Goal: Task Accomplishment & Management: Manage account settings

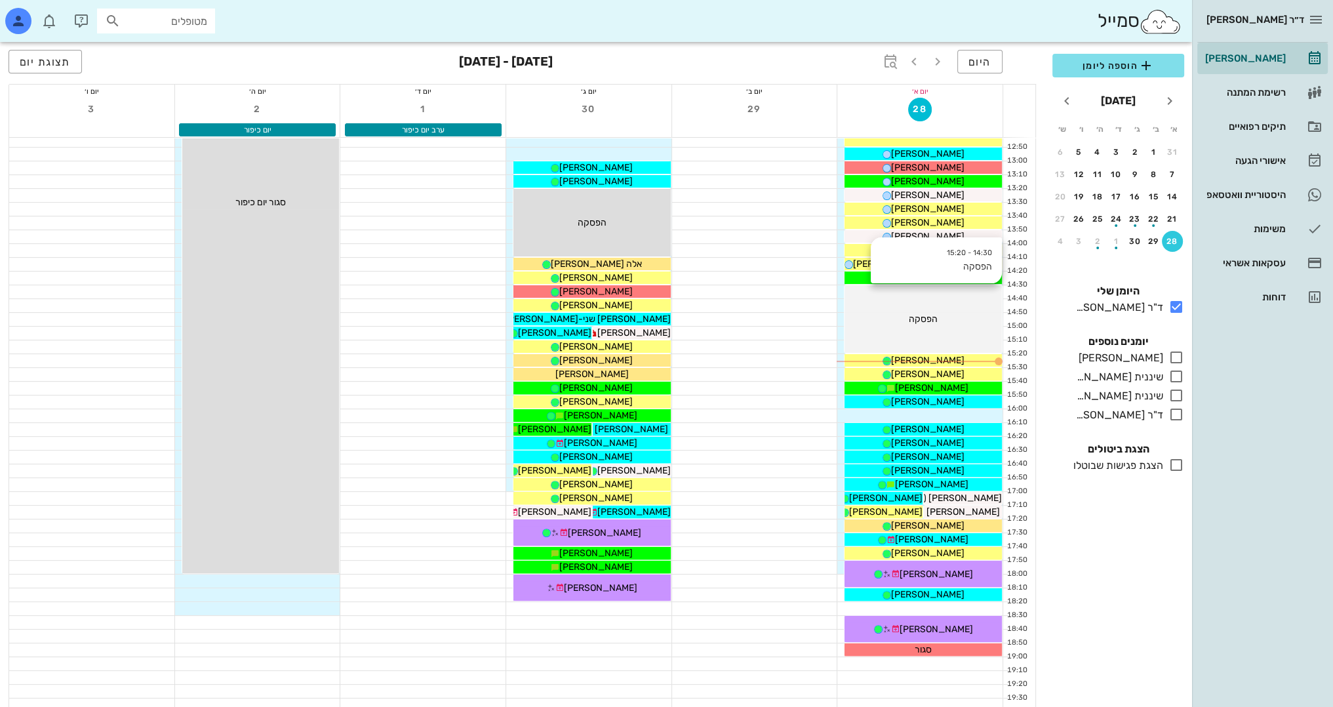
scroll to position [328, 0]
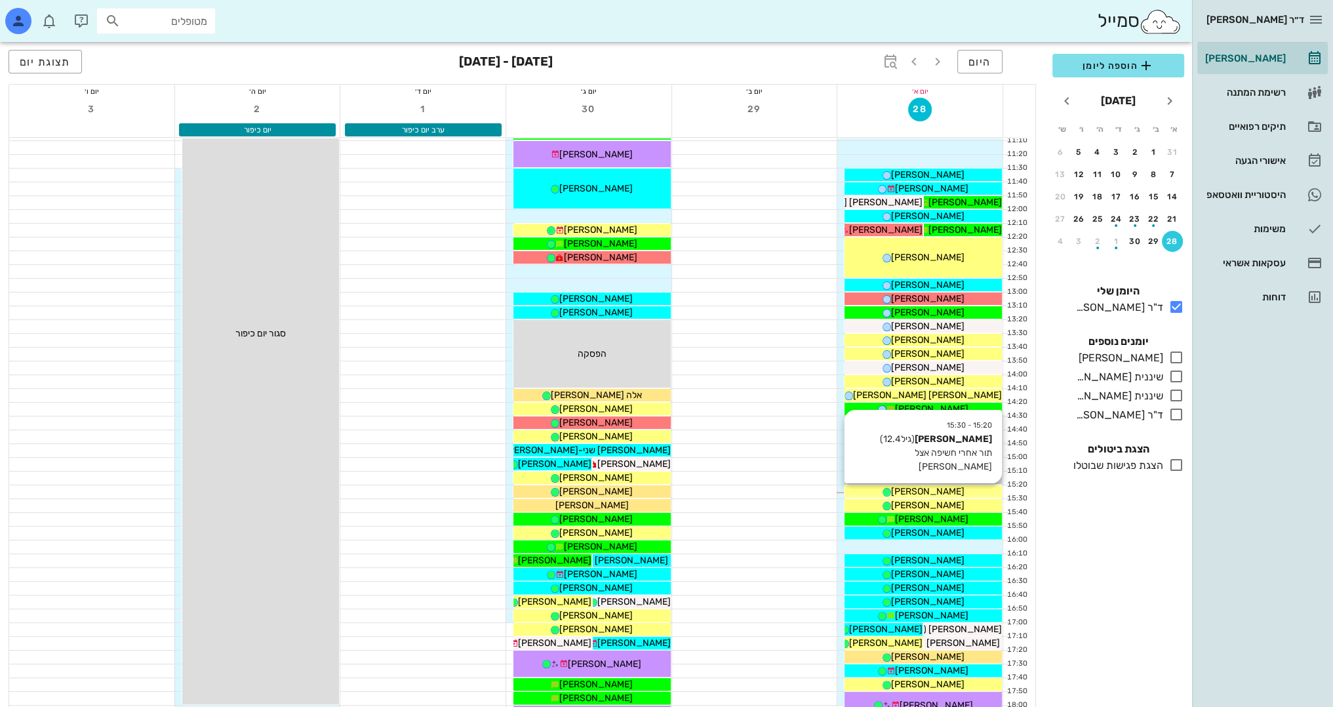
click at [953, 493] on div "[PERSON_NAME]" at bounding box center [923, 492] width 157 height 14
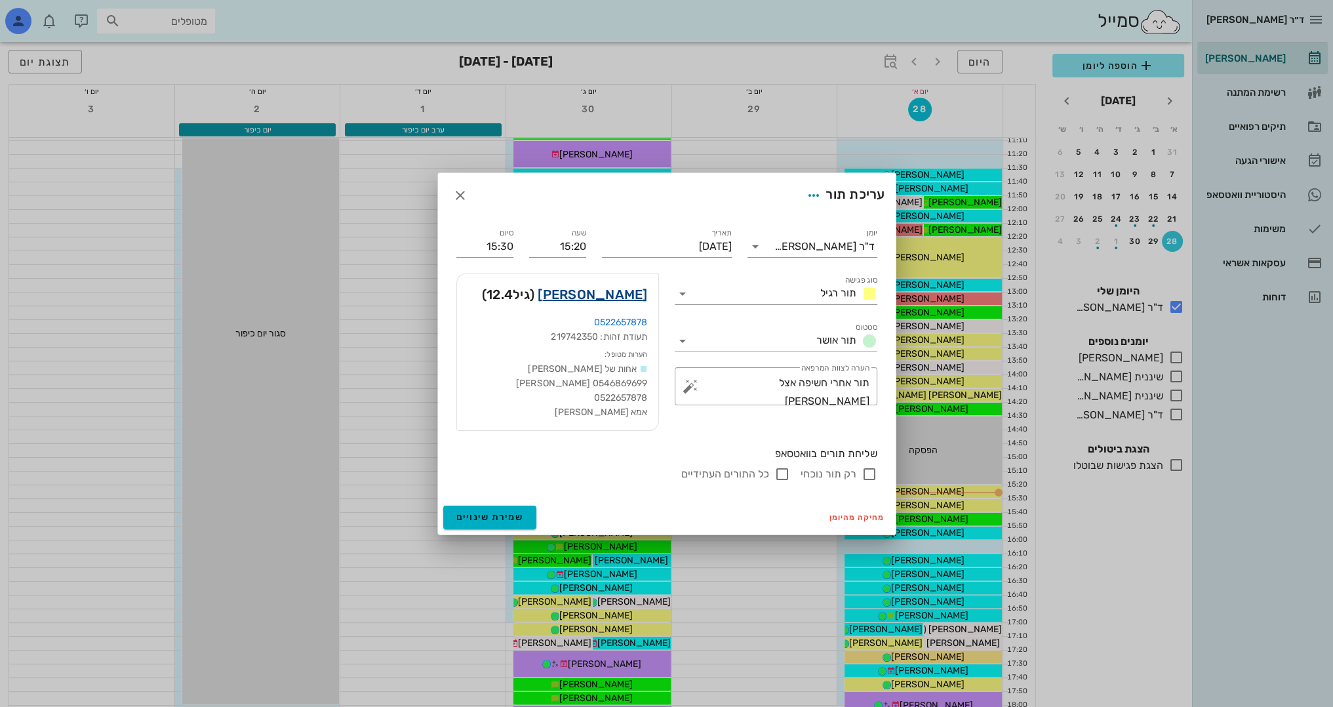
click at [631, 295] on link "[PERSON_NAME]" at bounding box center [592, 294] width 109 height 21
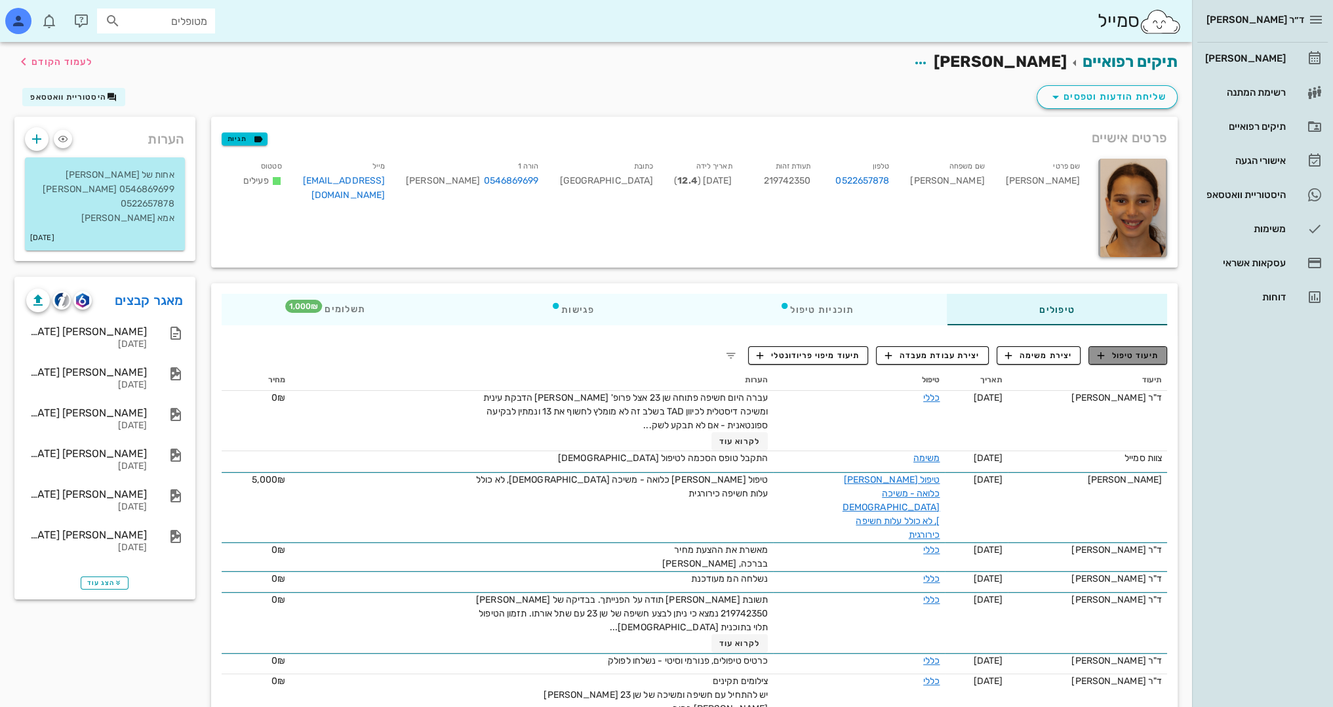
click at [1141, 356] on span "תיעוד טיפול" at bounding box center [1128, 355] width 61 height 12
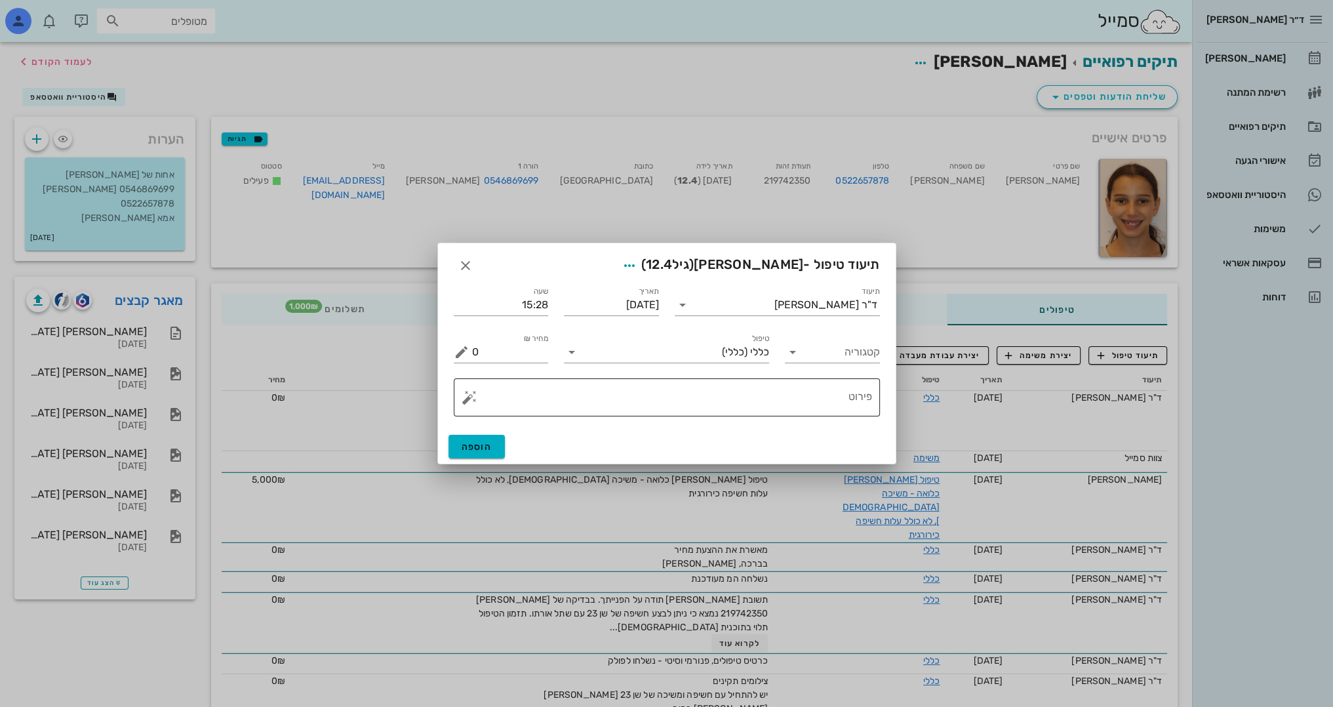
click at [788, 405] on textarea "פירוט" at bounding box center [672, 400] width 400 height 31
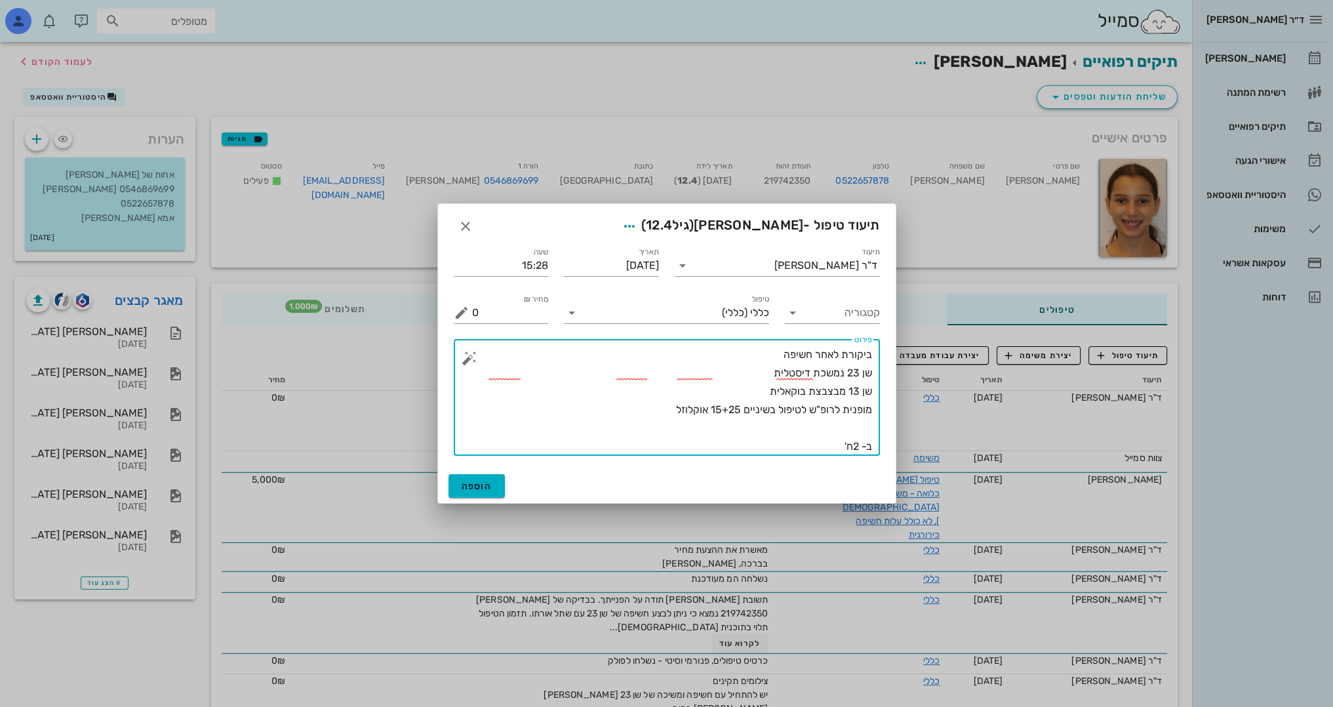
click at [866, 445] on textarea "ביקורת לאחר חשיפה שן 23 נמשכת דיסטלית שן 13 מבצבצת בוקאלית מופנית לרופ"ש לטיפול…" at bounding box center [672, 401] width 400 height 110
type textarea "ביקורת לאחר חשיפה שן 23 נמשכת דיסטלית שן 13 מבצבצת בוקאלית מופנית לרופ"ש לטיפול…"
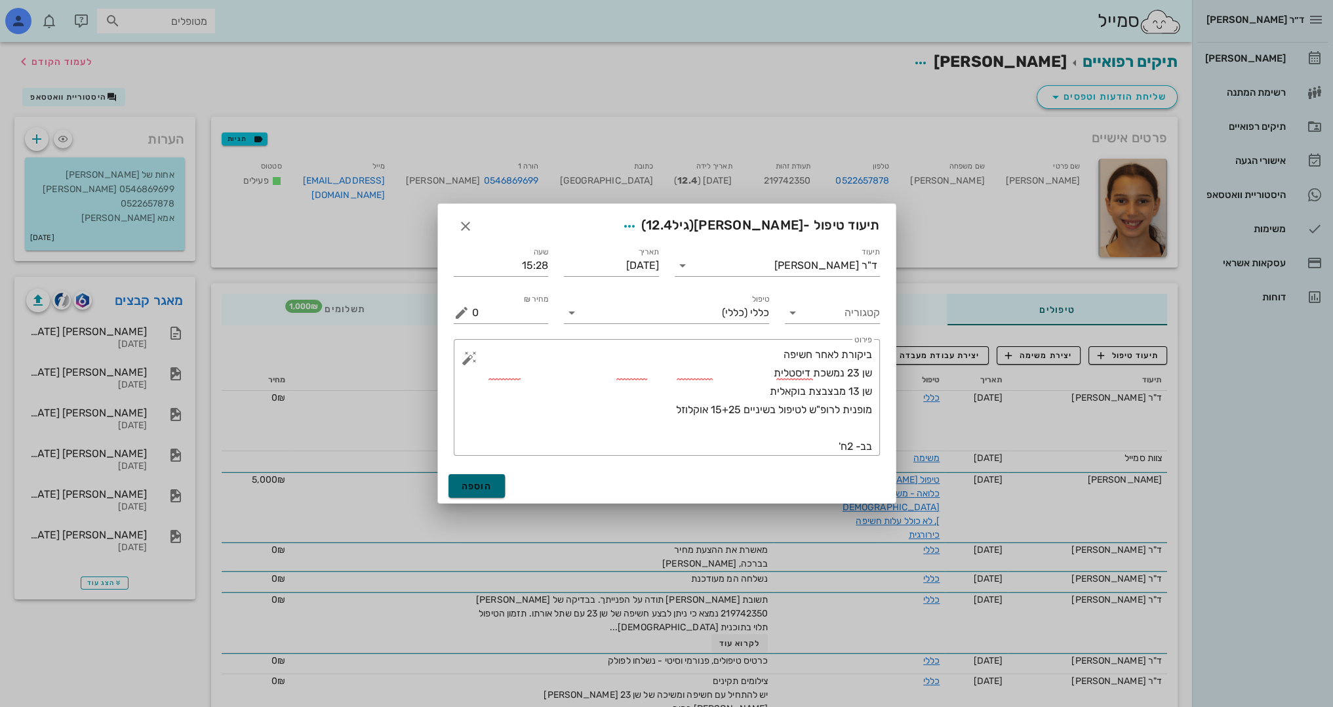
click at [491, 479] on button "הוספה" at bounding box center [476, 486] width 57 height 24
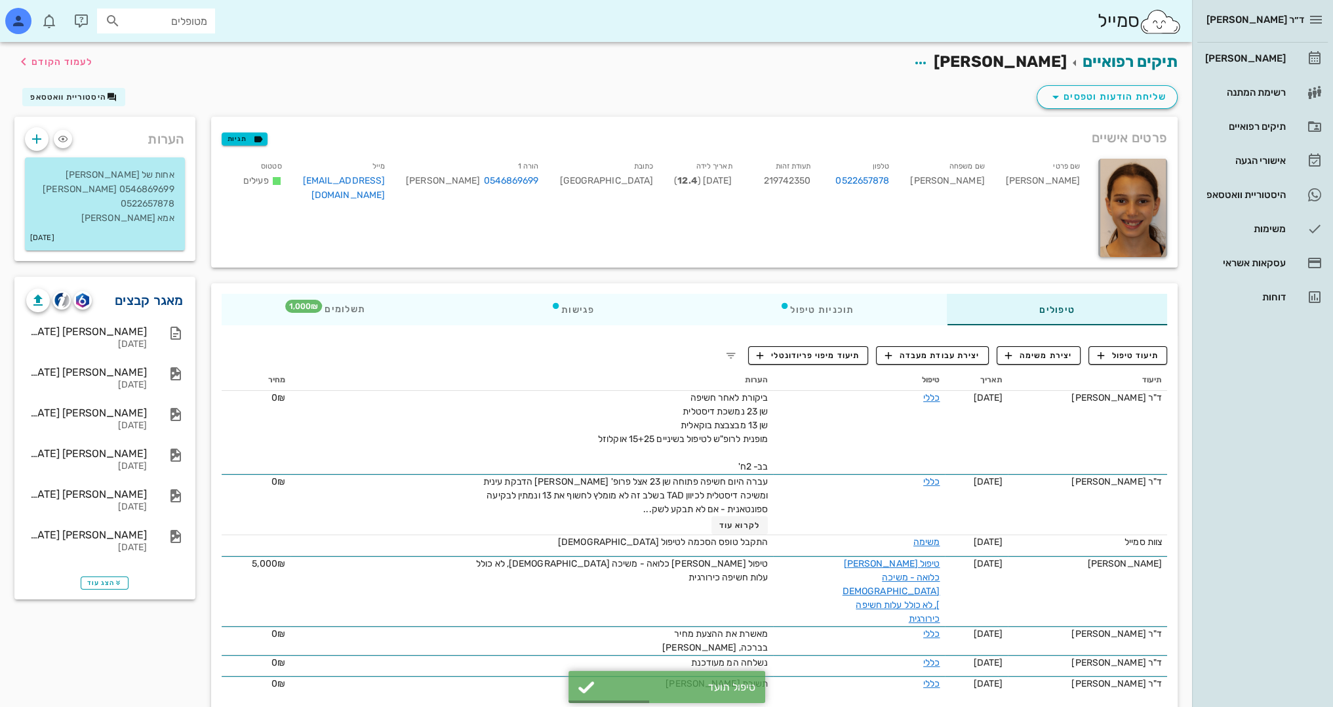
click at [123, 294] on link "מאגר קבצים" at bounding box center [149, 300] width 69 height 21
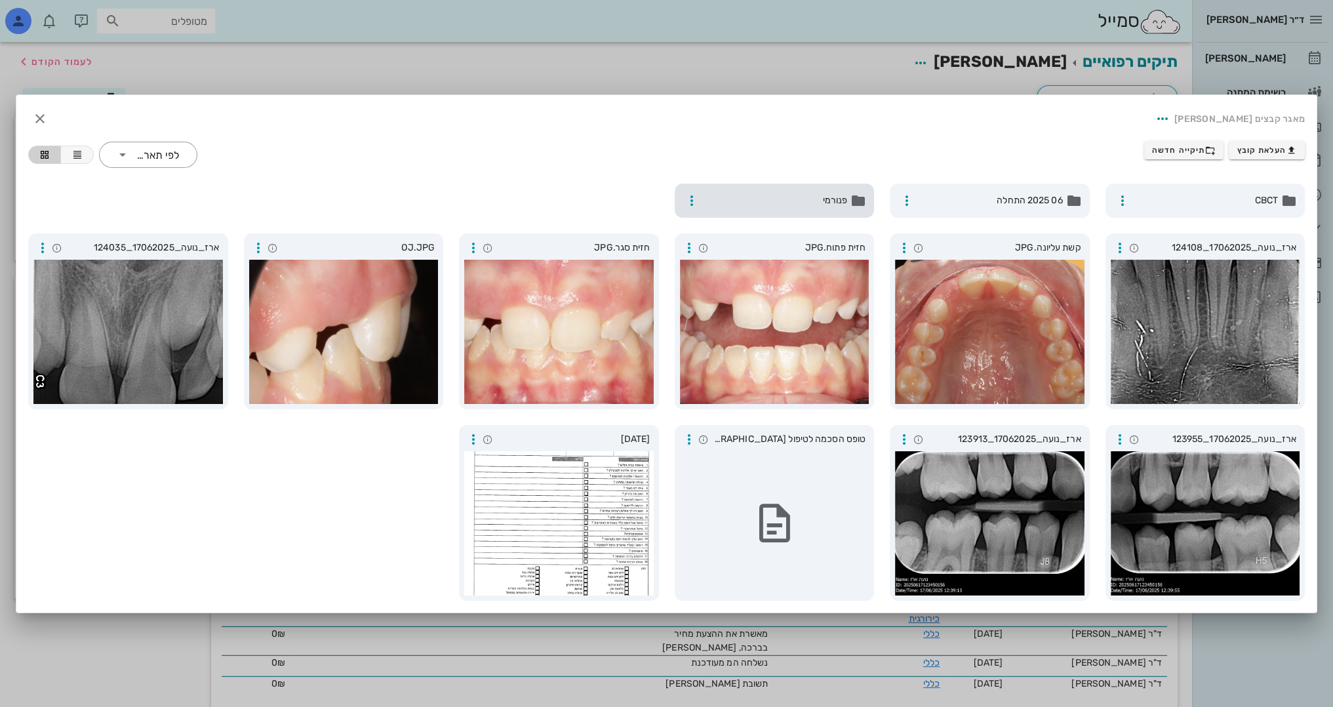
click at [824, 197] on span "פנורמי" at bounding box center [776, 200] width 144 height 14
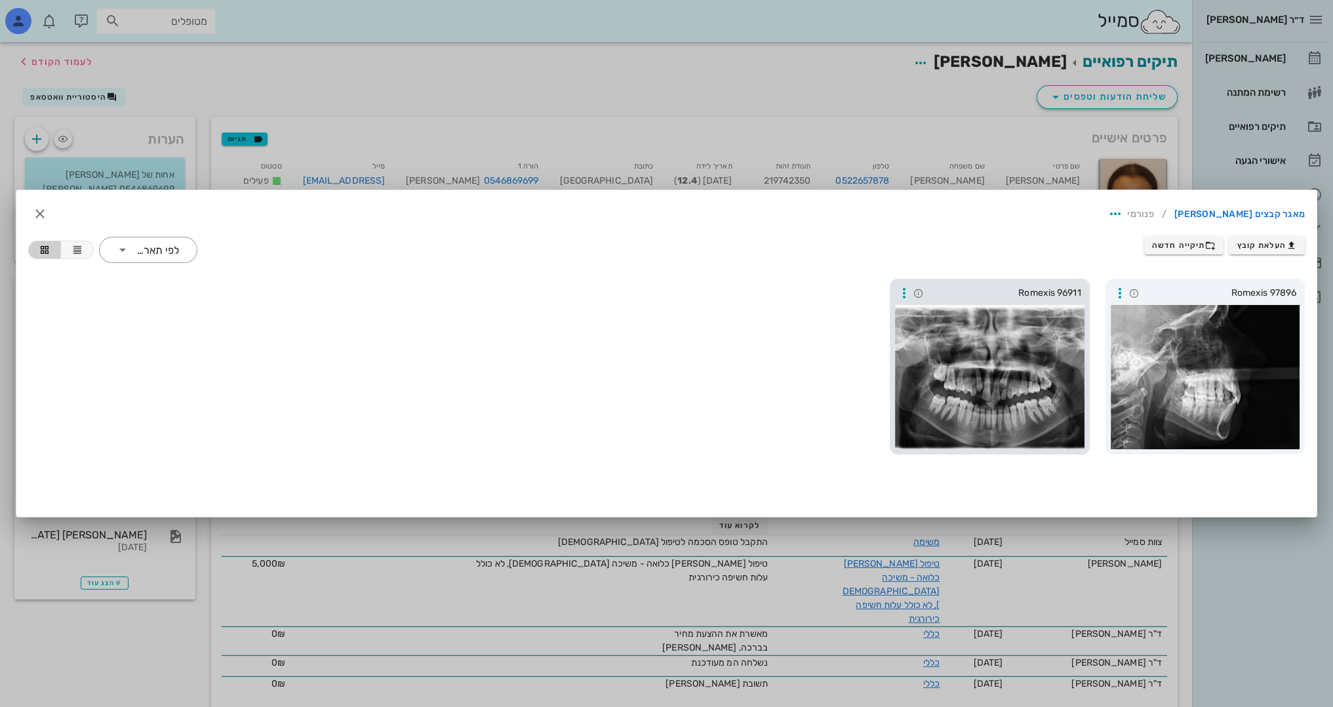
click at [957, 382] on div at bounding box center [989, 377] width 189 height 144
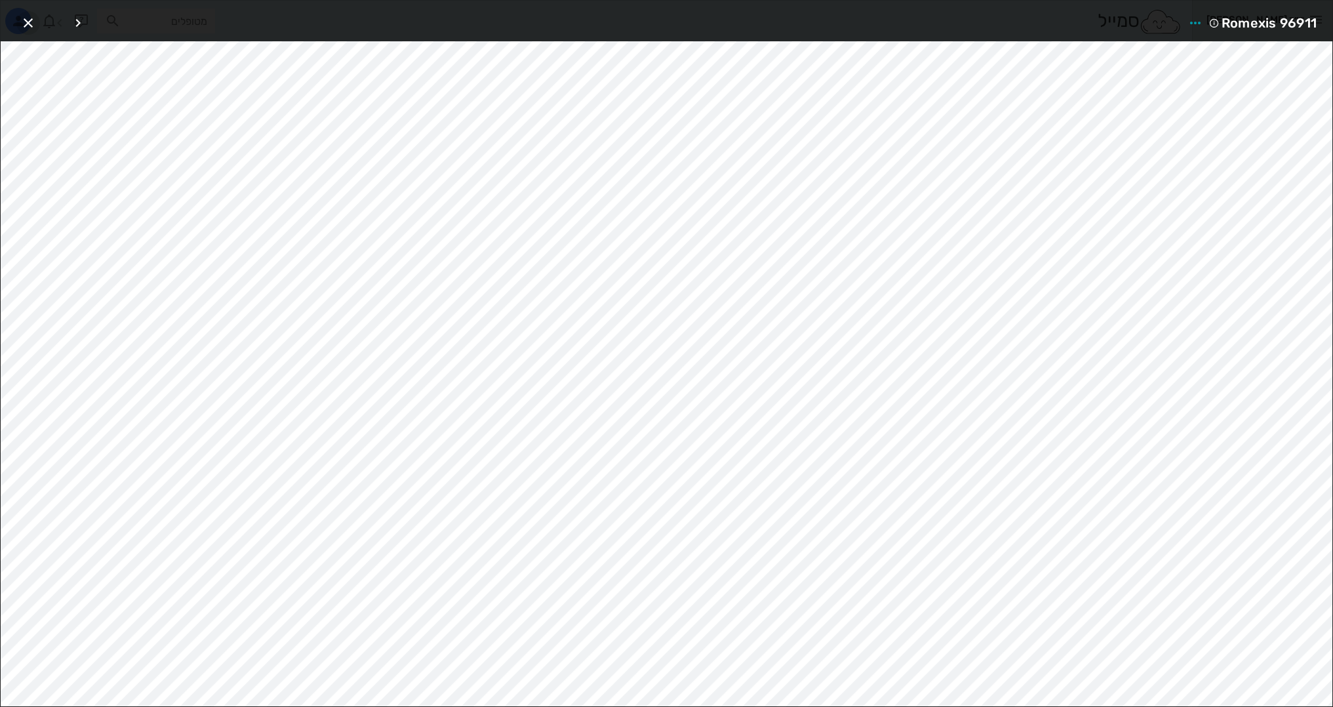
click at [26, 17] on icon "button" at bounding box center [28, 23] width 16 height 16
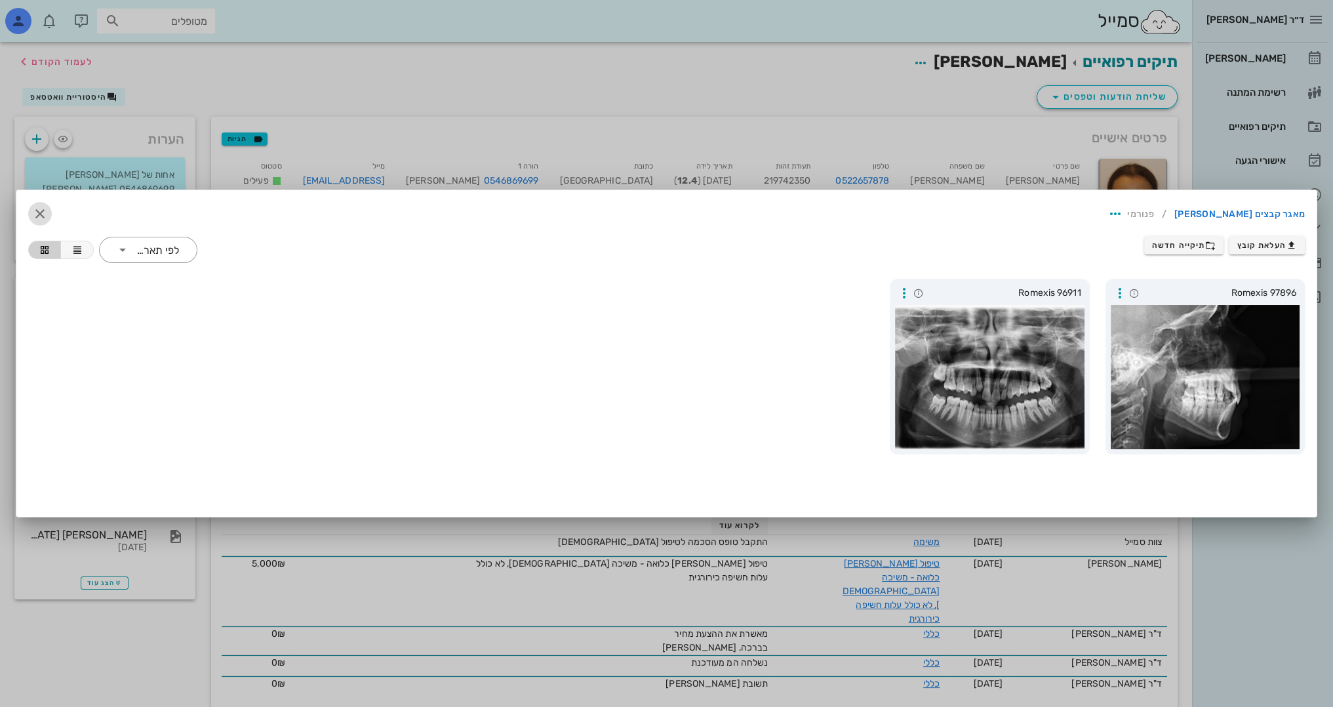
click at [42, 206] on icon "button" at bounding box center [40, 214] width 16 height 16
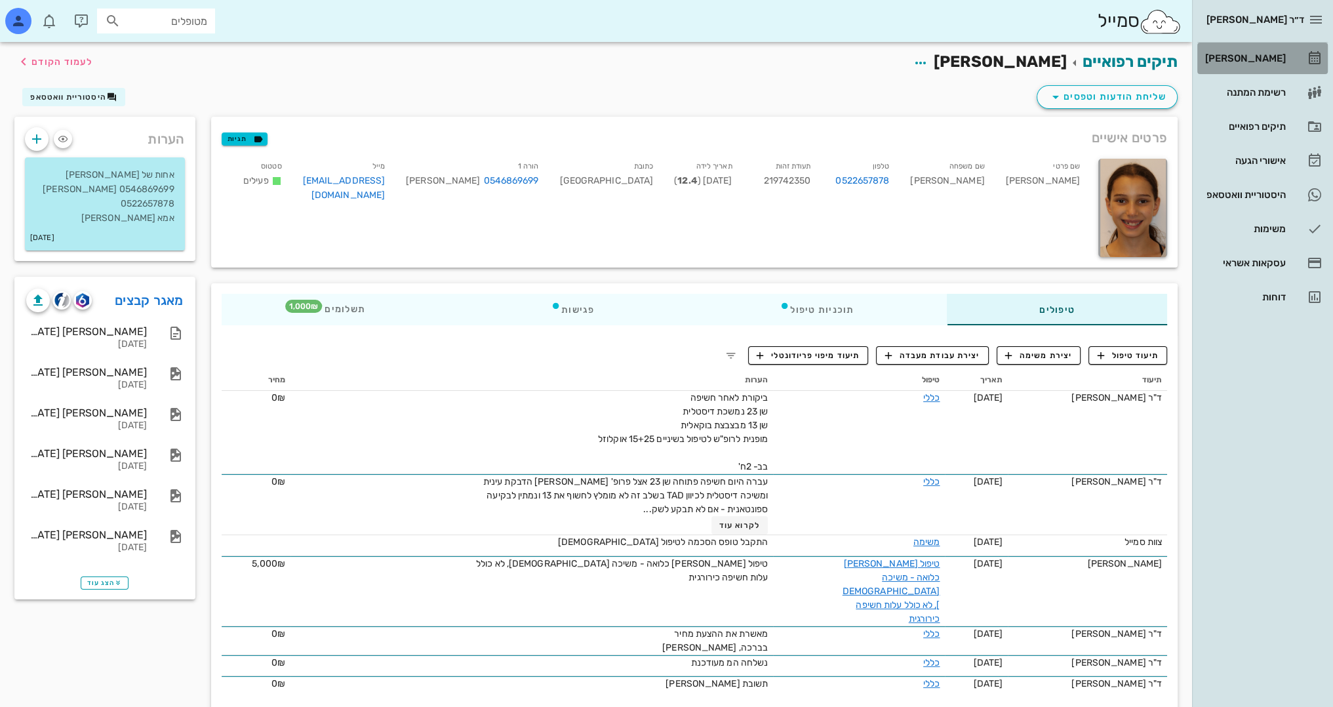
click at [1252, 59] on div "[PERSON_NAME]" at bounding box center [1243, 58] width 83 height 10
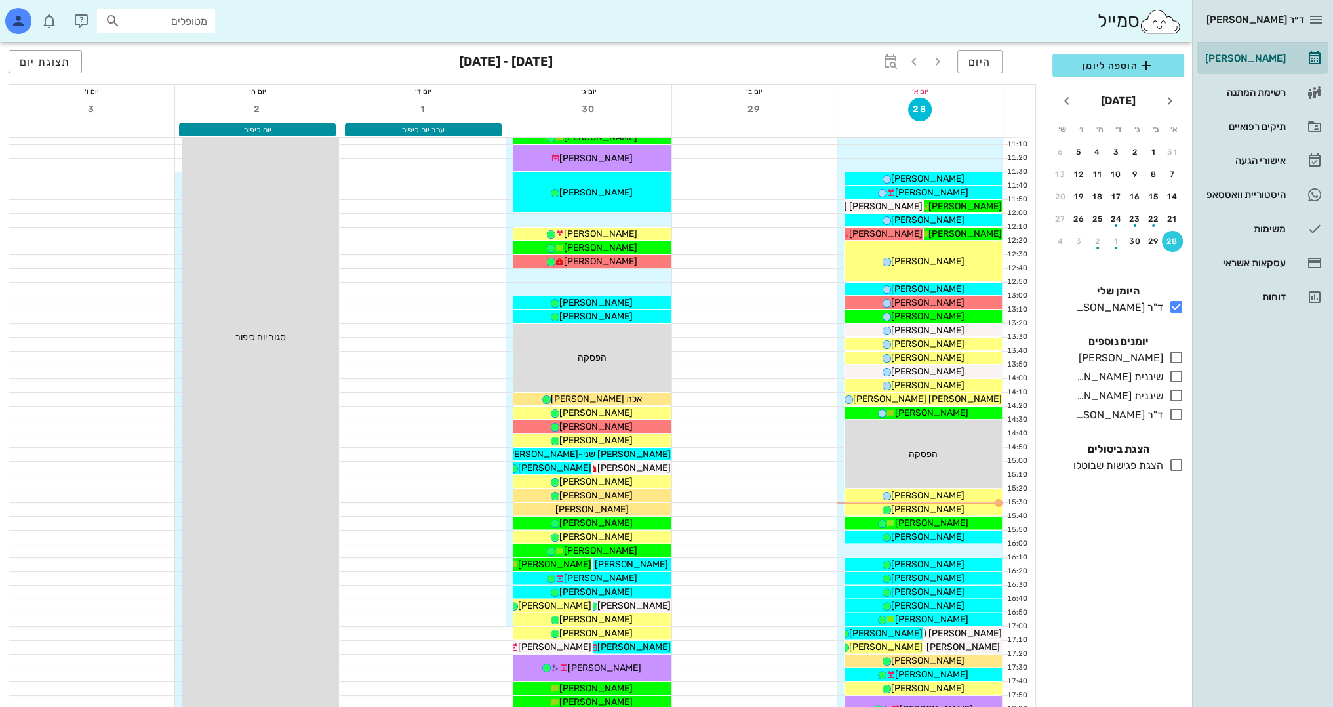
scroll to position [459, 0]
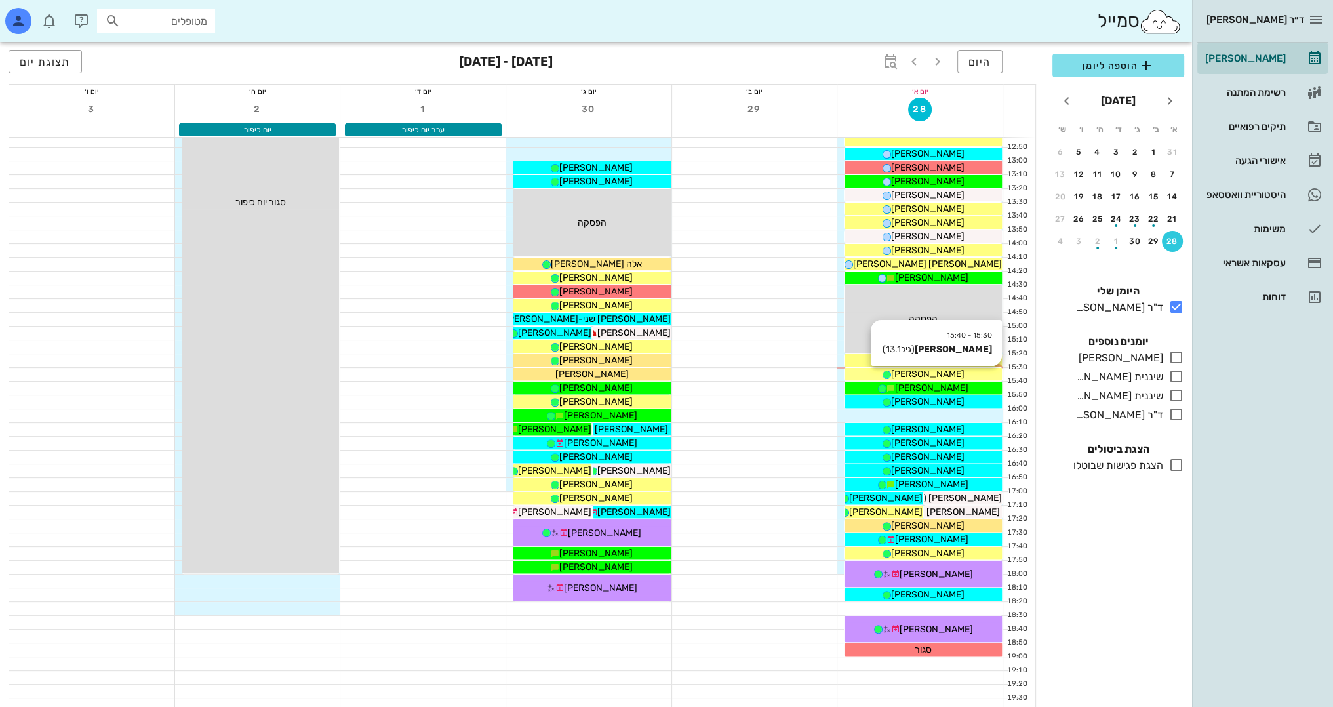
click at [947, 371] on div "[PERSON_NAME]" at bounding box center [923, 374] width 157 height 14
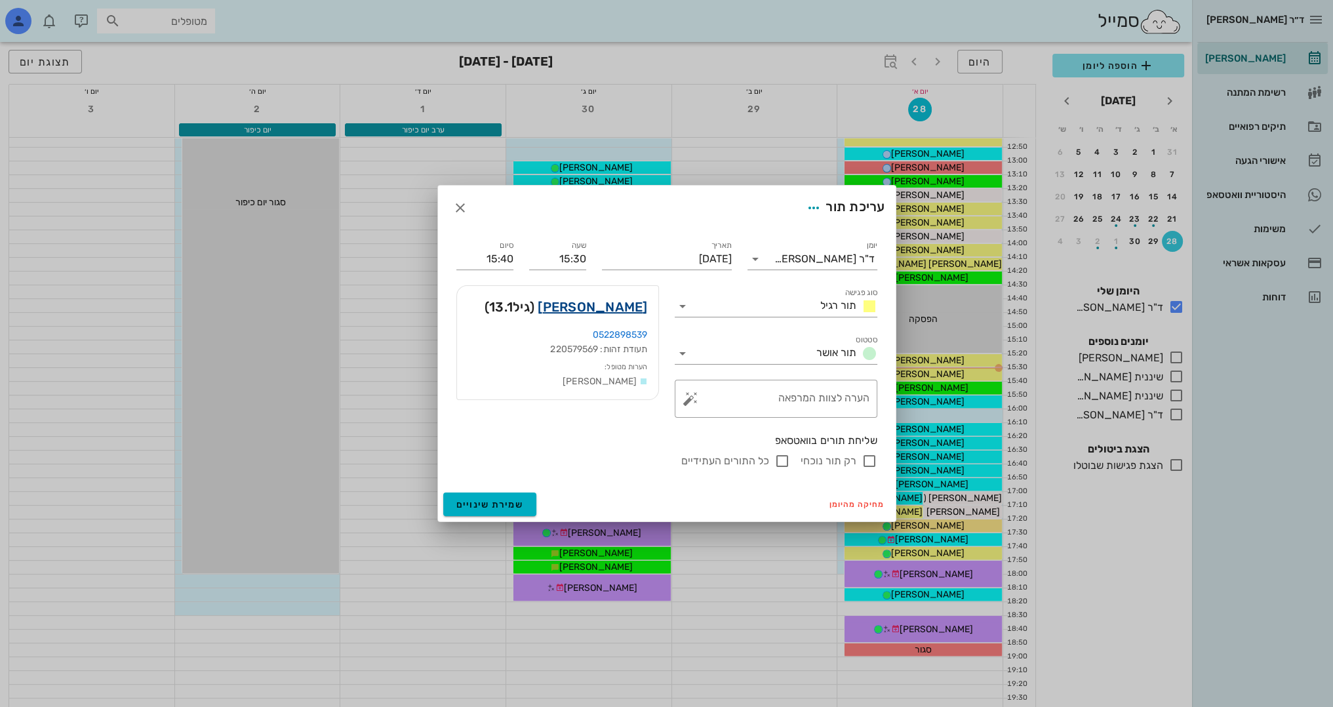
click at [623, 308] on link "[PERSON_NAME]" at bounding box center [592, 306] width 109 height 21
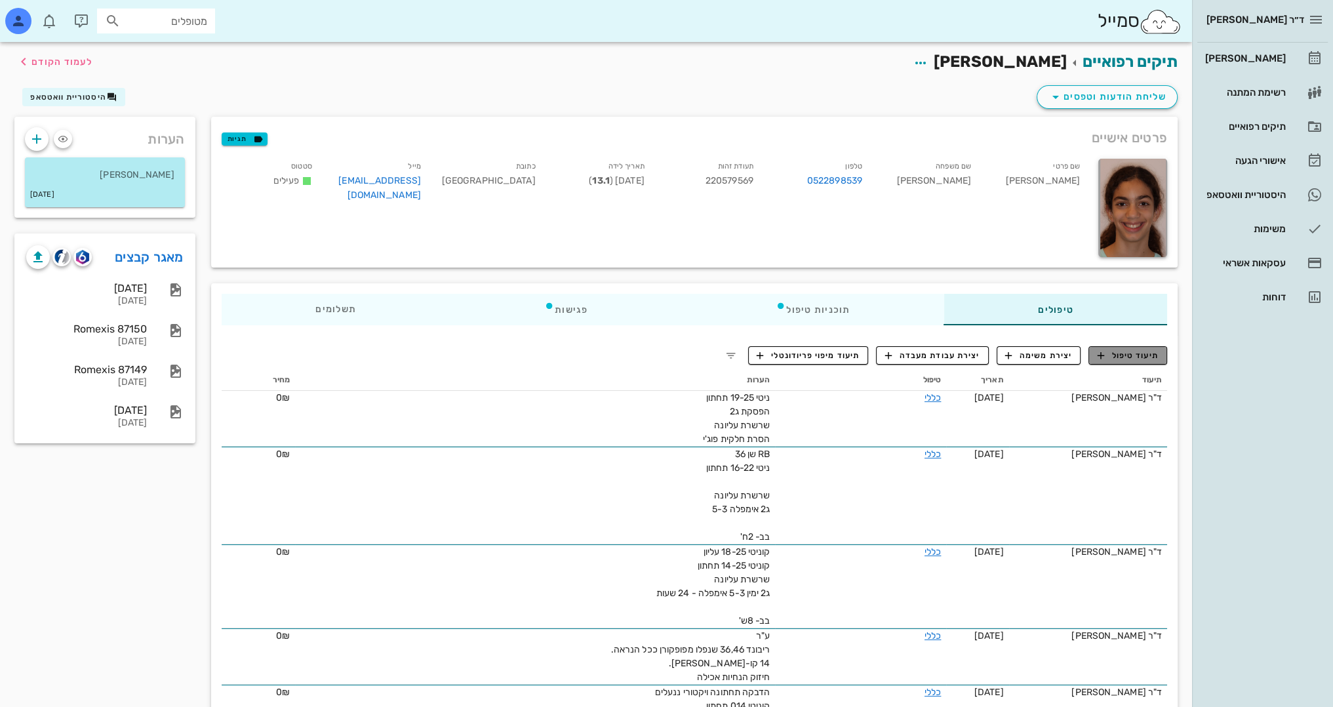
drag, startPoint x: 1136, startPoint y: 358, endPoint x: 1130, endPoint y: 351, distance: 9.3
click at [1134, 357] on span "תיעוד טיפול" at bounding box center [1128, 355] width 61 height 12
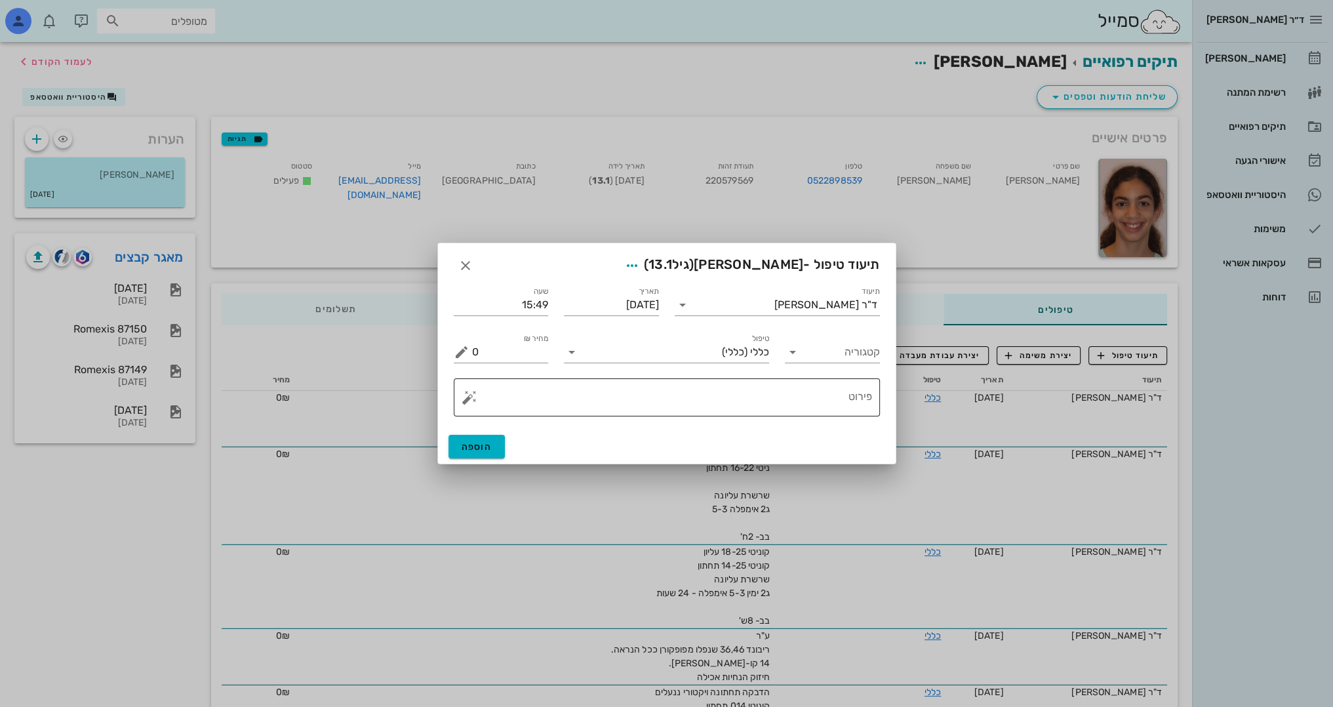
click at [781, 408] on textarea "פירוט" at bounding box center [672, 400] width 400 height 31
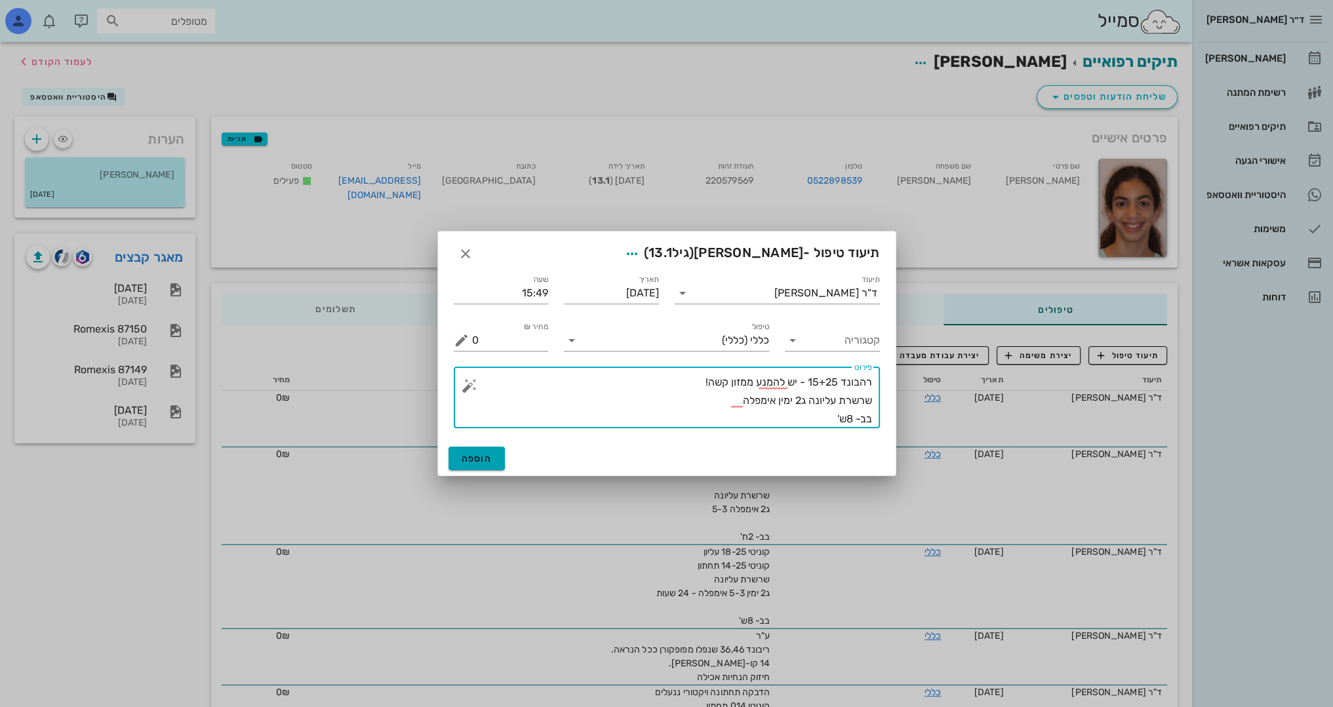
type textarea "רהבונד 15+25 - יש להמנע ממזון קשה! שרשרת עליונה ג2 ימין אימפלה בב- 8ש'"
click at [476, 448] on button "הוספה" at bounding box center [476, 459] width 57 height 24
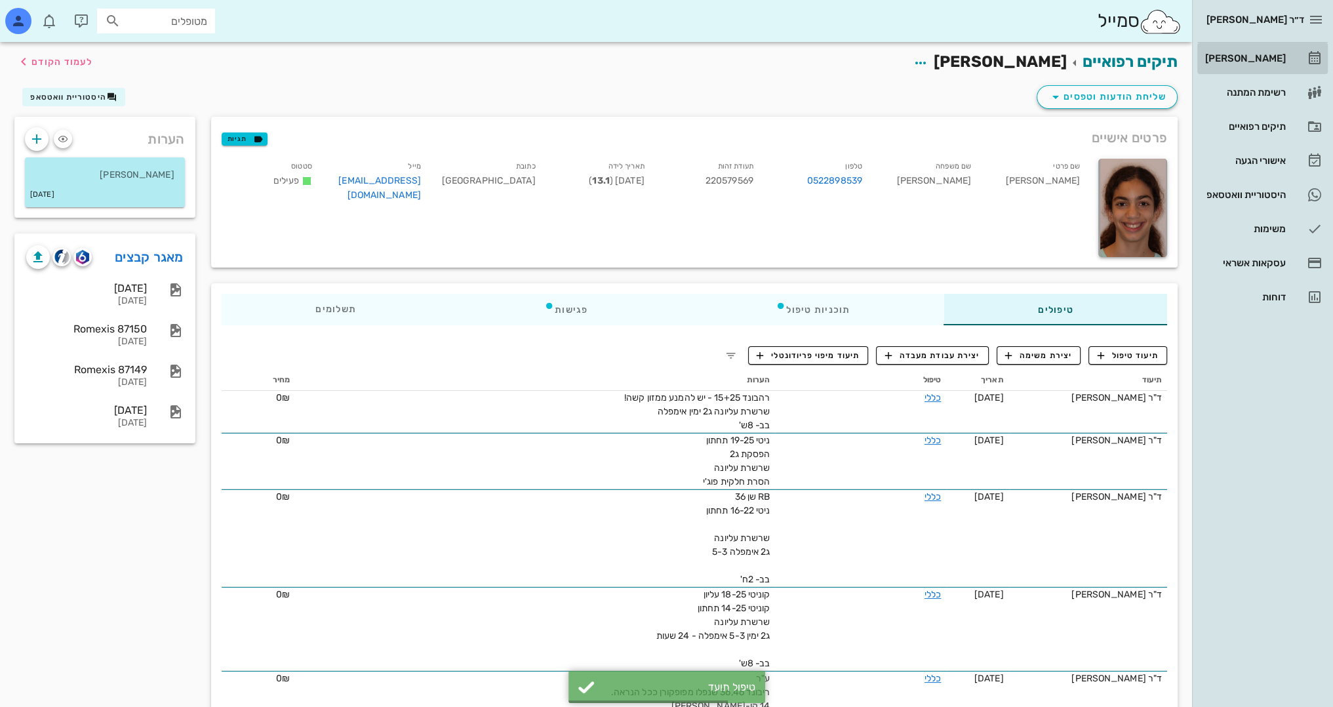
click at [1282, 50] on div "[PERSON_NAME]" at bounding box center [1243, 58] width 83 height 21
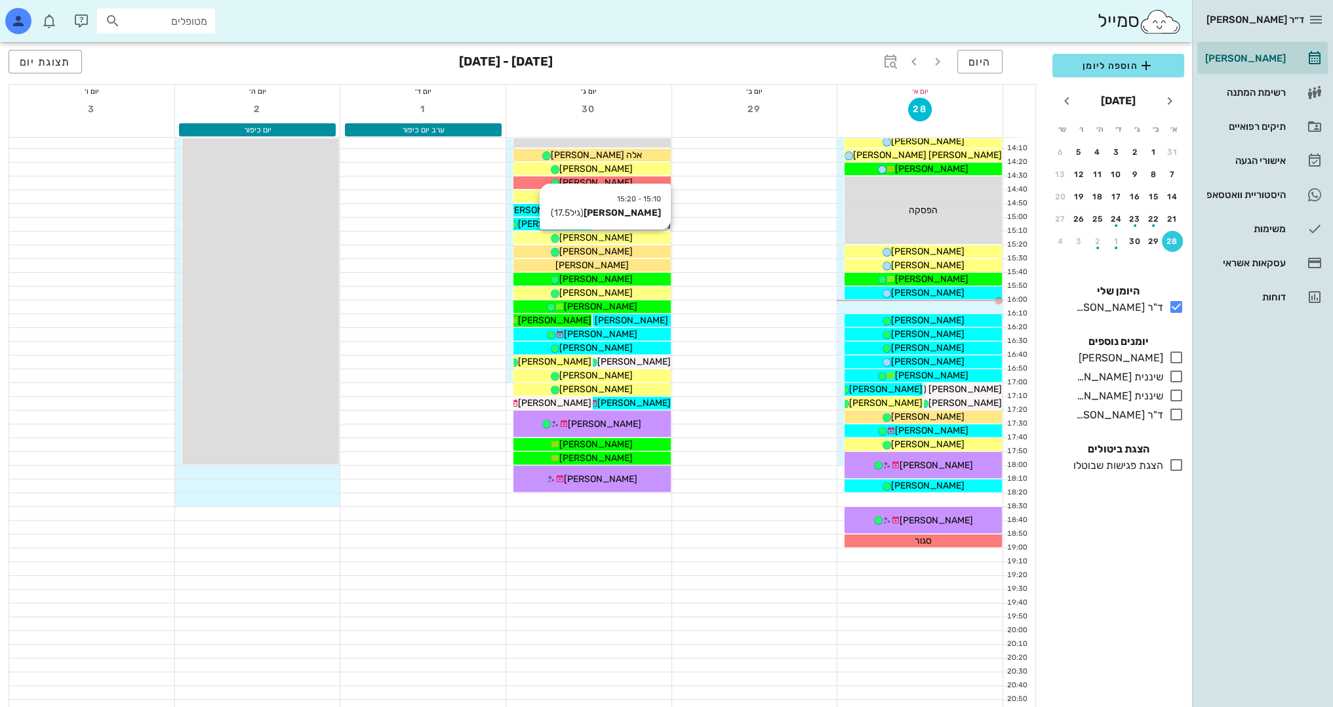
scroll to position [573, 0]
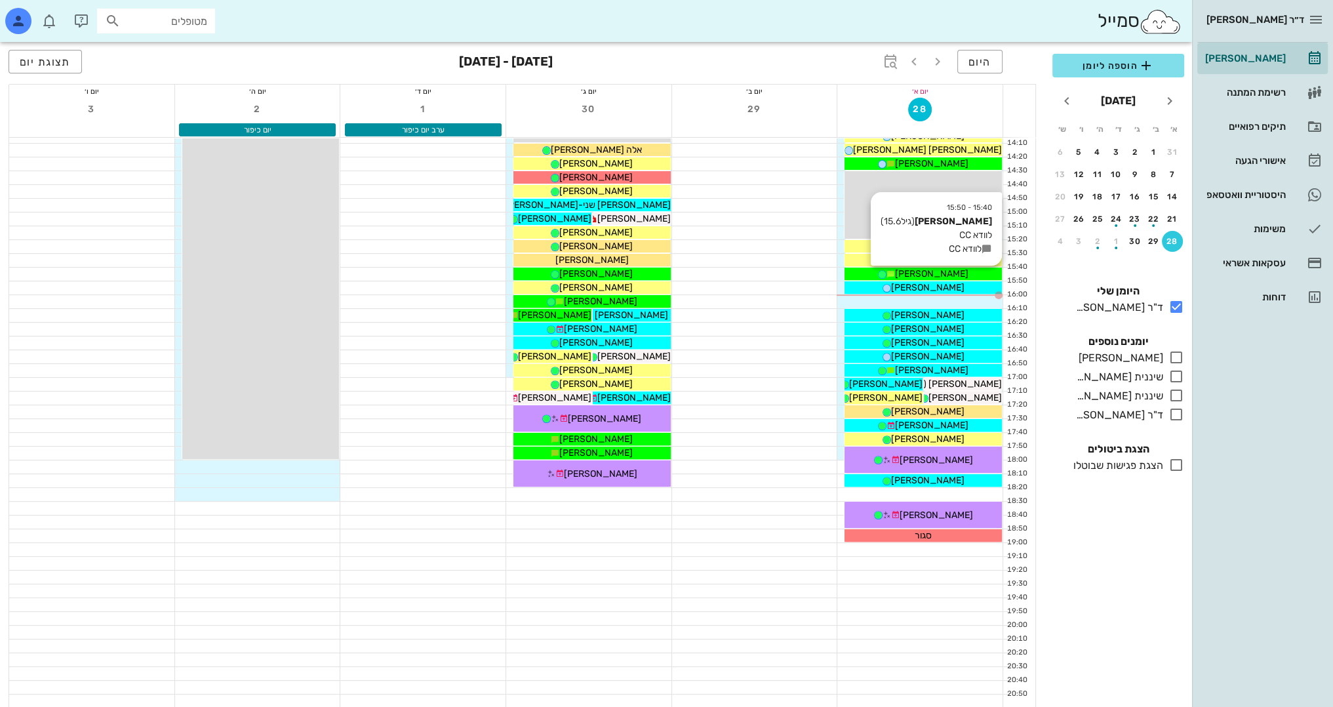
click at [963, 274] on div "[PERSON_NAME]" at bounding box center [923, 274] width 157 height 14
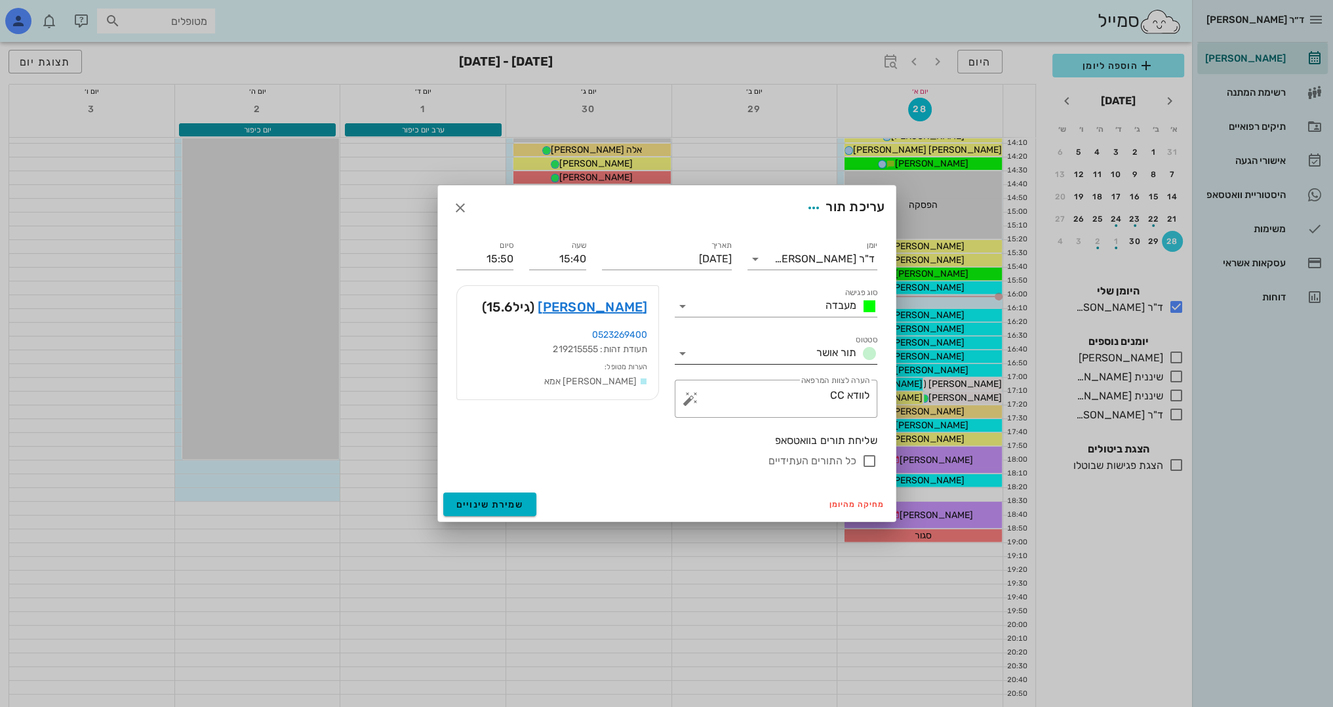
click at [681, 346] on icon at bounding box center [683, 354] width 16 height 16
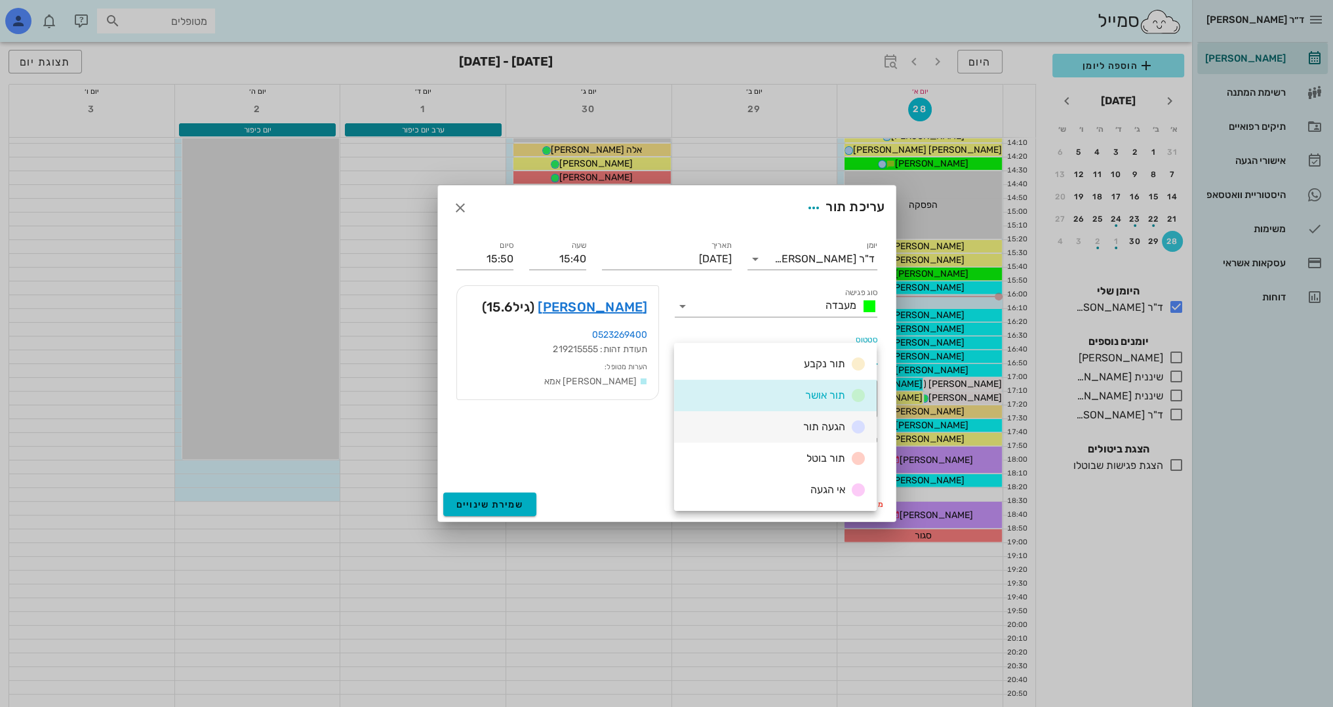
click at [827, 427] on span "הגעה תור" at bounding box center [824, 426] width 42 height 12
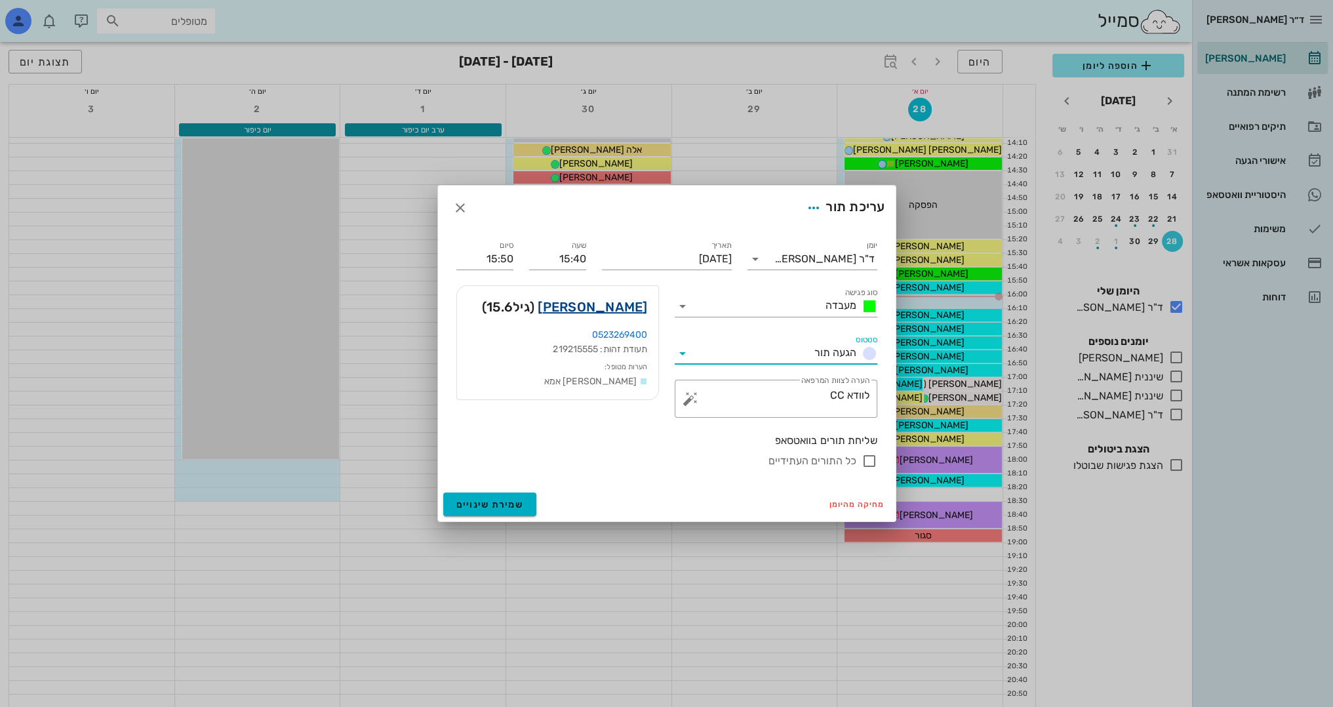
click at [639, 306] on link "[PERSON_NAME]" at bounding box center [592, 306] width 109 height 21
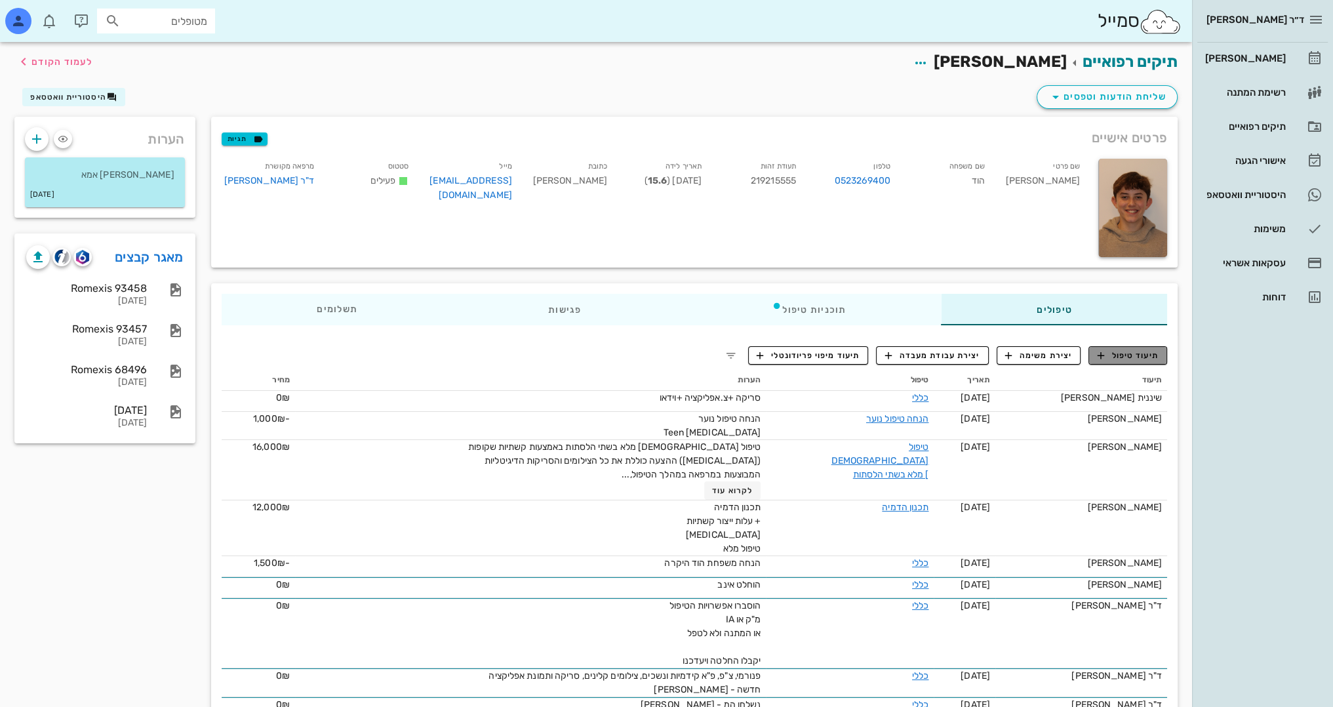
click at [1125, 359] on span "תיעוד טיפול" at bounding box center [1128, 355] width 61 height 12
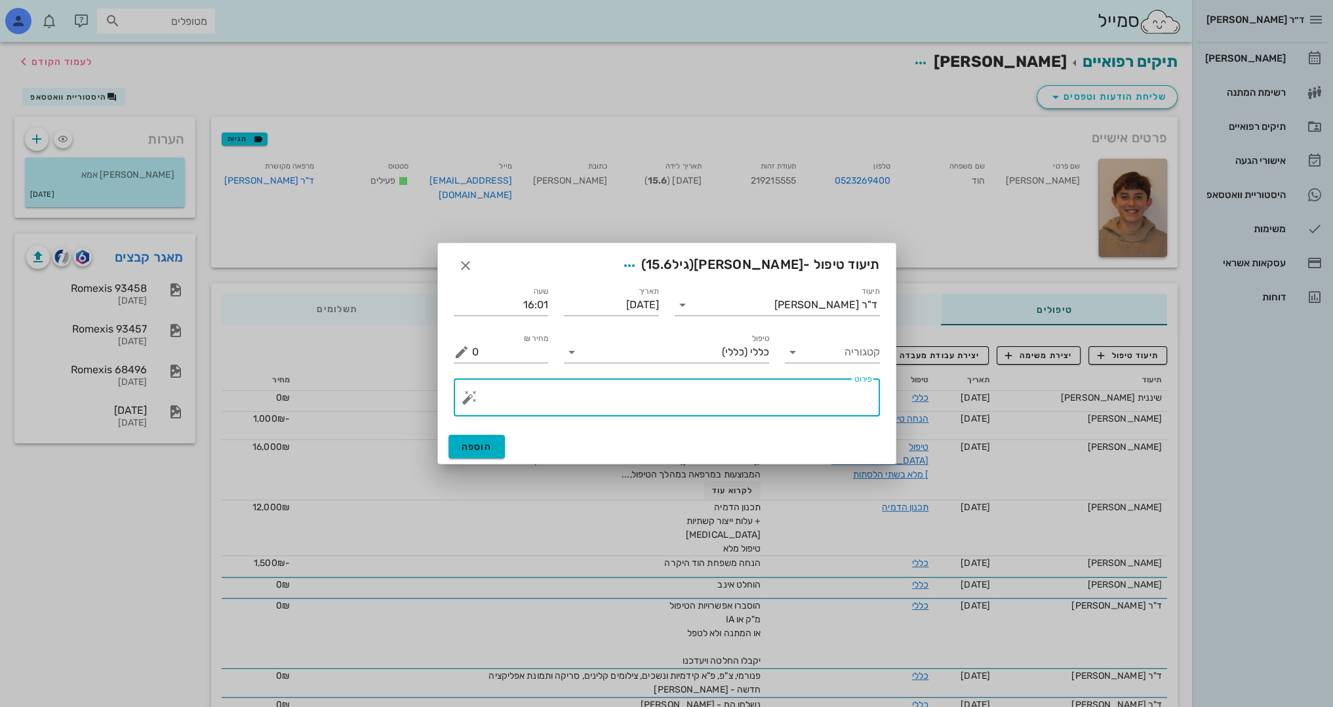
click at [744, 394] on textarea "פירוט" at bounding box center [672, 400] width 400 height 31
click at [467, 408] on div "​ פירוט" at bounding box center [667, 397] width 426 height 38
click at [466, 408] on div "​ פירוט" at bounding box center [667, 397] width 426 height 38
click at [469, 393] on button "button" at bounding box center [470, 397] width 16 height 16
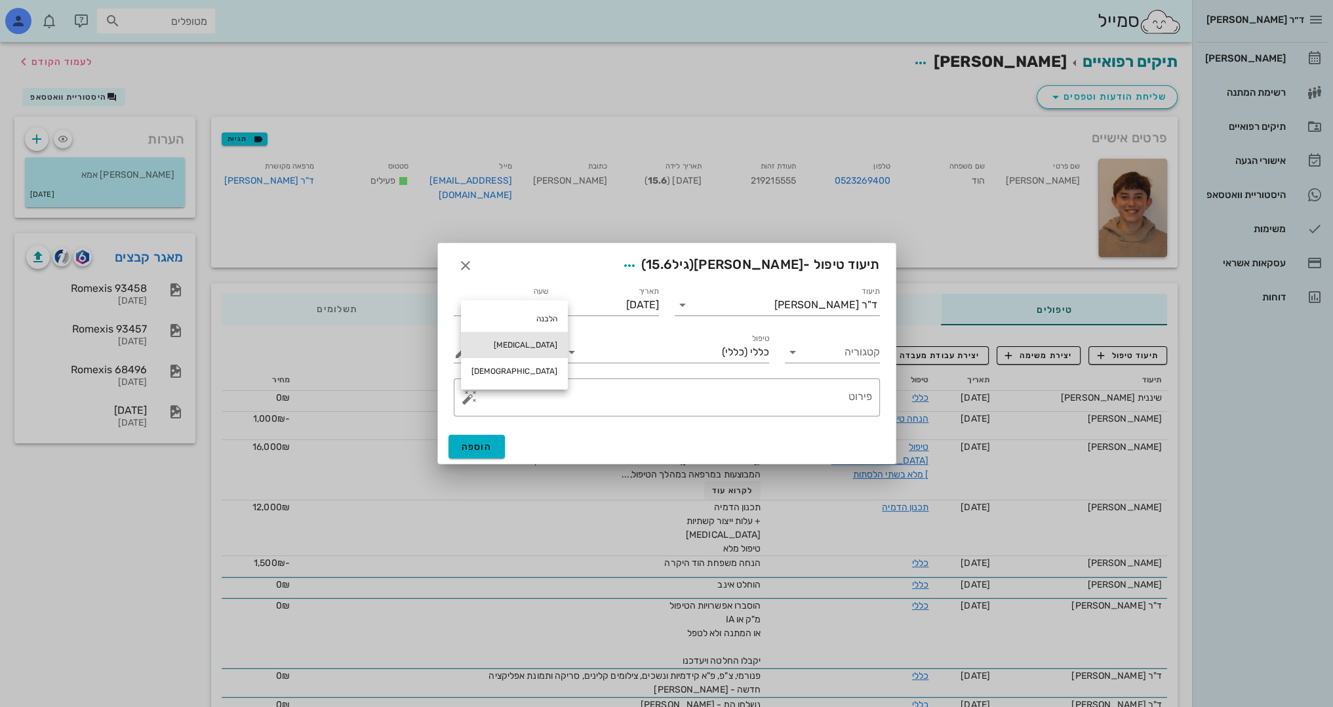
click at [505, 348] on div "[MEDICAL_DATA]" at bounding box center [514, 345] width 107 height 26
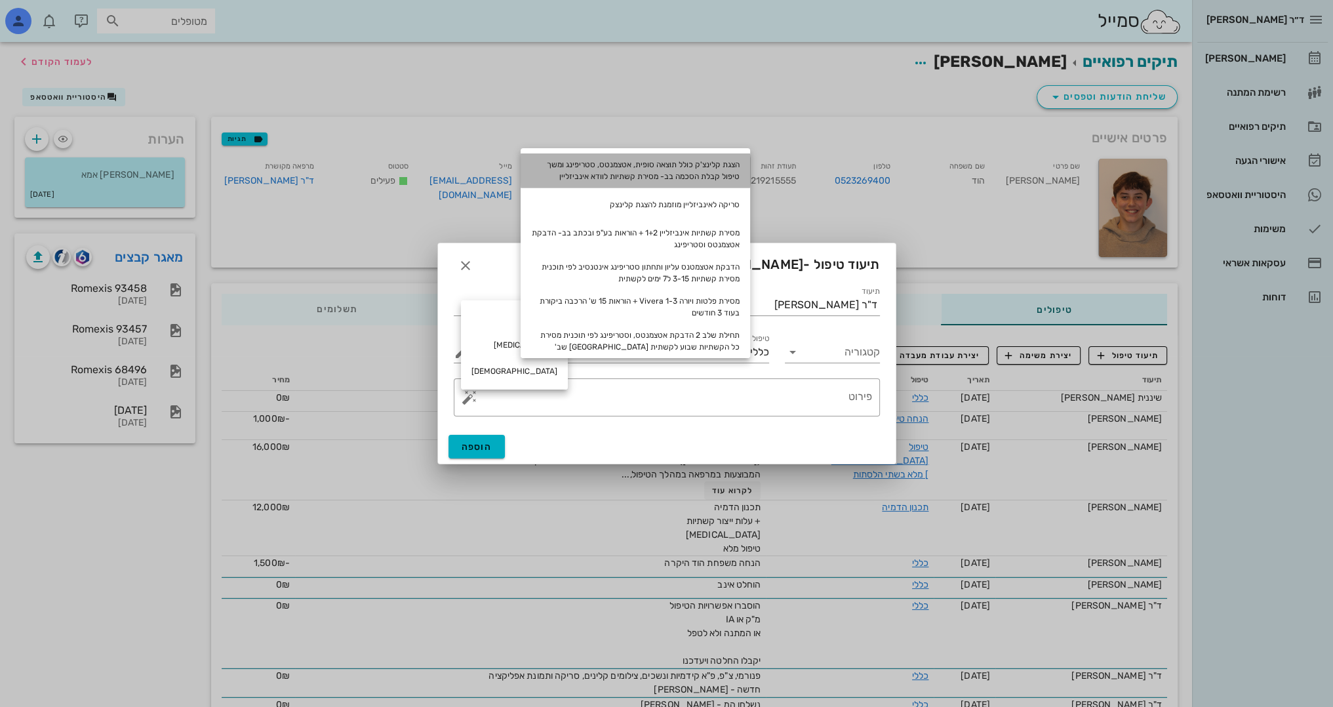
click at [726, 172] on div "הצגת קלינצ'ק כולל תוצאה סופית, אטצמנטס, סטריפינג ומשך טיפול קבלת הסכמה בב- מסיר…" at bounding box center [635, 170] width 229 height 34
type textarea "הצגת קלינצ'ק כולל תוצאה סופית, אטצמנטס, סטריפינג ומשך טיפול קבלת הסכמה בב- מסיר…"
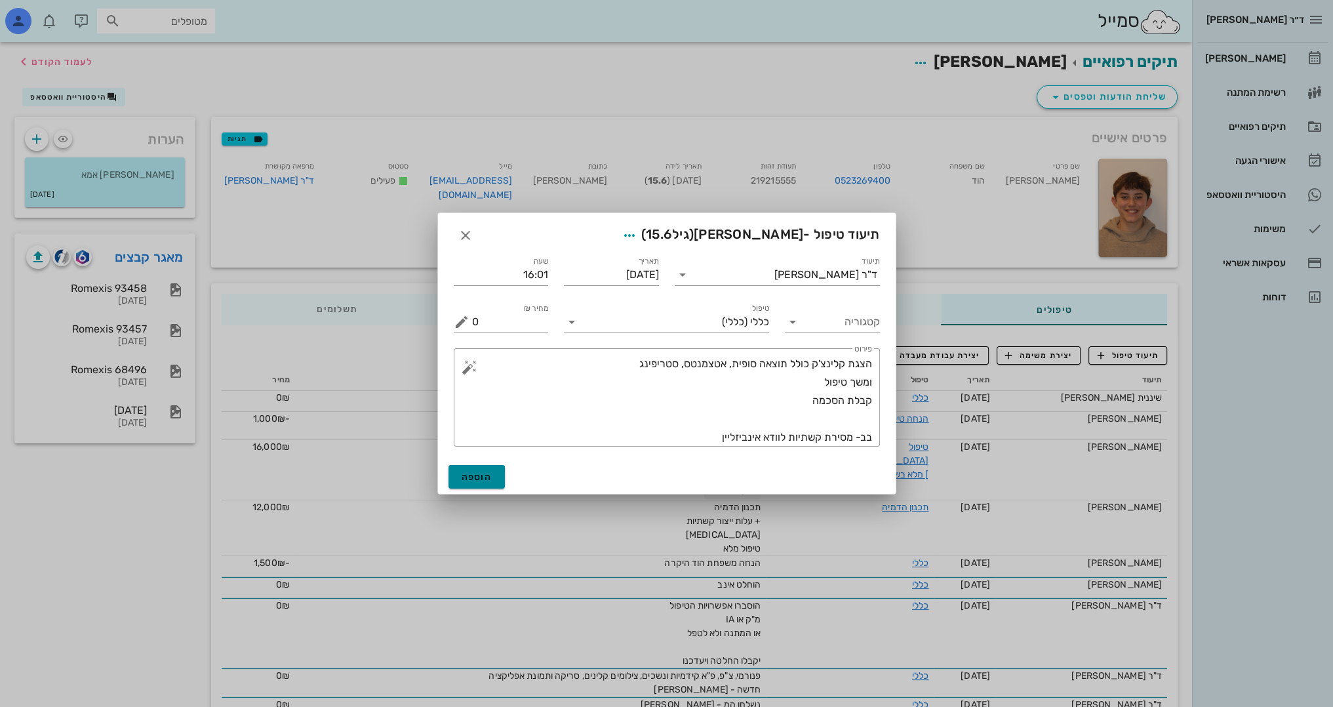
click at [488, 483] on button "הוספה" at bounding box center [476, 477] width 57 height 24
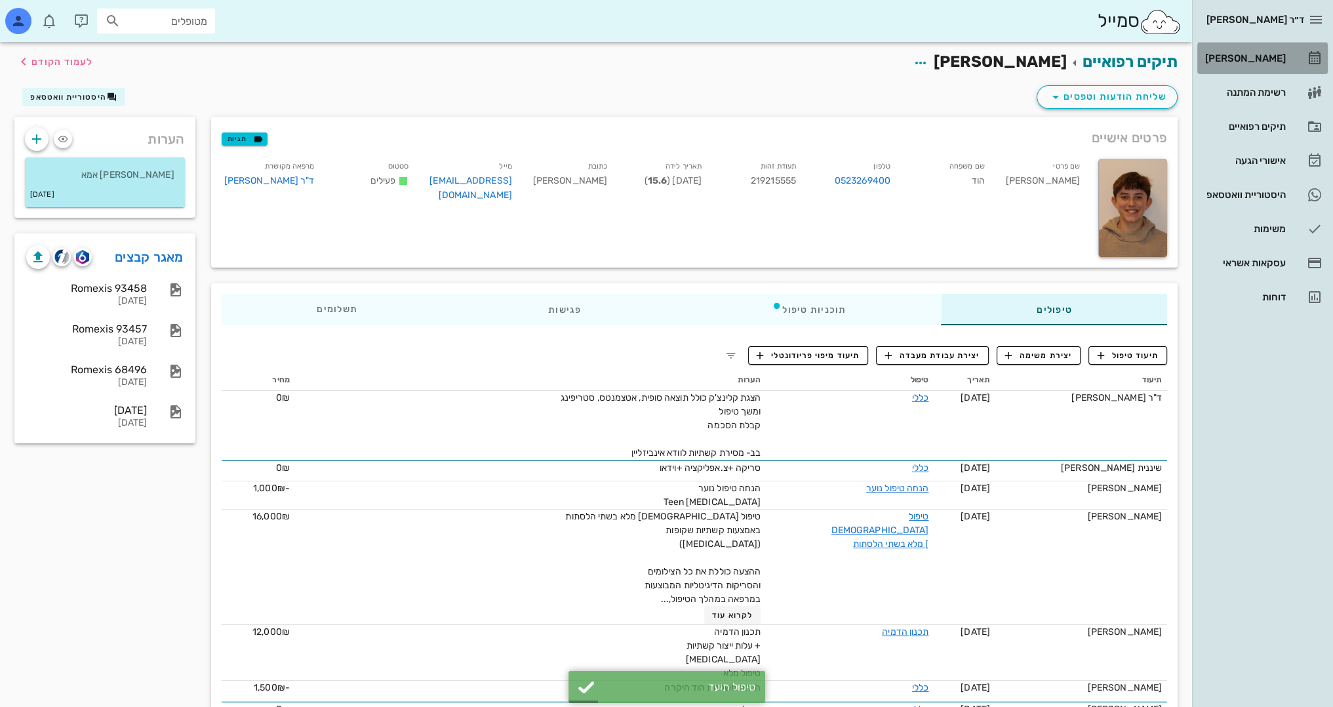
click at [1265, 62] on div "[PERSON_NAME]" at bounding box center [1243, 58] width 83 height 10
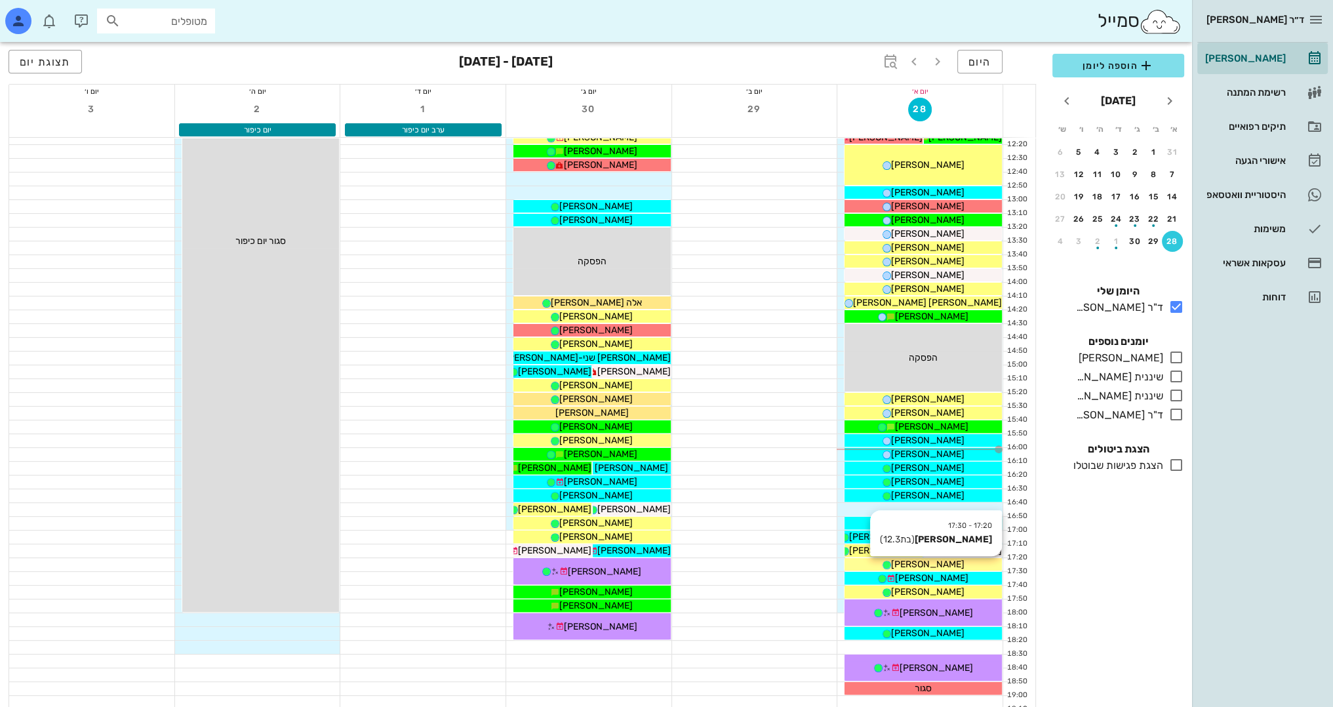
scroll to position [459, 0]
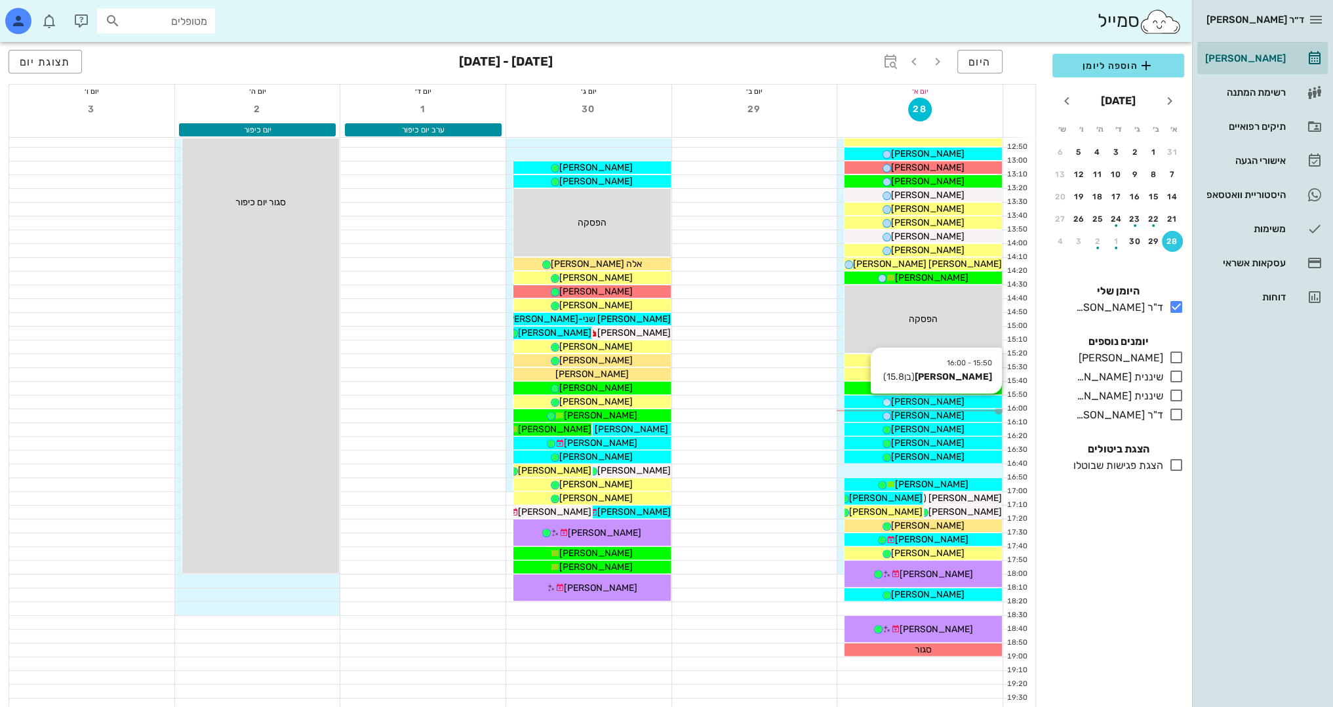
click at [957, 401] on div "[PERSON_NAME]" at bounding box center [923, 402] width 157 height 14
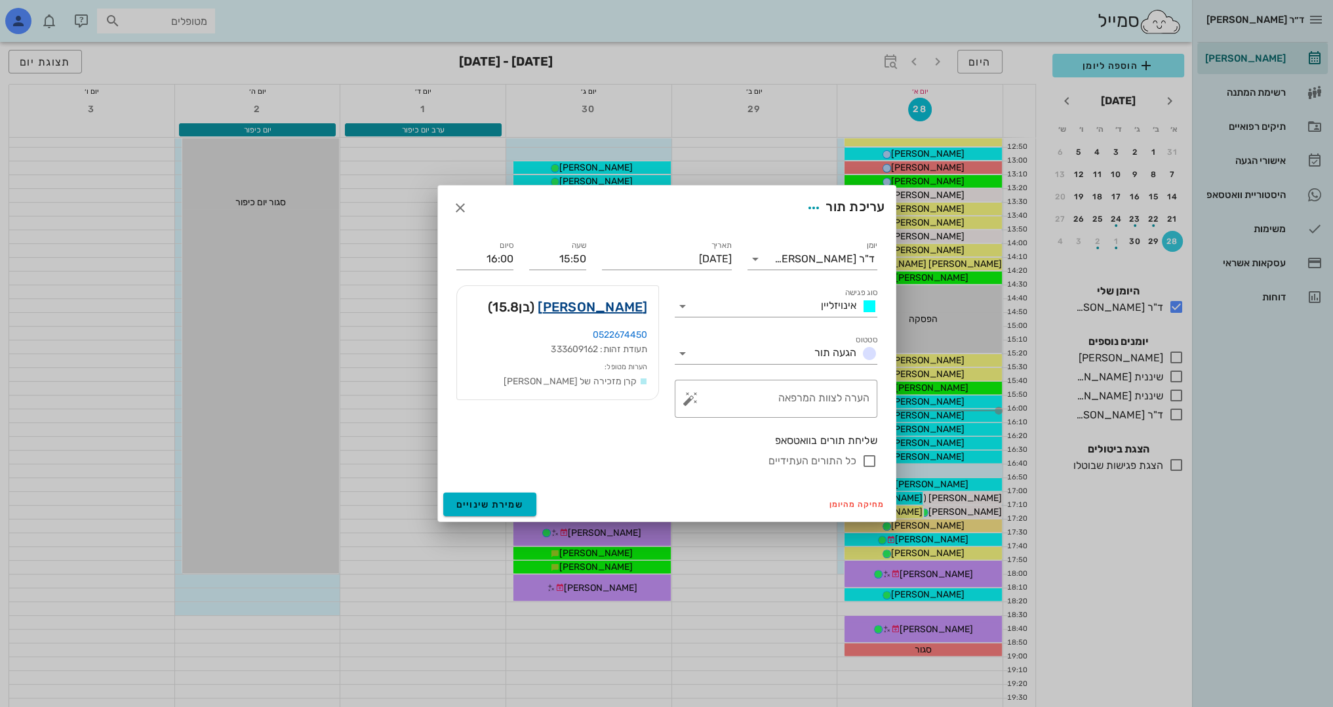
click at [589, 309] on link "[PERSON_NAME]" at bounding box center [592, 306] width 109 height 21
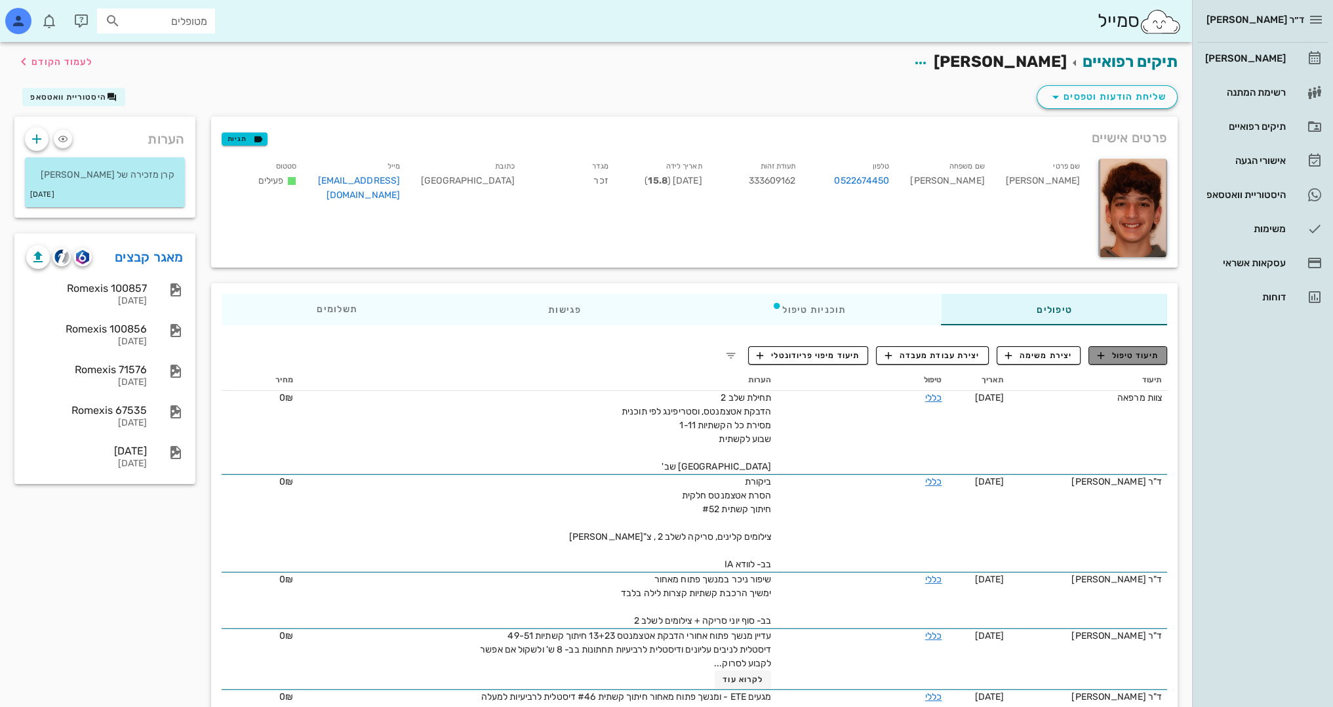
click at [1151, 355] on span "תיעוד טיפול" at bounding box center [1128, 355] width 61 height 12
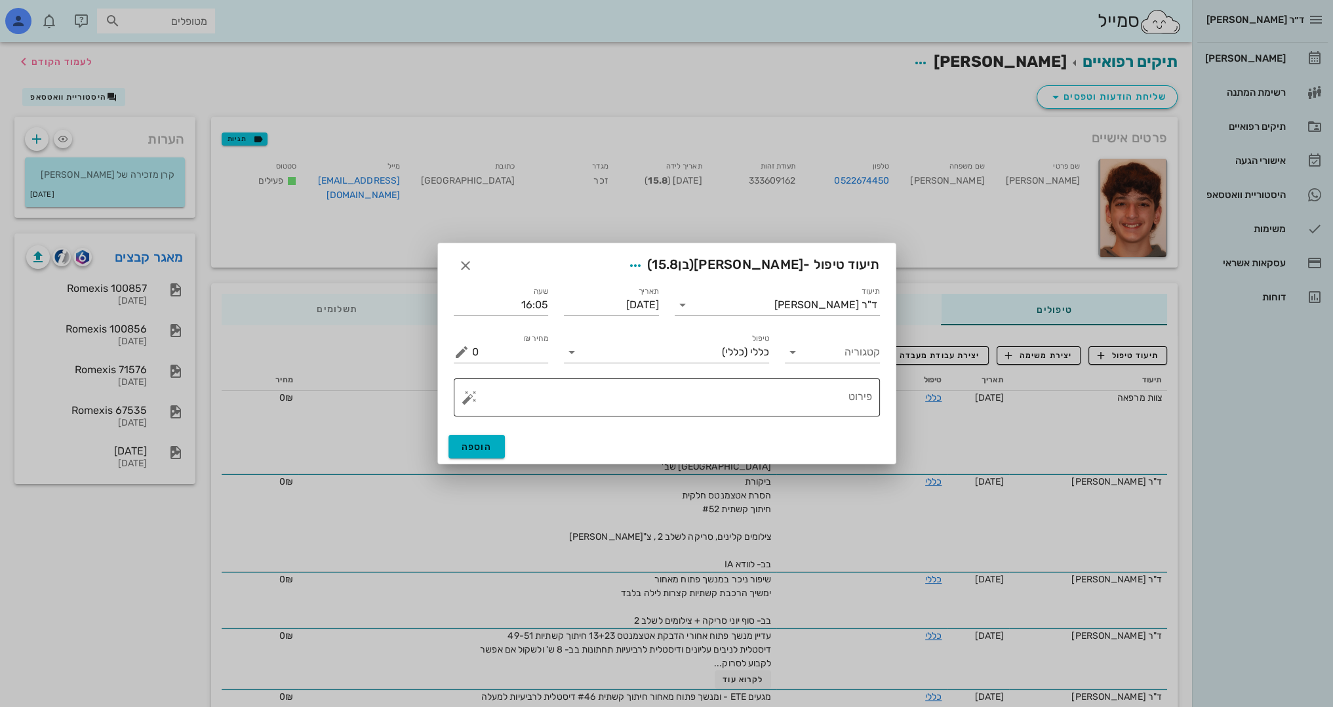
click at [822, 398] on textarea "פירוט" at bounding box center [672, 400] width 400 height 31
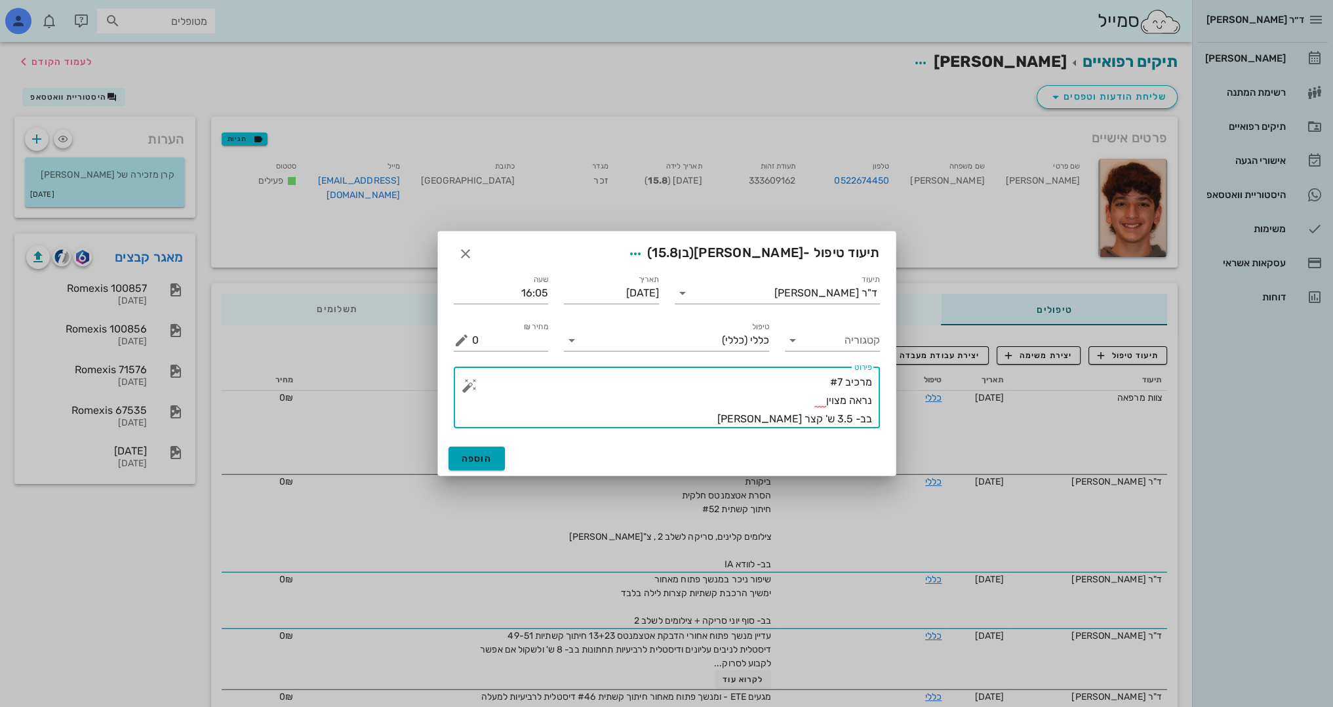
type textarea "מרכיב #7 נראה מצוין בב- 3.5 ש' קצר [PERSON_NAME]"
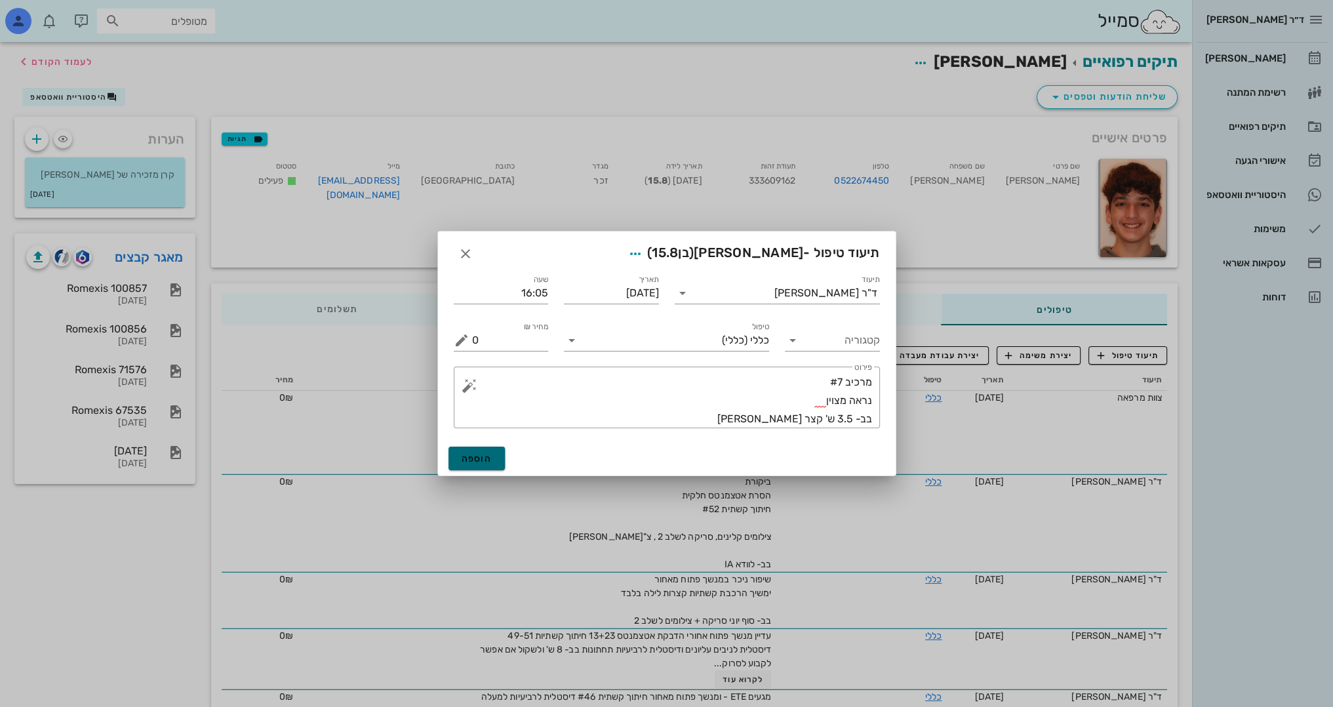
click at [483, 462] on span "הוספה" at bounding box center [477, 458] width 31 height 11
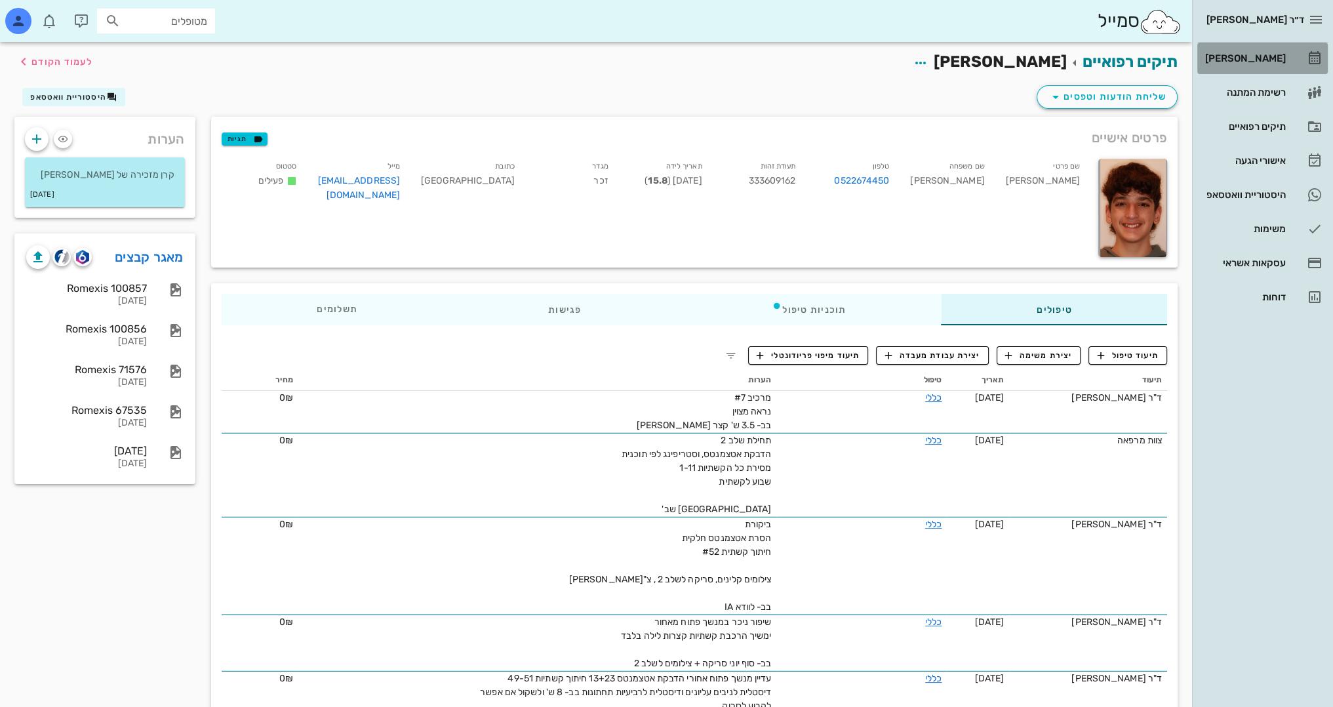
click at [1263, 58] on div "[PERSON_NAME]" at bounding box center [1243, 58] width 83 height 10
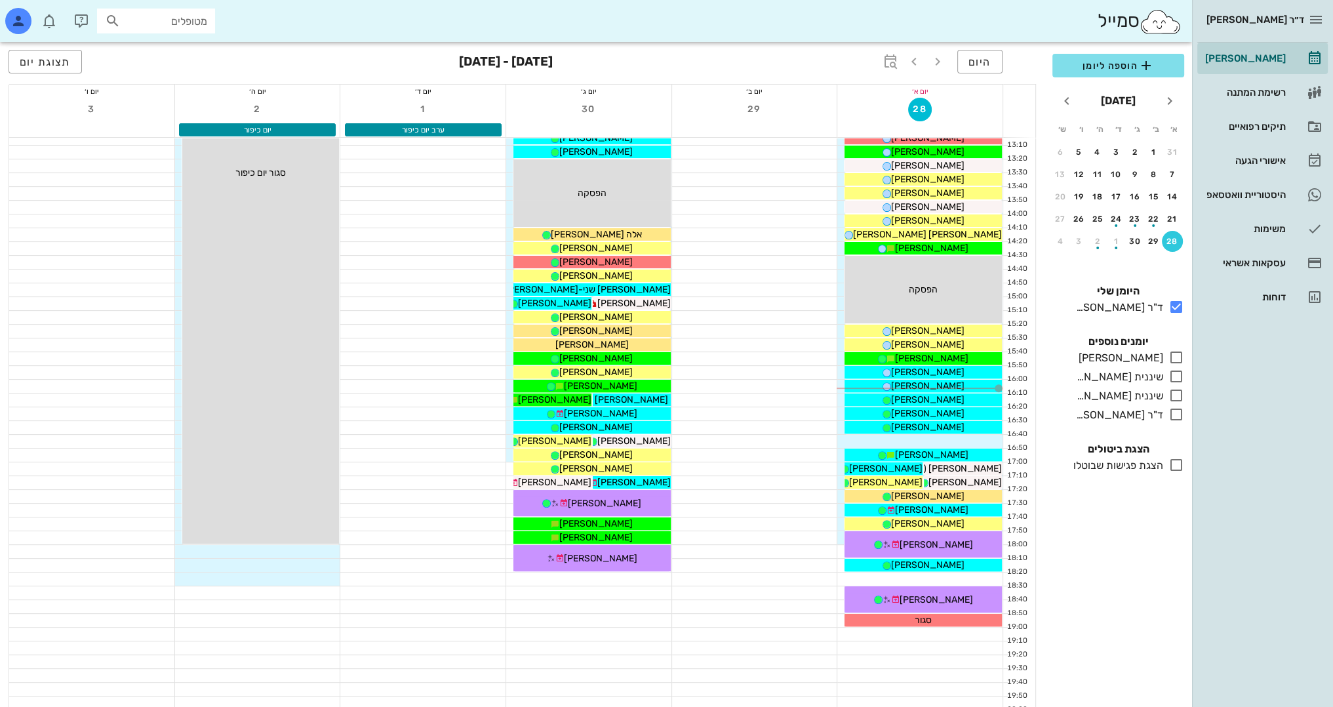
scroll to position [573, 0]
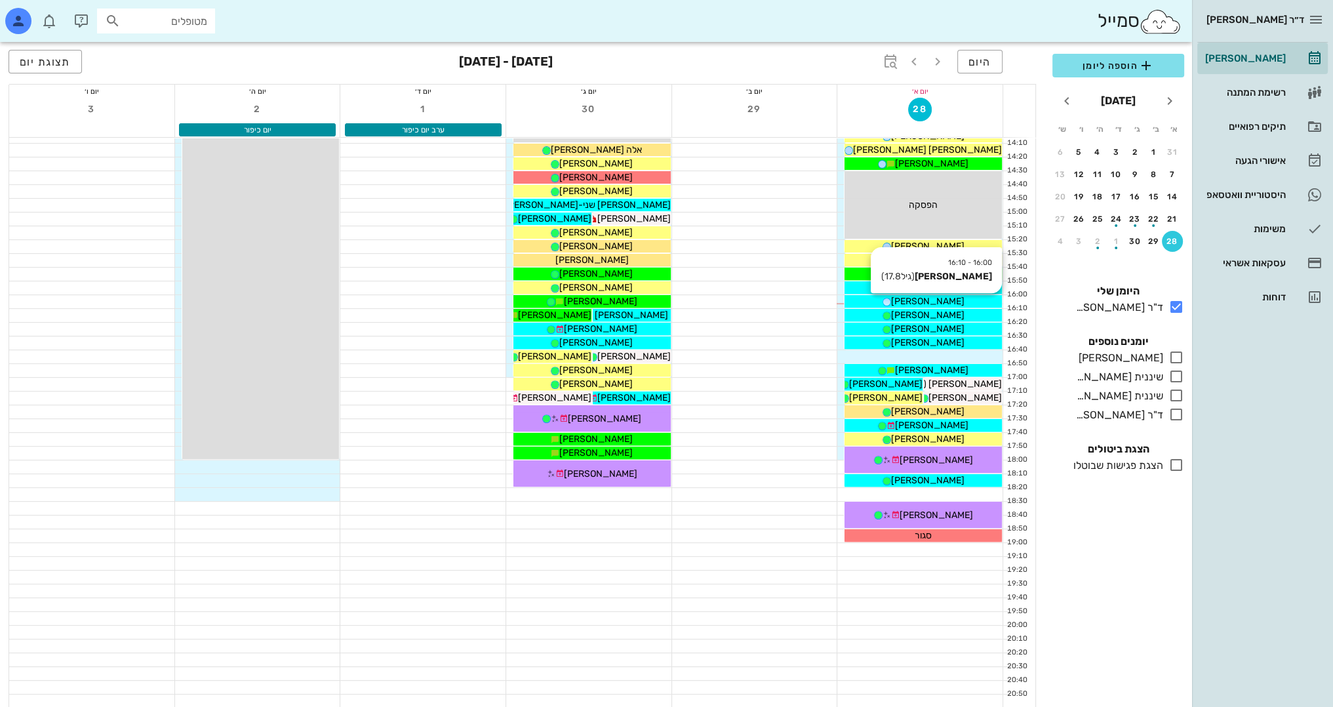
click at [949, 298] on span "[PERSON_NAME]" at bounding box center [927, 301] width 73 height 11
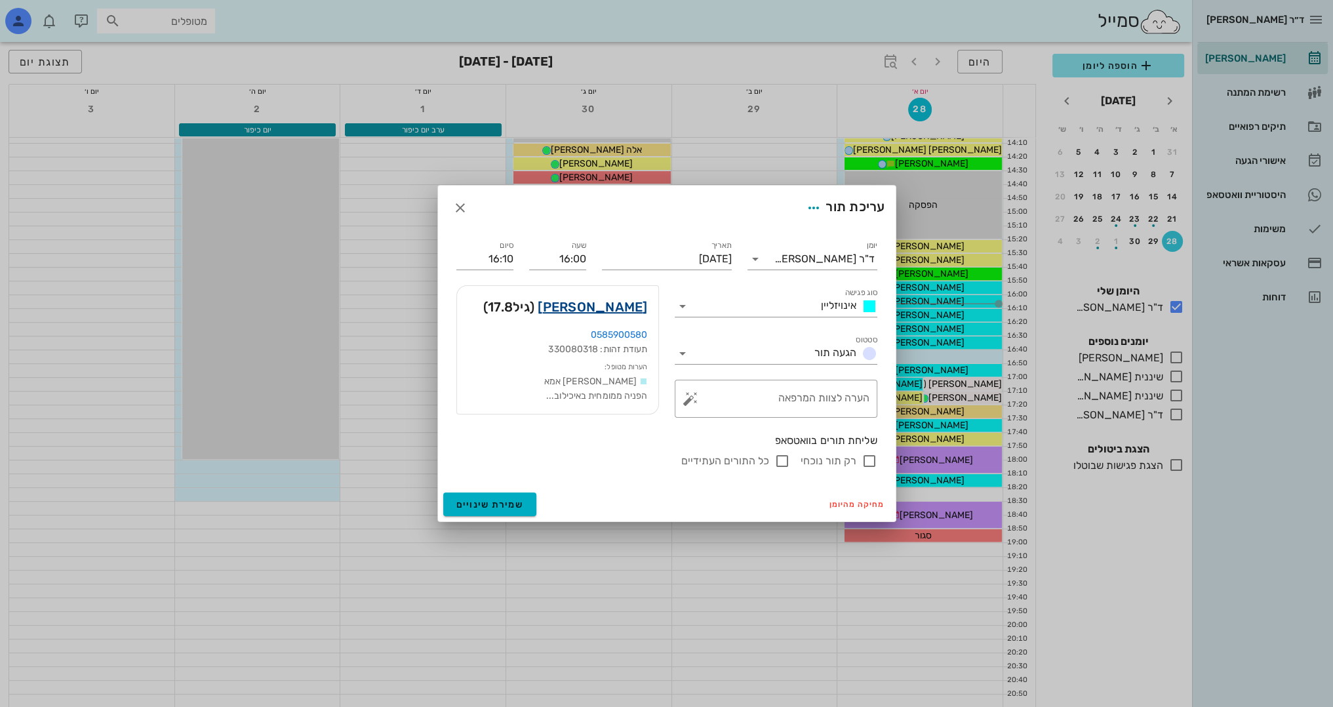
click at [622, 303] on link "[PERSON_NAME]" at bounding box center [592, 306] width 109 height 21
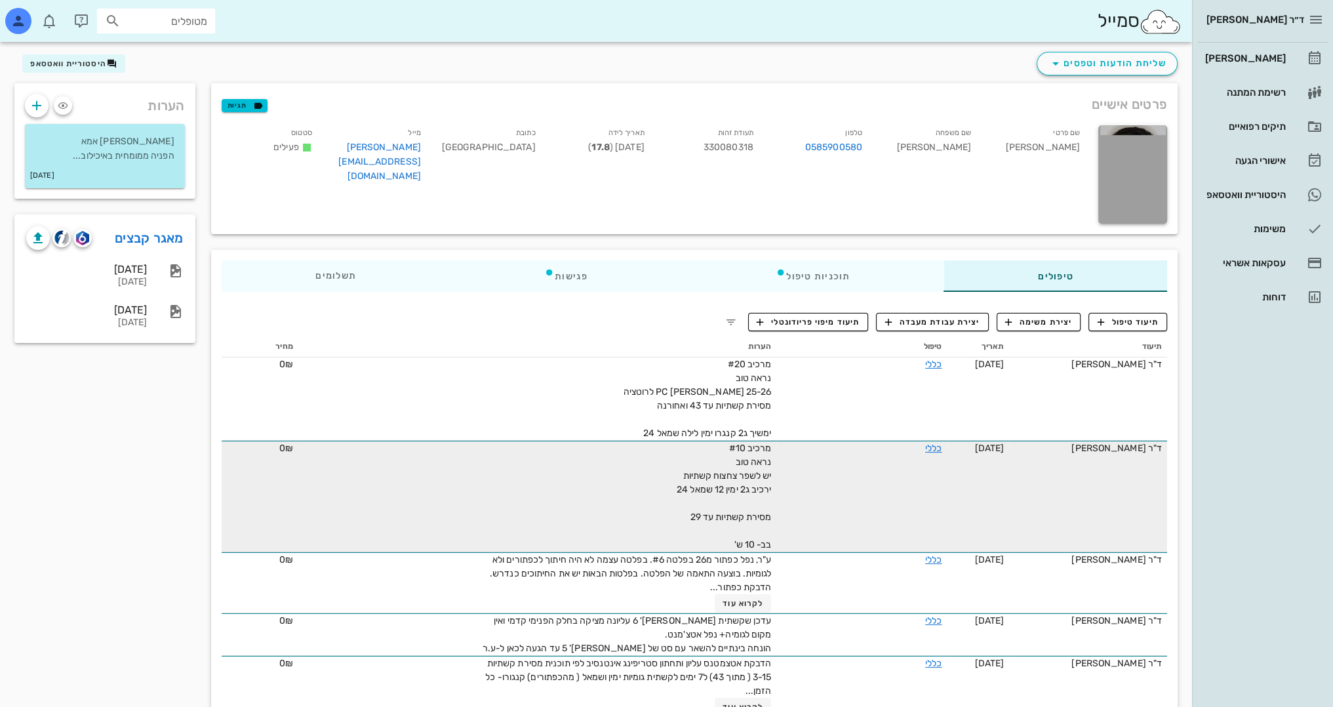
scroll to position [66, 0]
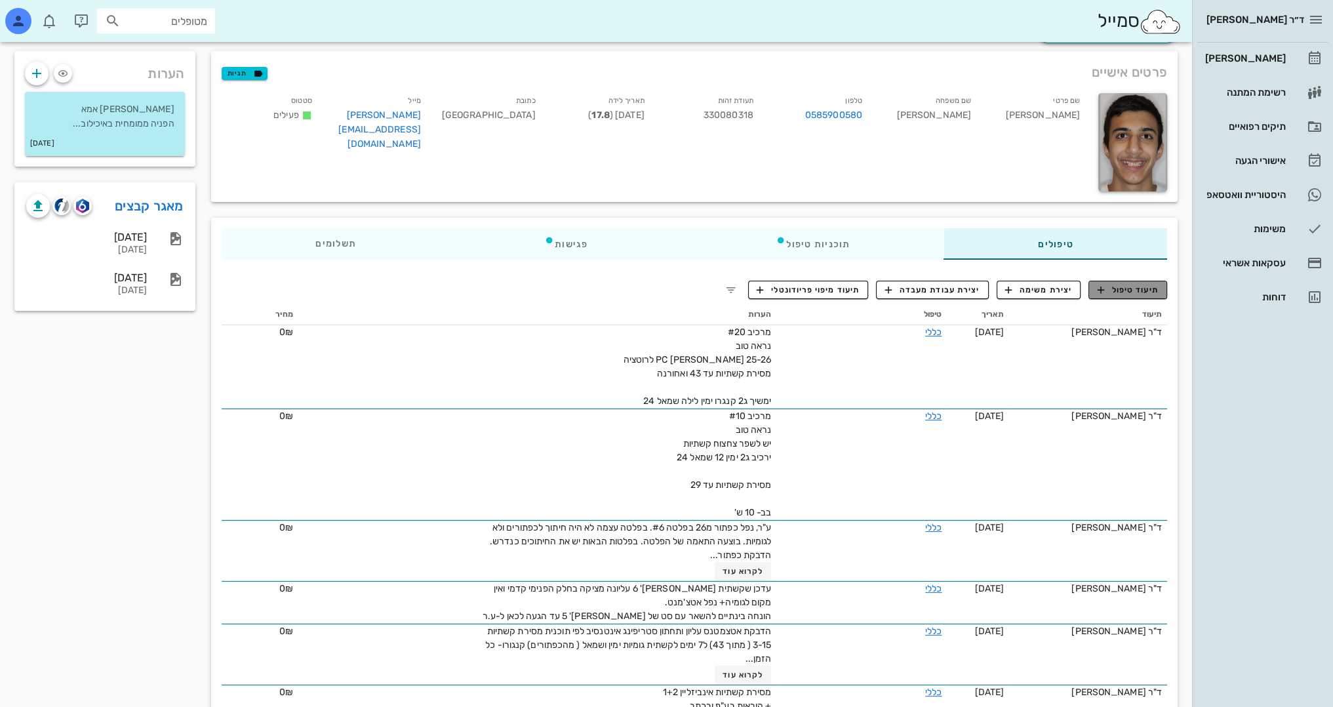
click at [1143, 287] on span "תיעוד טיפול" at bounding box center [1128, 290] width 61 height 12
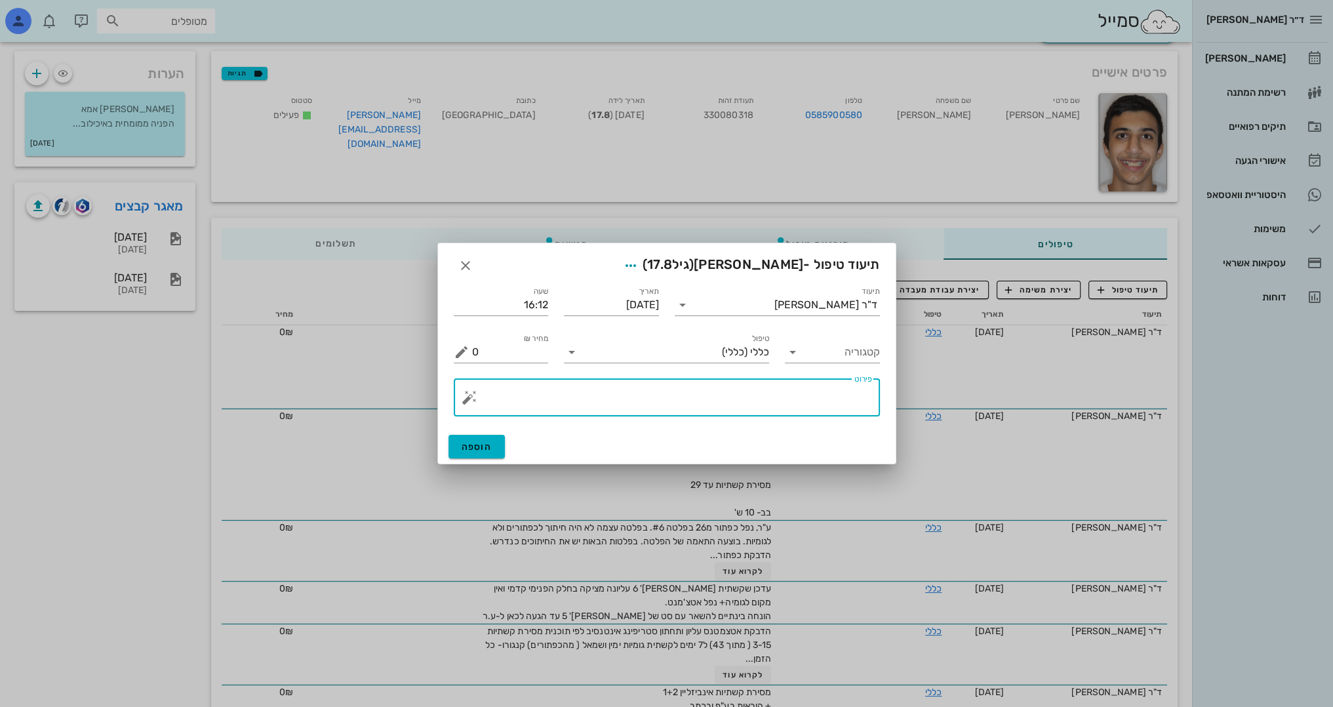
click at [764, 410] on textarea "פירוט" at bounding box center [672, 400] width 400 height 31
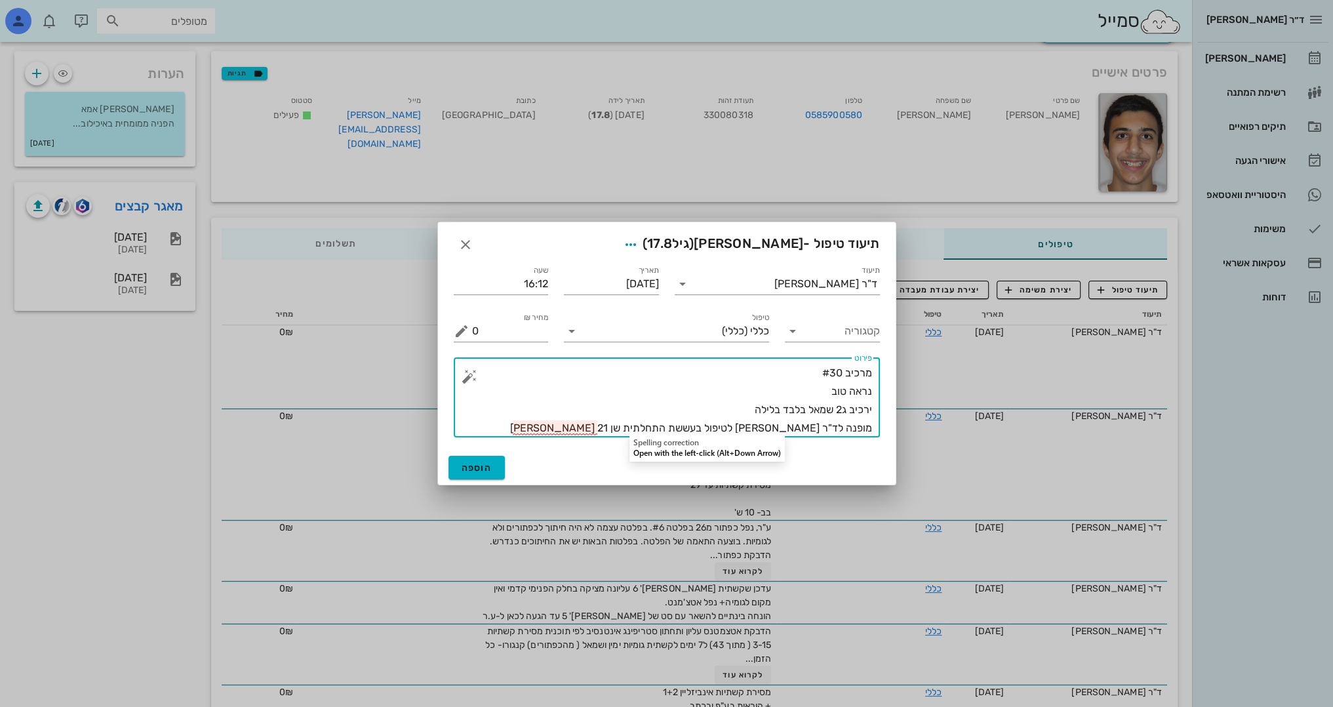
click at [596, 427] on textarea "מרכיב #30 נראה טוב ירכיב ג2 שמאל בלבד בלילה מופנה לד"ר [PERSON_NAME] לטיפול בעש…" at bounding box center [672, 400] width 400 height 73
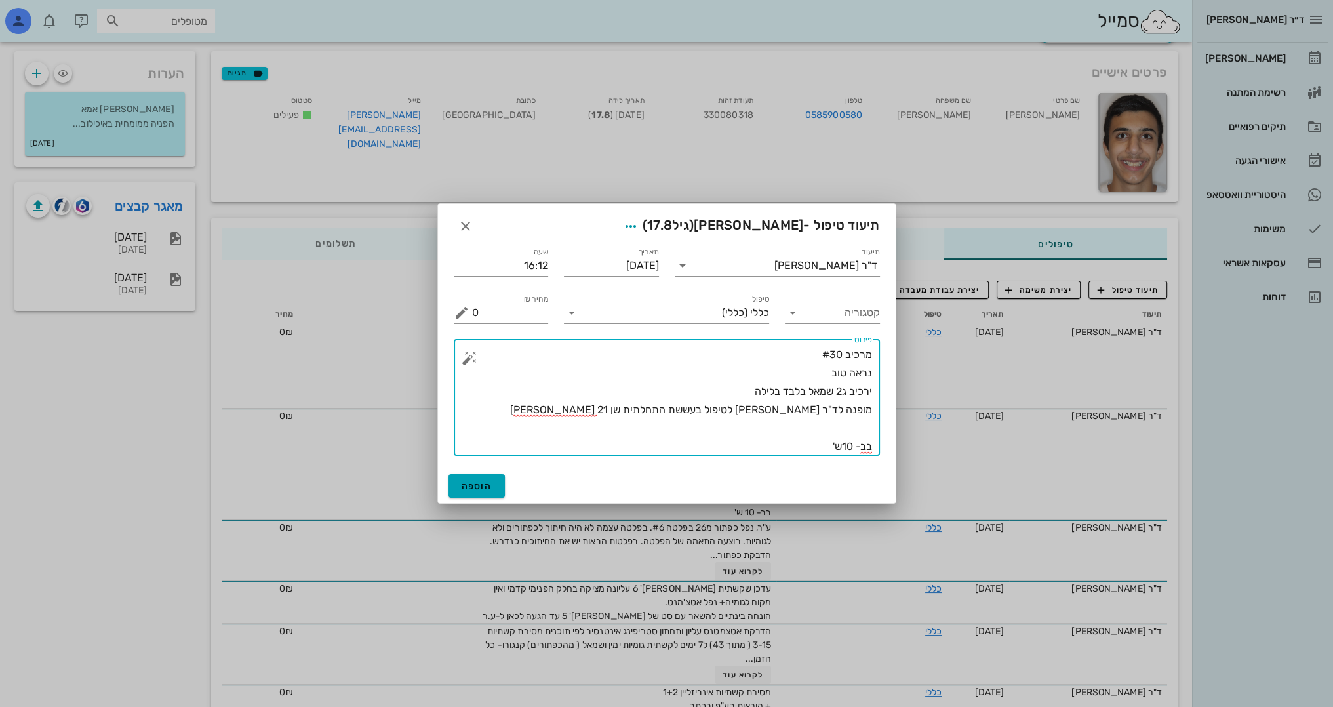
type textarea "מרכיב #30 נראה טוב ירכיב ג2 שמאל בלבד בלילה מופנה לד"ר [PERSON_NAME] לטיפול בעש…"
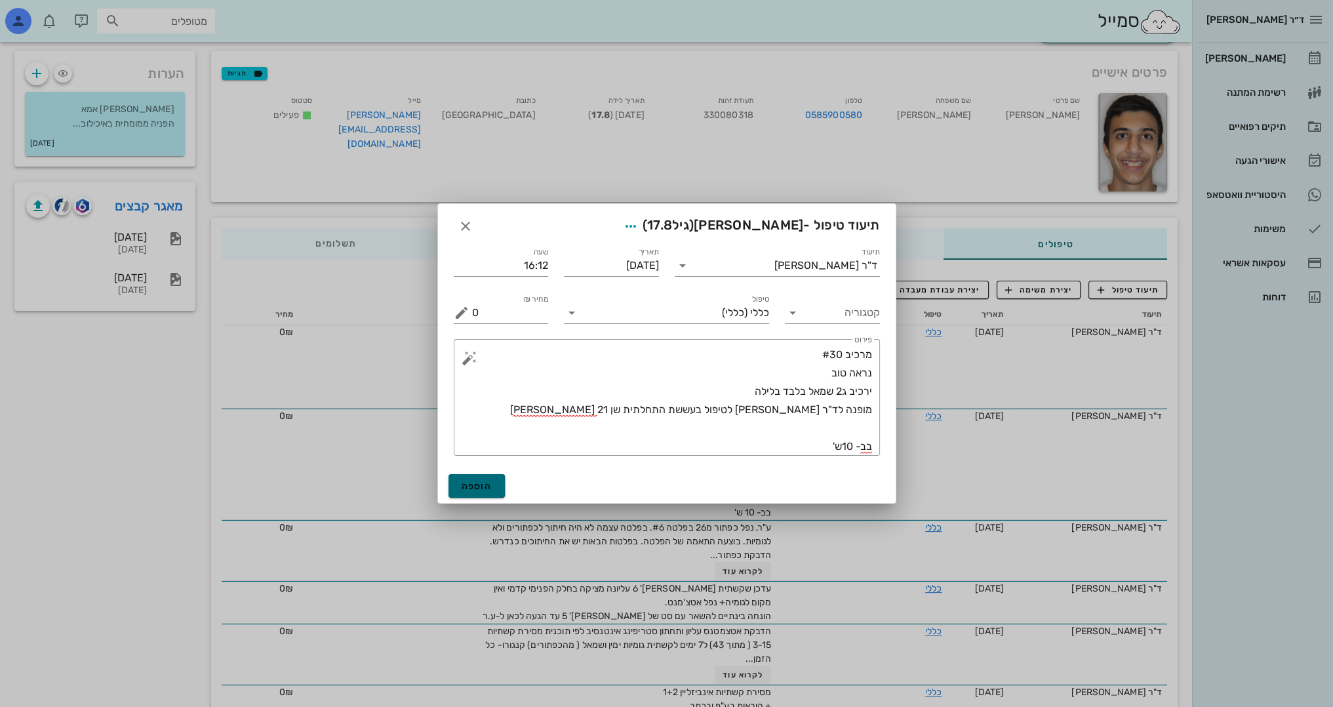
click at [492, 488] on button "הוספה" at bounding box center [476, 486] width 57 height 24
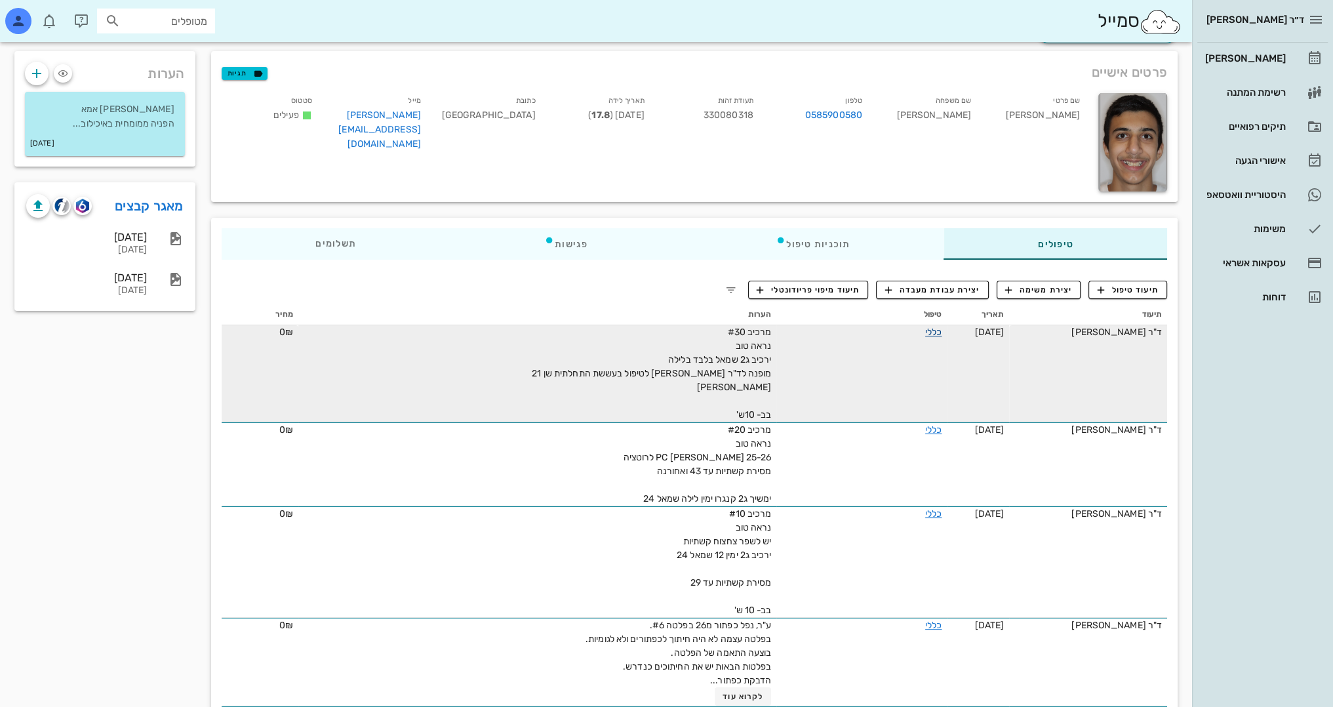
click at [925, 330] on link "כללי" at bounding box center [933, 332] width 16 height 11
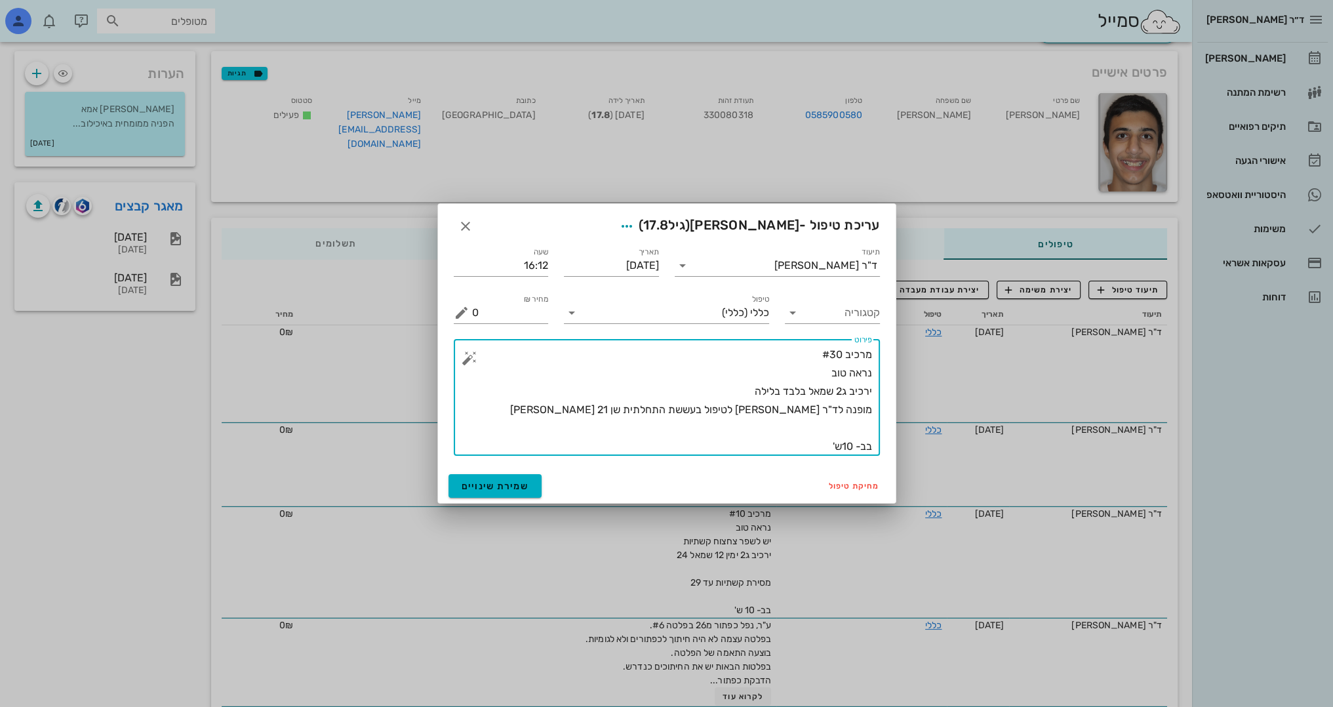
click at [795, 448] on textarea "מרכיב #30 נראה טוב ירכיב ג2 שמאל בלבד בלילה מופנה לד"ר [PERSON_NAME] לטיפול בעש…" at bounding box center [672, 401] width 400 height 110
type textarea "מרכיב #30 נראה טוב ירכיב ג2 שמאל בלבד בלילה מופנה לד"ר [PERSON_NAME] לטיפול בעש…"
click at [482, 490] on span "שמירת שינויים" at bounding box center [496, 486] width 68 height 11
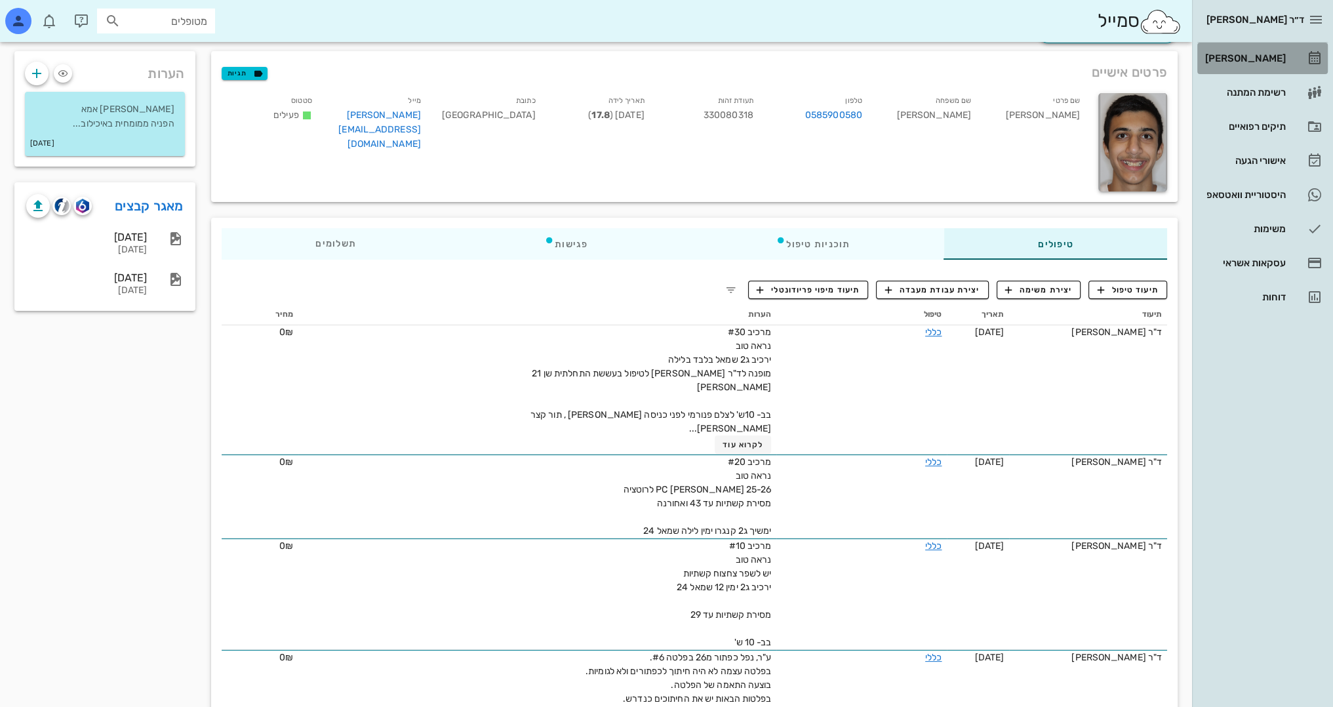
click at [1277, 54] on div "[PERSON_NAME]" at bounding box center [1243, 58] width 83 height 10
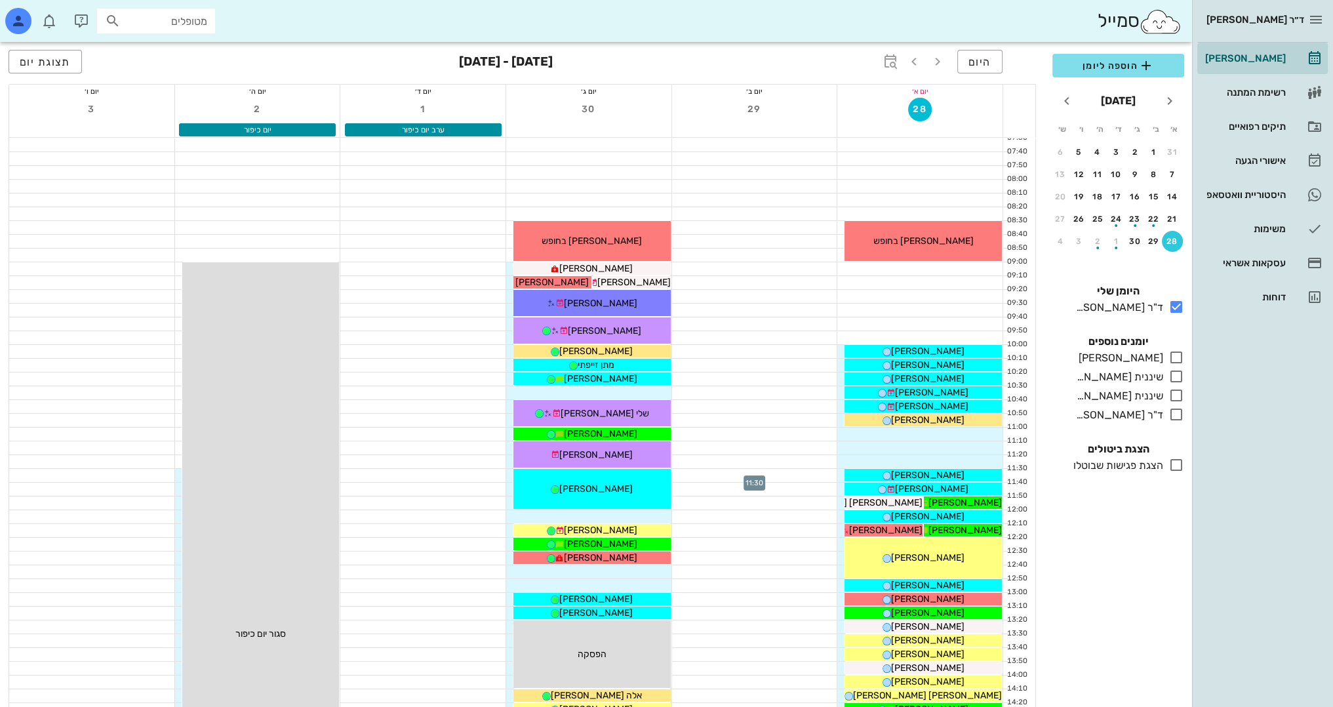
scroll to position [66, 0]
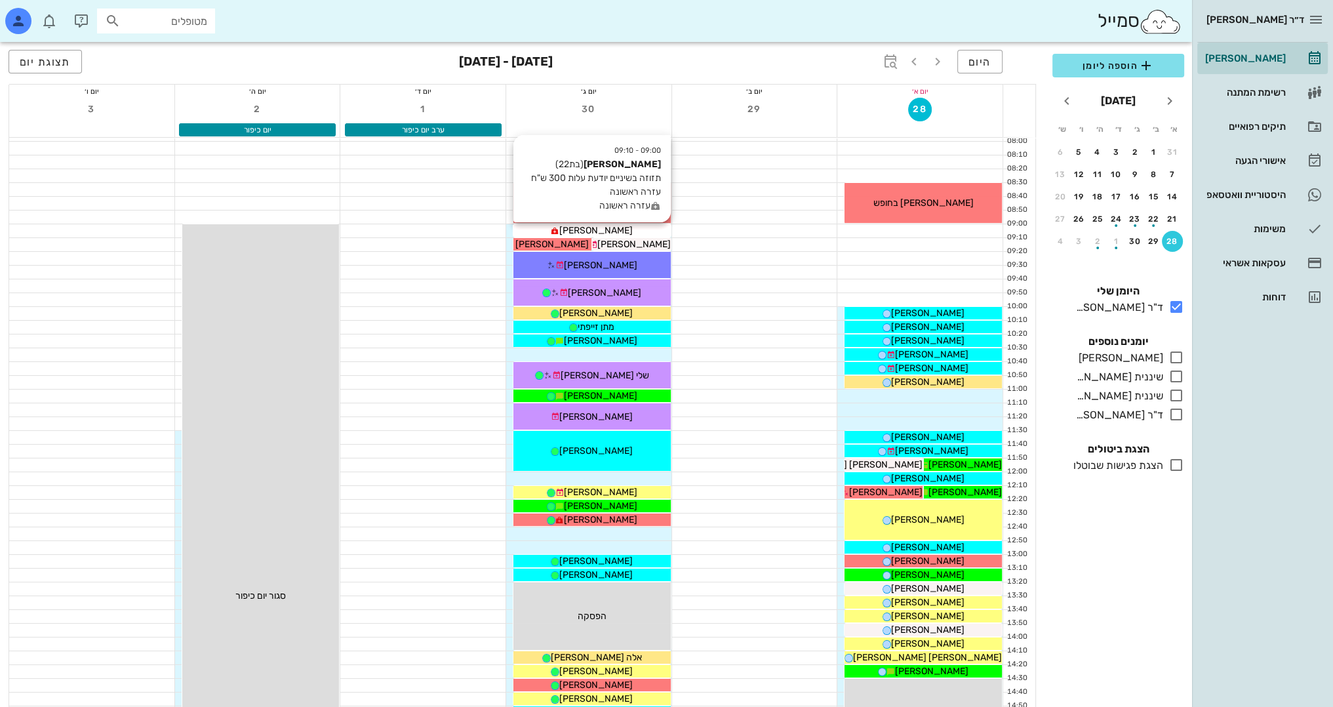
click at [637, 228] on div "[PERSON_NAME]" at bounding box center [591, 231] width 157 height 14
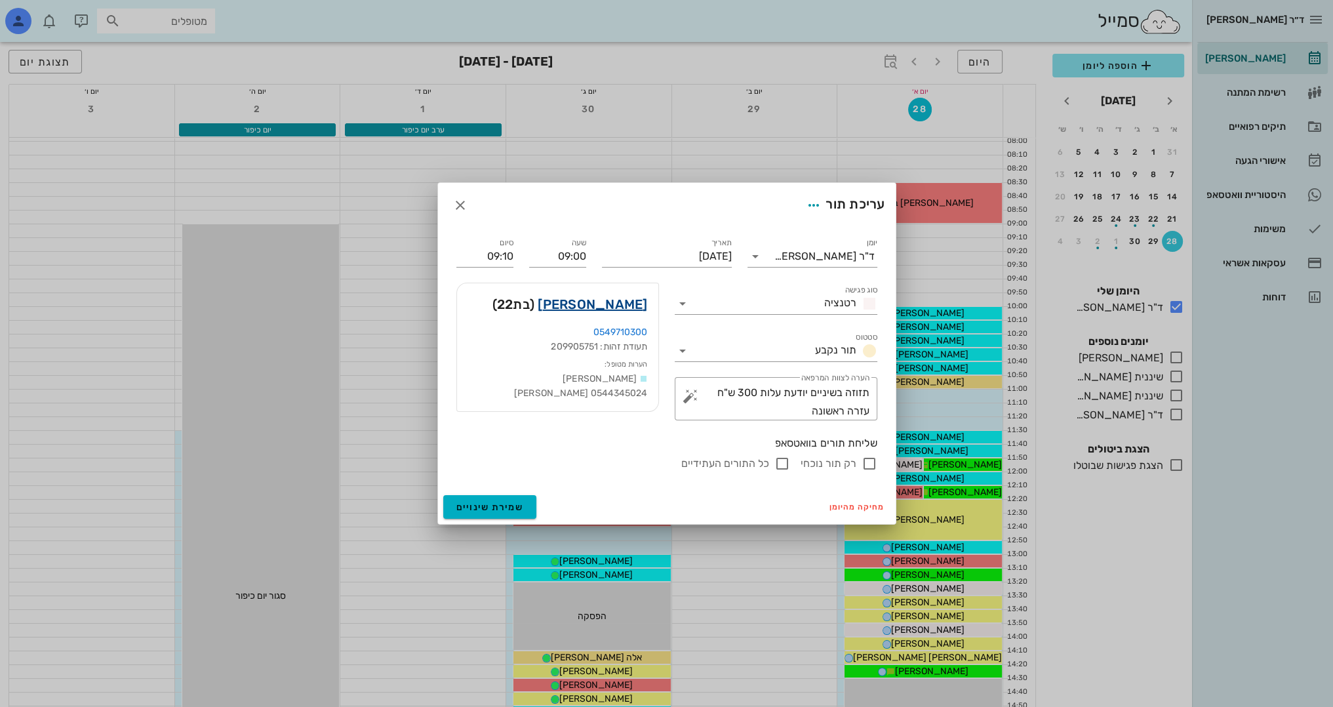
click at [633, 299] on link "[PERSON_NAME]" at bounding box center [592, 304] width 109 height 21
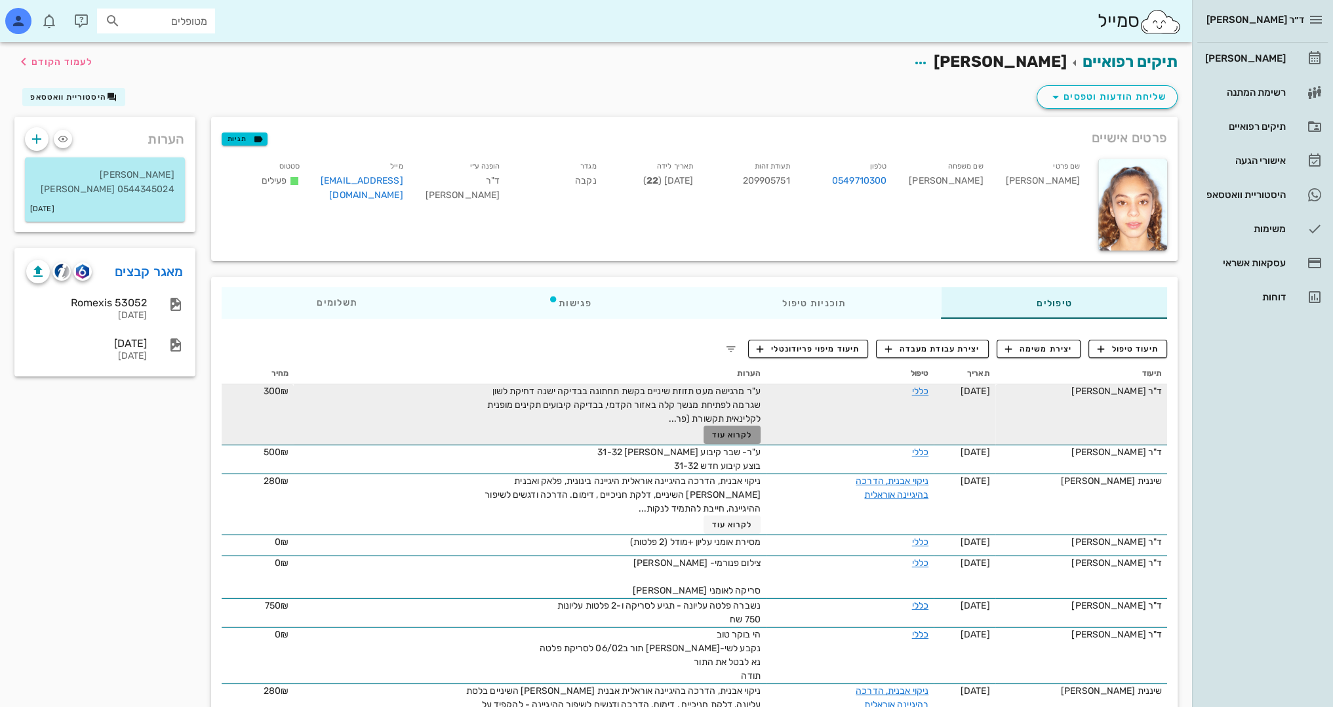
click at [749, 431] on span "לקרוא עוד" at bounding box center [732, 434] width 41 height 9
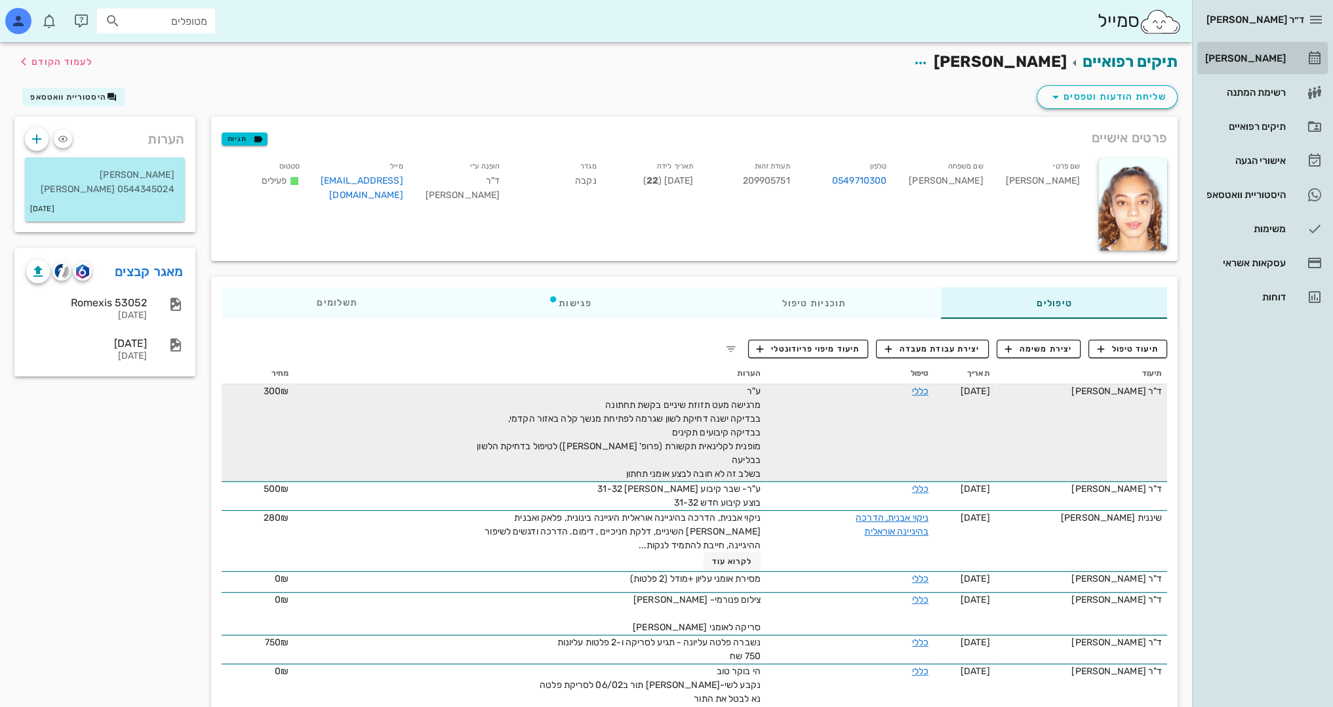
click at [1260, 60] on div "[PERSON_NAME]" at bounding box center [1243, 58] width 83 height 10
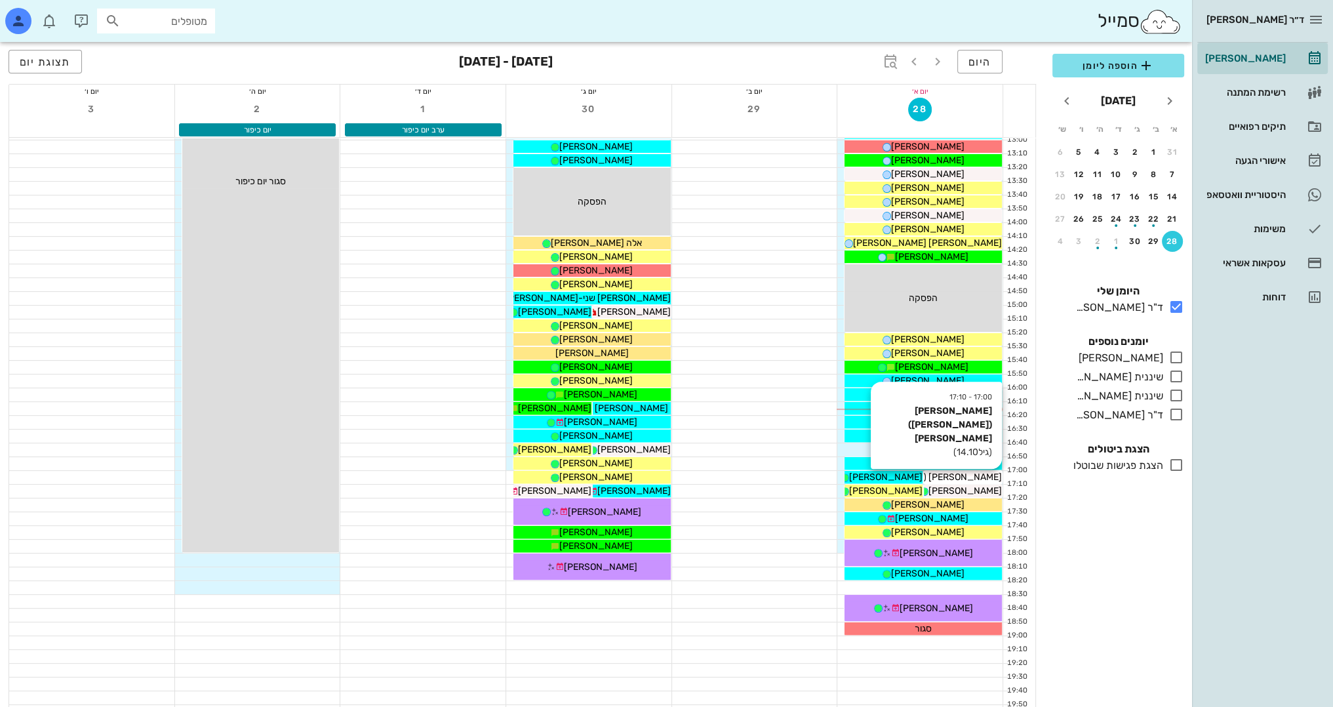
scroll to position [525, 0]
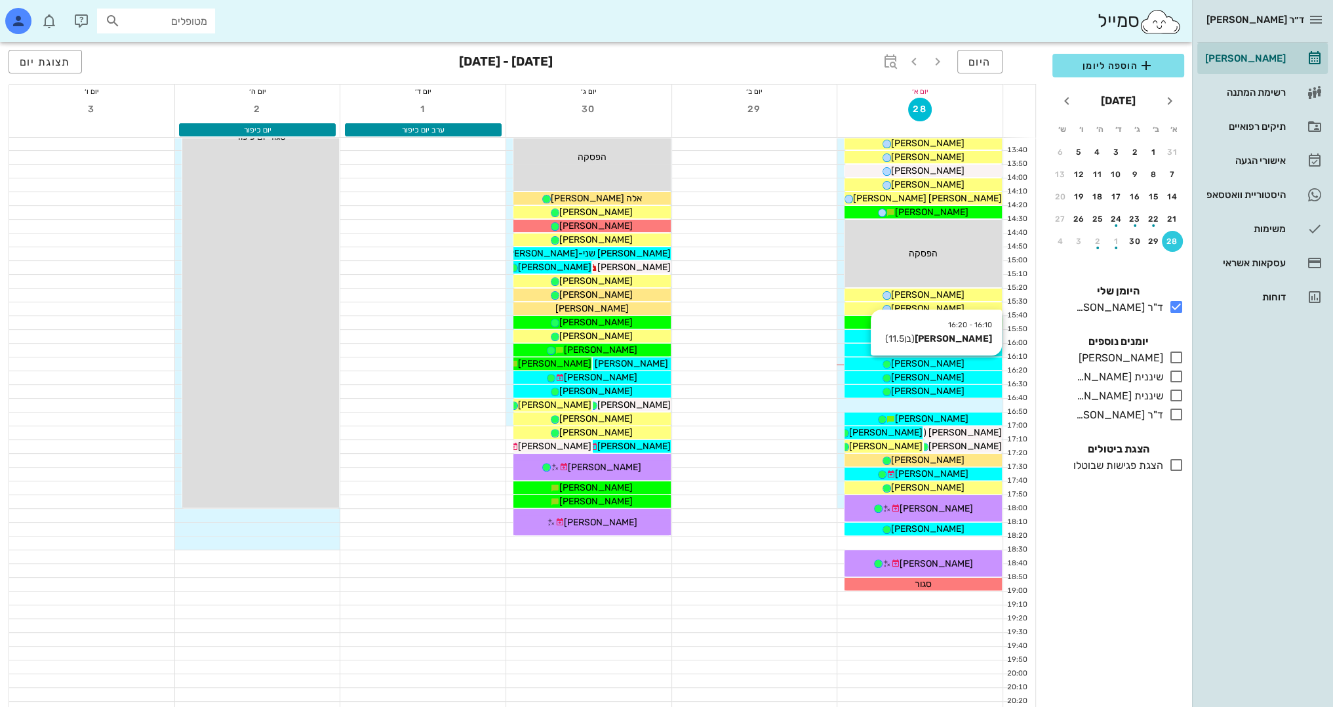
click at [953, 361] on div "[PERSON_NAME]" at bounding box center [923, 364] width 157 height 14
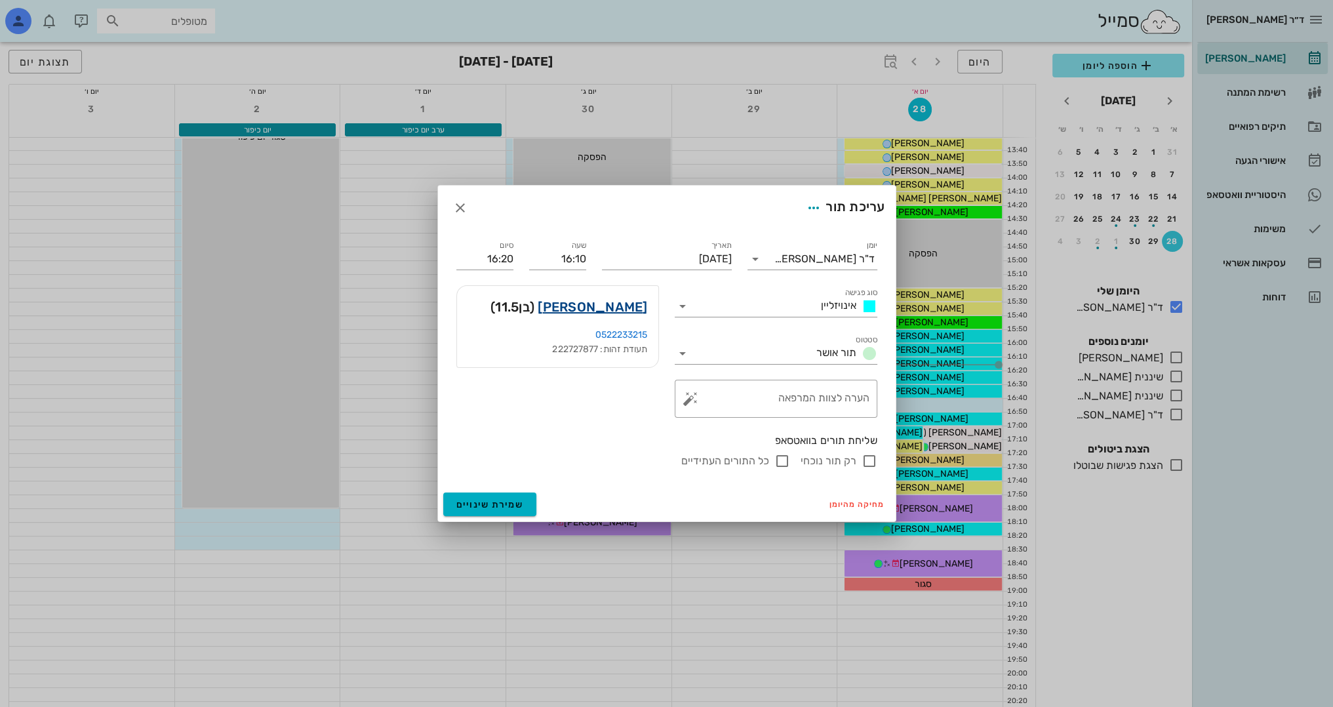
click at [627, 301] on link "[PERSON_NAME]" at bounding box center [592, 306] width 109 height 21
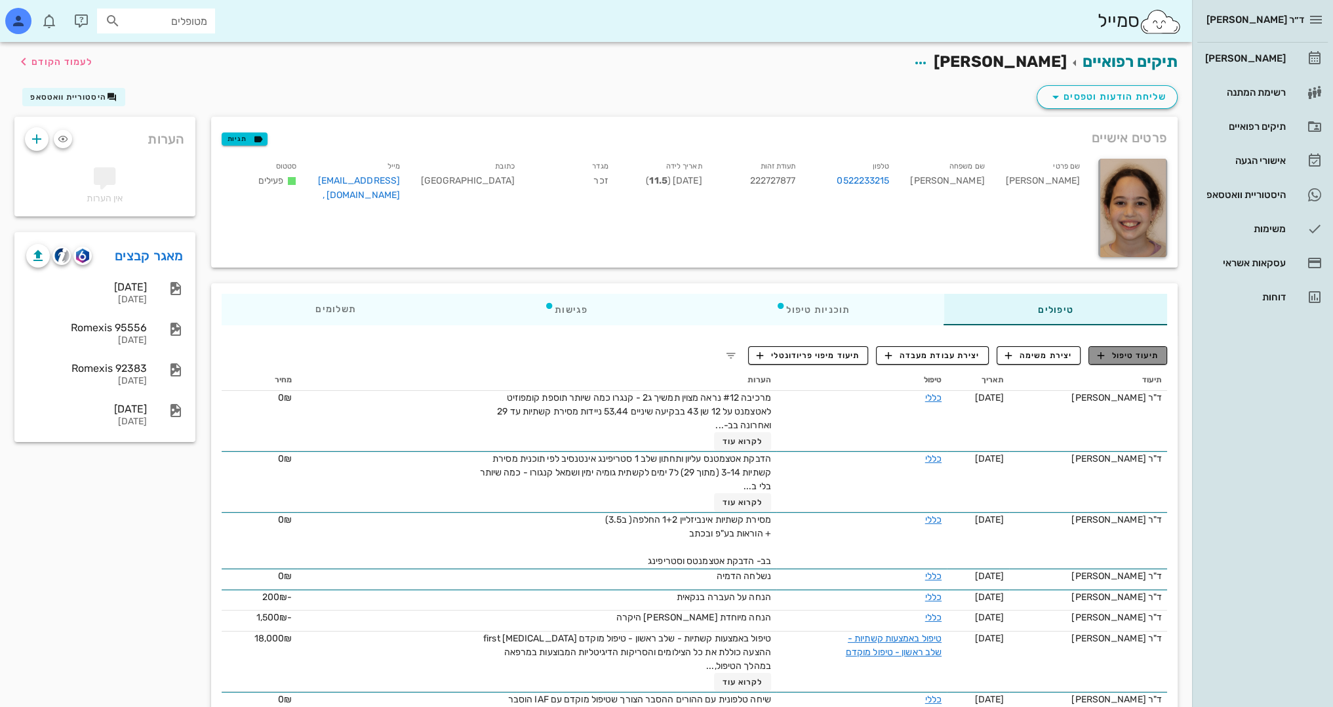
click at [1139, 353] on span "תיעוד טיפול" at bounding box center [1128, 355] width 61 height 12
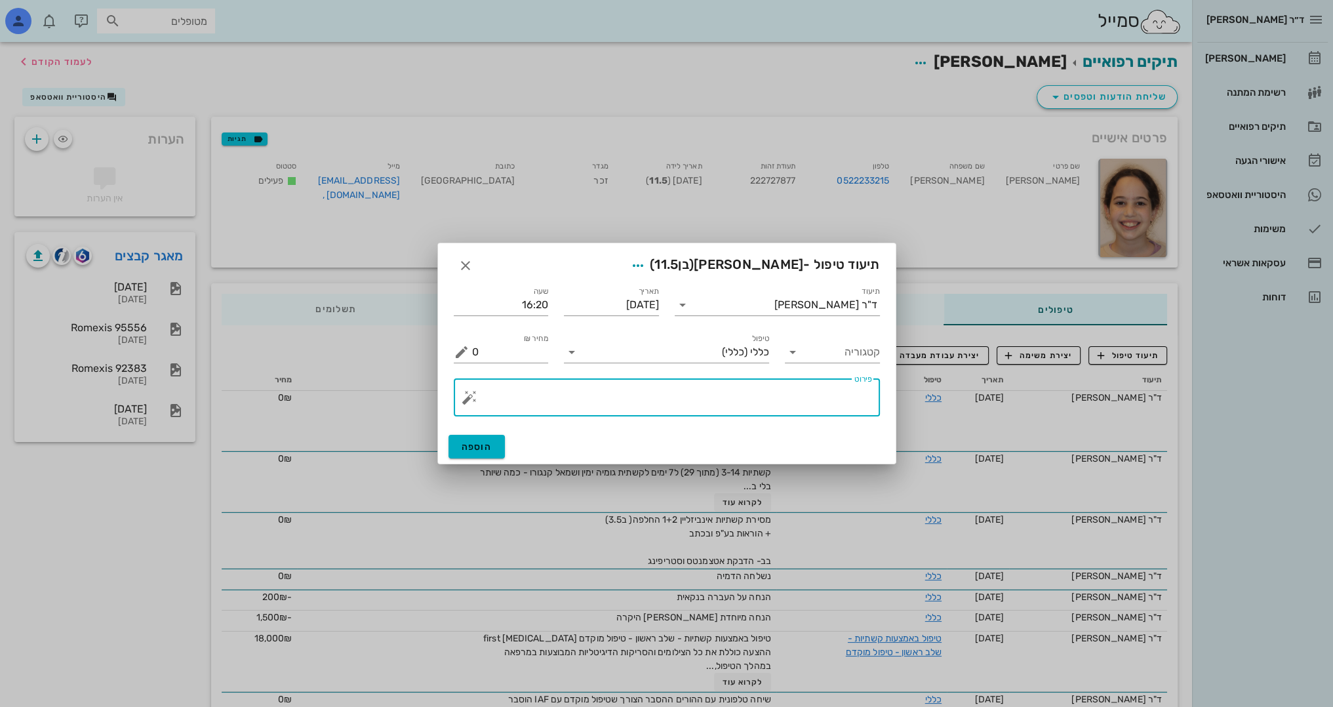
click at [761, 401] on textarea "פירוט" at bounding box center [672, 400] width 400 height 31
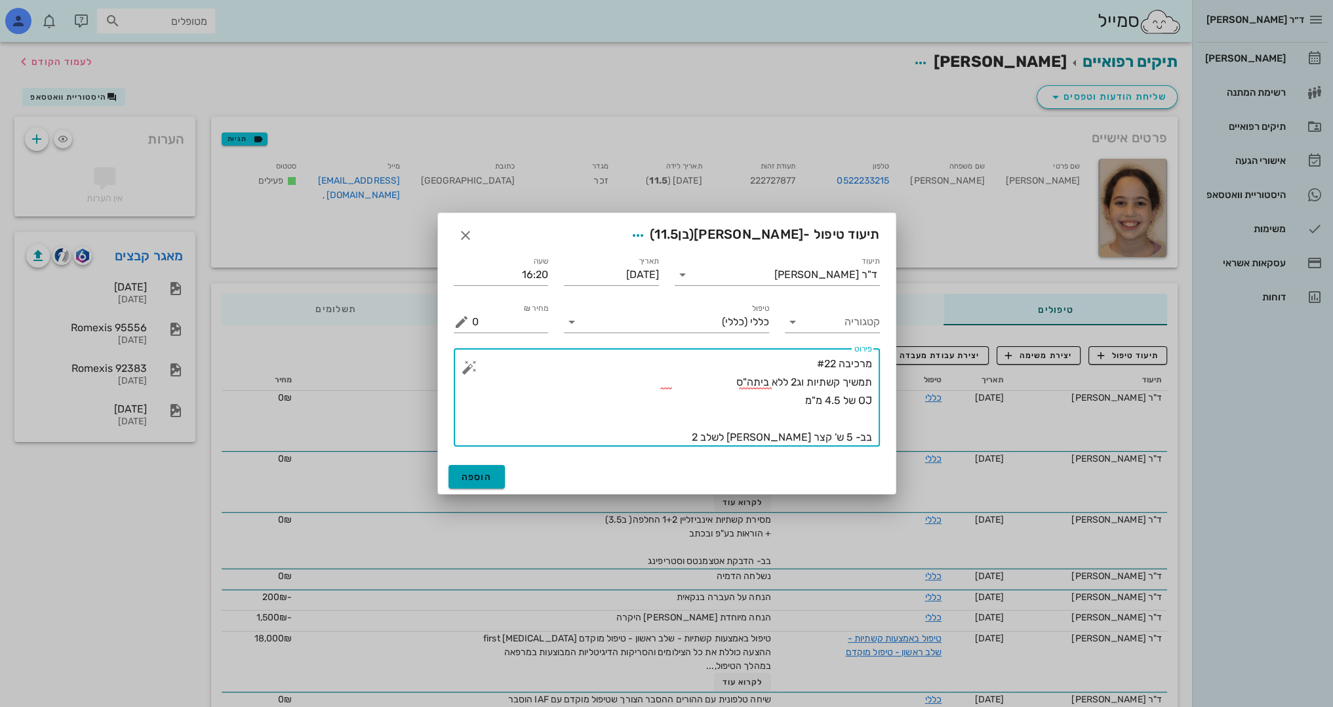
type textarea "מרכיבה #22 תמשיך קשתיות וג2 ללא ביתה"ס OJ של 4.5 מ"מ בב- 5 ש' קצר [PERSON_NAME]…"
click at [490, 473] on span "הוספה" at bounding box center [477, 476] width 31 height 11
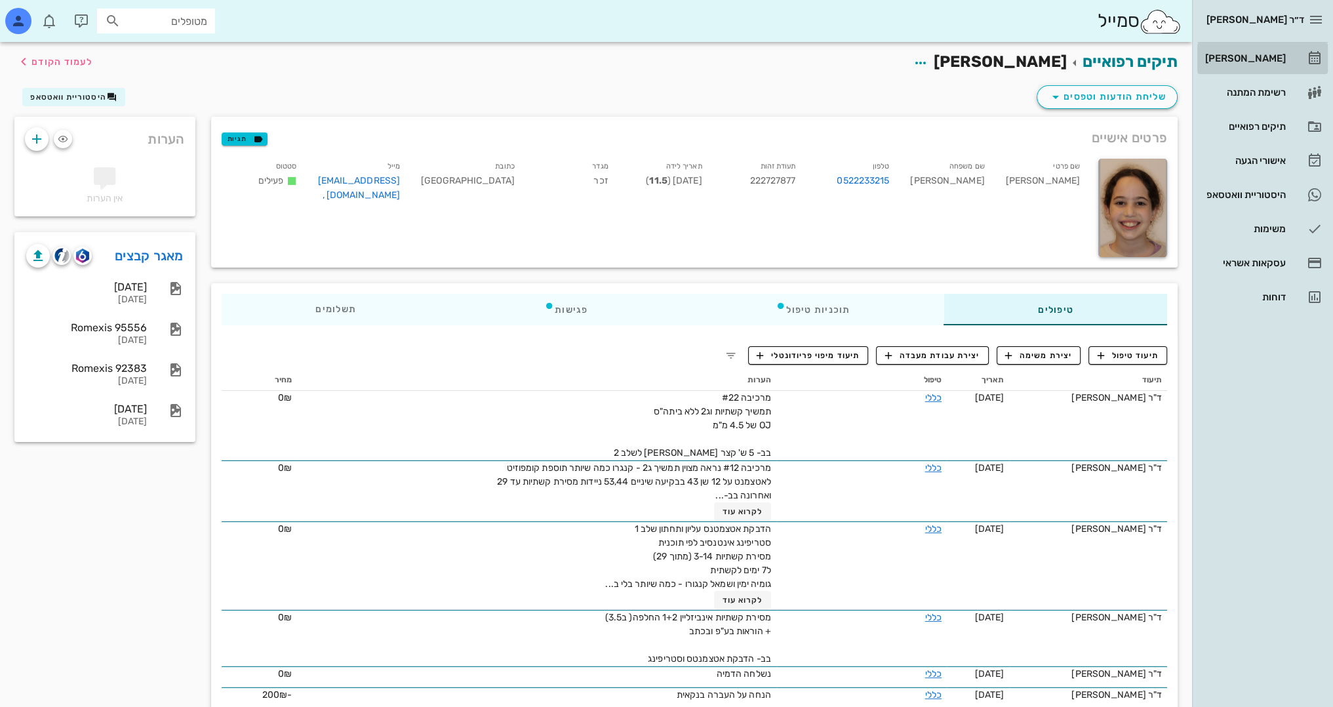
click at [1270, 56] on div "[PERSON_NAME]" at bounding box center [1243, 58] width 83 height 10
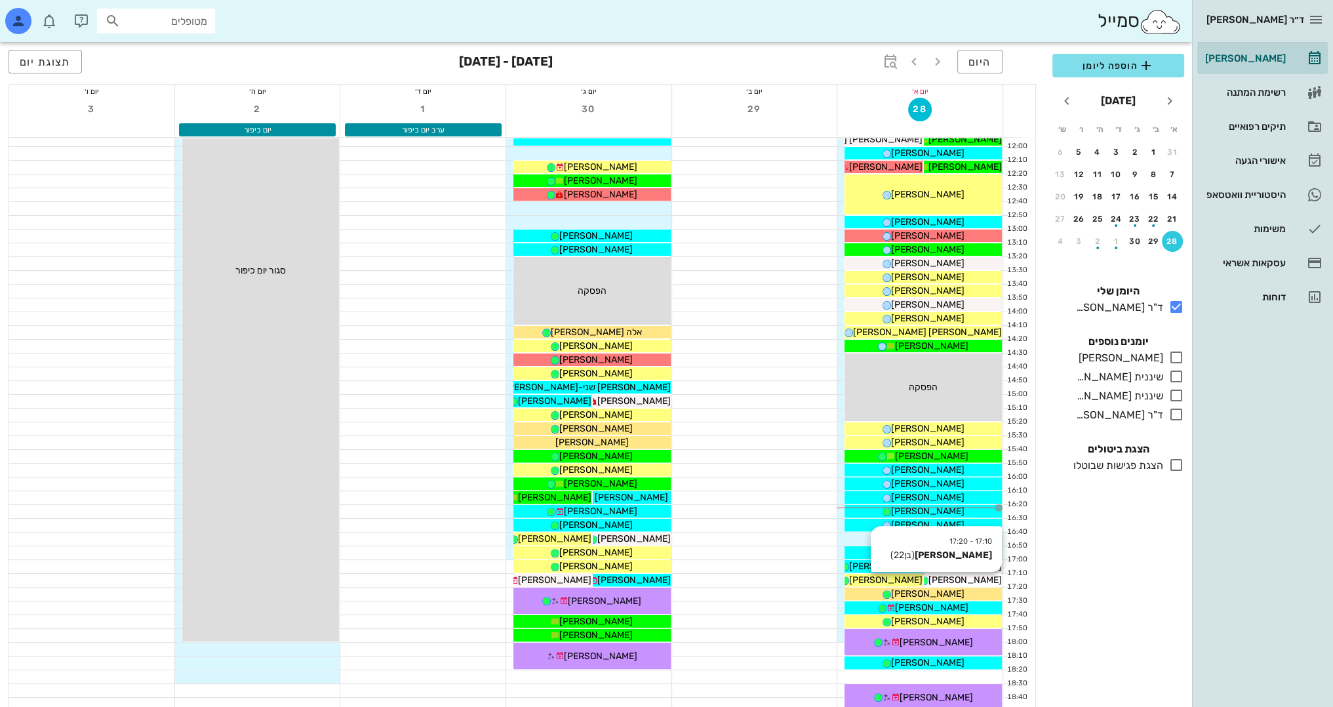
scroll to position [459, 0]
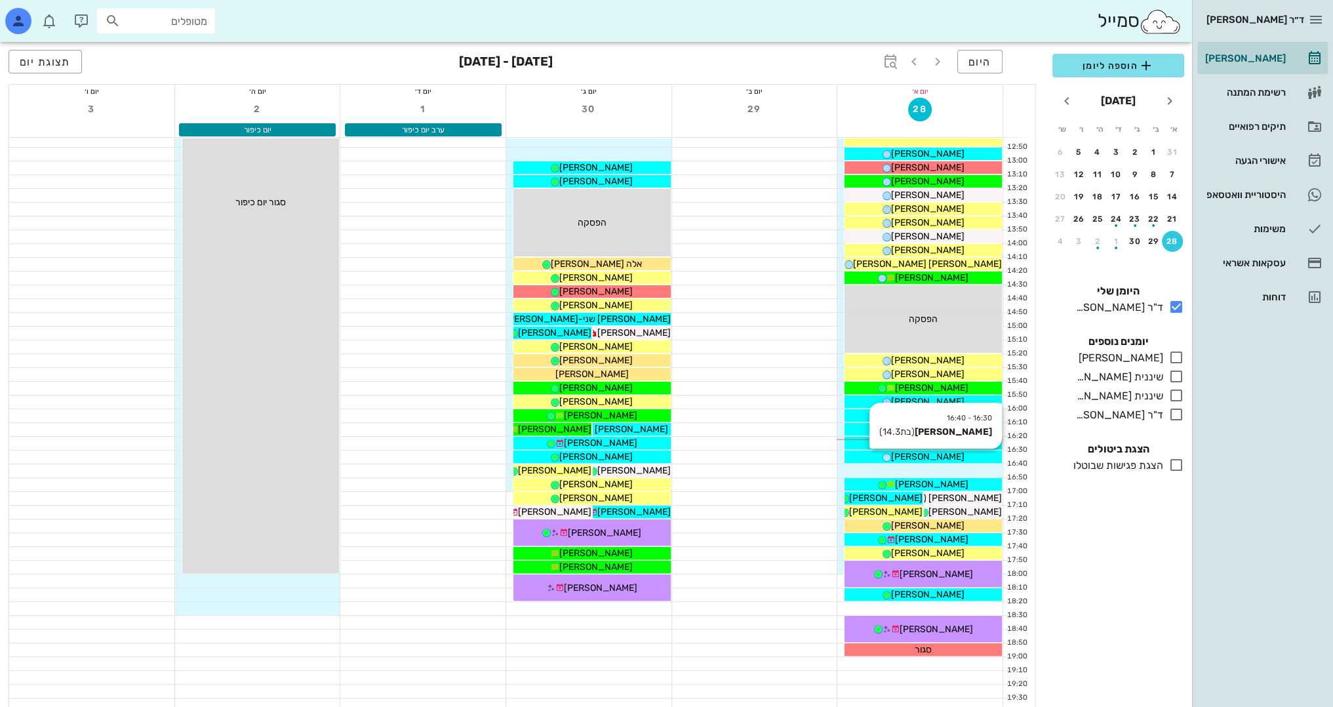
click at [946, 455] on span "[PERSON_NAME]" at bounding box center [927, 456] width 73 height 11
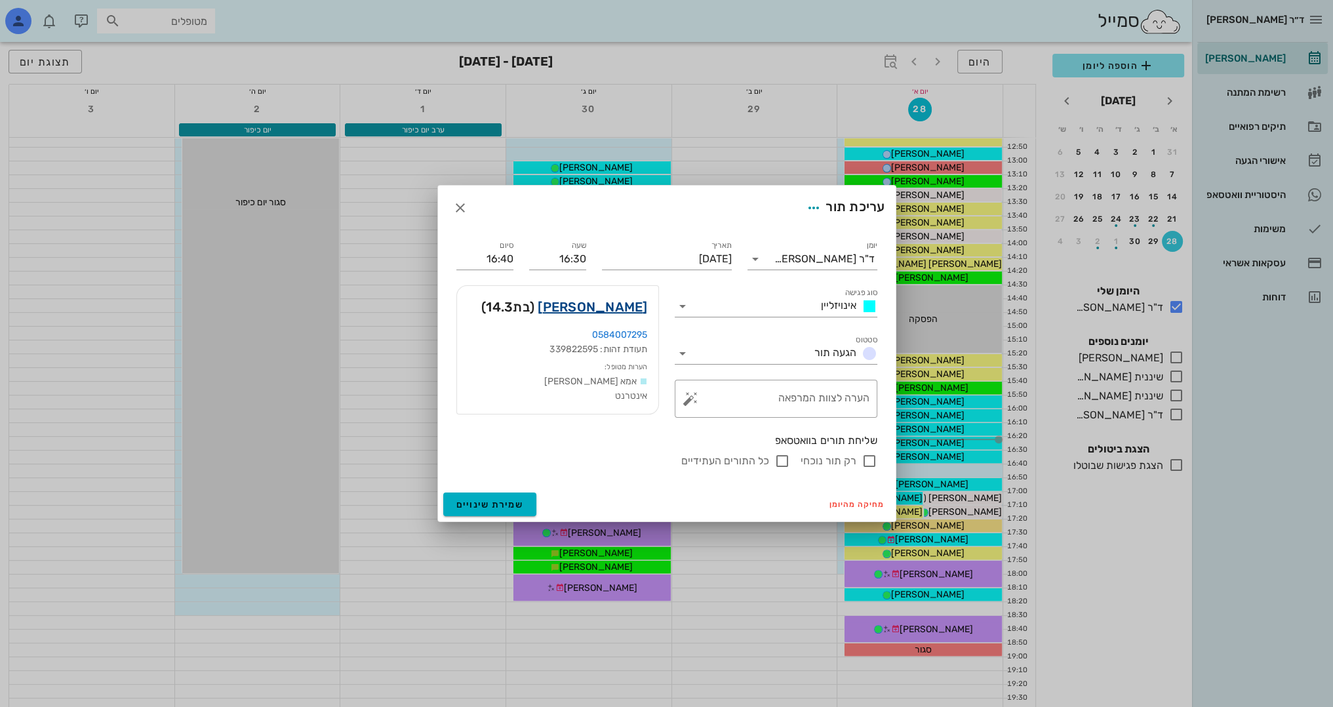
click at [608, 303] on link "[PERSON_NAME]" at bounding box center [592, 306] width 109 height 21
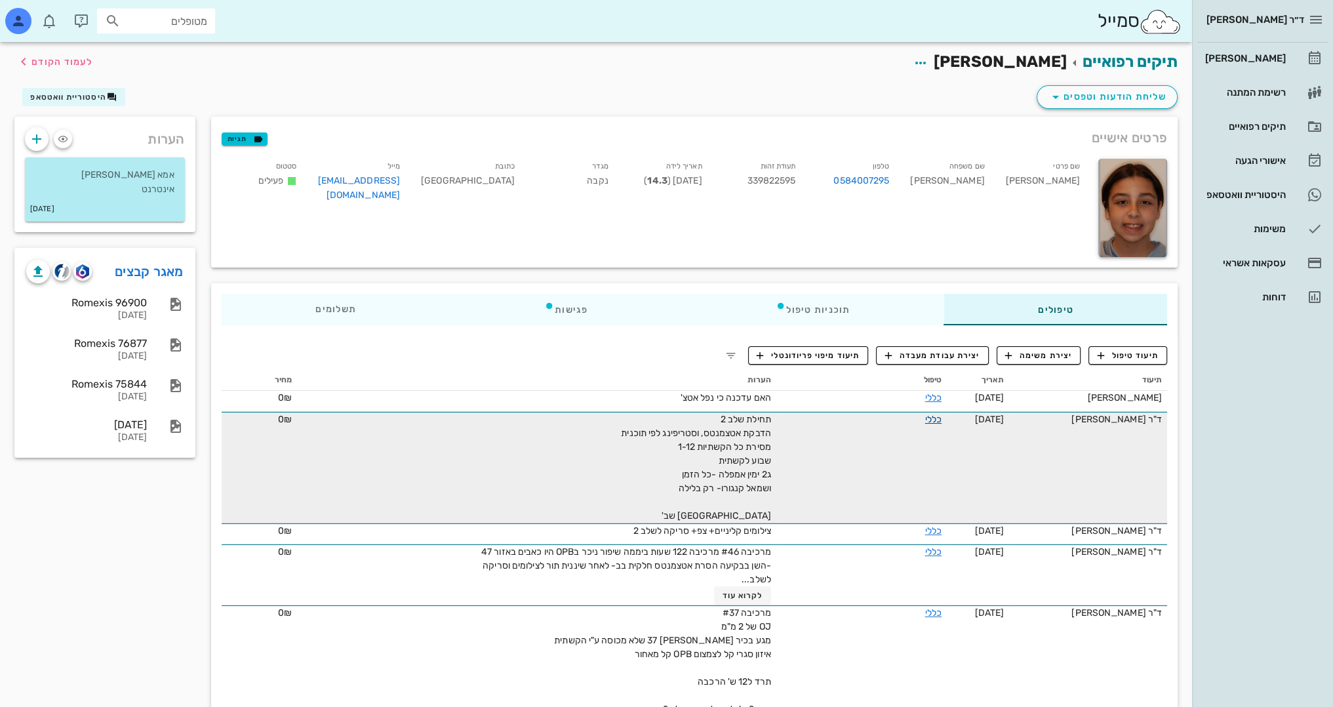
click at [925, 420] on link "כללי" at bounding box center [933, 419] width 16 height 11
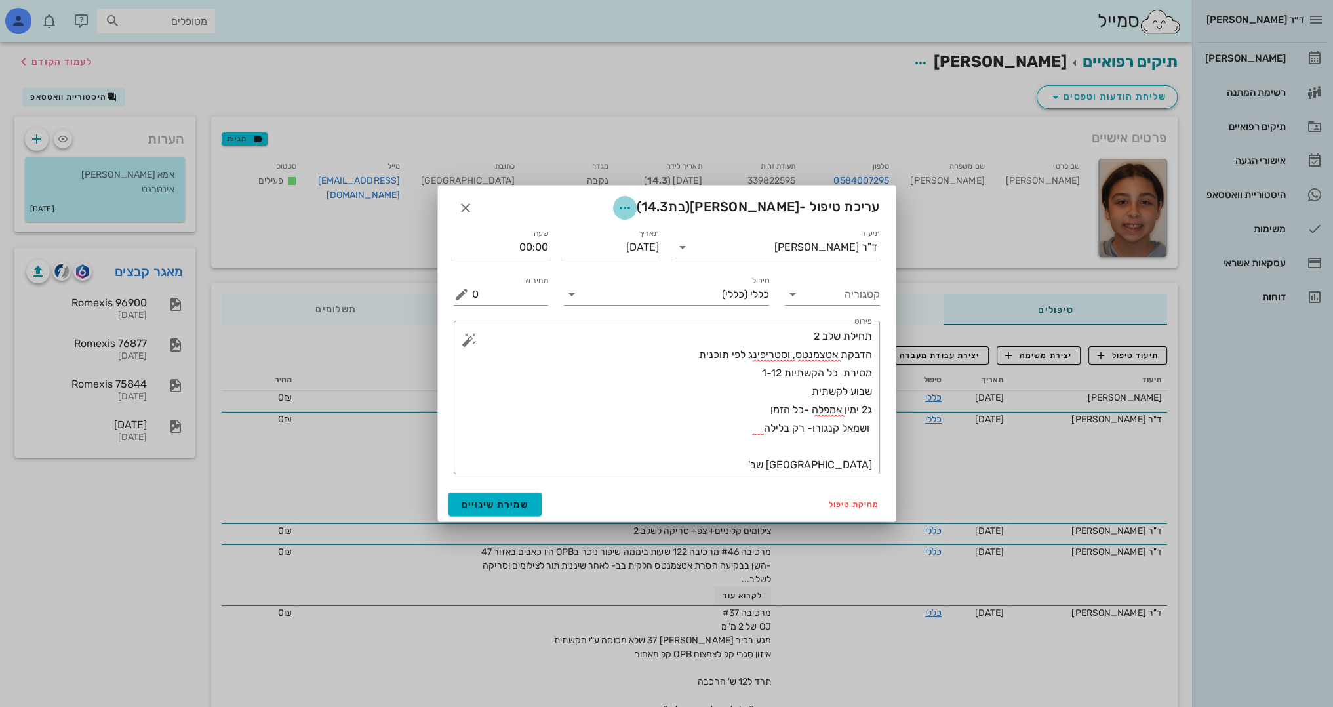
click at [633, 204] on icon "button" at bounding box center [625, 208] width 16 height 16
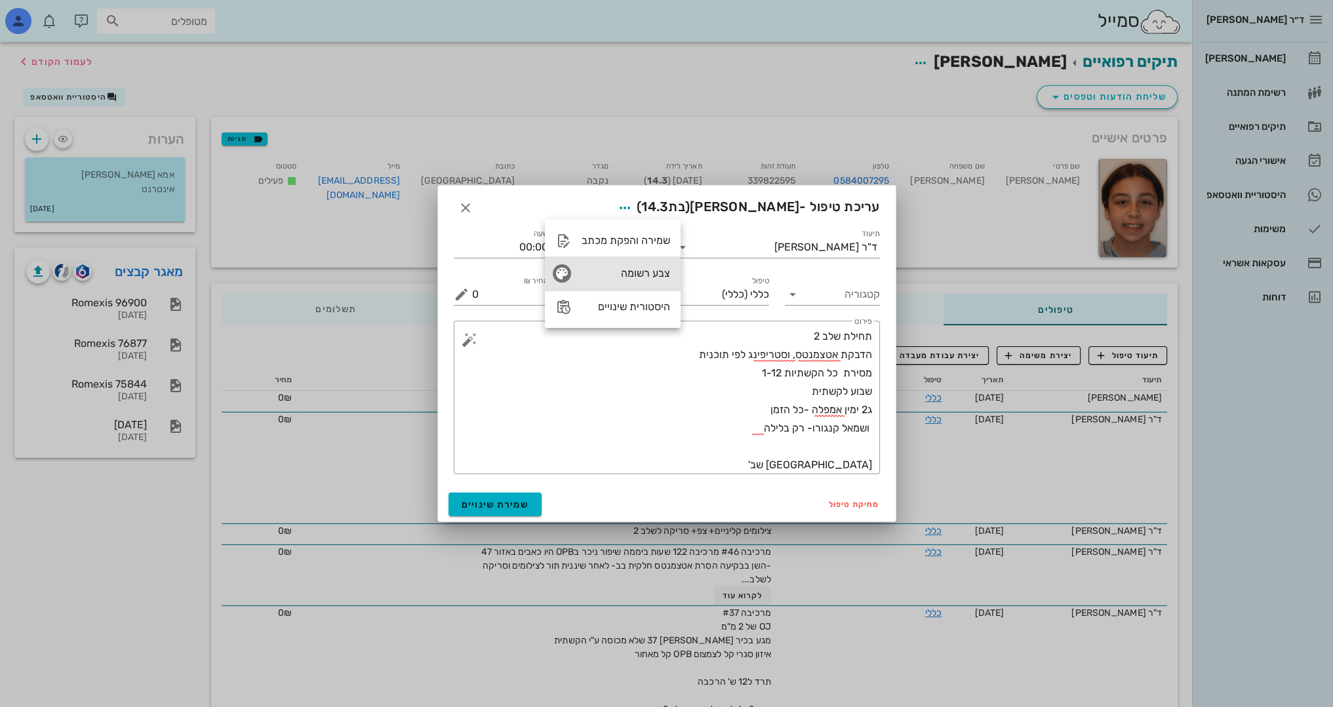
click at [641, 272] on div "צבע רשומה" at bounding box center [626, 273] width 89 height 12
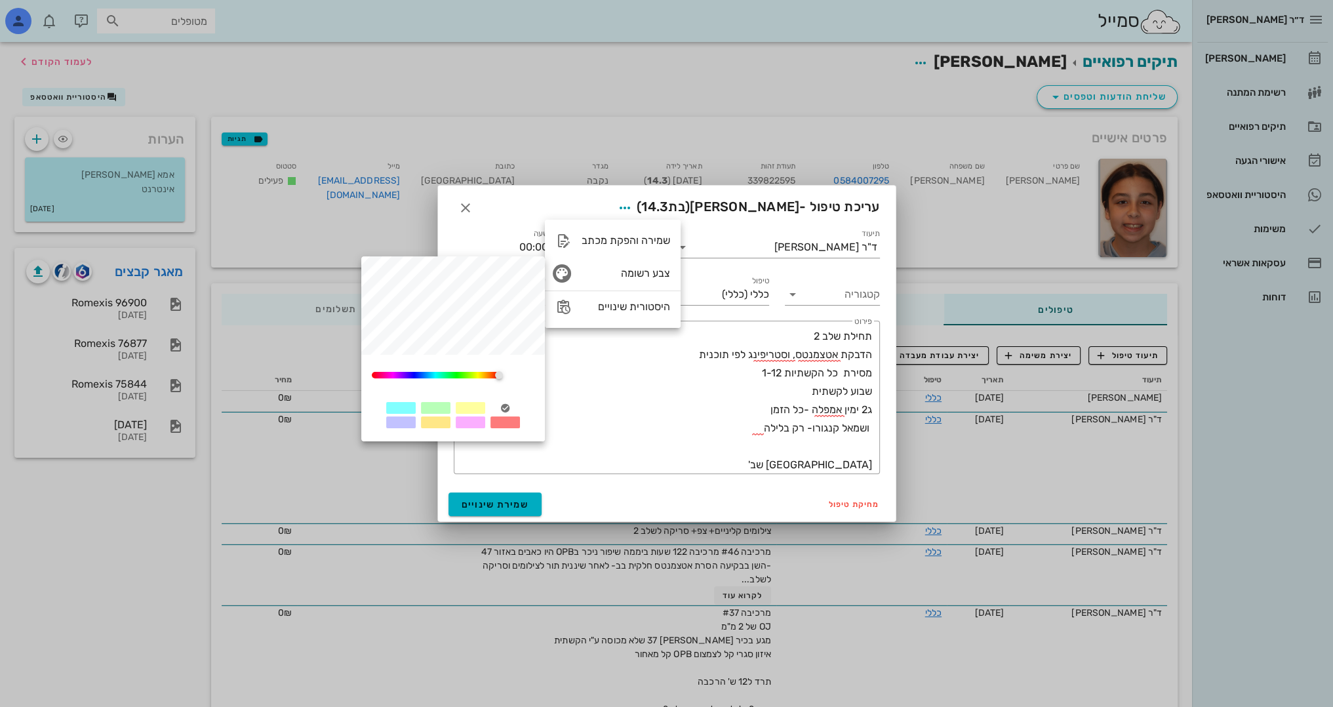
click at [464, 405] on div at bounding box center [471, 408] width 30 height 12
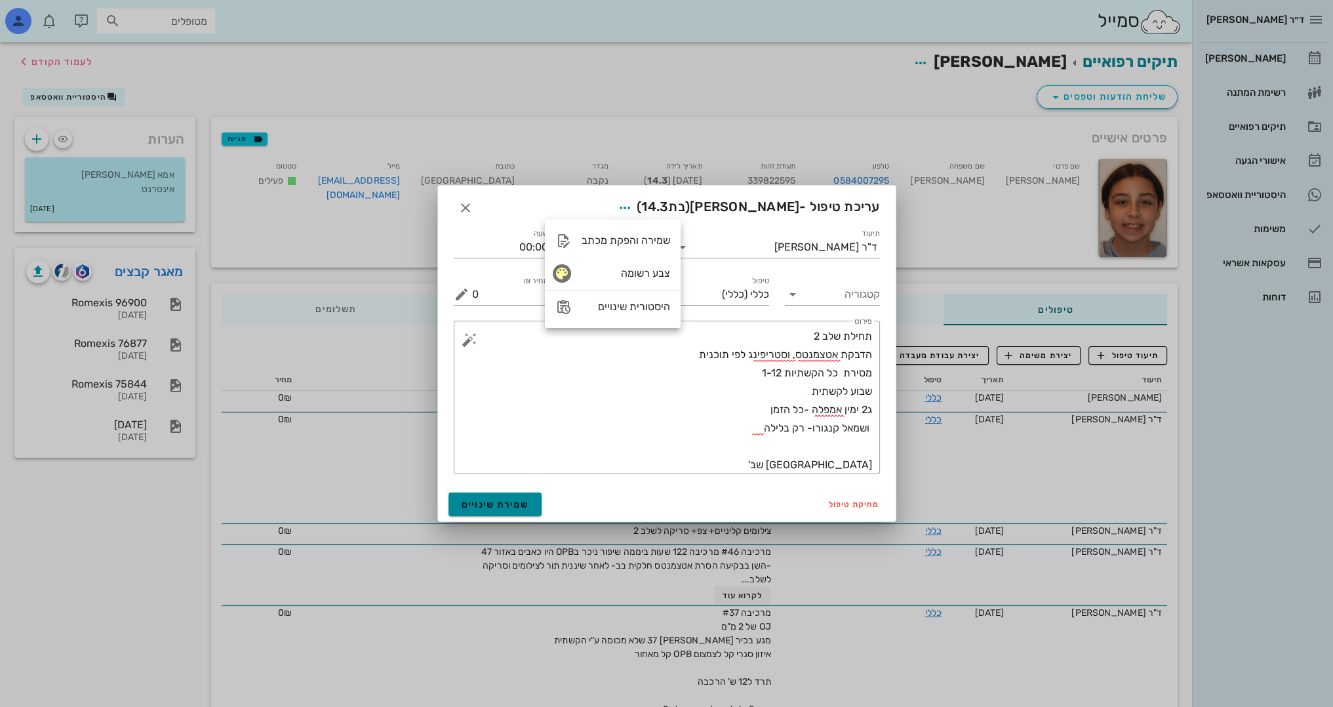
click at [485, 500] on span "שמירת שינויים" at bounding box center [496, 504] width 68 height 11
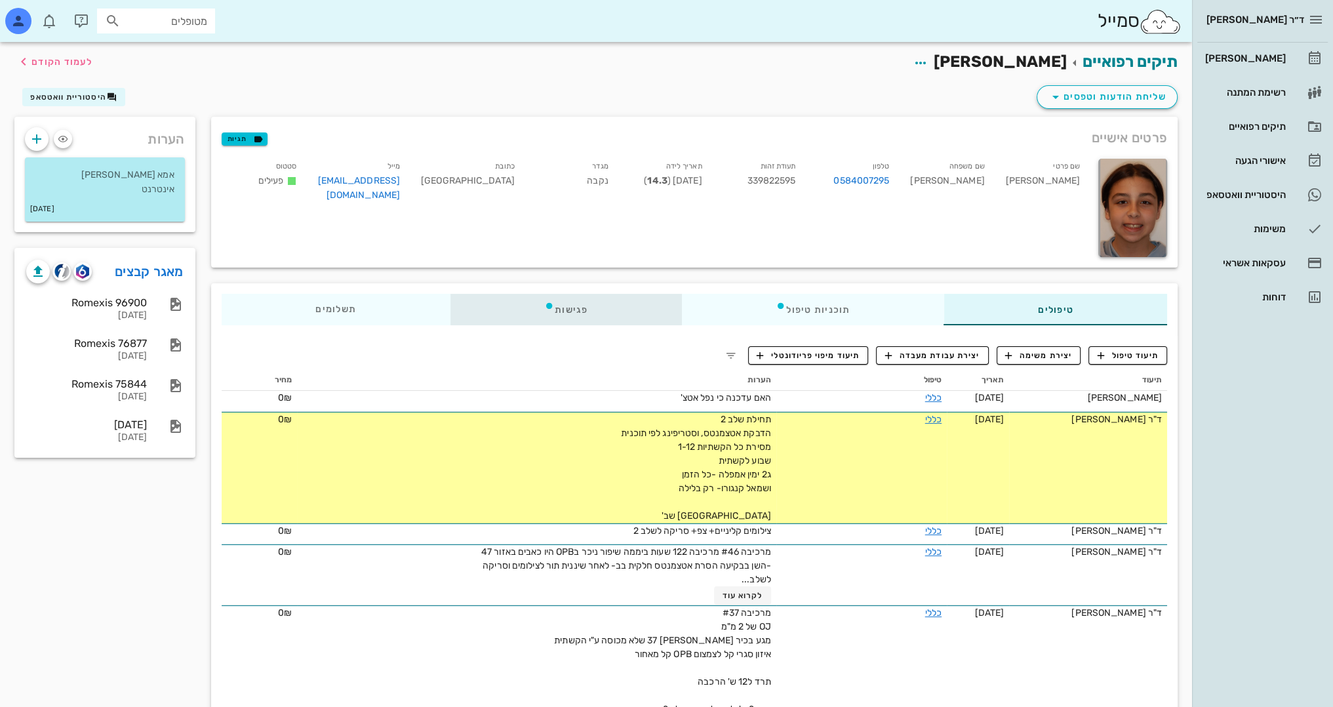
click at [624, 309] on div "פגישות" at bounding box center [565, 309] width 231 height 31
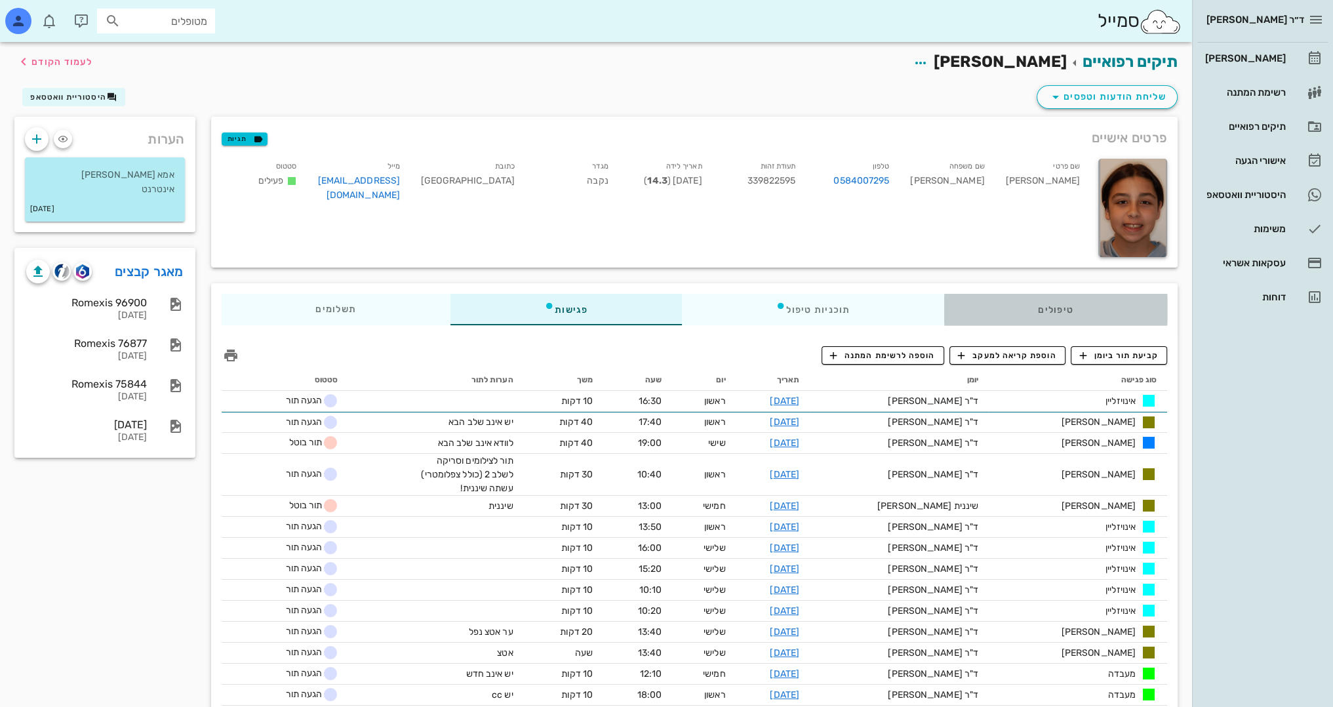
click at [1102, 313] on div "טיפולים" at bounding box center [1056, 309] width 224 height 31
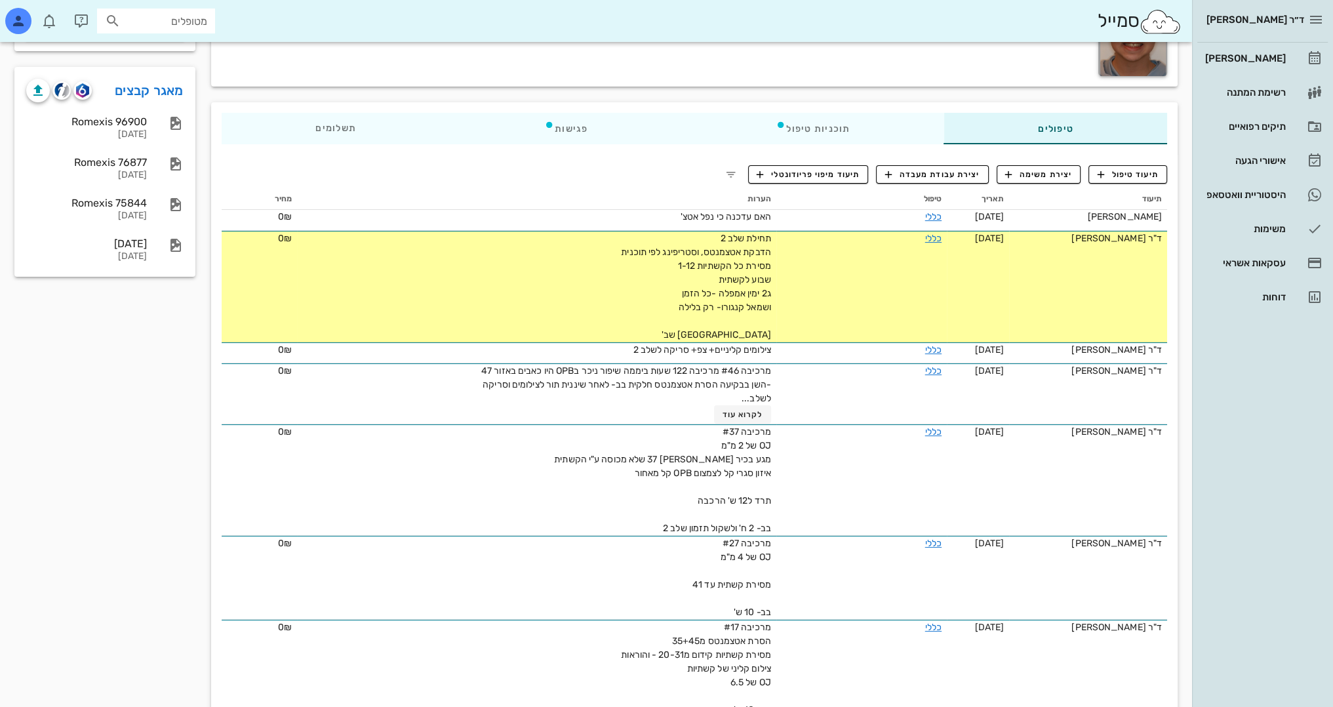
scroll to position [131, 0]
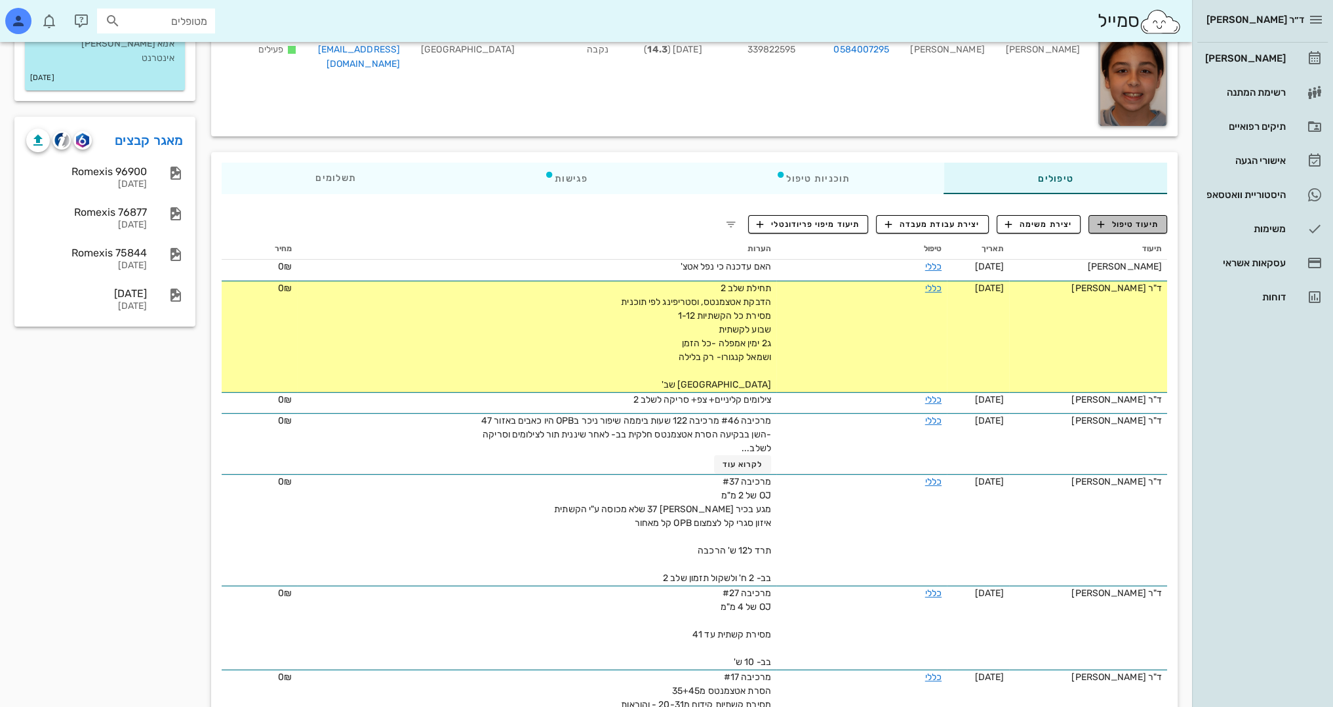
click at [1139, 229] on button "תיעוד טיפול" at bounding box center [1127, 224] width 79 height 18
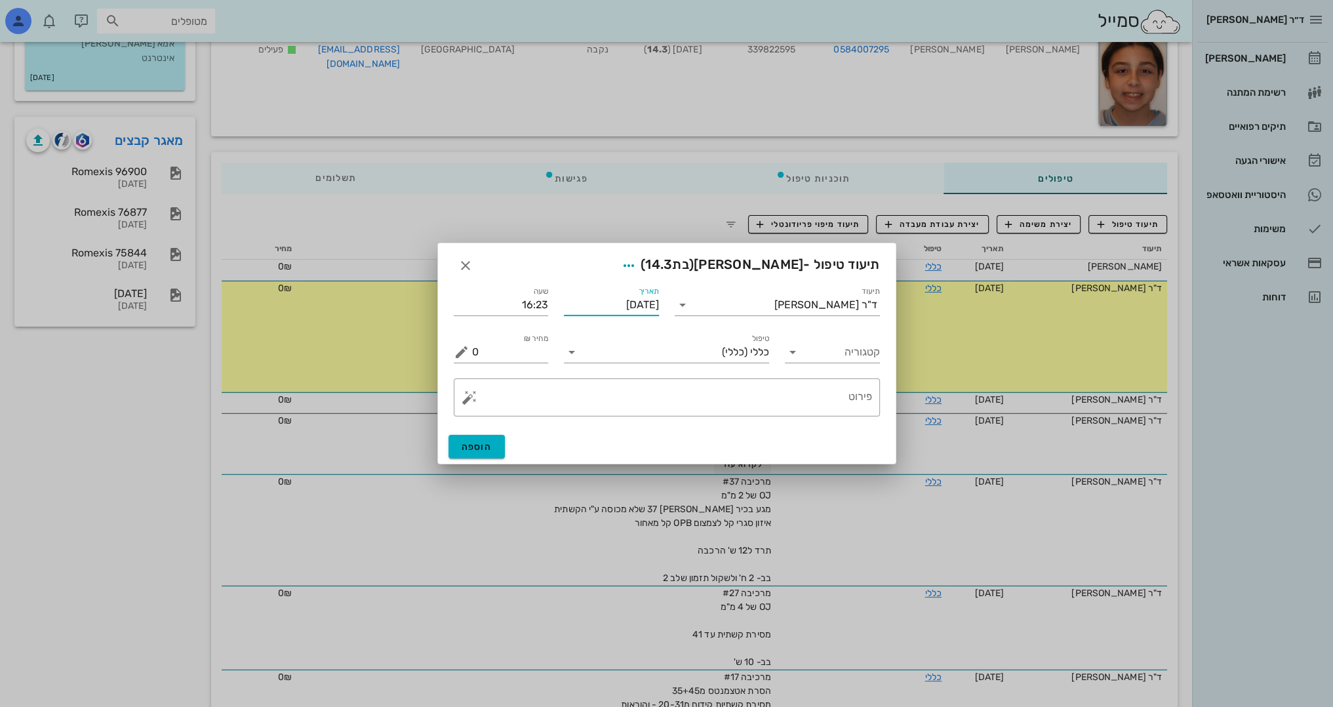
click at [620, 304] on input "[DATE]" at bounding box center [611, 304] width 95 height 21
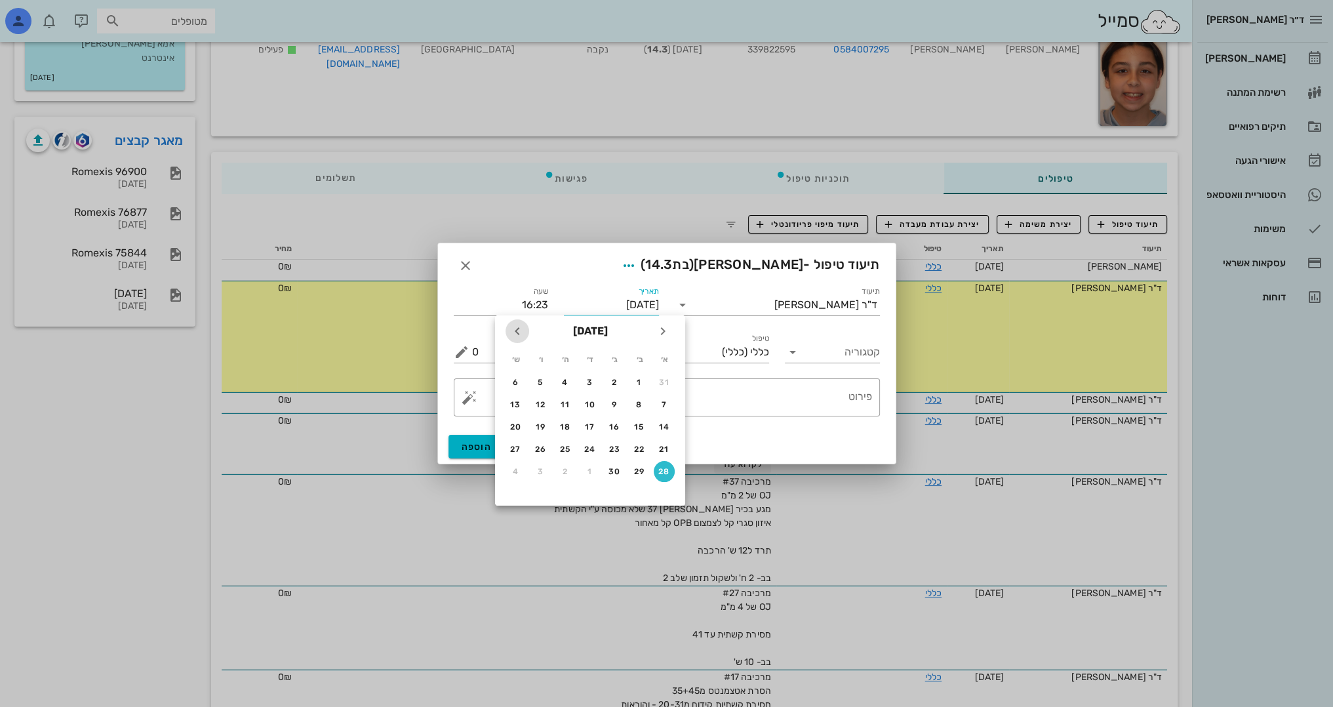
click at [522, 329] on icon "חודש הבא" at bounding box center [517, 331] width 16 height 16
click at [666, 330] on icon "חודש שעבר" at bounding box center [663, 331] width 16 height 16
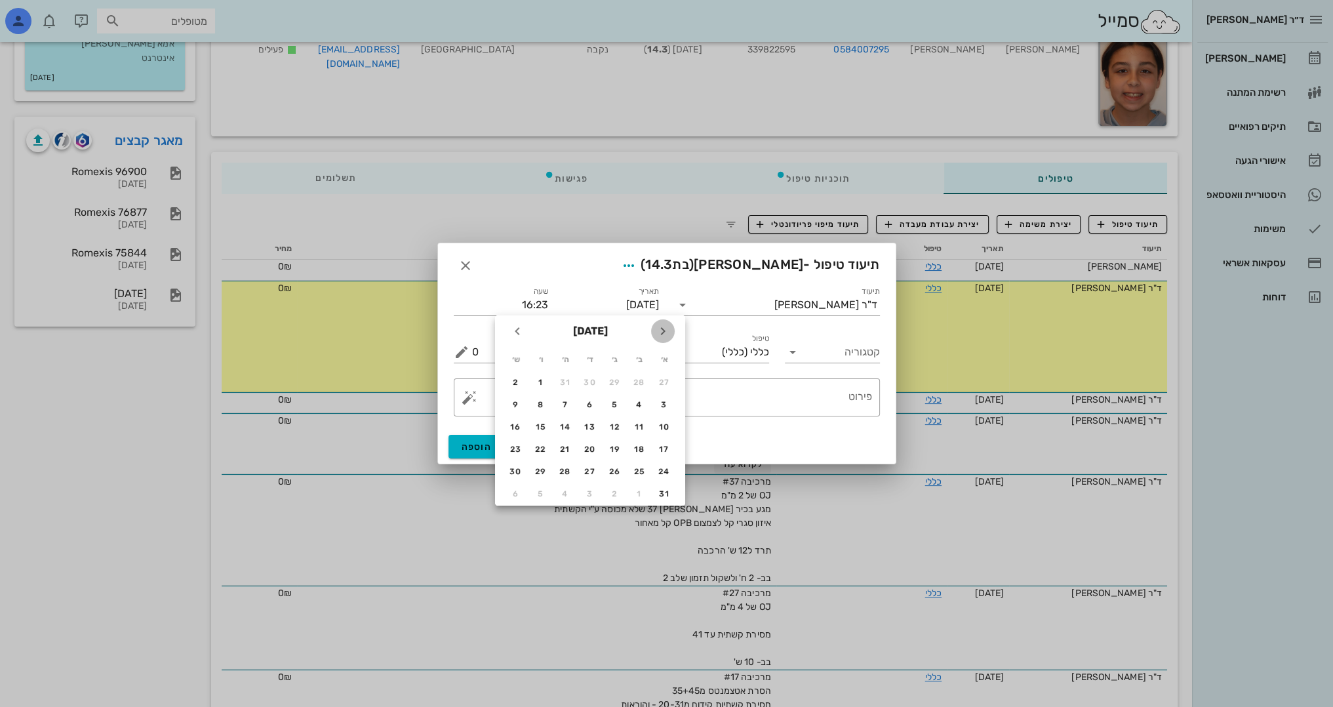
click at [666, 330] on icon "חודש שעבר" at bounding box center [663, 331] width 16 height 16
click at [666, 331] on icon "חודש שעבר" at bounding box center [663, 339] width 16 height 16
click at [666, 330] on icon "חודש שעבר" at bounding box center [663, 331] width 16 height 16
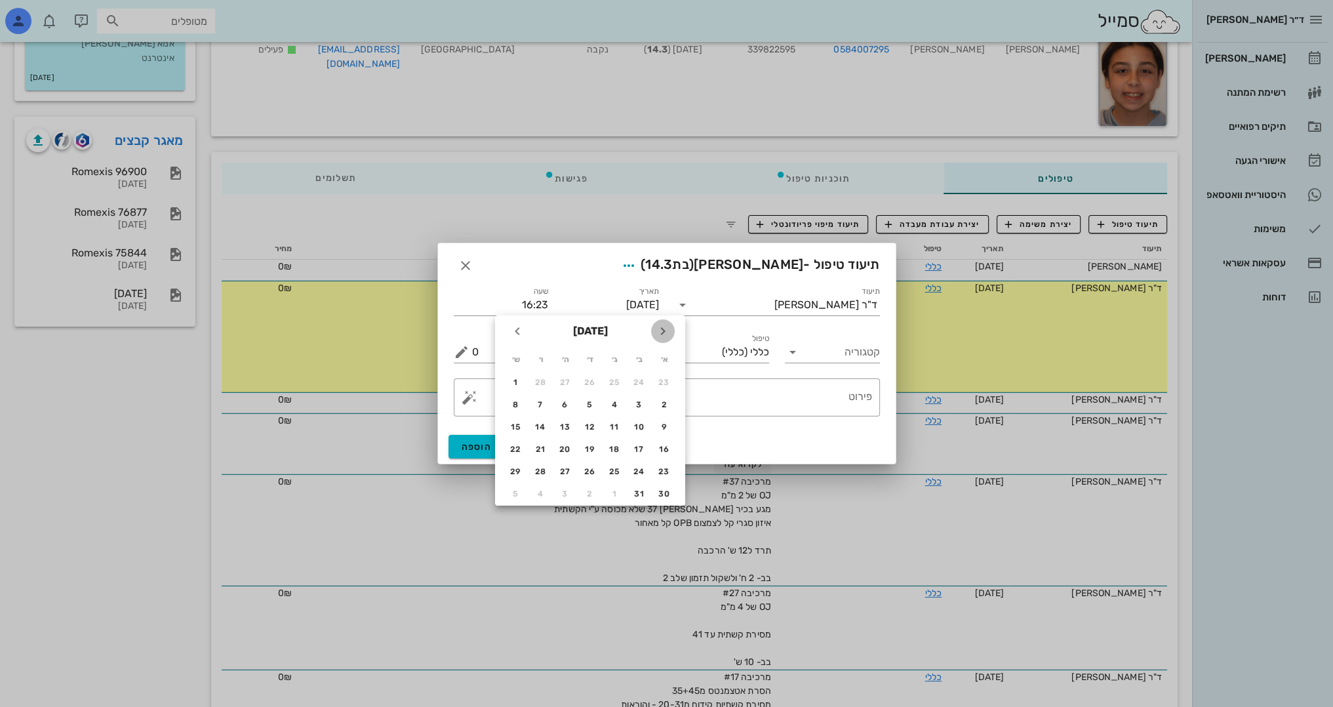
click at [666, 330] on icon "חודש שעבר" at bounding box center [663, 331] width 16 height 16
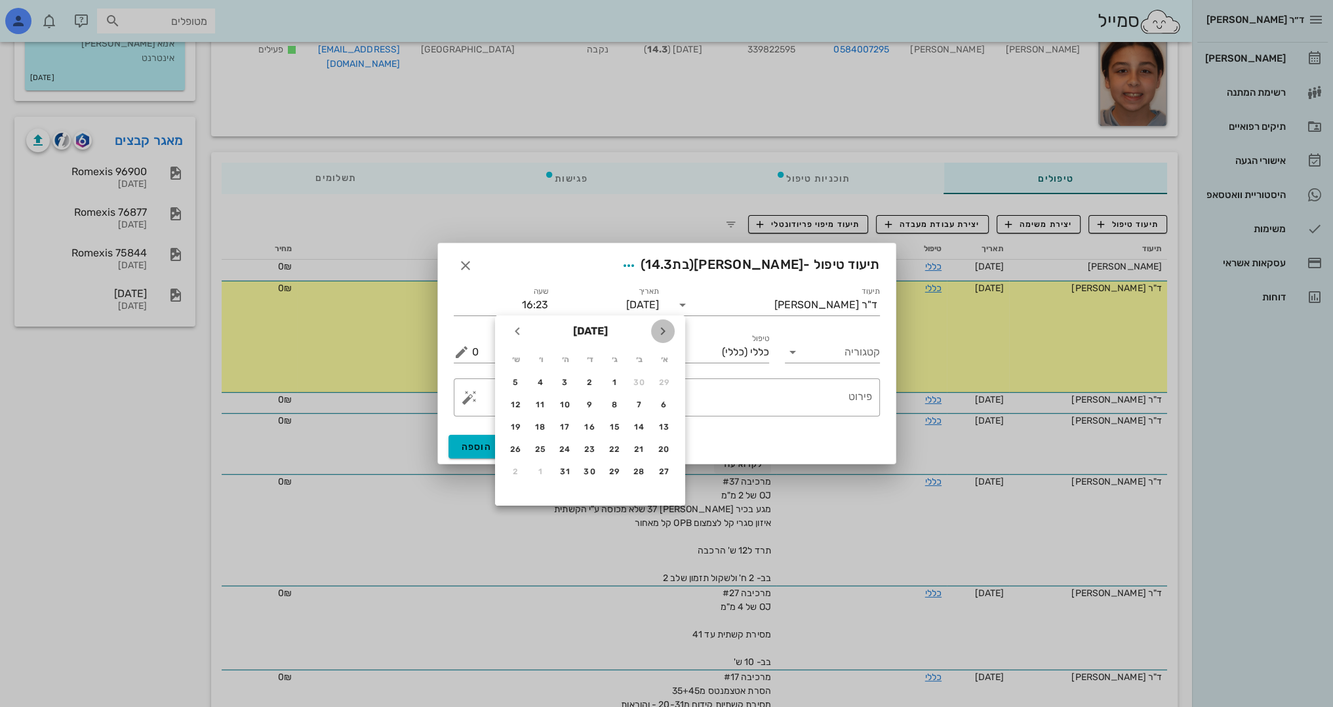
click at [666, 330] on icon "חודש שעבר" at bounding box center [663, 331] width 16 height 16
click at [566, 424] on div "13" at bounding box center [565, 426] width 21 height 9
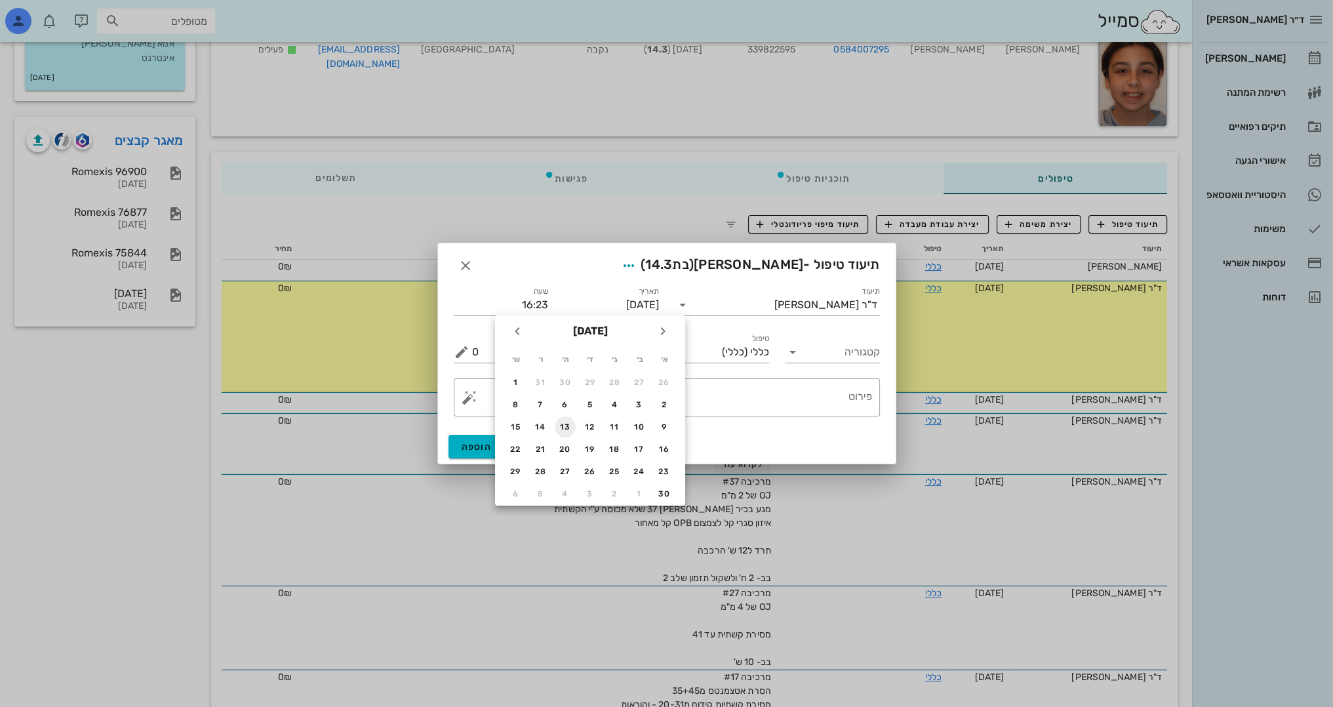
type input "[DATE]"
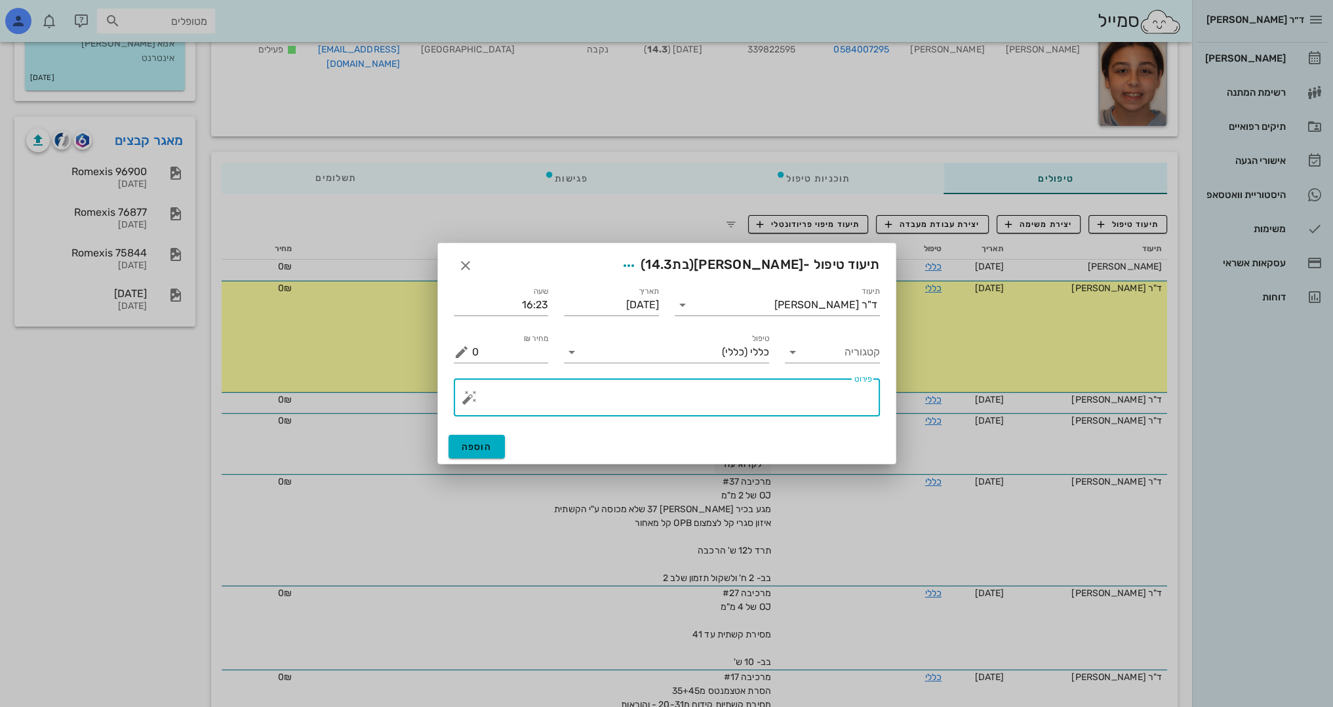
click at [832, 397] on textarea "פירוט" at bounding box center [672, 400] width 400 height 31
click at [467, 403] on button "button" at bounding box center [470, 397] width 16 height 16
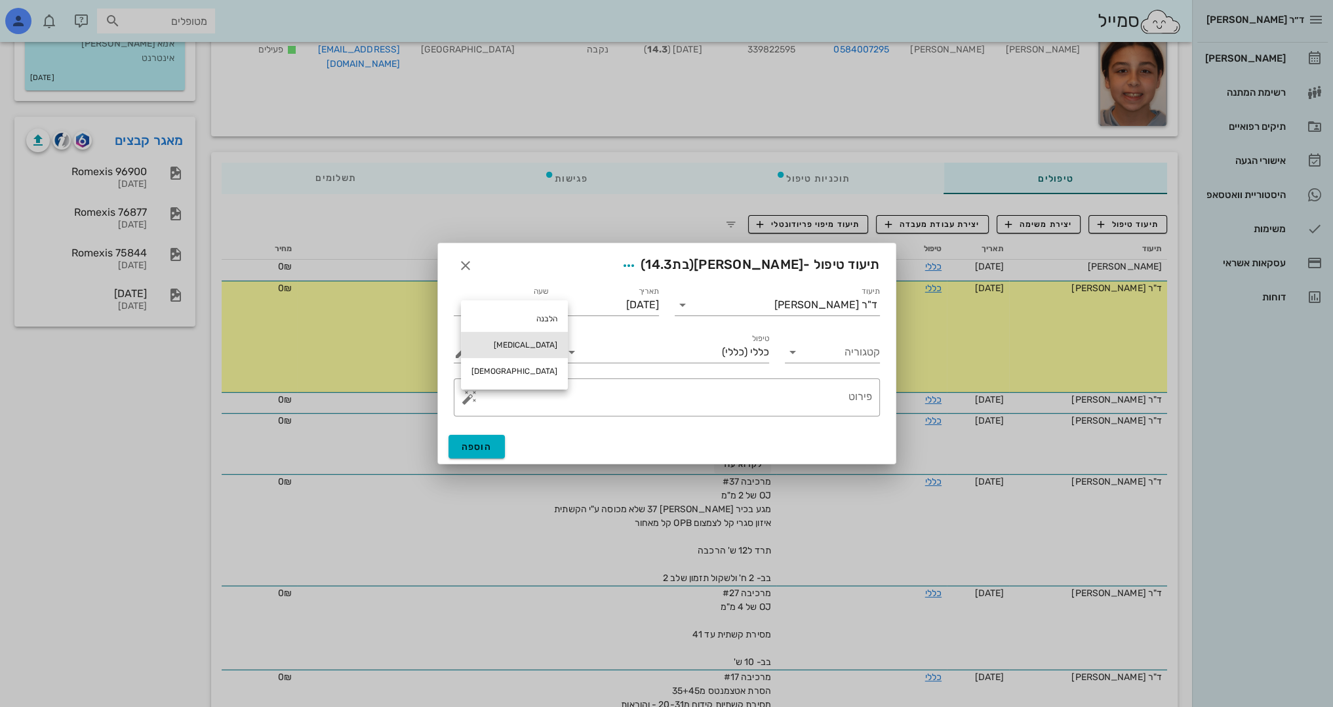
click at [485, 348] on div "[MEDICAL_DATA]" at bounding box center [514, 345] width 107 height 26
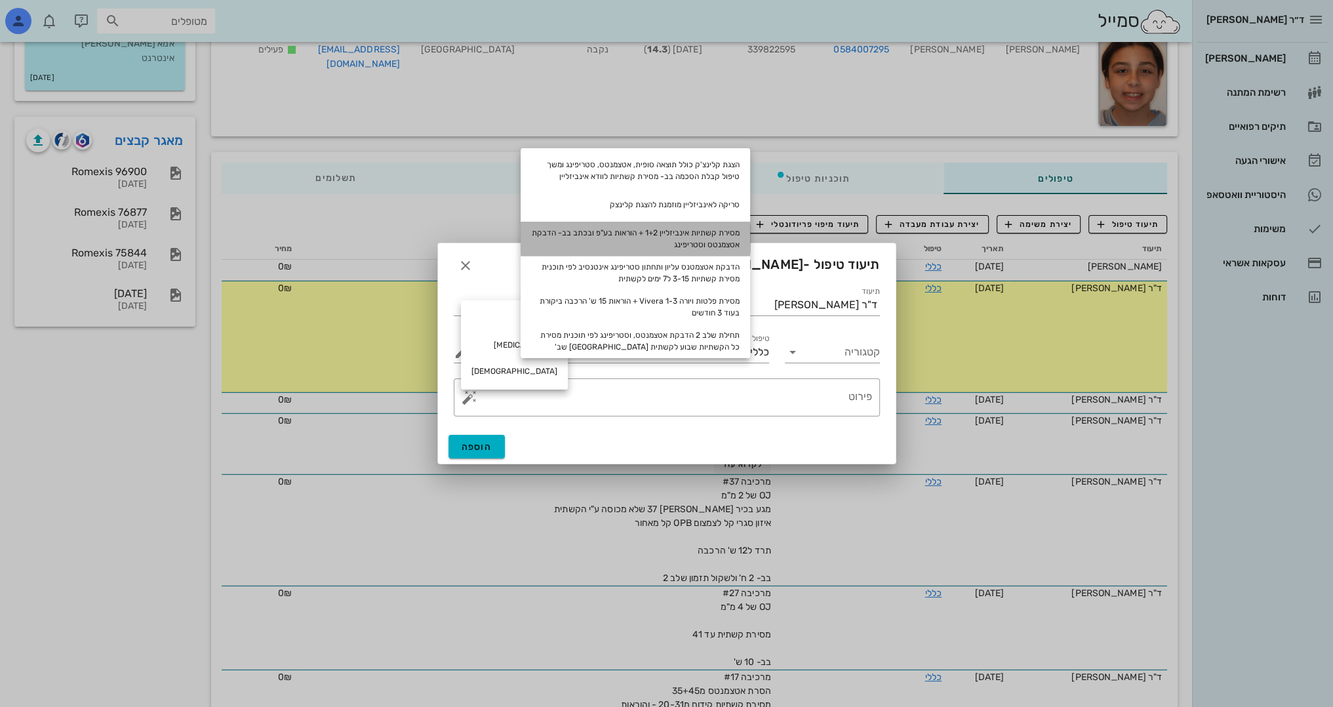
click at [720, 237] on div "מסירת קשתיות אינביזליין 1+2 + הוראות בע"פ ובכתב בב- הדבקת אטצמנטס וסטריפינג" at bounding box center [635, 239] width 229 height 34
type textarea "מסירת קשתיות אינביזליין 1+2 + הוראות בע"פ ובכתב בב- הדבקת אטצמנטס וסטריפינג"
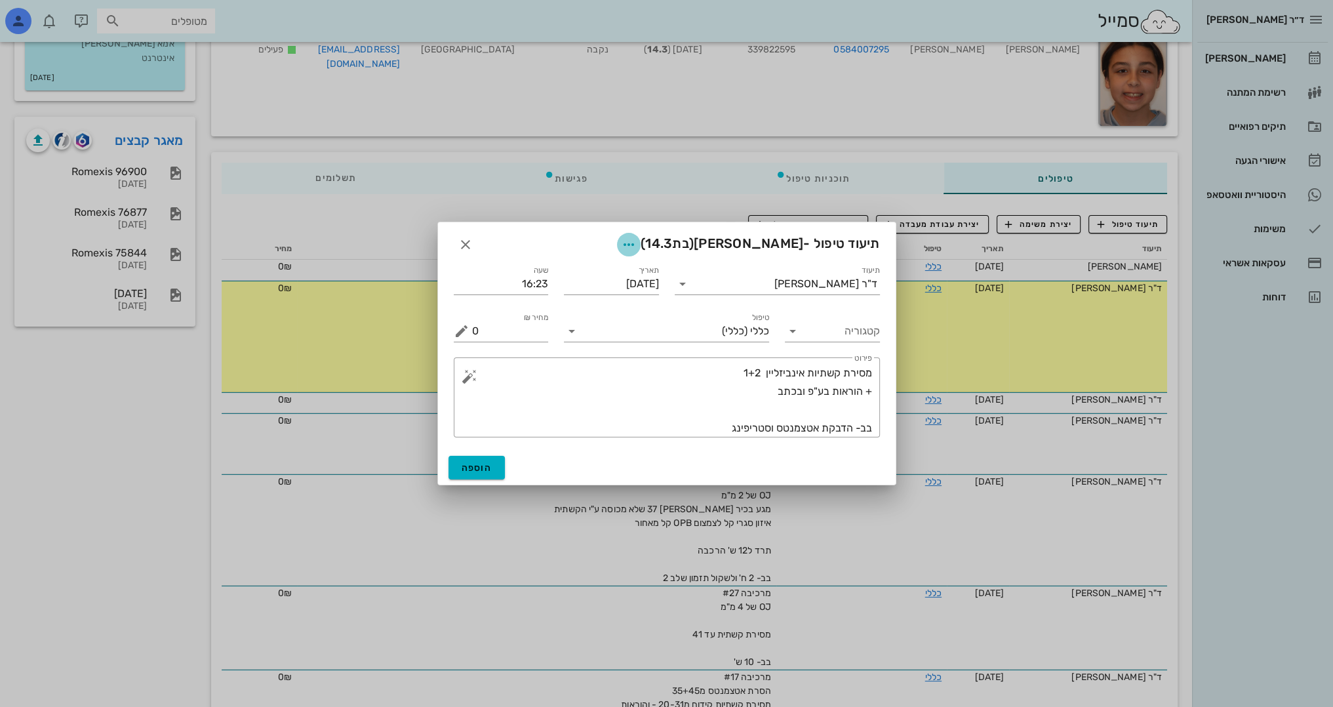
click at [637, 248] on icon "button" at bounding box center [629, 245] width 16 height 16
click at [637, 312] on div "צבע רשומה" at bounding box center [630, 310] width 89 height 12
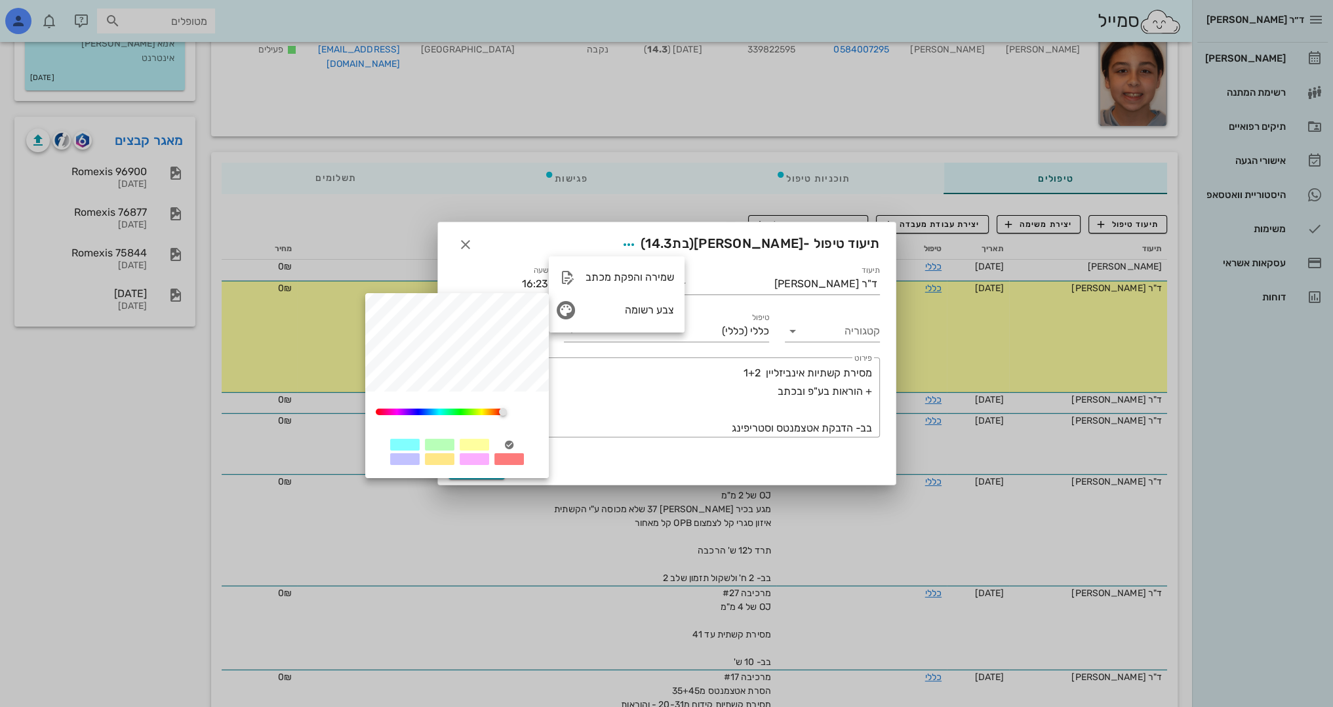
drag, startPoint x: 470, startPoint y: 439, endPoint x: 475, endPoint y: 445, distance: 7.5
click at [471, 441] on div at bounding box center [475, 445] width 30 height 12
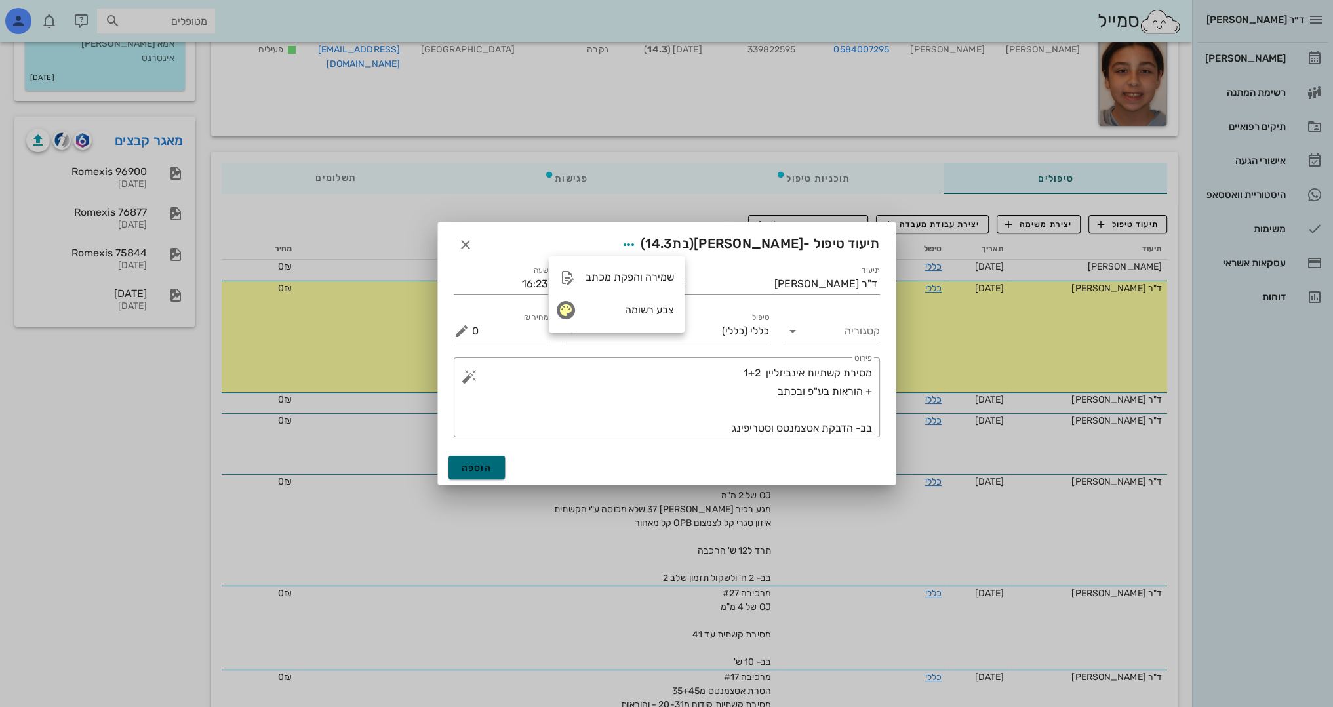
click at [483, 466] on span "הוספה" at bounding box center [477, 467] width 31 height 11
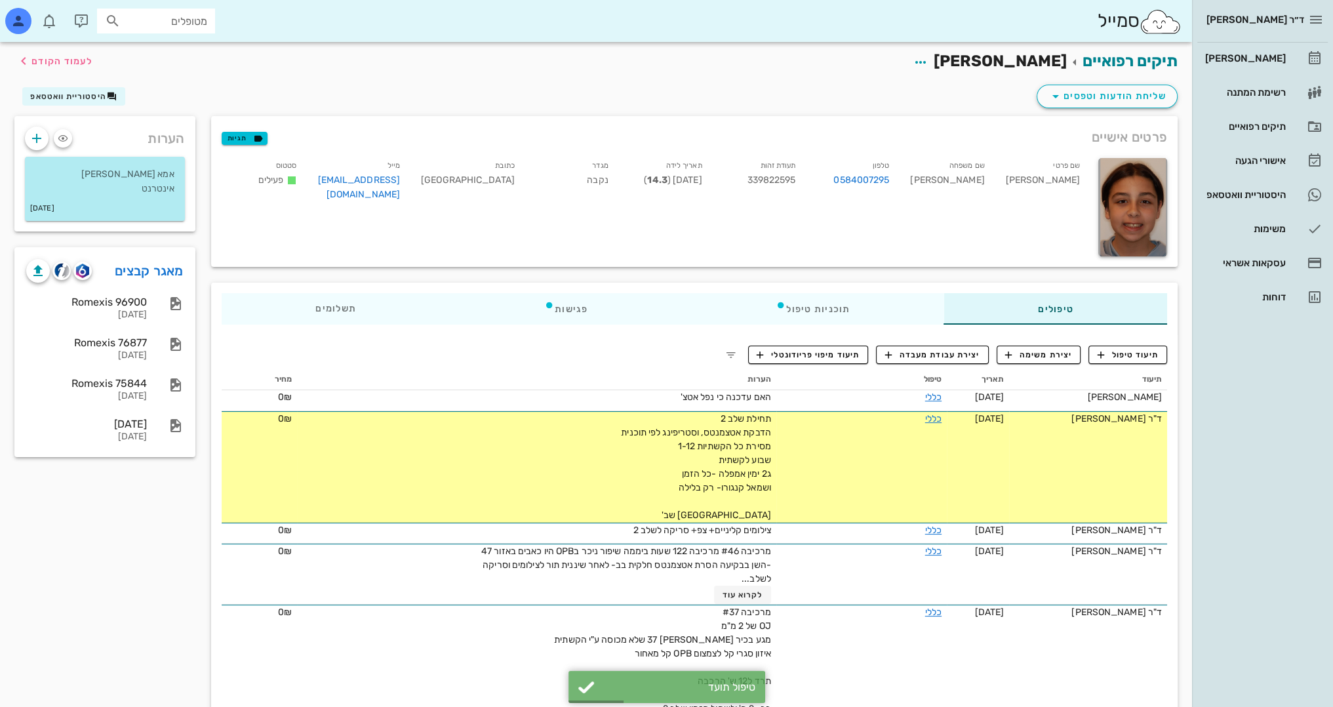
scroll to position [0, 0]
click at [1143, 353] on span "תיעוד טיפול" at bounding box center [1128, 355] width 61 height 12
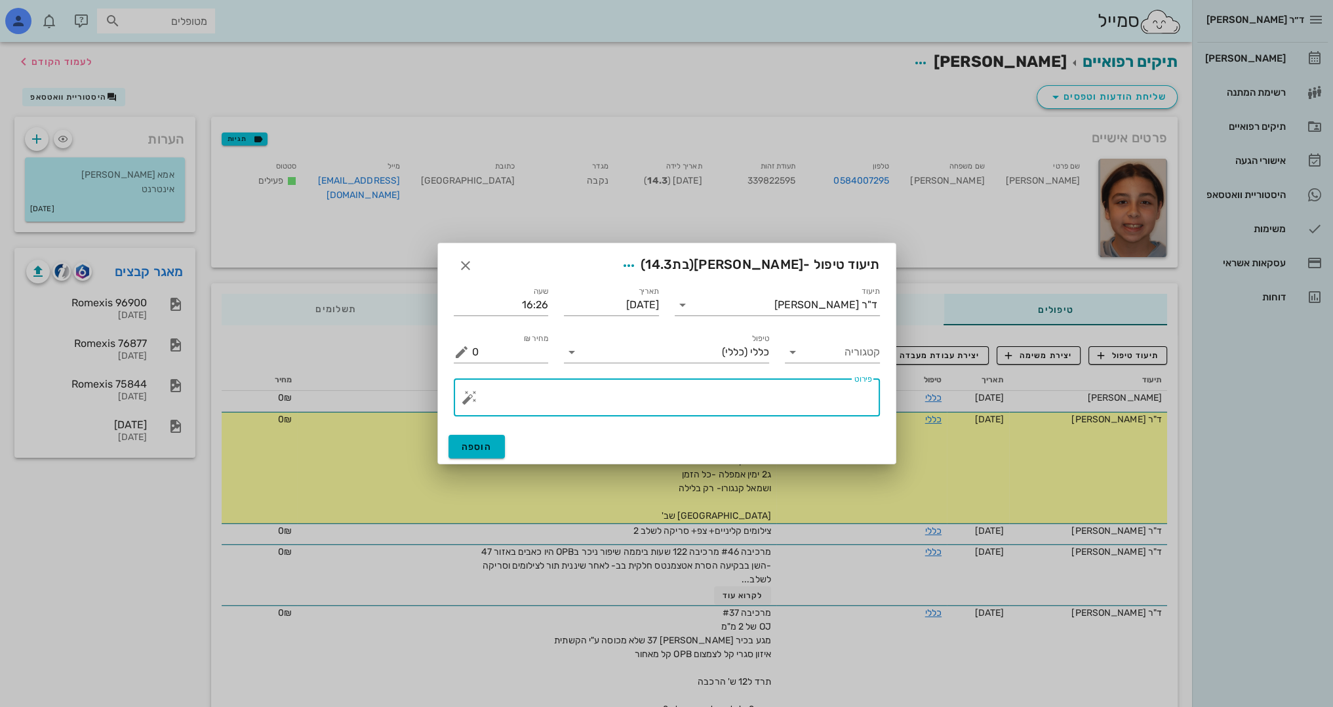
click at [810, 402] on textarea "פירוט" at bounding box center [672, 400] width 400 height 31
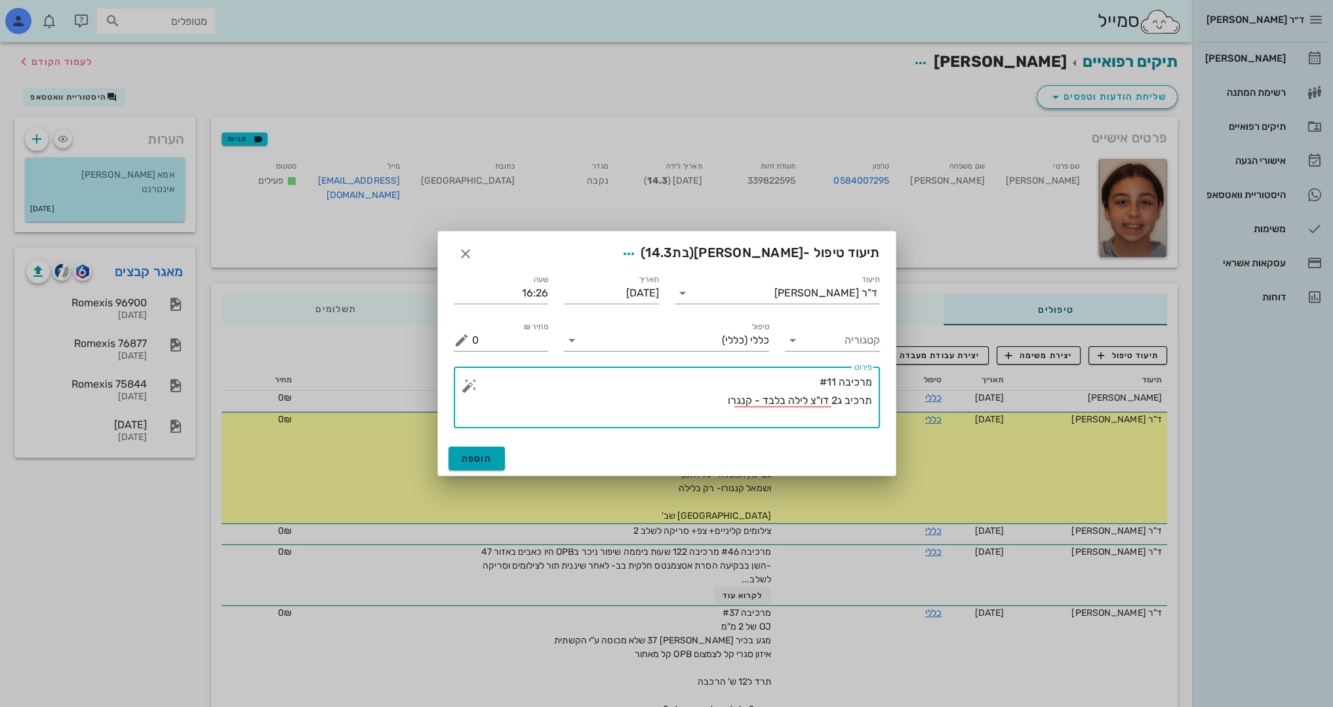
type textarea "מרכיבה #11 תרכיב ג2 דו"צ לילה בלבד - קנגרו"
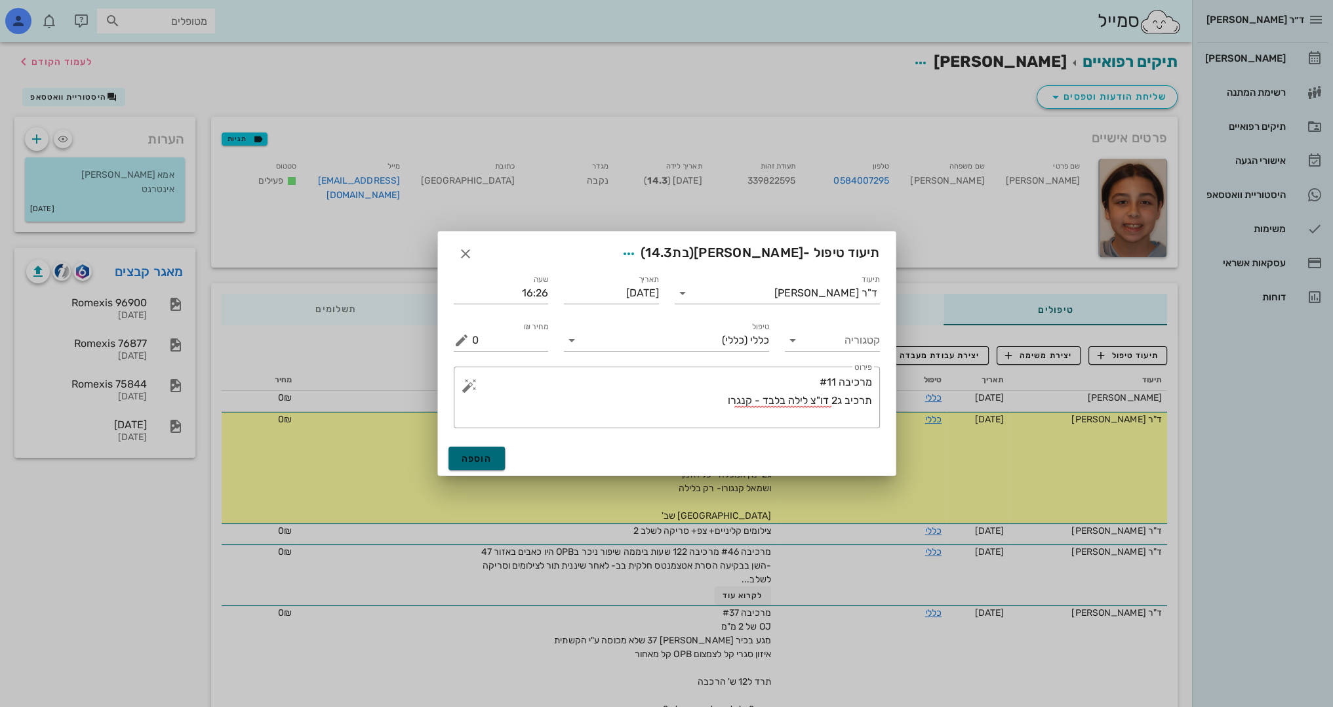
click at [475, 460] on span "הוספה" at bounding box center [477, 458] width 31 height 11
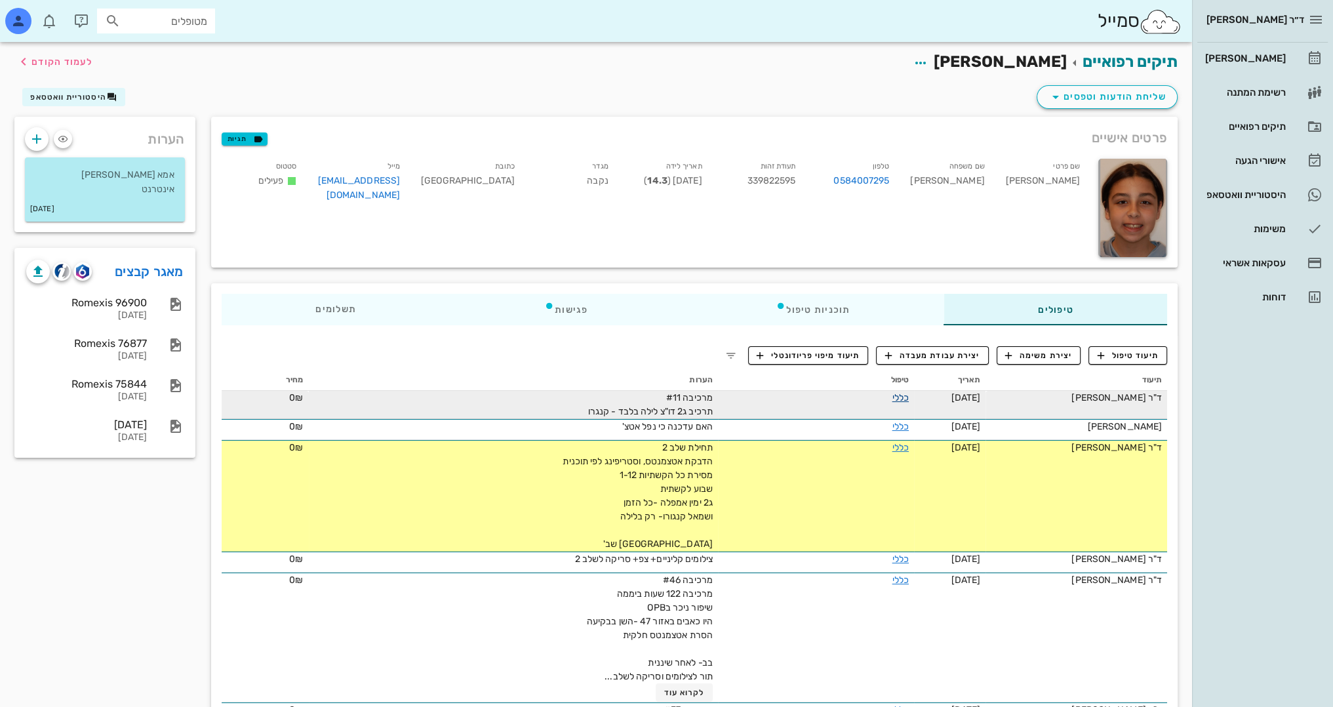
click at [892, 395] on link "כללי" at bounding box center [900, 397] width 16 height 11
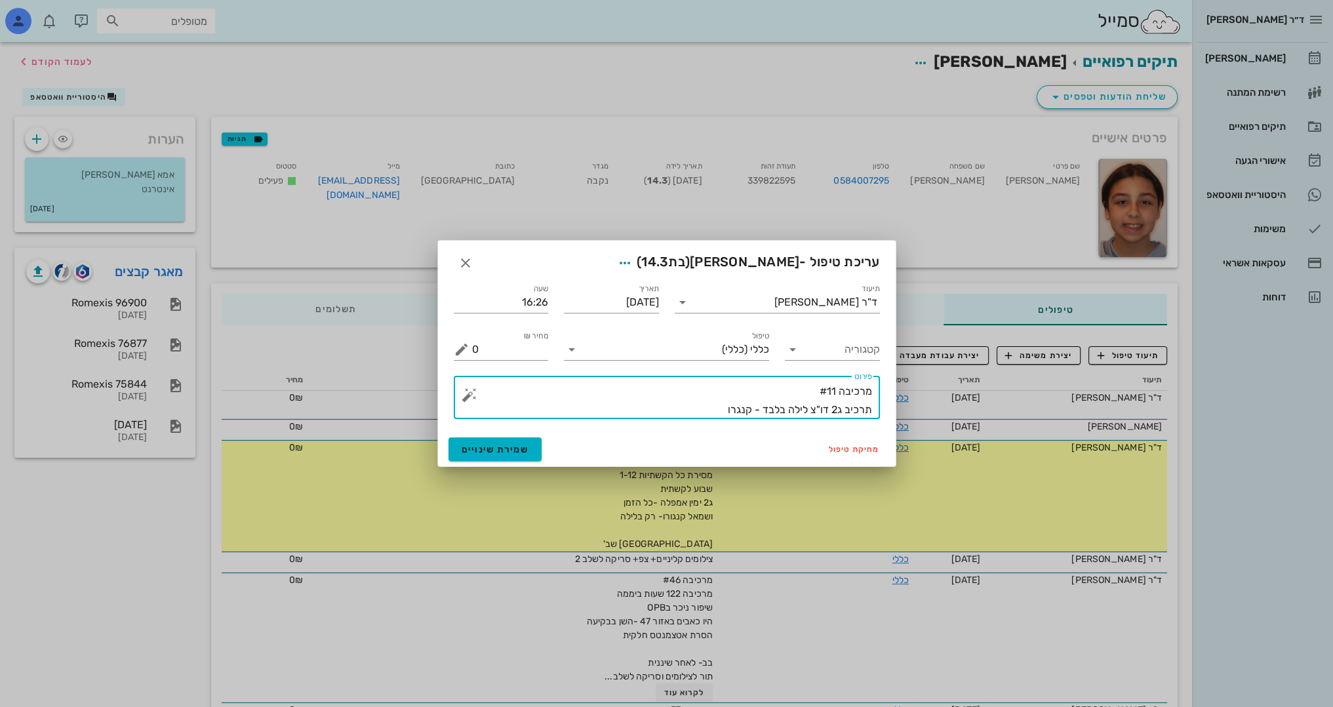
click at [706, 405] on textarea "מרכיבה #11 תרכיב ג2 דו"צ לילה בלבד - קנגרו" at bounding box center [672, 400] width 400 height 37
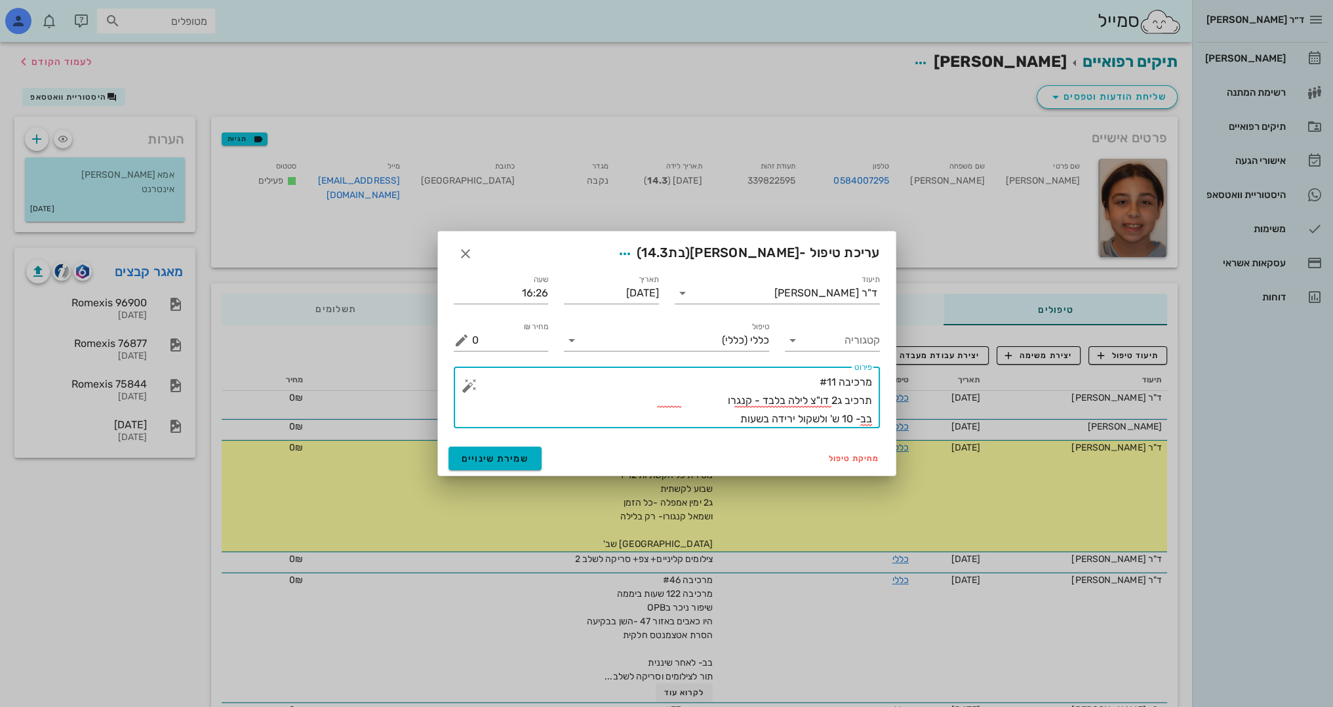
click at [706, 405] on textarea "מרכיבה #11 תרכיב ג2 דו"צ לילה בלבד - קנגרו בב- 10 ש' ולשקול ירידה בשעות" at bounding box center [672, 400] width 400 height 55
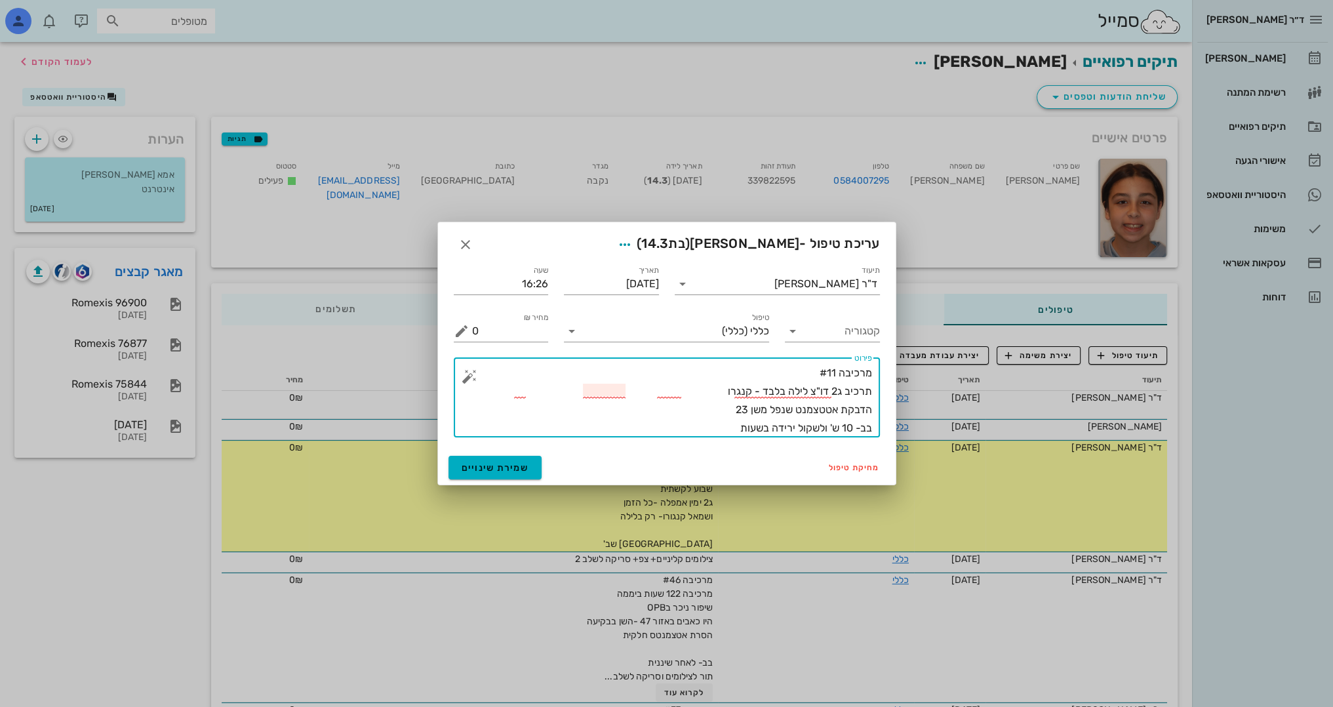
click at [827, 408] on textarea "מרכיבה #11 תרכיב ג2 דו"צ לילה בלבד - קנגרו הדבקת אטטצמנט שנפל משן 23 בב- 10 ש' …" at bounding box center [672, 400] width 400 height 73
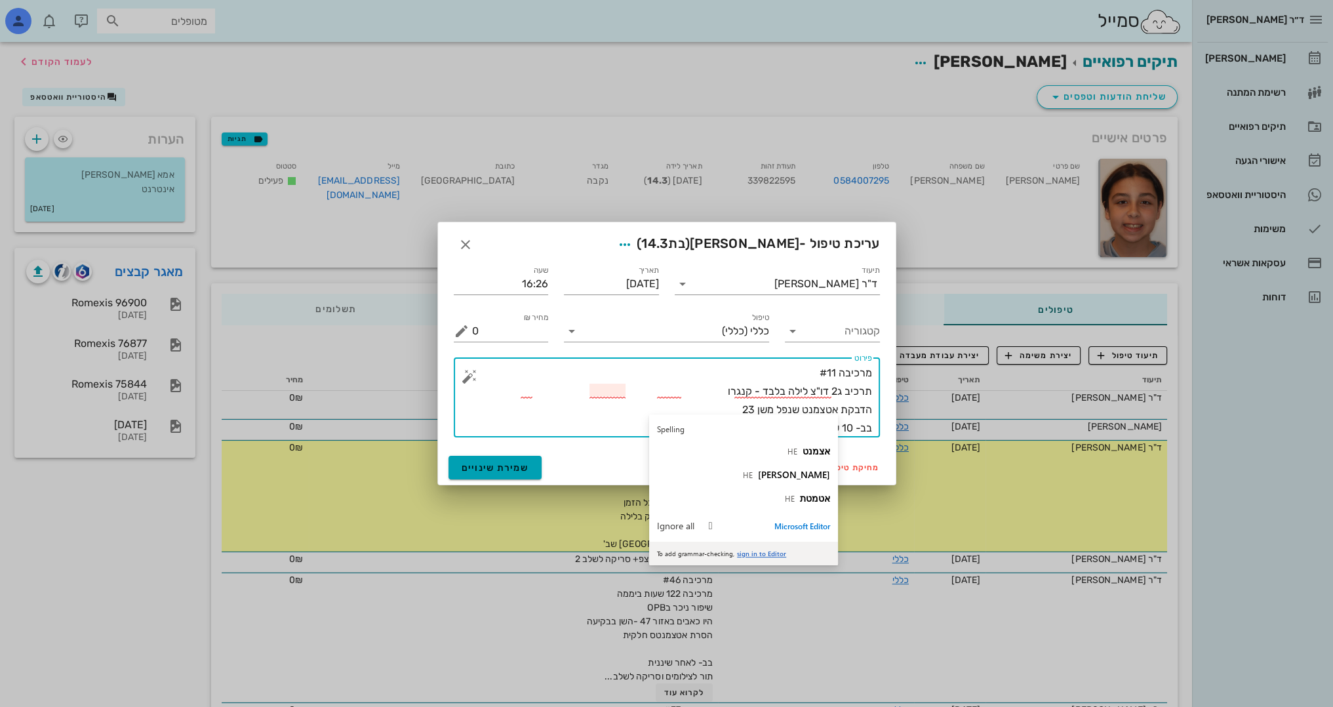
type textarea "מרכיבה #11 תרכיב ג2 דו"צ לילה בלבד - קנגרו הדבקת אטצמנט שנפל משן 23 בב- 10 ש' ו…"
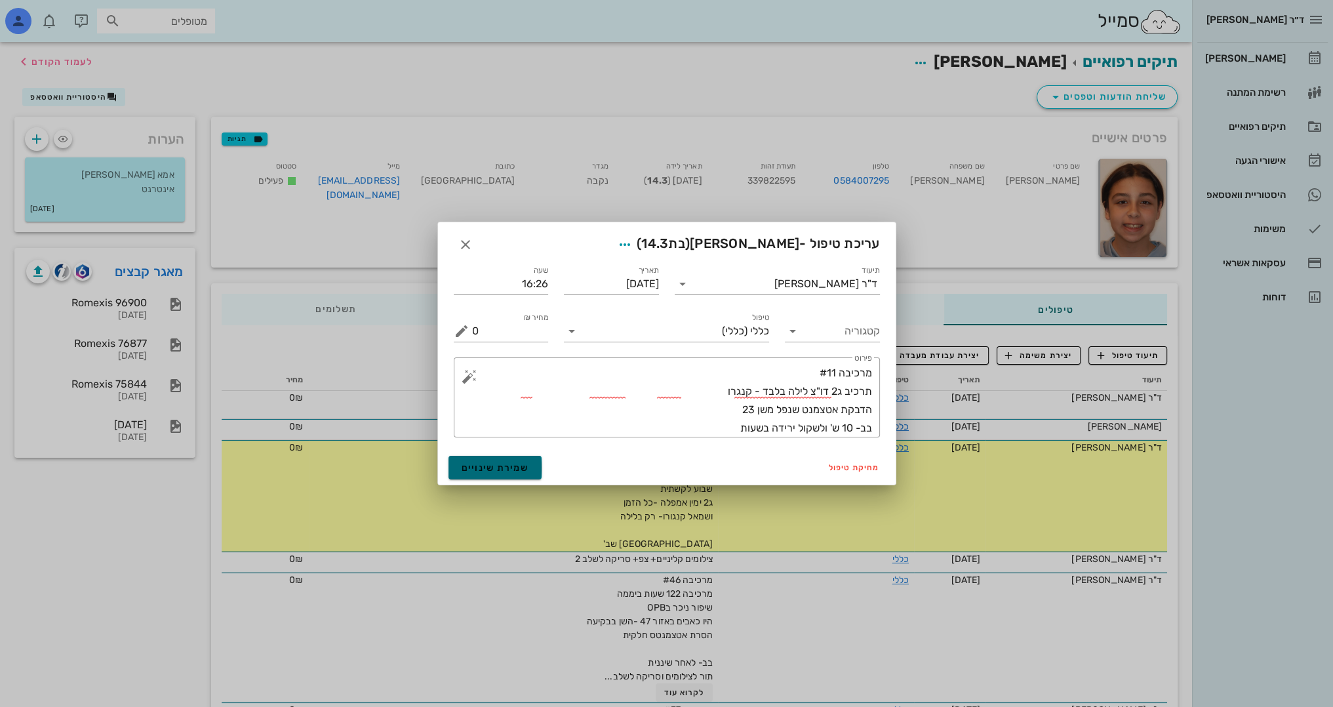
click at [472, 466] on span "שמירת שינויים" at bounding box center [496, 467] width 68 height 11
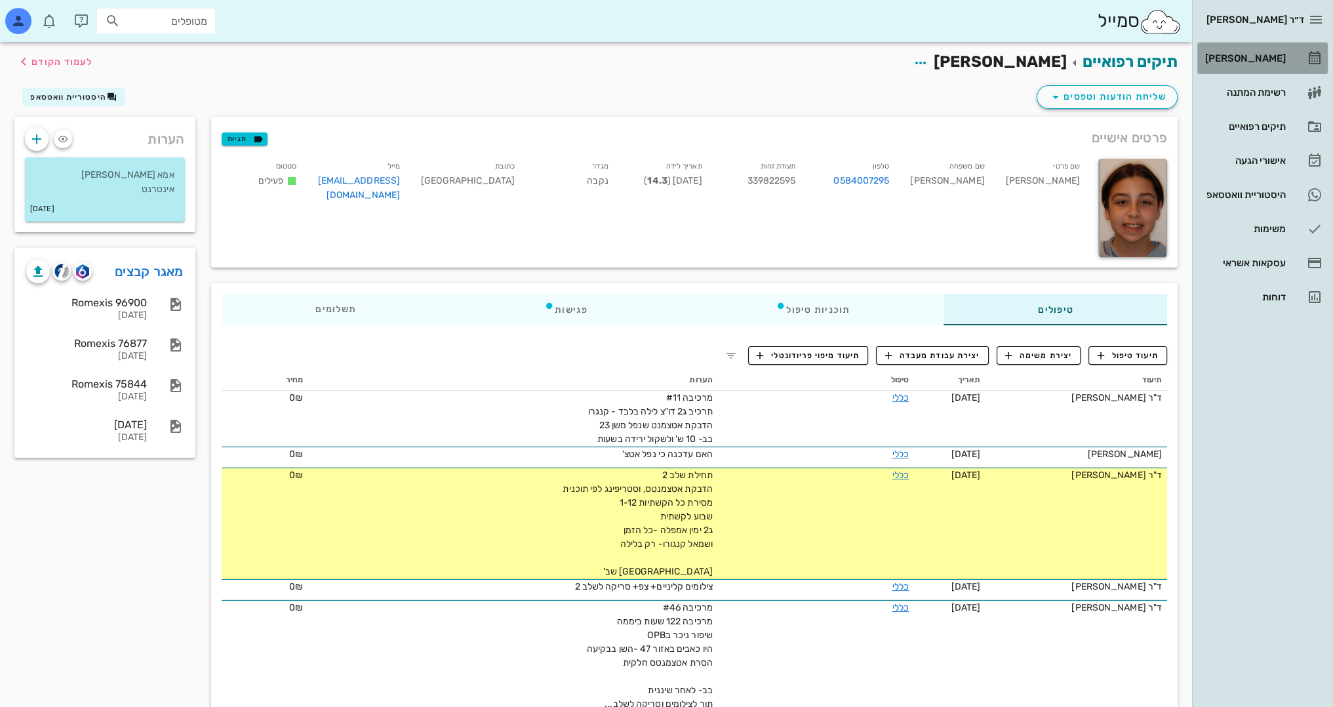
click at [1264, 59] on div "[PERSON_NAME]" at bounding box center [1243, 58] width 83 height 10
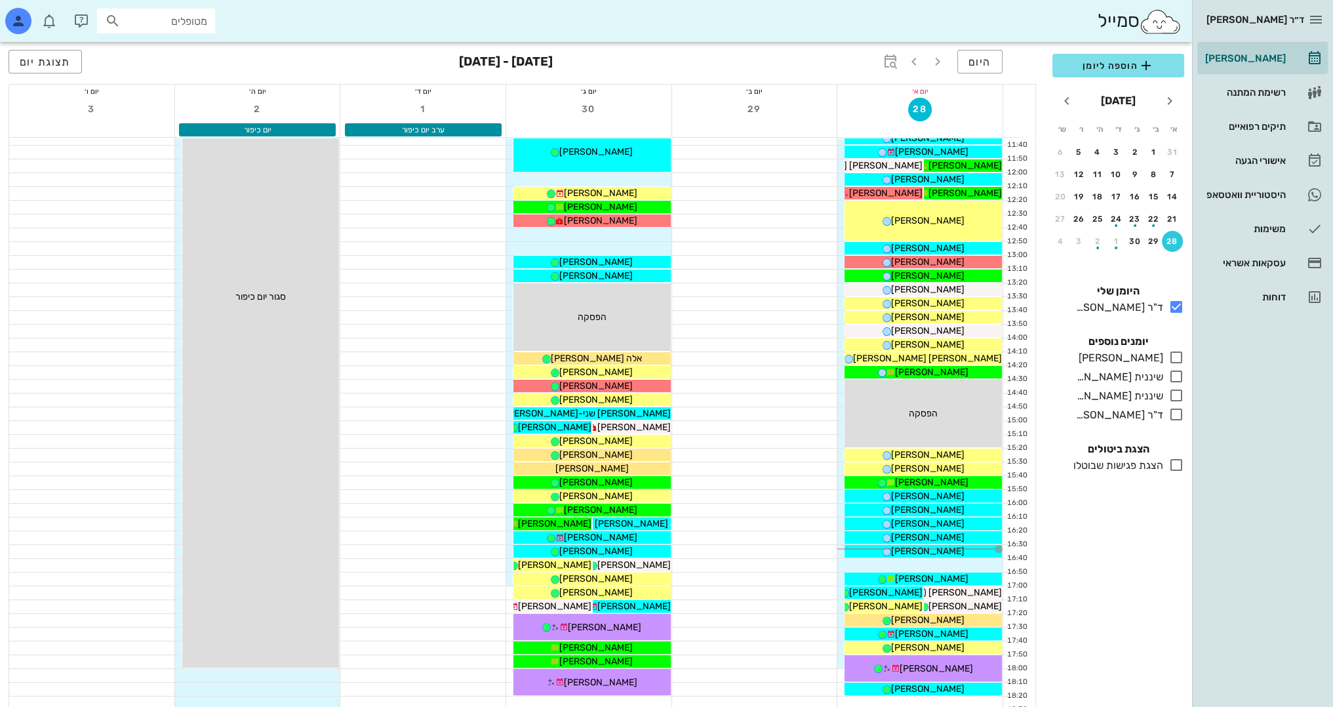
scroll to position [393, 0]
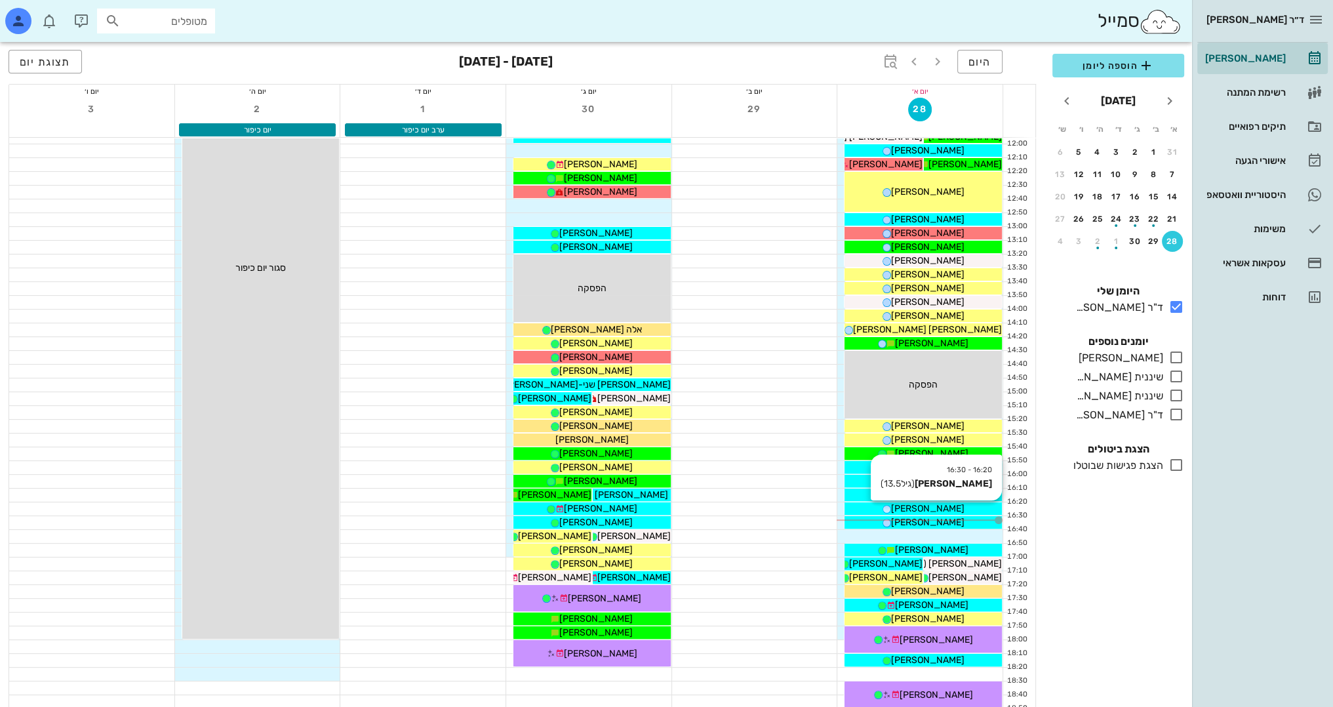
click at [947, 508] on span "[PERSON_NAME]" at bounding box center [927, 508] width 73 height 11
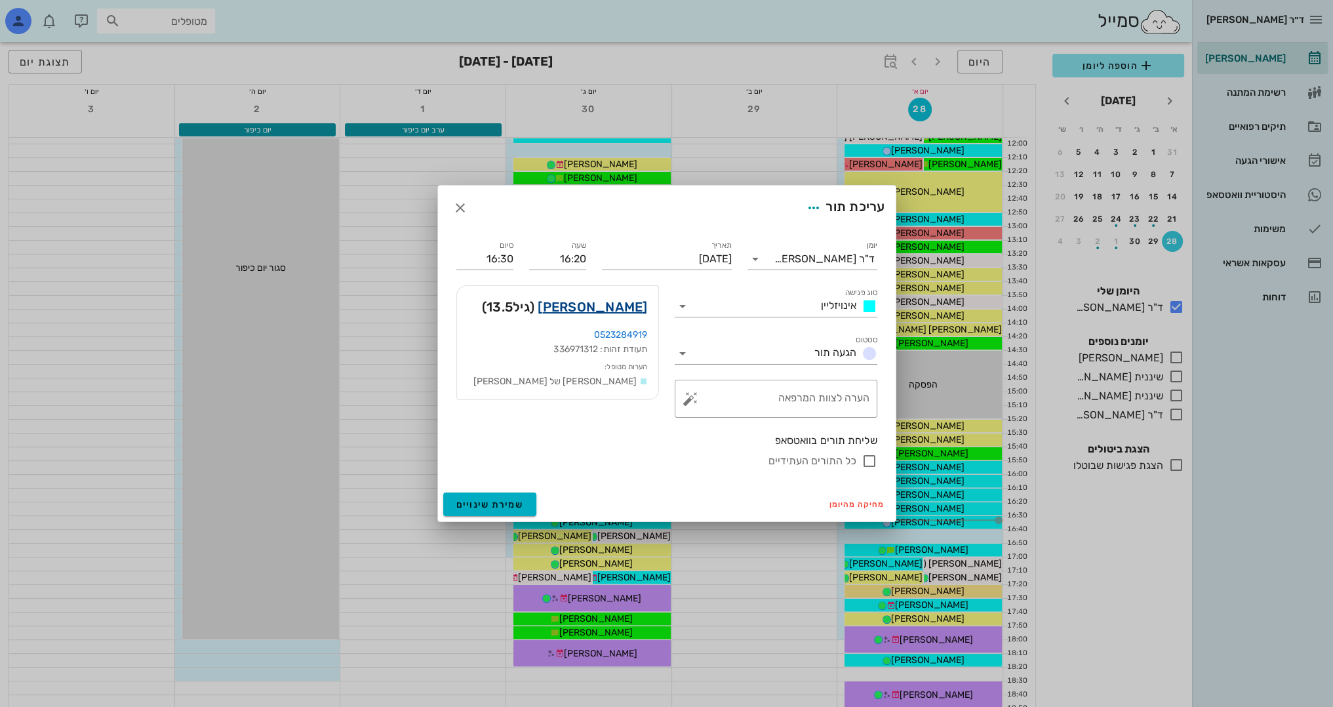
click at [623, 307] on link "[PERSON_NAME]" at bounding box center [592, 306] width 109 height 21
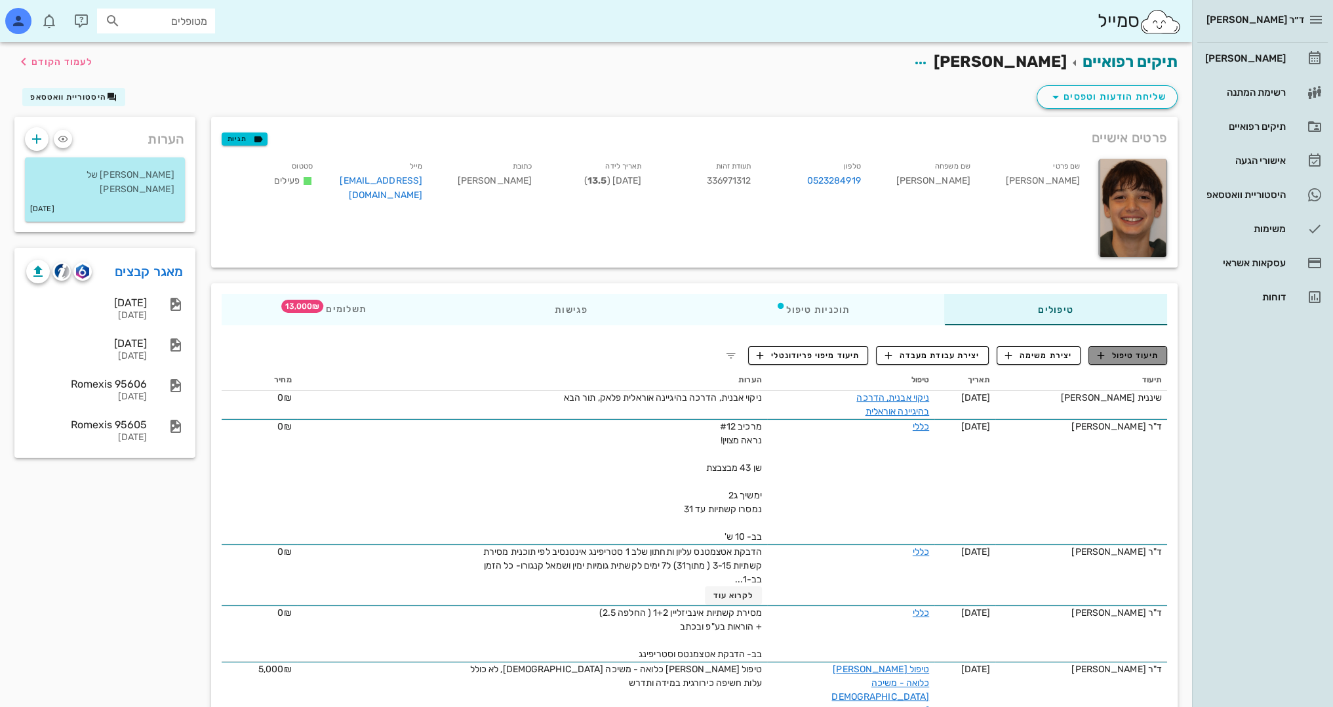
click at [1130, 362] on button "תיעוד טיפול" at bounding box center [1127, 355] width 79 height 18
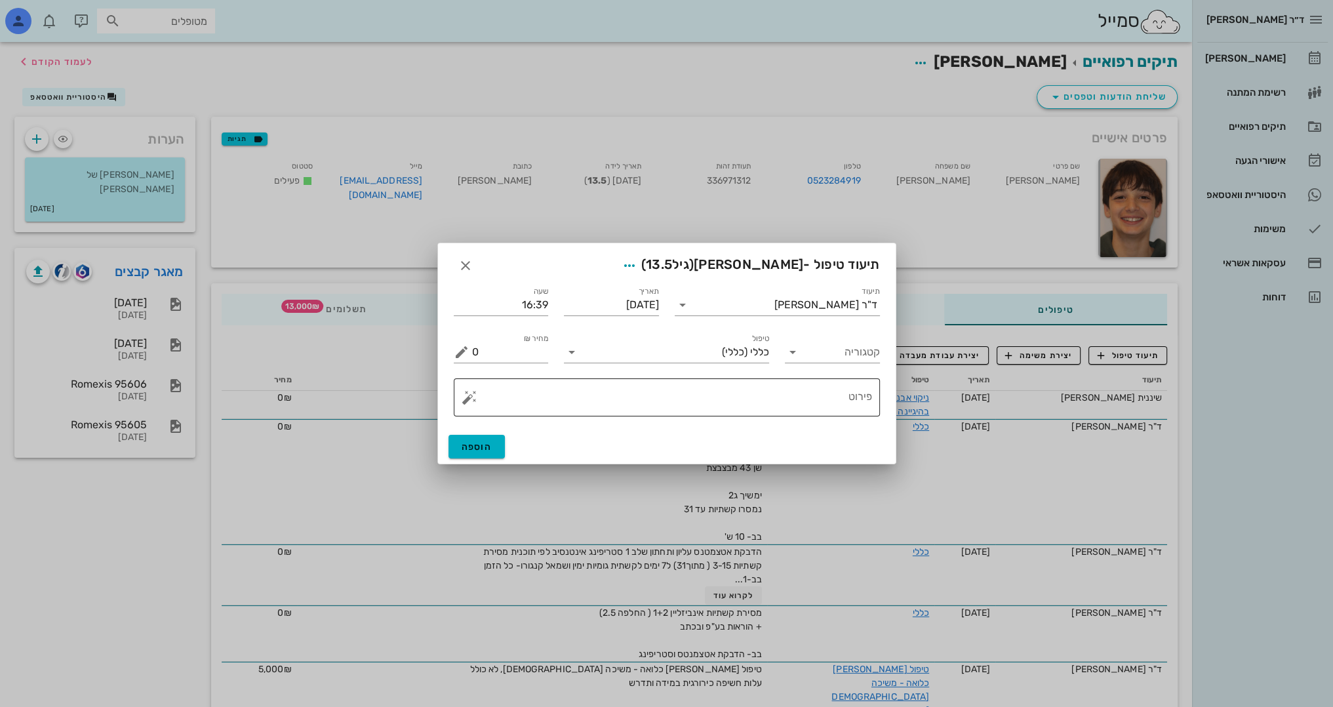
click at [772, 396] on textarea "פירוט" at bounding box center [672, 400] width 400 height 31
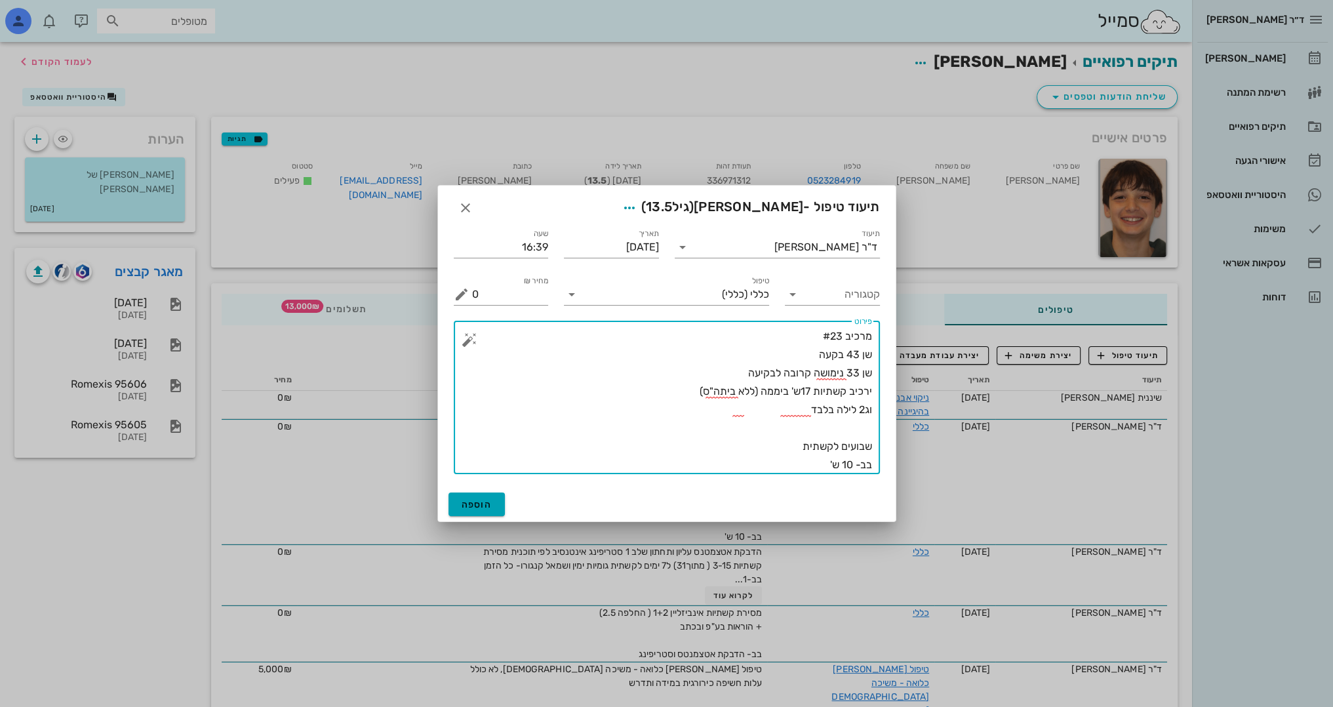
type textarea "מרכיב #23 שן 43 בקעה שן 33 נימושה קרובה לבקיעה ירכיב קשתיות 17ש' ביממה (ללא בית…"
click at [471, 496] on button "הוספה" at bounding box center [476, 504] width 57 height 24
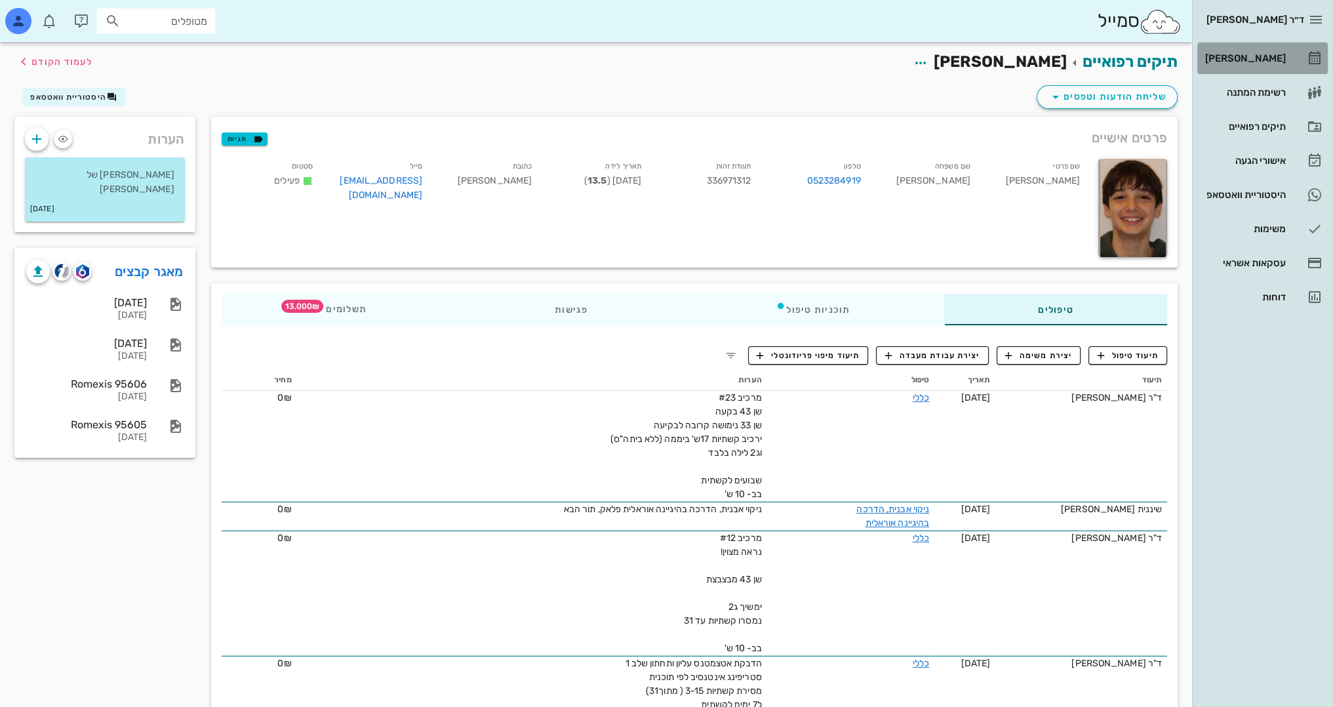
click at [1262, 62] on div "[PERSON_NAME]" at bounding box center [1243, 58] width 83 height 10
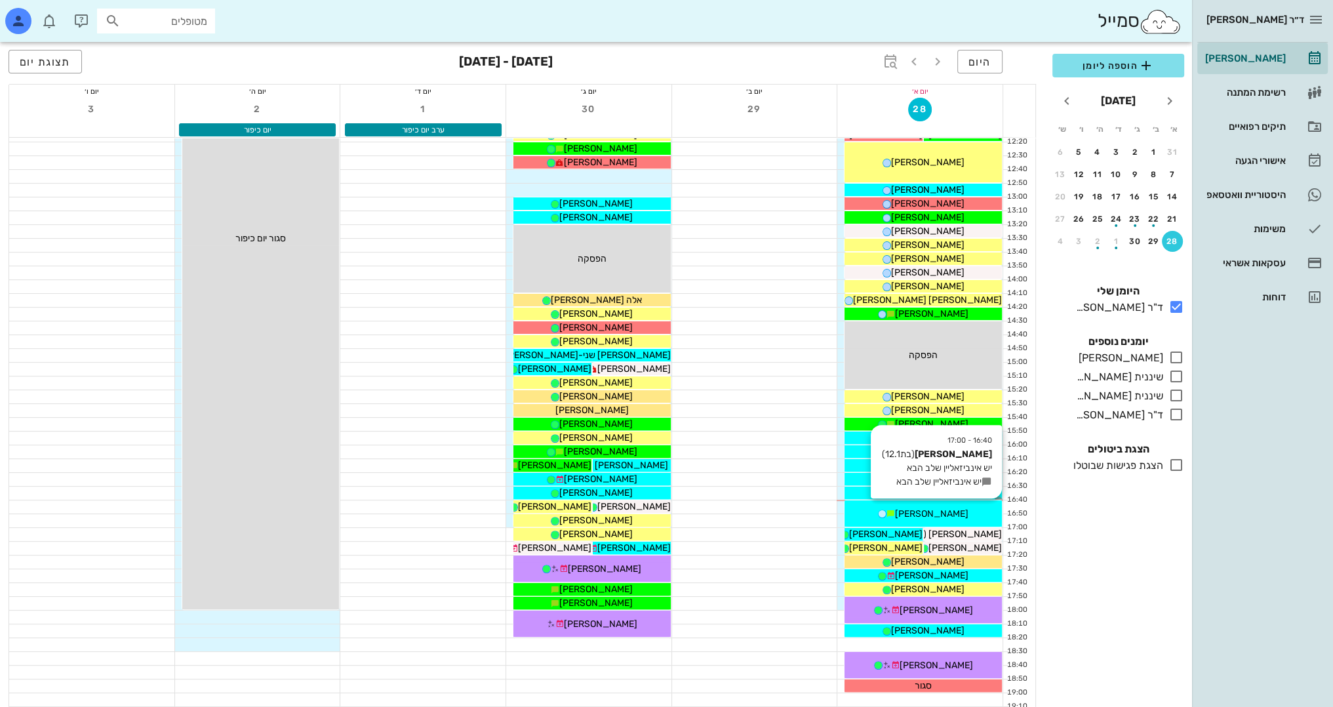
scroll to position [573, 0]
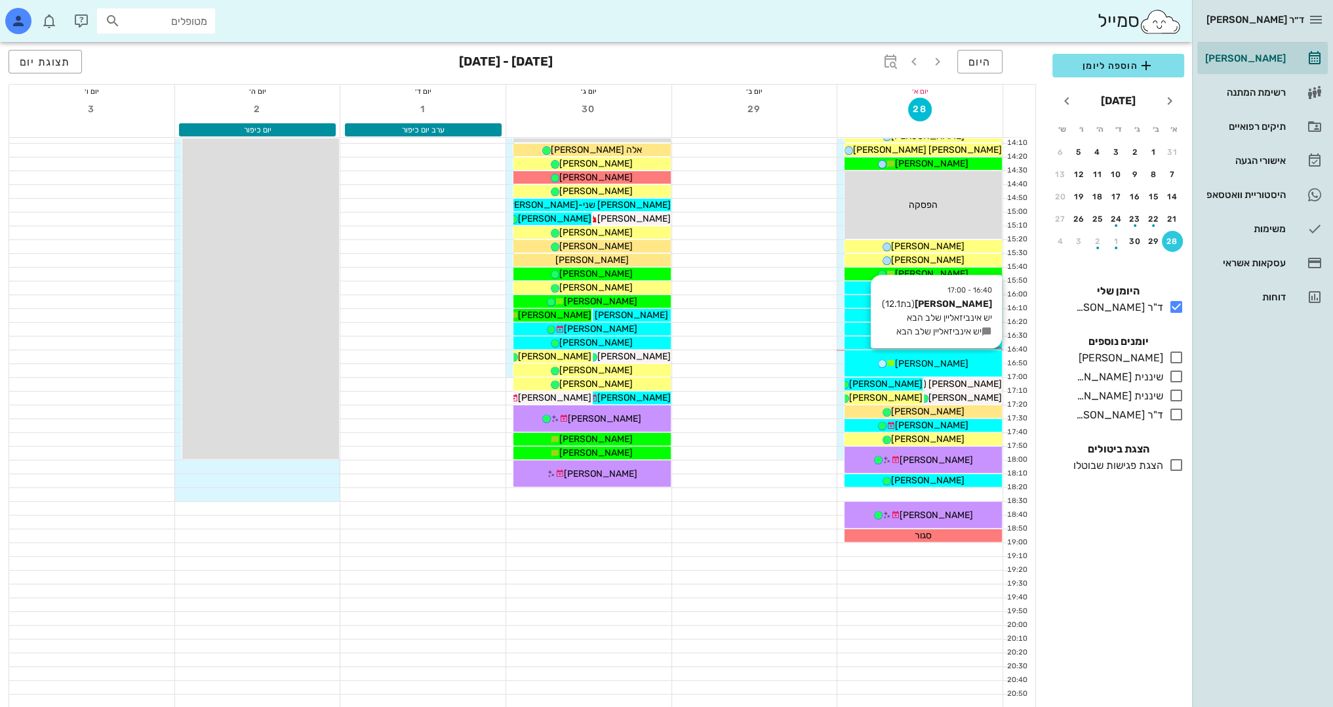
click at [966, 357] on div "[PERSON_NAME]" at bounding box center [923, 364] width 157 height 14
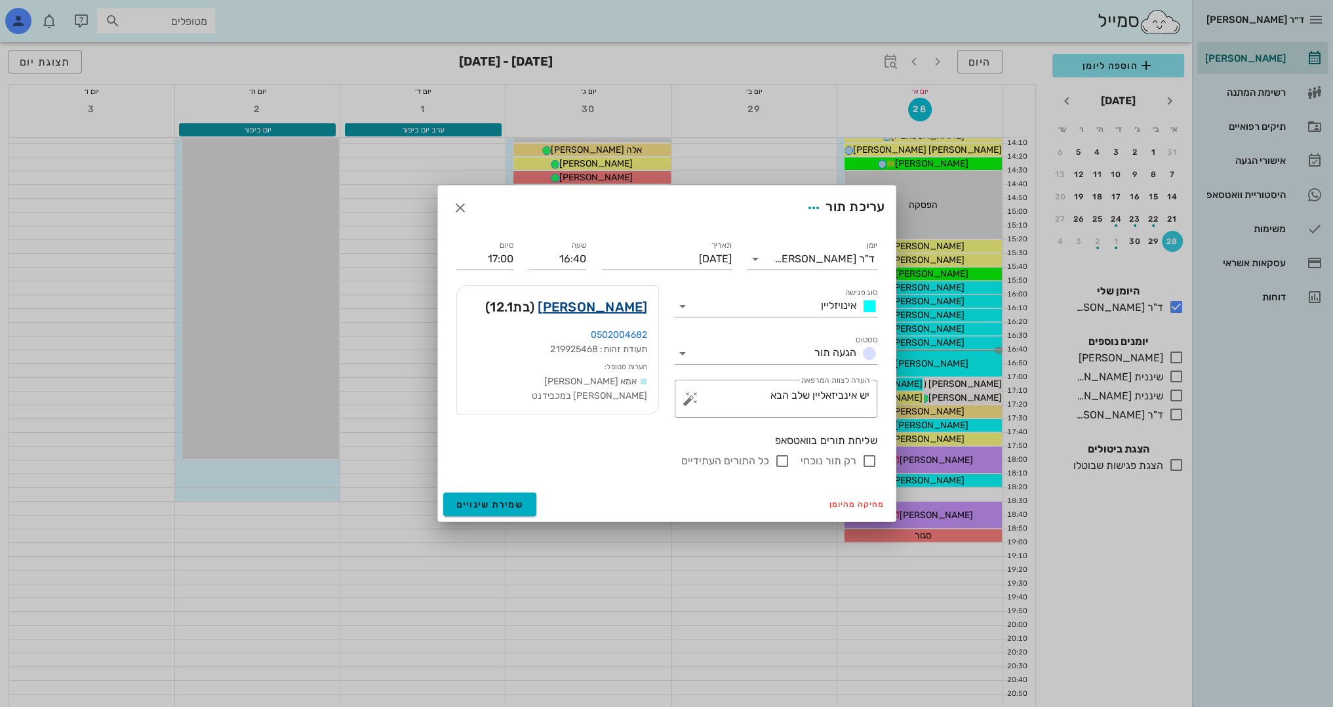
click at [631, 310] on link "[PERSON_NAME]" at bounding box center [592, 306] width 109 height 21
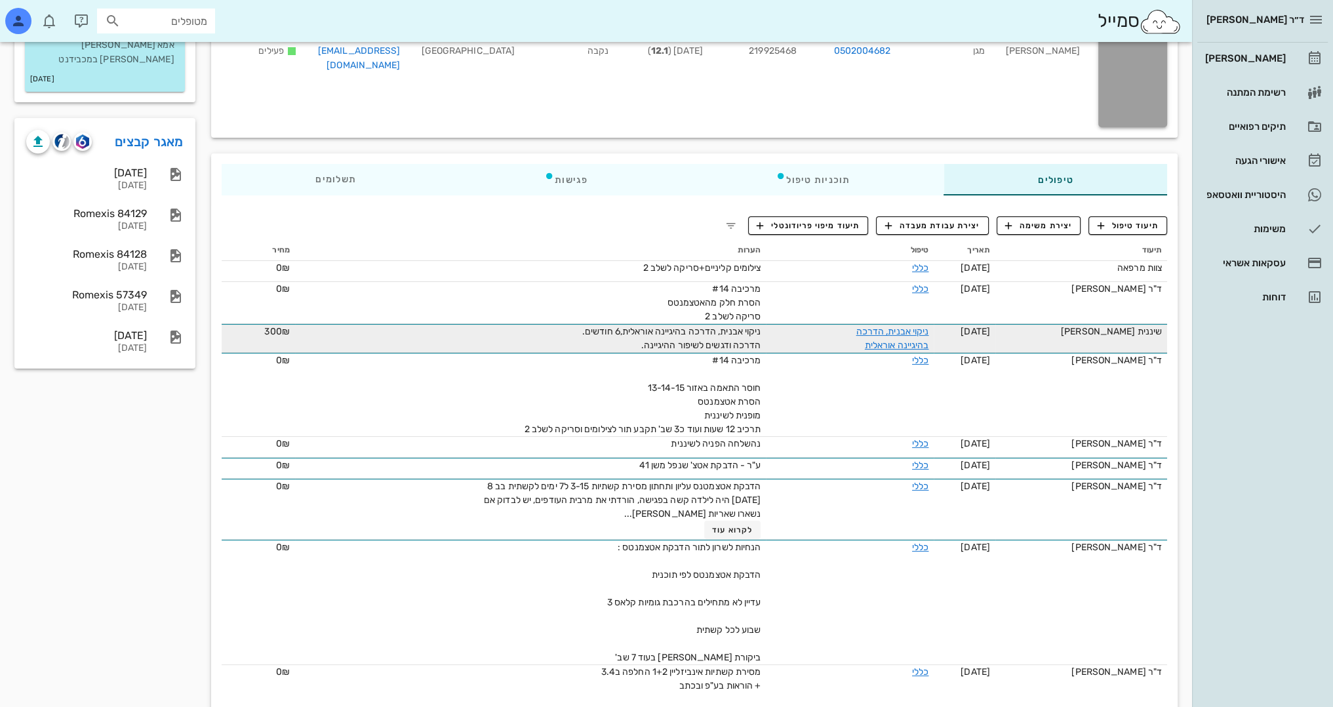
scroll to position [131, 0]
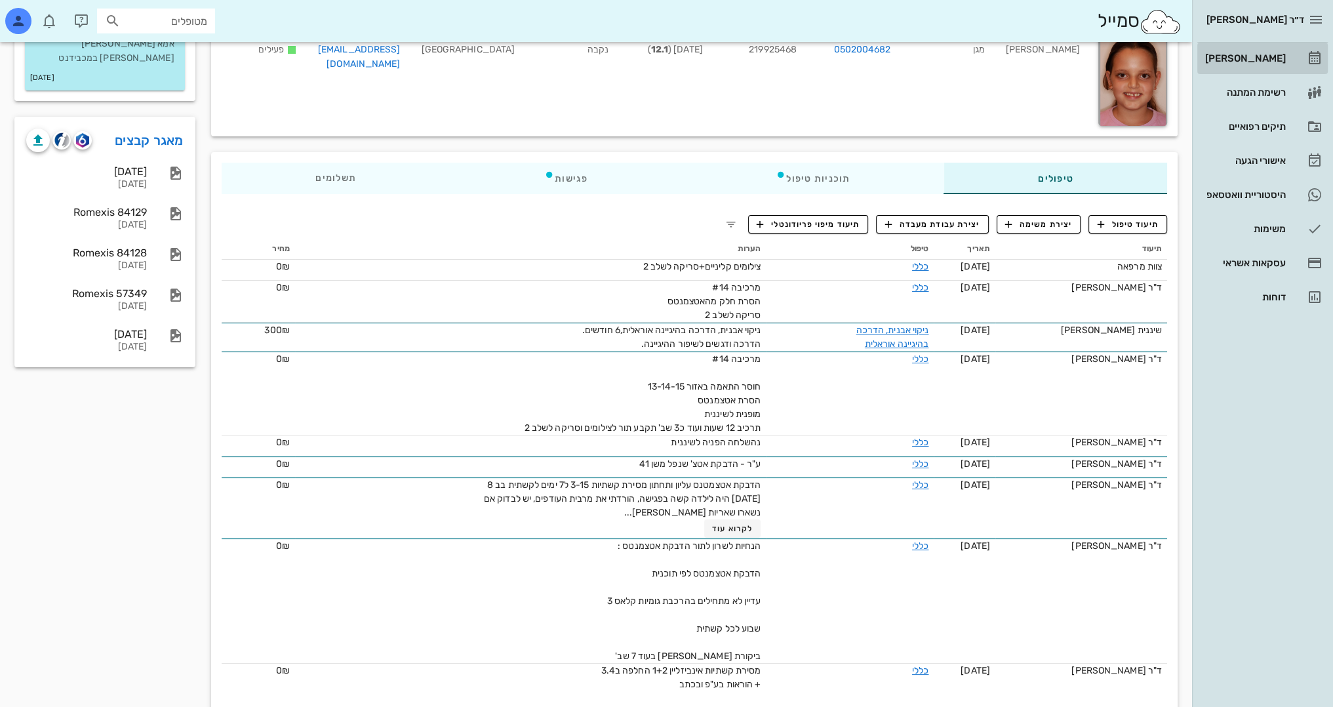
click at [1264, 67] on div "[PERSON_NAME]" at bounding box center [1243, 58] width 83 height 21
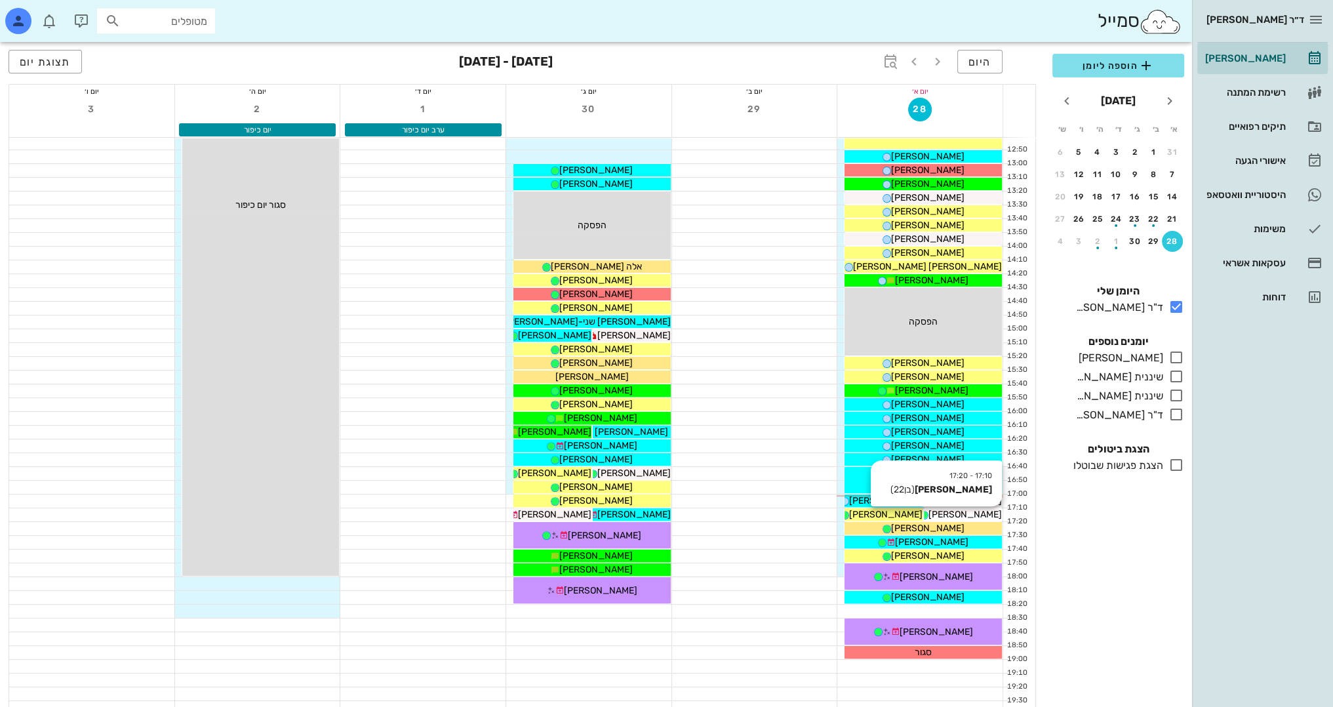
scroll to position [459, 0]
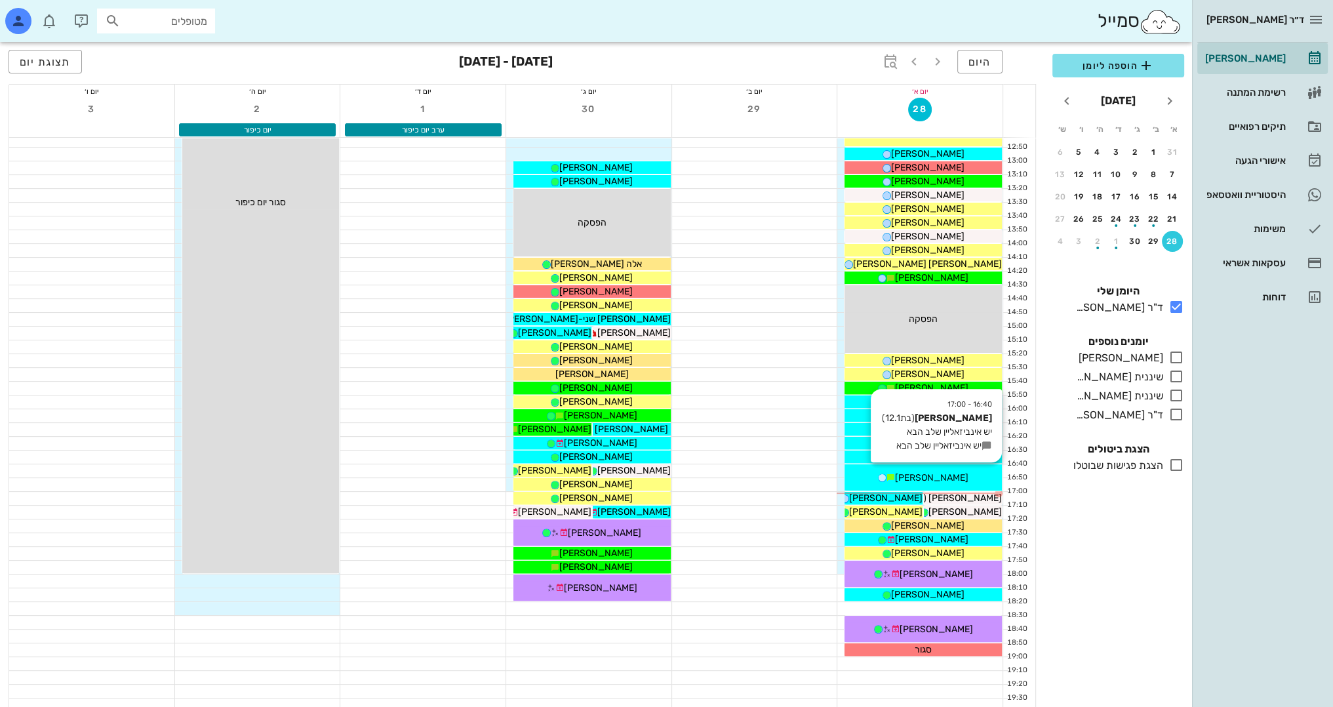
click at [961, 473] on div "[PERSON_NAME]" at bounding box center [923, 478] width 157 height 14
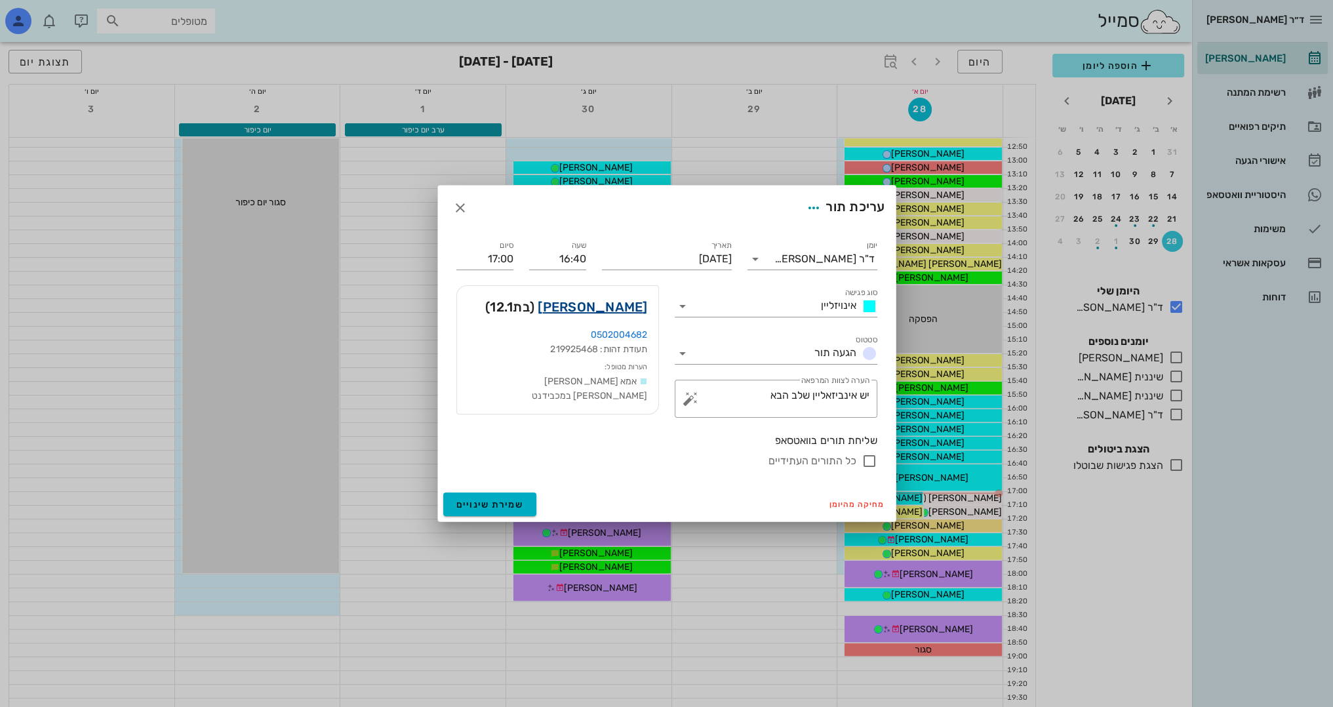
click at [629, 300] on link "[PERSON_NAME]" at bounding box center [592, 306] width 109 height 21
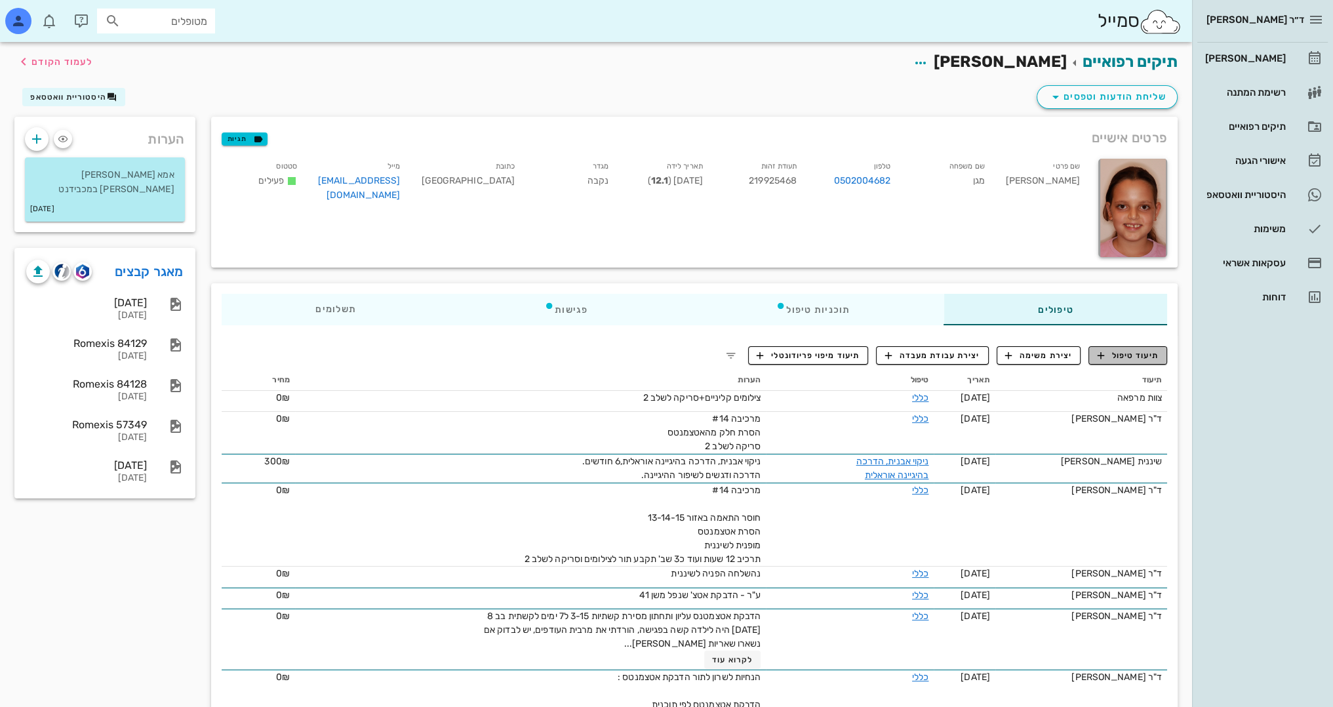
click at [1154, 349] on span "תיעוד טיפול" at bounding box center [1128, 355] width 61 height 12
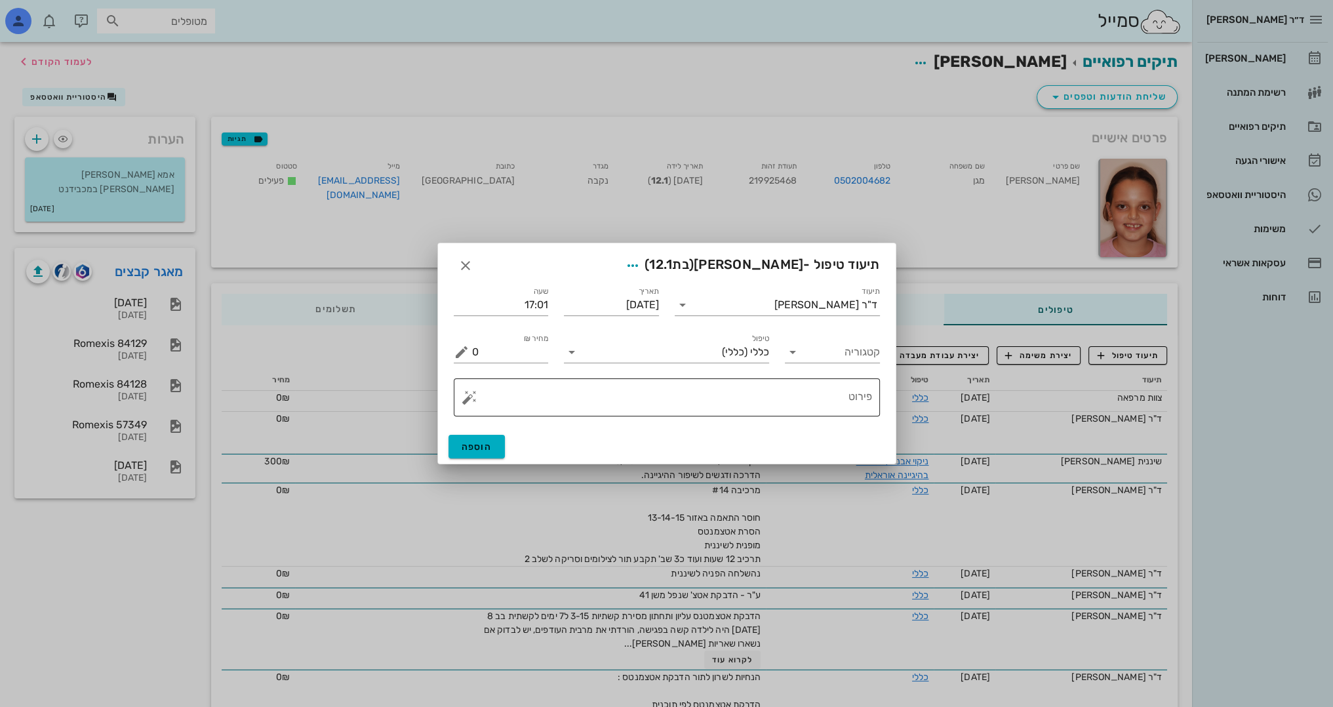
click at [790, 384] on div "פירוט" at bounding box center [672, 397] width 400 height 38
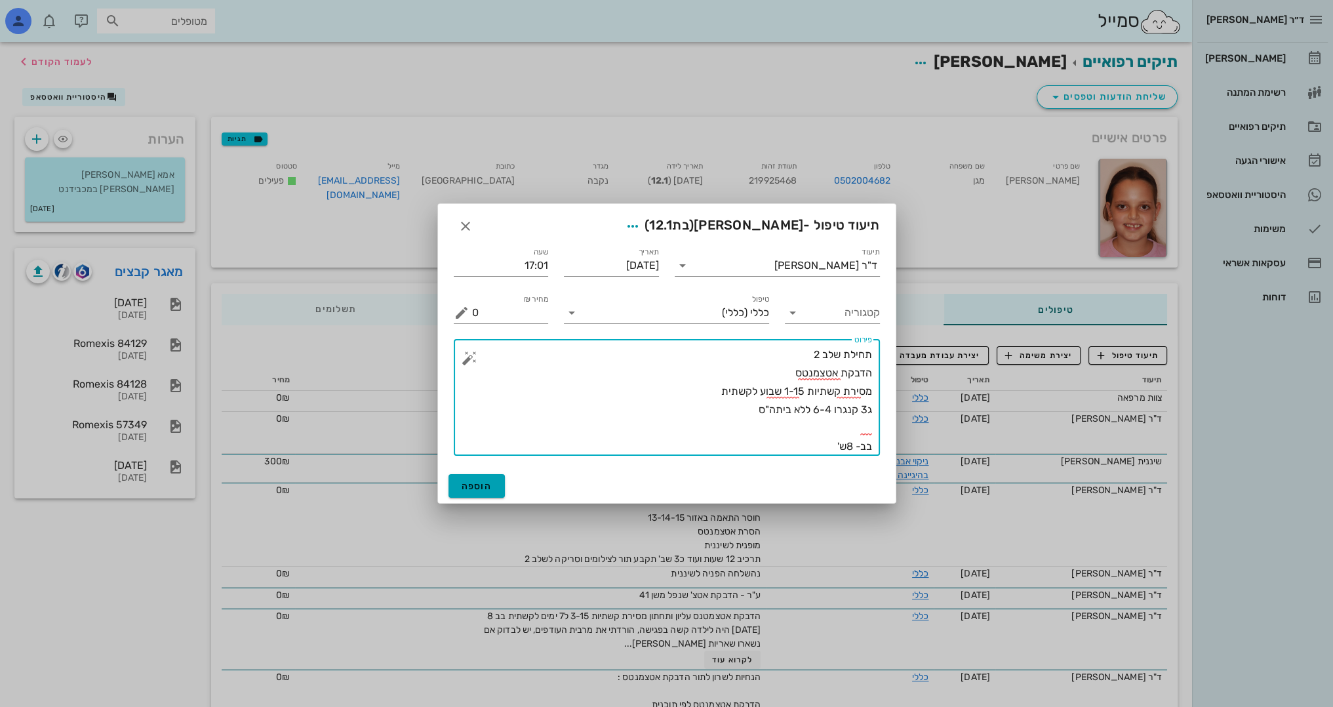
type textarea "תחילת שלב 2 הדבקת אטצמנטס מסירת קשתיות 1-15 שבוע לקשתית ג3 קנגרו 6-4 ללא ביתה"ס…"
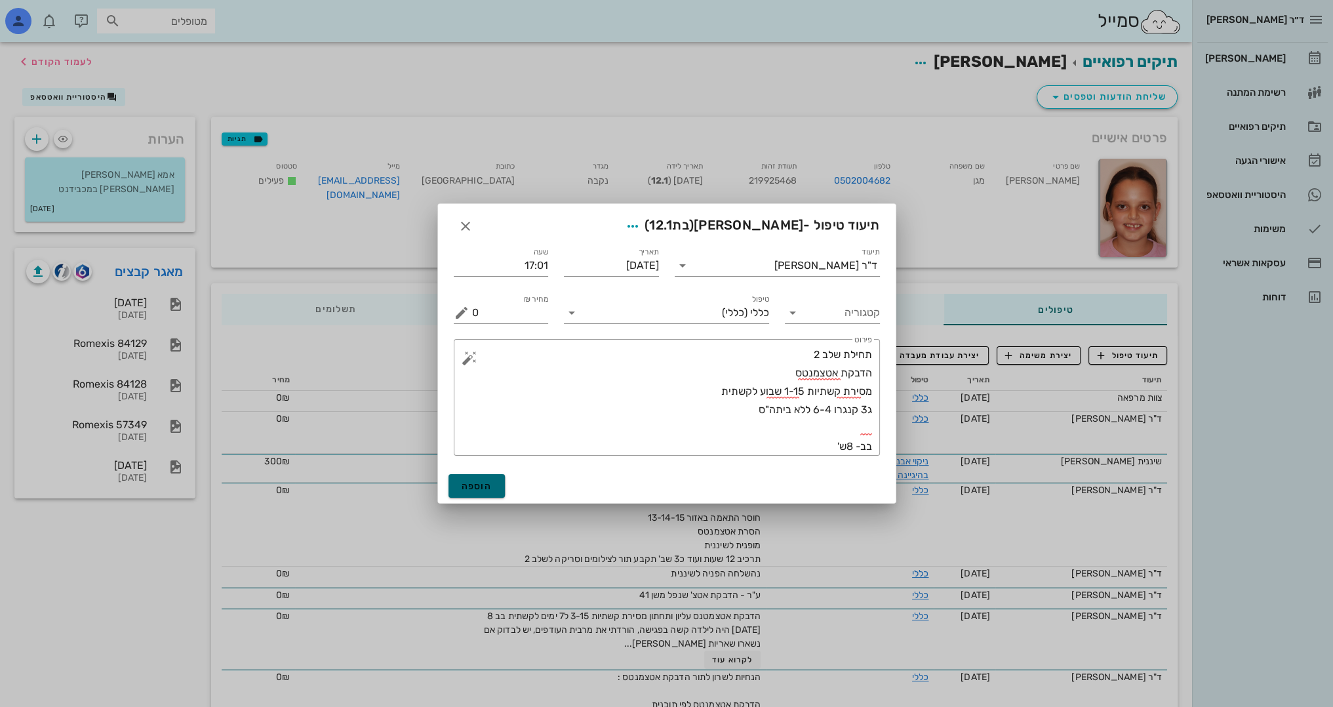
click at [479, 483] on span "הוספה" at bounding box center [477, 486] width 31 height 11
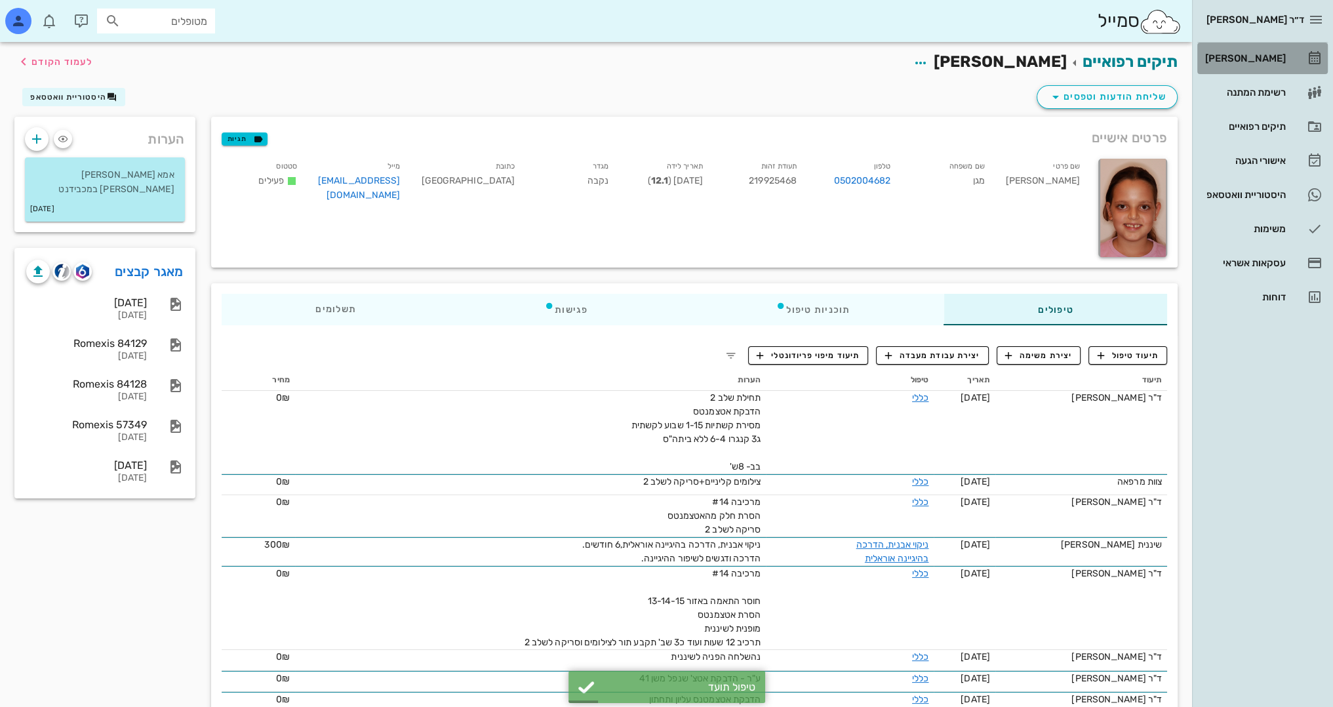
click at [1247, 59] on div "[PERSON_NAME]" at bounding box center [1243, 58] width 83 height 10
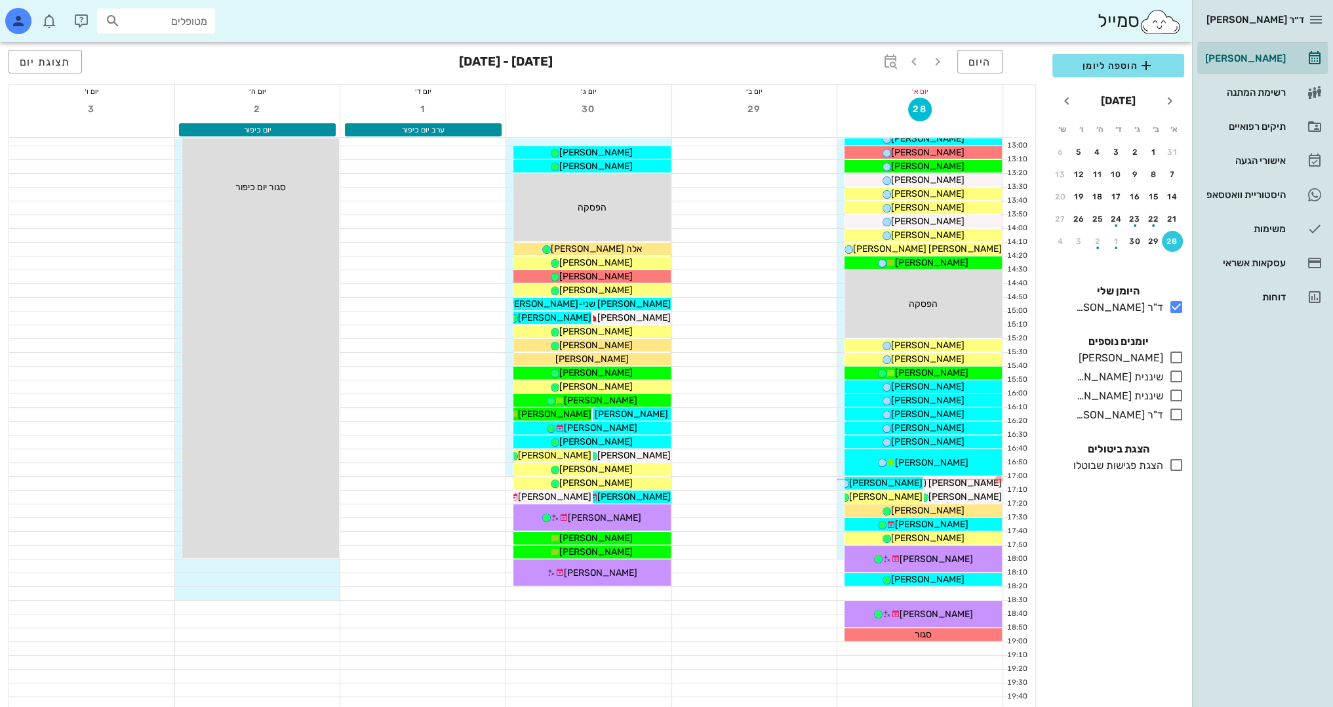
scroll to position [525, 0]
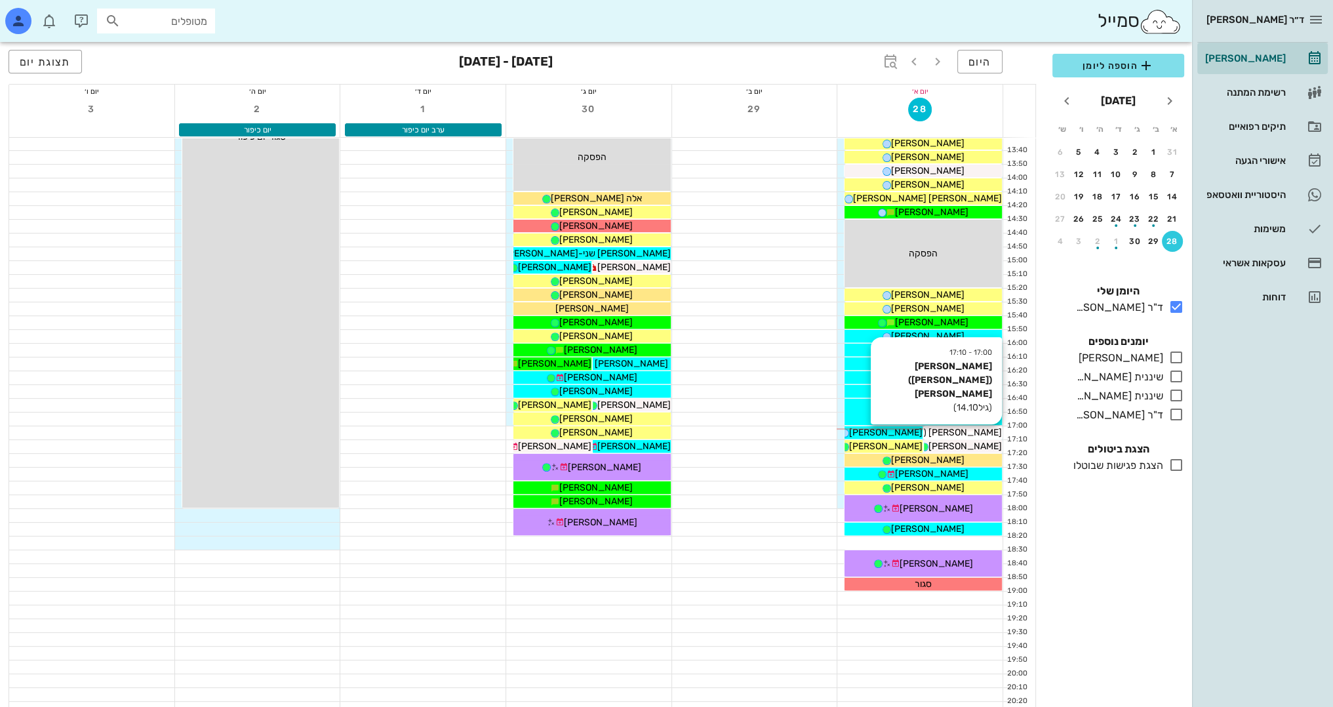
click at [987, 431] on span "[PERSON_NAME] ([PERSON_NAME]) [PERSON_NAME]" at bounding box center [886, 432] width 231 height 11
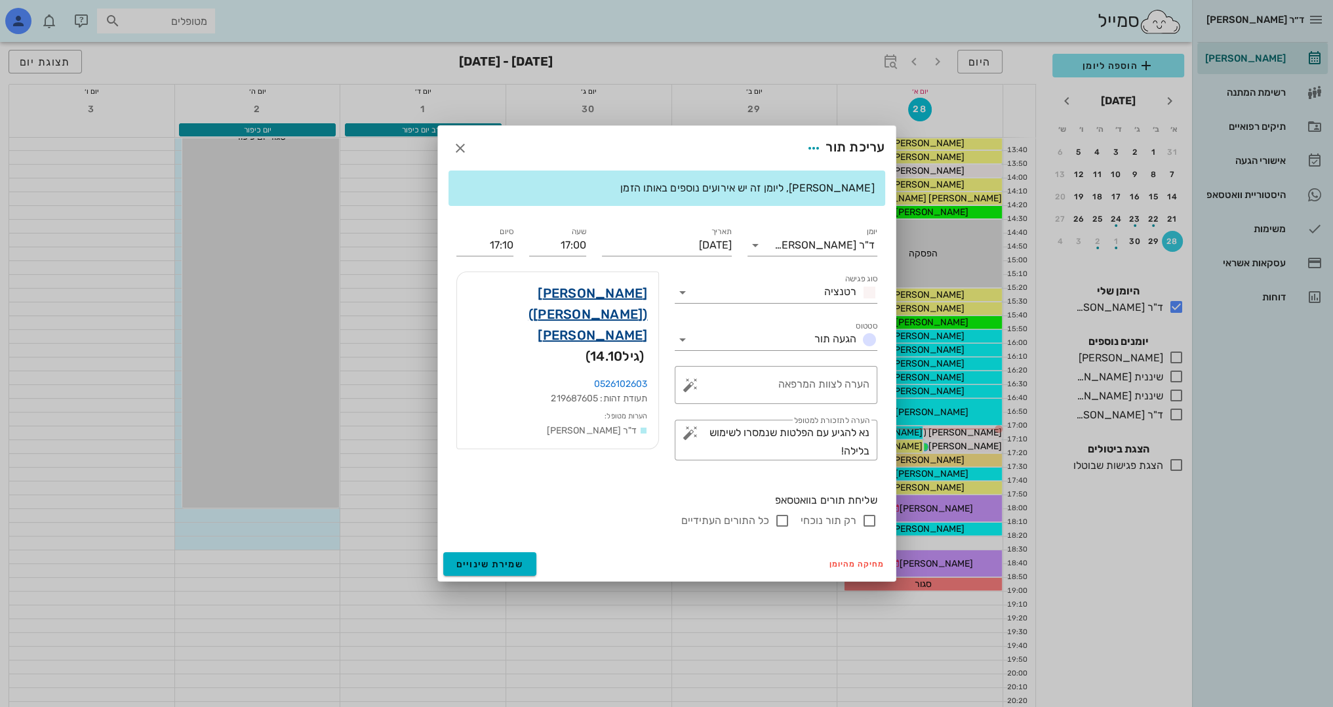
click at [611, 287] on link "[PERSON_NAME] ([PERSON_NAME]) [PERSON_NAME]" at bounding box center [557, 314] width 180 height 63
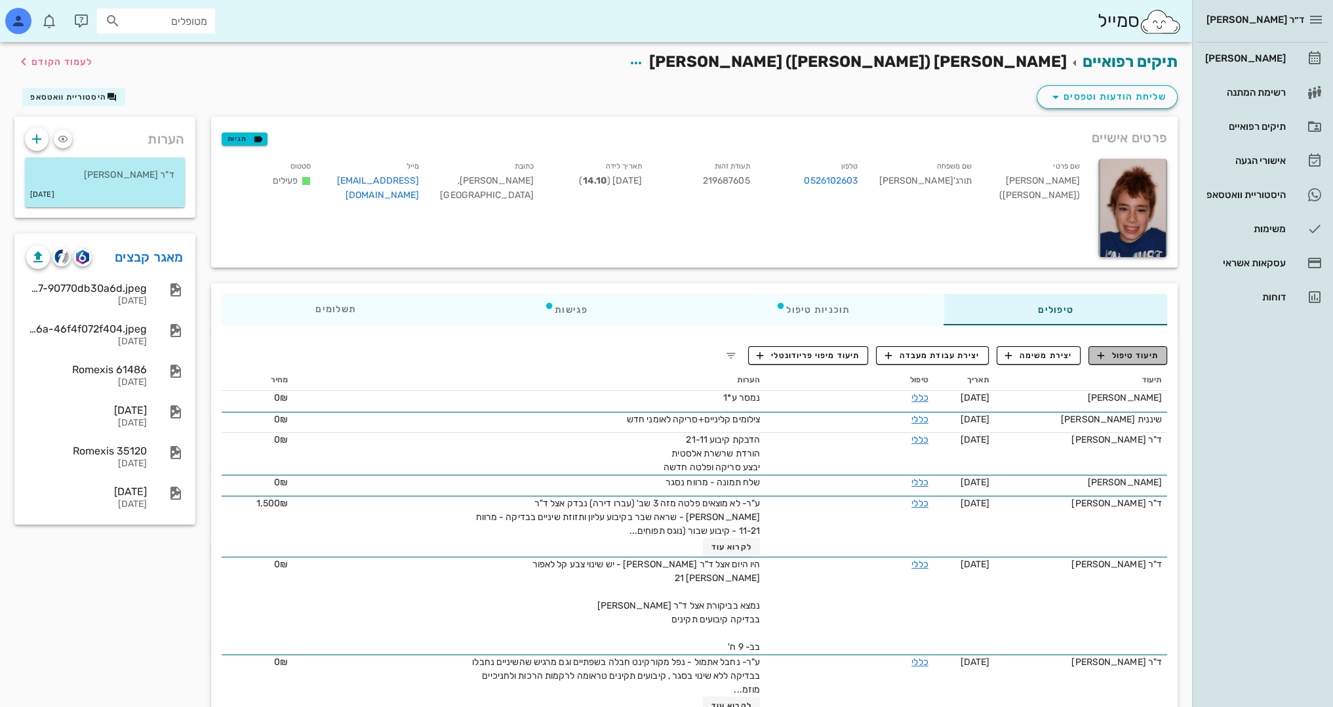
click at [1156, 350] on span "תיעוד טיפול" at bounding box center [1128, 355] width 61 height 12
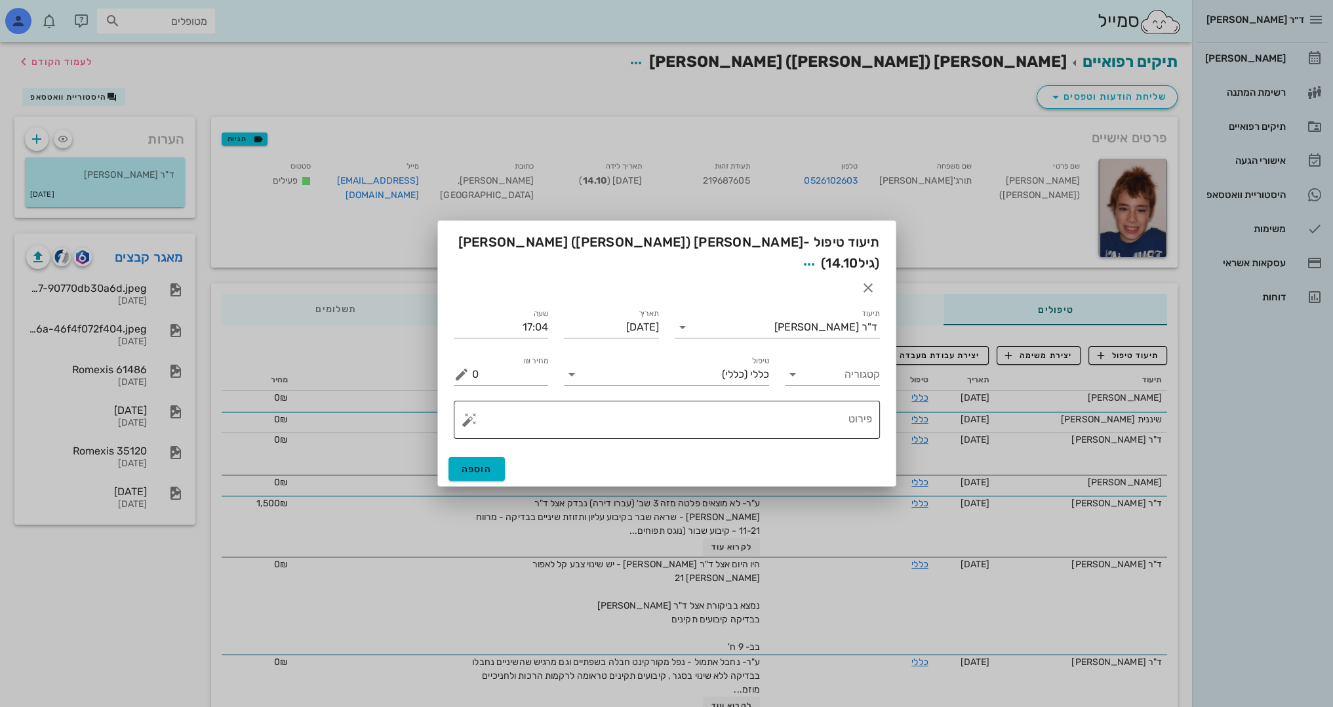
click at [791, 407] on textarea "פירוט" at bounding box center [672, 422] width 400 height 31
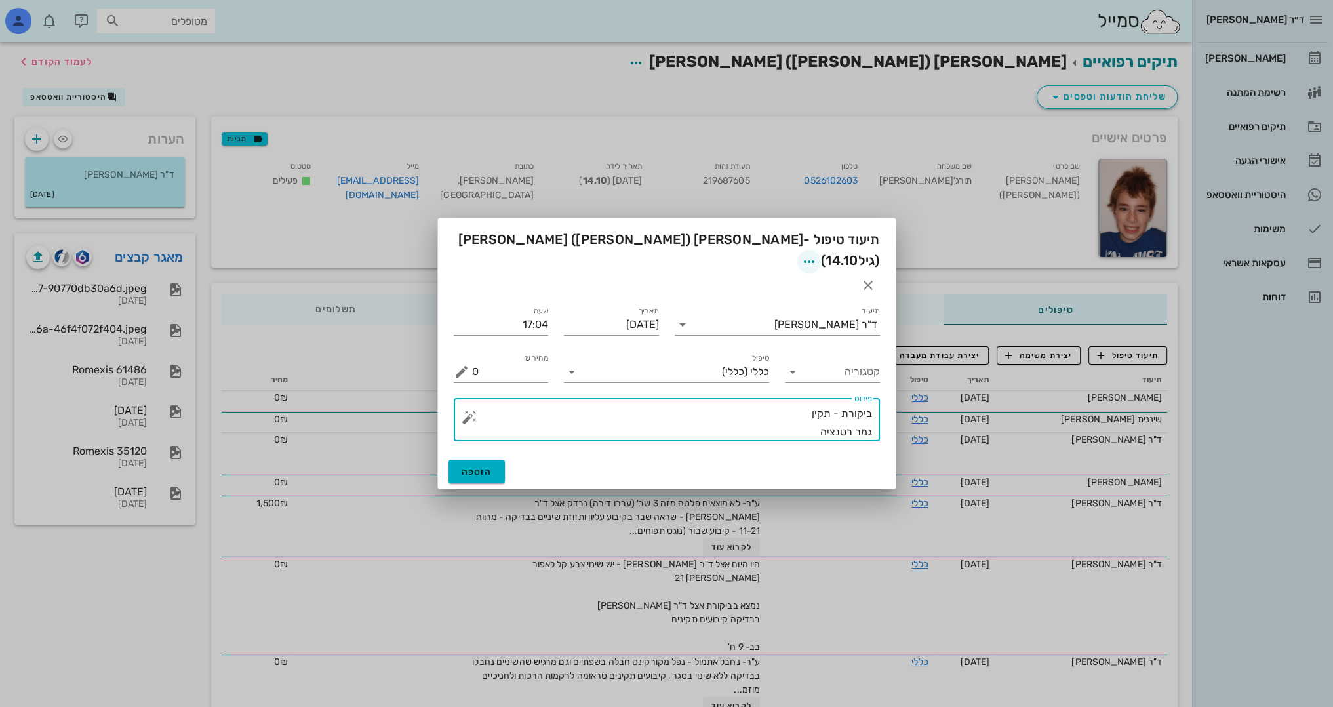
type textarea "ביקורת - תקין גמר רטנציה"
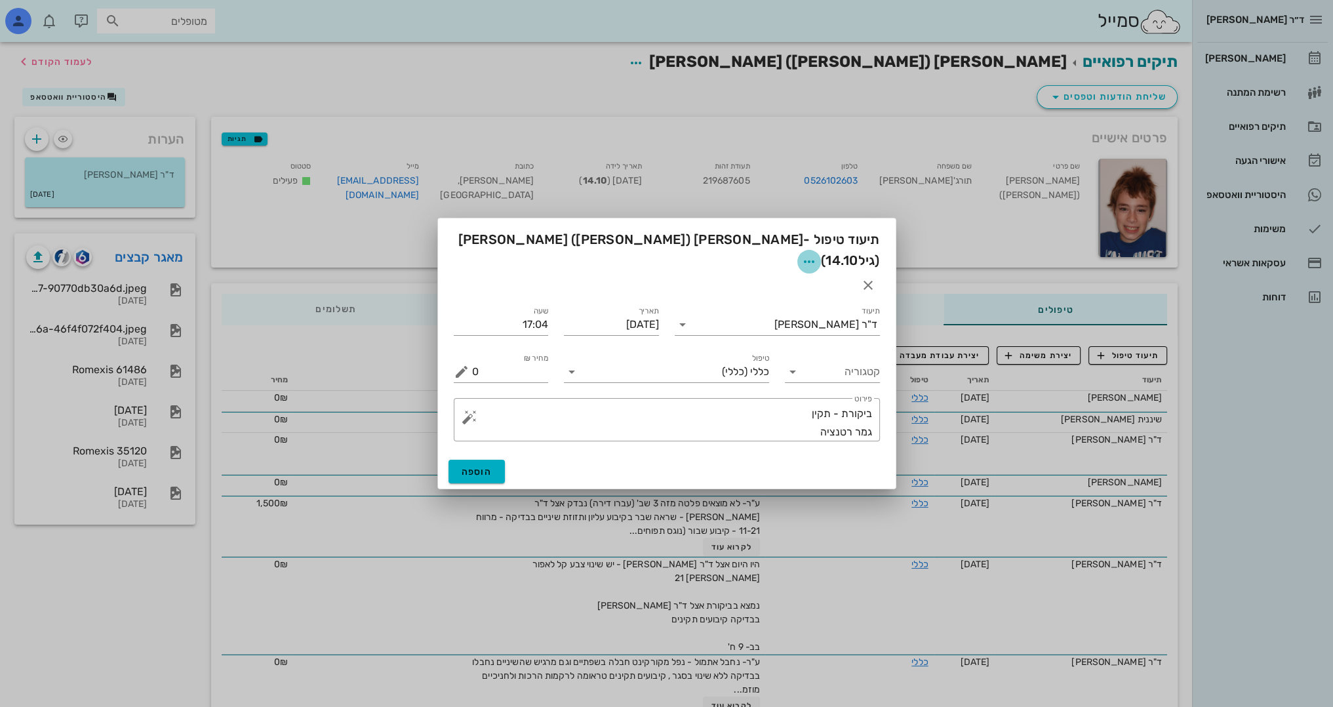
click at [801, 256] on icon "button" at bounding box center [809, 262] width 16 height 16
click at [584, 328] on div "צבע רשומה" at bounding box center [567, 328] width 89 height 12
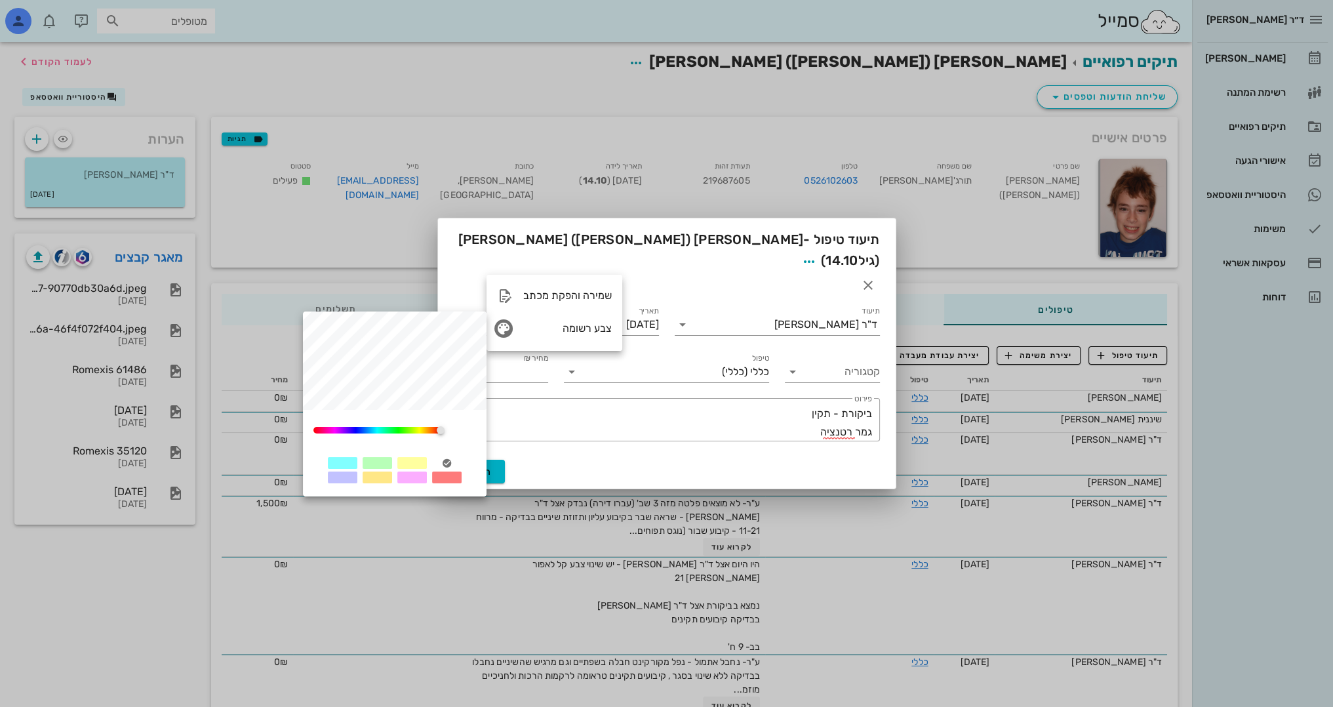
click at [422, 475] on div at bounding box center [412, 477] width 30 height 12
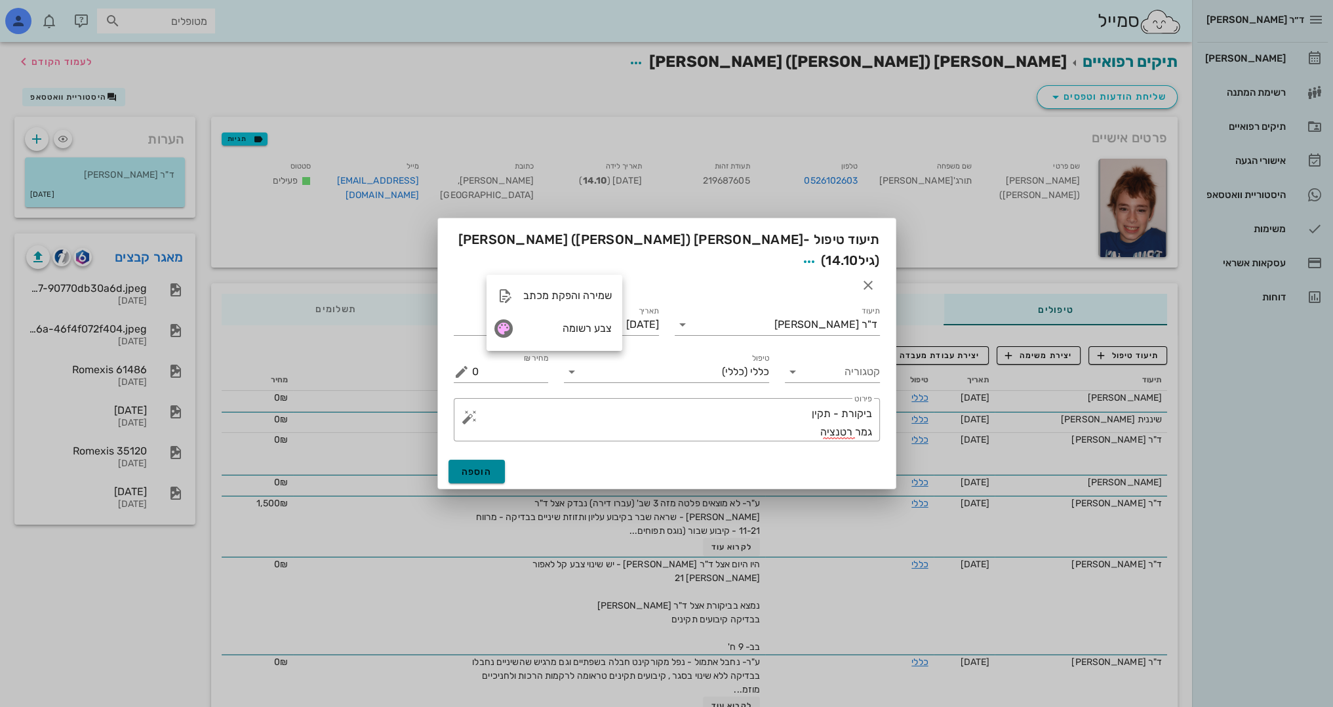
click at [490, 460] on button "הוספה" at bounding box center [476, 472] width 57 height 24
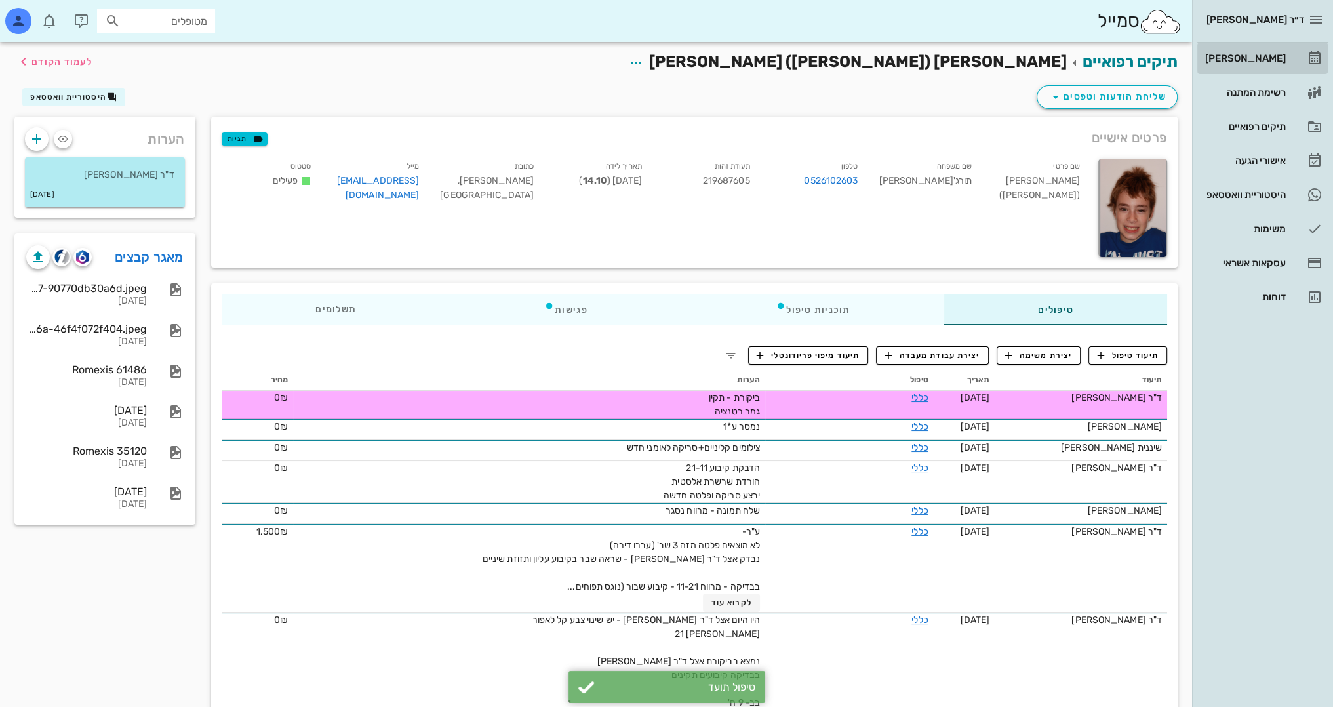
click at [1273, 50] on div "[PERSON_NAME]" at bounding box center [1243, 58] width 83 height 21
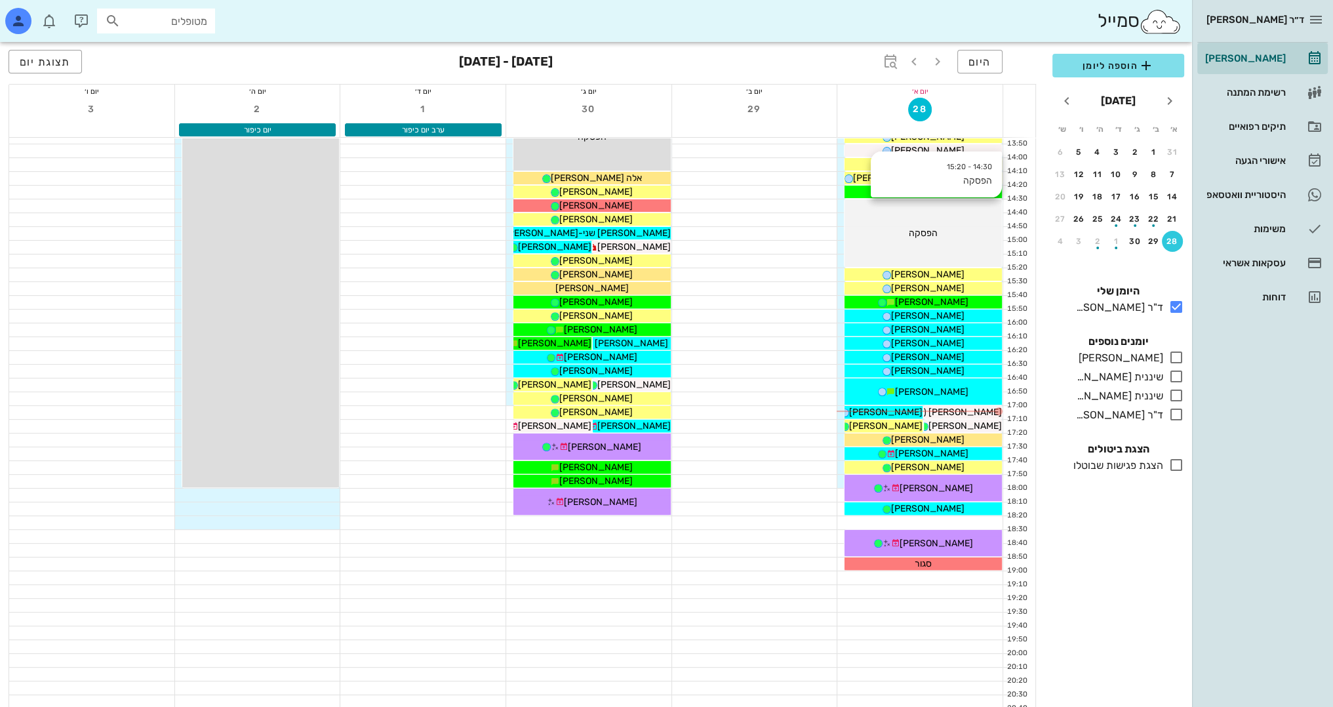
scroll to position [573, 0]
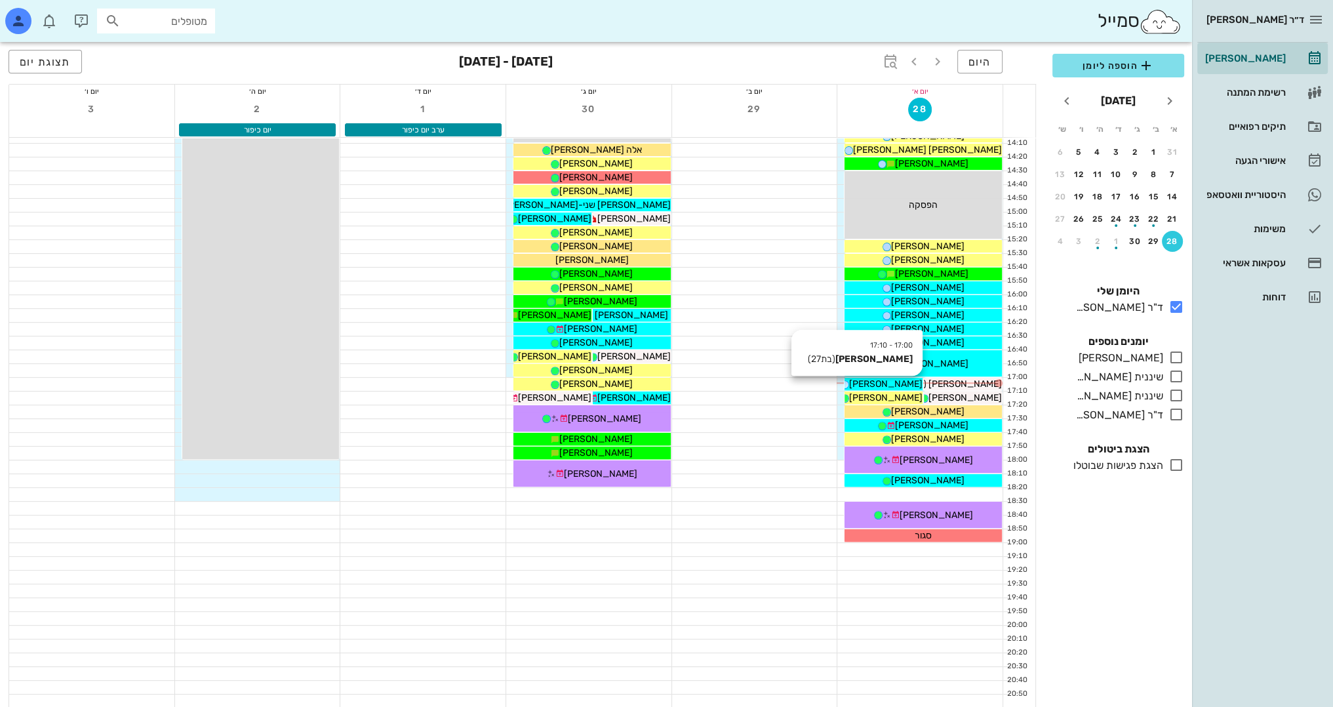
click at [913, 381] on div "[PERSON_NAME]" at bounding box center [884, 384] width 78 height 14
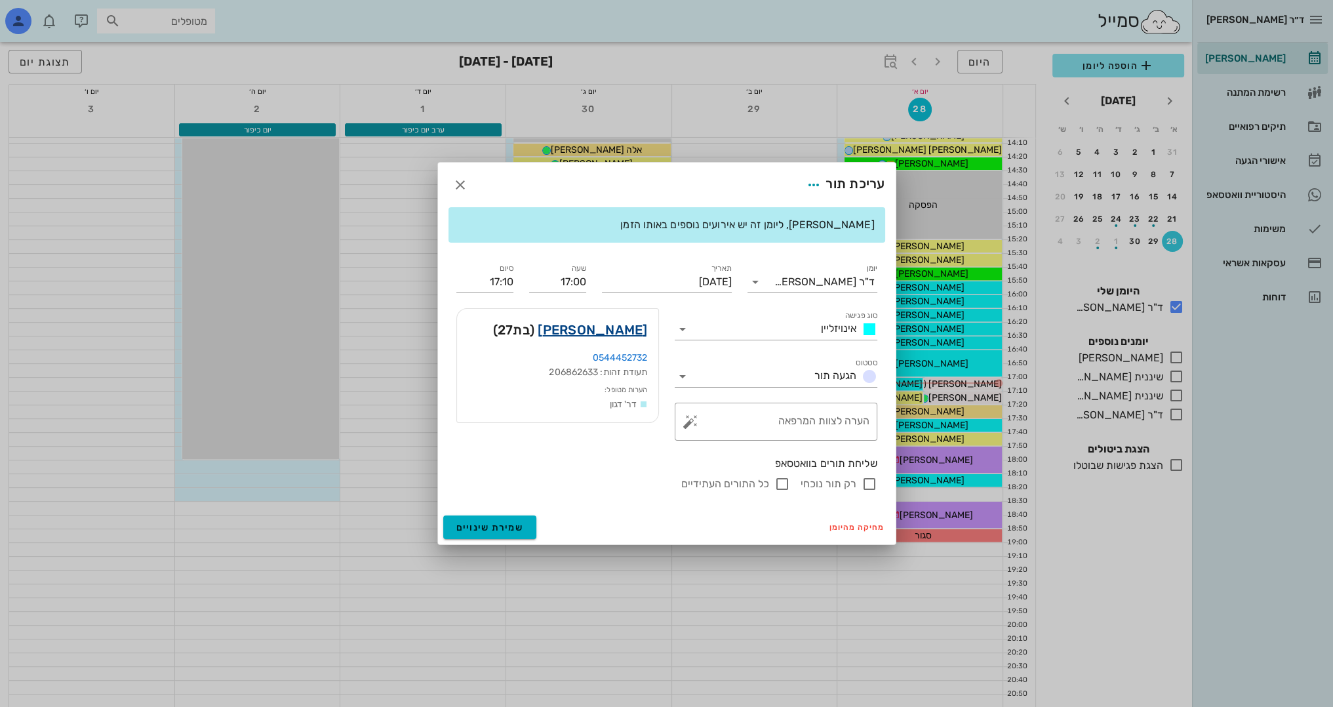
click at [622, 329] on link "[PERSON_NAME]" at bounding box center [592, 329] width 109 height 21
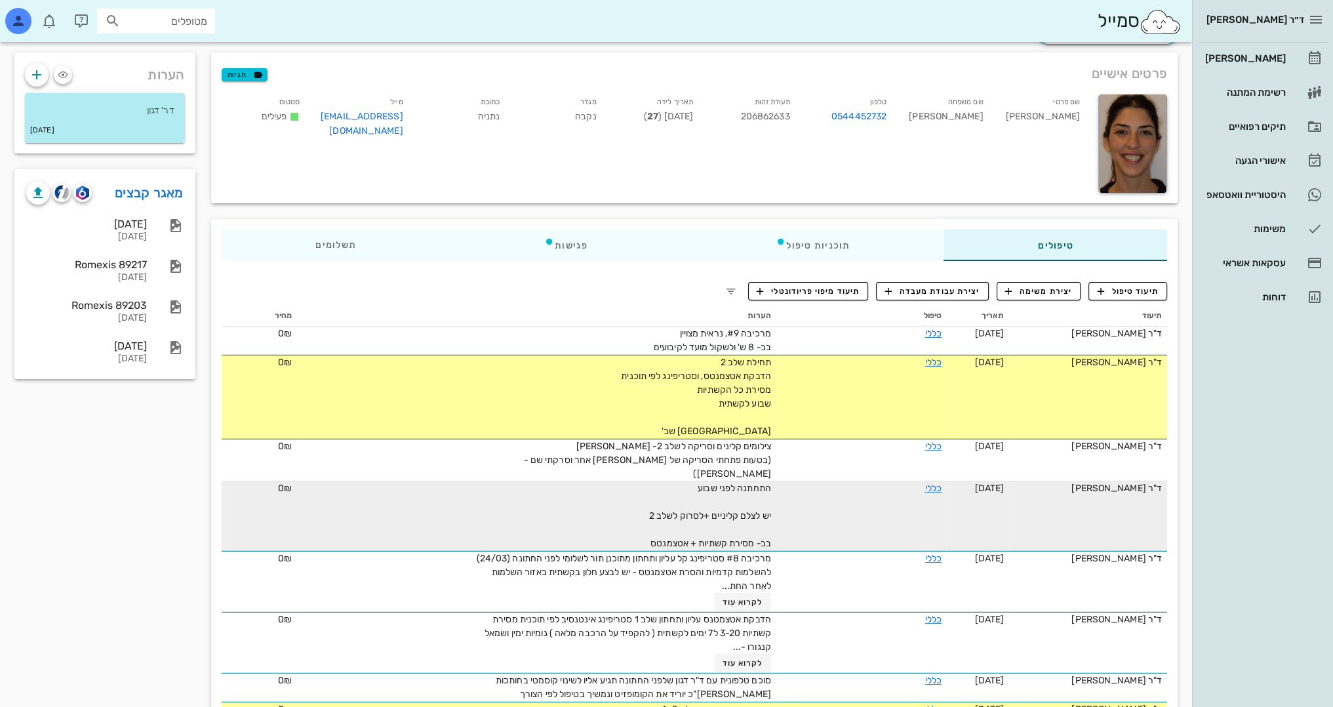
scroll to position [66, 0]
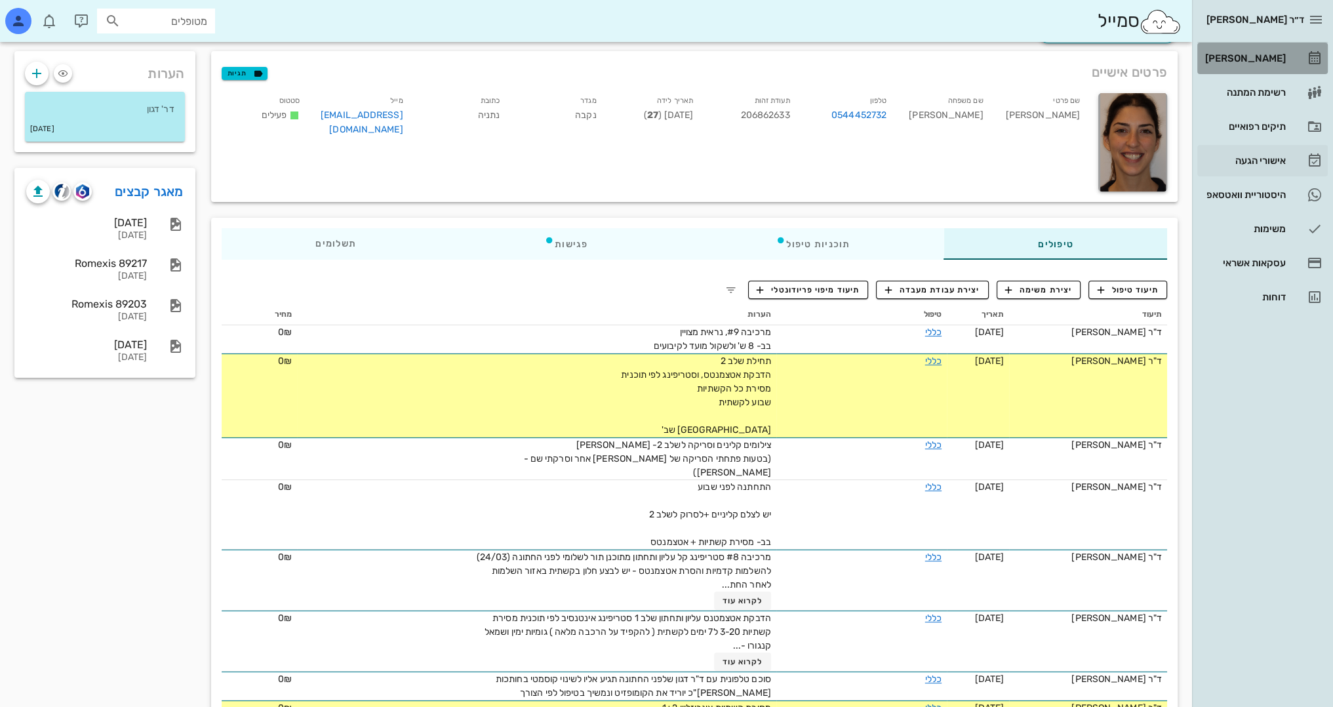
drag, startPoint x: 1265, startPoint y: 50, endPoint x: 1209, endPoint y: 167, distance: 129.0
click at [1265, 52] on div "[PERSON_NAME]" at bounding box center [1243, 58] width 83 height 21
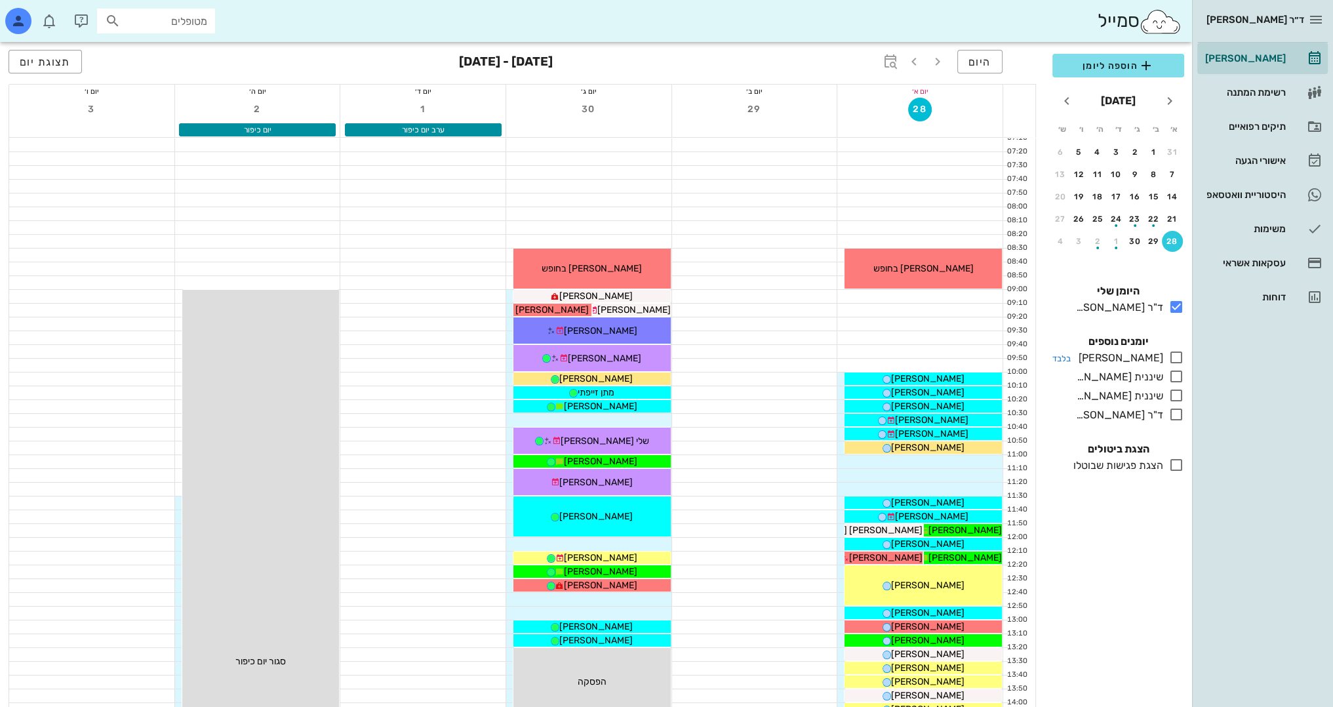
click at [1175, 361] on icon at bounding box center [1176, 357] width 16 height 16
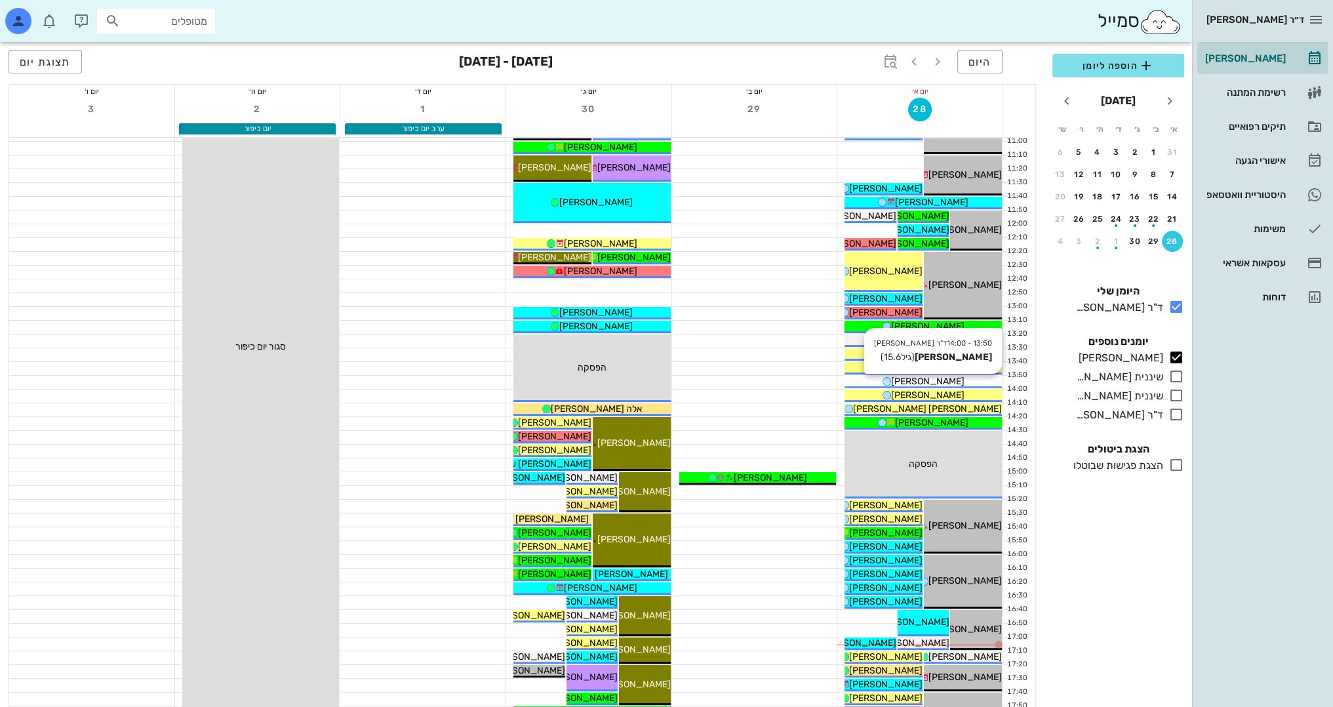
scroll to position [573, 0]
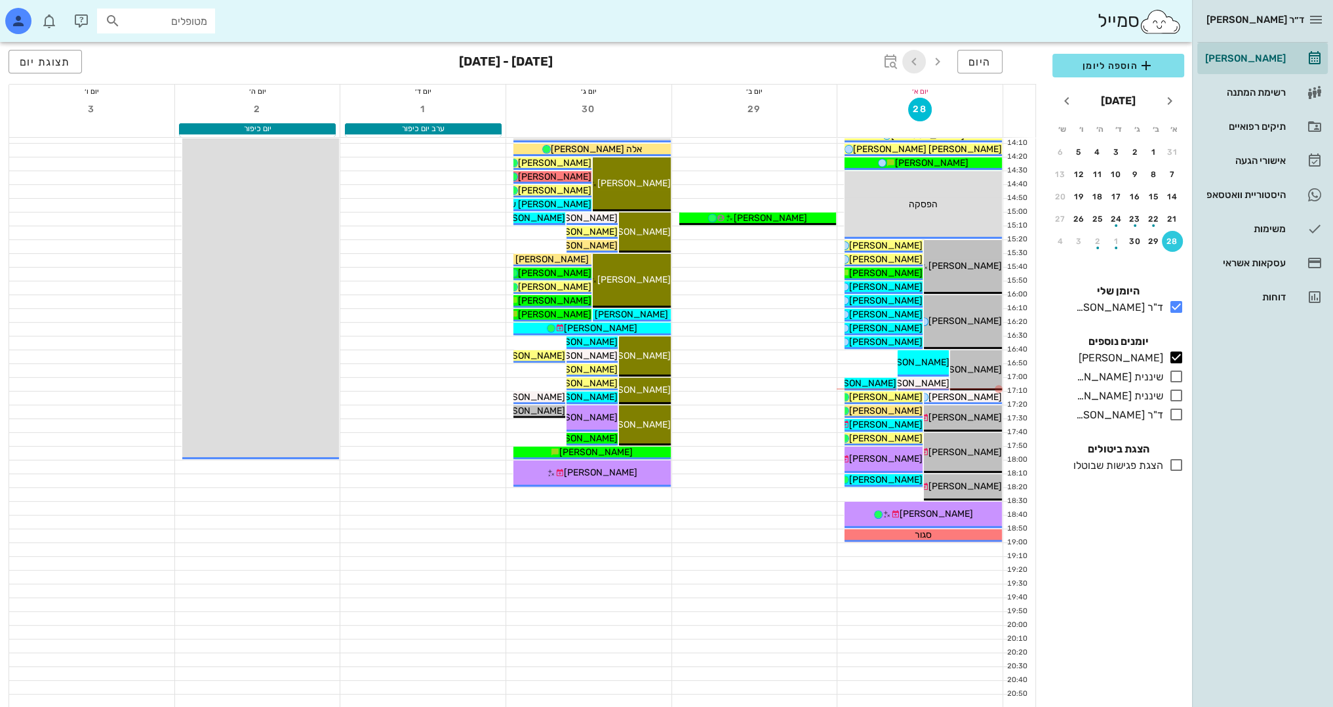
click at [914, 62] on icon "button" at bounding box center [914, 62] width 16 height 16
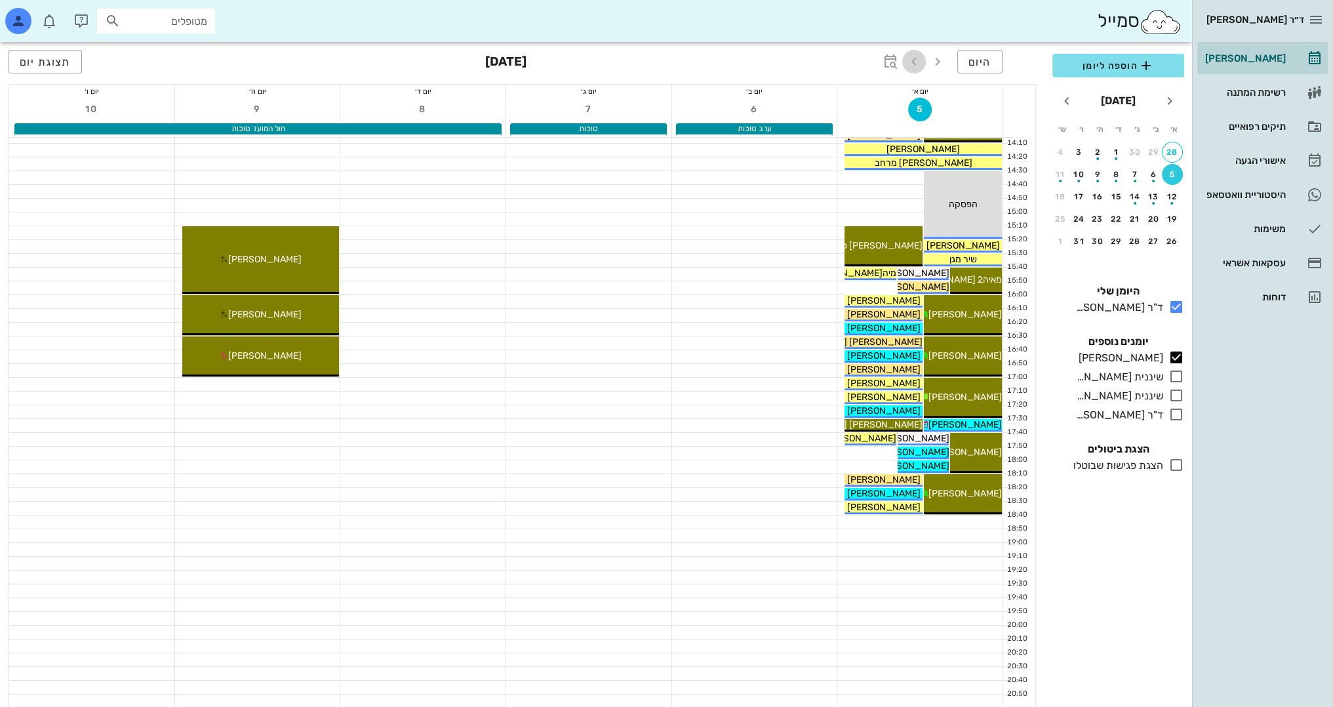
click at [915, 58] on icon "button" at bounding box center [914, 62] width 16 height 16
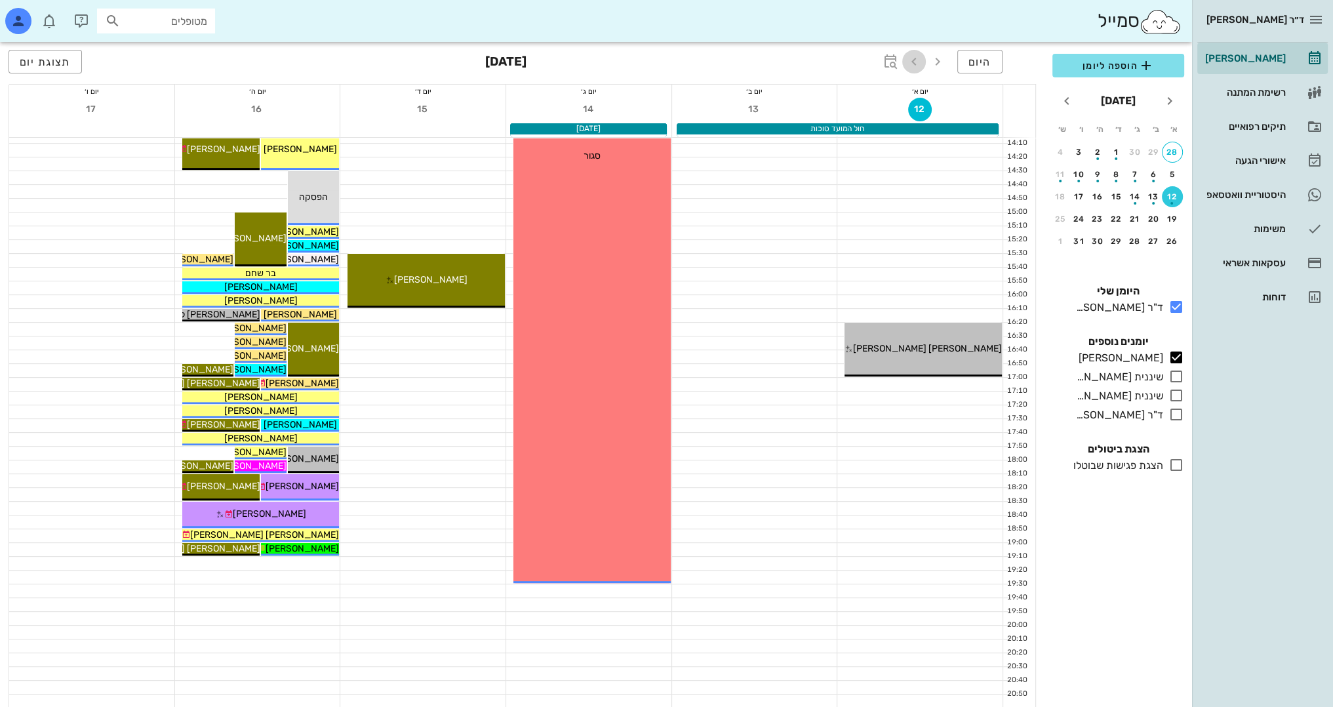
click at [915, 58] on icon "button" at bounding box center [914, 62] width 16 height 16
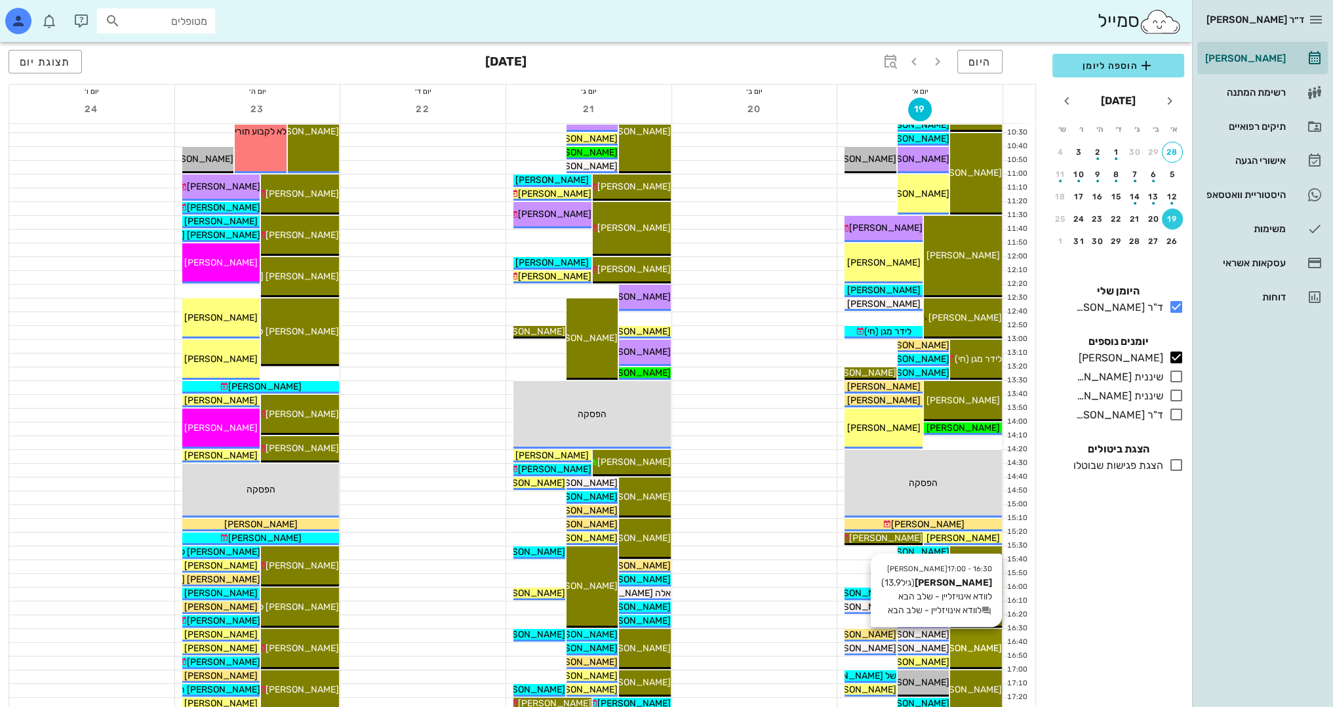
scroll to position [245, 0]
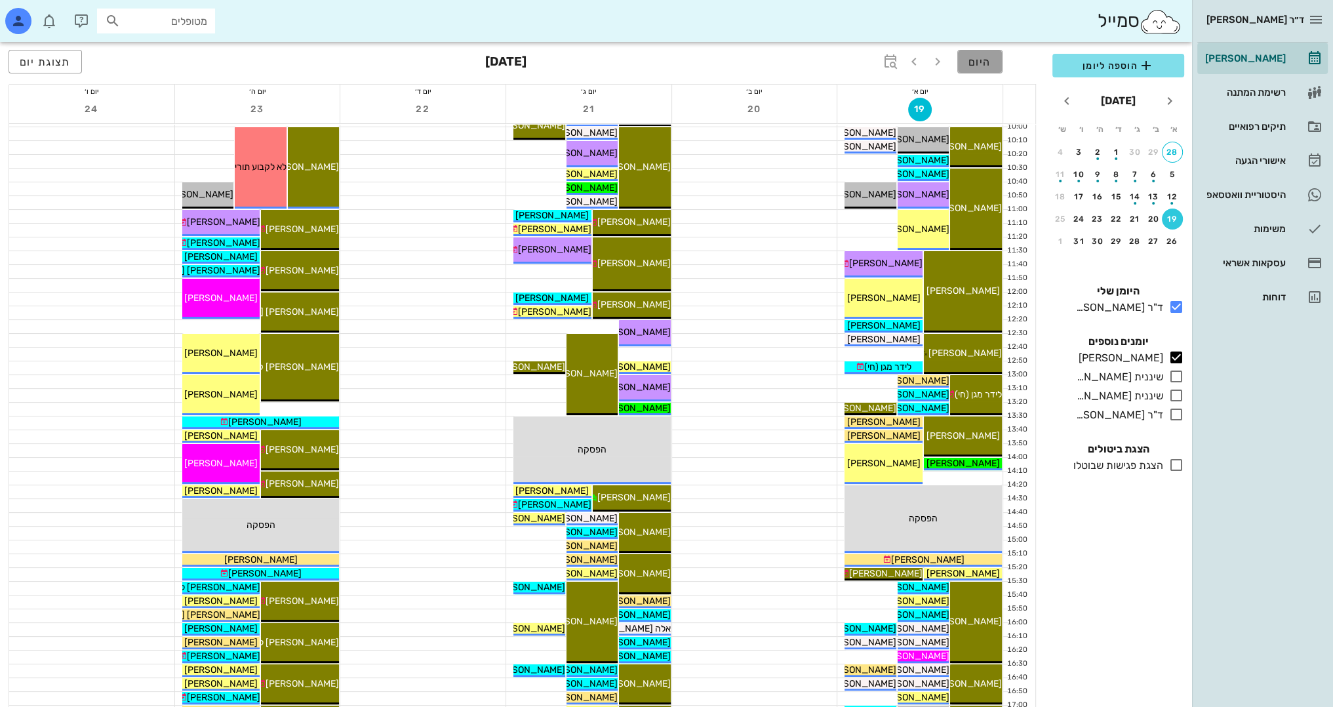
click at [978, 56] on span "היום" at bounding box center [979, 62] width 23 height 12
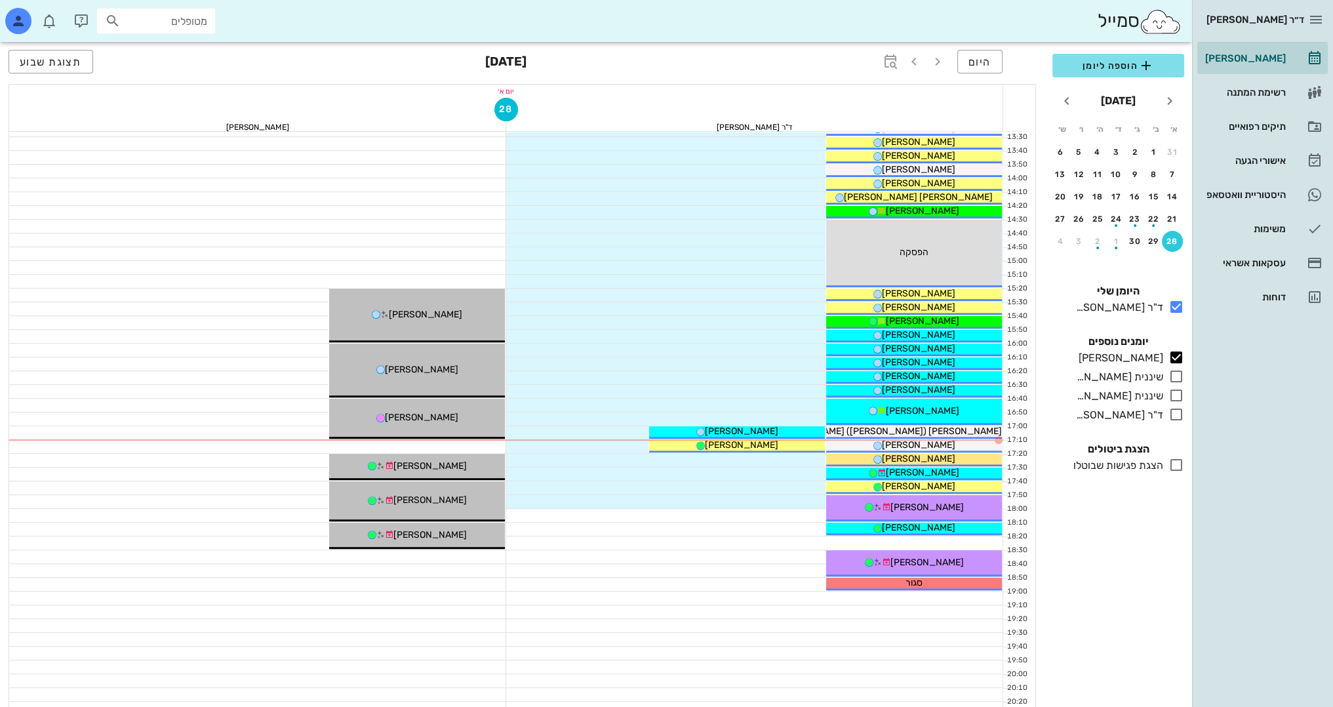
scroll to position [573, 0]
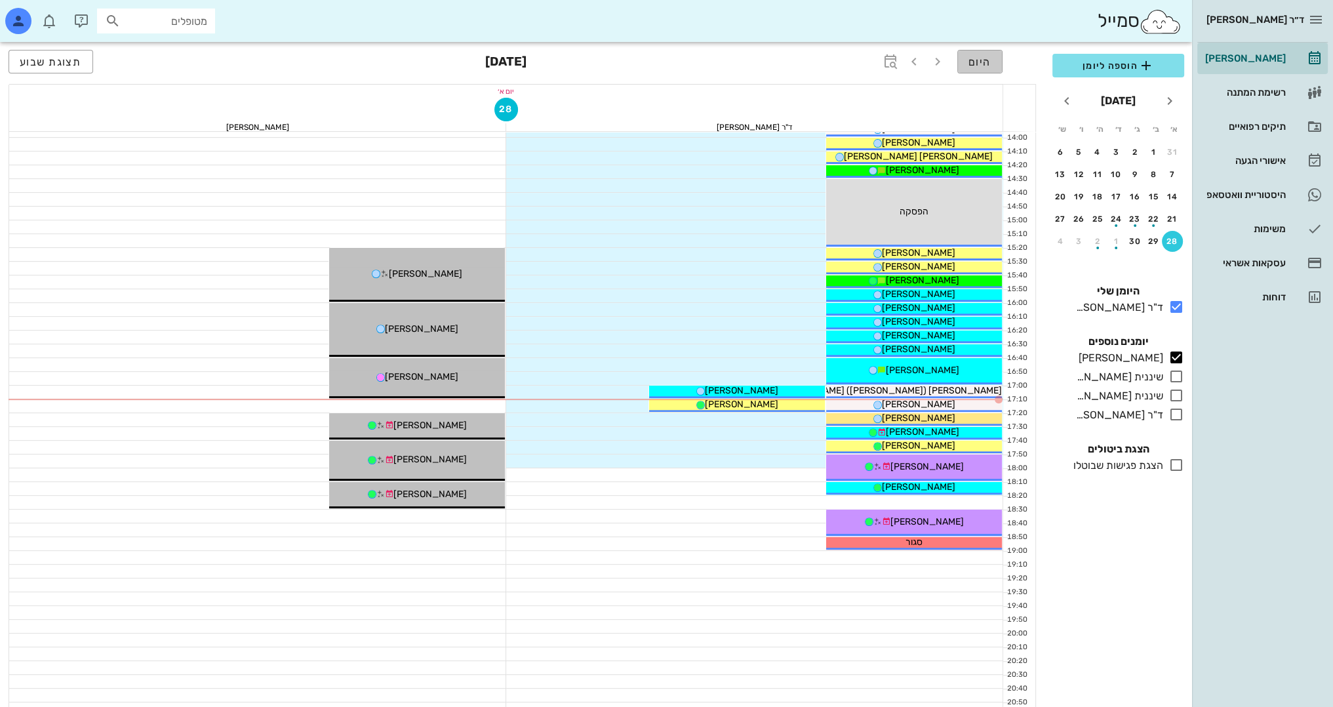
click at [991, 65] on span "היום" at bounding box center [979, 62] width 23 height 12
click at [796, 385] on div "[PERSON_NAME]" at bounding box center [737, 391] width 176 height 14
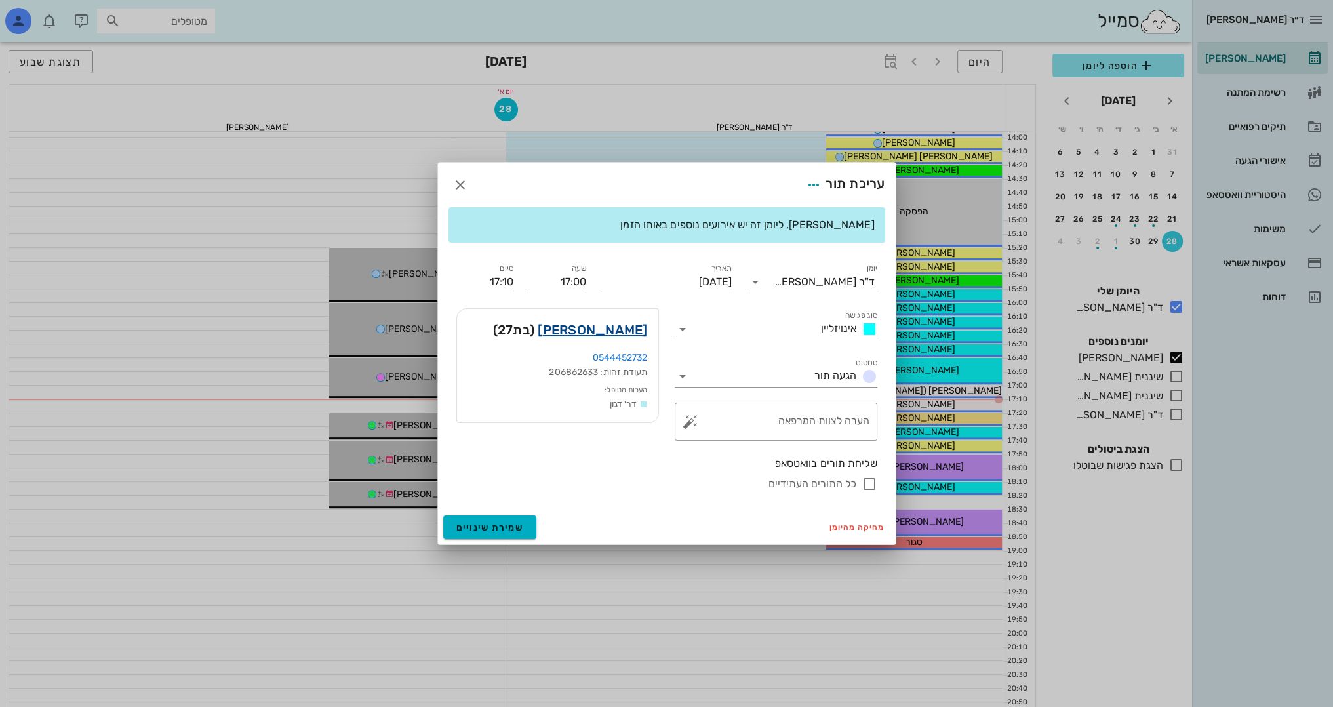
click at [598, 324] on link "[PERSON_NAME]" at bounding box center [592, 329] width 109 height 21
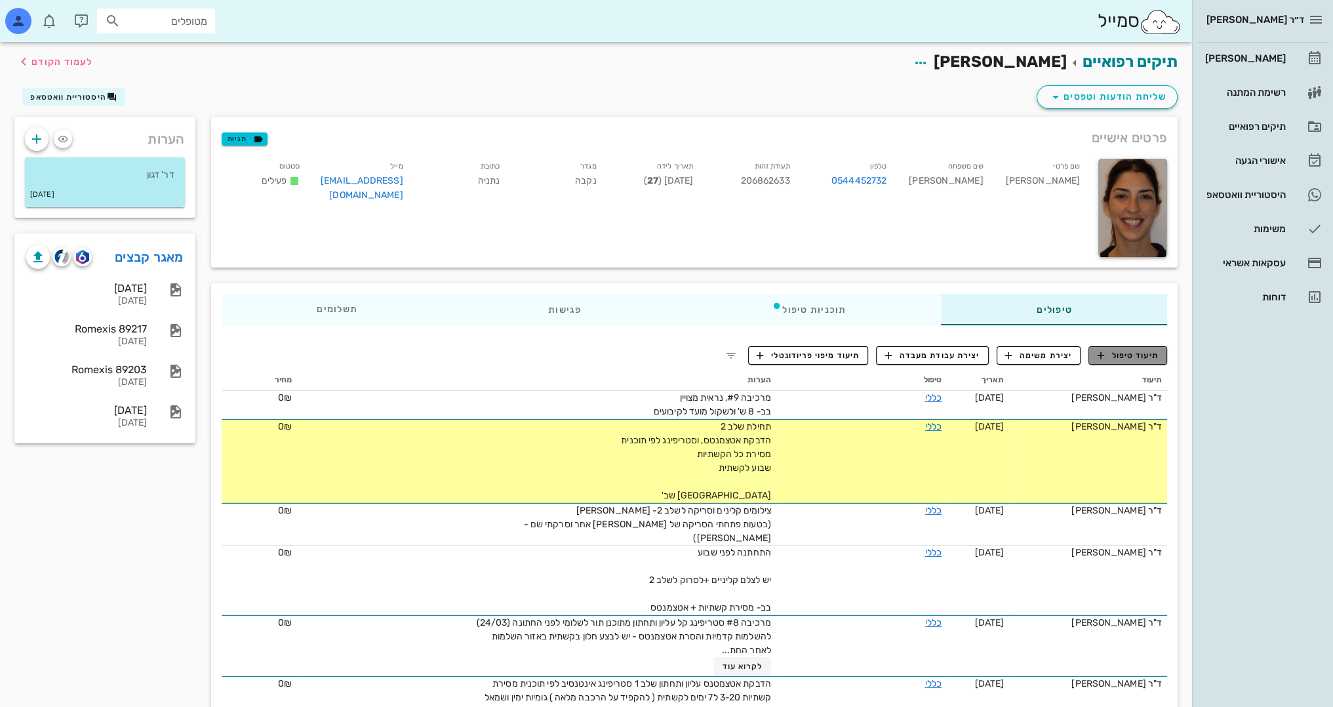
click at [1148, 346] on button "תיעוד טיפול" at bounding box center [1127, 355] width 79 height 18
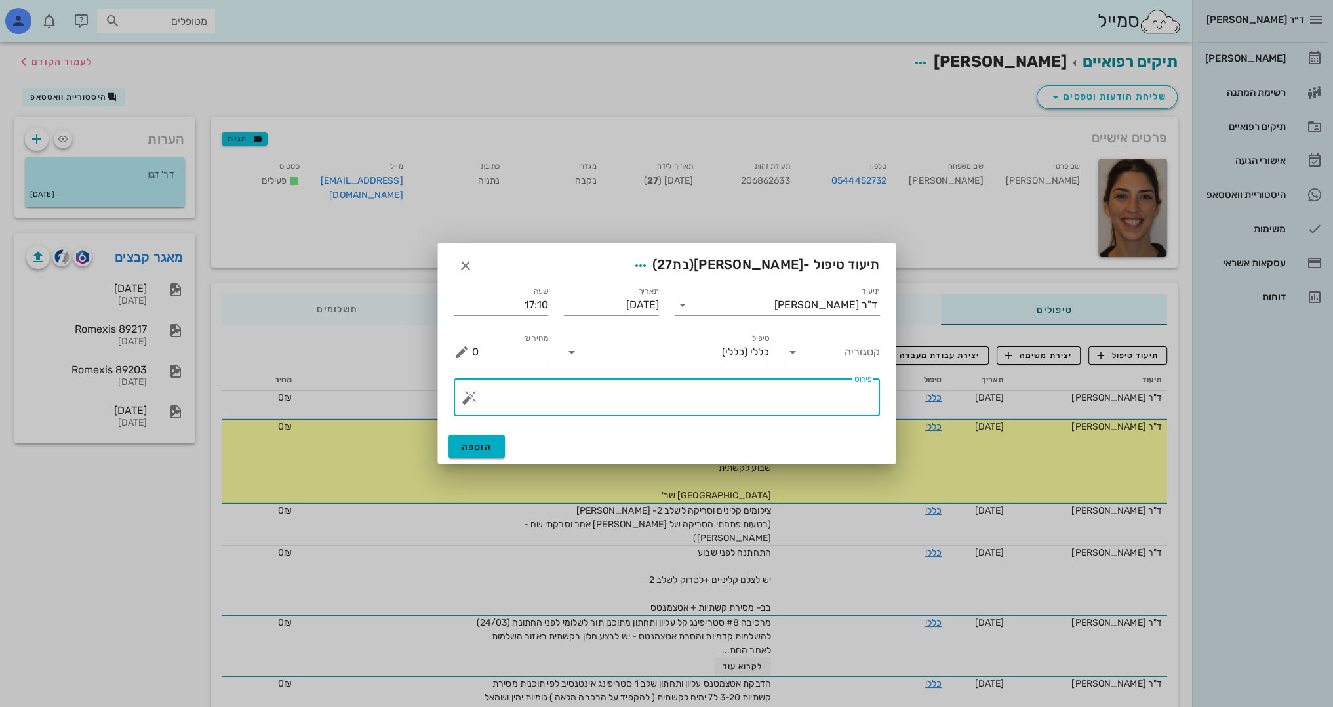
click at [821, 389] on textarea "פירוט" at bounding box center [672, 400] width 400 height 31
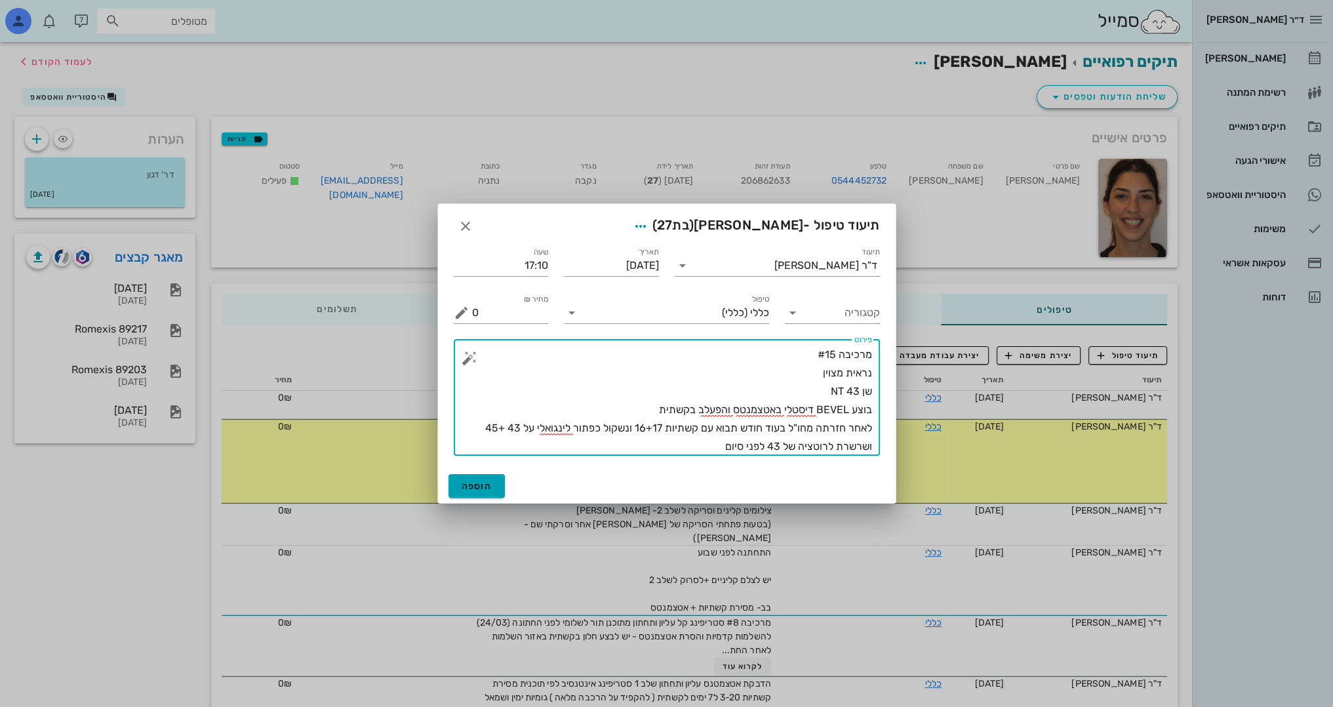
type textarea "מרכיבה #15 נראית מצוין שן 43 NT בוצע BEVEL דיסטלי באטצמנטס והפעלב בקשתית לאחר ח…"
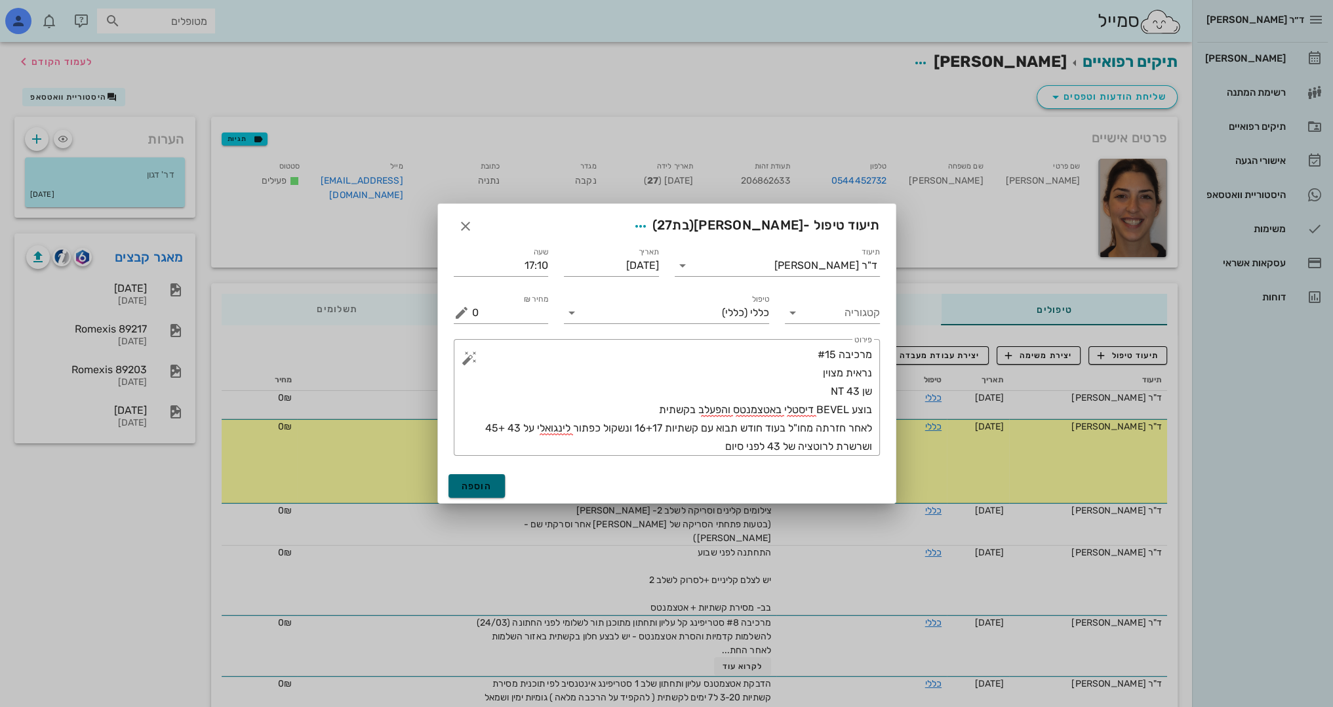
click at [481, 477] on button "הוספה" at bounding box center [476, 486] width 57 height 24
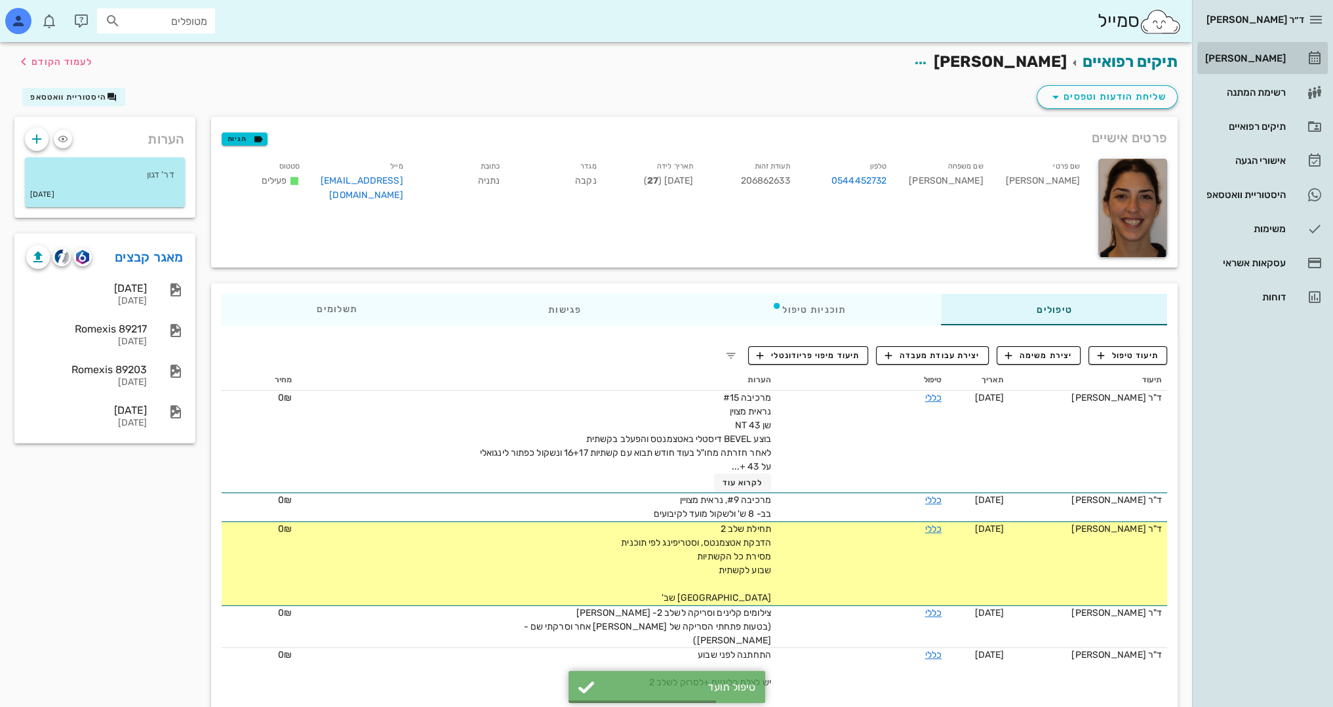
click at [1259, 58] on div "[PERSON_NAME]" at bounding box center [1243, 58] width 83 height 10
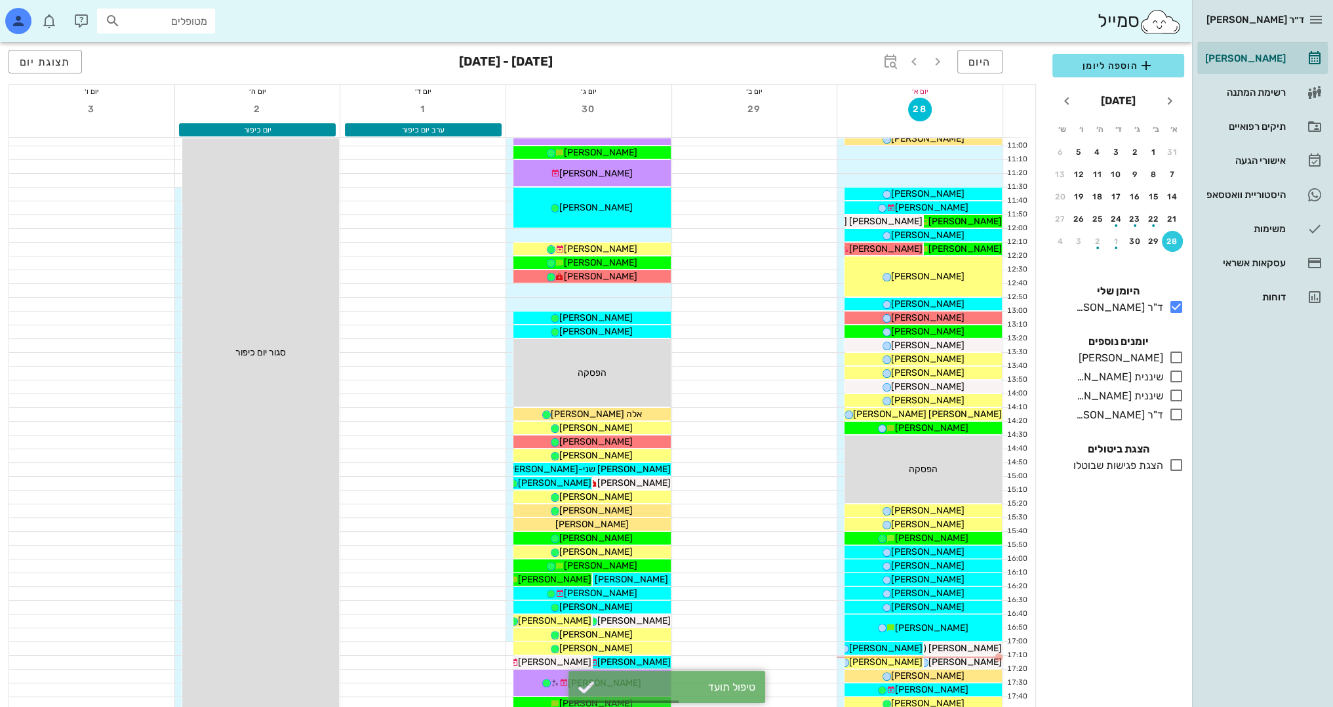
scroll to position [525, 0]
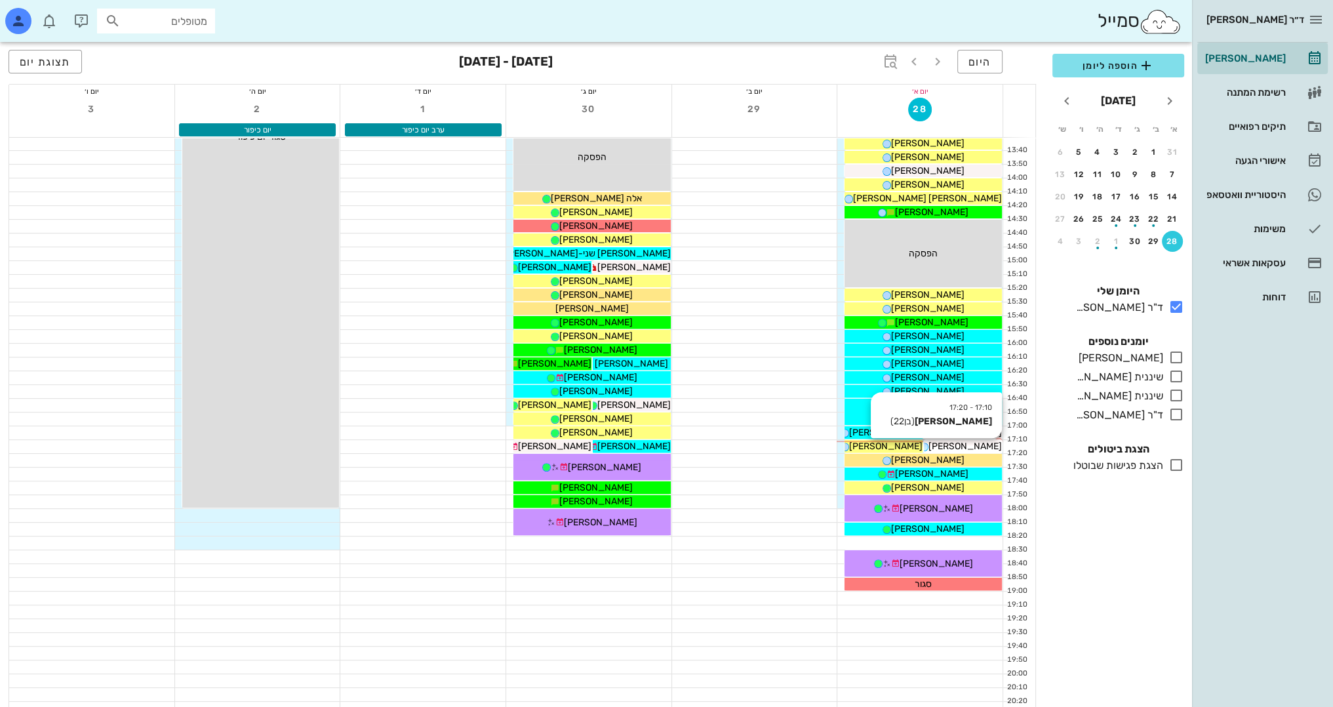
click at [972, 443] on span "[PERSON_NAME]" at bounding box center [964, 446] width 73 height 11
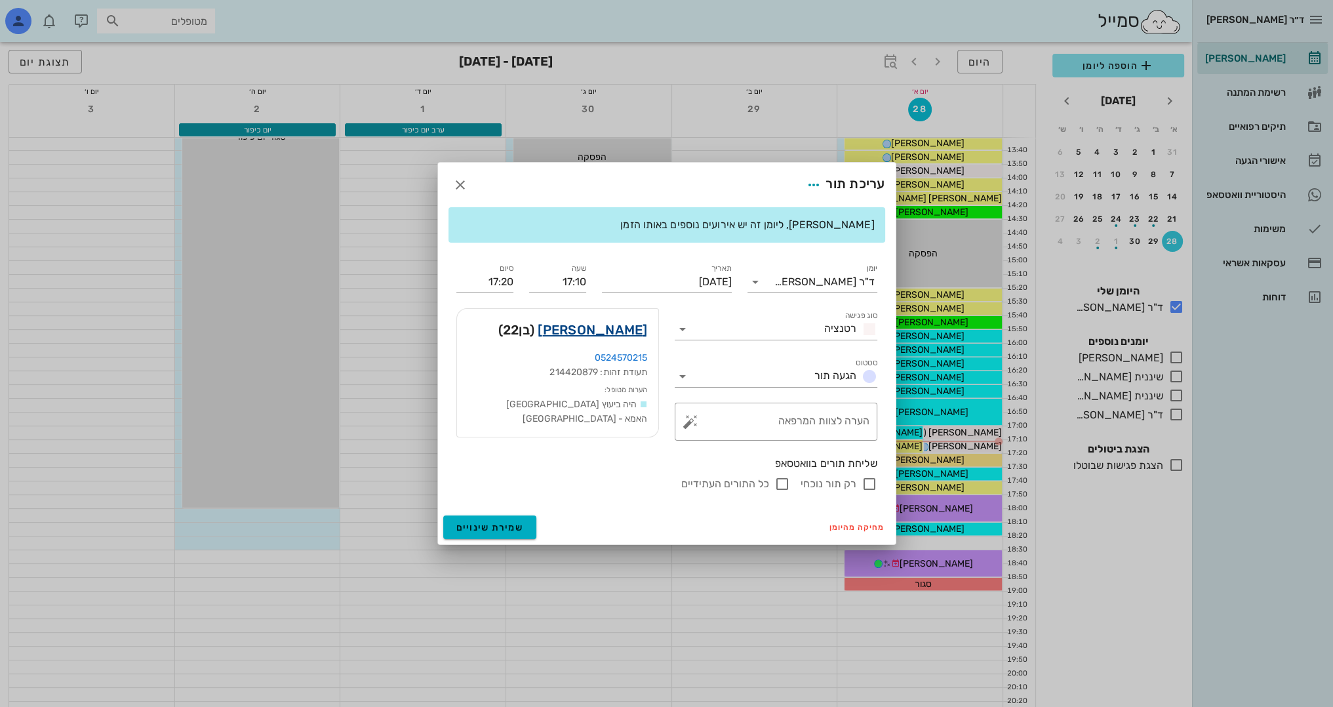
click at [620, 333] on link "[PERSON_NAME]" at bounding box center [592, 329] width 109 height 21
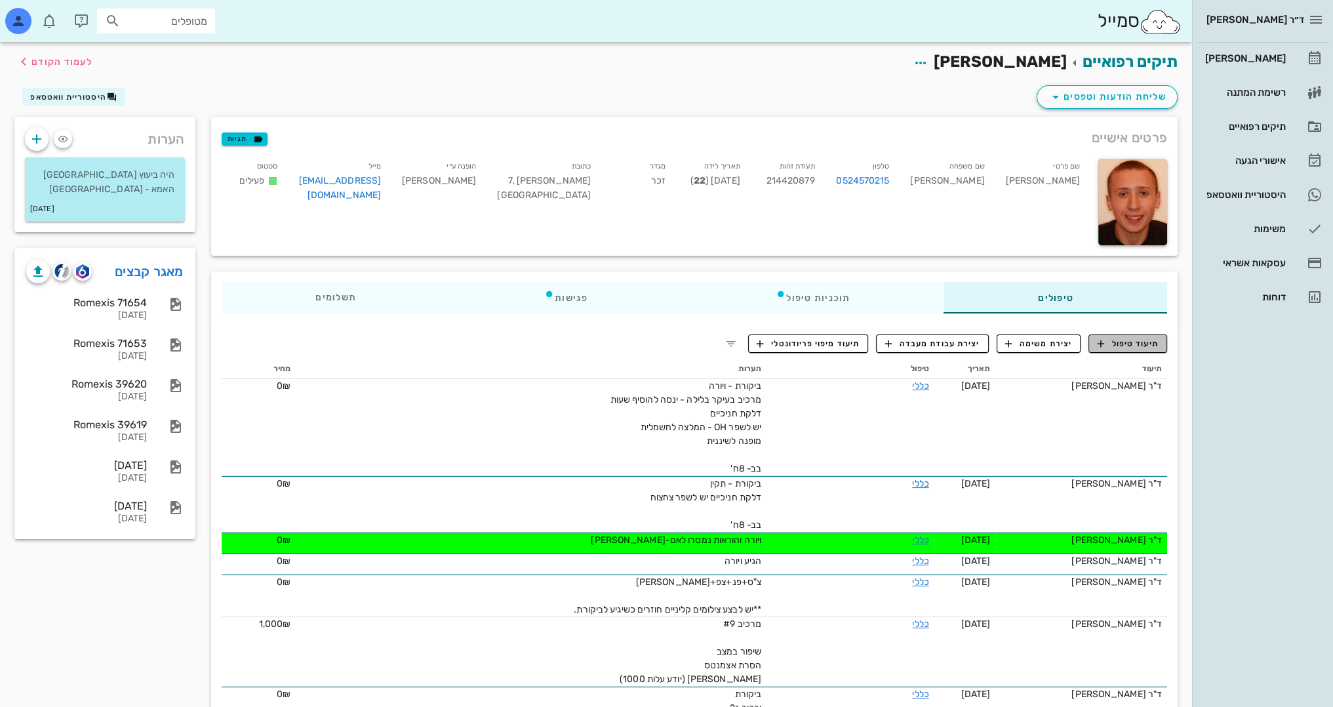
click at [1122, 349] on button "תיעוד טיפול" at bounding box center [1127, 343] width 79 height 18
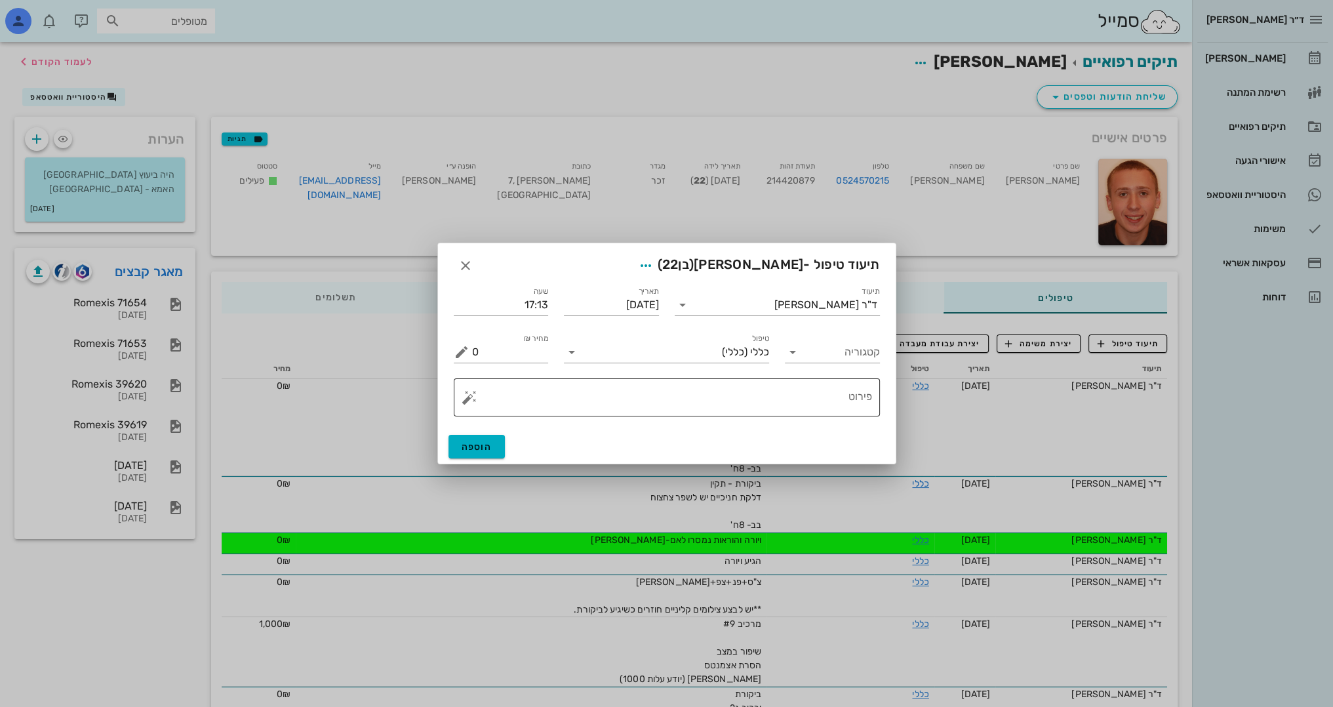
click at [801, 405] on textarea "פירוט" at bounding box center [672, 400] width 400 height 31
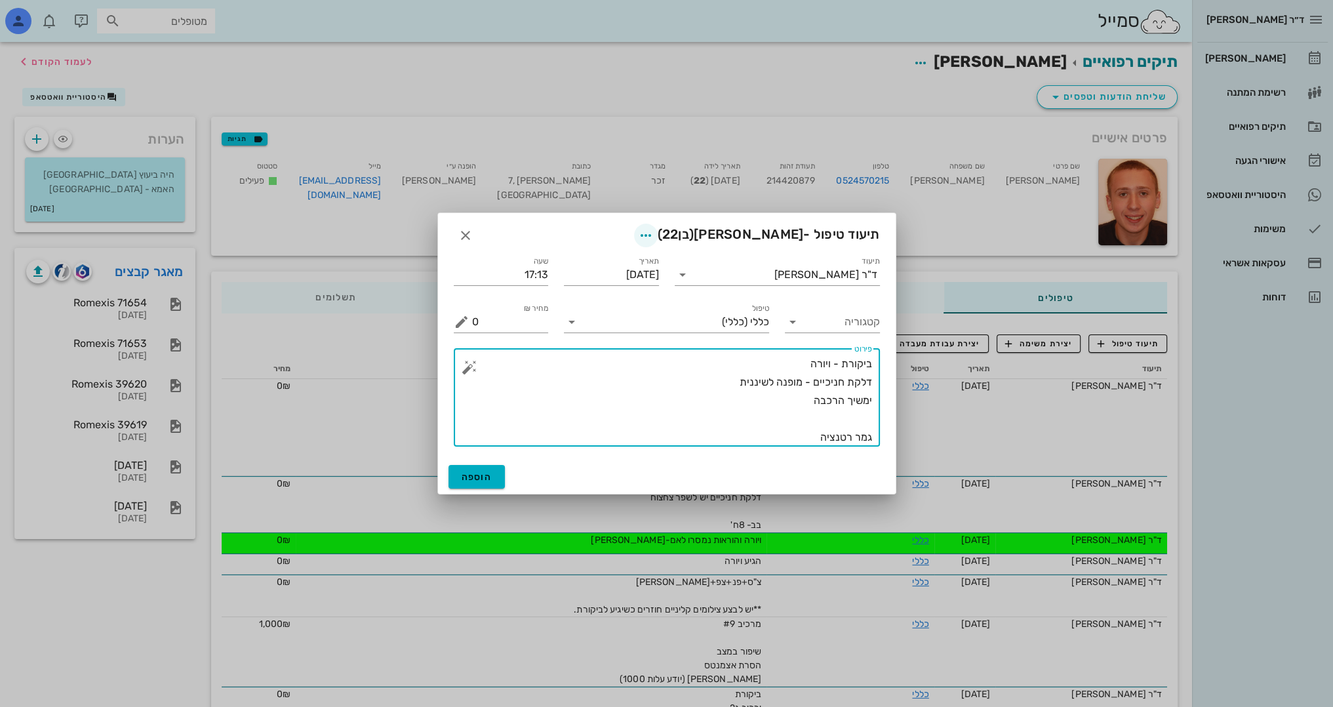
type textarea "ביקורת - ויורה דלקת חניכיים - מופנה לשיננית ימשיך הרכבה גמר רטנציה"
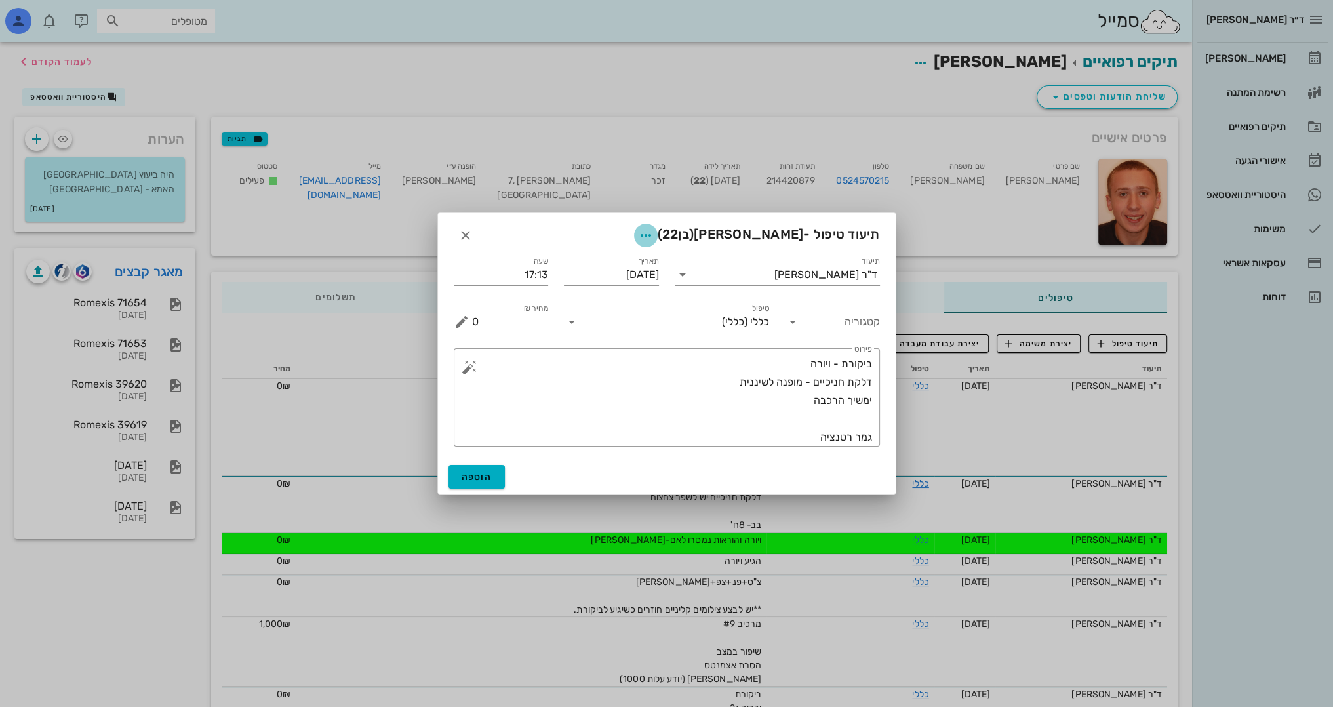
click at [654, 233] on icon "button" at bounding box center [646, 236] width 16 height 16
click at [645, 294] on div "צבע רשומה" at bounding box center [641, 300] width 89 height 12
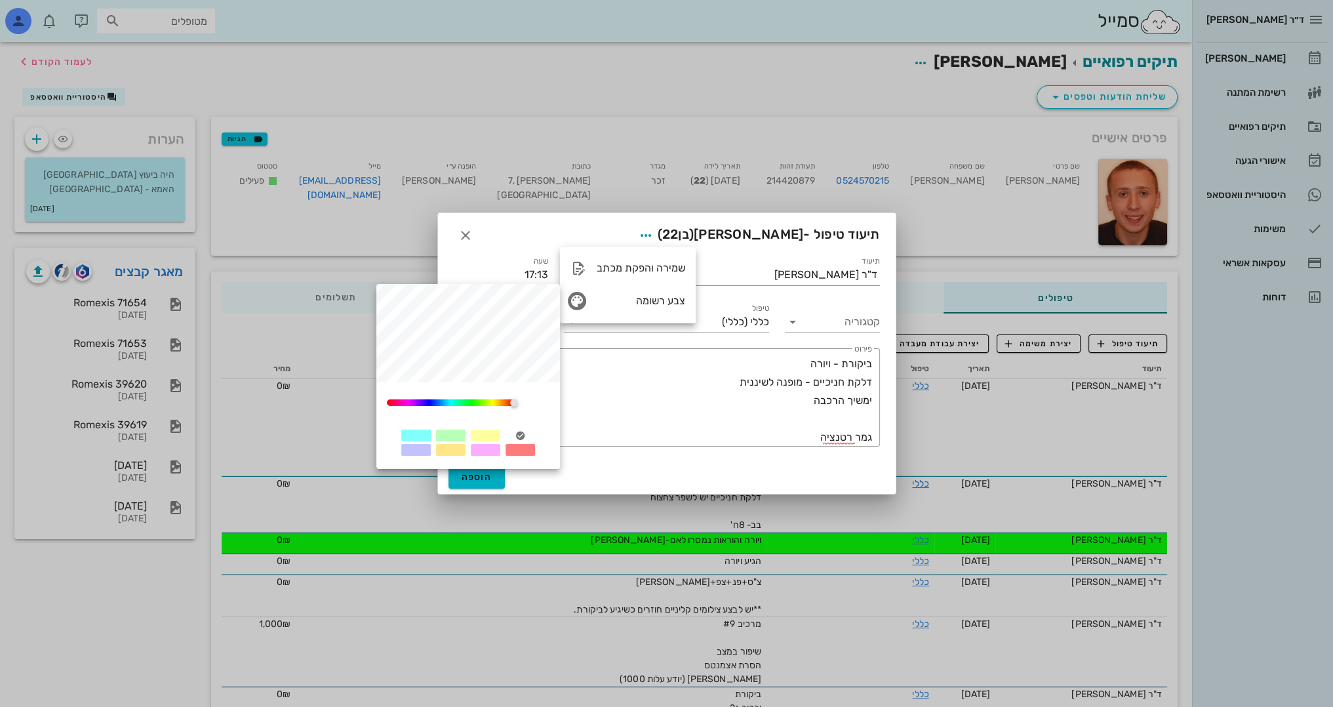
click at [491, 448] on div at bounding box center [486, 450] width 30 height 12
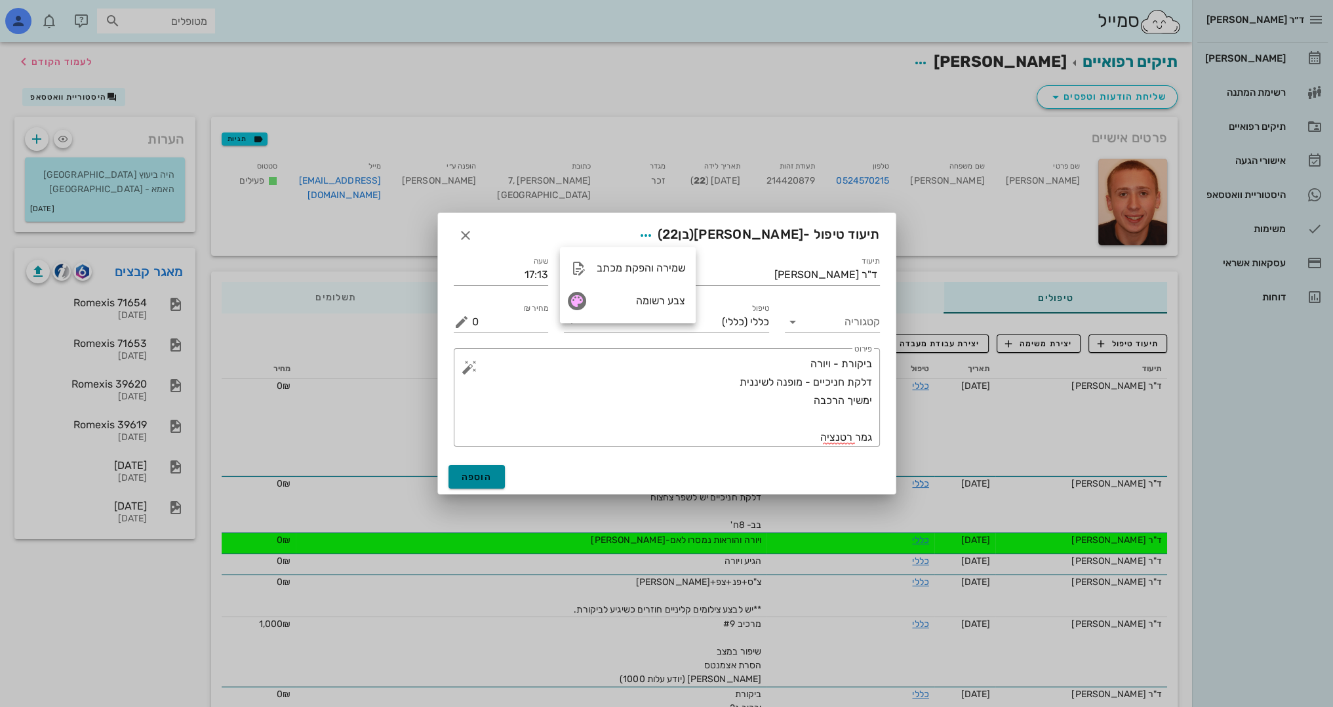
click at [481, 479] on span "הוספה" at bounding box center [477, 476] width 31 height 11
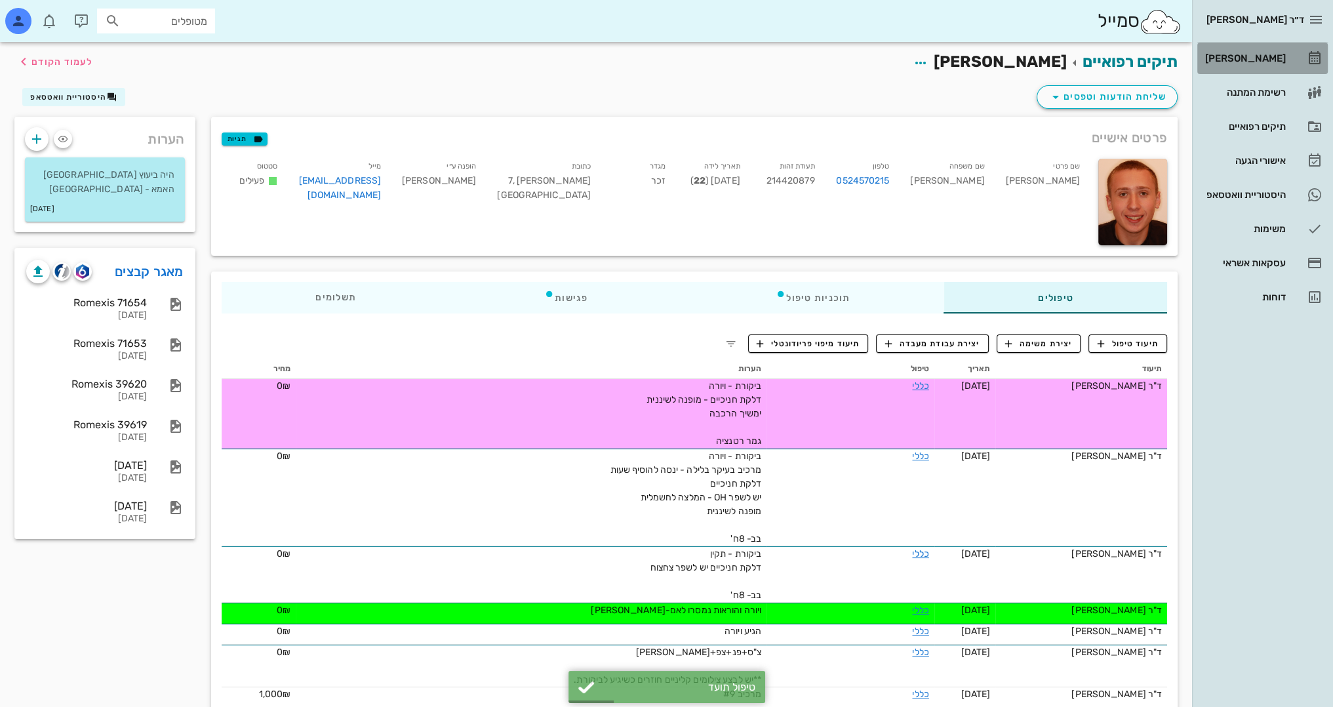
click at [1276, 59] on div "[PERSON_NAME]" at bounding box center [1243, 58] width 83 height 10
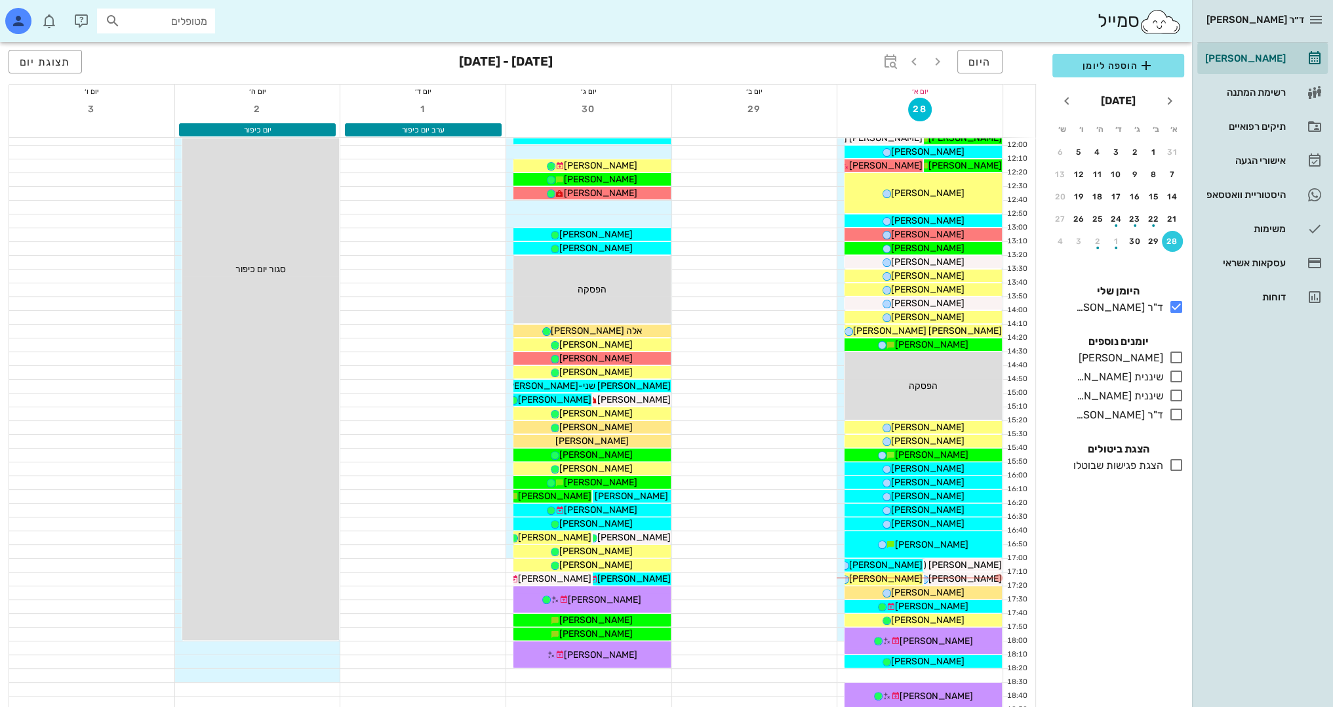
scroll to position [573, 0]
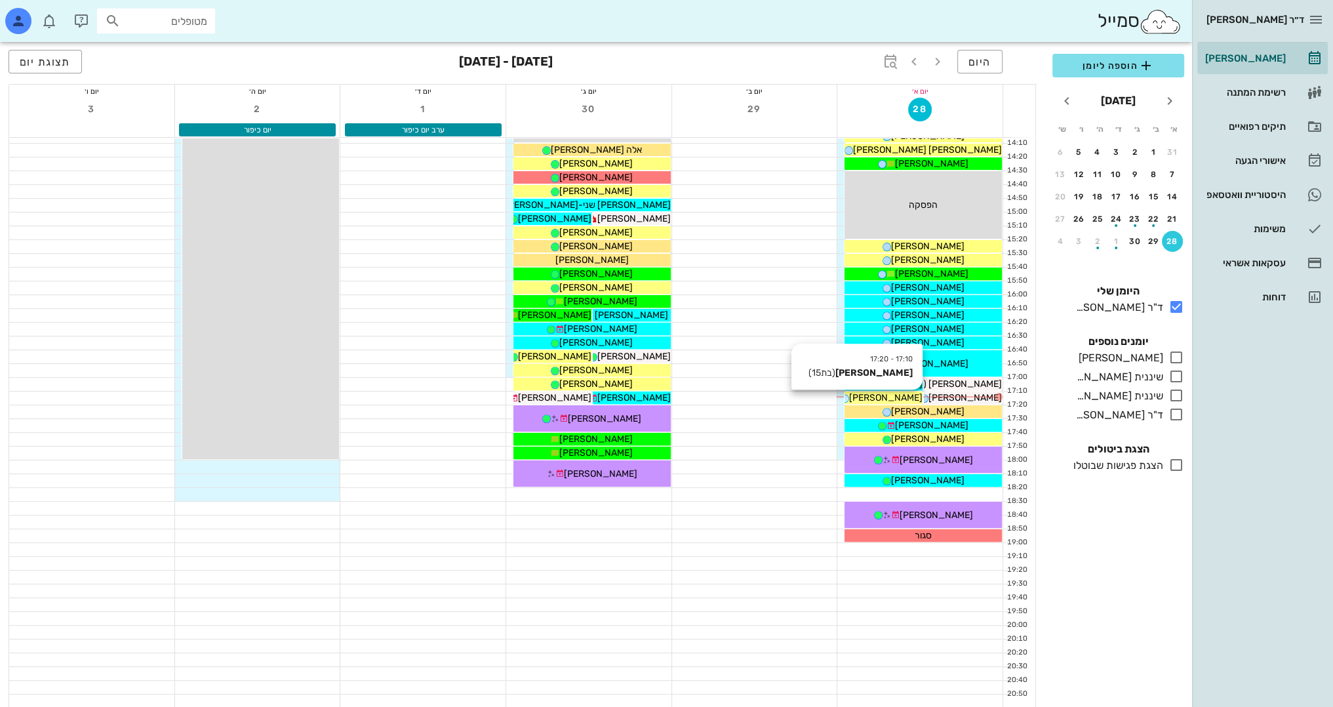
click at [905, 397] on span "[PERSON_NAME]" at bounding box center [885, 397] width 73 height 11
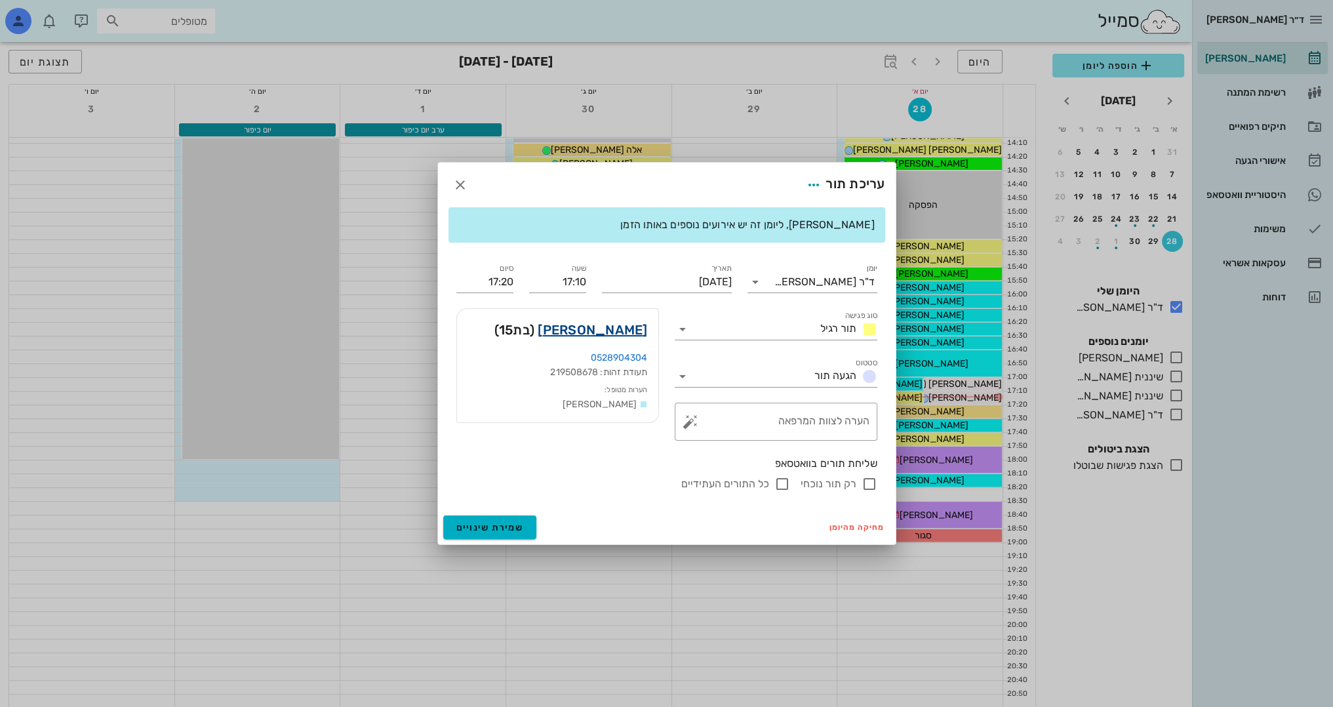
click at [601, 328] on link "[PERSON_NAME]" at bounding box center [592, 329] width 109 height 21
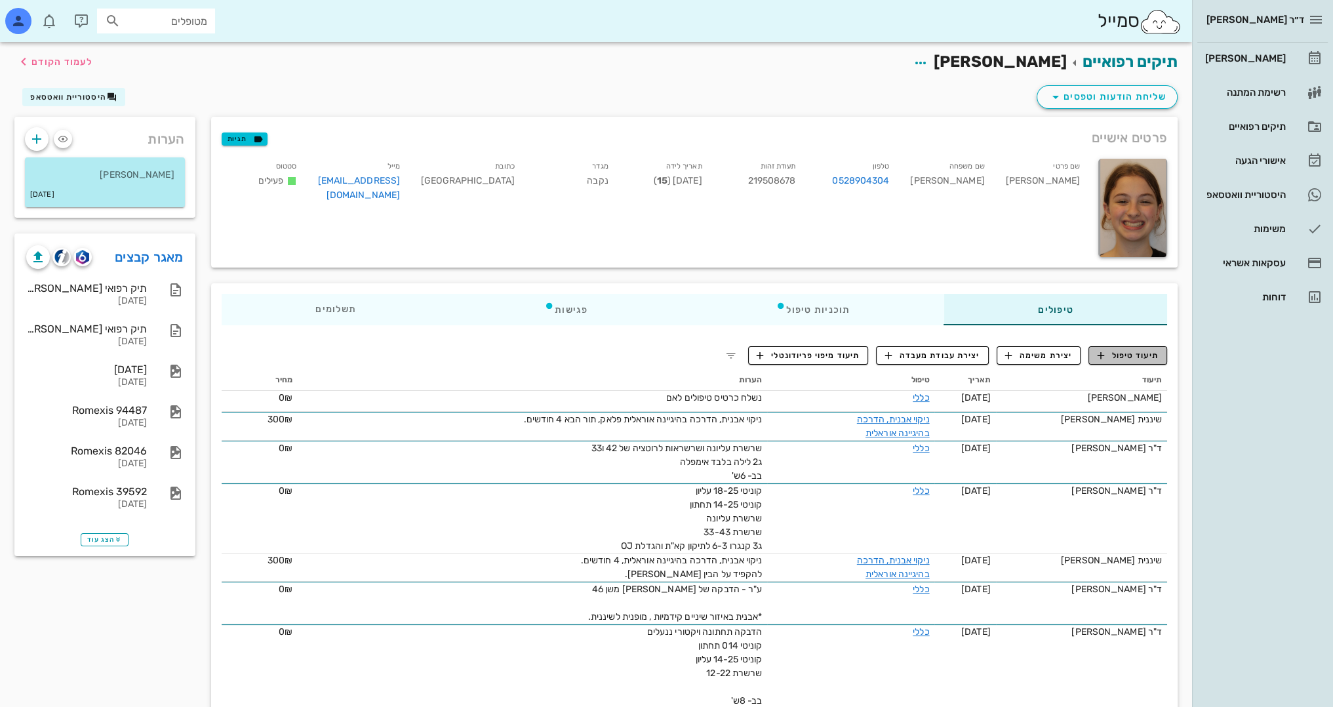
click at [1141, 355] on span "תיעוד טיפול" at bounding box center [1128, 355] width 61 height 12
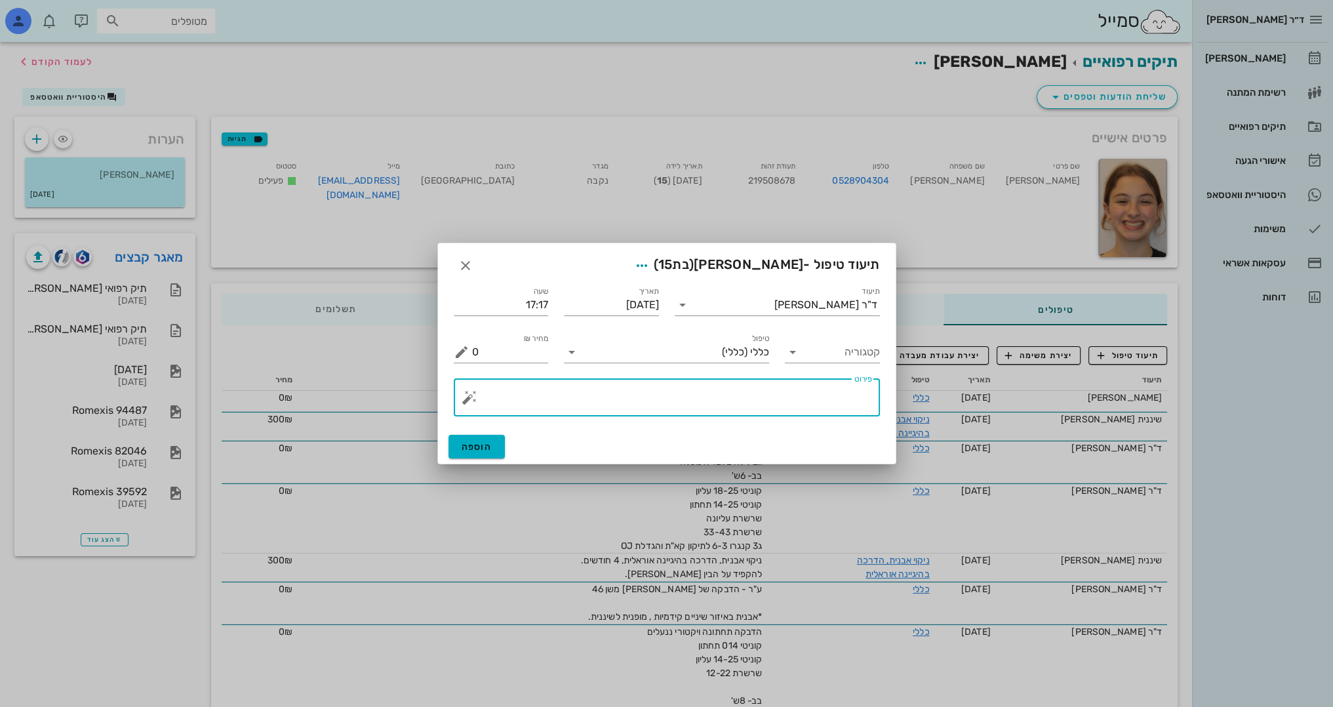
click at [786, 408] on textarea "פירוט" at bounding box center [672, 400] width 400 height 31
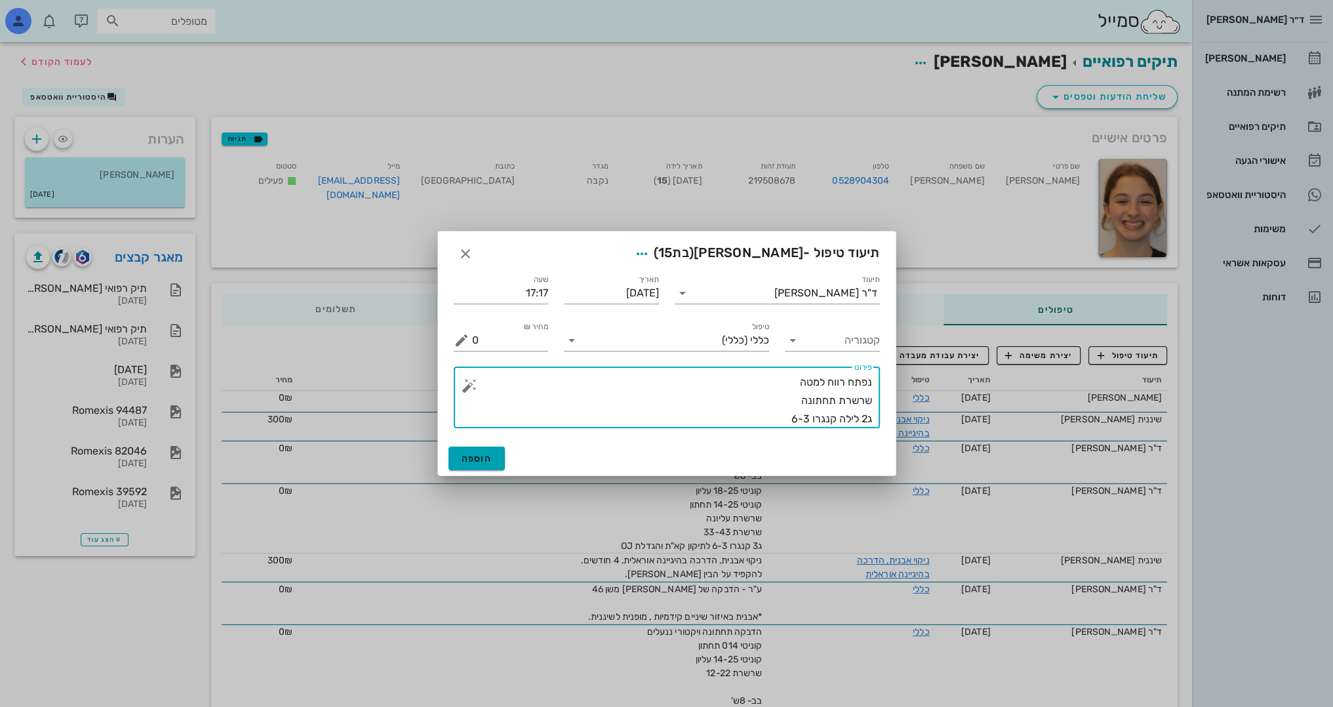
type textarea "נפתח רווח למטה שרשרת תחתונה ג2 לילה קנגרו 6-3"
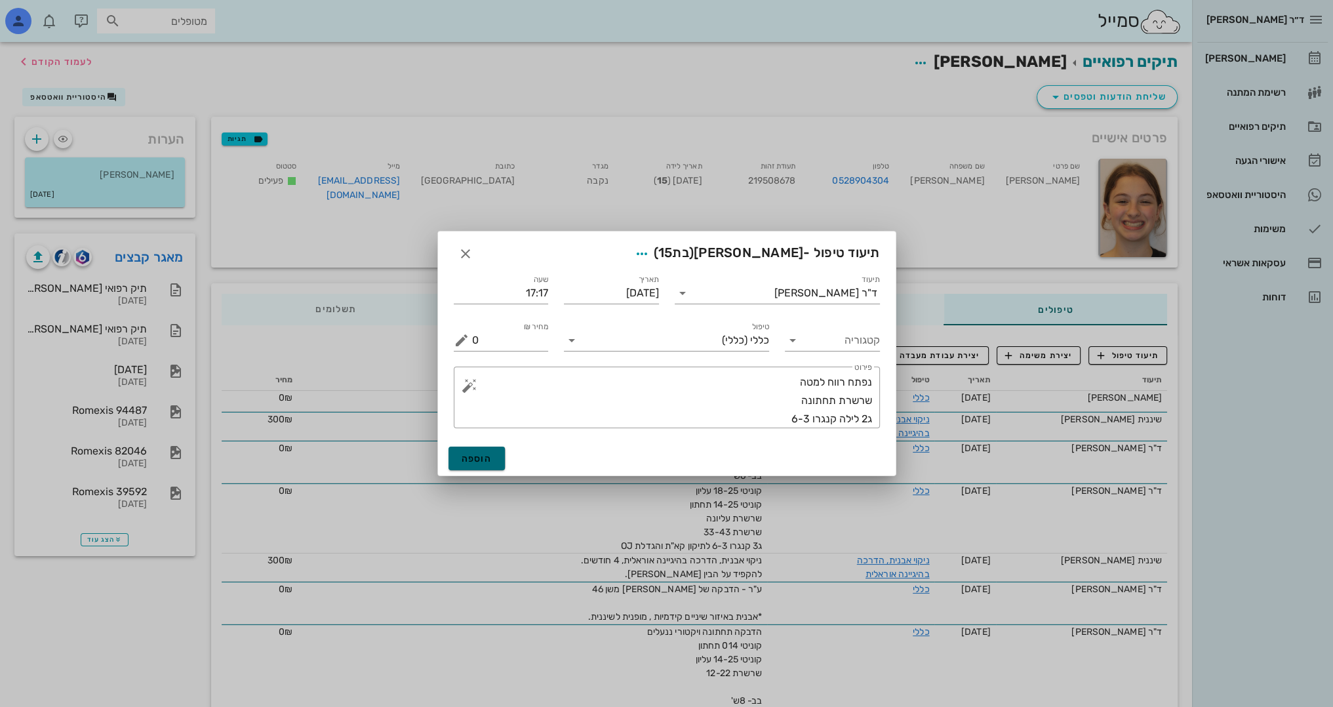
click at [477, 453] on span "הוספה" at bounding box center [477, 458] width 31 height 11
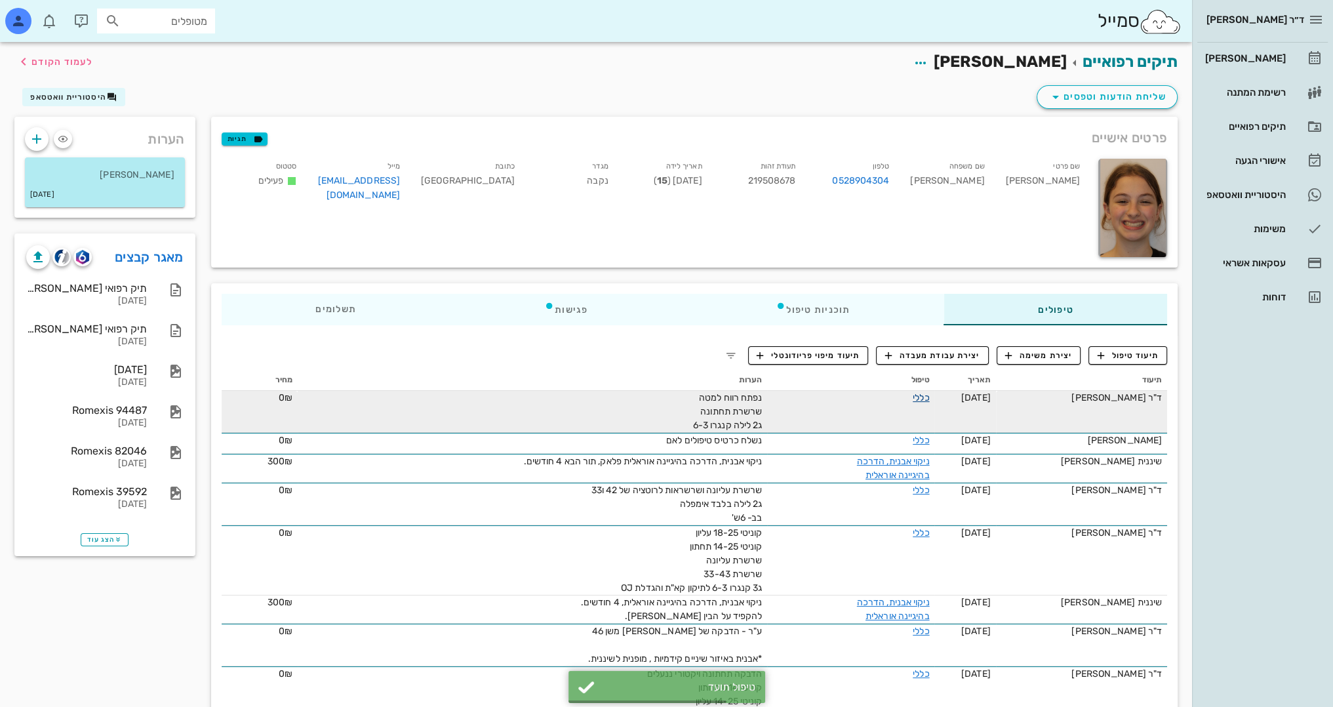
click at [913, 398] on link "כללי" at bounding box center [921, 397] width 16 height 11
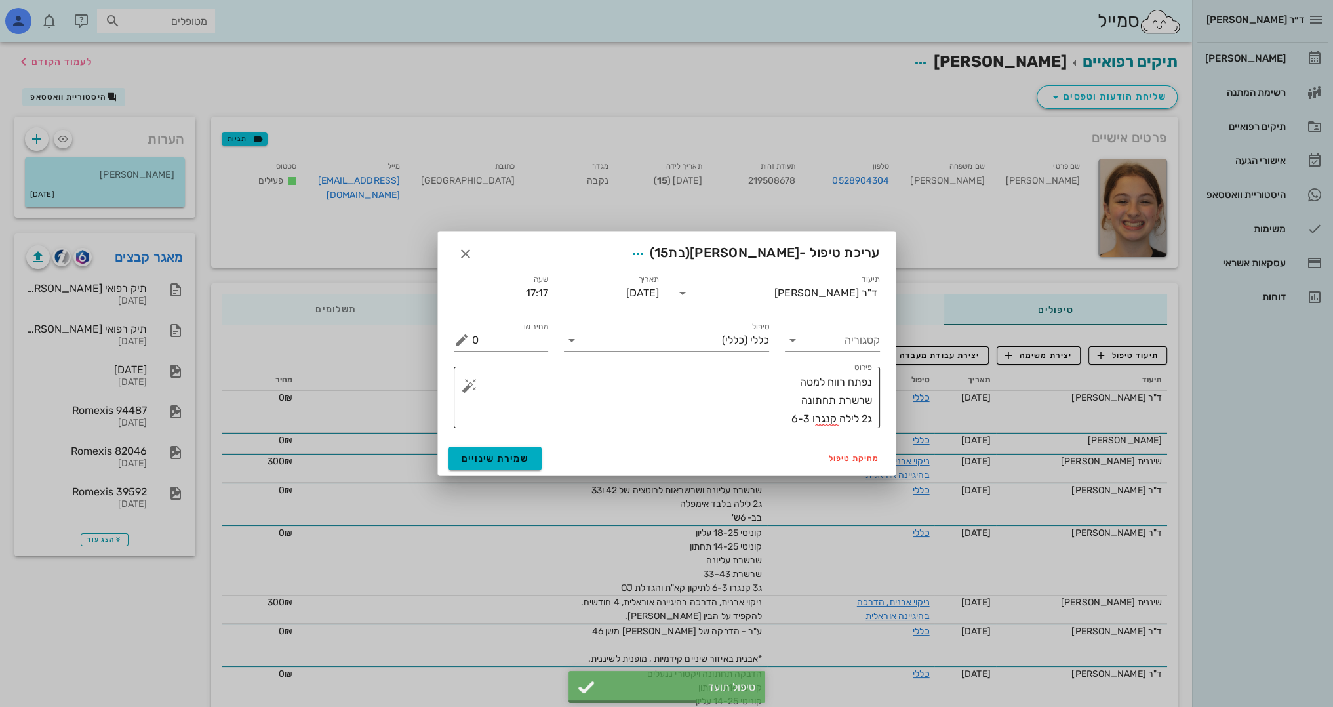
click at [751, 426] on textarea "נפתח רווח למטה שרשרת תחתונה ג2 לילה קנגרו 6-3" at bounding box center [672, 400] width 400 height 55
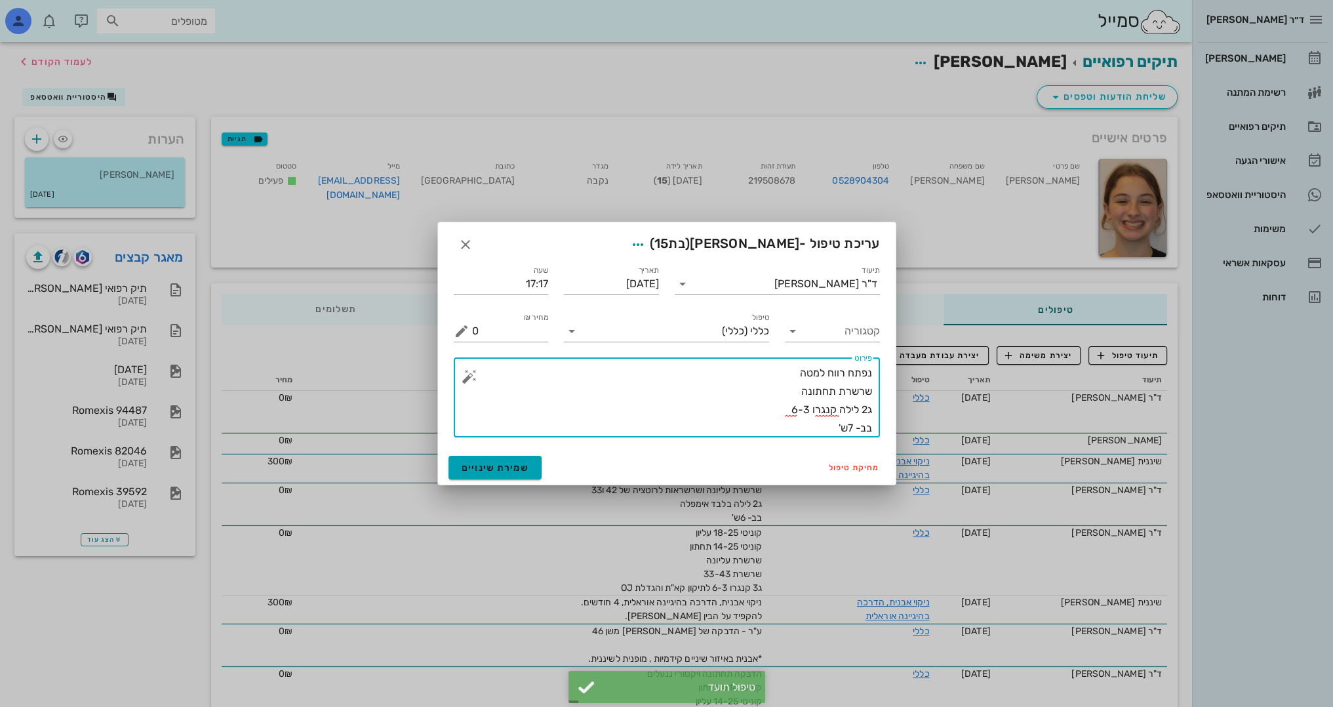
type textarea "נפתח רווח למטה שרשרת תחתונה ג2 לילה קנגרו 6-3 בב- 7ש'"
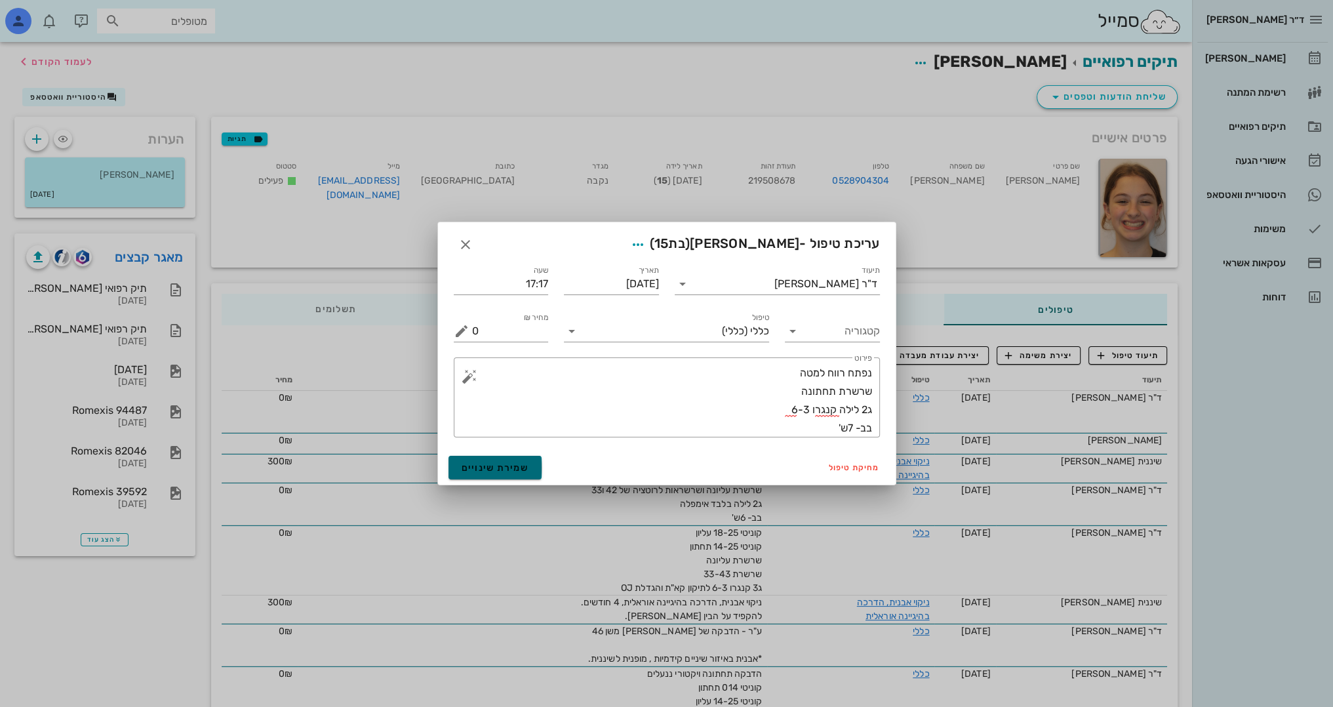
click at [517, 468] on span "שמירת שינויים" at bounding box center [496, 467] width 68 height 11
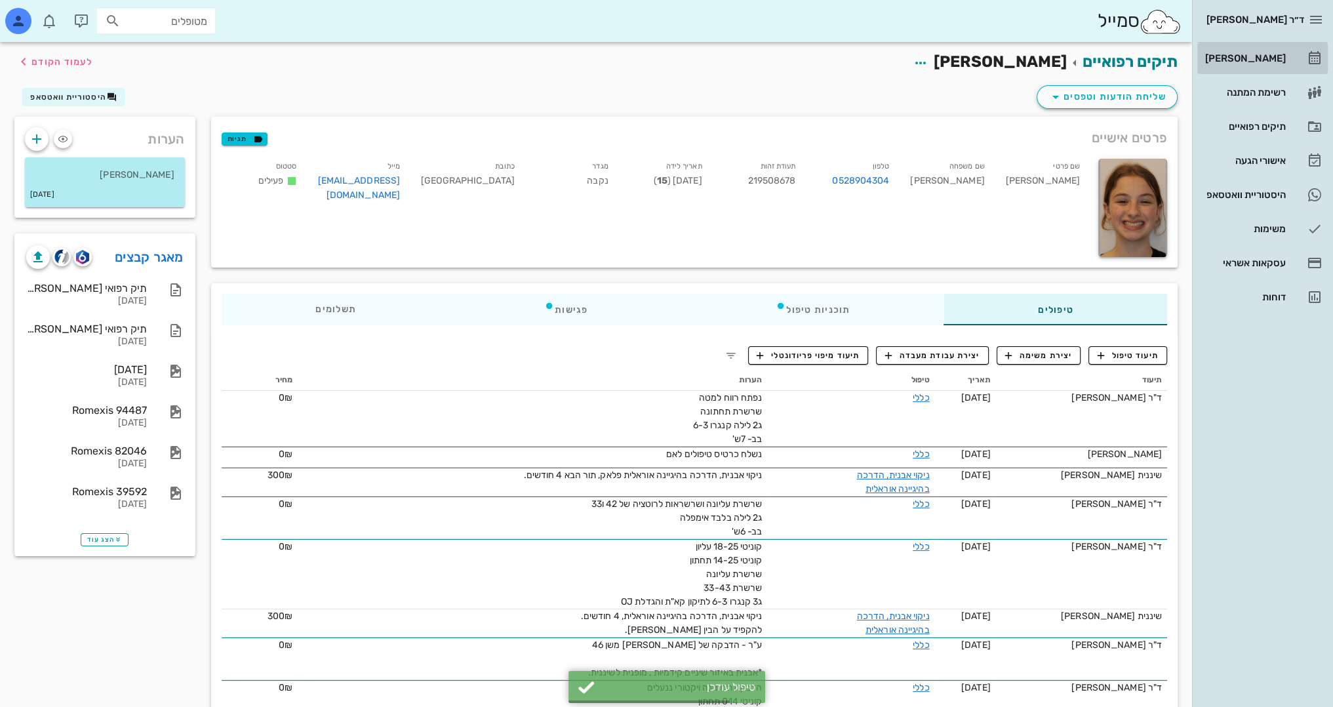
click at [1254, 56] on div "[PERSON_NAME]" at bounding box center [1243, 58] width 83 height 10
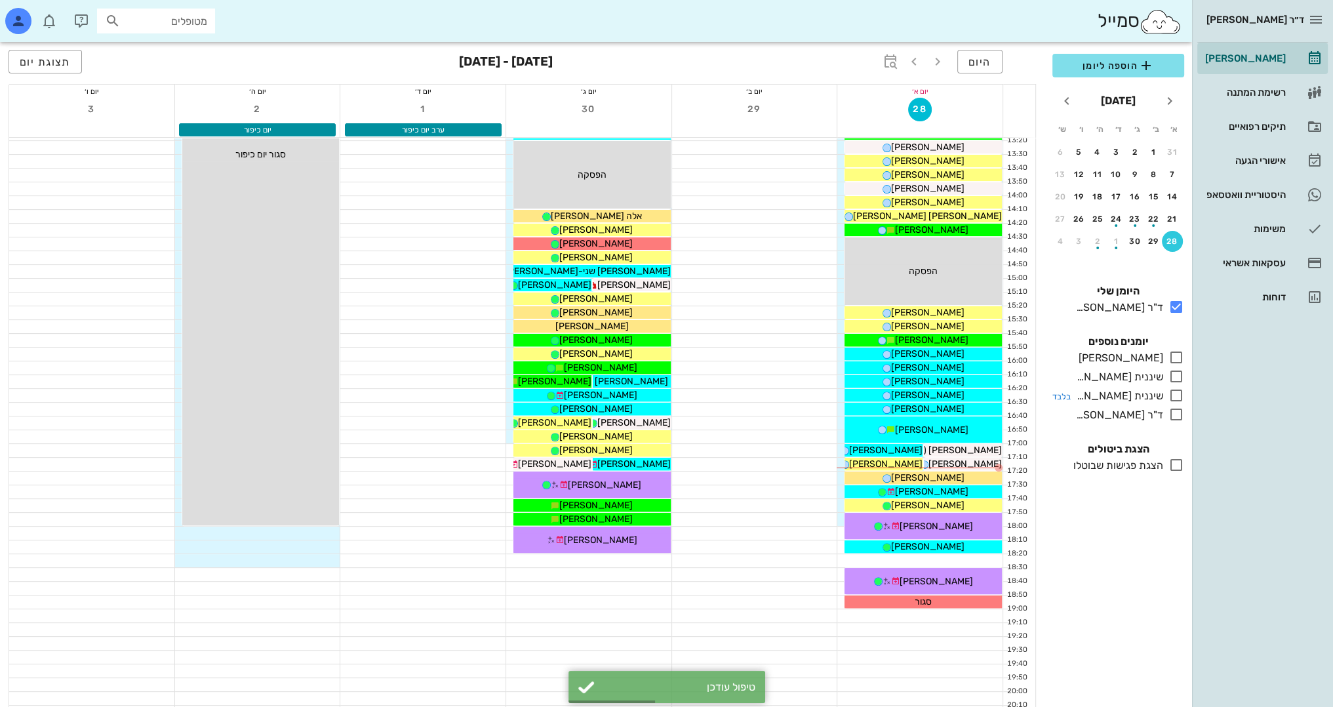
scroll to position [573, 0]
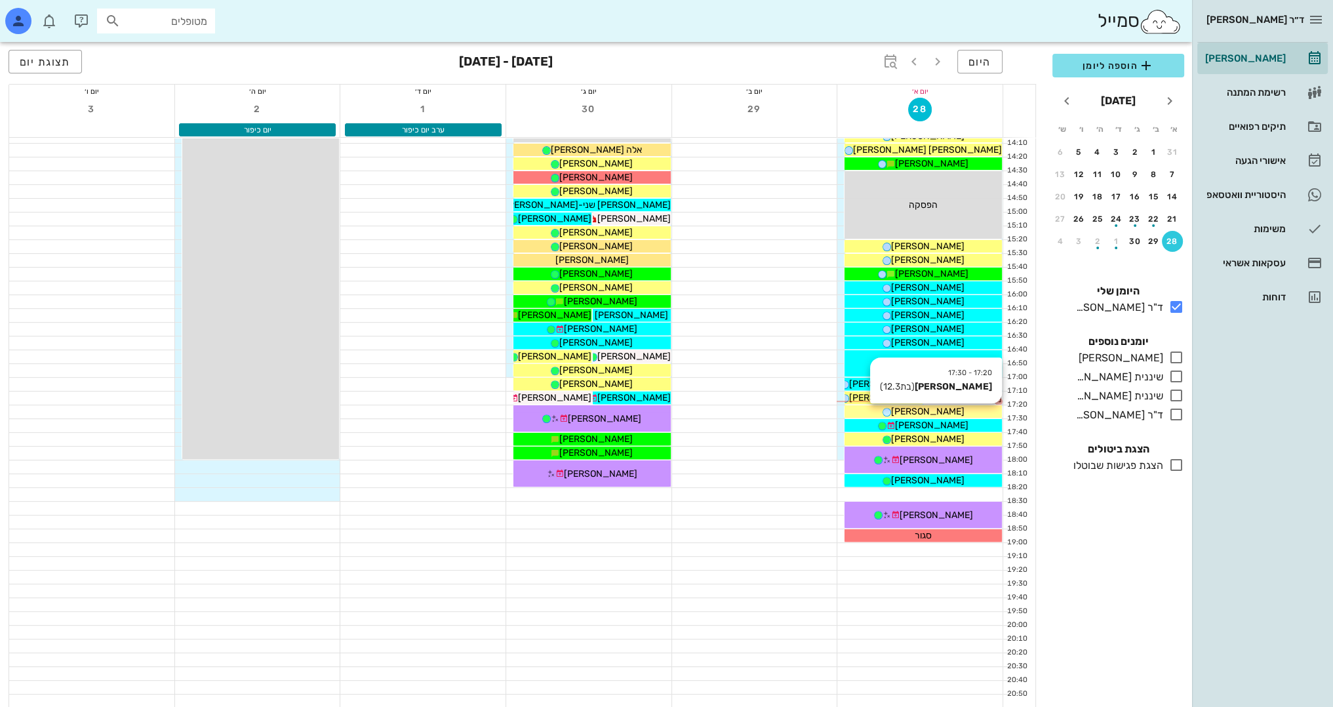
click at [965, 411] on div "[PERSON_NAME]" at bounding box center [923, 412] width 157 height 14
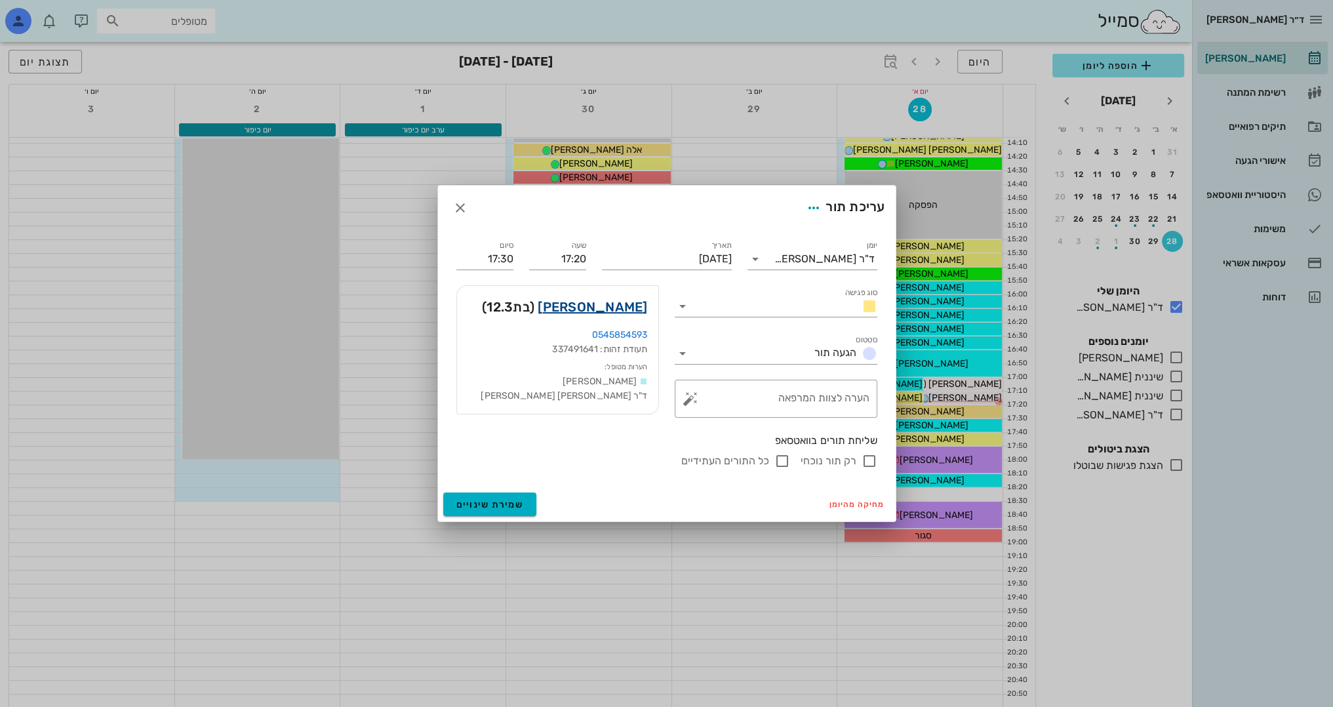
click at [621, 310] on link "[PERSON_NAME]" at bounding box center [592, 306] width 109 height 21
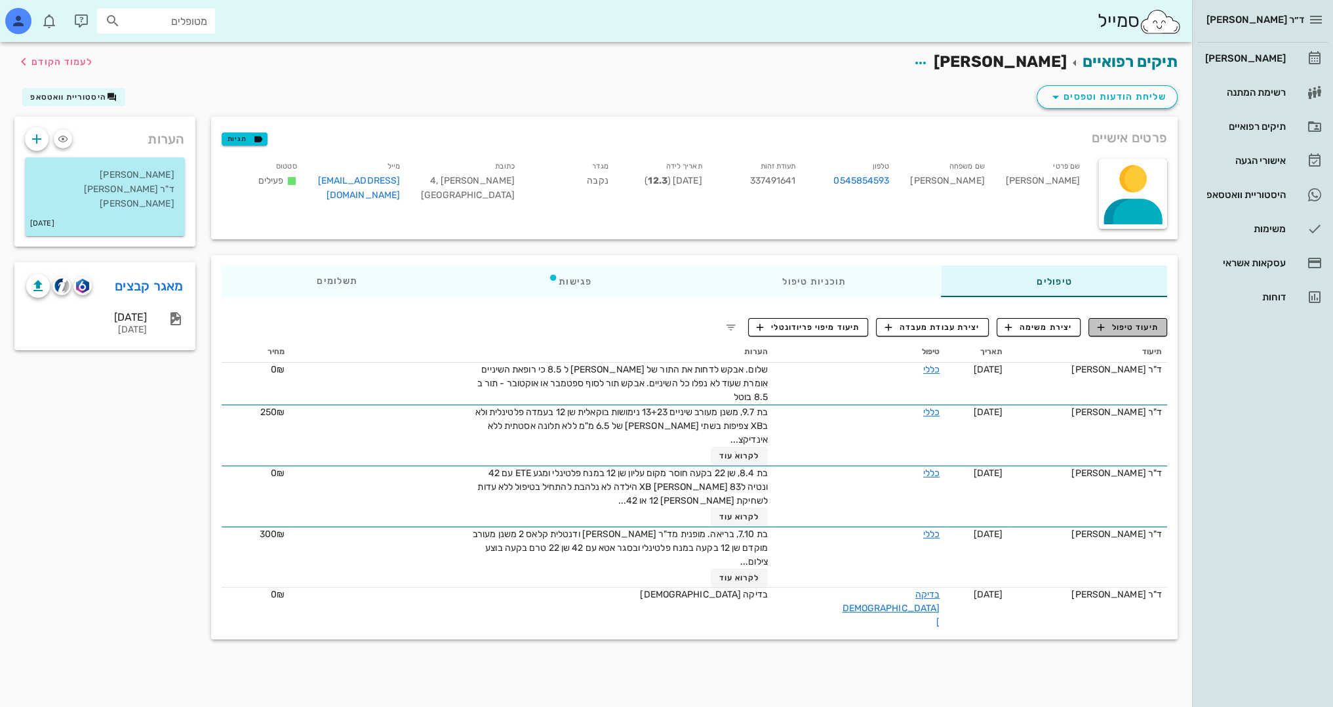
click at [1138, 331] on span "תיעוד טיפול" at bounding box center [1128, 327] width 61 height 12
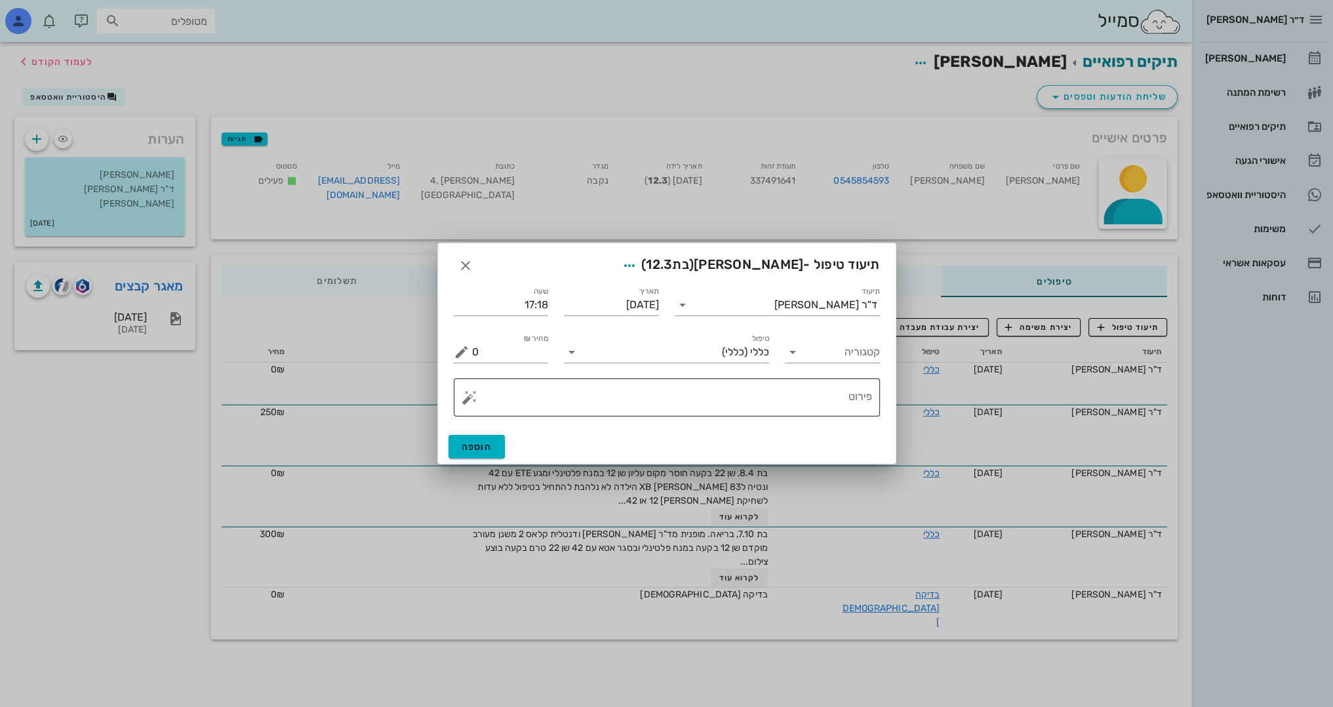
click at [803, 379] on div "פירוט" at bounding box center [672, 397] width 400 height 38
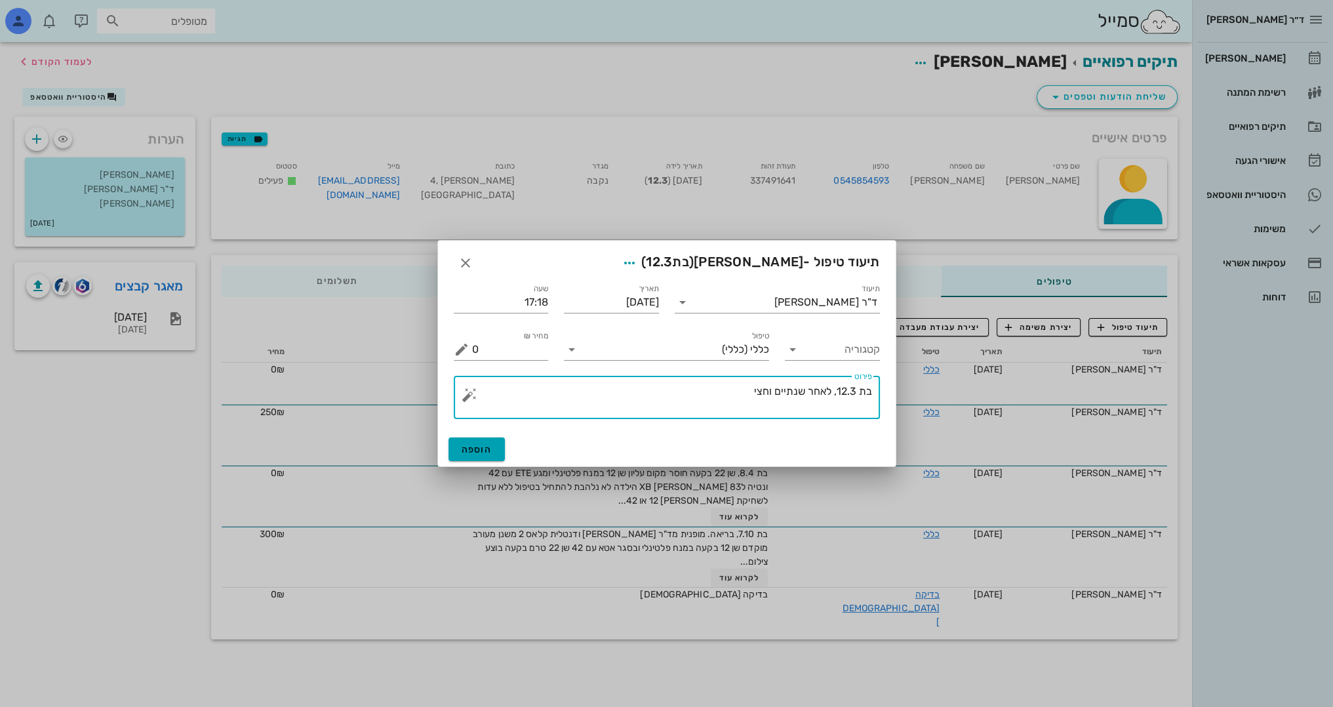
type textarea "בת 12.3, לאחר שנתיים וחצי"
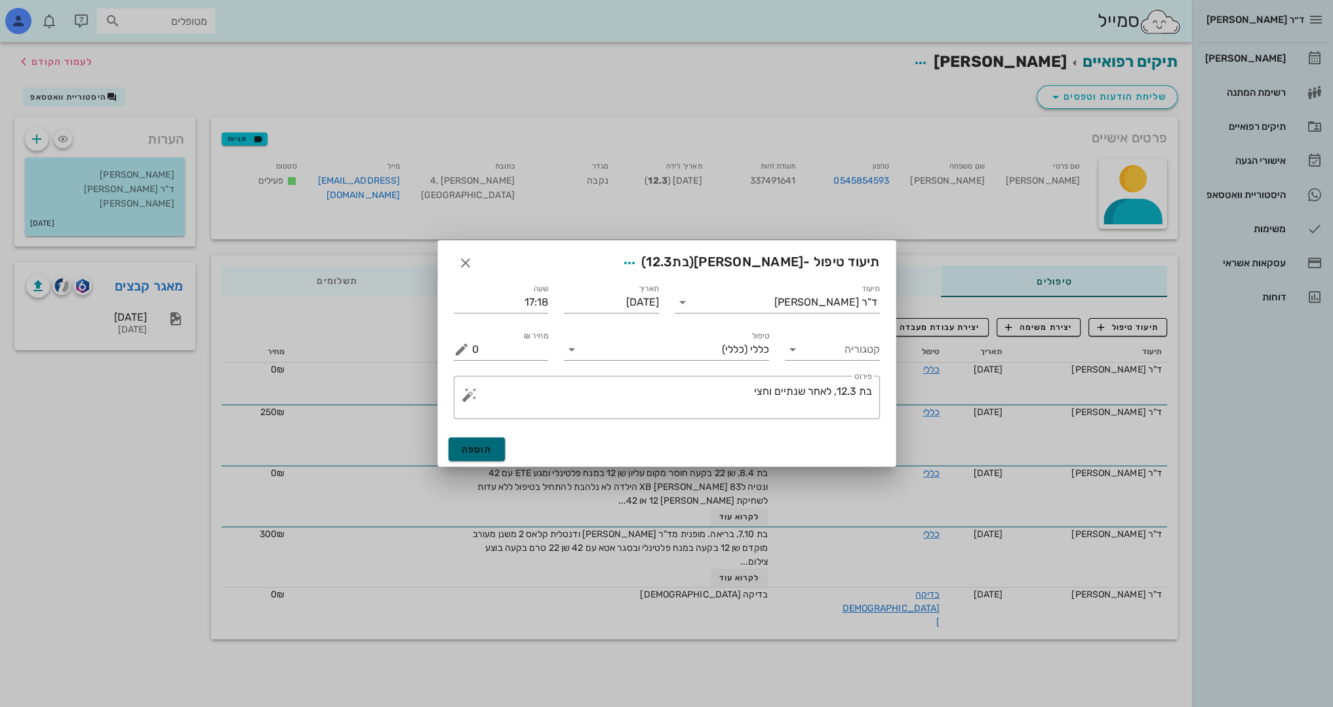
click at [483, 441] on button "הוספה" at bounding box center [476, 449] width 57 height 24
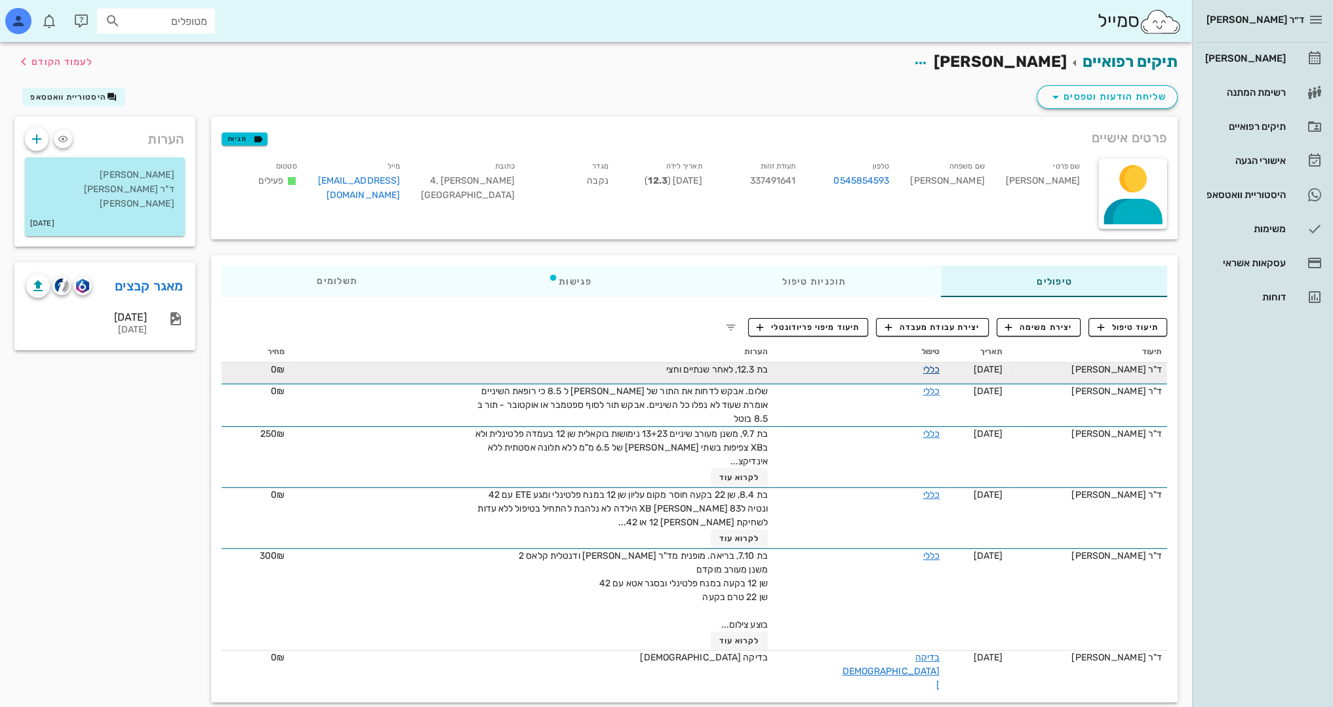
click at [923, 372] on link "כללי" at bounding box center [931, 369] width 16 height 11
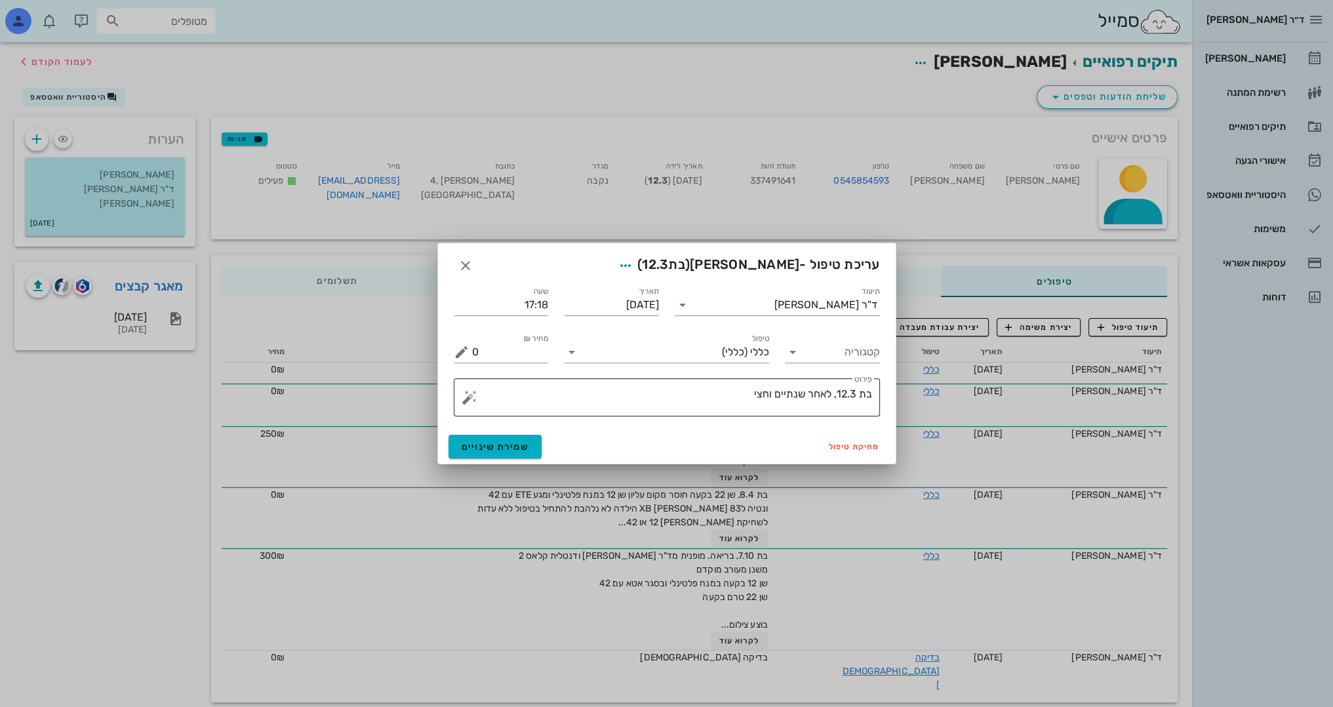
click at [726, 400] on textarea "בת 12.3, לאחר שנתיים וחצי" at bounding box center [672, 400] width 400 height 31
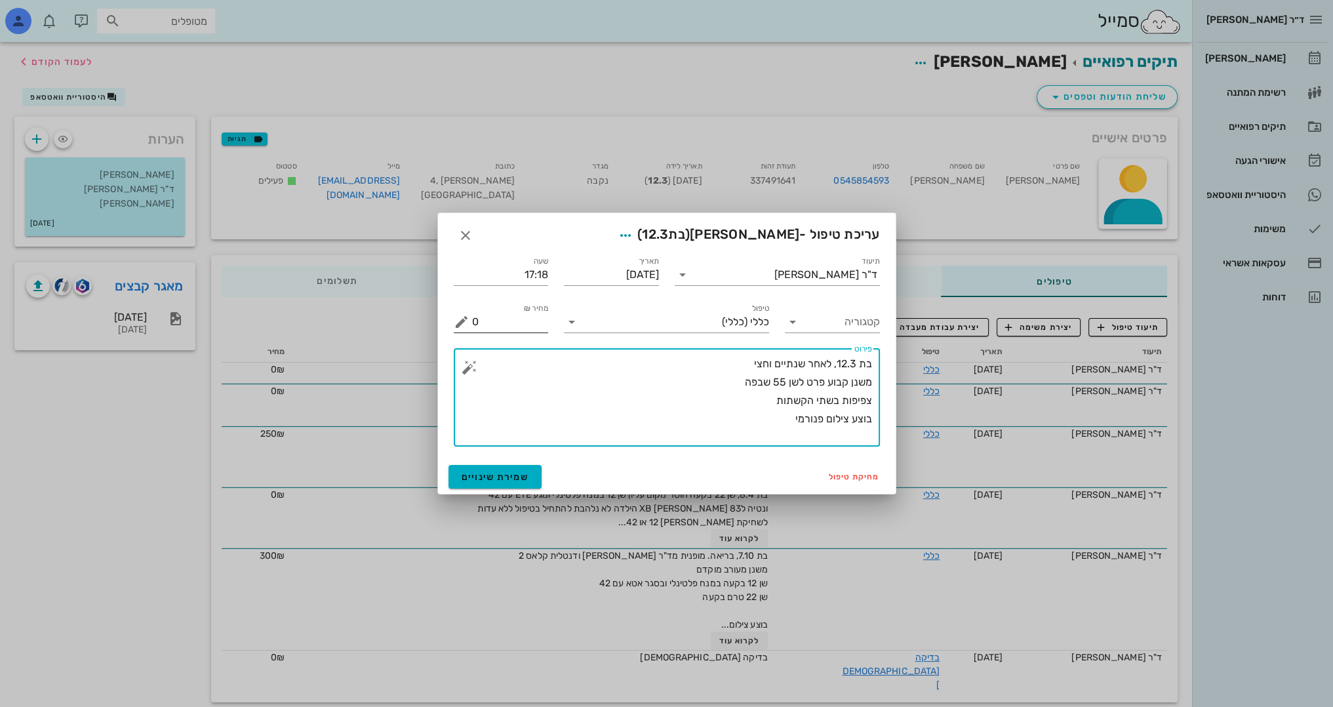
type textarea "בת 12.3, לאחר שנתיים וחצי משנן קבוע פרט לשן 55 שבפה צפיפות בשתי הקשתות בוצע ציל…"
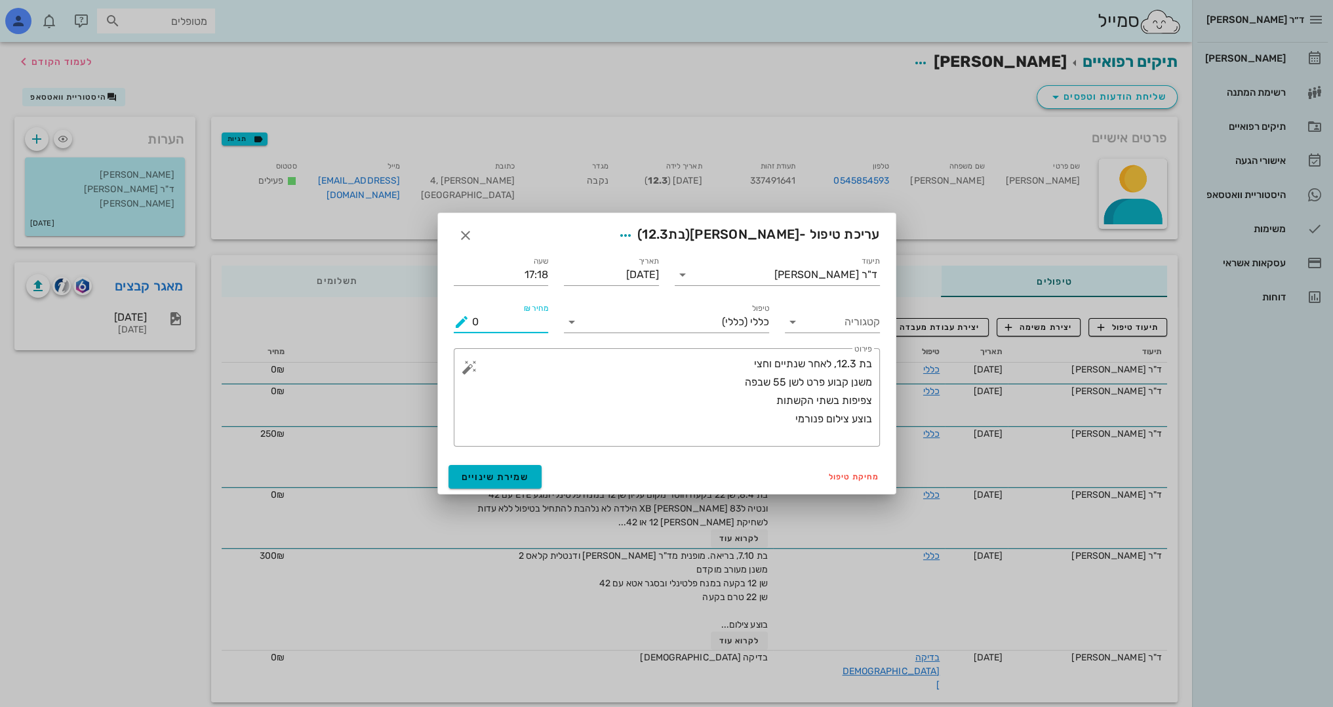
drag, startPoint x: 491, startPoint y: 316, endPoint x: 435, endPoint y: 321, distance: 56.6
click at [435, 321] on div "ד״ר [PERSON_NAME] [PERSON_NAME] רשימת המתנה תיקים רפואיים אישורי הגעה היסטוריית…" at bounding box center [666, 361] width 1333 height 723
type input "3"
type input "4"
type input "400"
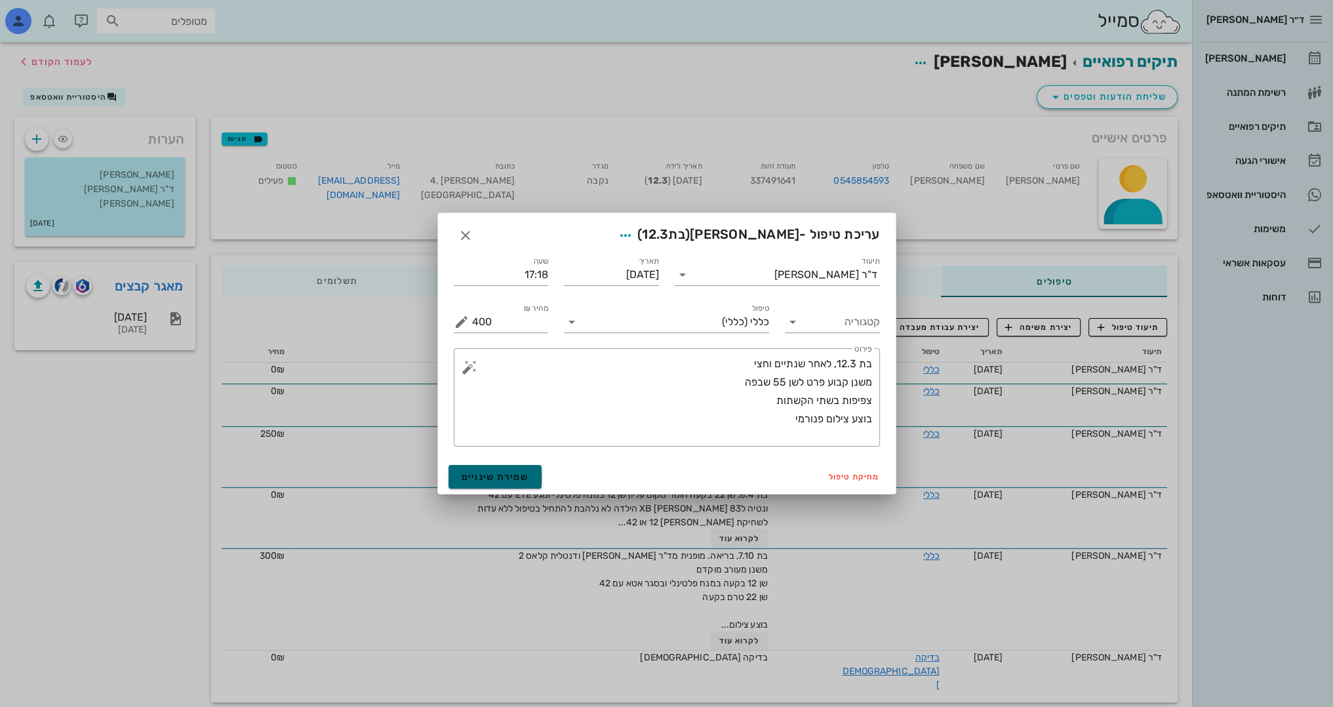
click at [485, 473] on span "שמירת שינויים" at bounding box center [496, 476] width 68 height 11
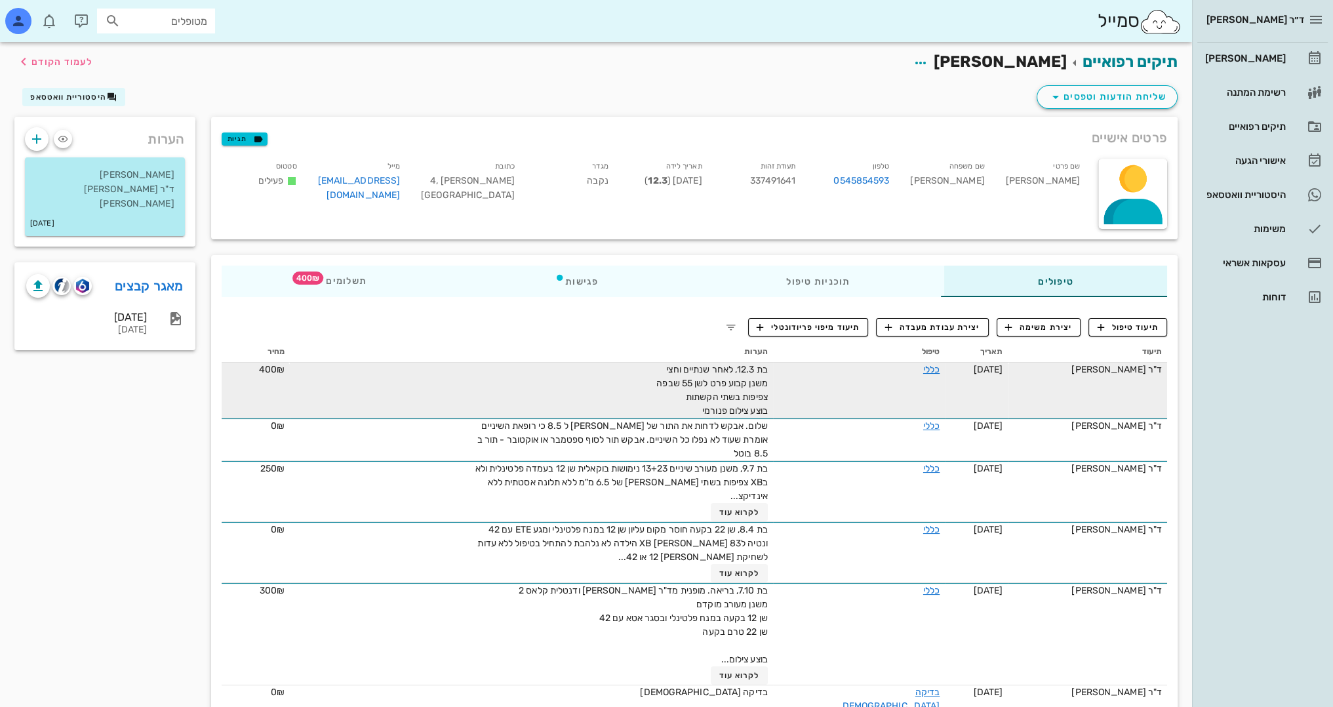
scroll to position [43, 0]
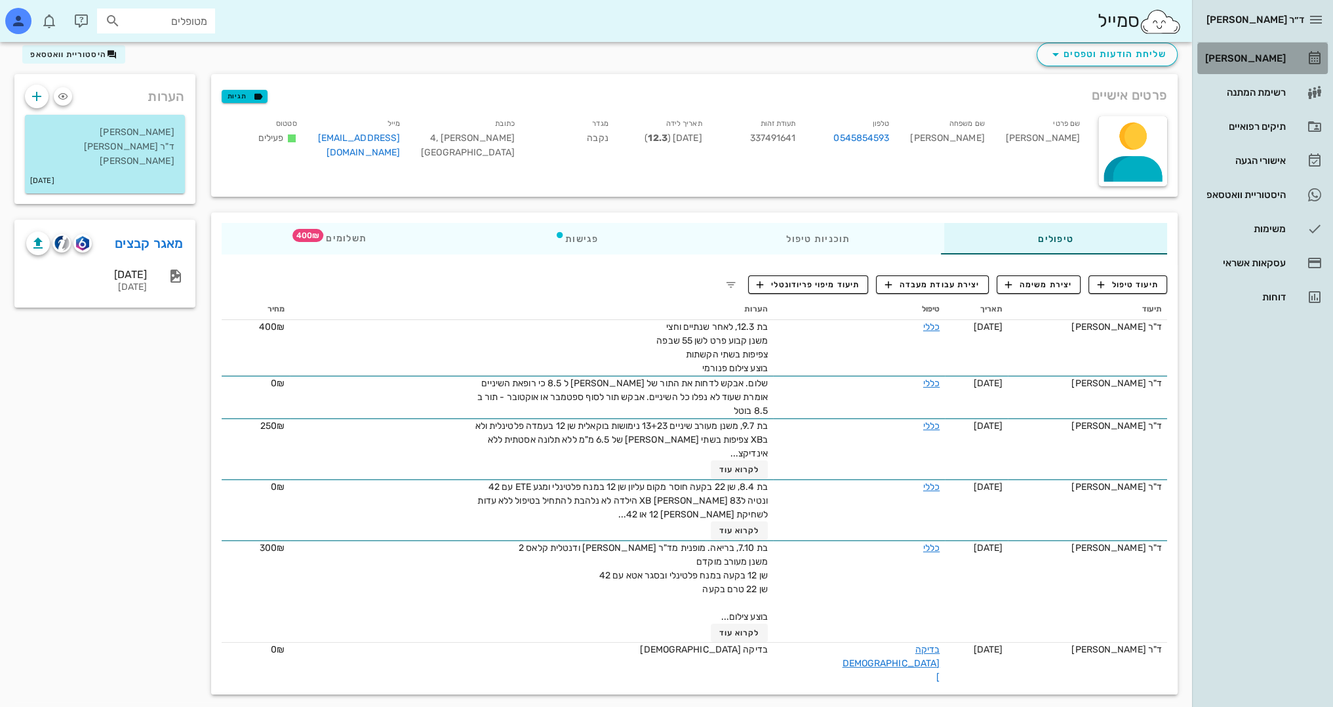
click at [1254, 58] on div "[PERSON_NAME]" at bounding box center [1243, 58] width 83 height 10
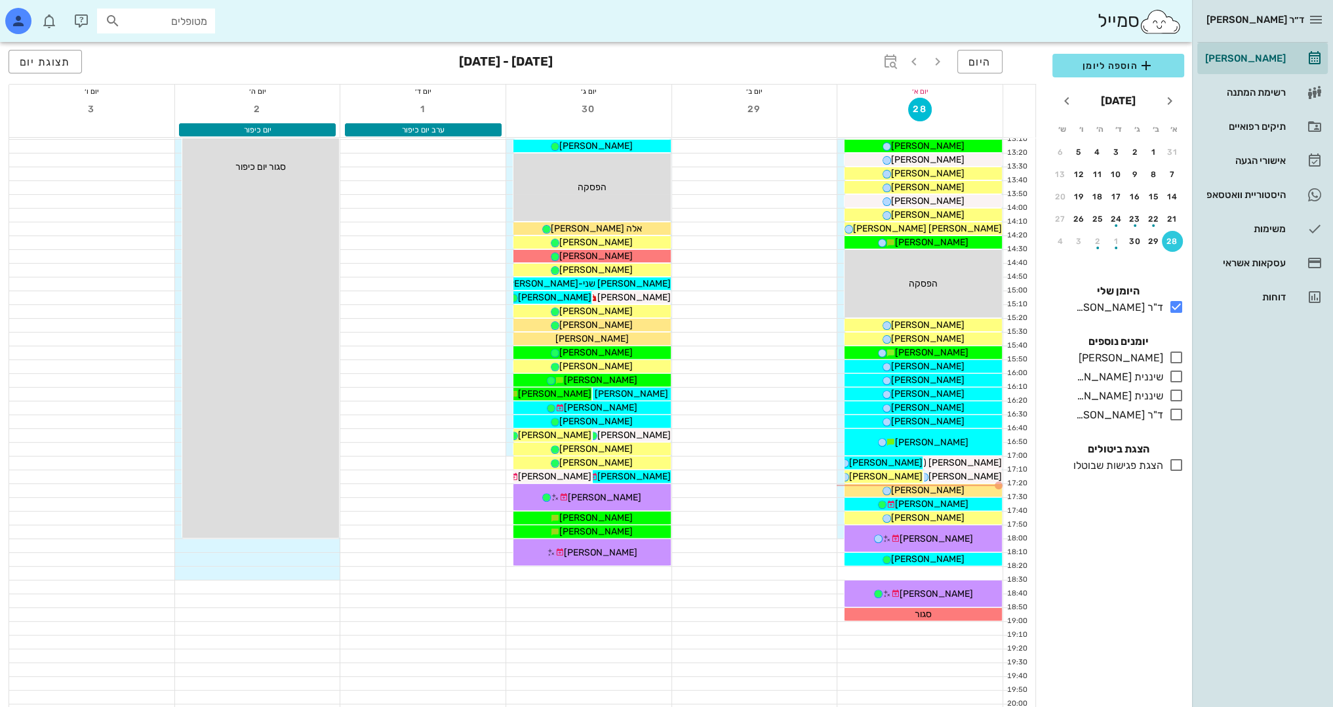
scroll to position [573, 0]
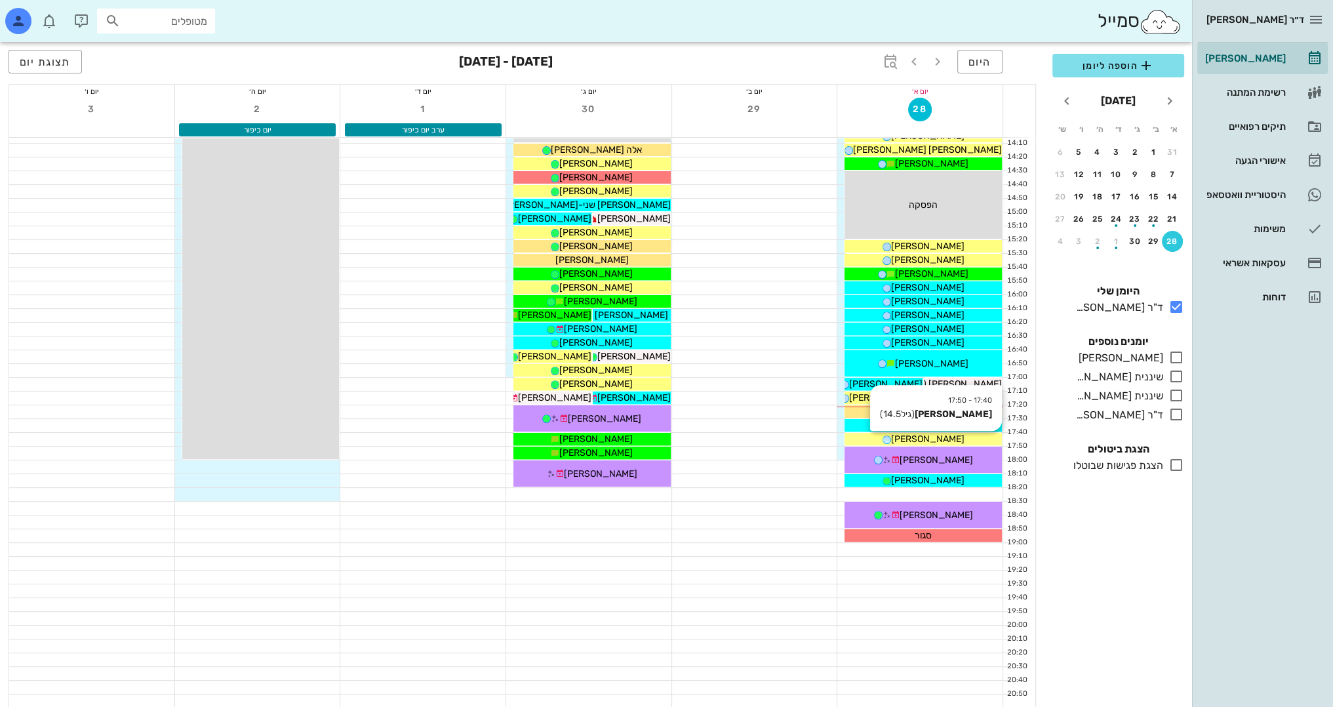
click at [957, 435] on div "[PERSON_NAME]" at bounding box center [923, 439] width 157 height 14
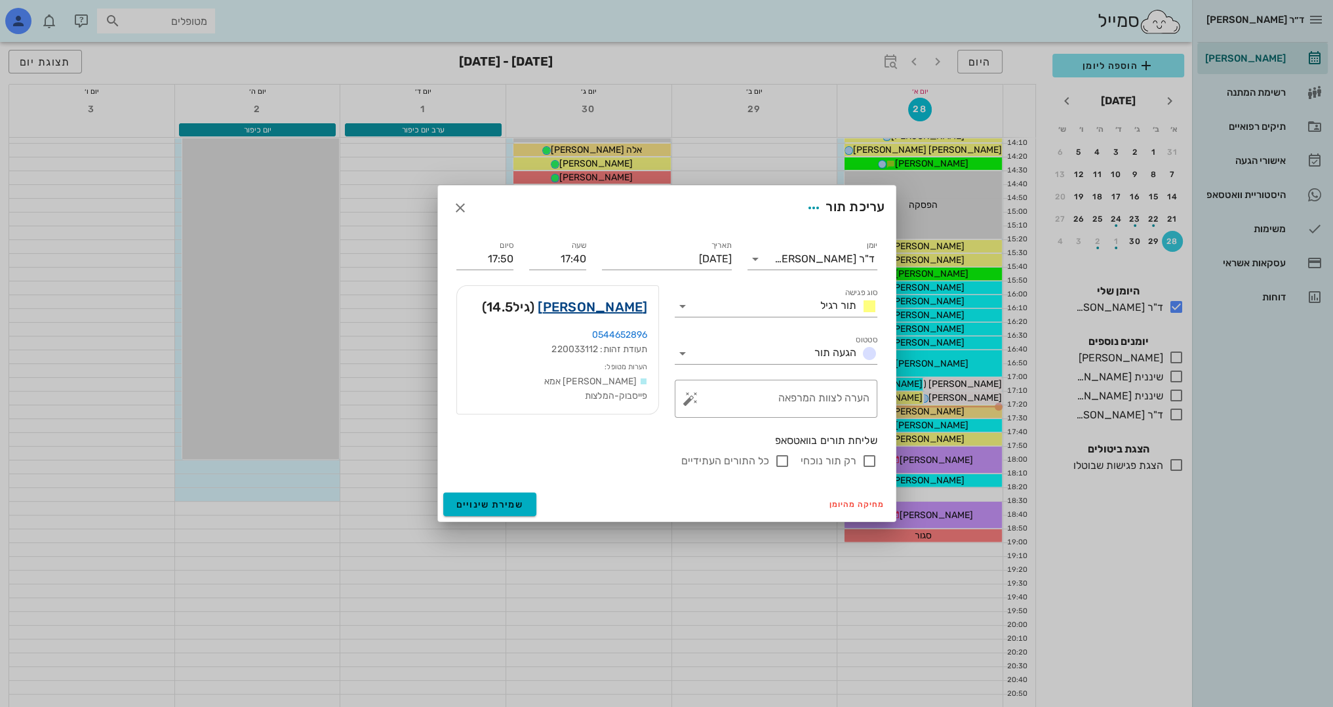
click at [632, 306] on link "[PERSON_NAME]" at bounding box center [592, 306] width 109 height 21
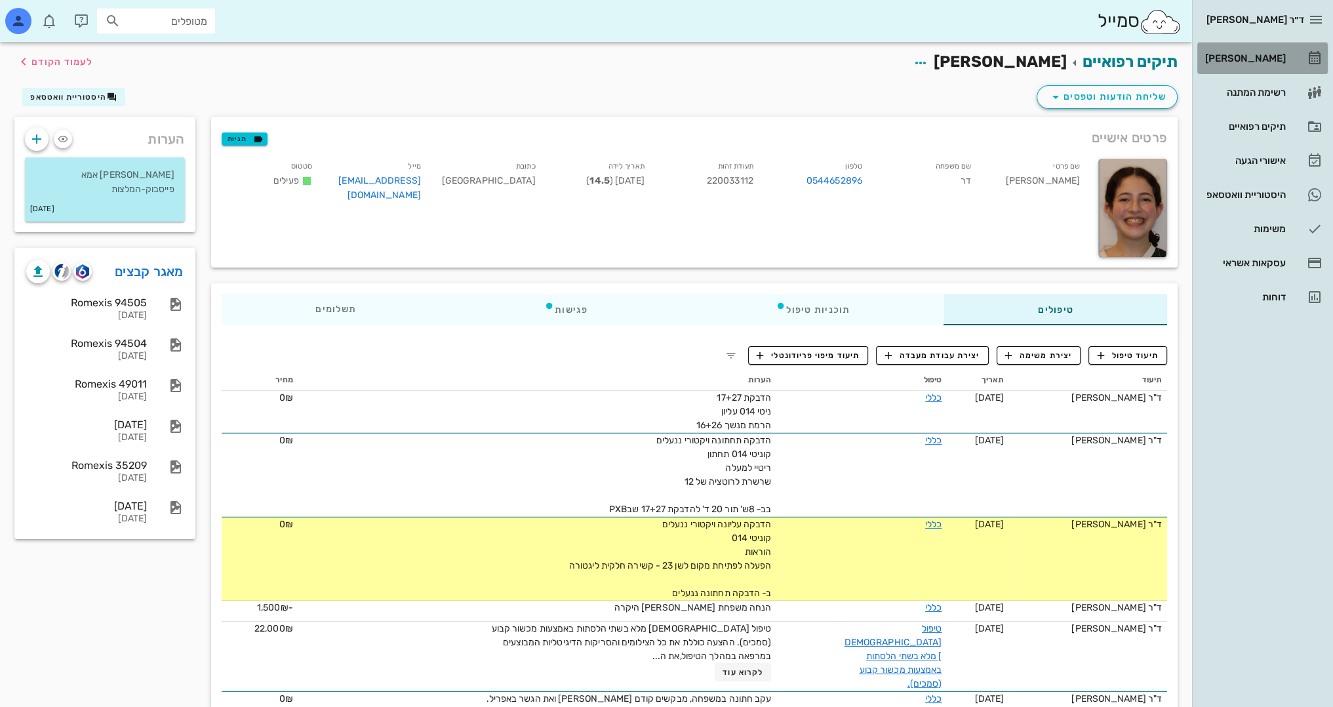
click at [1262, 56] on div "[PERSON_NAME]" at bounding box center [1243, 58] width 83 height 10
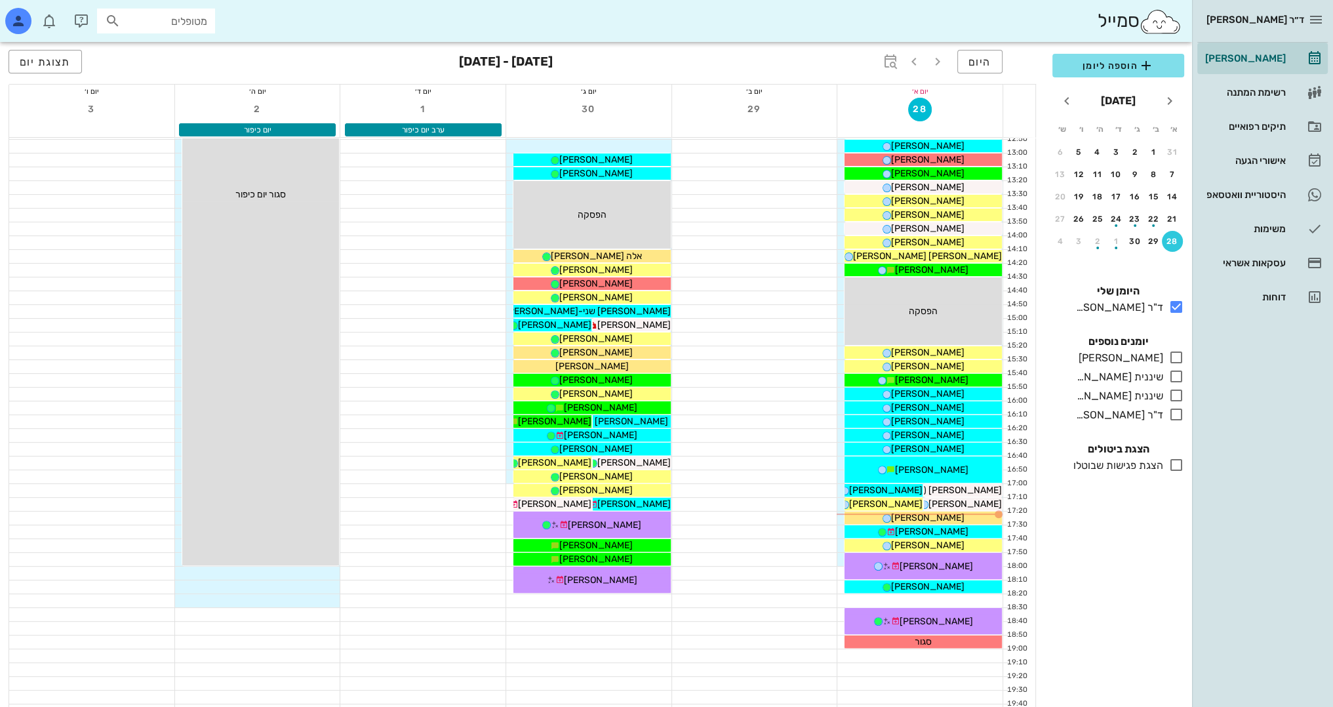
scroll to position [573, 0]
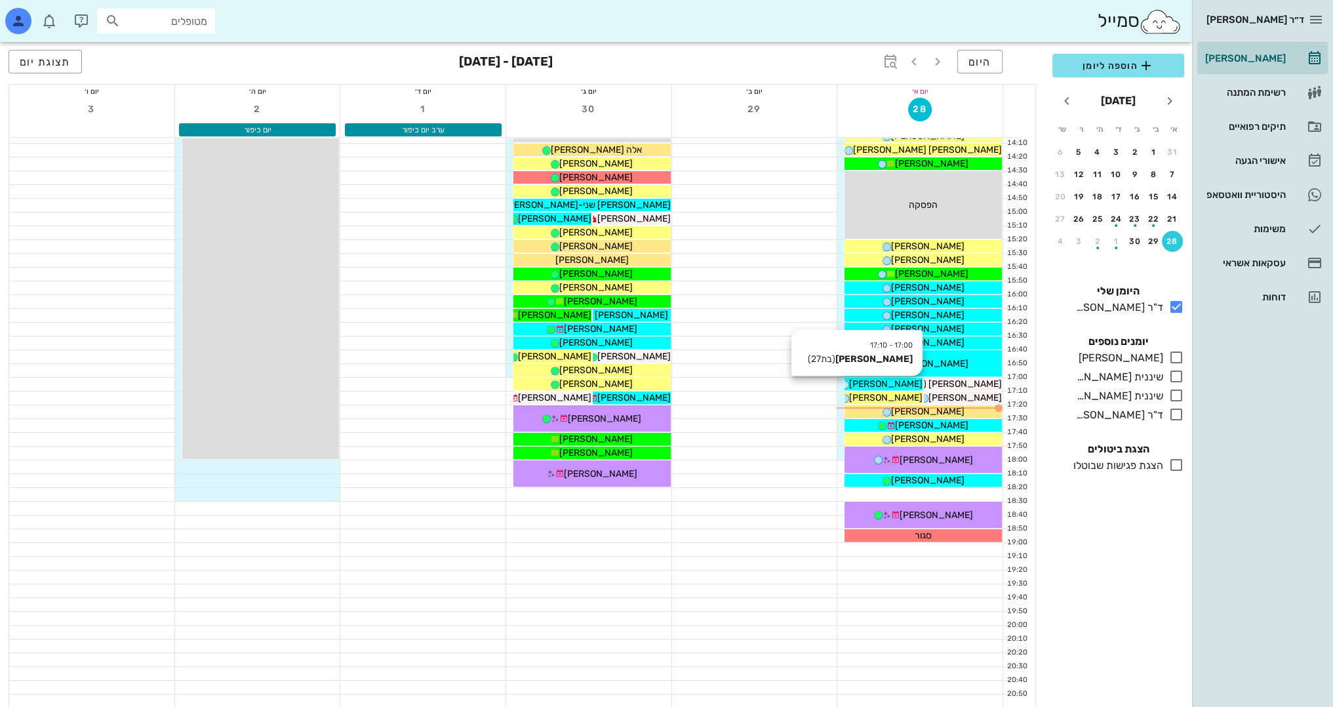
click at [883, 384] on span "[PERSON_NAME]" at bounding box center [885, 383] width 73 height 11
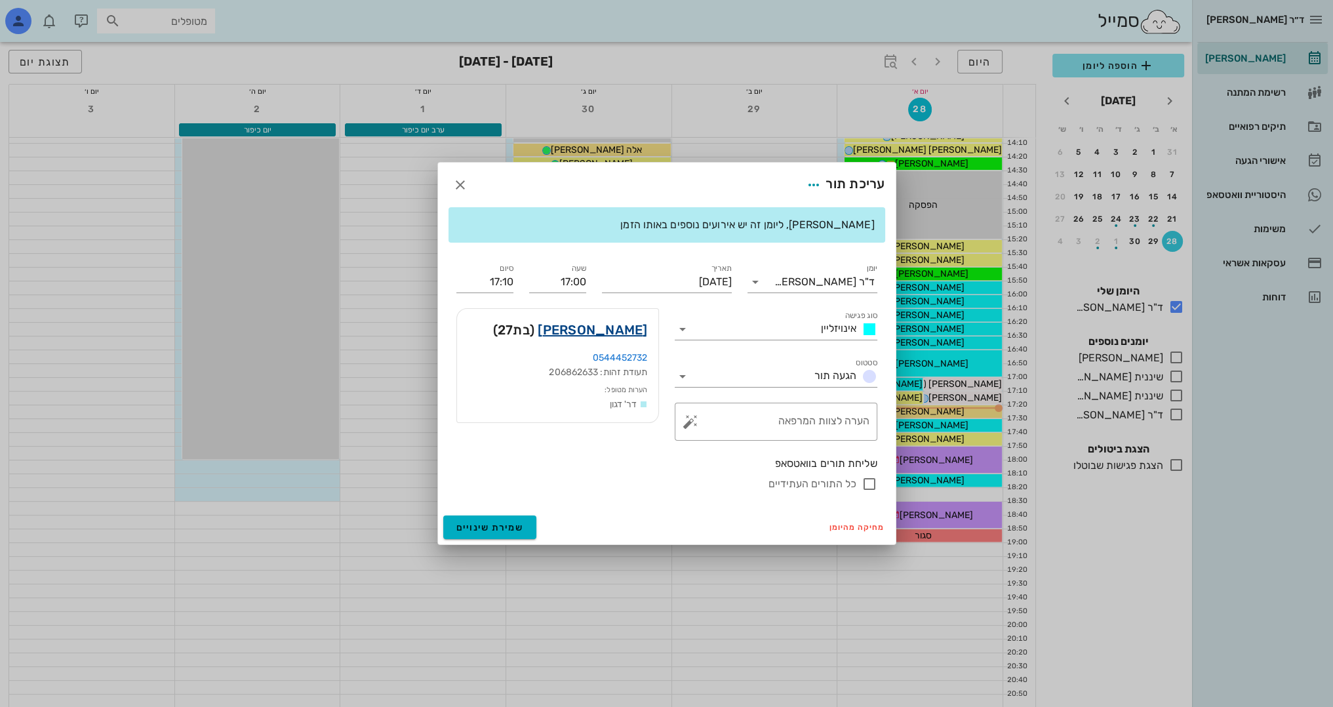
click at [623, 328] on link "[PERSON_NAME]" at bounding box center [592, 329] width 109 height 21
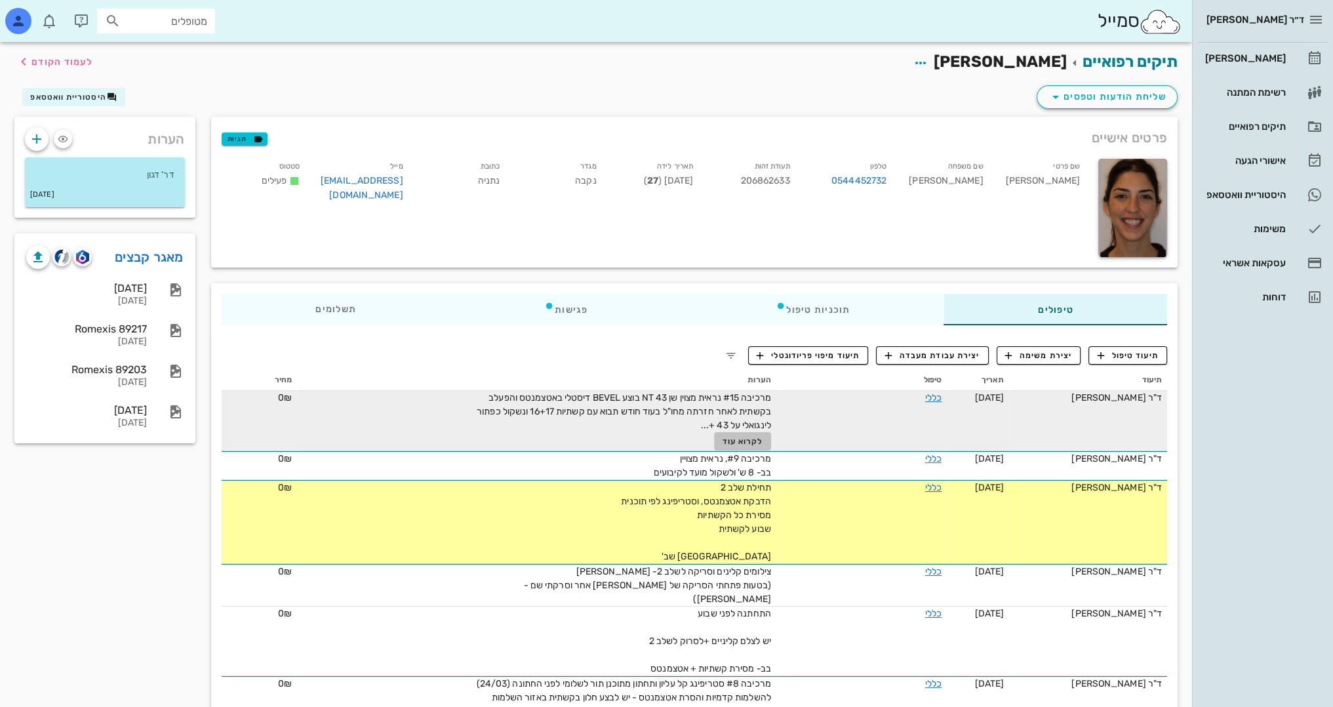
click at [732, 442] on span "לקרוא עוד" at bounding box center [743, 441] width 41 height 9
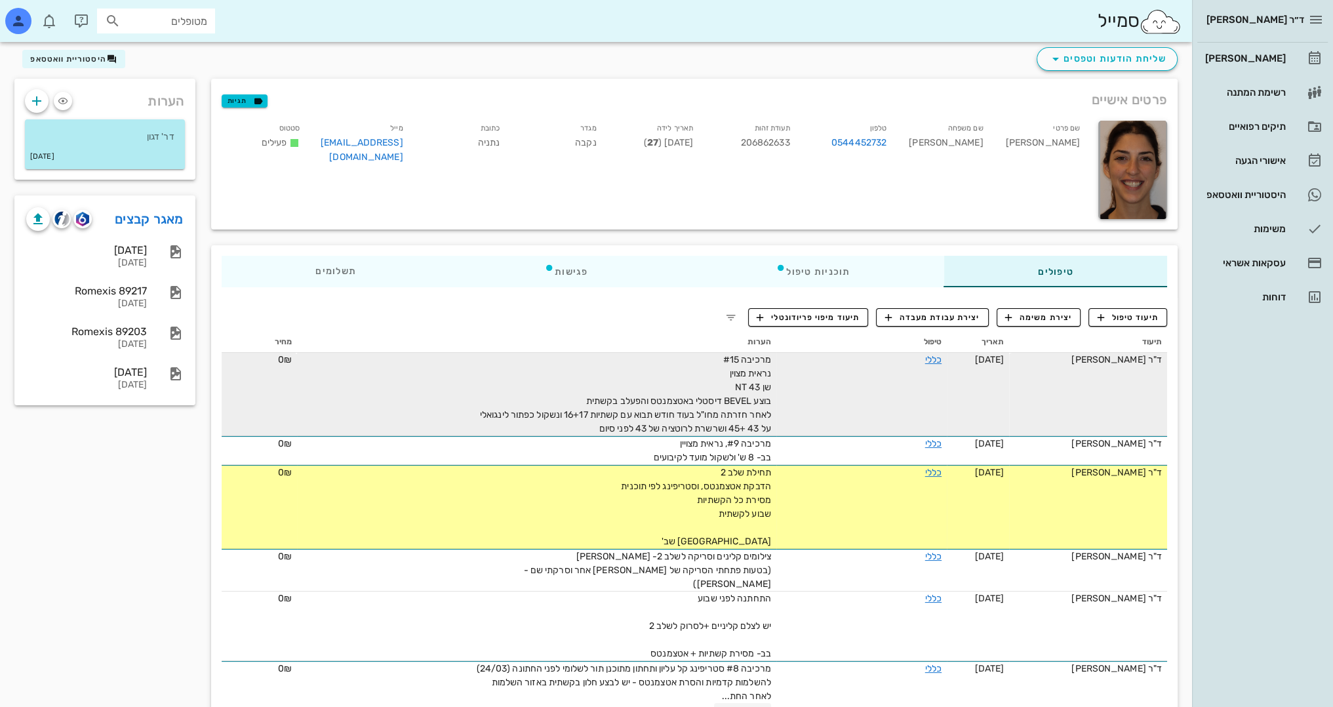
scroll to position [131, 0]
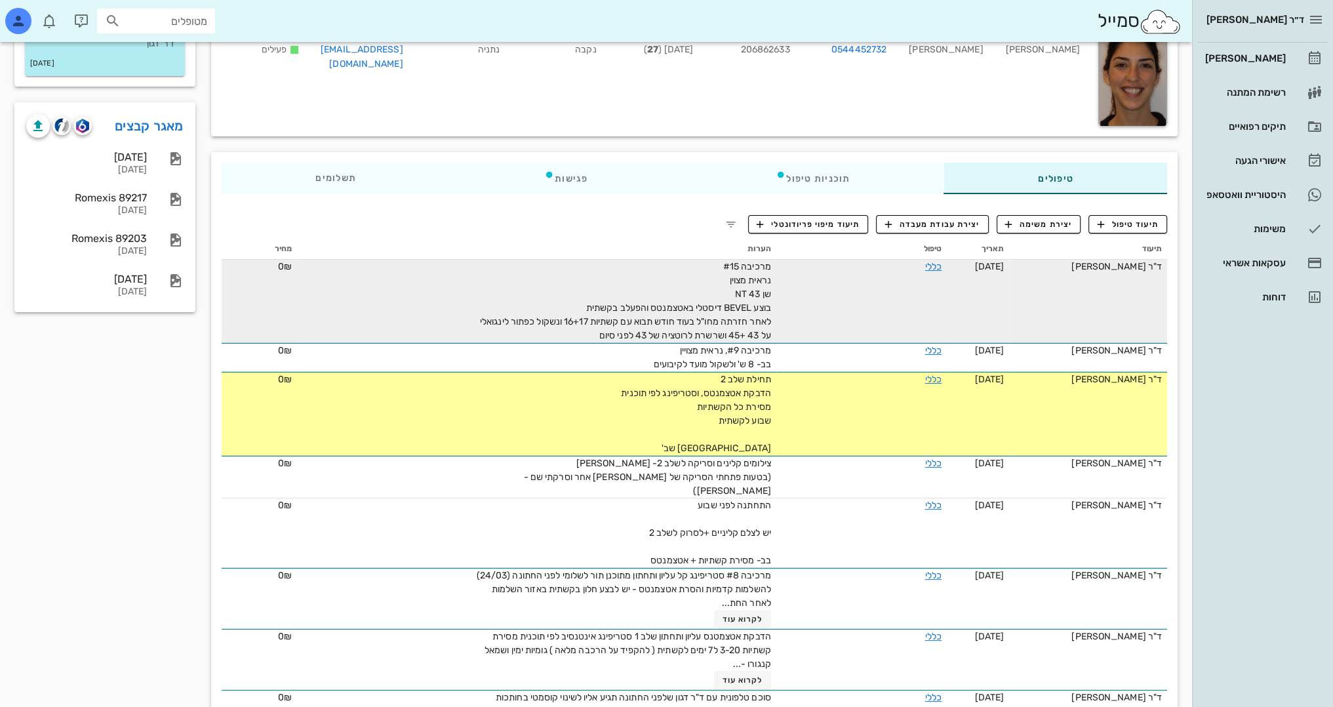
click at [534, 330] on div "מרכיבה #15 נראית מצוין שן 43 NT בוצע BEVEL דיסטלי באטצמנטס והפעלב בקשתית לאחר ח…" at bounding box center [623, 301] width 295 height 83
click at [604, 332] on span "מרכיבה #15 נראית מצוין שן 43 NT בוצע BEVEL דיסטלי באטצמנטס והפעלב בקשתית לאחר ח…" at bounding box center [625, 301] width 291 height 80
click at [925, 270] on link "כללי" at bounding box center [933, 266] width 16 height 11
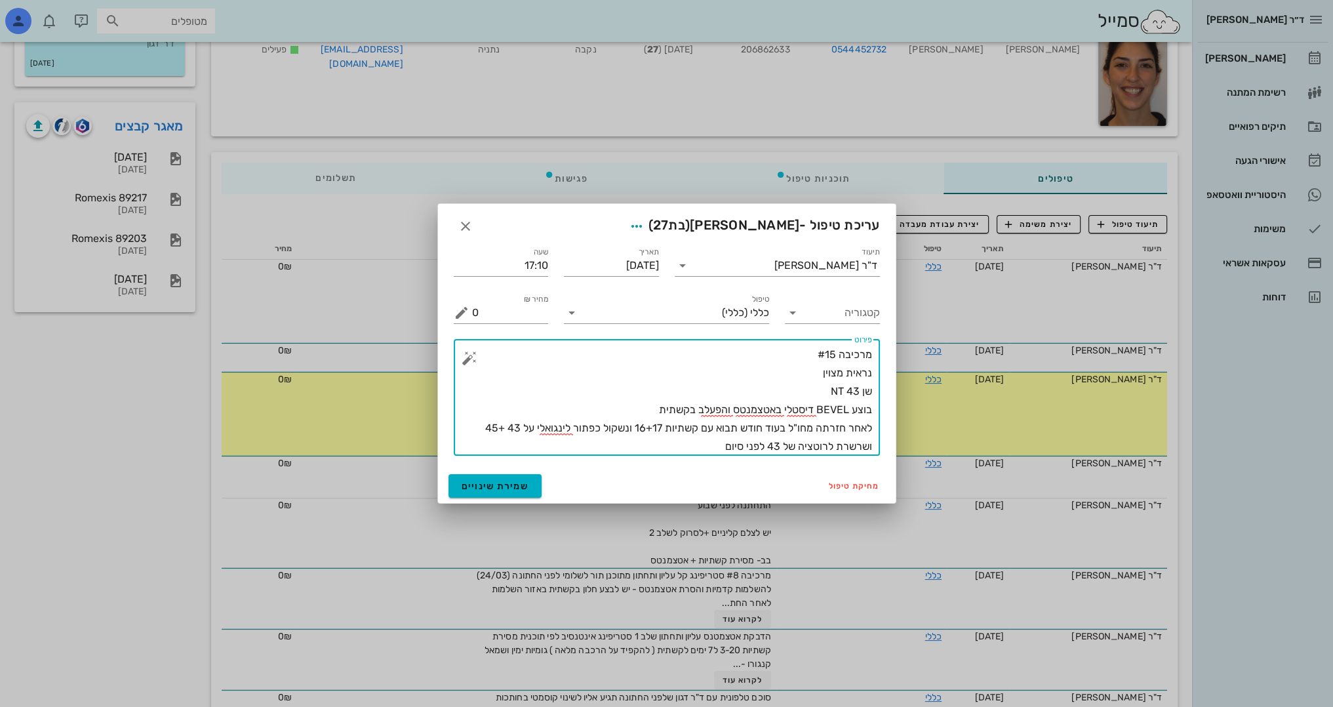
click at [697, 453] on textarea "מרכיבה #15 נראית מצוין שן 43 NT בוצע BEVEL דיסטלי באטצמנטס והפעלב בקשתית לאחר ח…" at bounding box center [672, 401] width 400 height 110
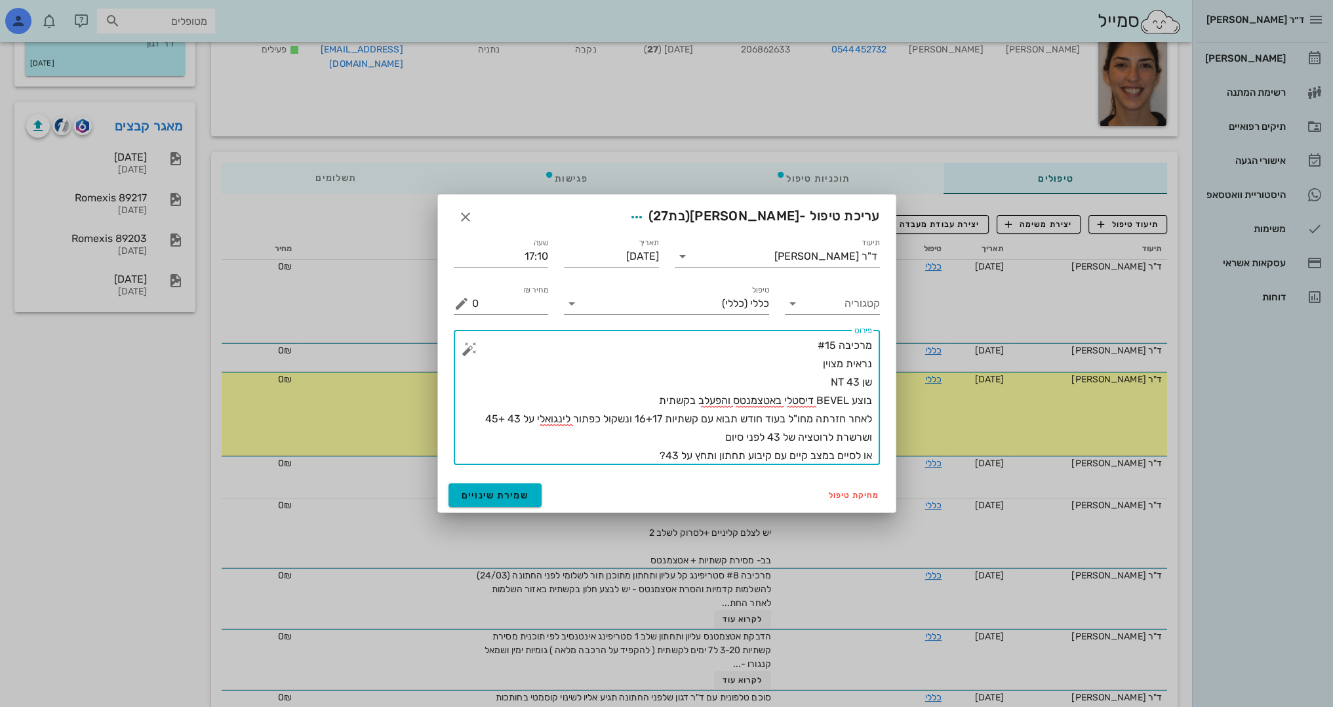
click at [706, 462] on textarea "מרכיבה #15 נראית מצוין שן 43 NT בוצע BEVEL דיסטלי באטצמנטס והפעלב בקשתית לאחר ח…" at bounding box center [672, 400] width 400 height 129
type textarea "מרכיבה #15 נראית מצוין שן 43 NT בוצע BEVEL דיסטלי באטצמנטס והפעלב בקשתית לאחר ח…"
click at [481, 490] on span "שמירת שינויים" at bounding box center [496, 495] width 68 height 11
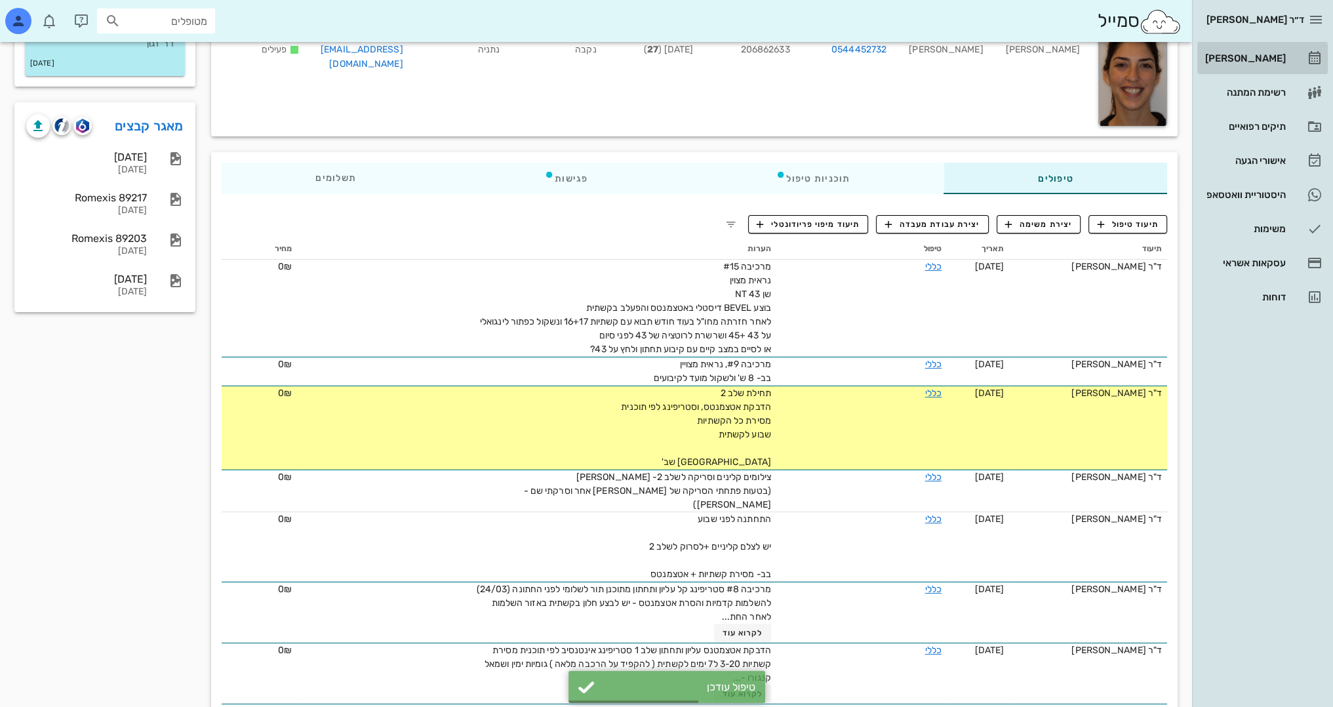
click at [1264, 55] on div "[PERSON_NAME]" at bounding box center [1243, 58] width 83 height 10
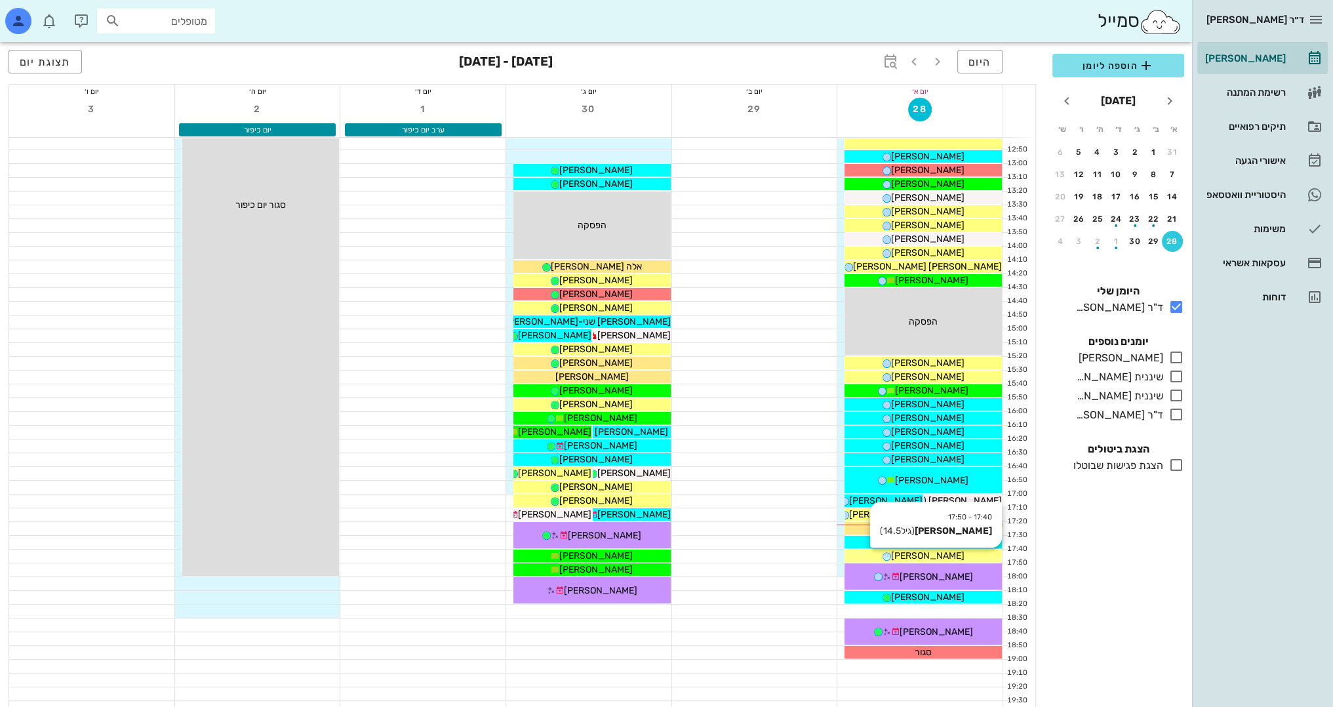
scroll to position [459, 0]
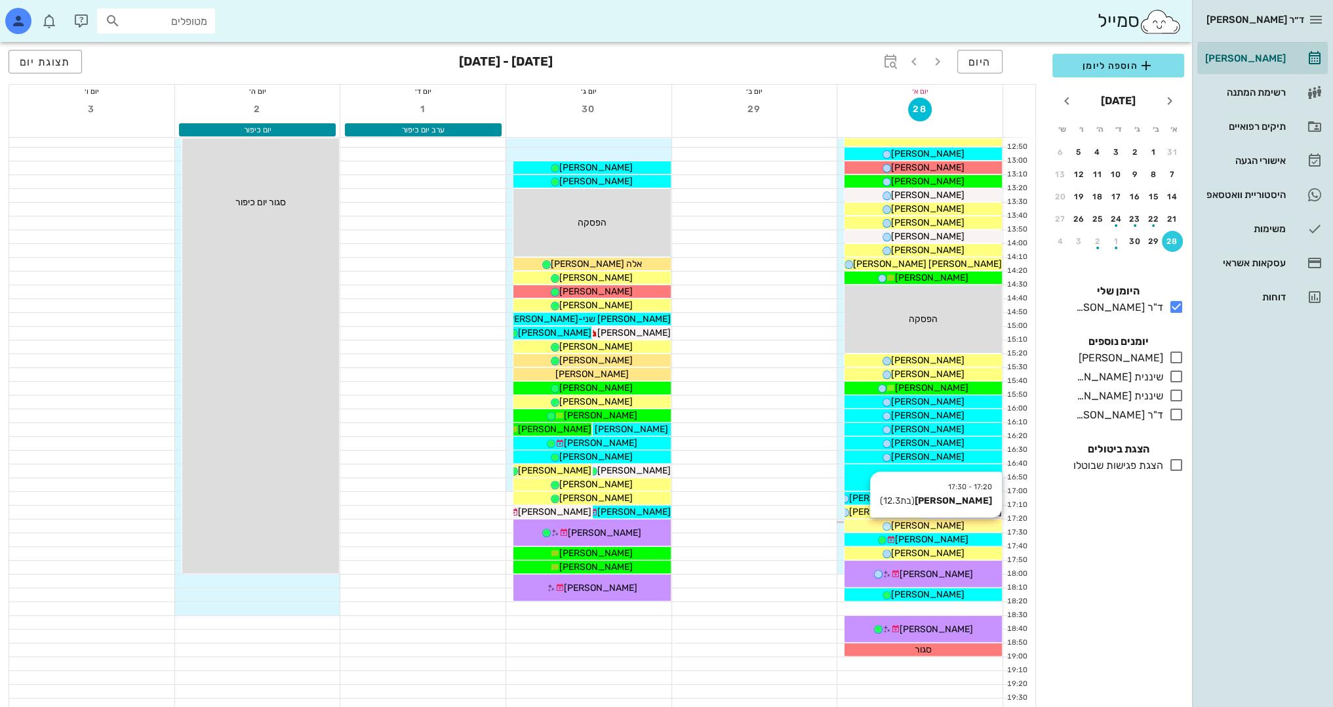
click at [930, 528] on span "[PERSON_NAME]" at bounding box center [927, 525] width 73 height 11
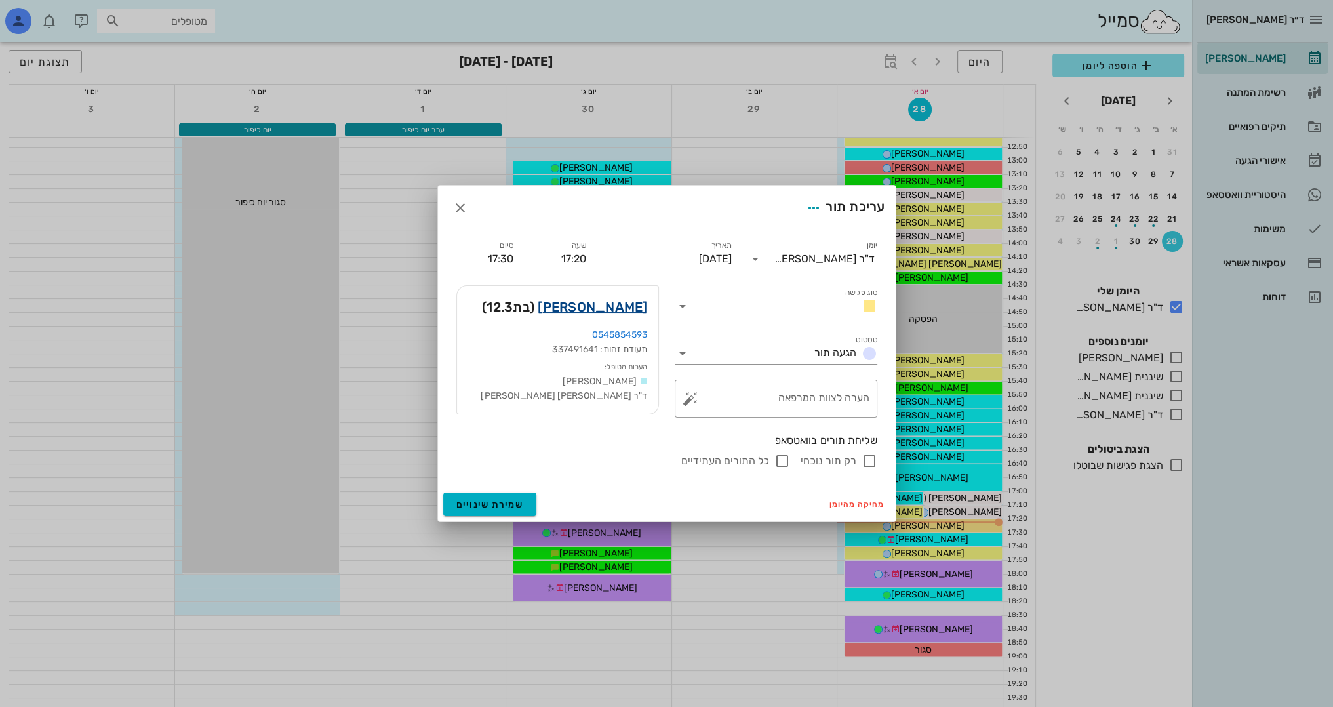
click at [629, 304] on link "[PERSON_NAME]" at bounding box center [592, 306] width 109 height 21
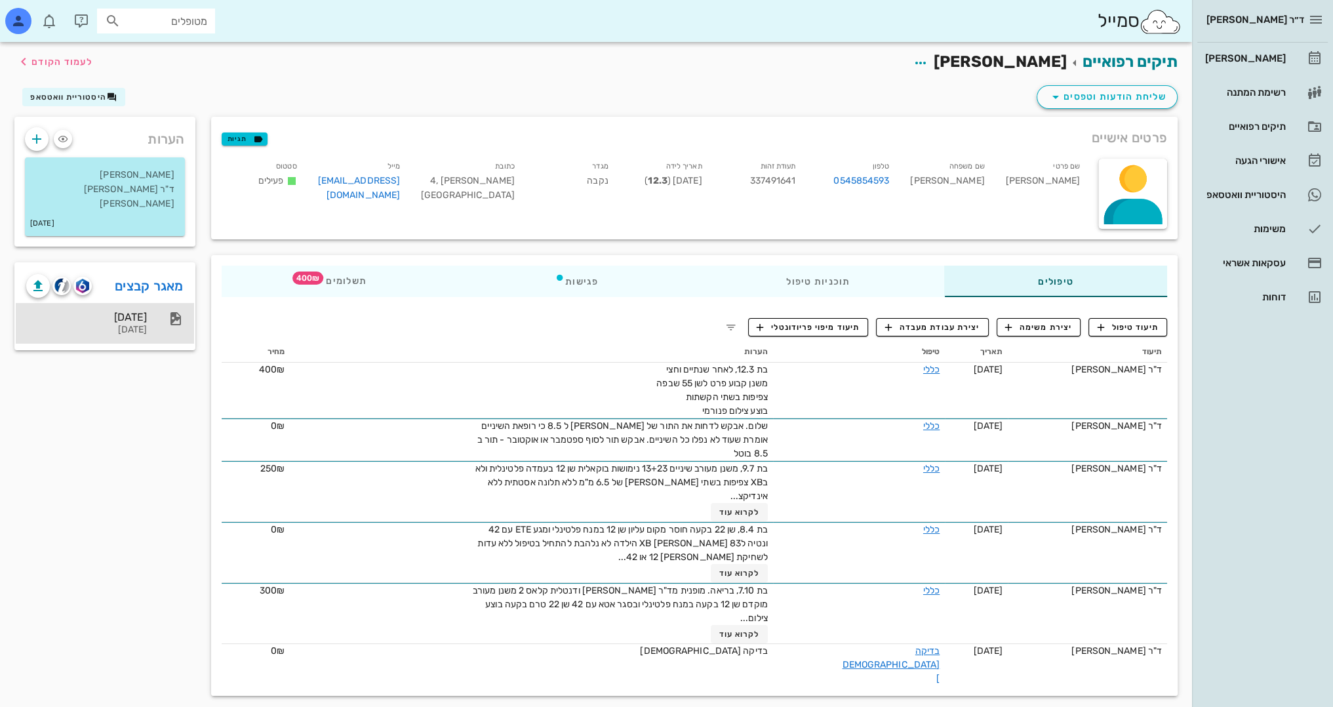
click at [148, 304] on div "[DATE] [DATE]" at bounding box center [105, 323] width 178 height 41
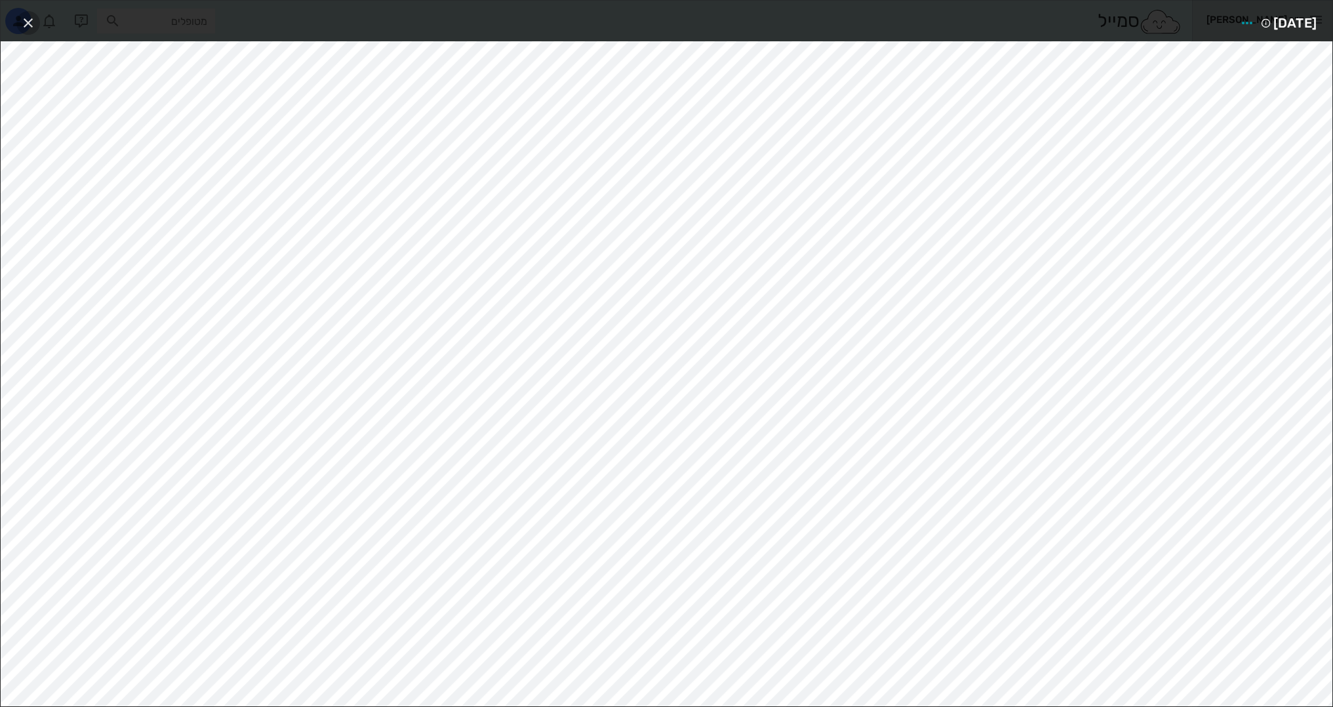
click at [27, 28] on icon "button" at bounding box center [28, 23] width 16 height 16
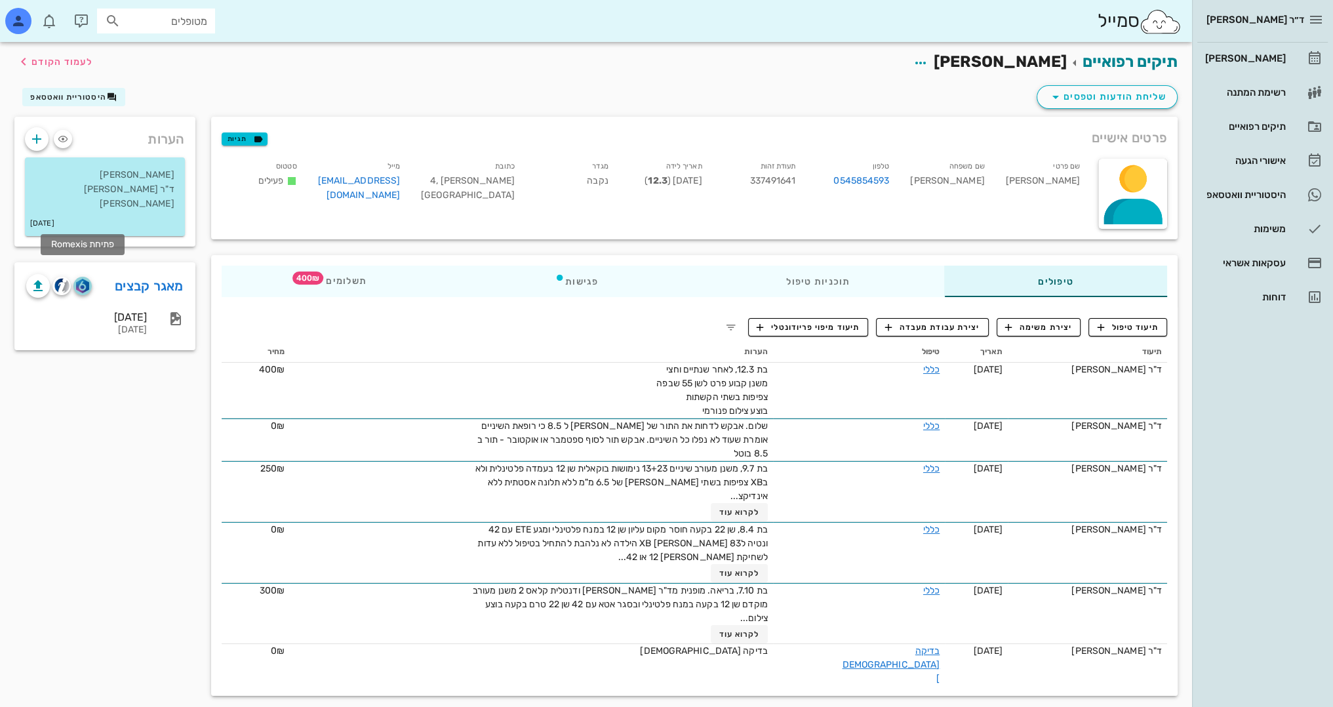
click at [83, 279] on img "button" at bounding box center [82, 286] width 12 height 14
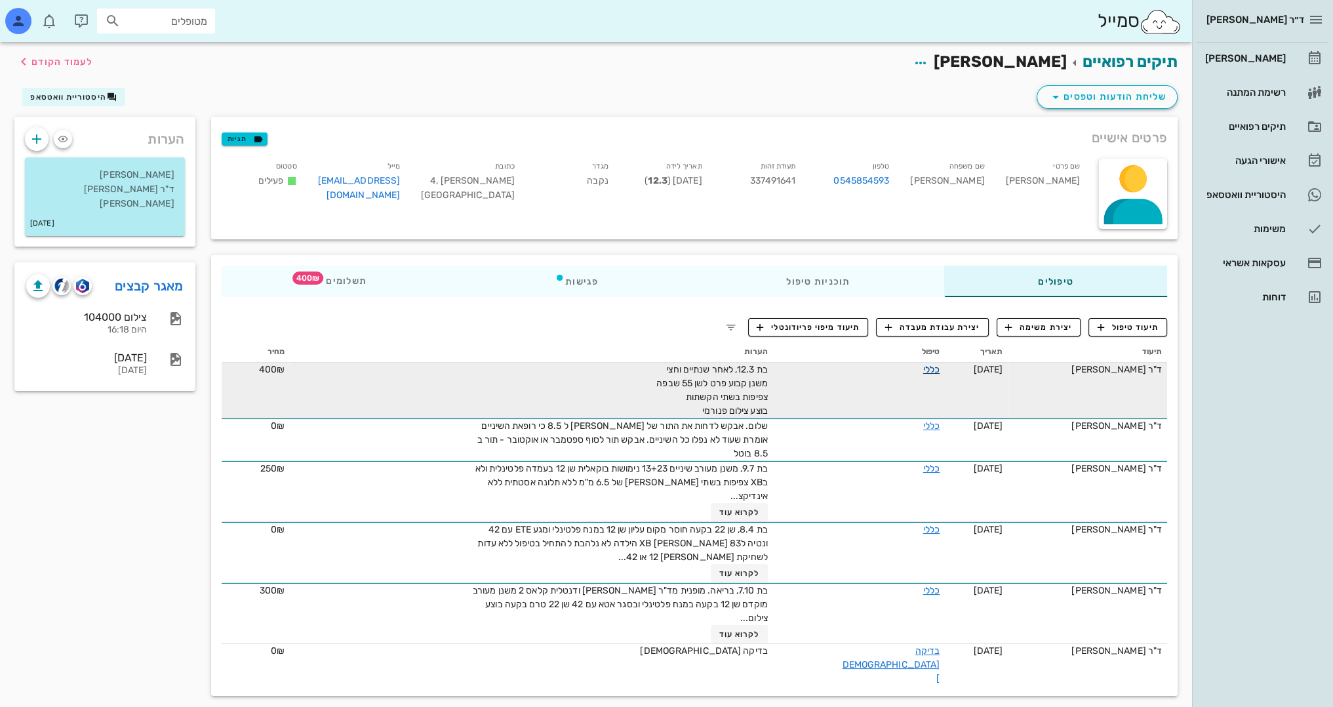
click at [923, 365] on link "כללי" at bounding box center [931, 369] width 16 height 11
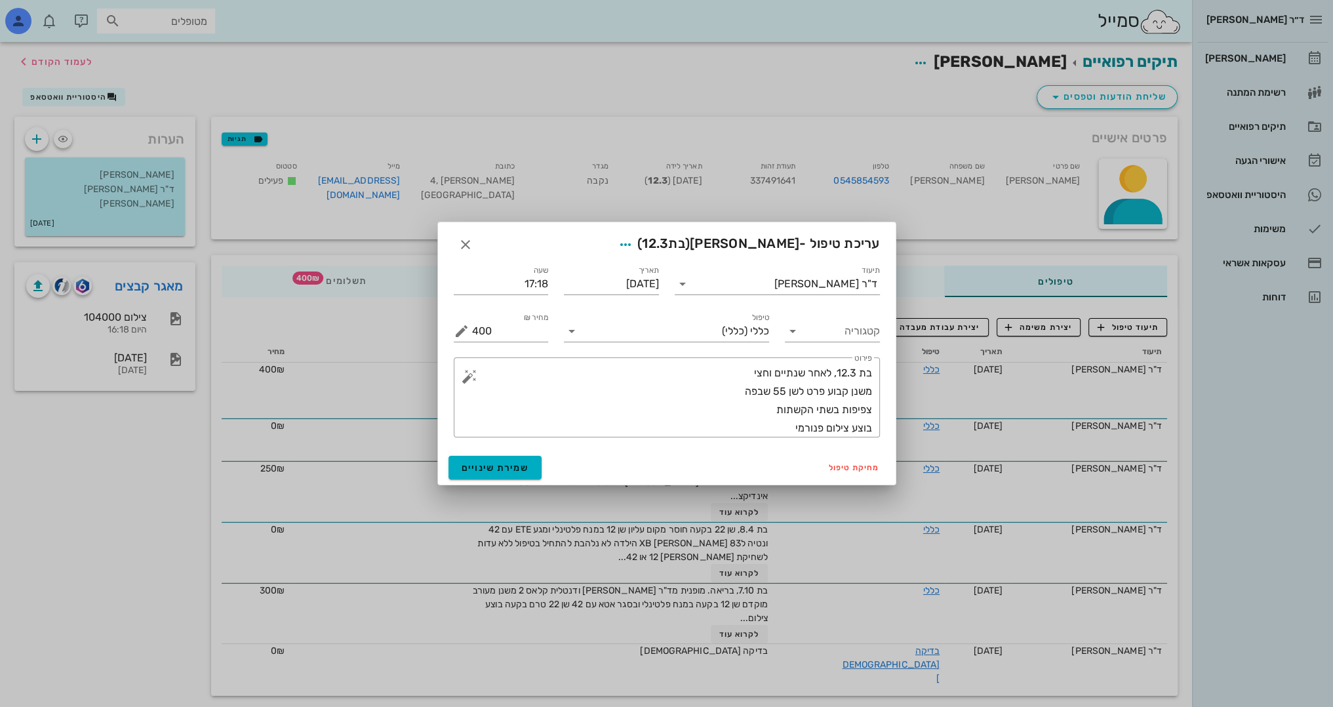
click at [768, 437] on div "​ פירוט בת 12.3, לאחר שנתיים וחצי משנן קבוע פרט לשן 55 שבפה צפיפות בשתי הקשתות …" at bounding box center [667, 397] width 442 height 96
click at [774, 428] on textarea "בת 12.3, לאחר שנתיים וחצי משנן קבוע פרט לשן 55 שבפה צפיפות בשתי הקשתות בוצע ציל…" at bounding box center [672, 400] width 400 height 73
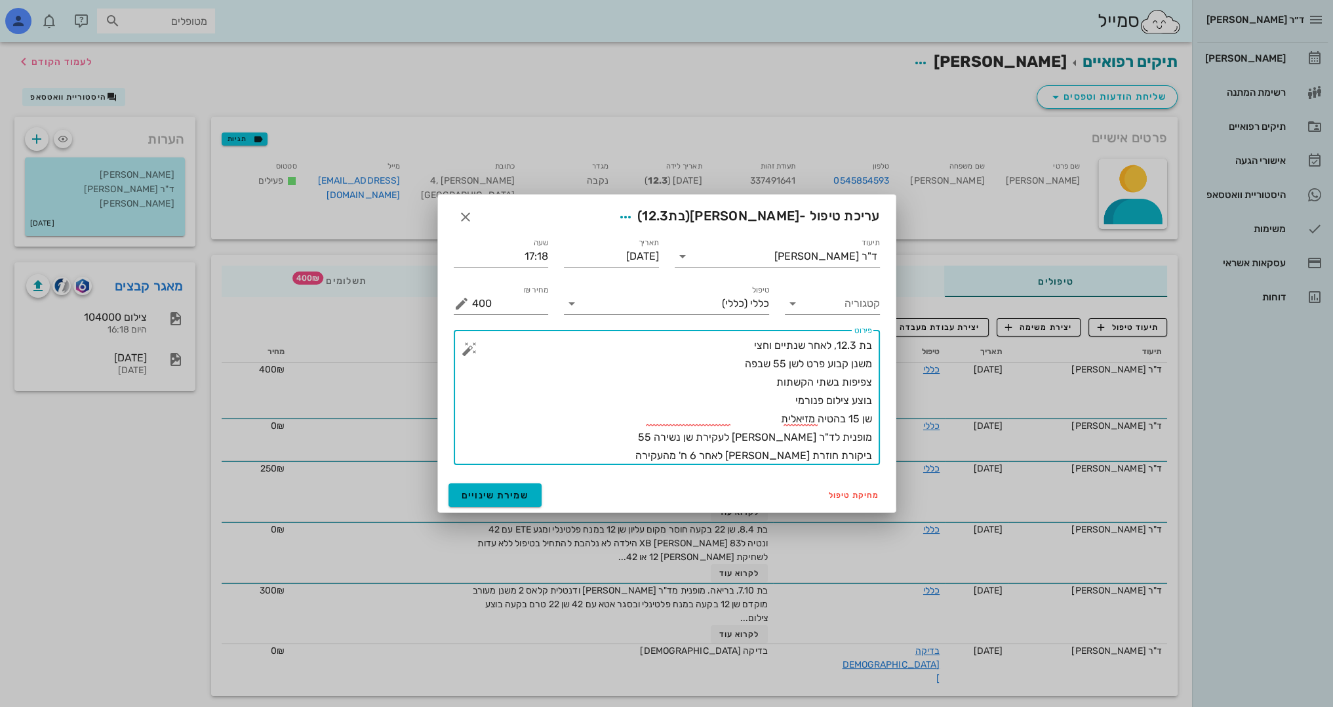
click at [694, 431] on textarea "בת 12.3, לאחר שנתיים וחצי משנן קבוע פרט לשן 55 שבפה צפיפות בשתי הקשתות בוצע ציל…" at bounding box center [672, 400] width 400 height 129
type textarea "בת 12.3, לאחר שנתיים וחצי משנן קבוע פרט לשן 55 שבפה צפיפות בשתי הקשתות בוצע ציל…"
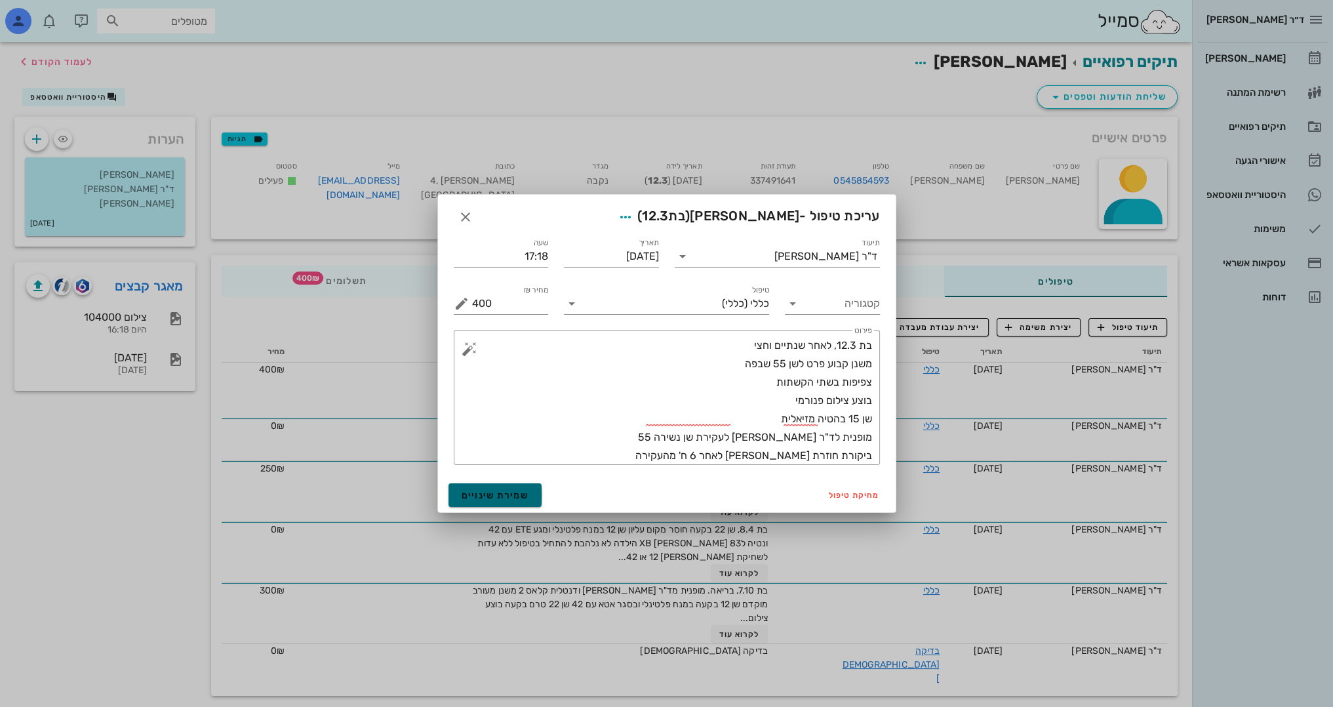
click at [495, 500] on span "שמירת שינויים" at bounding box center [496, 495] width 68 height 11
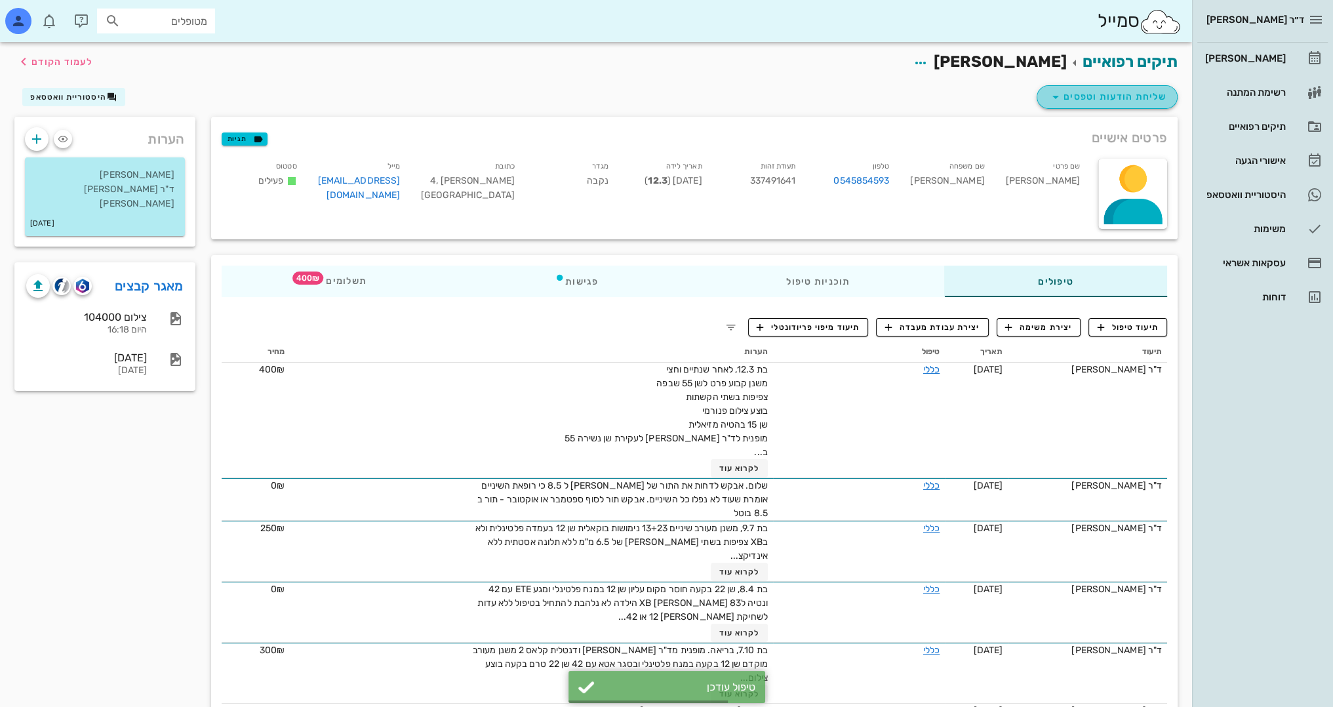
click at [1078, 96] on span "שליחת הודעות וטפסים" at bounding box center [1107, 97] width 119 height 16
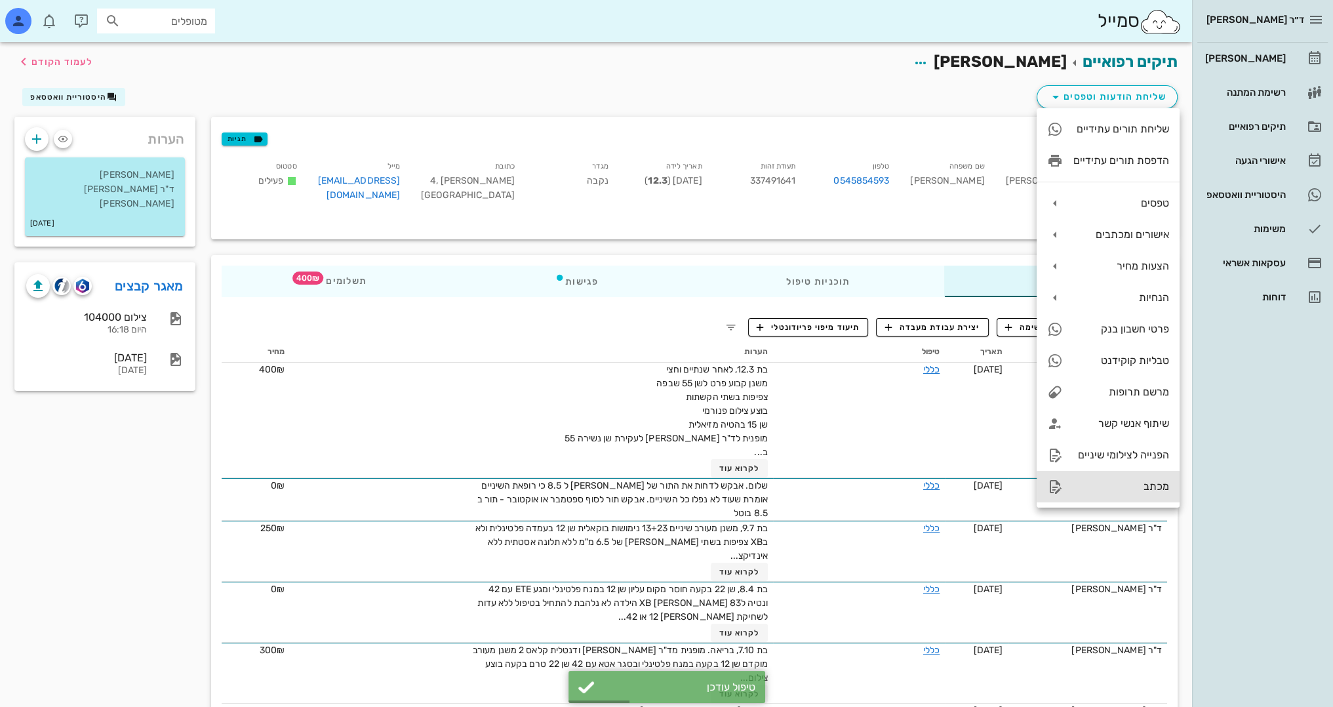
click at [1128, 488] on div "מכתב" at bounding box center [1121, 486] width 96 height 12
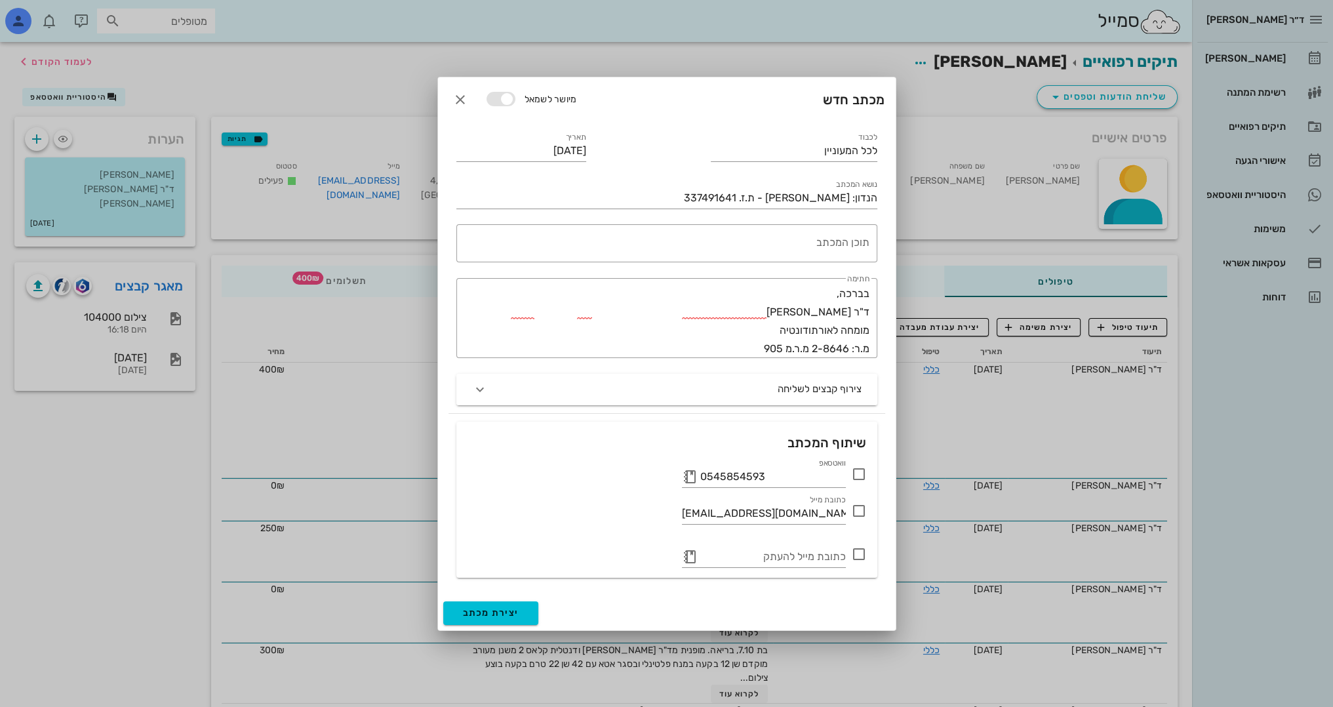
click at [856, 473] on icon at bounding box center [859, 474] width 16 height 16
drag, startPoint x: 862, startPoint y: 509, endPoint x: 855, endPoint y: 420, distance: 88.8
click at [862, 509] on div at bounding box center [859, 511] width 22 height 22
checkbox input "true"
drag, startPoint x: 813, startPoint y: 149, endPoint x: 1180, endPoint y: 159, distance: 367.3
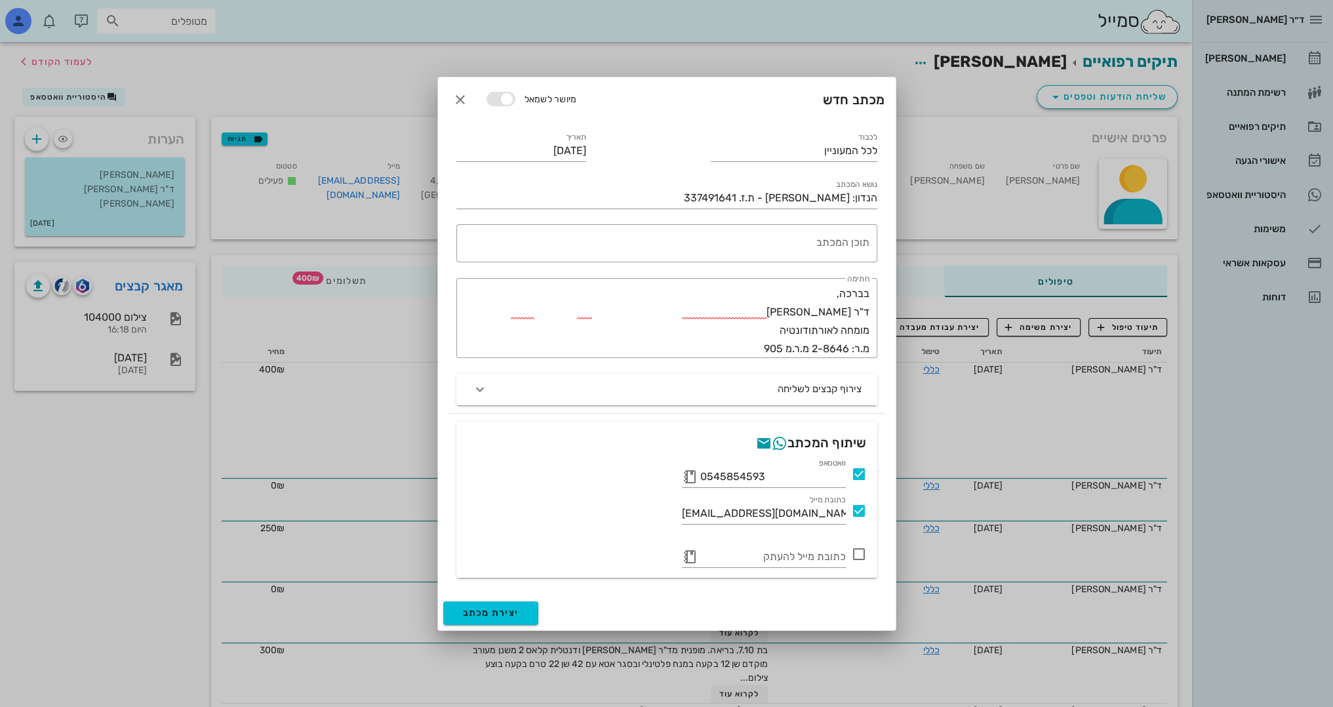
click at [1180, 159] on div "ד״ר נמרוד דיקשטיין יומן מרפאה רשימת המתנה תיקים רפואיים אישורי הגעה היסטוריית ו…" at bounding box center [666, 388] width 1333 height 776
drag, startPoint x: 801, startPoint y: 152, endPoint x: 1220, endPoint y: 156, distance: 419.0
click at [1220, 156] on div "ד״ר נמרוד דיקשטיין יומן מרפאה רשימת המתנה תיקים רפואיים אישורי הגעה היסטוריית ו…" at bounding box center [666, 388] width 1333 height 776
type input "ד"ר ולנשטיין"
click at [828, 234] on div "תוכן המכתב" at bounding box center [664, 243] width 410 height 38
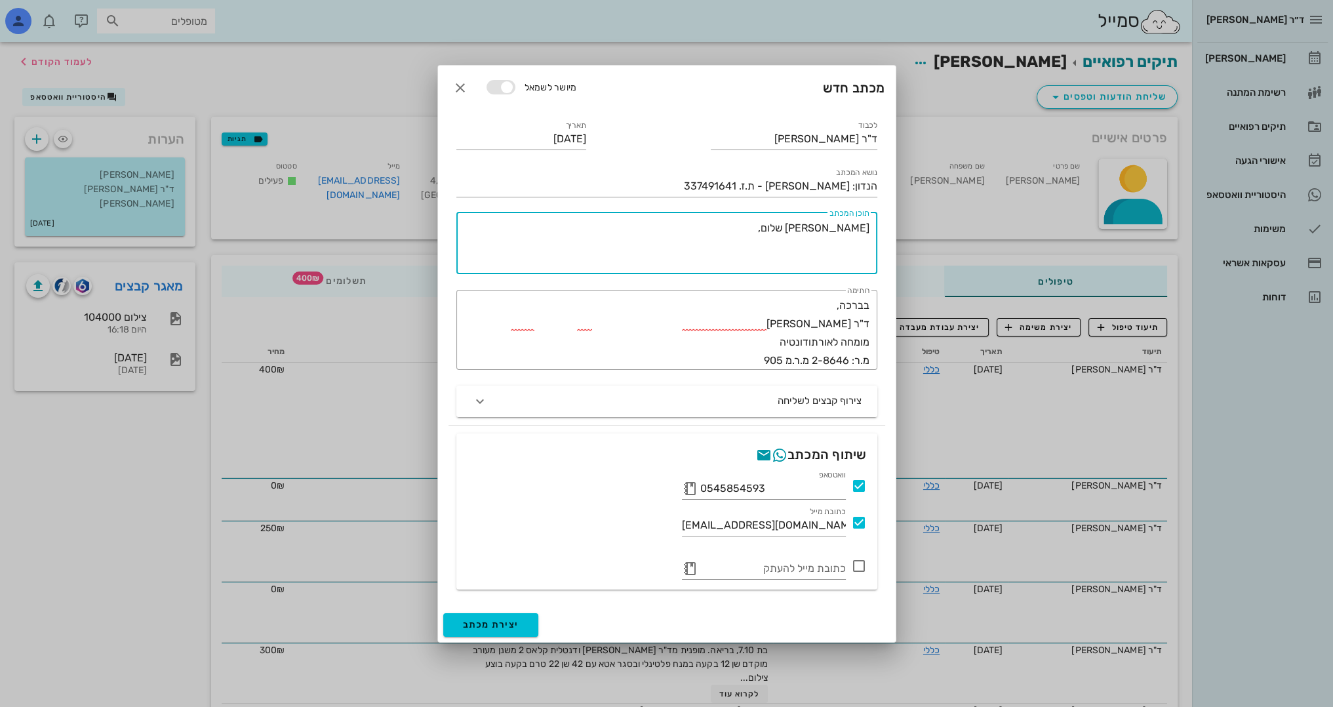
paste textarea "בת 12.3, לאחר שנתיים וחצי משנן קבוע פרט לשן 55 שבפה צפיפות בשתי הקשתות בוצע ציל…"
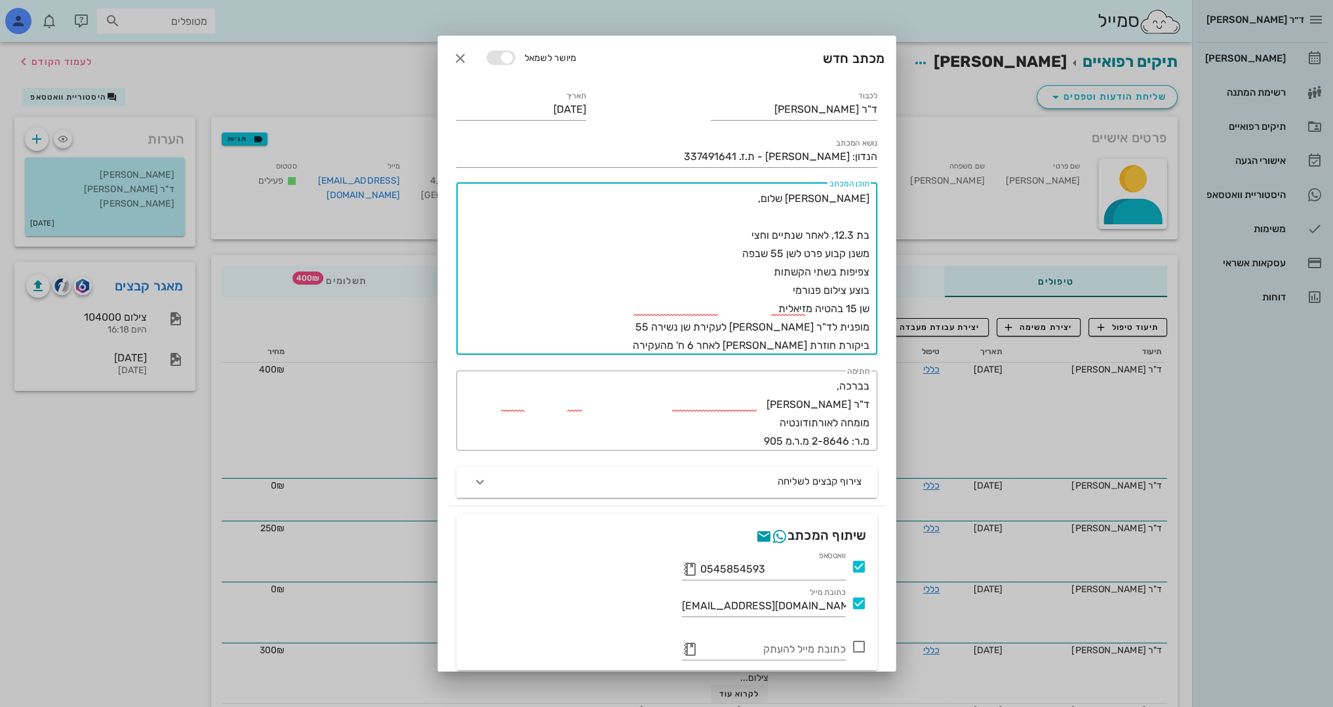
click at [867, 235] on textarea "גל היקרה שלום, בת 12.3, לאחר שנתיים וחצי משנן קבוע פרט לשן 55 שבפה צפיפות בשתי …" at bounding box center [664, 271] width 410 height 165
drag, startPoint x: 810, startPoint y: 239, endPoint x: 734, endPoint y: 237, distance: 76.1
click at [734, 237] on textarea "גל היקרה שלום, גילי בת 12.3, לאחר שנתיים וחצי משנן קבוע פרט לשן 55 שבפה צפיפות …" at bounding box center [664, 271] width 410 height 165
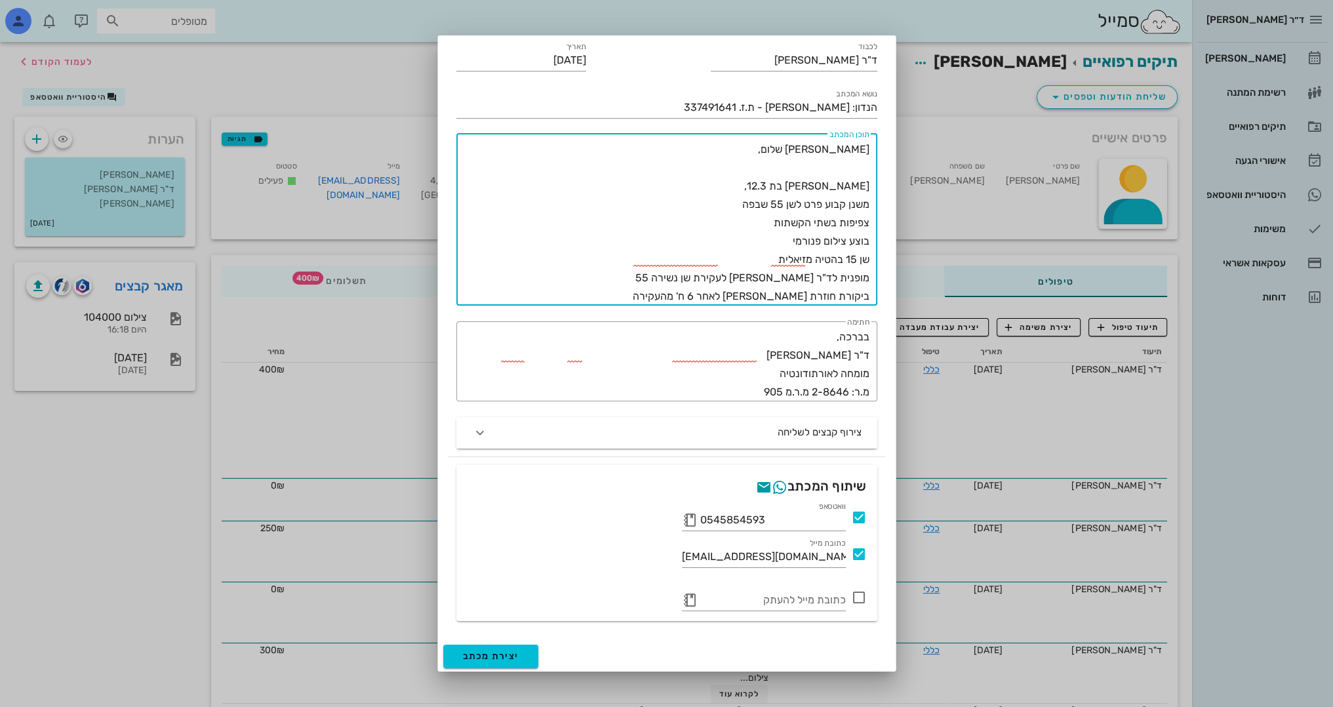
scroll to position [50, 0]
drag, startPoint x: 836, startPoint y: 273, endPoint x: 782, endPoint y: 281, distance: 54.9
click at [782, 281] on textarea "גל היקרה שלום, גילי בת 12.3, משנן קבוע פרט לשן 55 שבפה צפיפות בשתי הקשתות בוצע …" at bounding box center [664, 221] width 410 height 165
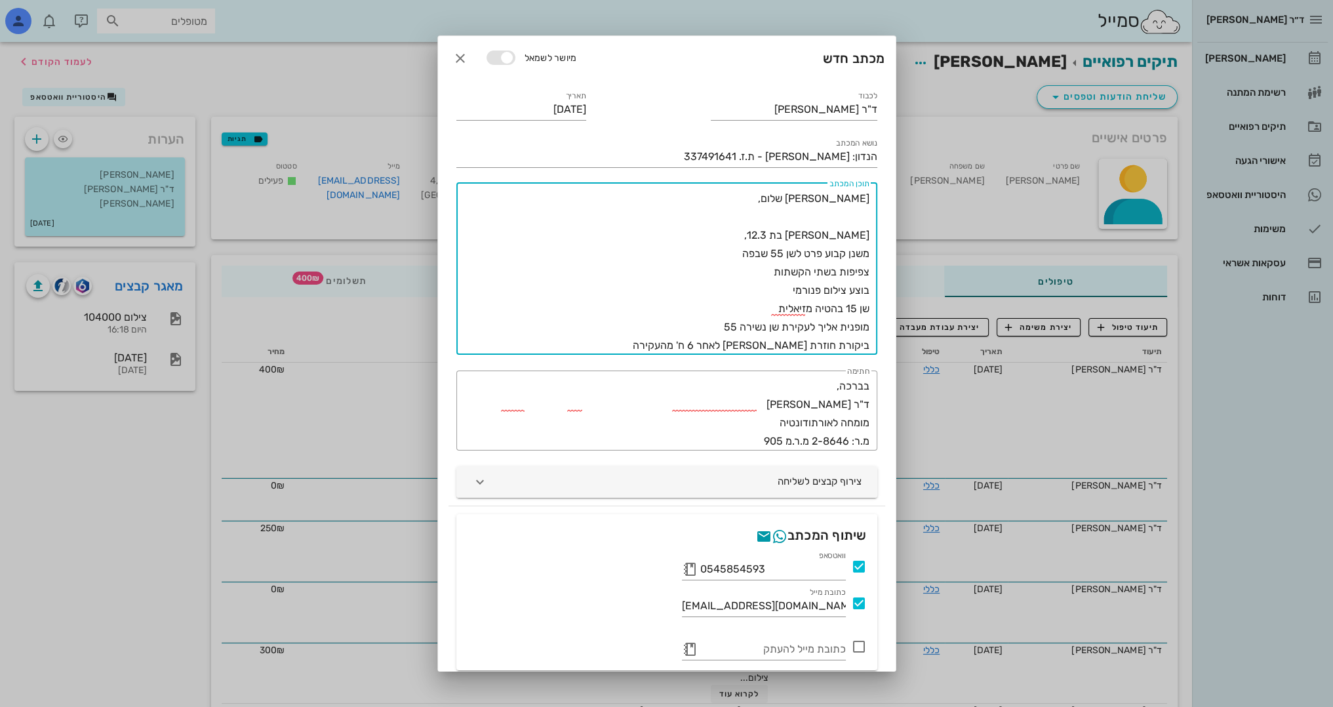
type textarea "גל היקרה שלום, גילי בת 12.3, משנן קבוע פרט לשן 55 שבפה צפיפות בשתי הקשתות בוצע …"
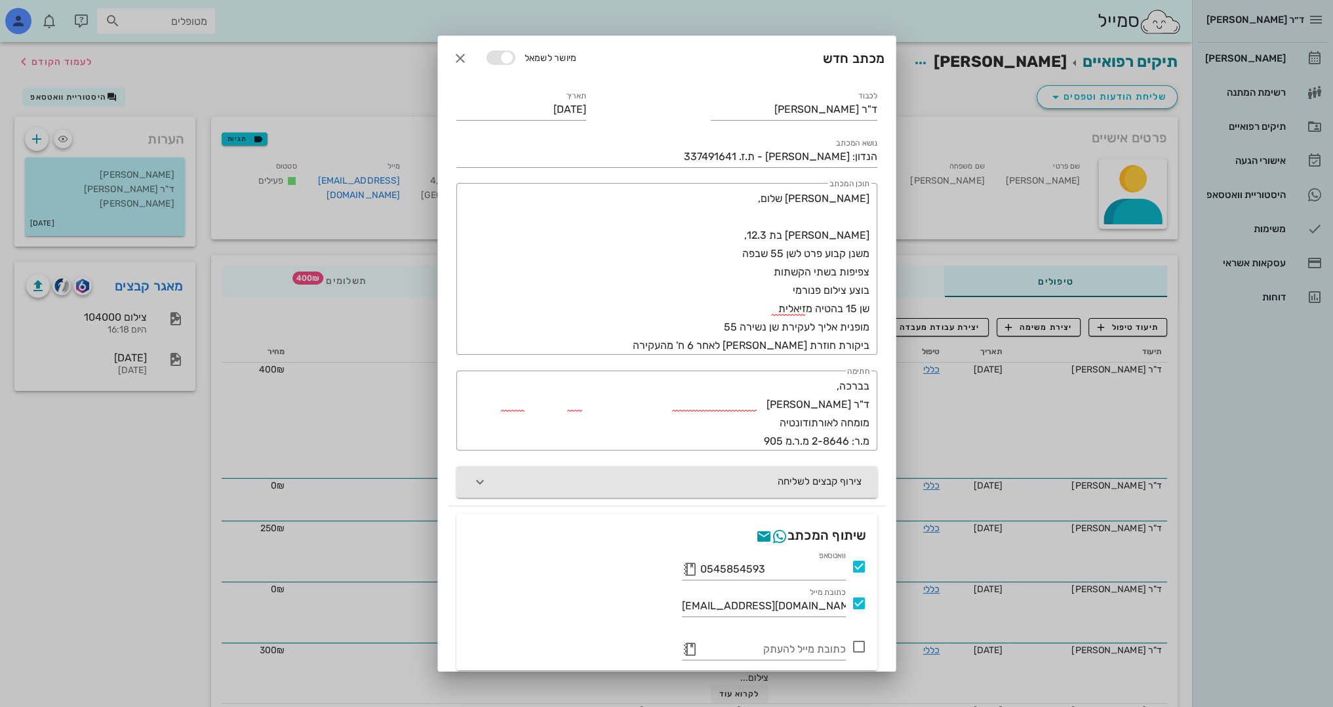
click at [485, 479] on icon "button" at bounding box center [480, 482] width 16 height 16
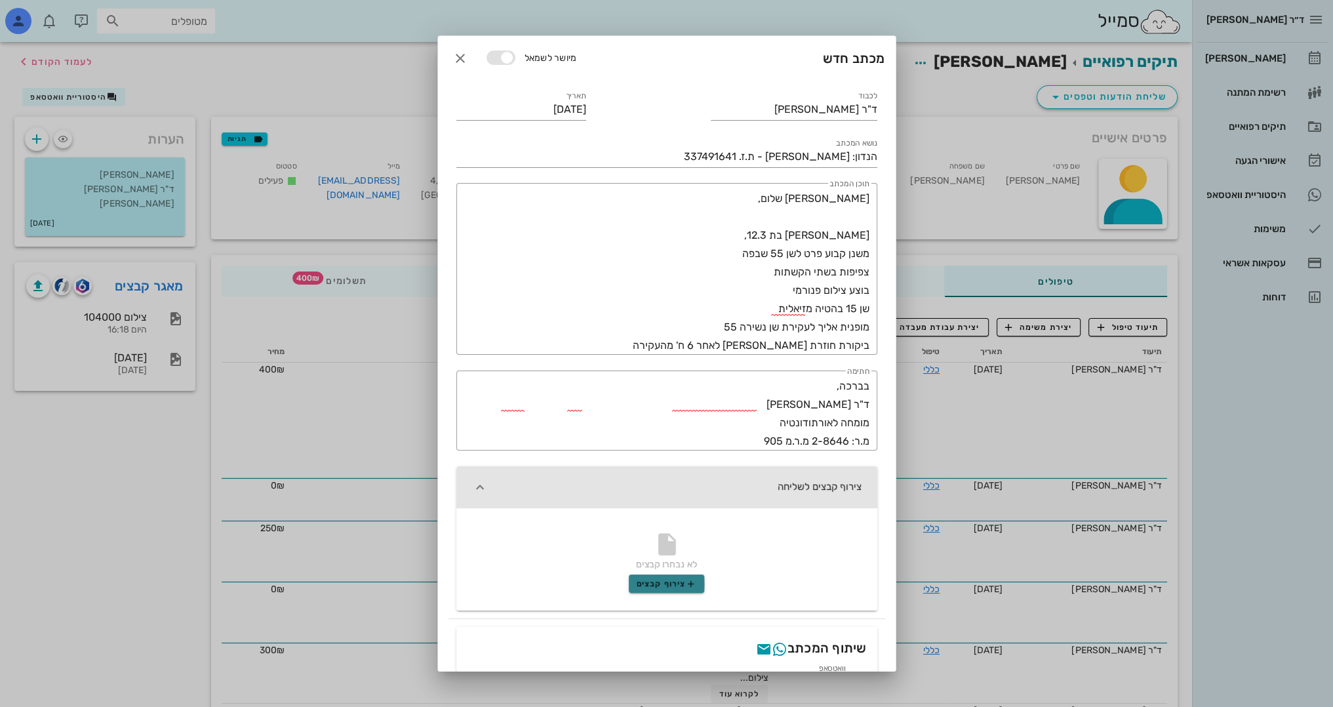
click at [690, 581] on icon "button" at bounding box center [691, 583] width 10 height 10
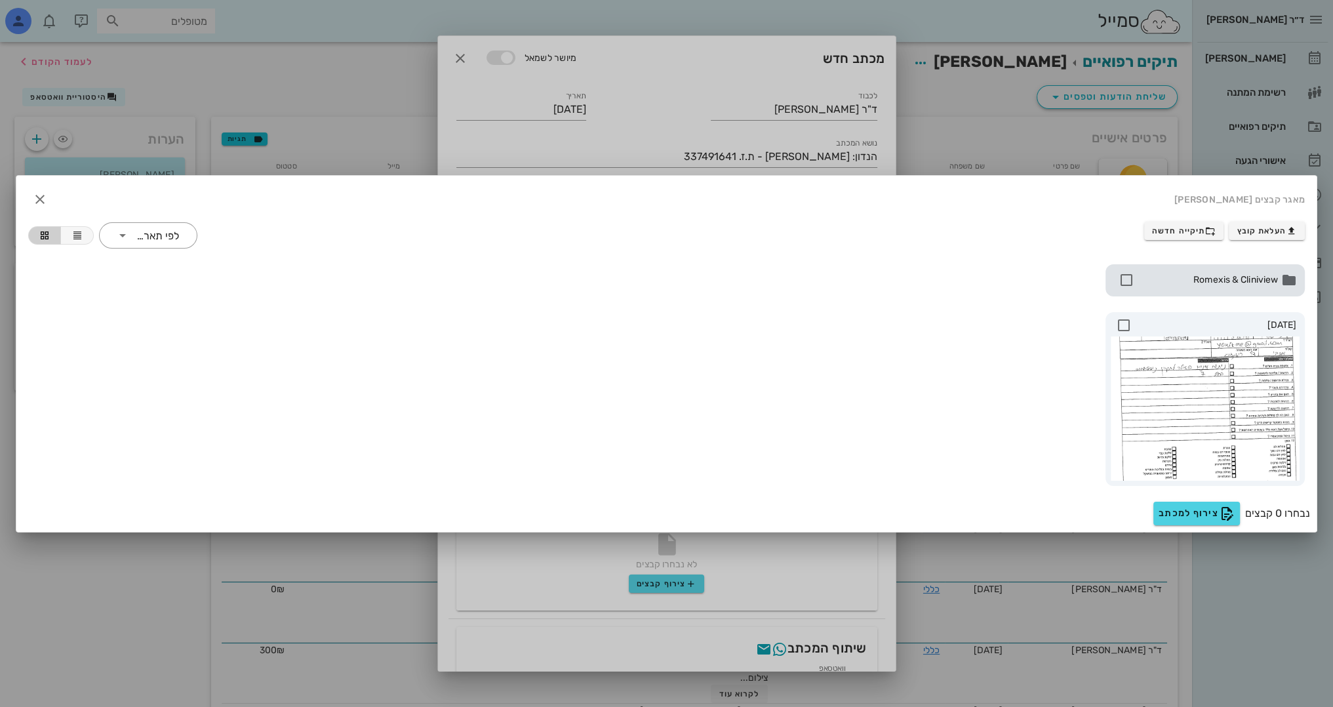
click at [1204, 282] on span "Romexis & Cliniview" at bounding box center [1208, 280] width 141 height 14
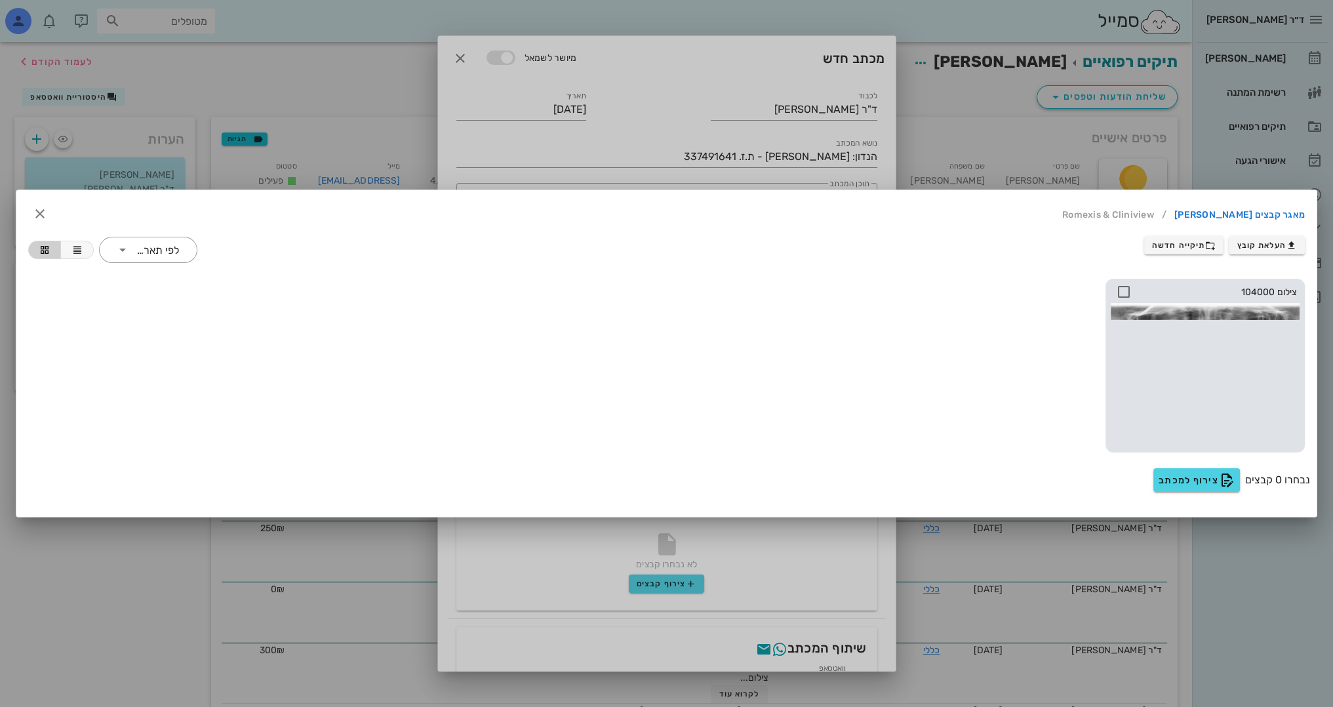
click at [1122, 287] on icon at bounding box center [1124, 292] width 16 height 16
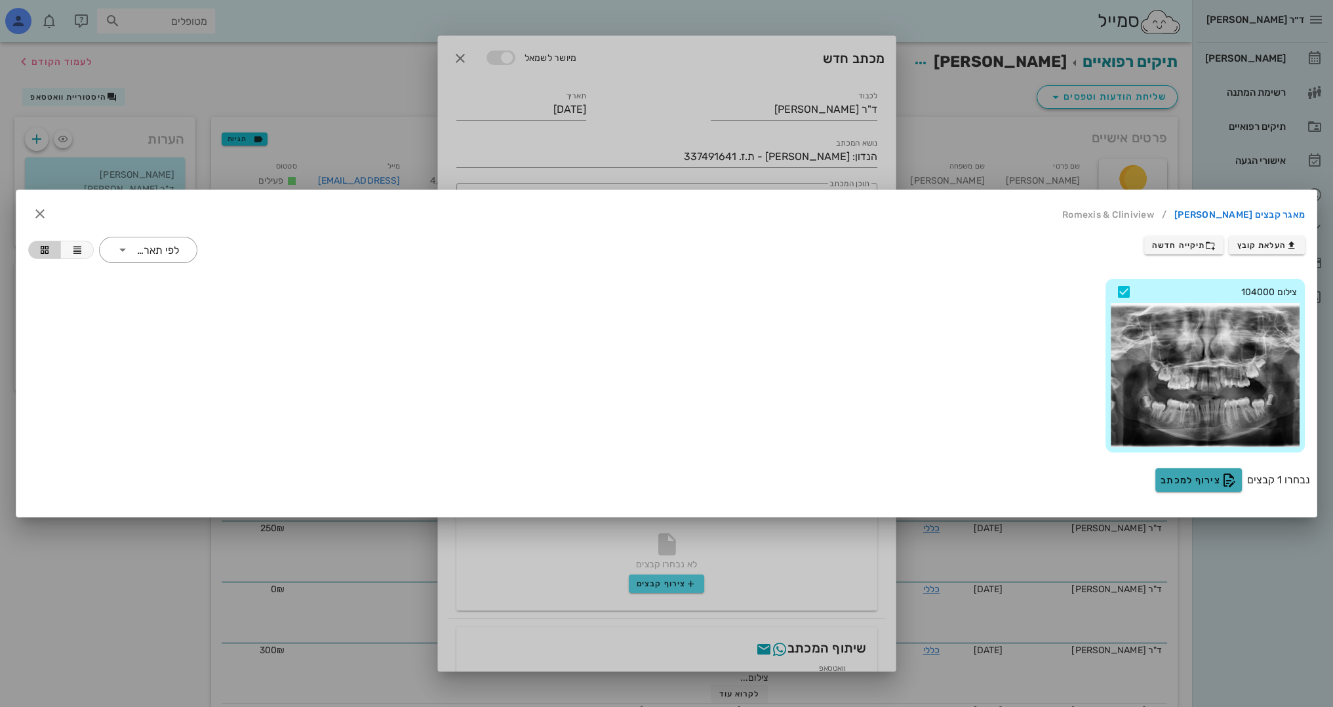
click at [1187, 477] on span "צירוף למכתב" at bounding box center [1199, 480] width 76 height 16
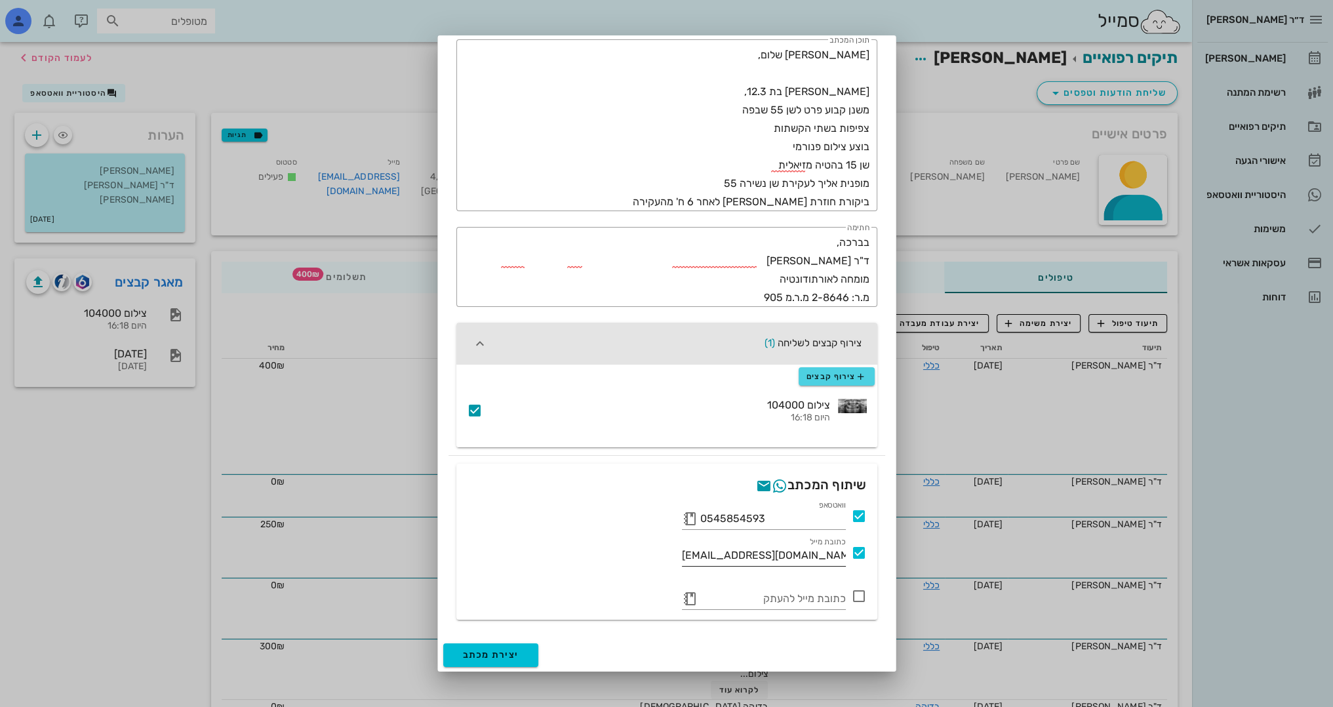
scroll to position [47, 0]
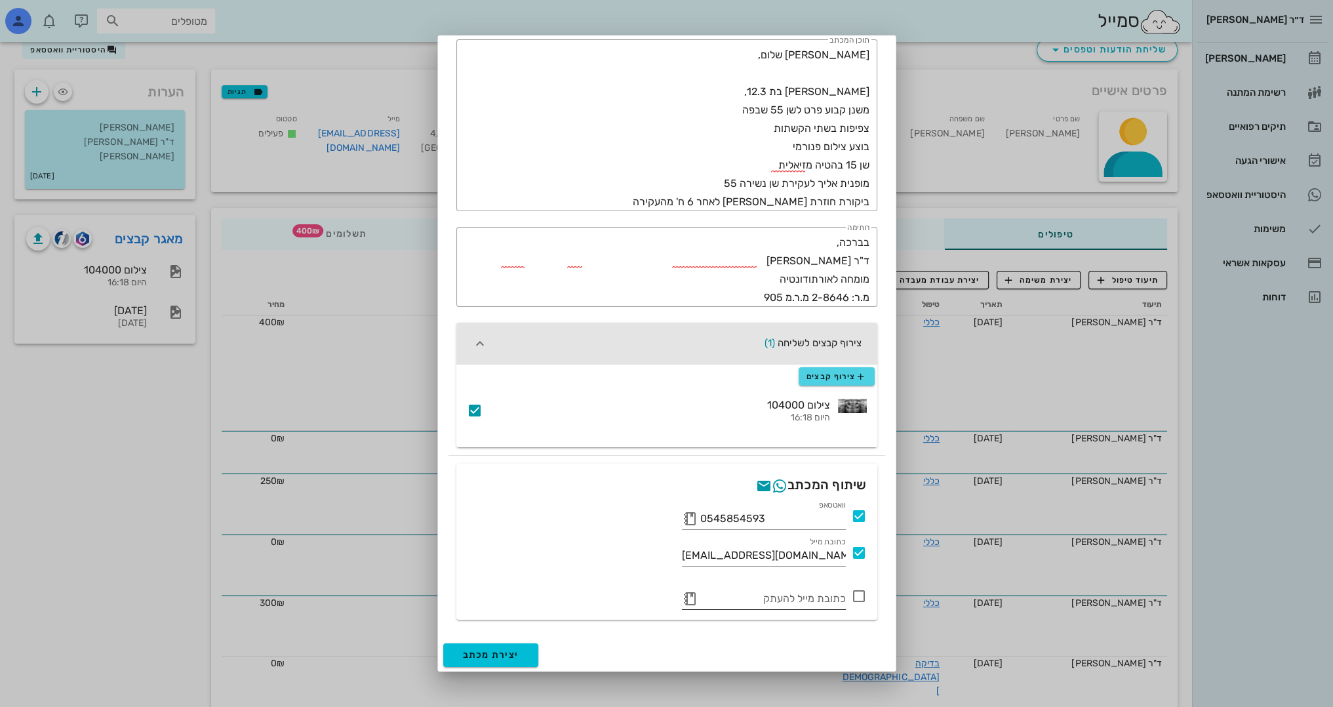
click at [692, 599] on button "button" at bounding box center [690, 599] width 16 height 16
click at [687, 597] on icon at bounding box center [690, 599] width 16 height 16
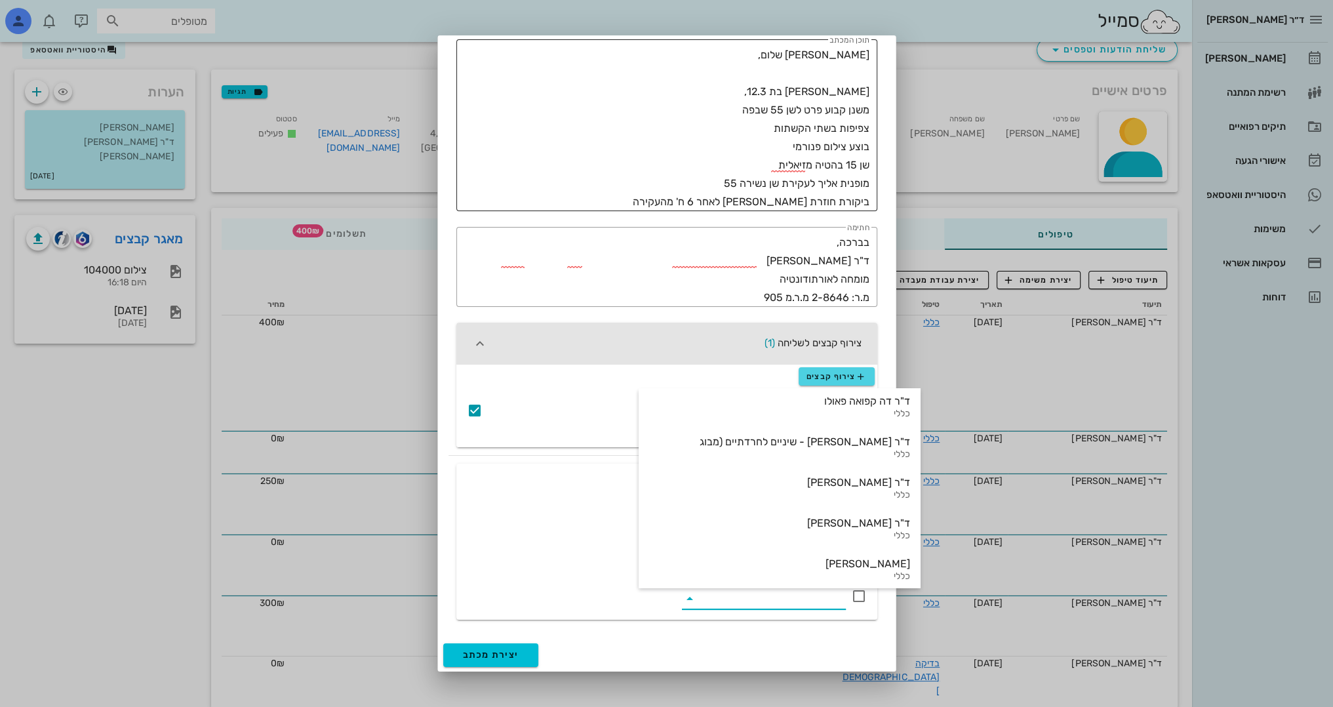
scroll to position [531, 0]
click at [514, 473] on div "שיתוף המכתב" at bounding box center [666, 485] width 421 height 42
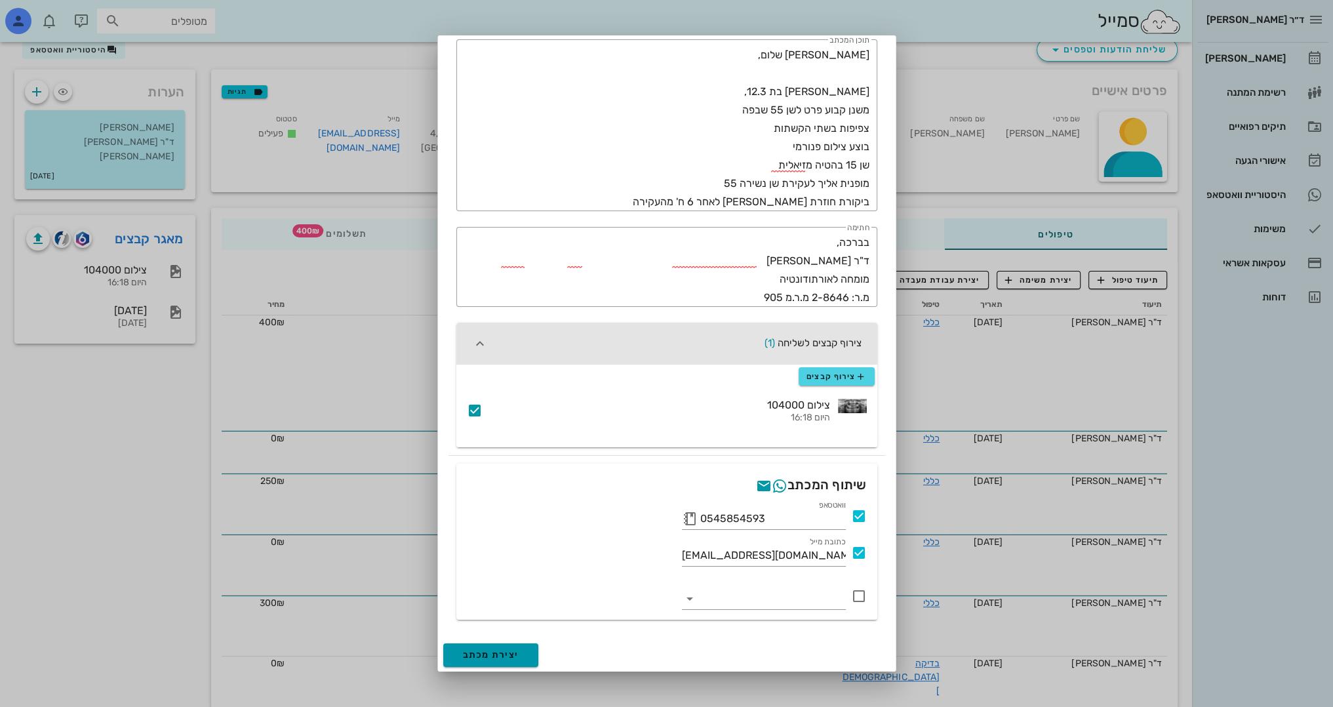
click at [517, 659] on span "יצירת מכתב" at bounding box center [491, 654] width 56 height 11
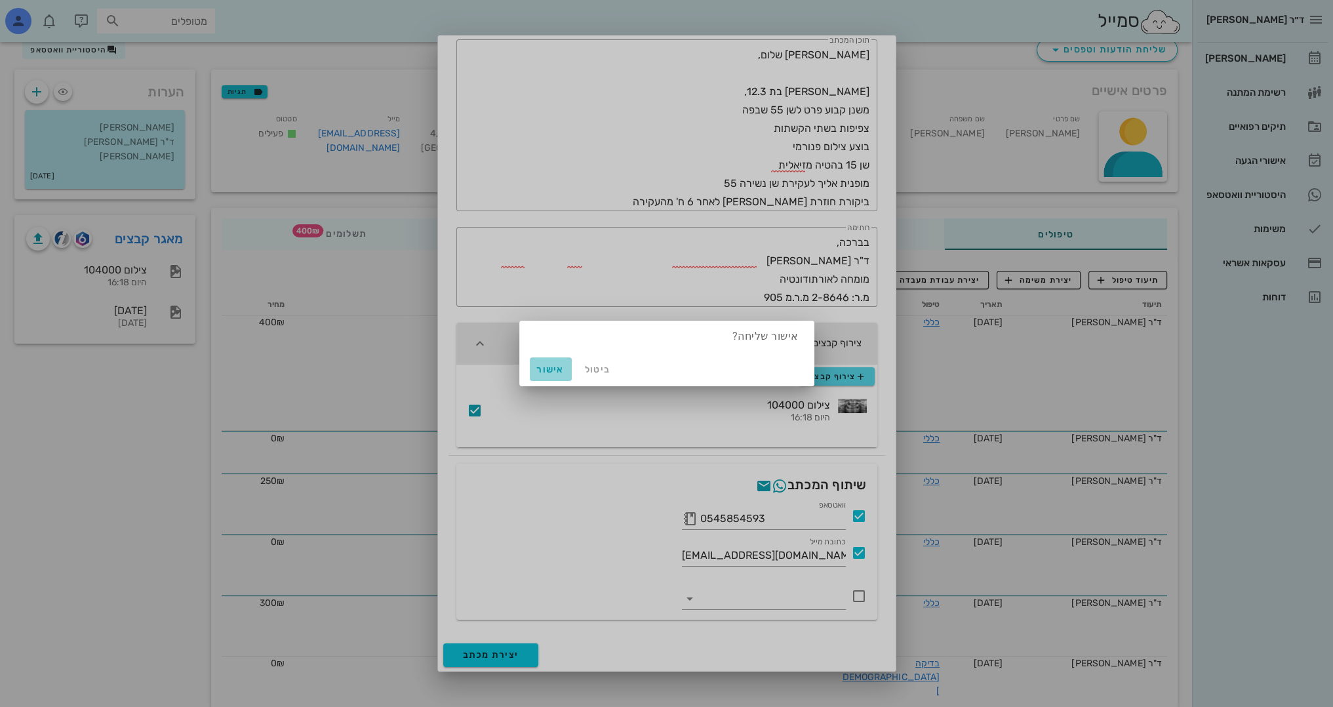
click at [557, 366] on span "אישור" at bounding box center [550, 369] width 31 height 11
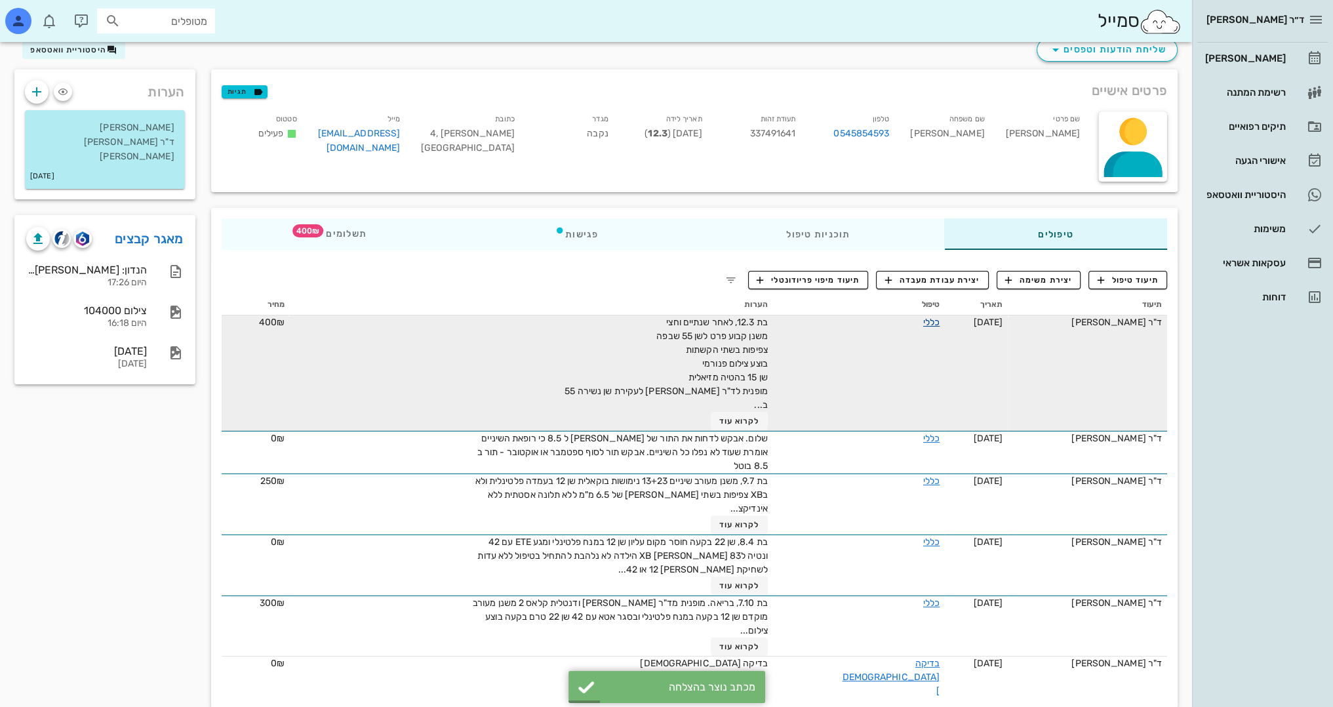
click at [923, 319] on link "כללי" at bounding box center [931, 322] width 16 height 11
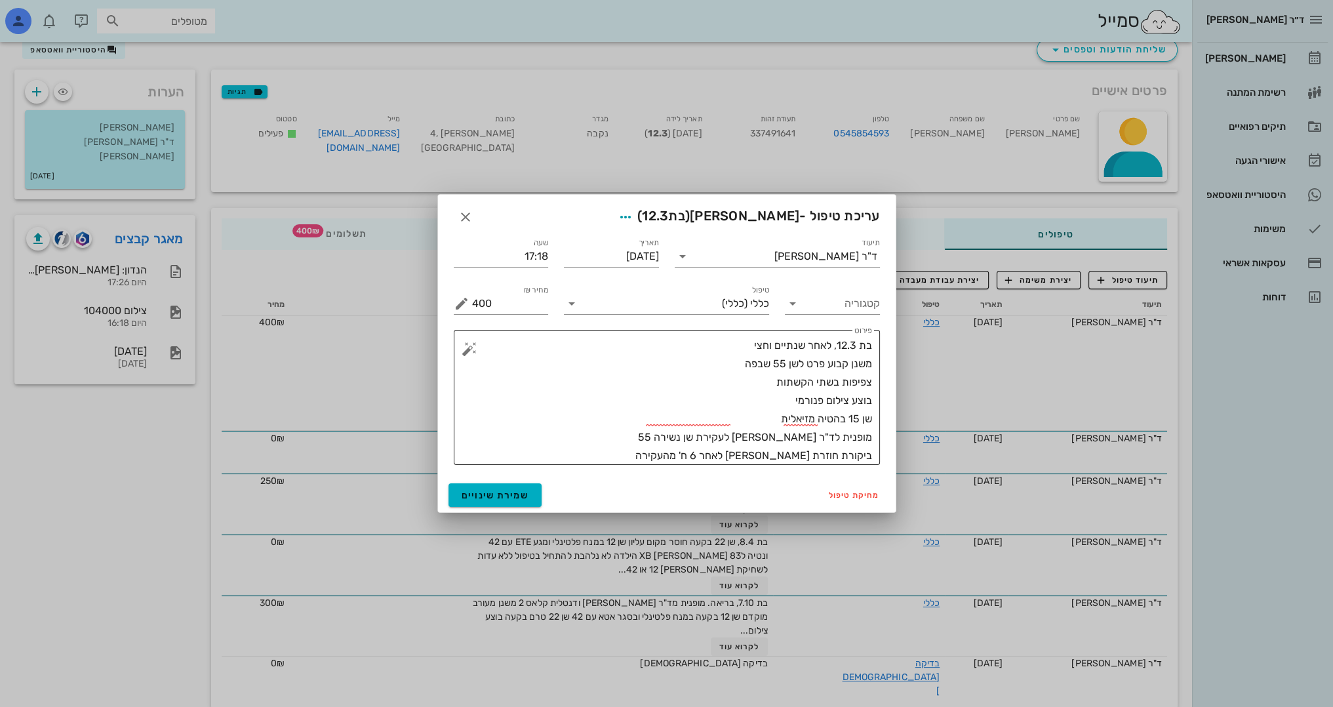
click at [830, 345] on textarea "בת 12.3, לאחר שנתיים וחצי משנן קבוע פרט לשן 55 שבפה צפיפות בשתי הקשתות בוצע ציל…" at bounding box center [672, 400] width 400 height 129
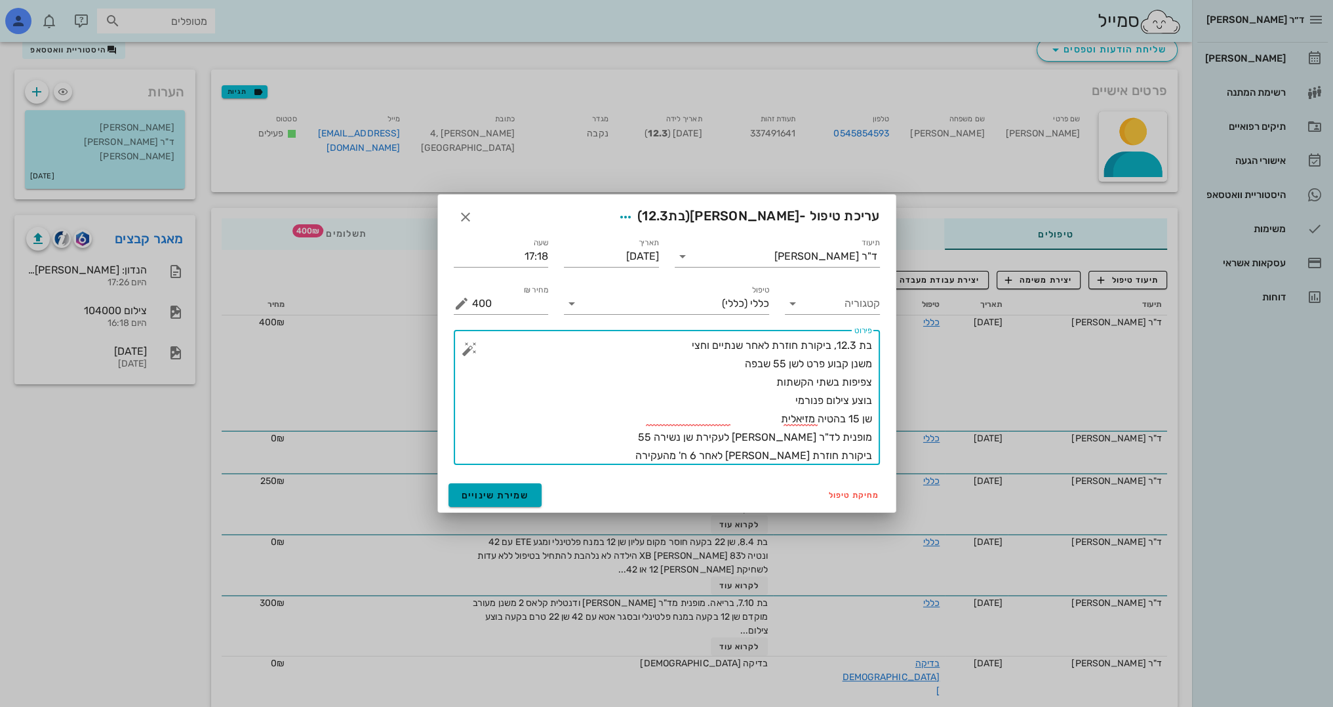
type textarea "בת 12.3, ביקורת חוזרת לאחר שנתיים וחצי משנן קבוע פרט לשן 55 שבפה צפיפות בשתי הק…"
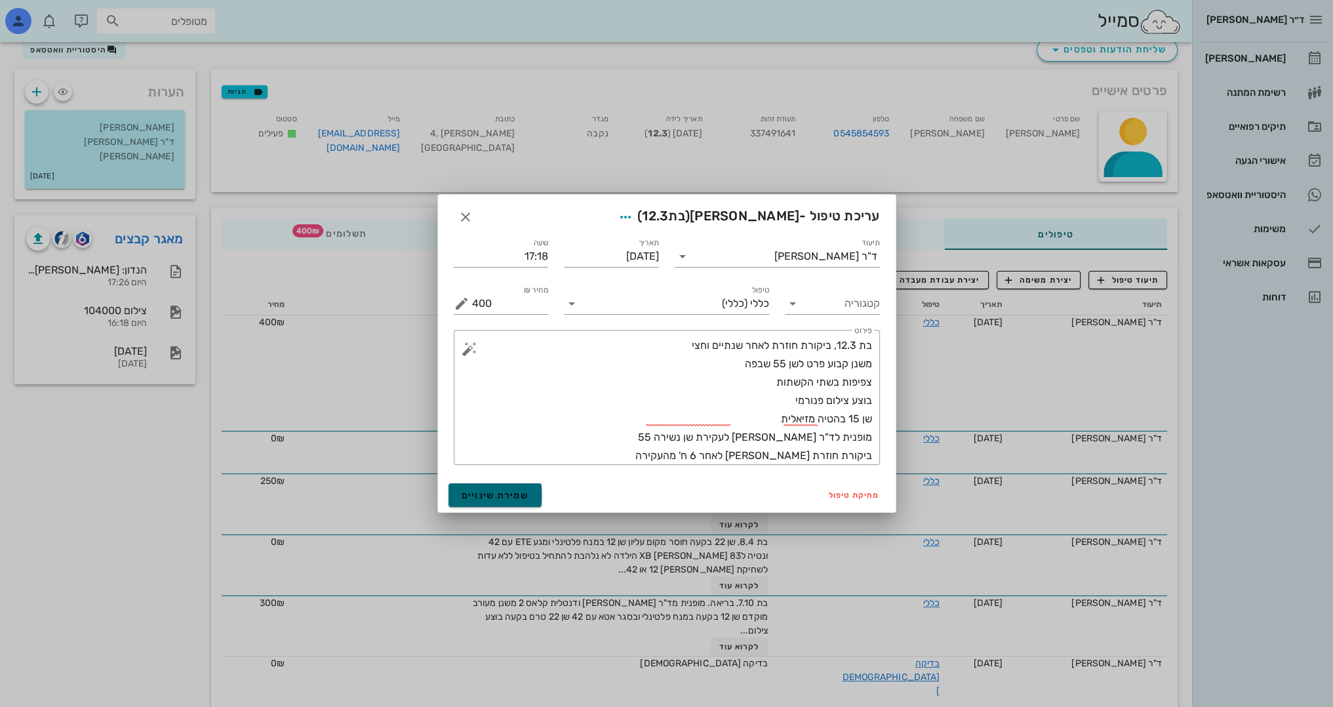
click at [494, 496] on span "שמירת שינויים" at bounding box center [496, 495] width 68 height 11
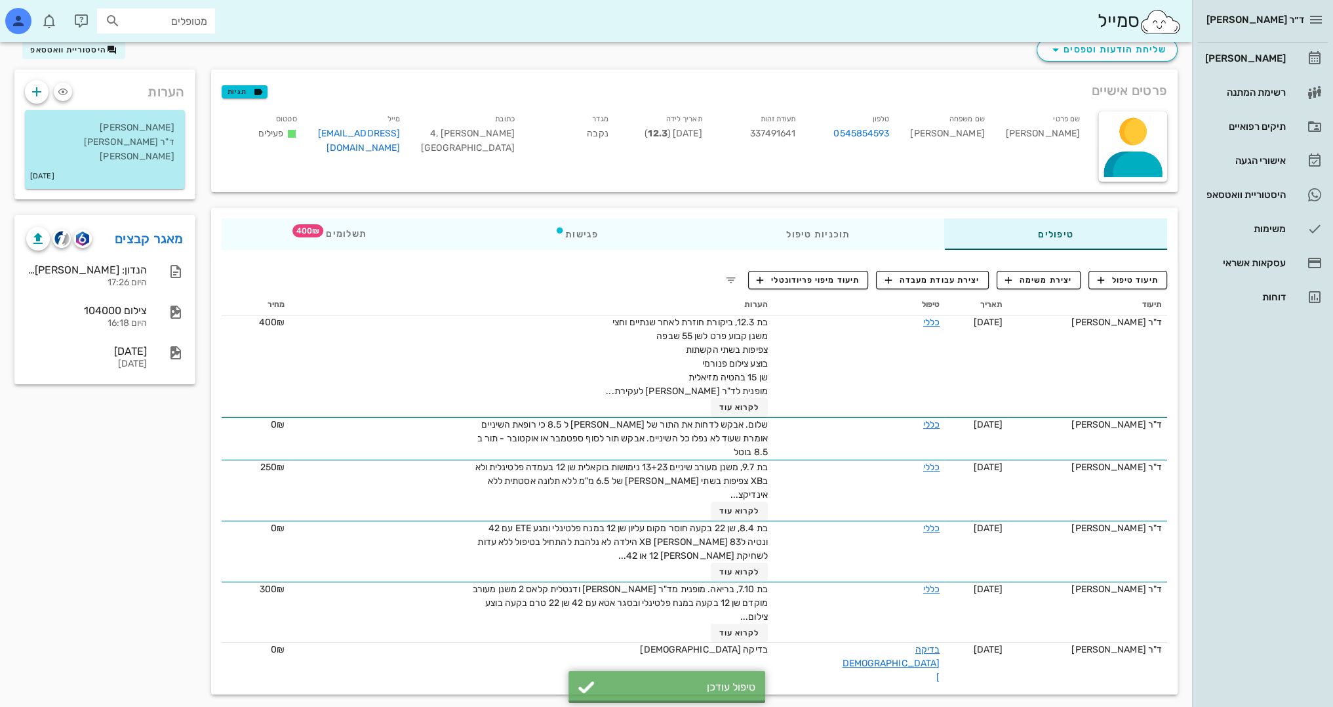
scroll to position [33, 0]
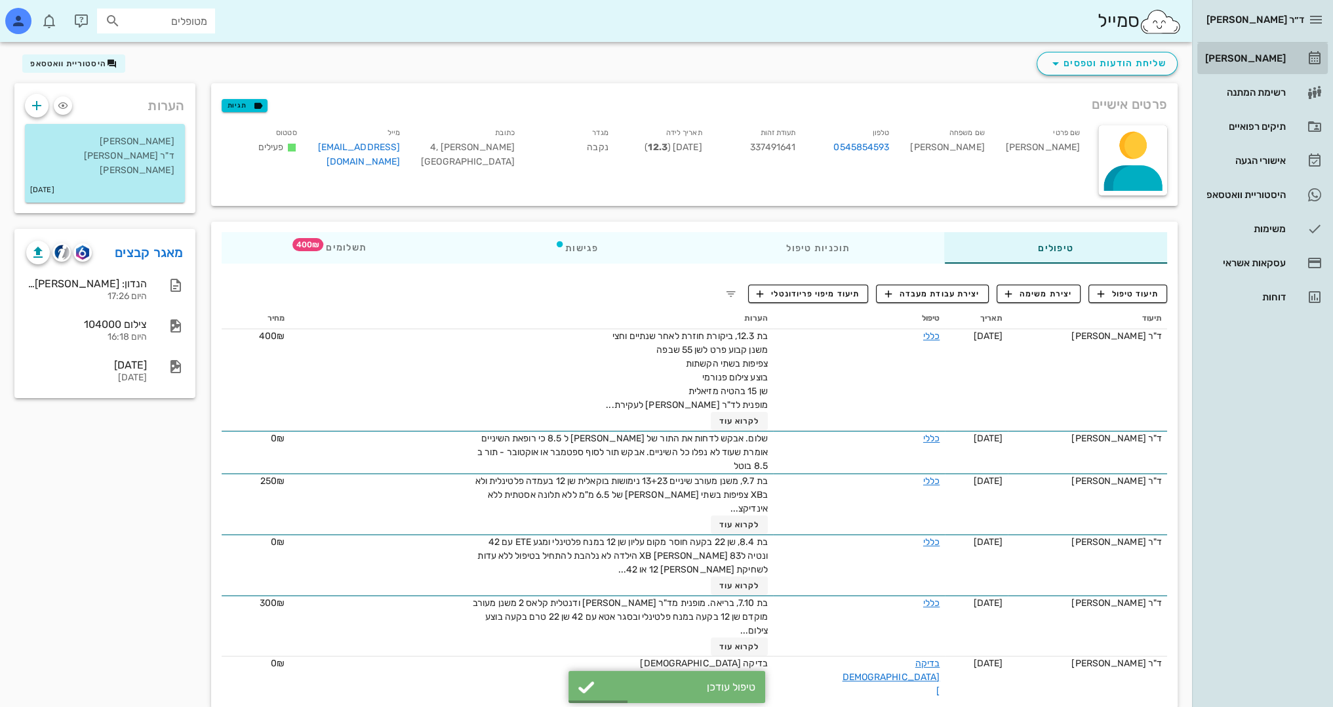
click at [1269, 56] on div "[PERSON_NAME]" at bounding box center [1243, 58] width 83 height 10
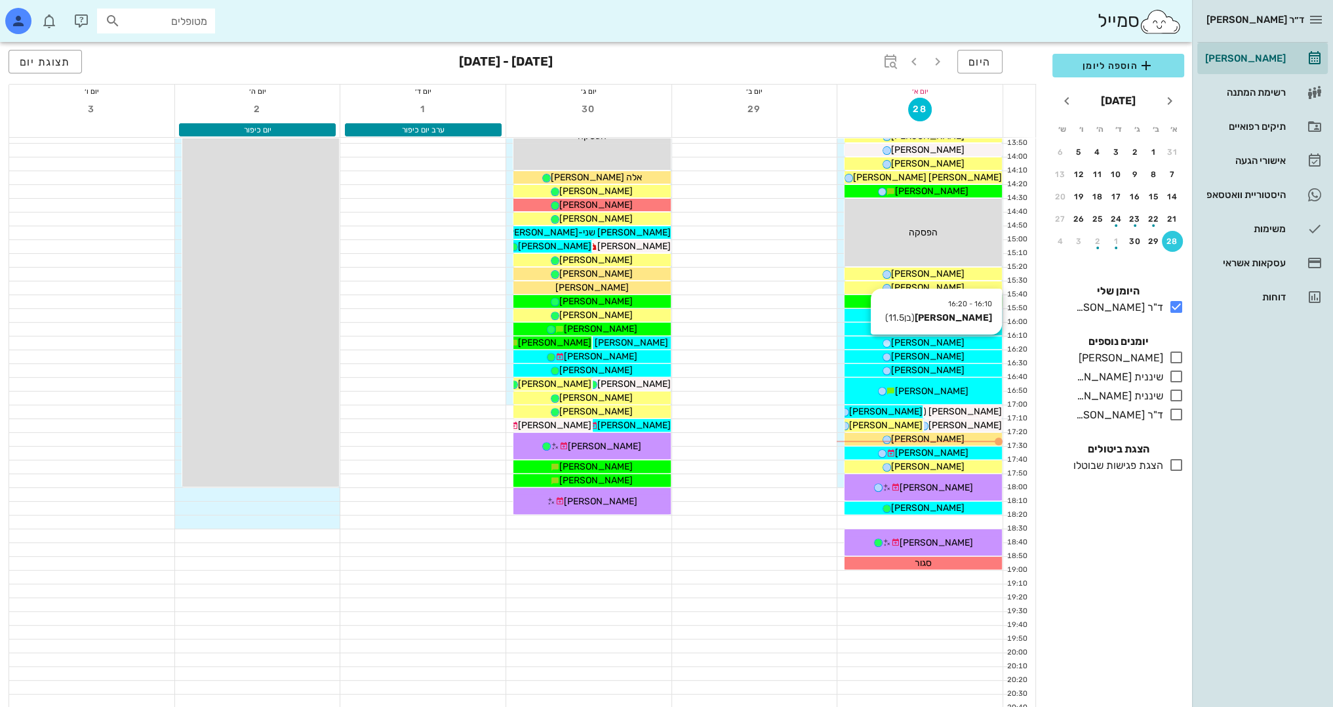
scroll to position [573, 0]
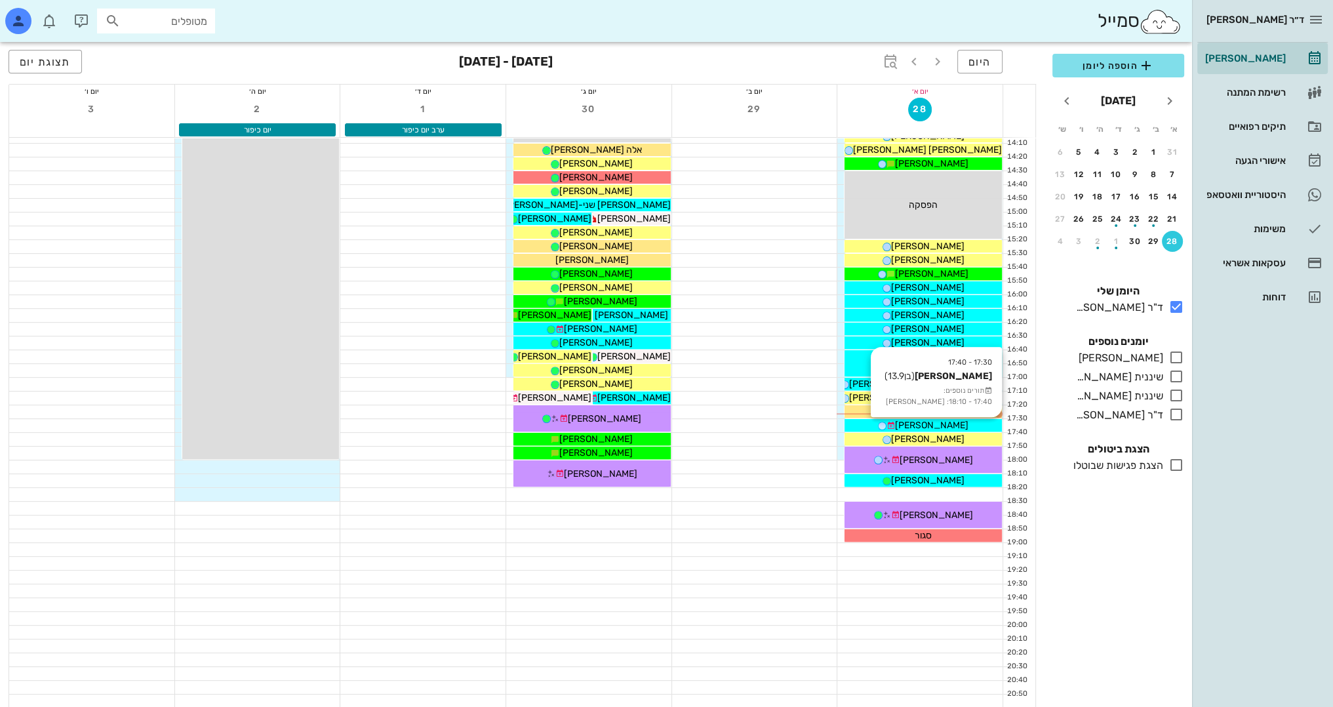
click at [947, 422] on span "[PERSON_NAME]" at bounding box center [931, 425] width 73 height 11
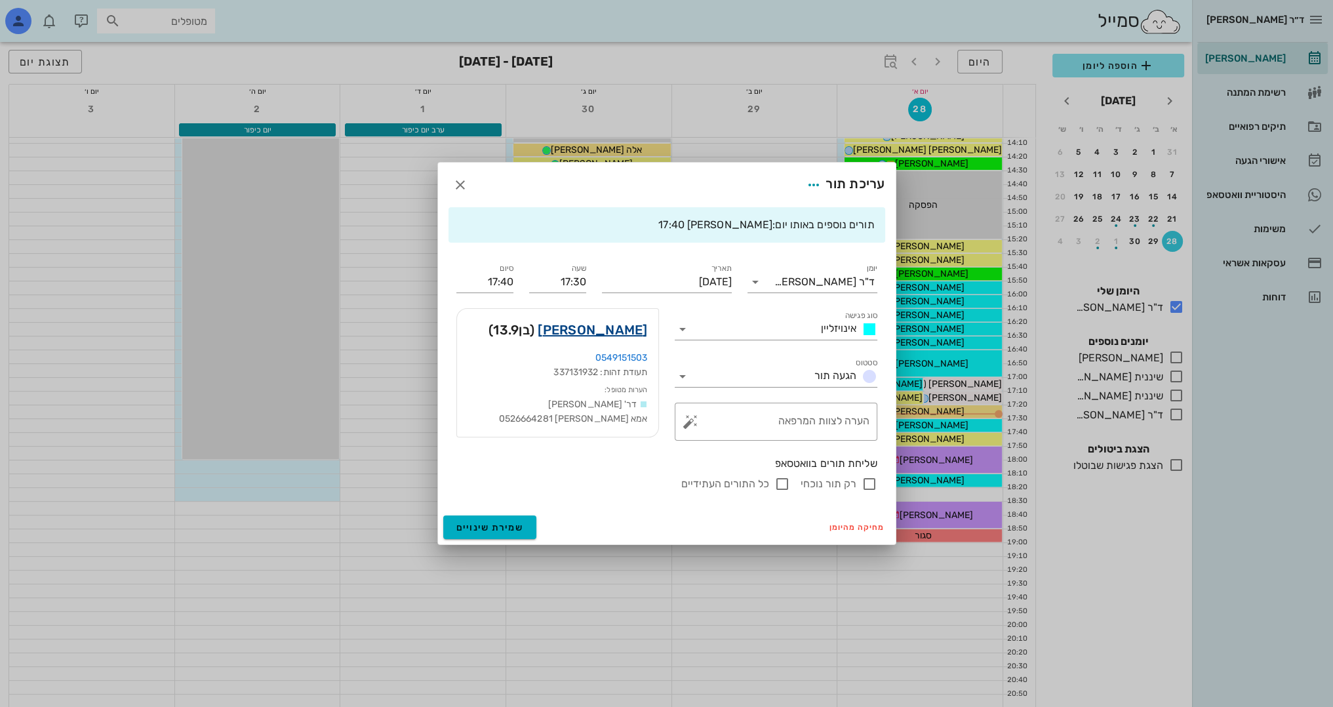
click at [635, 327] on link "עידו לייבמן" at bounding box center [592, 329] width 109 height 21
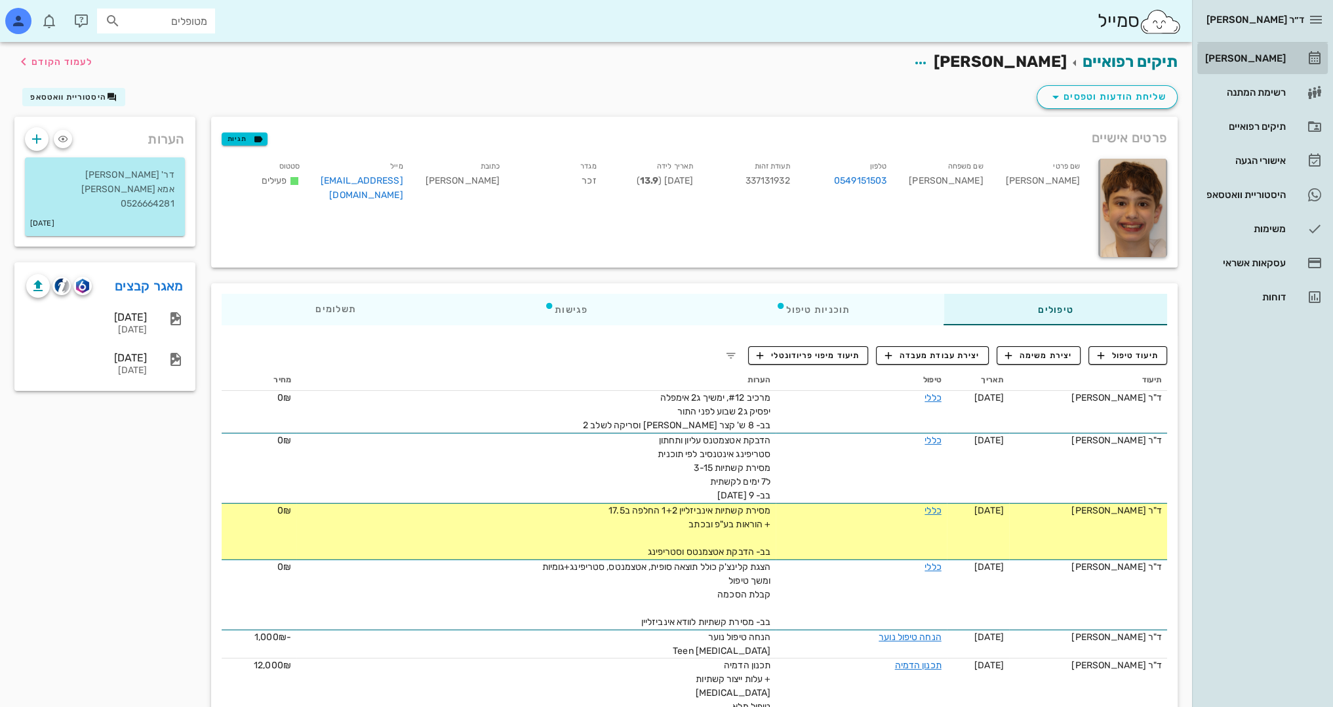
click at [1274, 58] on div "[PERSON_NAME]" at bounding box center [1243, 58] width 83 height 10
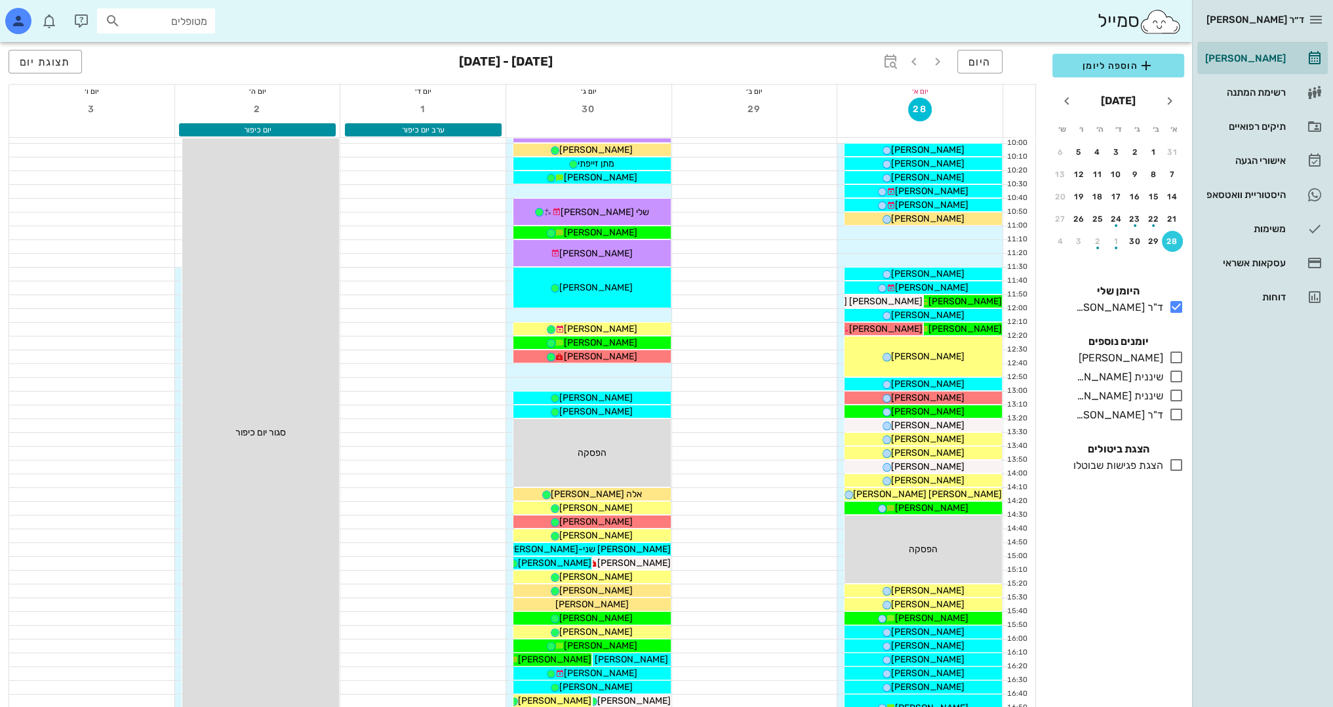
scroll to position [262, 0]
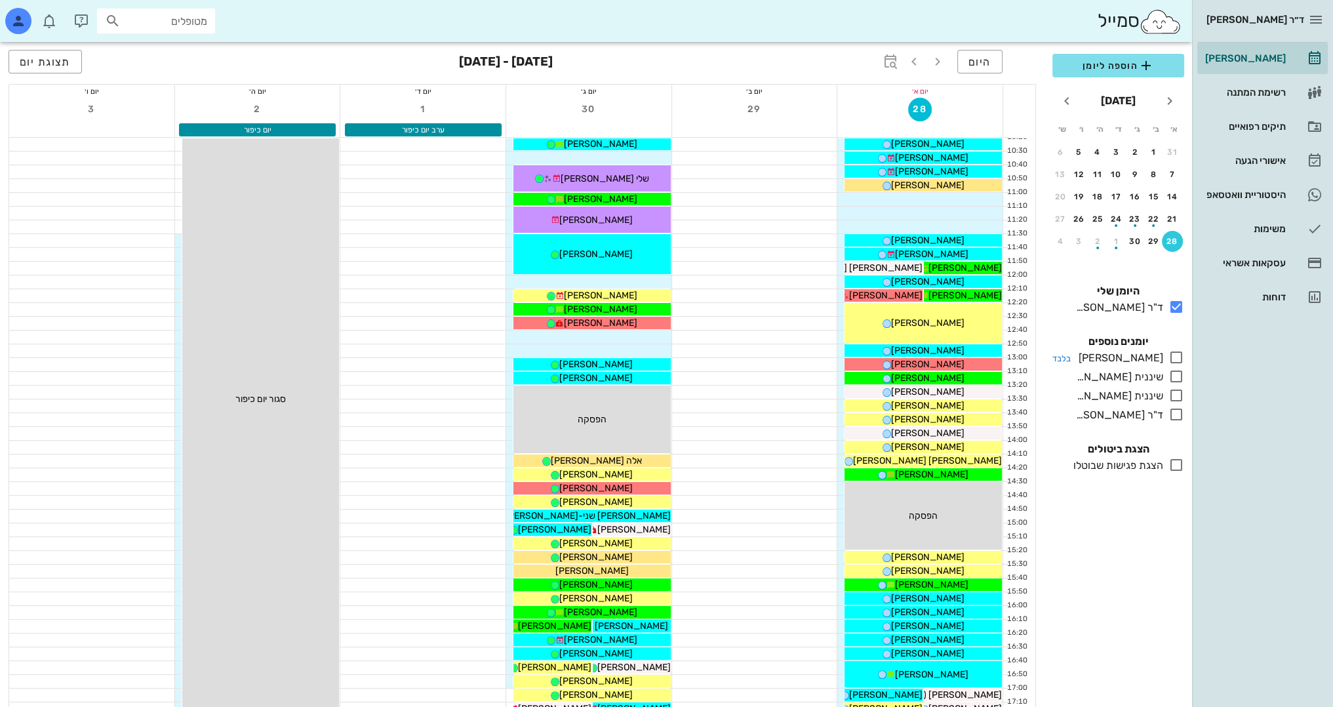
click at [1174, 354] on icon at bounding box center [1176, 357] width 16 height 16
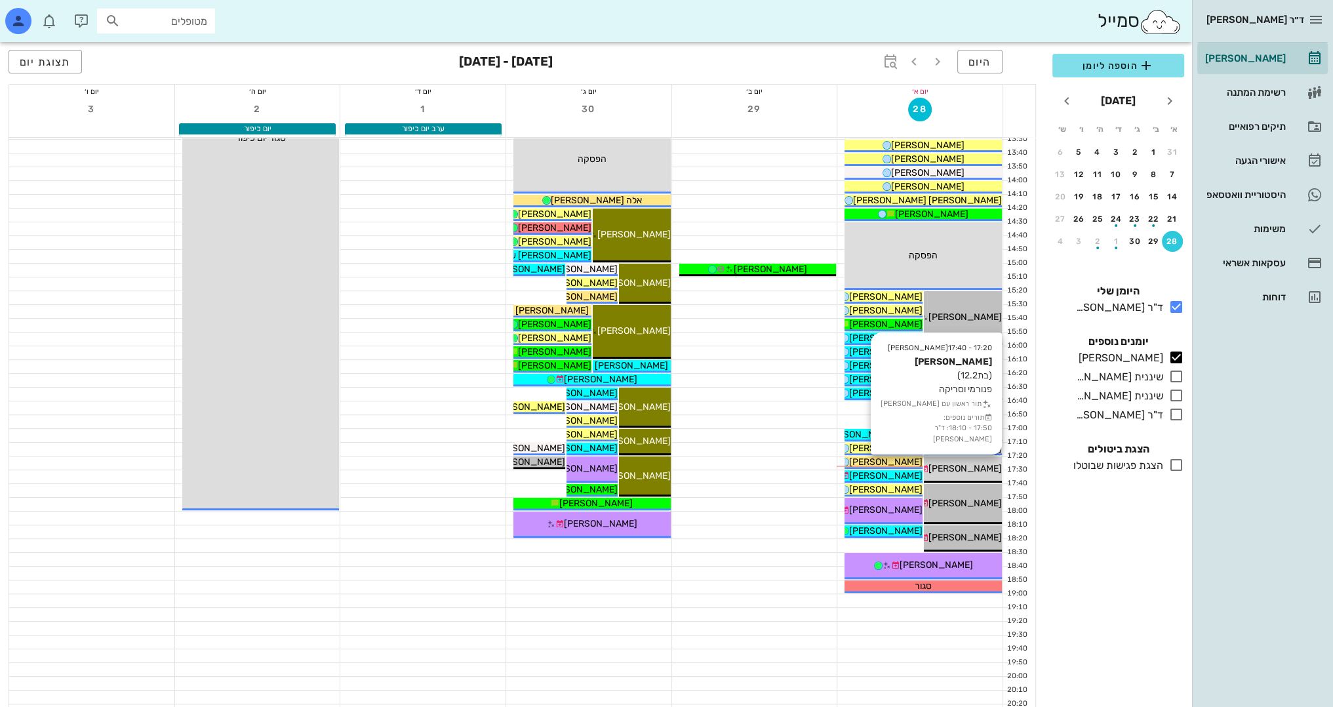
scroll to position [525, 0]
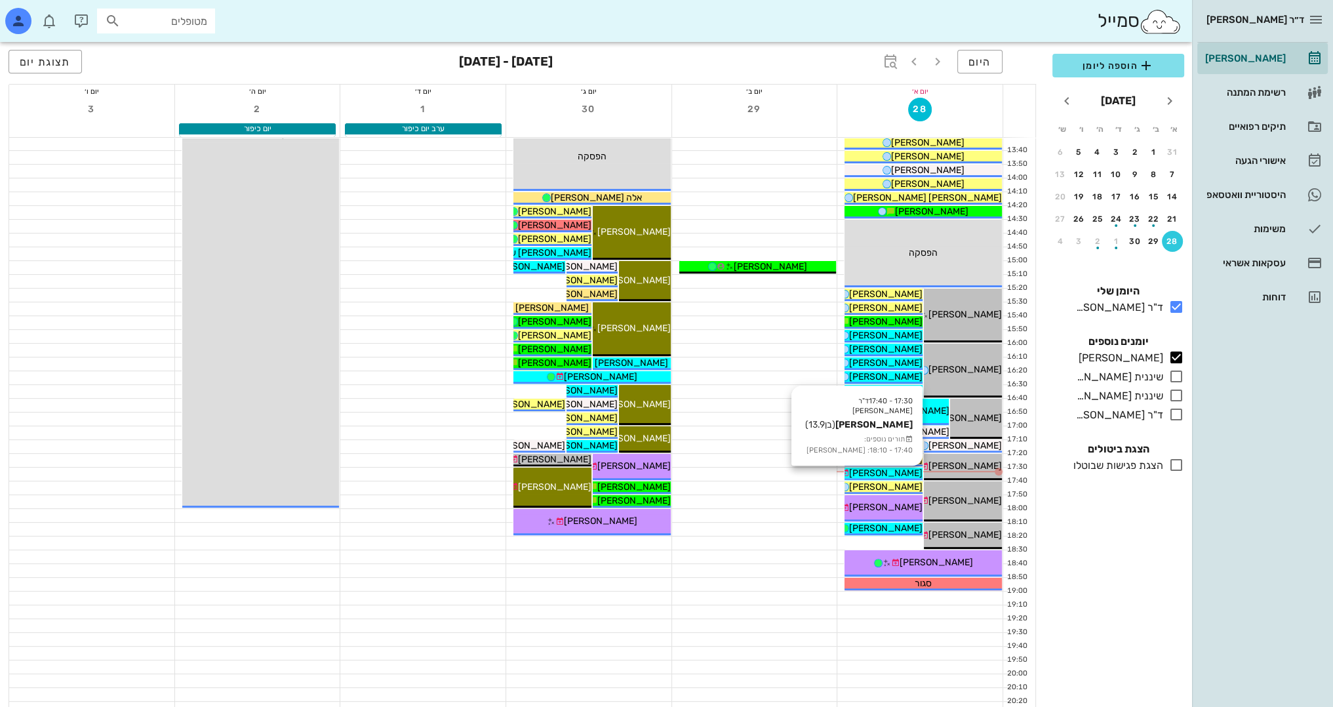
click at [905, 471] on span "[PERSON_NAME]" at bounding box center [885, 472] width 73 height 11
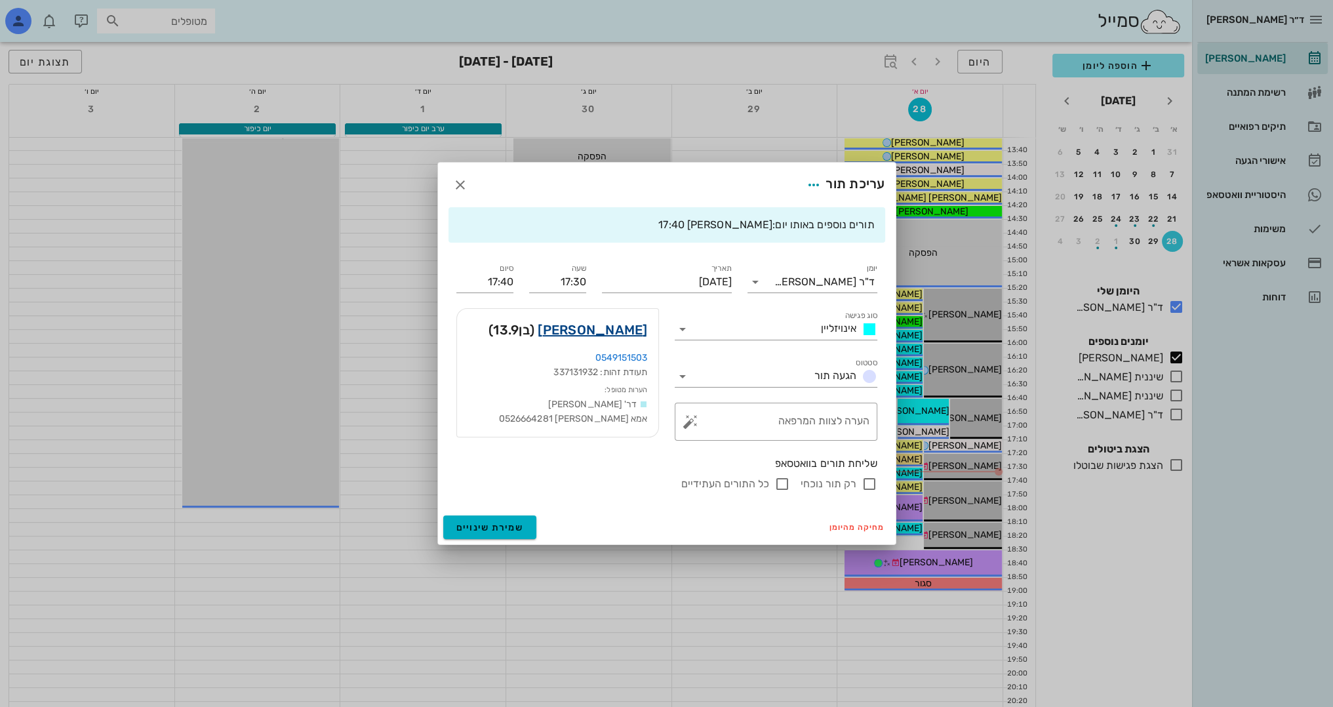
click at [632, 325] on link "עידו לייבמן" at bounding box center [592, 329] width 109 height 21
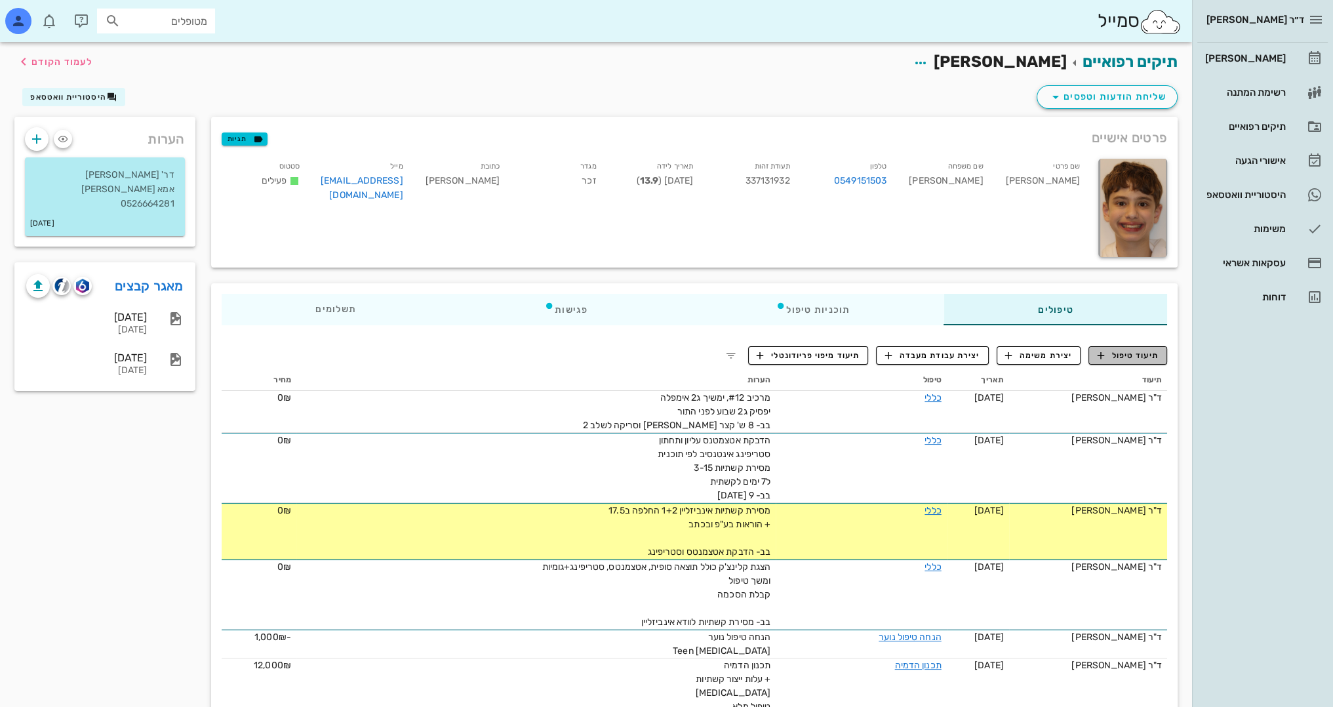
click at [1125, 349] on span "תיעוד טיפול" at bounding box center [1128, 355] width 61 height 12
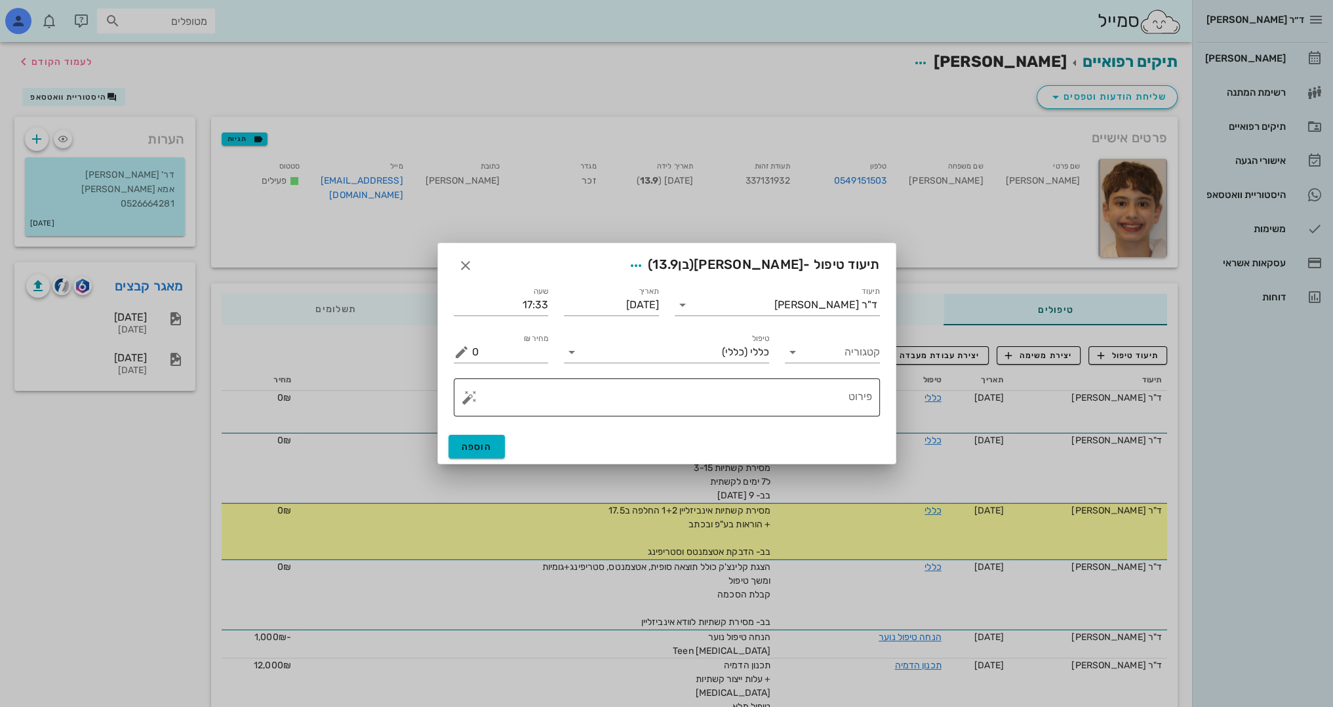
click at [854, 405] on textarea "פירוט" at bounding box center [672, 400] width 400 height 31
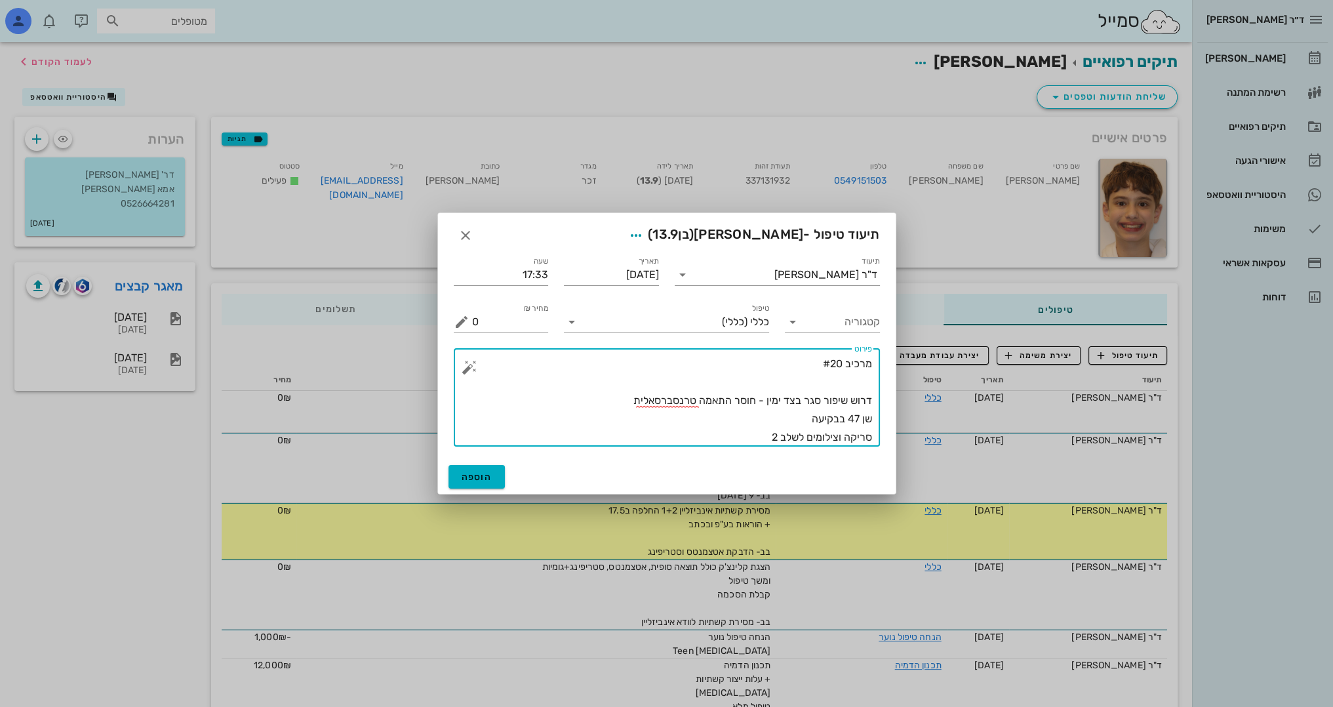
click at [860, 387] on textarea "מרכיב #20 דרוש שיפור סגר בצד ימין - חוסר התאמה טרנסברסאלית שן 47 בבקיעה סריקה ו…" at bounding box center [672, 401] width 400 height 92
click at [761, 380] on textarea "מרכיב #20 הפסיק ג2 לפני שבוע דרוש שיפור סגר בצד ימין - חוסר התאמה טרנסברסאלית ש…" at bounding box center [672, 401] width 400 height 92
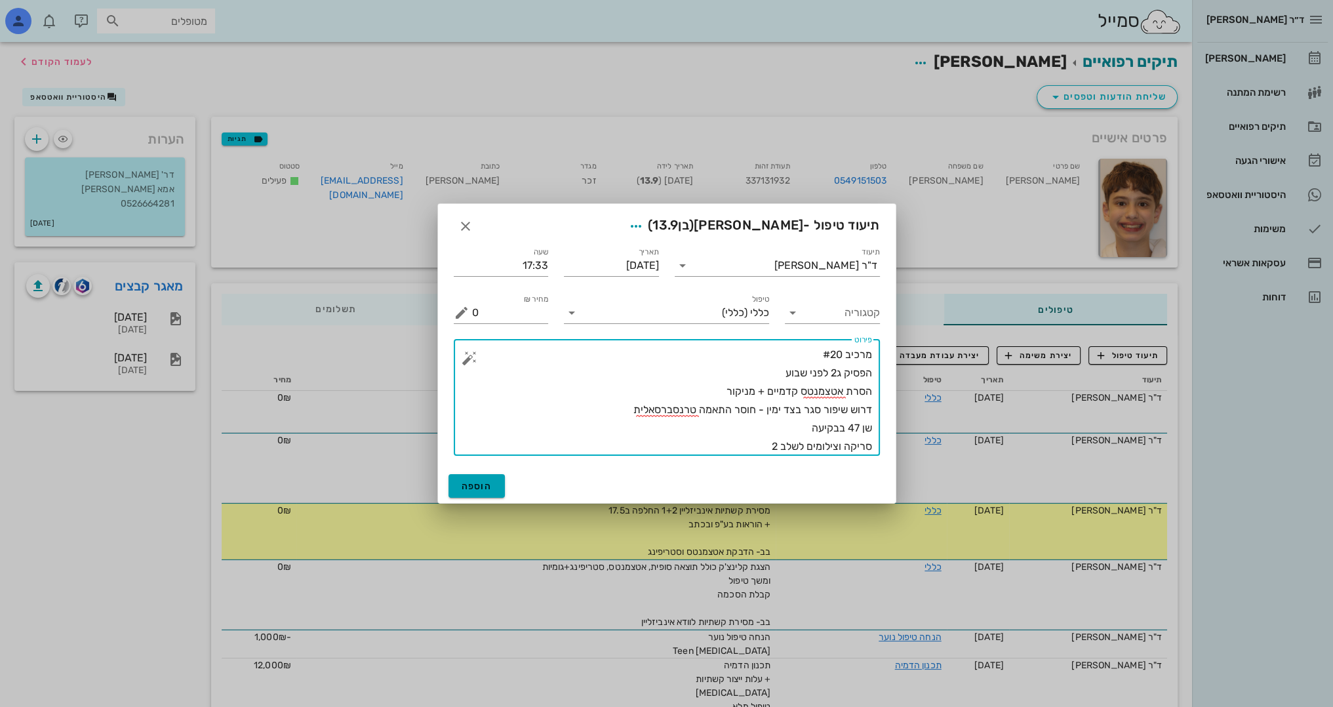
type textarea "מרכיב #20 הפסיק ג2 לפני שבוע הסרת אטצמנטס קדמיים + מניקור דרוש שיפור סגר בצד ימ…"
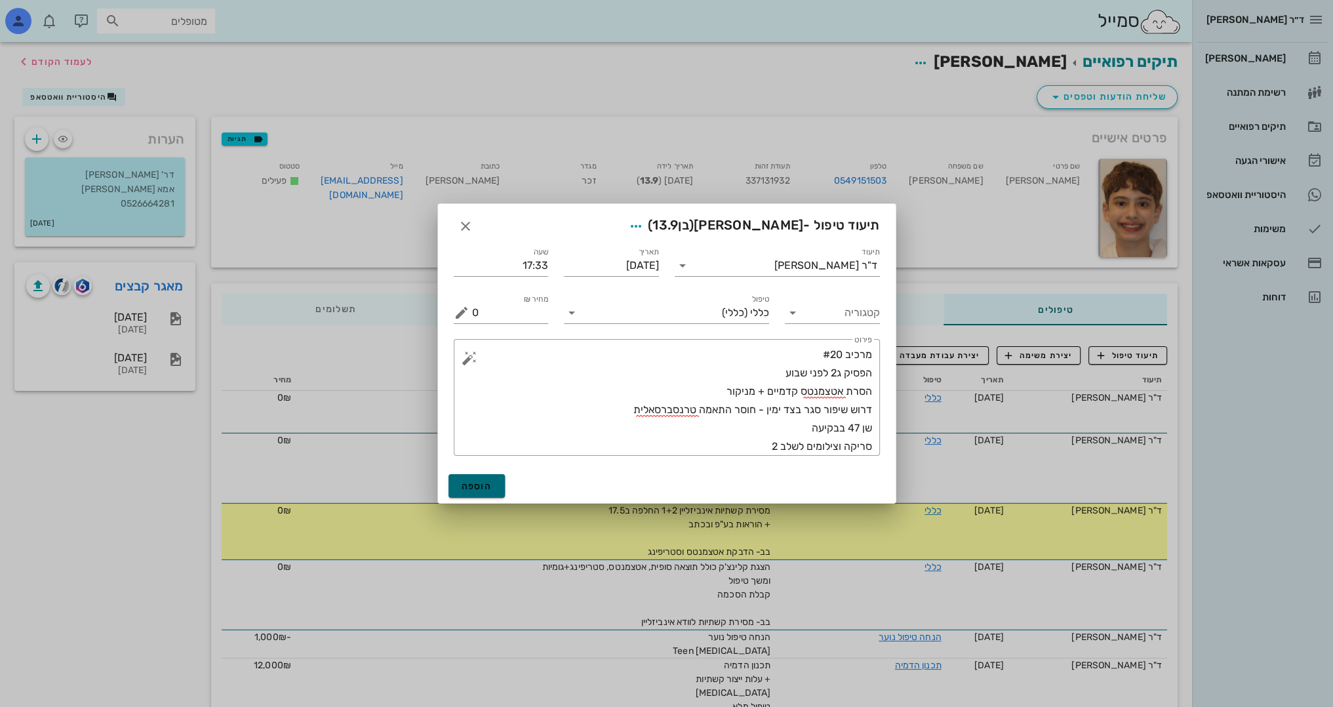
click at [483, 481] on span "הוספה" at bounding box center [477, 486] width 31 height 11
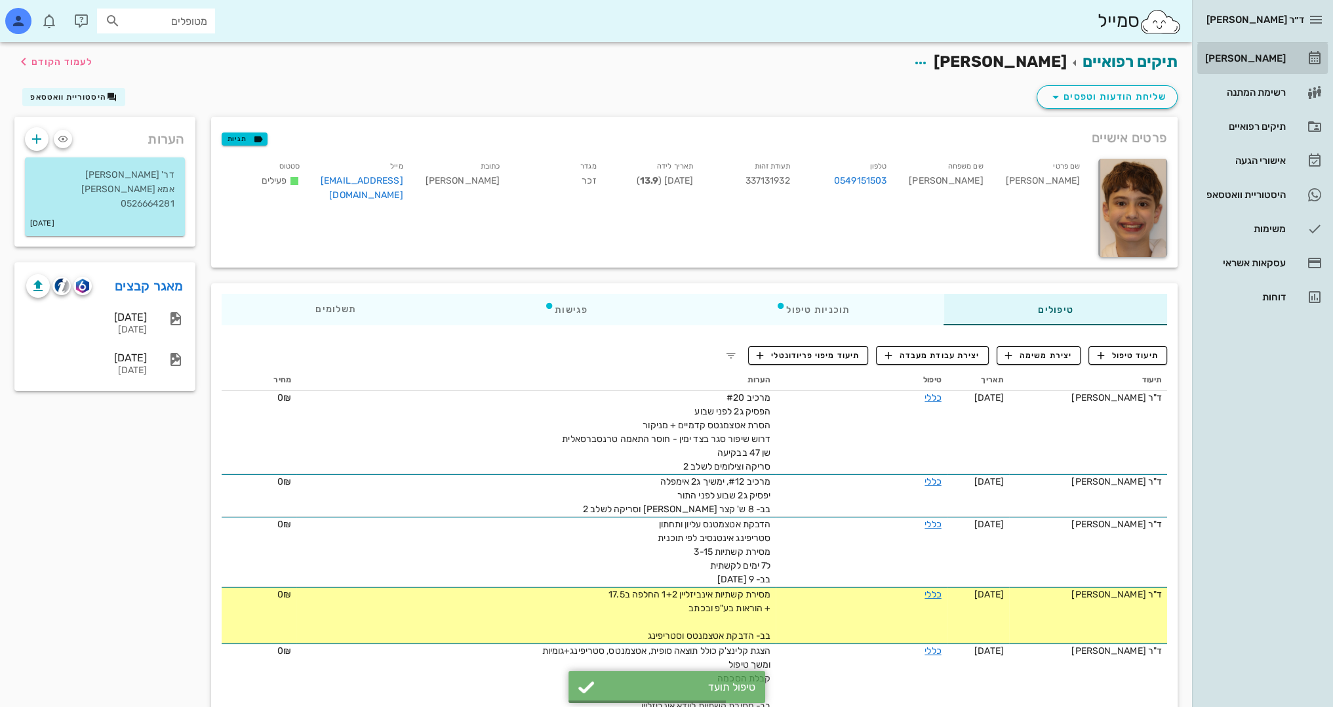
click at [1275, 52] on div "[PERSON_NAME]" at bounding box center [1243, 58] width 83 height 21
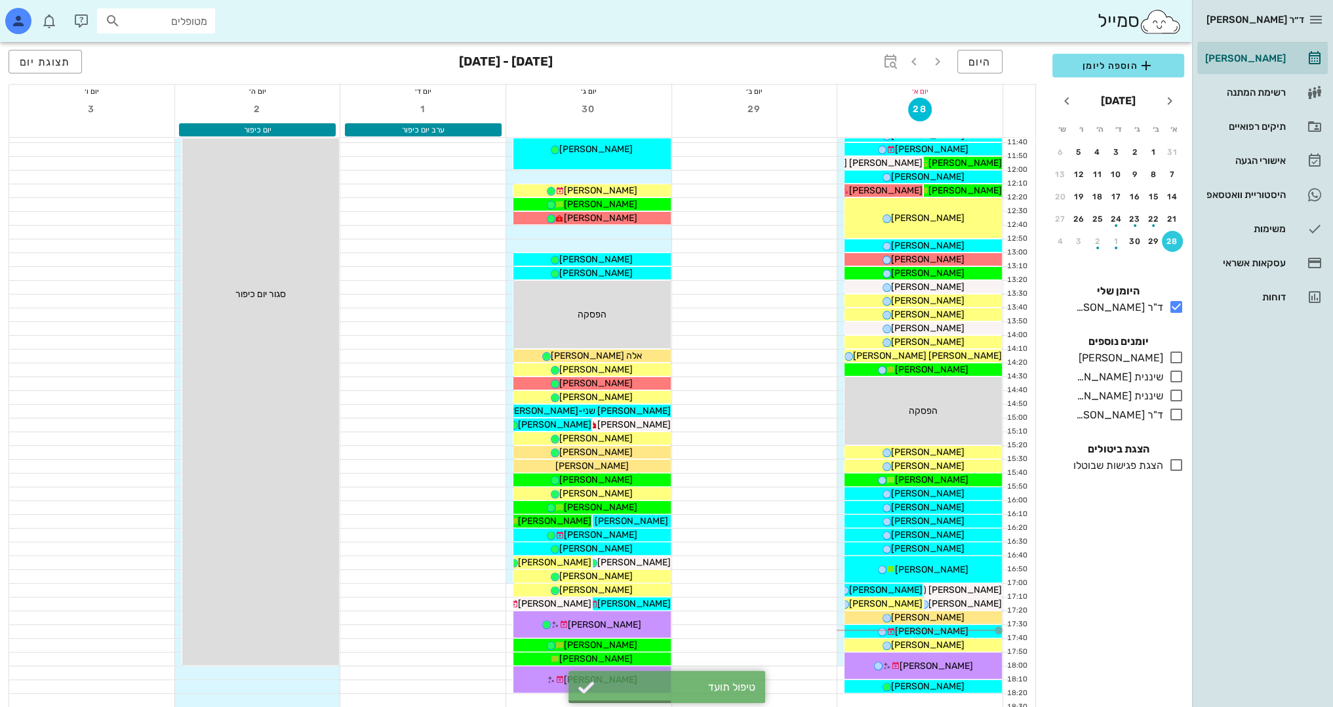
scroll to position [573, 0]
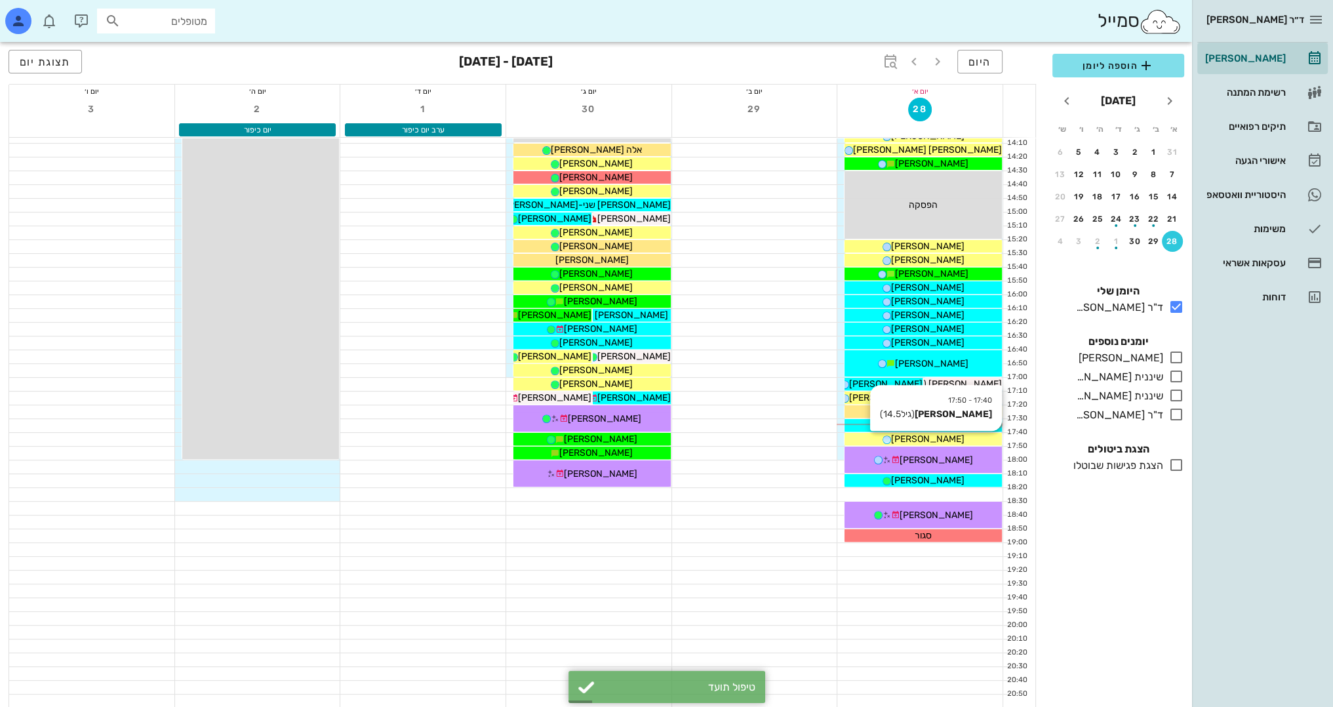
click at [940, 439] on span "[PERSON_NAME]" at bounding box center [927, 438] width 73 height 11
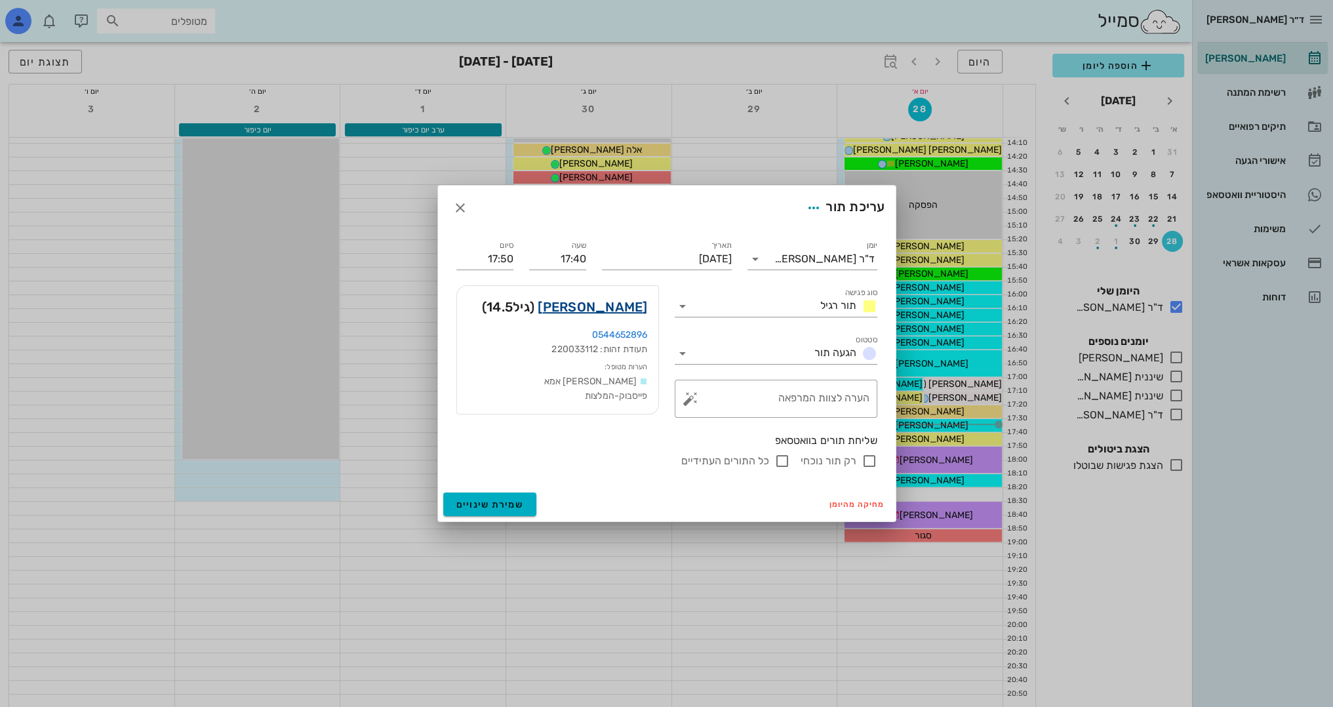
click at [626, 304] on link "[PERSON_NAME]" at bounding box center [592, 306] width 109 height 21
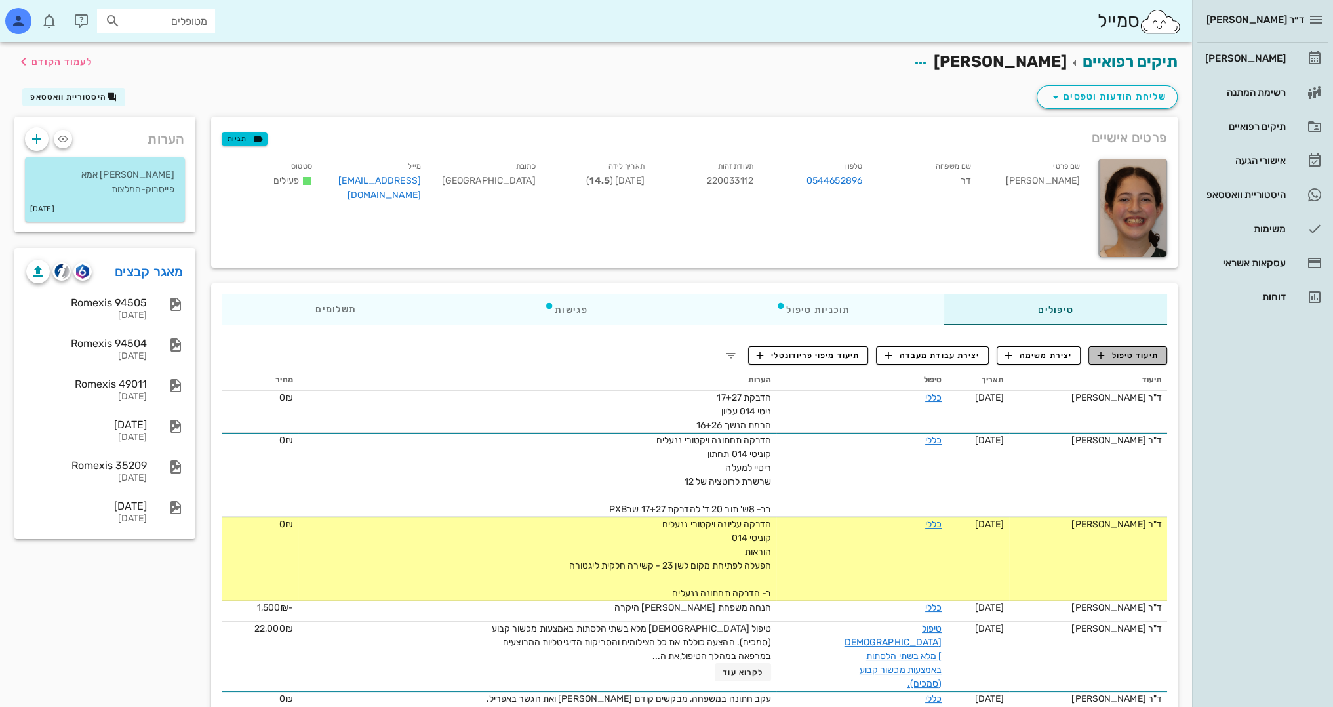
click at [1147, 361] on span "תיעוד טיפול" at bounding box center [1128, 355] width 61 height 12
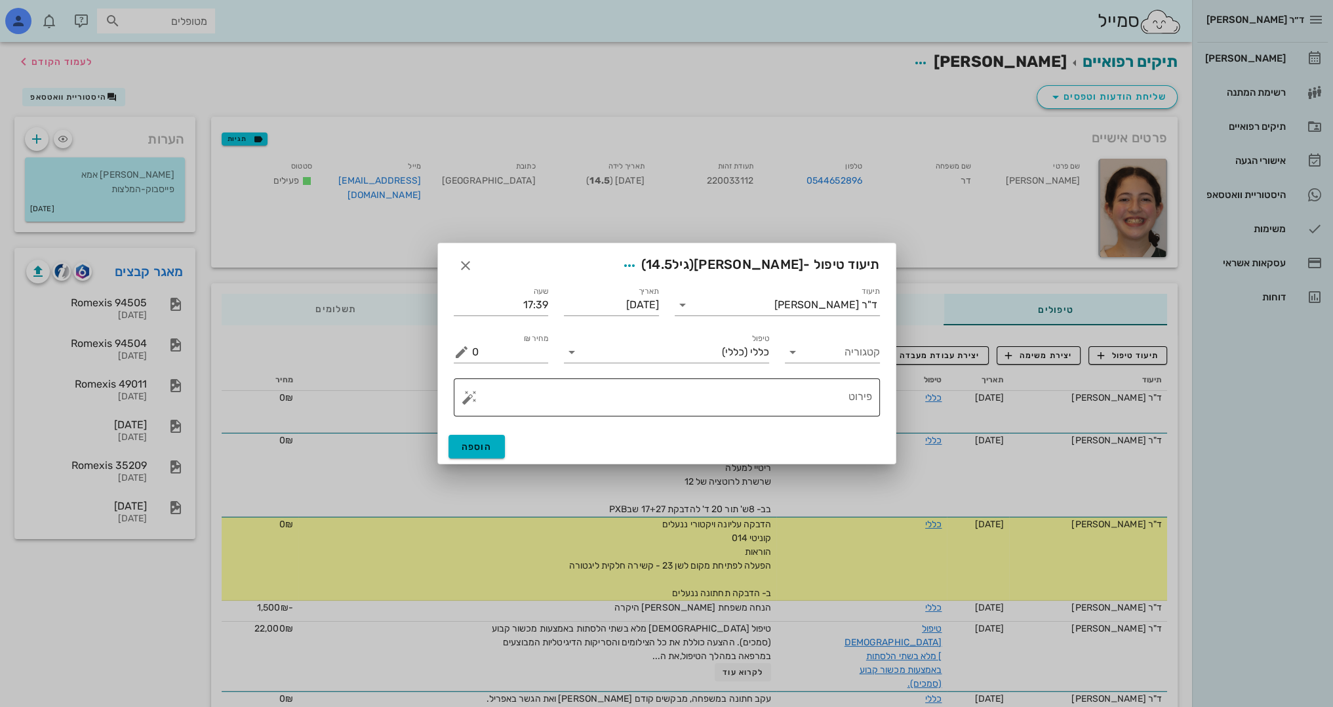
click at [808, 397] on textarea "פירוט" at bounding box center [672, 400] width 400 height 31
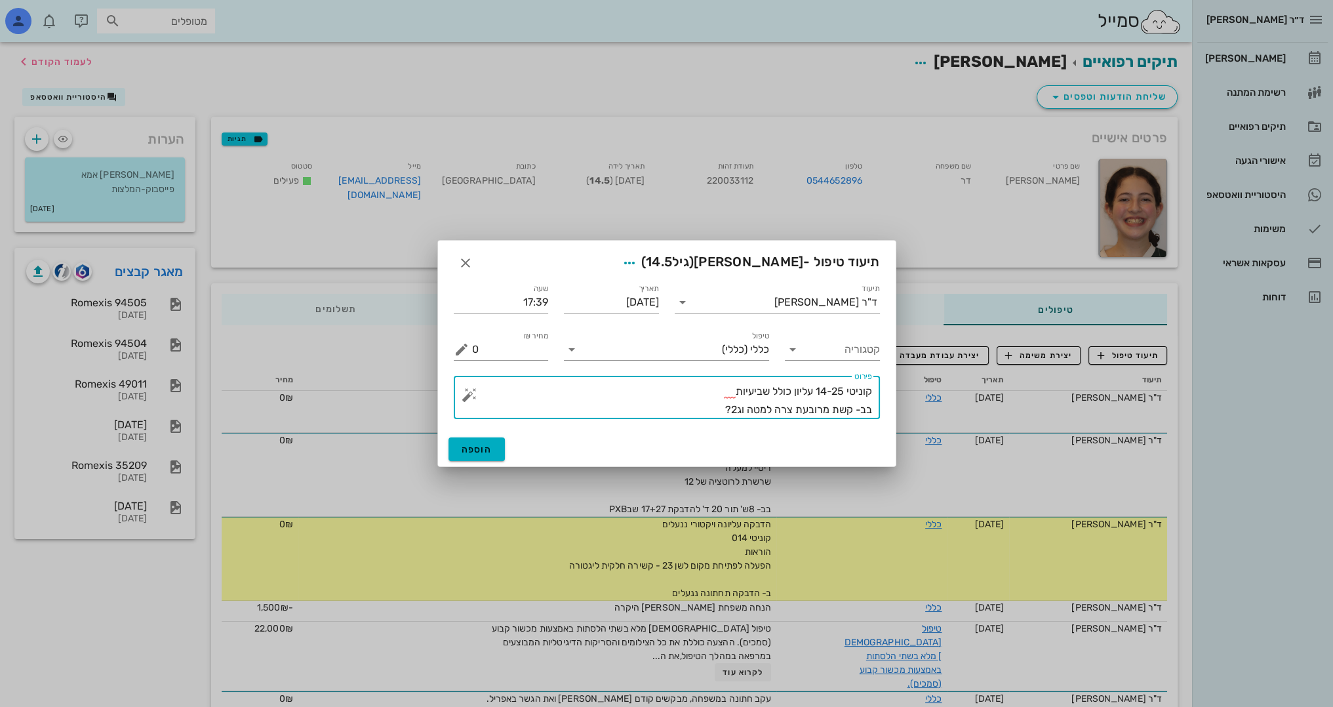
click at [847, 410] on textarea "קוניטי 14-25 עליון כולל שביעיות בב- קשת מרובעת צרה למטה וג2?" at bounding box center [672, 400] width 400 height 37
click at [852, 407] on textarea "קוניטי 14-25 עליון כולל שביעיות בב- קשת מרובעת צרה למטה וג2?" at bounding box center [672, 400] width 400 height 37
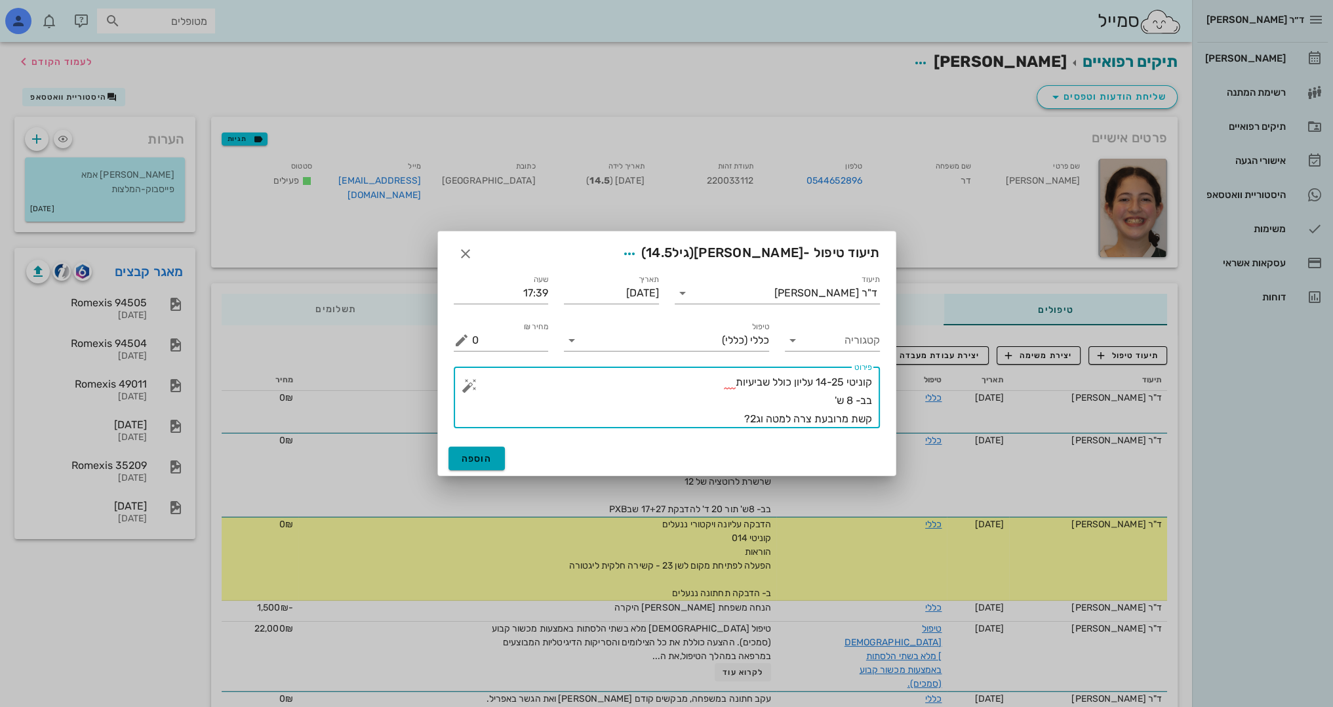
type textarea "קוניטי 14-25 עליון כולל שביעיות בב- 8 ש' קשת מרובעת צרה למטה וג2?"
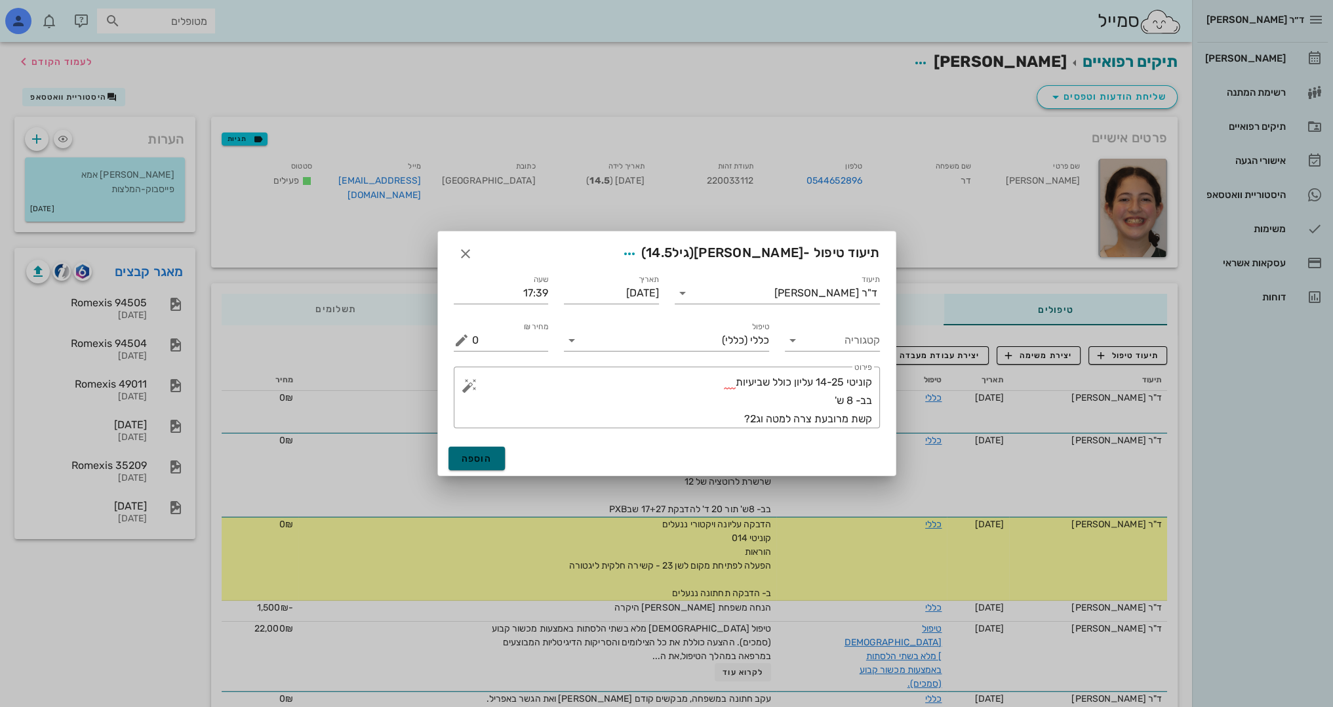
click at [483, 458] on span "הוספה" at bounding box center [477, 458] width 31 height 11
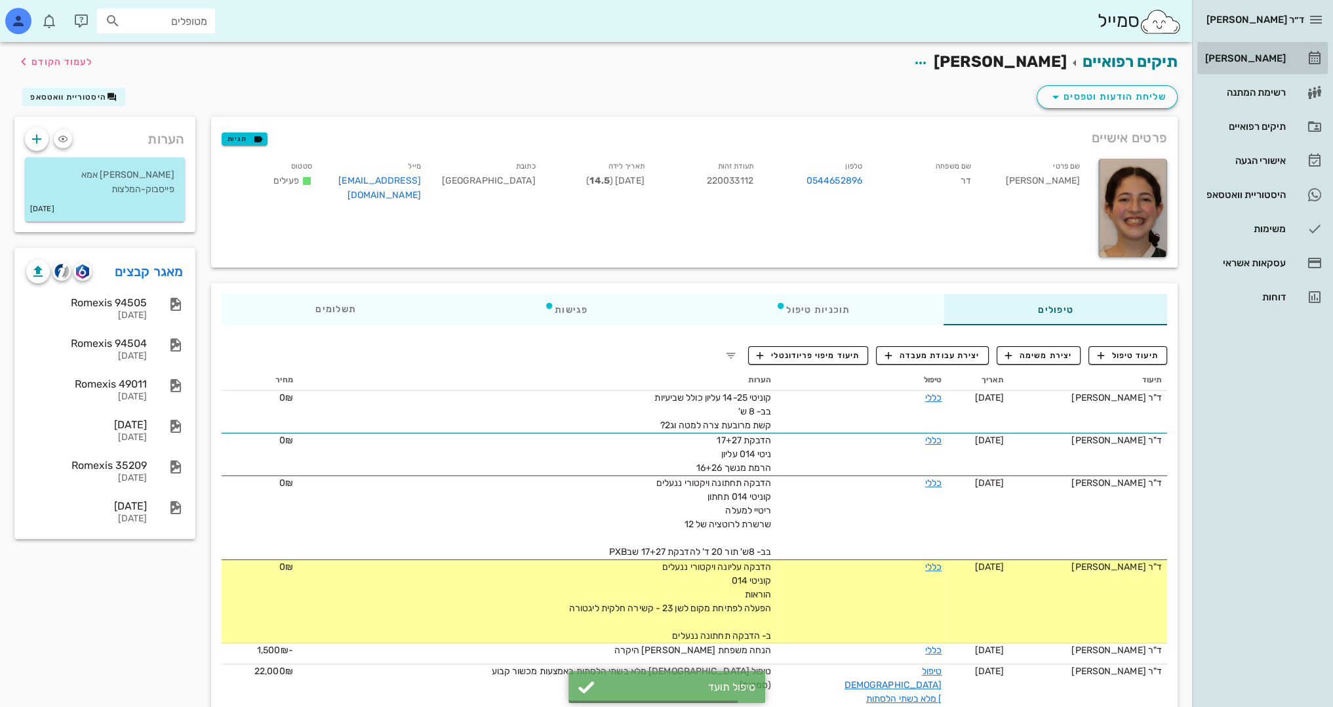
click at [1272, 56] on div "[PERSON_NAME]" at bounding box center [1243, 58] width 83 height 10
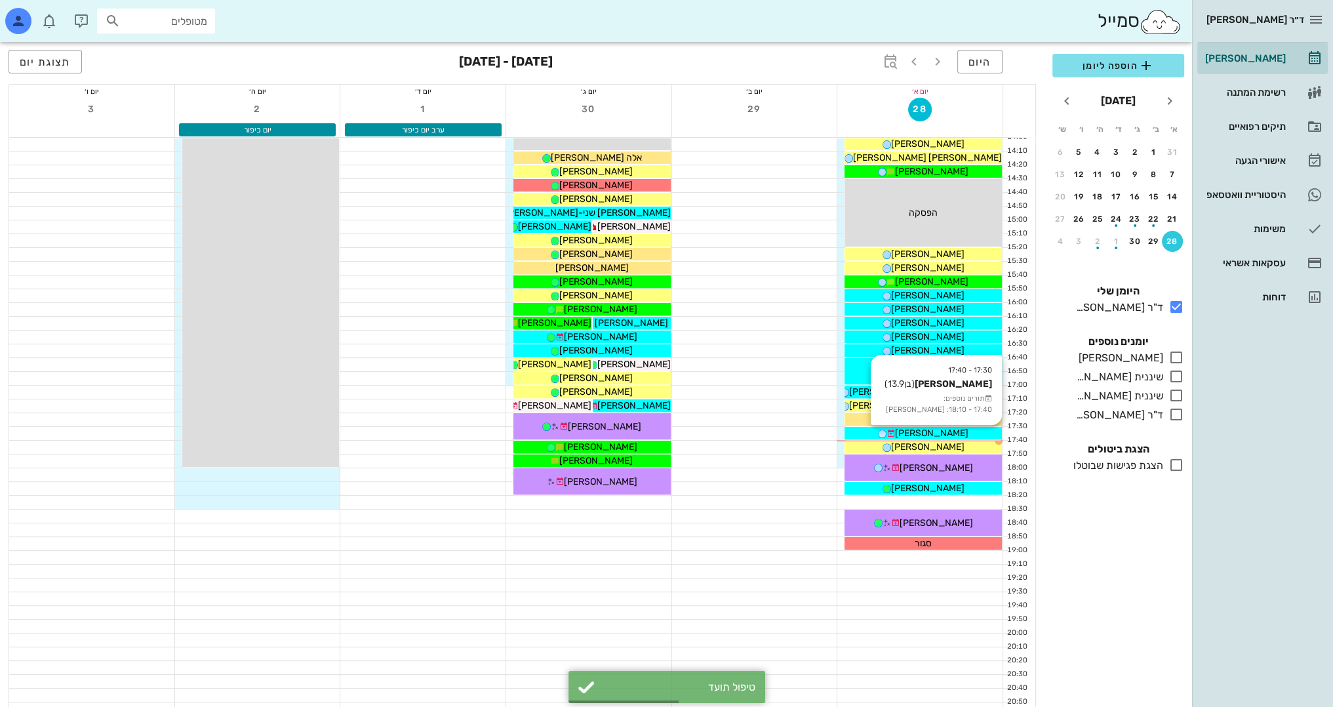
scroll to position [573, 0]
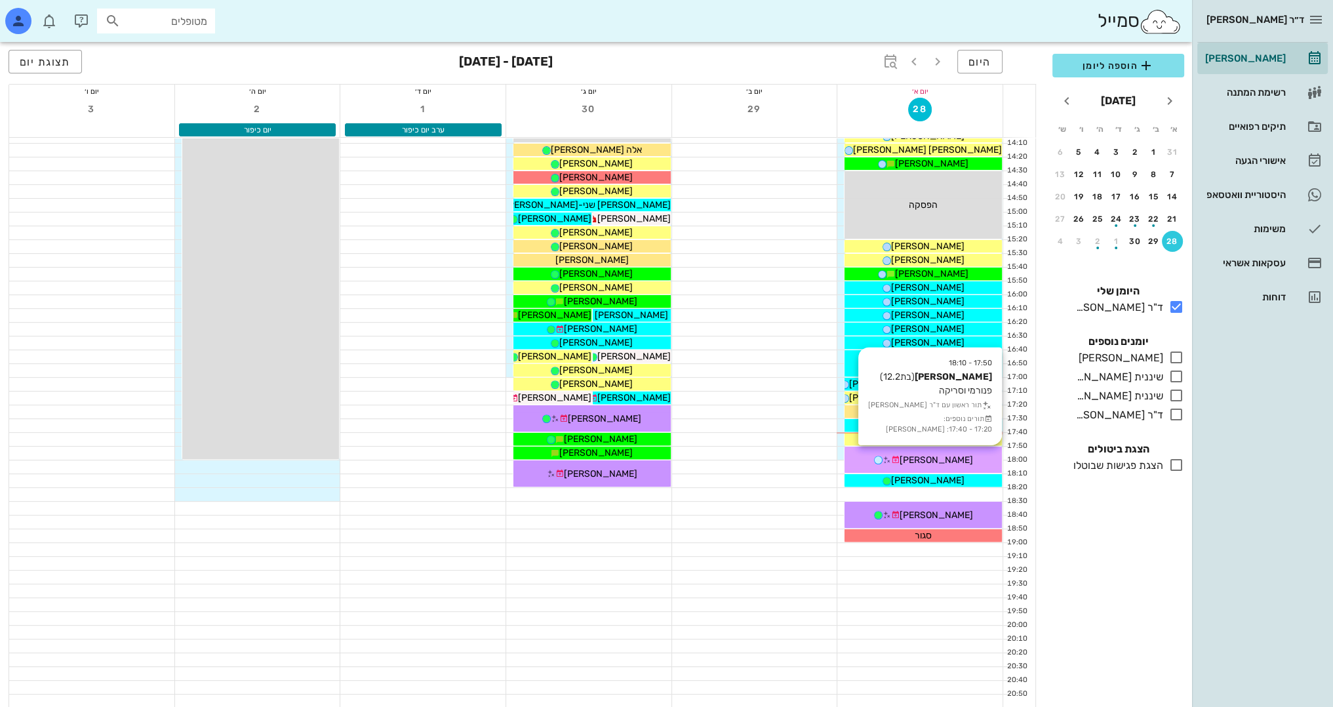
click at [944, 456] on span "[PERSON_NAME]" at bounding box center [936, 459] width 73 height 11
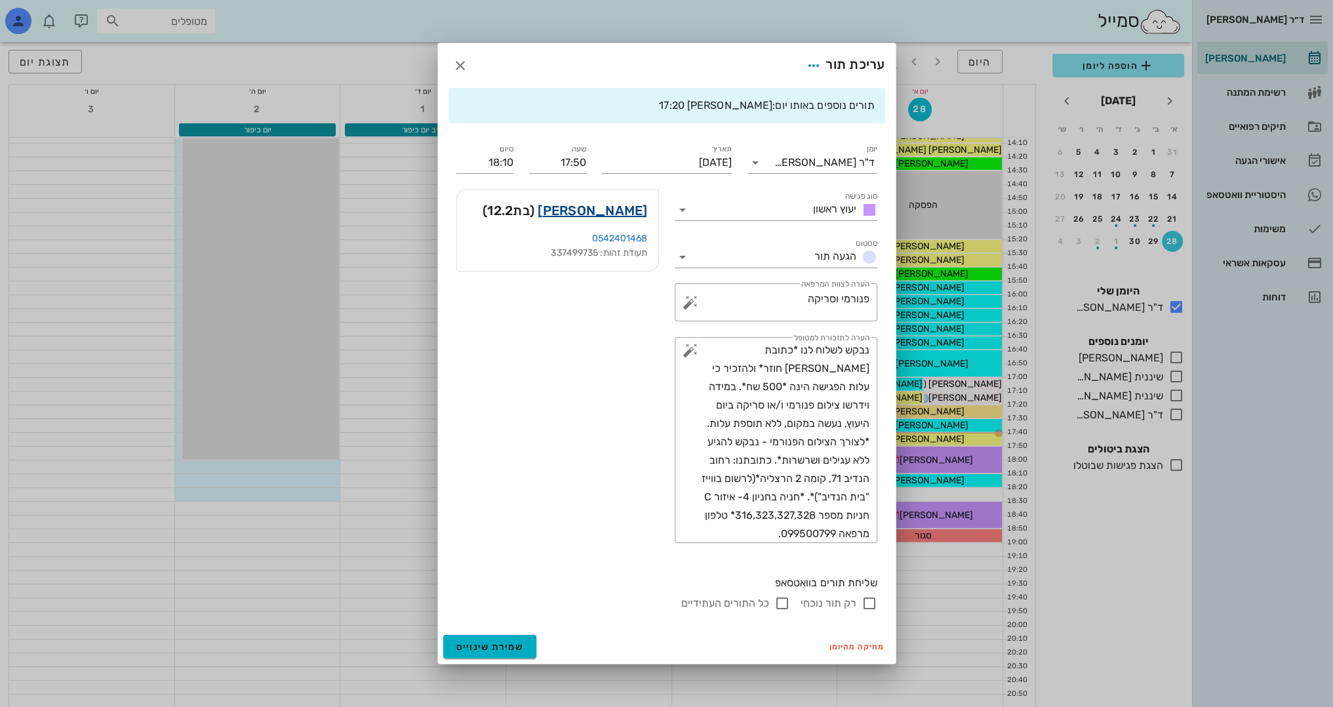
click at [627, 212] on link "תמר גנדלר" at bounding box center [592, 210] width 109 height 21
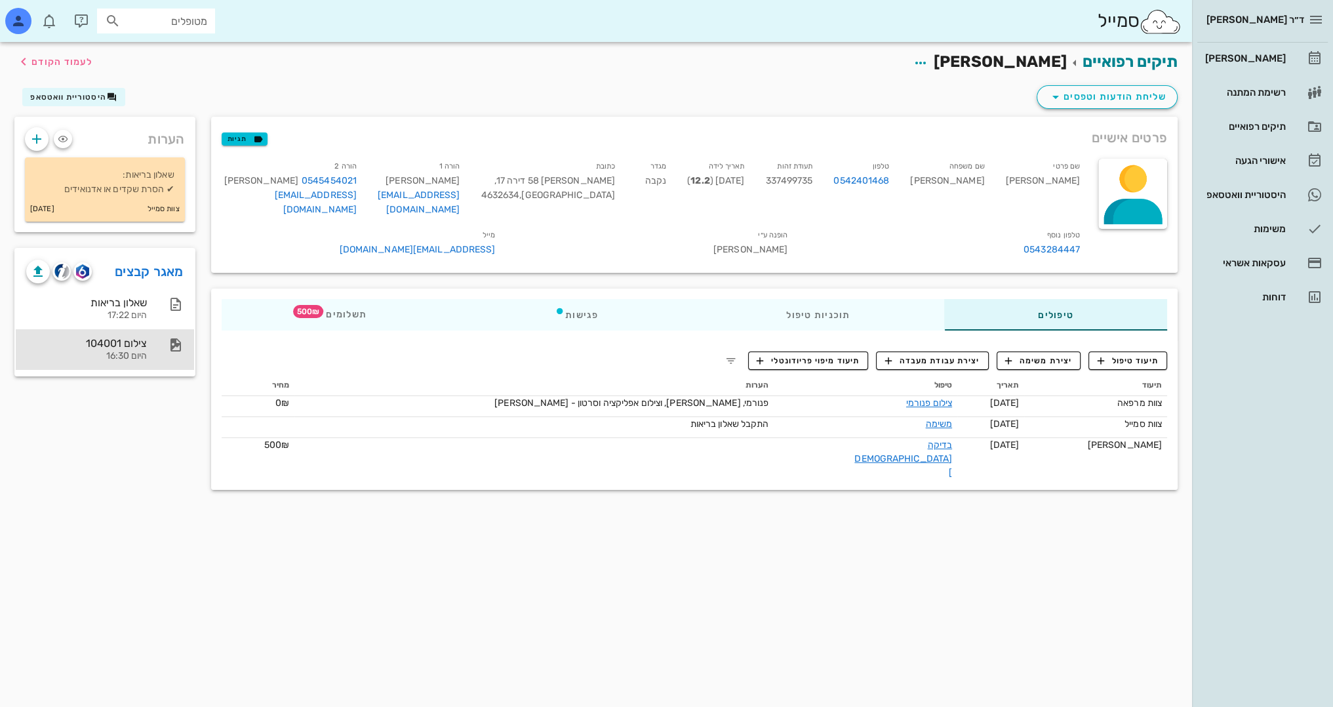
click at [126, 348] on div "צילום 104001" at bounding box center [86, 343] width 121 height 12
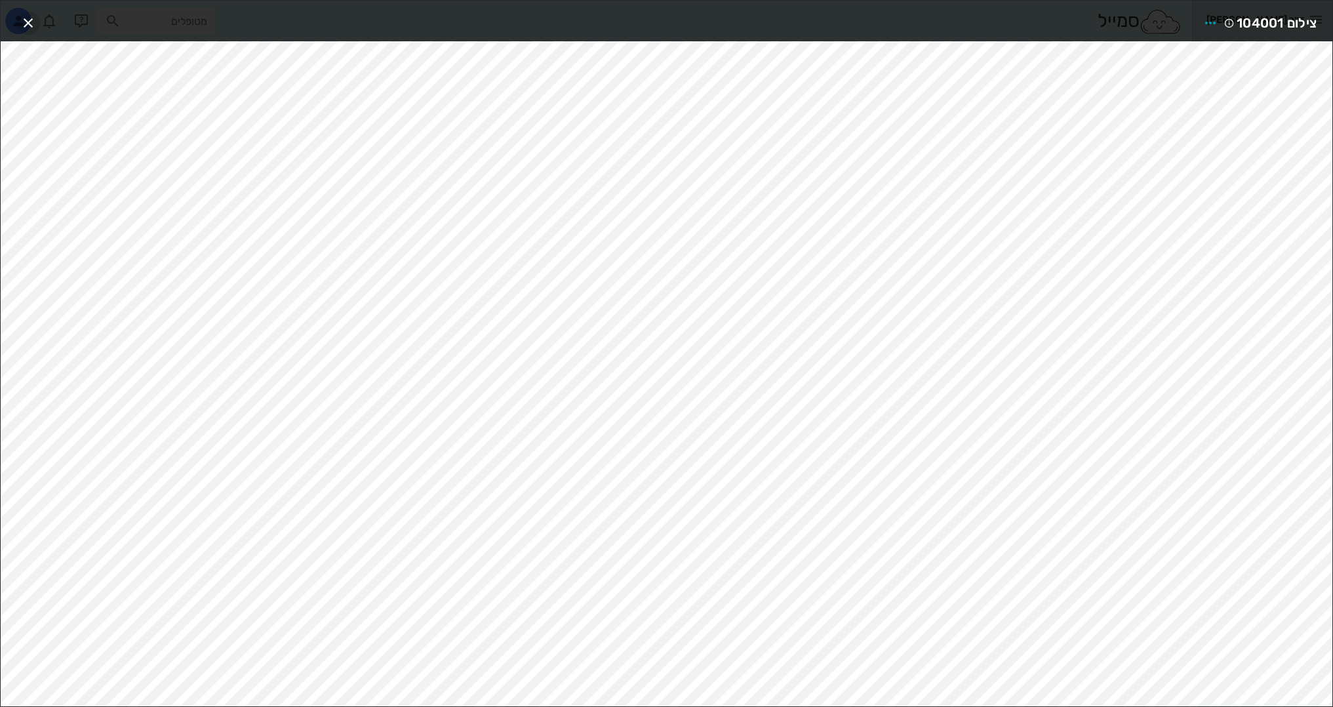
click at [24, 20] on icon "button" at bounding box center [28, 23] width 16 height 16
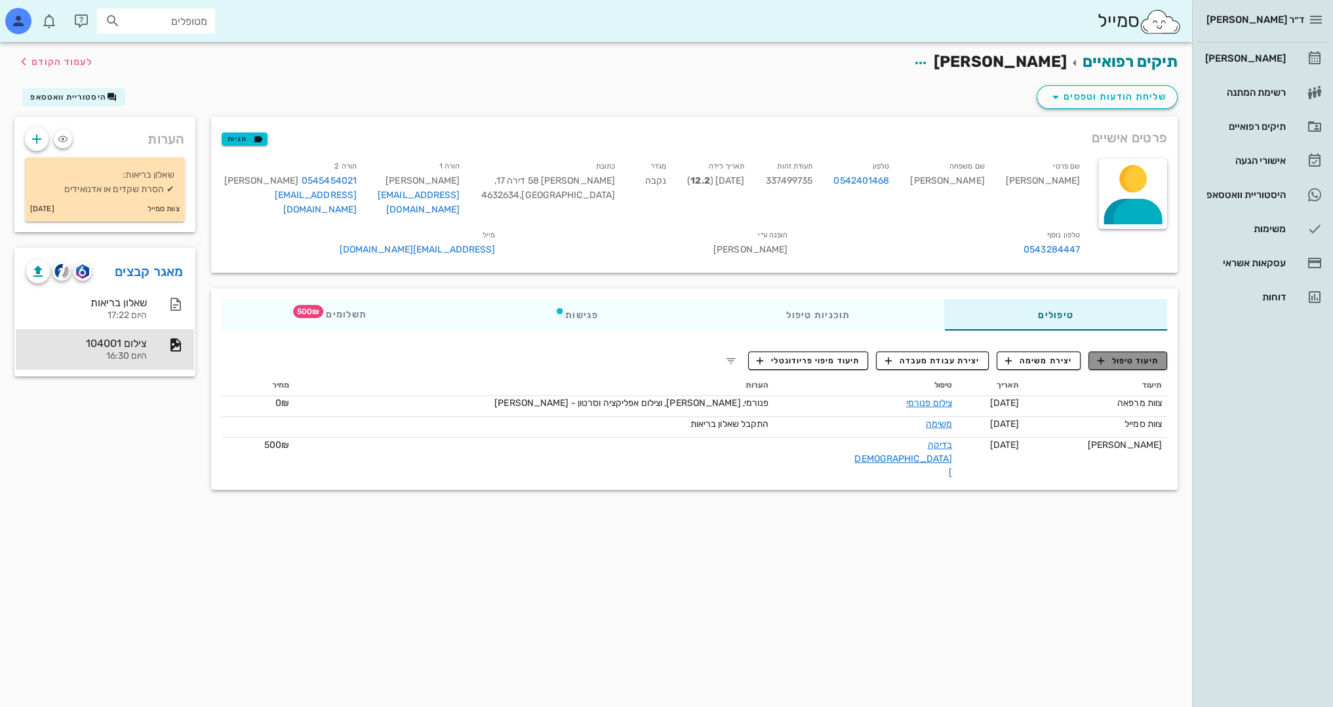
click at [1140, 358] on span "תיעוד טיפול" at bounding box center [1128, 361] width 61 height 12
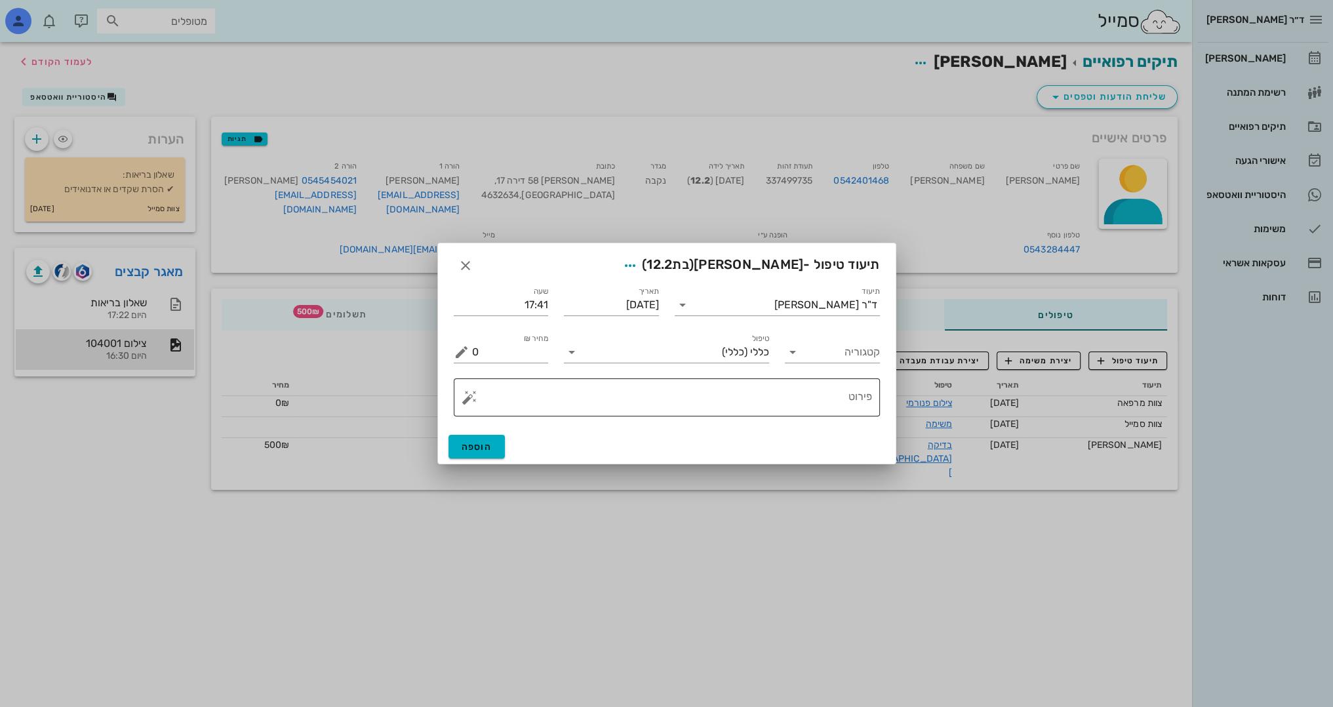
click at [775, 383] on div "פירוט" at bounding box center [672, 397] width 400 height 38
type textarea "c"
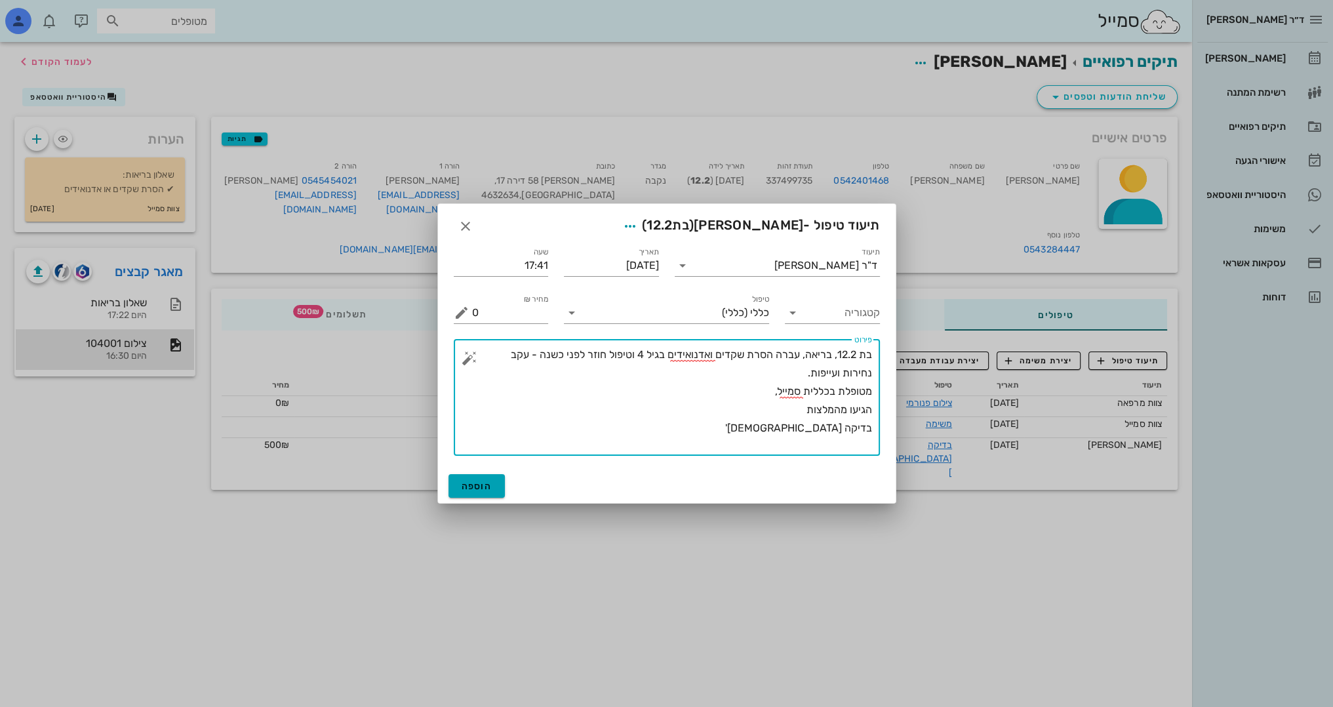
type textarea "בת 12.2, בריאה, עברה הסרת שקדים ואדנואידים בגיל 4 וטיפול חוזר לפני כשנה - עקב נ…"
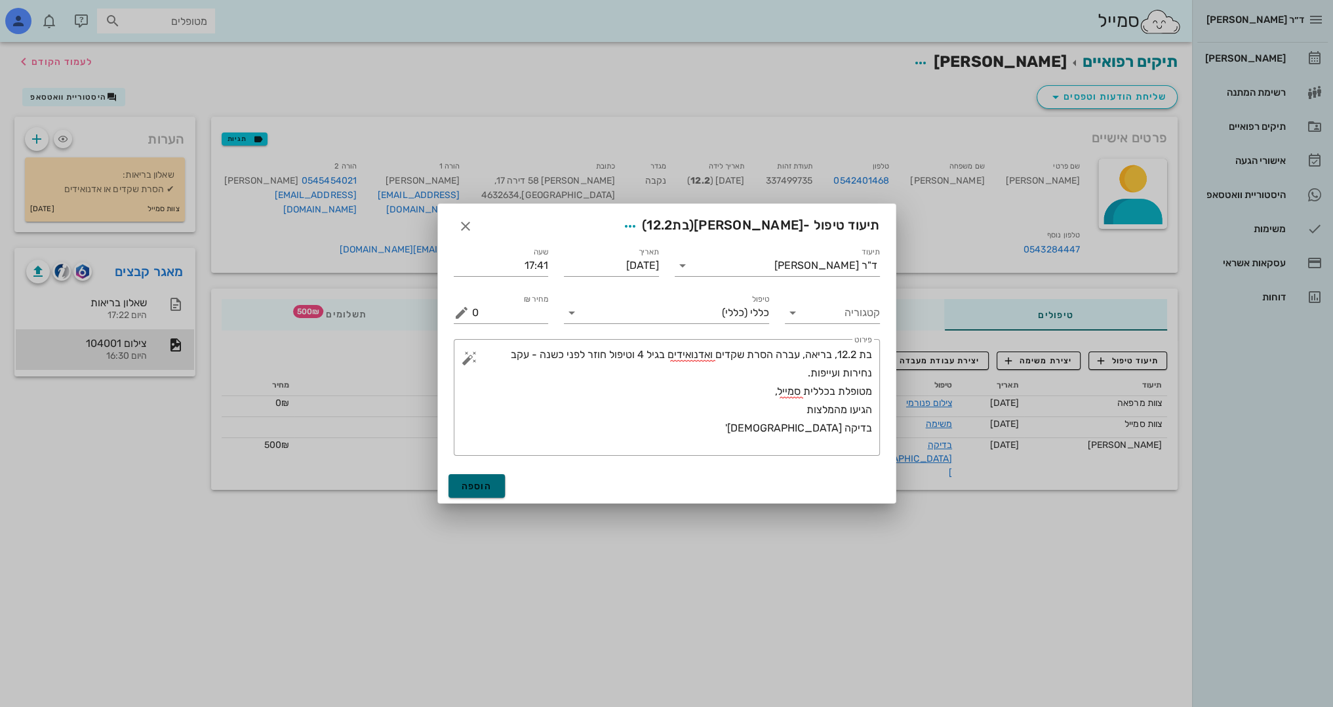
click at [479, 491] on button "הוספה" at bounding box center [476, 486] width 57 height 24
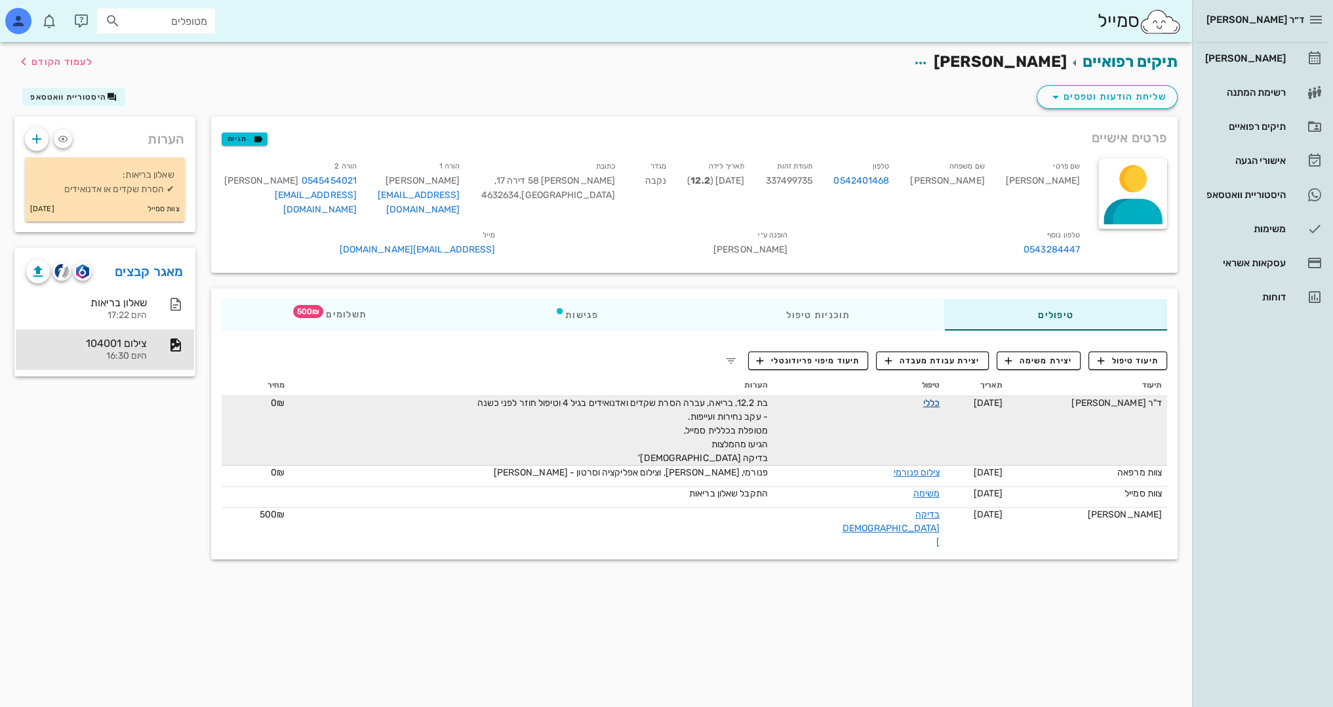
click at [923, 405] on link "כללי" at bounding box center [931, 402] width 16 height 11
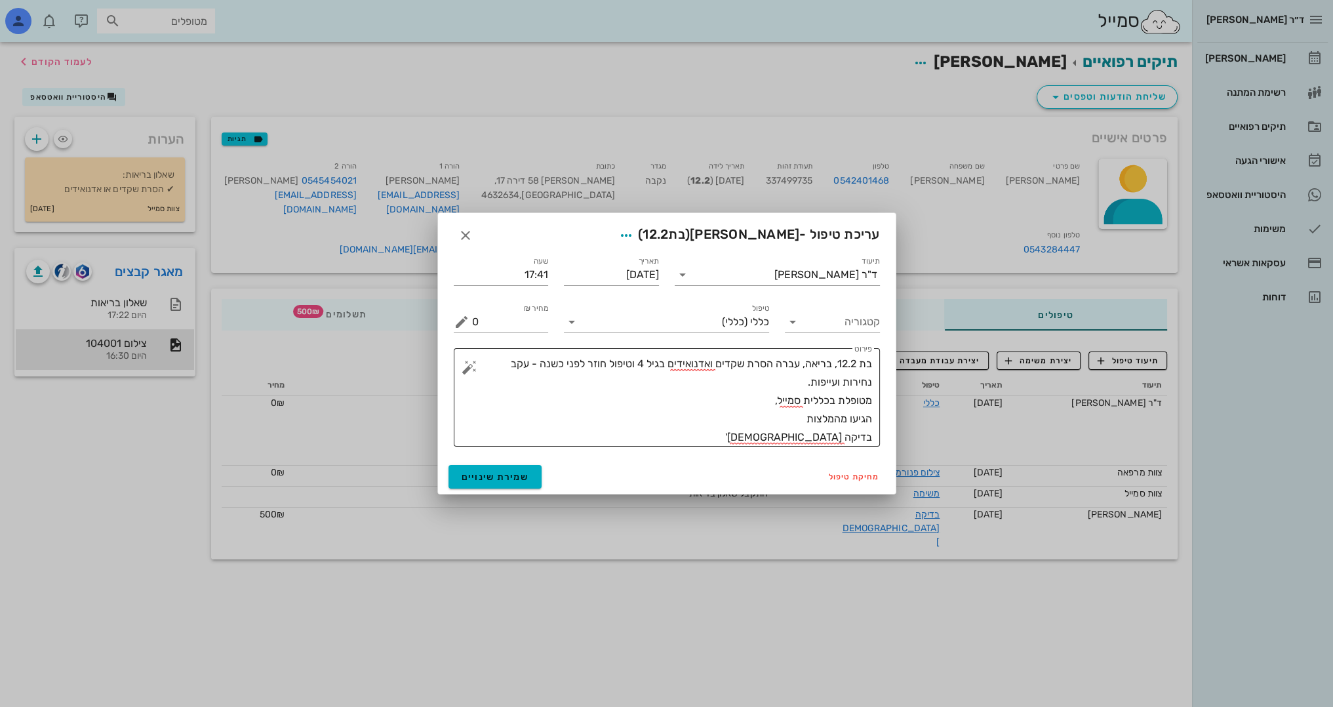
click at [799, 431] on textarea "בת 12.2, בריאה, עברה הסרת שקדים ואדנואידים בגיל 4 וטיפול חוזר לפני כשנה - עקב נ…" at bounding box center [672, 401] width 400 height 92
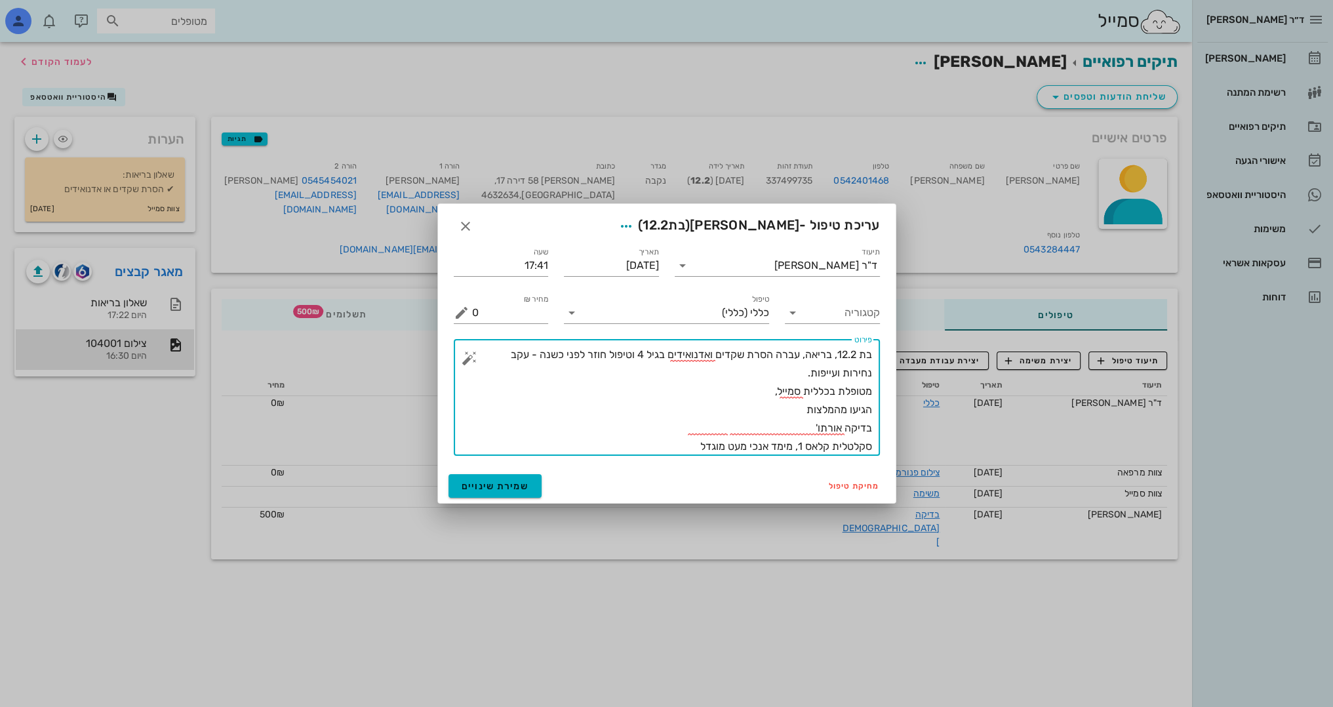
click at [824, 375] on textarea "בת 12.2, בריאה, עברה הסרת שקדים ואדנואידים בגיל 4 וטיפול חוזר לפני כשנה - עקב נ…" at bounding box center [672, 401] width 400 height 110
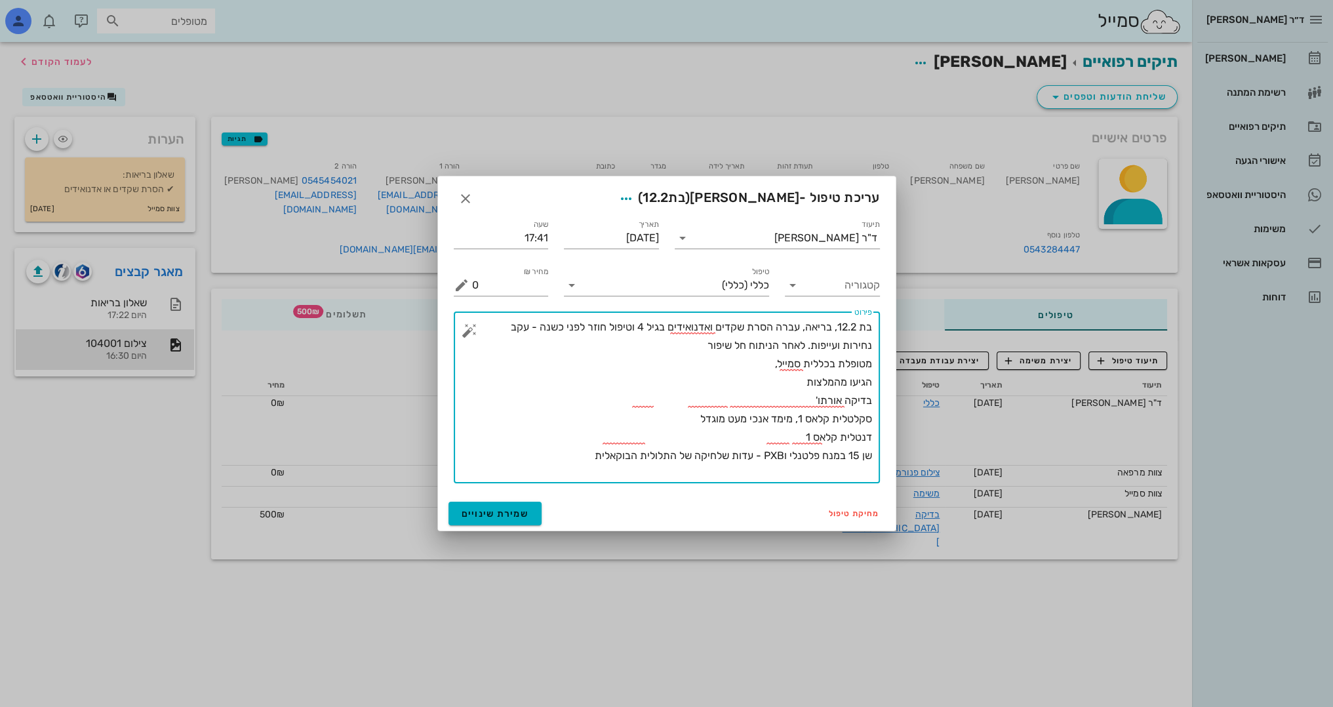
click at [716, 453] on textarea "בת 12.2, בריאה, עברה הסרת שקדים ואדנואידים בגיל 4 וטיפול חוזר לפני כשנה - עקב נ…" at bounding box center [672, 400] width 400 height 165
click at [593, 458] on textarea "בת 12.2, בריאה, עברה הסרת שקדים ואדנואידים בגיל 4 וטיפול חוזר לפני כשנה - עקב נ…" at bounding box center [672, 400] width 400 height 165
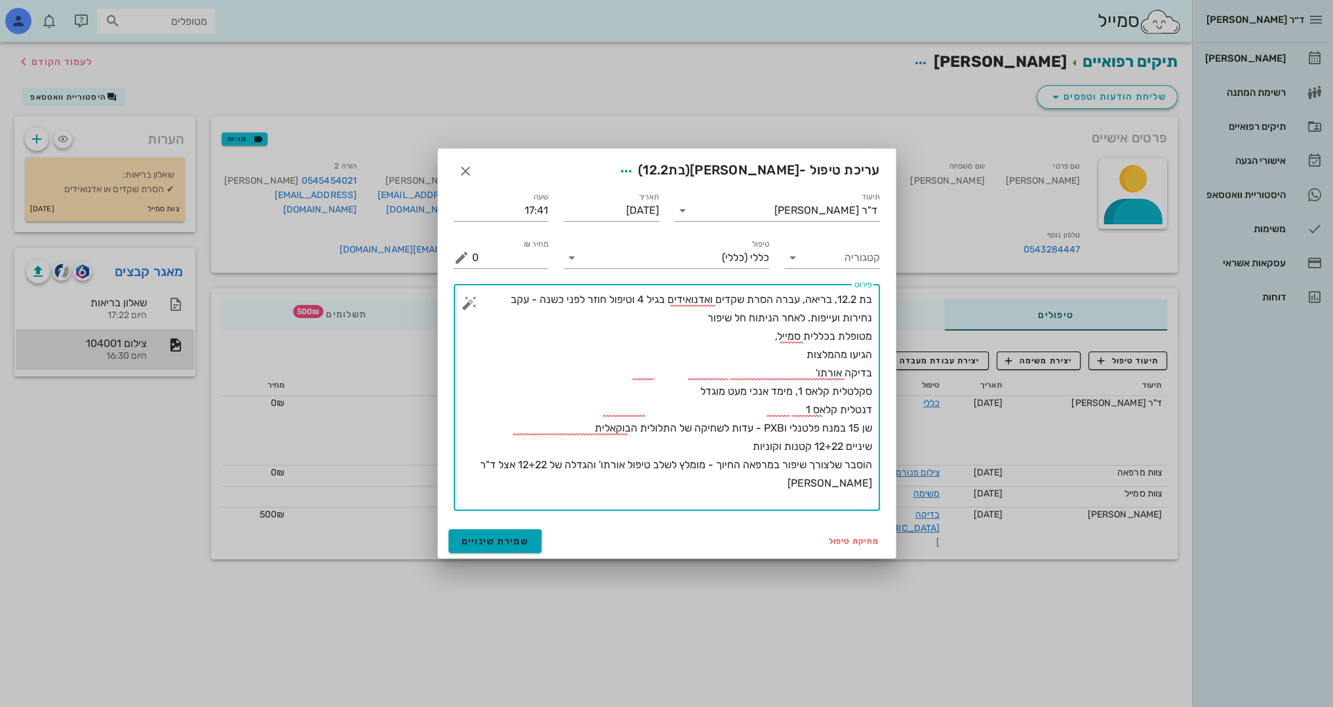
type textarea "בת 12.2, בריאה, עברה הסרת שקדים ואדנואידים בגיל 4 וטיפול חוזר לפני כשנה - עקב נ…"
click at [507, 536] on span "שמירת שינויים" at bounding box center [496, 541] width 68 height 11
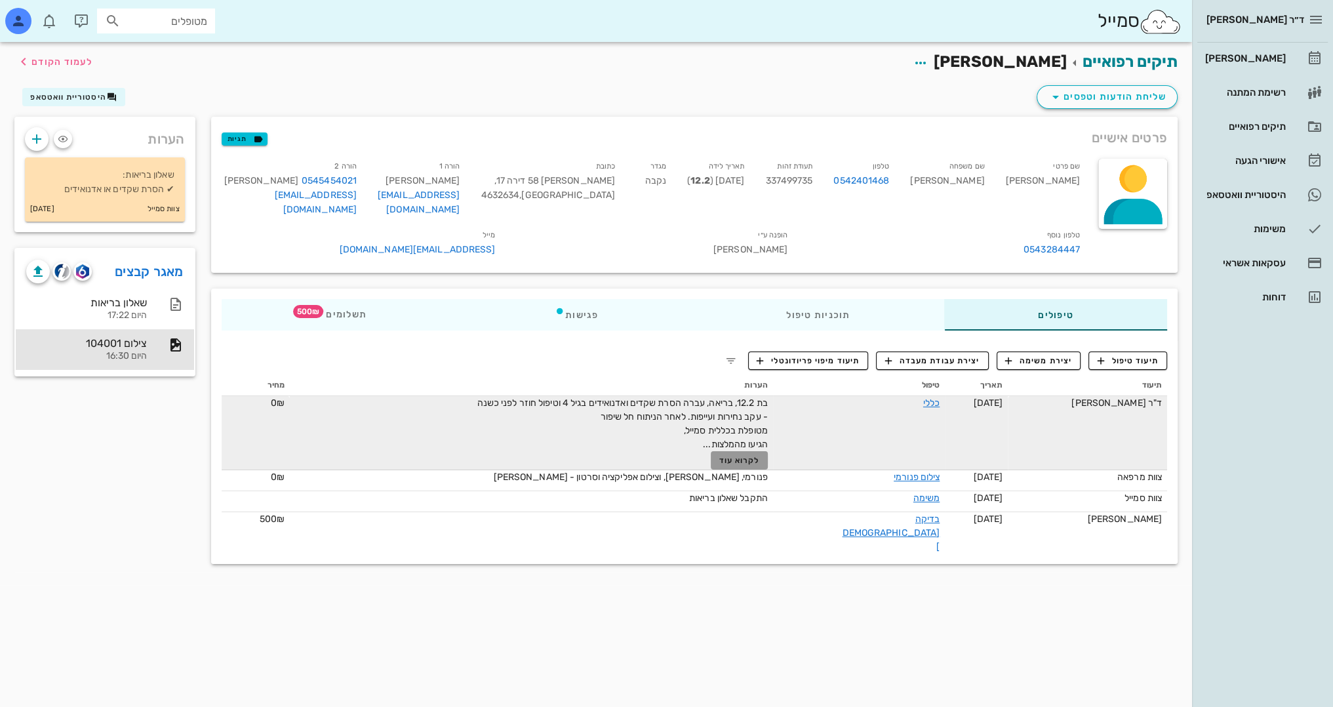
click at [751, 457] on span "לקרוא עוד" at bounding box center [739, 460] width 41 height 9
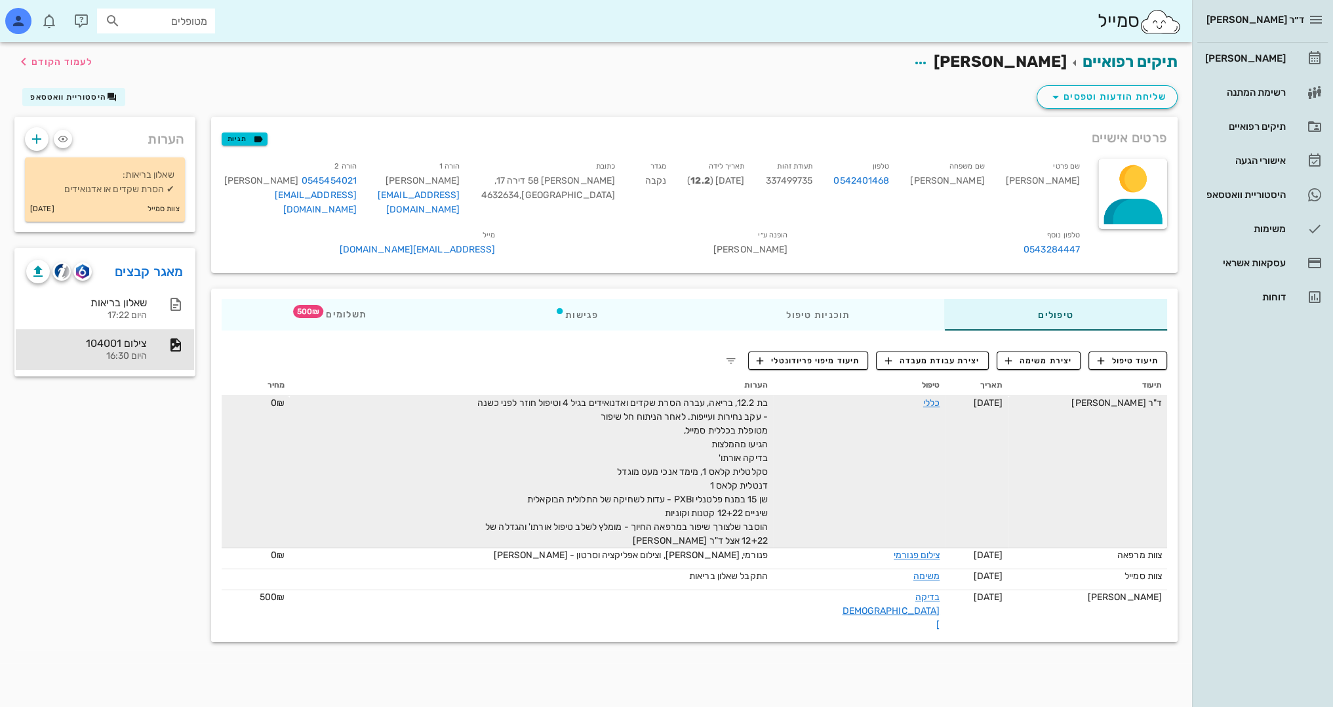
click at [688, 537] on div "בת 12.2, בריאה, עברה הסרת שקדים ואדנואידים בגיל 4 וטיפול חוזר לפני כשנה - עקב נ…" at bounding box center [620, 471] width 295 height 151
click at [658, 515] on div "בת 12.2, בריאה, עברה הסרת שקדים ואדנואידים בגיל 4 וטיפול חוזר לפני כשנה - עקב נ…" at bounding box center [620, 471] width 295 height 151
click at [923, 399] on link "כללי" at bounding box center [931, 402] width 16 height 11
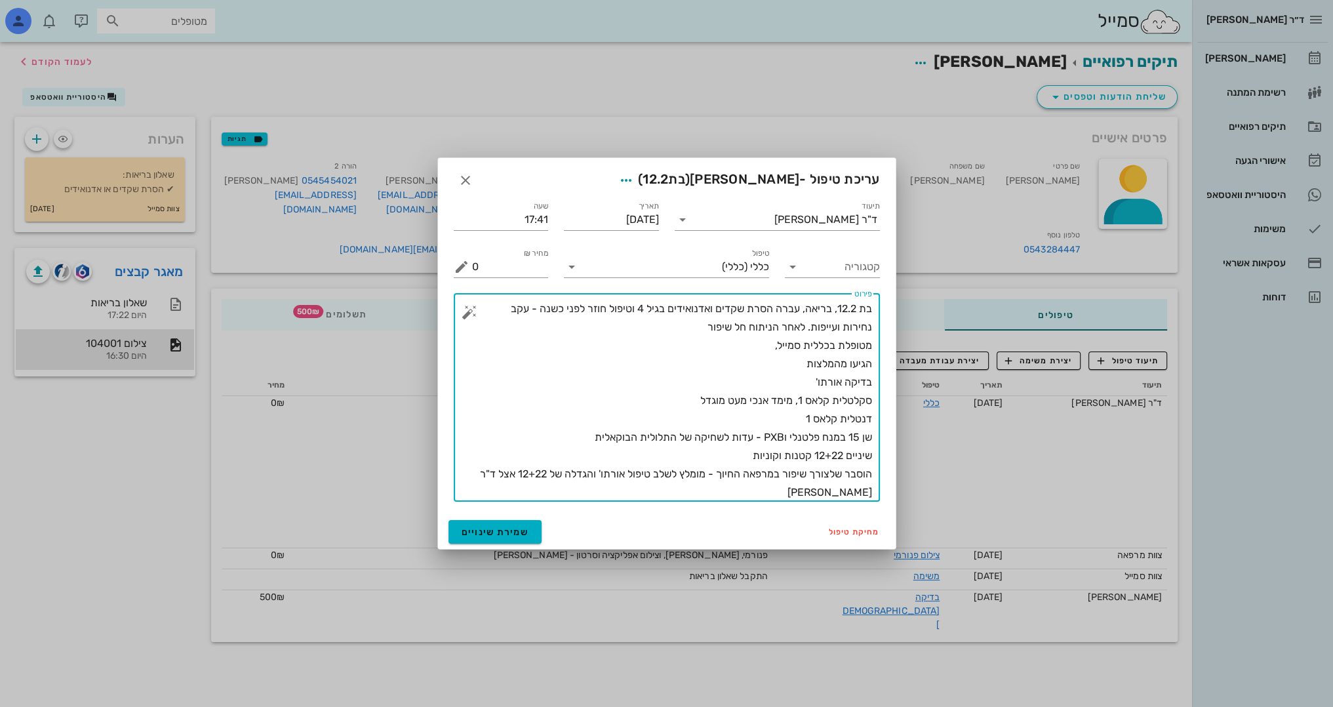
click at [729, 457] on textarea "בת 12.2, בריאה, עברה הסרת שקדים ואדנואידים בגיל 4 וטיפול חוזר לפני כשנה - עקב נ…" at bounding box center [672, 401] width 400 height 202
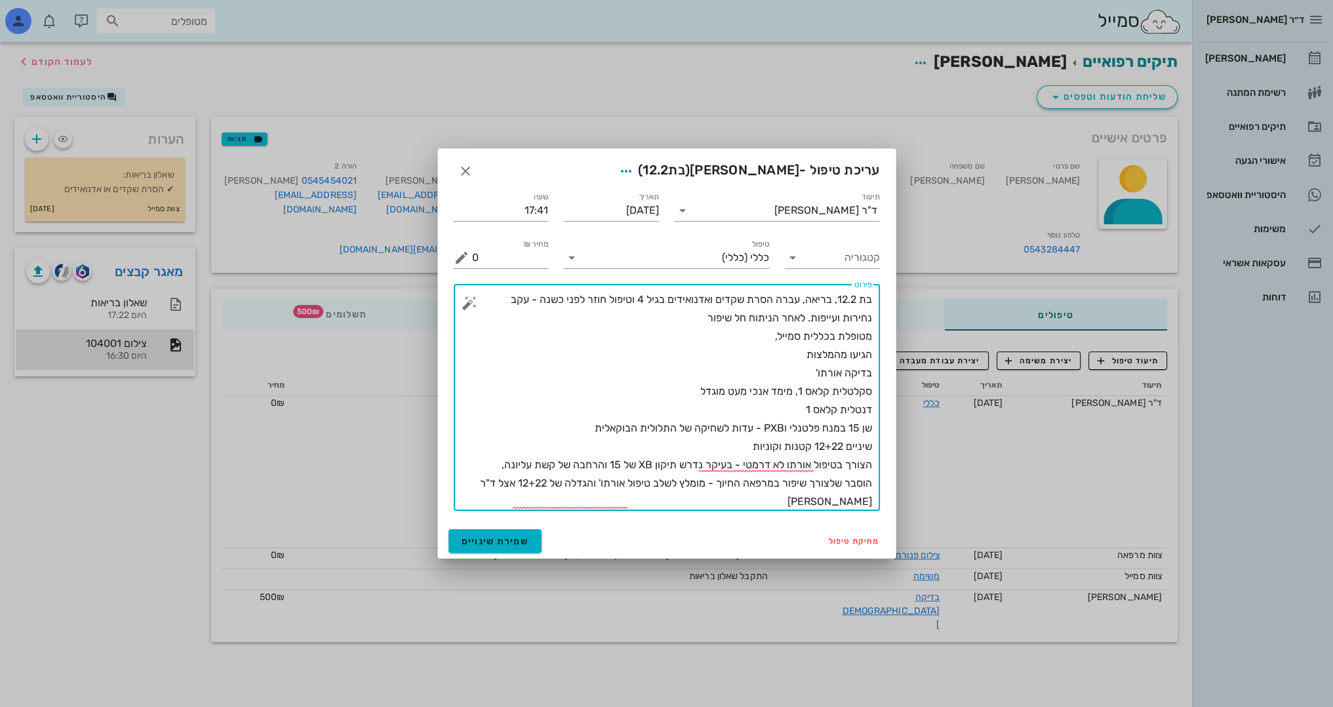
click at [805, 499] on textarea "בת 12.2, בריאה, עברה הסרת שקדים ואדנואידים בגיל 4 וטיפול חוזר לפני כשנה - עקב נ…" at bounding box center [672, 400] width 400 height 220
type textarea "בת 12.2, בריאה, עברה הסרת שקדים ואדנואידים בגיל 4 וטיפול חוזר לפני כשנה - עקב נ…"
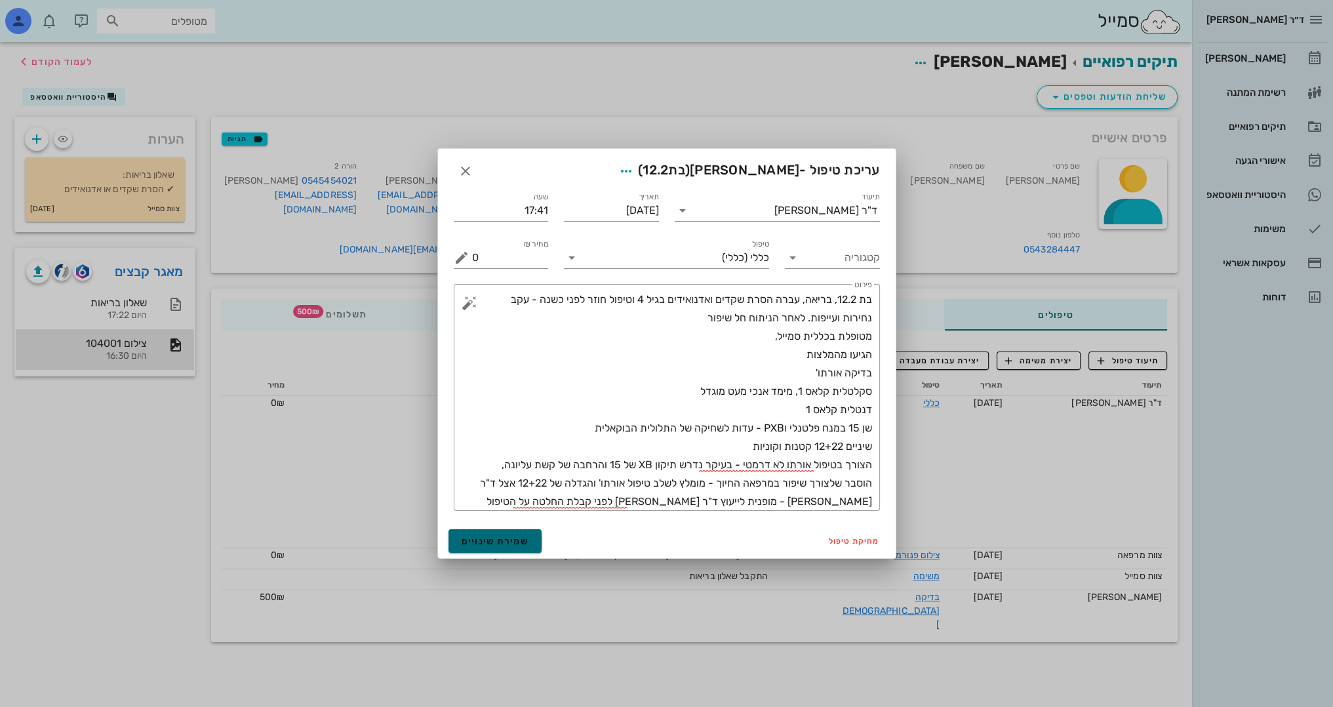
click at [507, 542] on span "שמירת שינויים" at bounding box center [496, 541] width 68 height 11
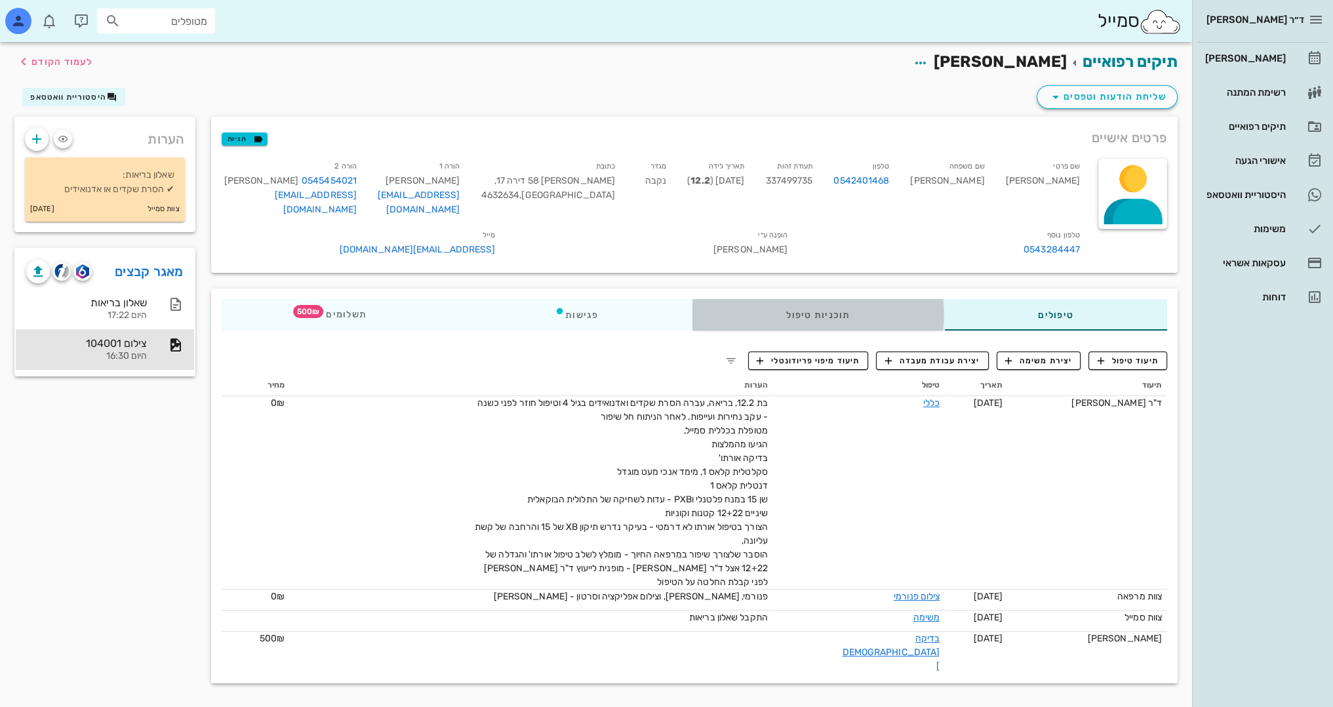
click at [866, 309] on div "תוכניות טיפול" at bounding box center [818, 314] width 252 height 31
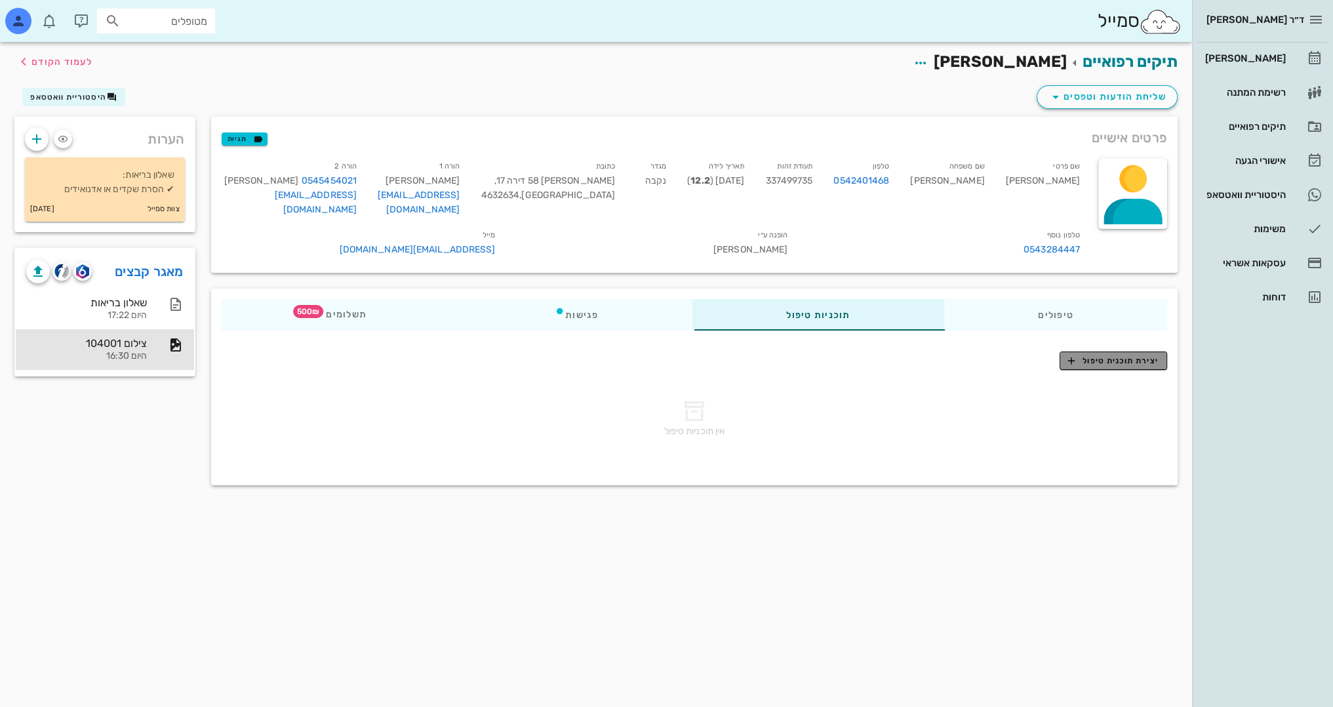
click at [1147, 358] on span "יצירת תוכנית טיפול" at bounding box center [1113, 361] width 90 height 12
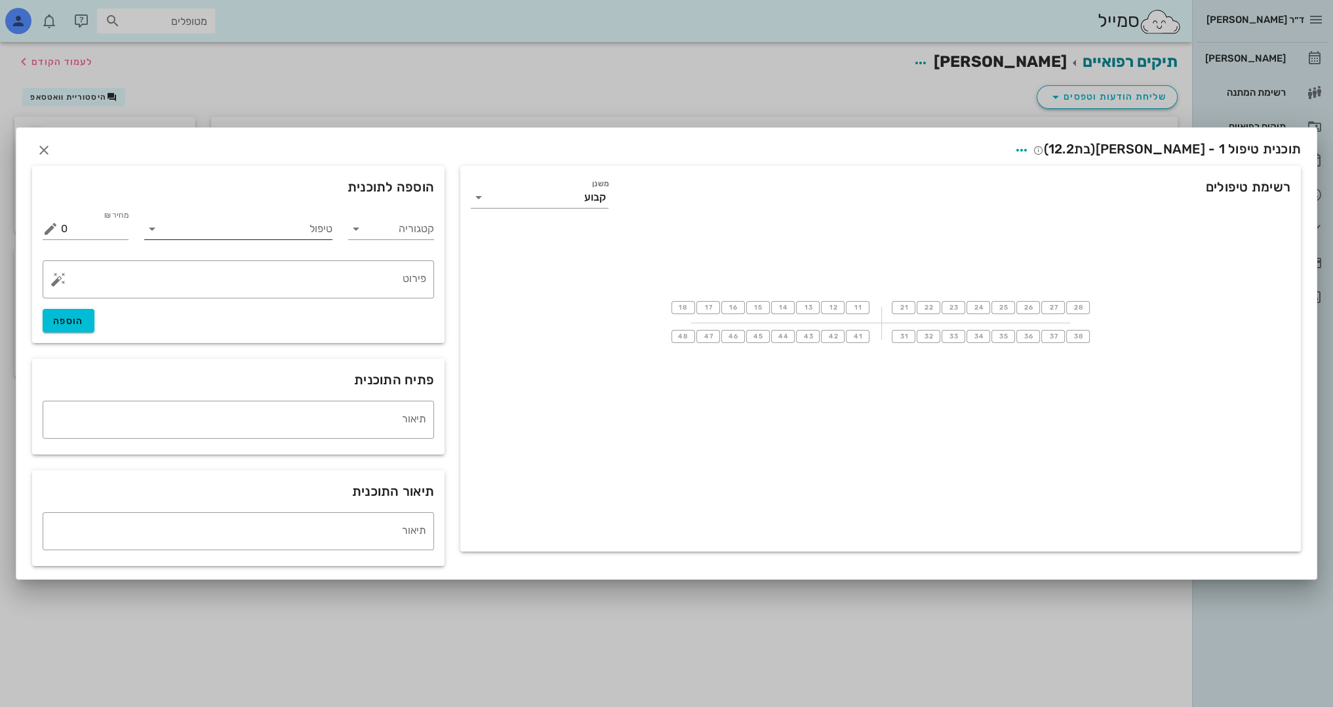
click at [304, 225] on input "טיפול" at bounding box center [247, 228] width 169 height 21
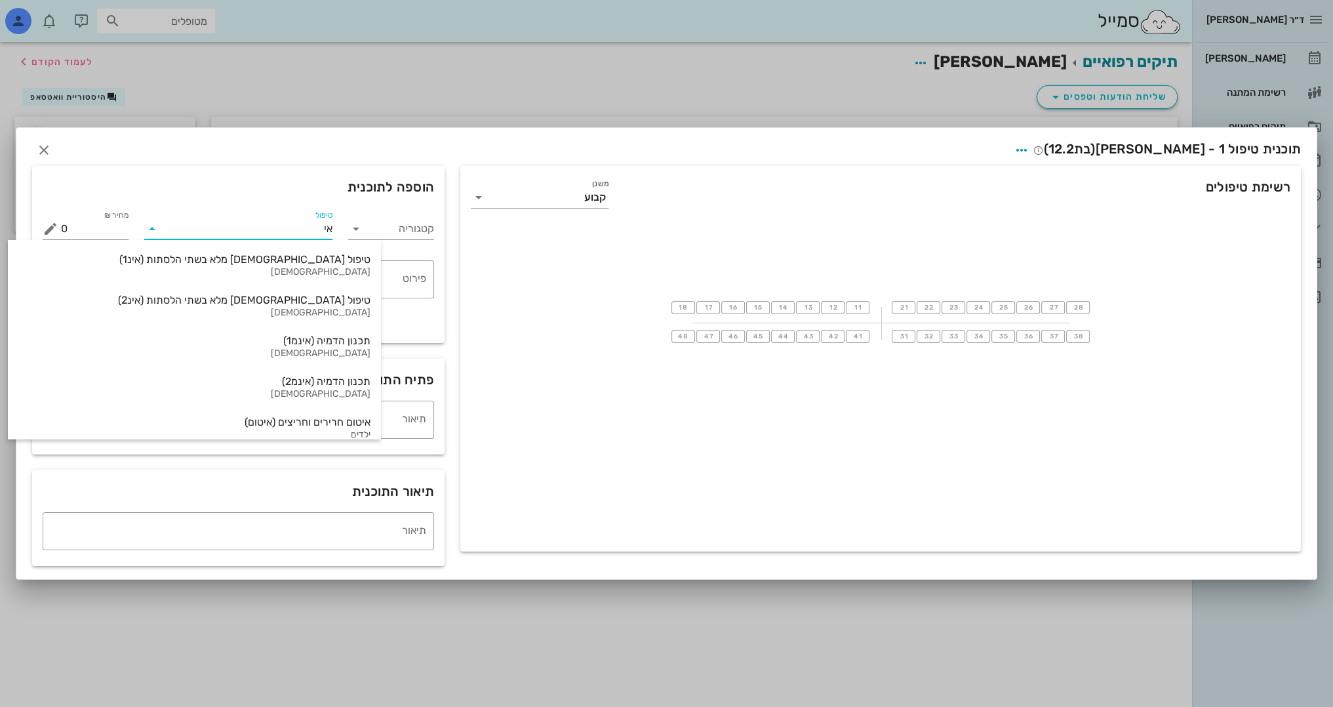
type input "אינ"
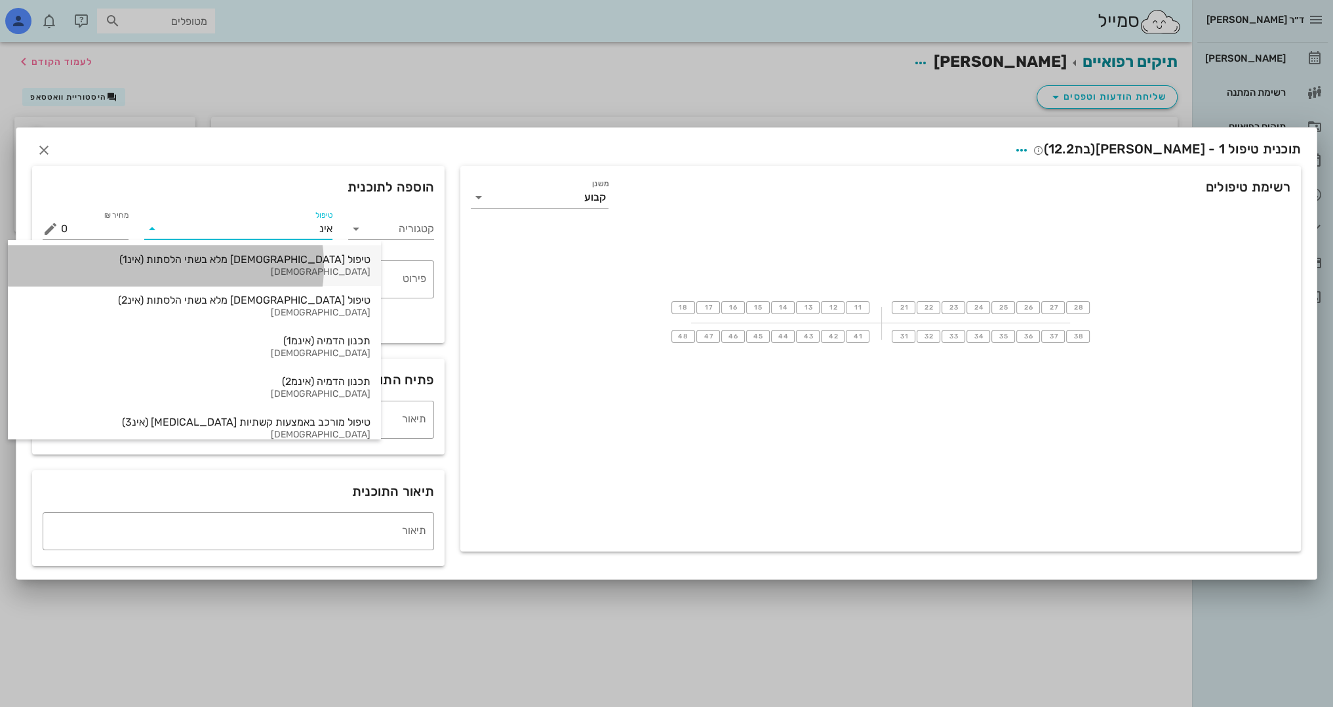
click at [295, 276] on div "[DEMOGRAPHIC_DATA]" at bounding box center [194, 272] width 352 height 11
type input "16000"
type textarea "באמצעות קשתיות שקופות (Invisalign) ההצעה כוללת את כל הצילומים והסריקות הדיגיטלי…"
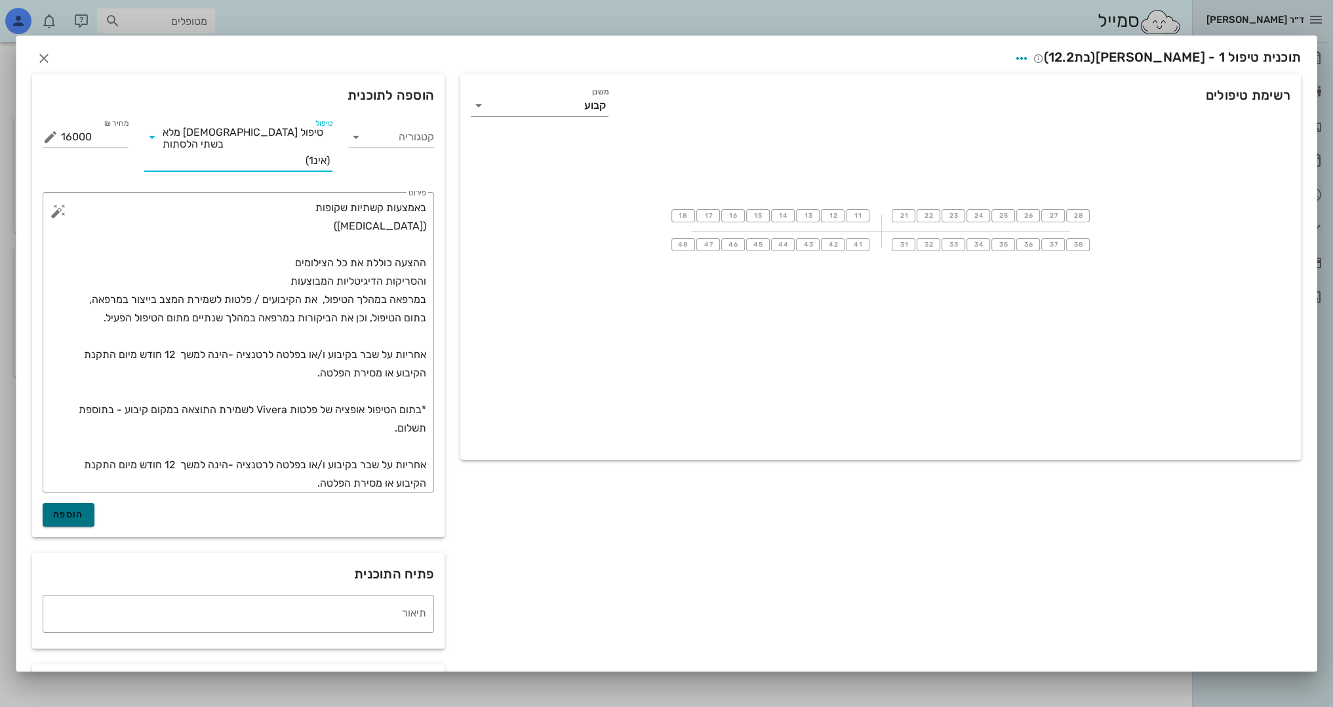
click at [84, 509] on span "הוספה" at bounding box center [68, 514] width 31 height 11
type input "0"
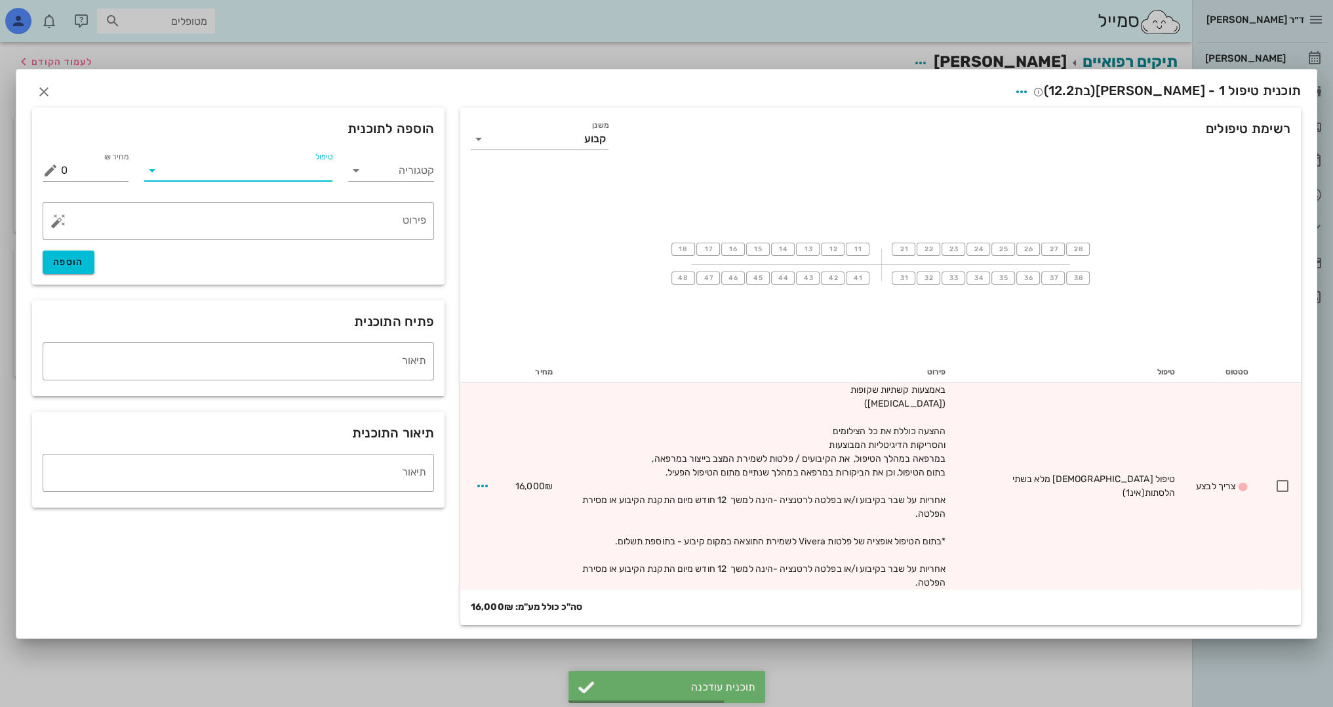
click at [313, 181] on input "טיפול" at bounding box center [247, 170] width 169 height 21
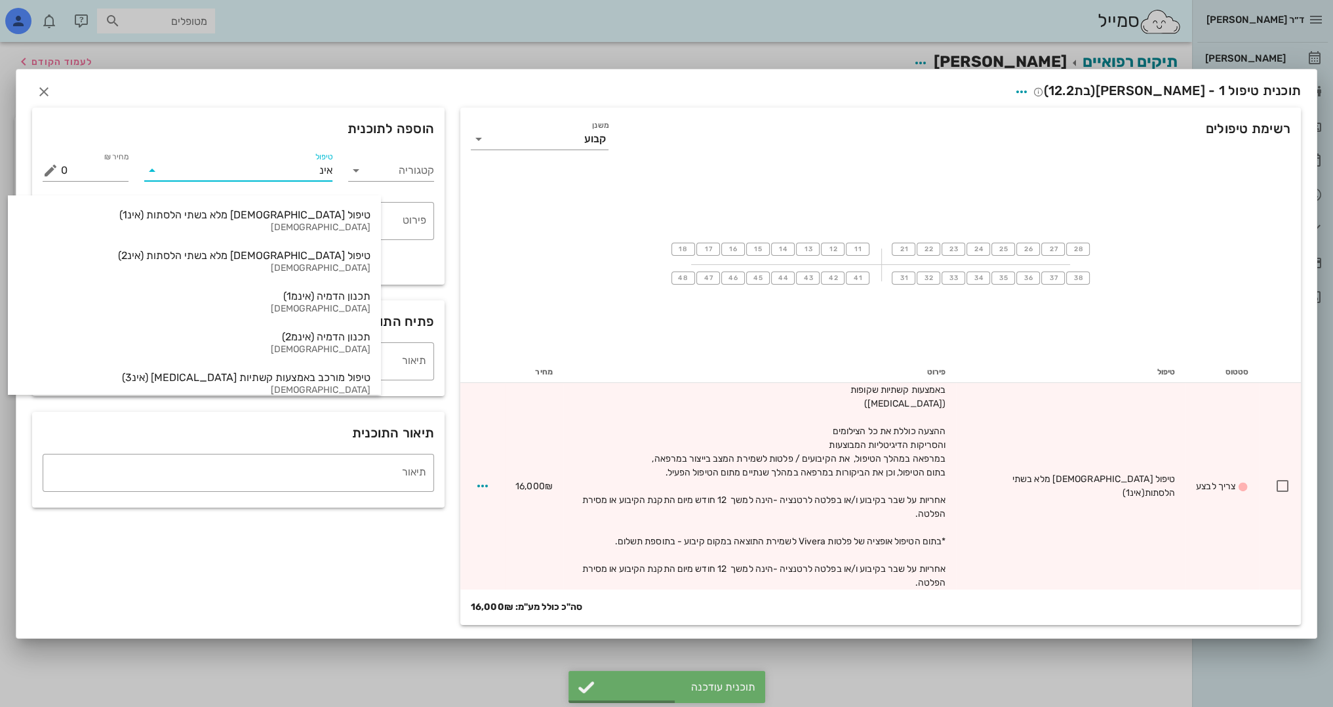
type input "אינמ"
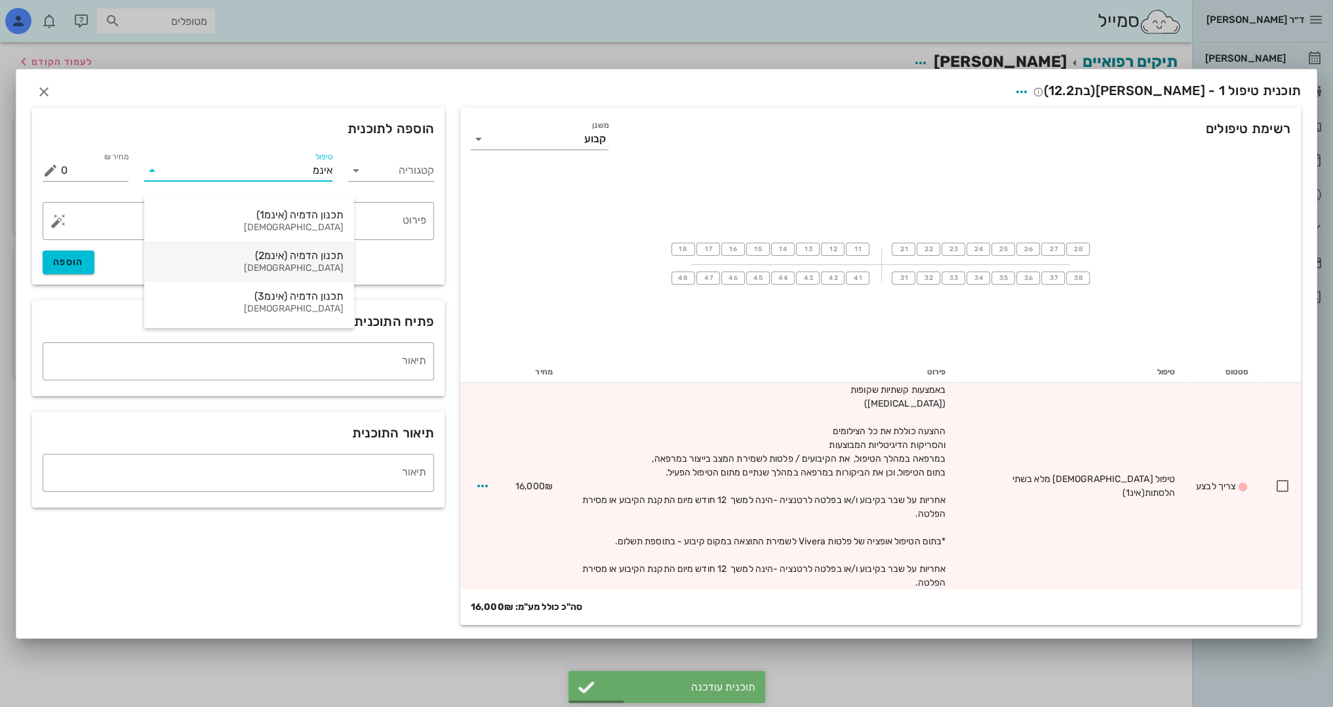
click at [271, 267] on div "[DEMOGRAPHIC_DATA]" at bounding box center [249, 268] width 189 height 11
type input "10000"
type textarea "+ עלות ייצור קשתיות Invisalign טיפול moderate"
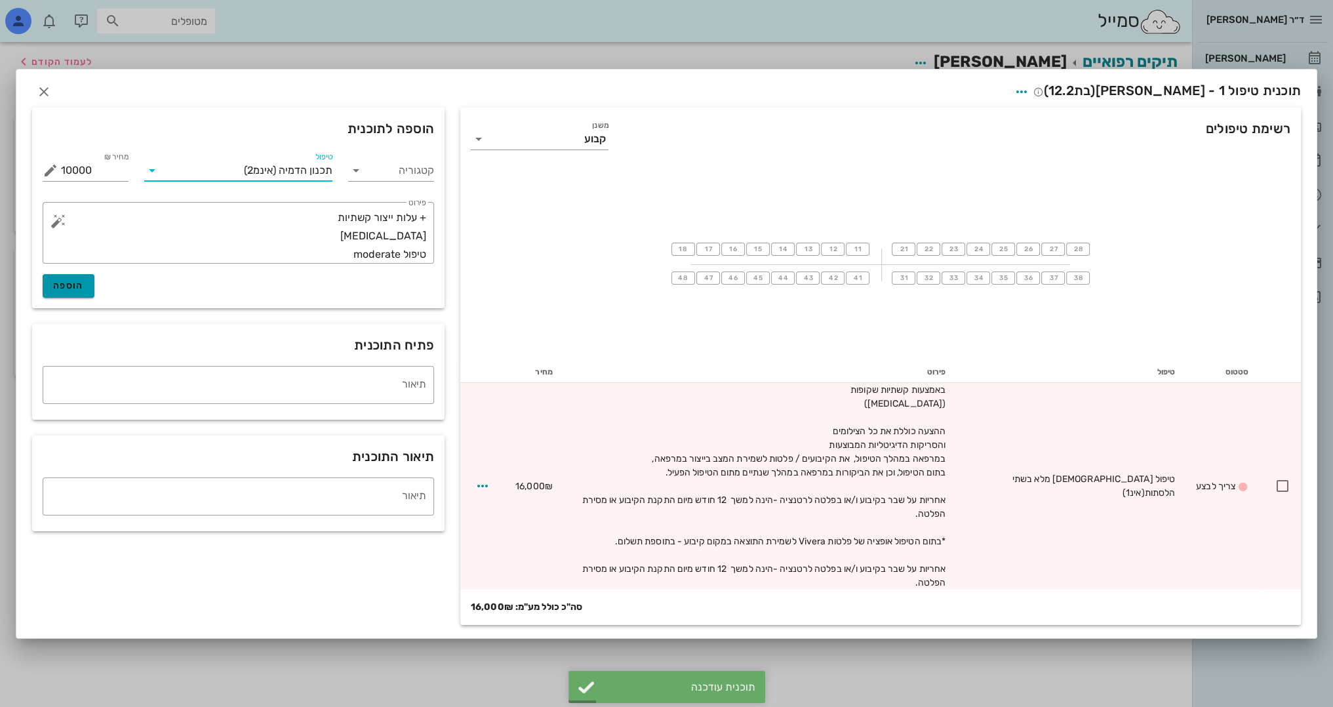
click at [71, 291] on span "הוספה" at bounding box center [68, 285] width 31 height 11
type input "0"
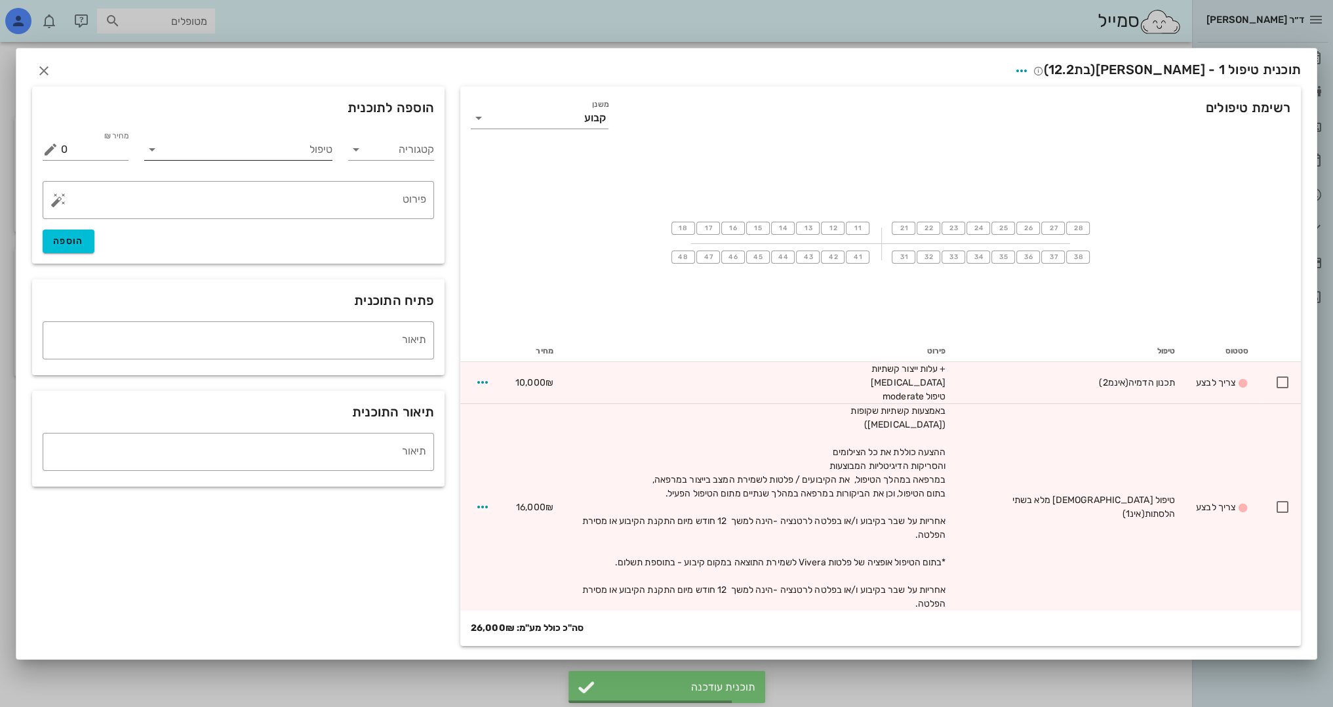
click at [302, 160] on input "טיפול" at bounding box center [247, 149] width 169 height 21
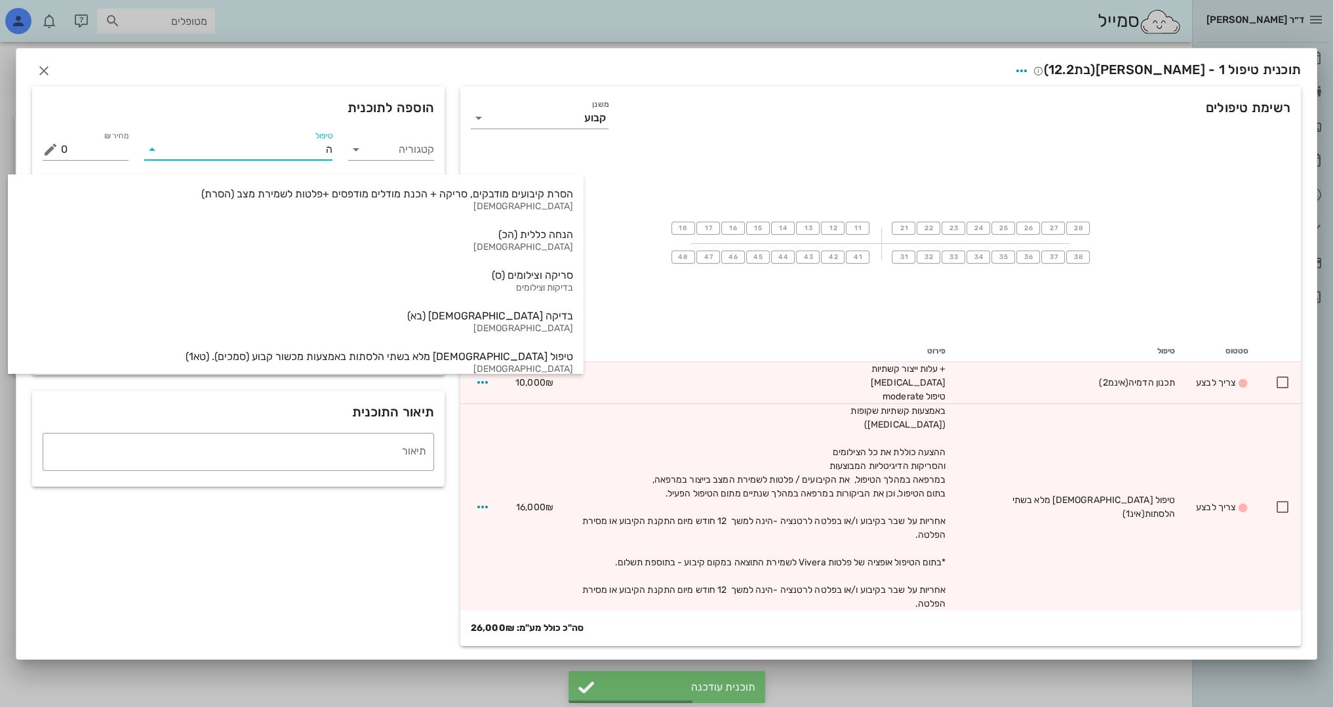
type input "הנ"
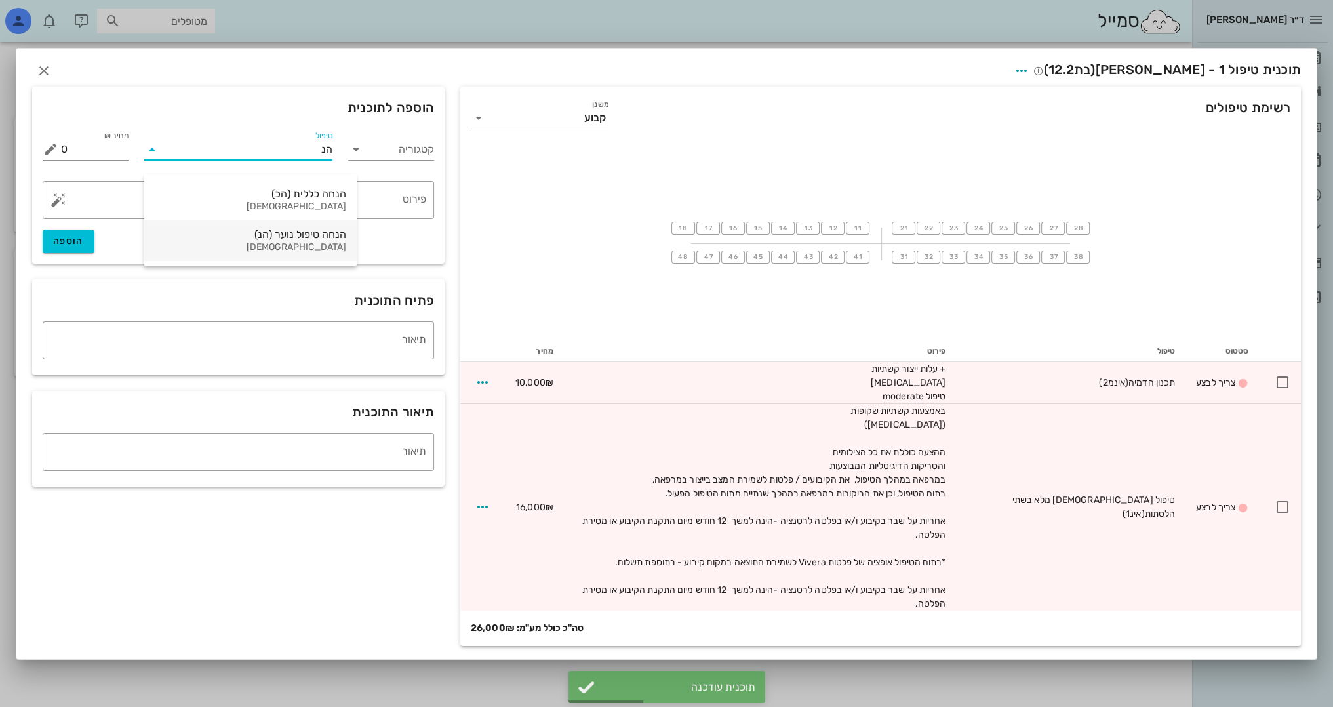
click at [280, 241] on div "הנחה טיפול נוער (הנ) אורתודונטיה" at bounding box center [250, 240] width 191 height 41
type input "-1000"
type textarea "Invisalign Teen"
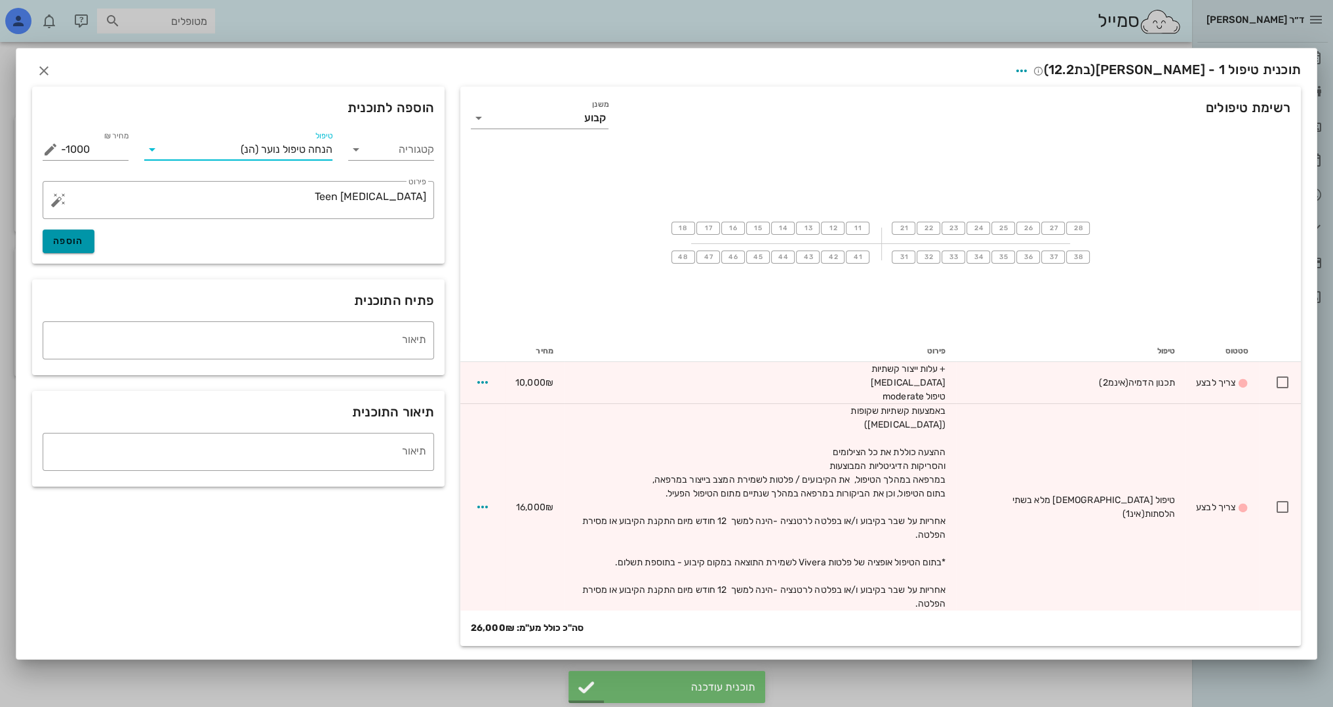
click at [84, 253] on button "הוספה" at bounding box center [69, 241] width 52 height 24
type input "0"
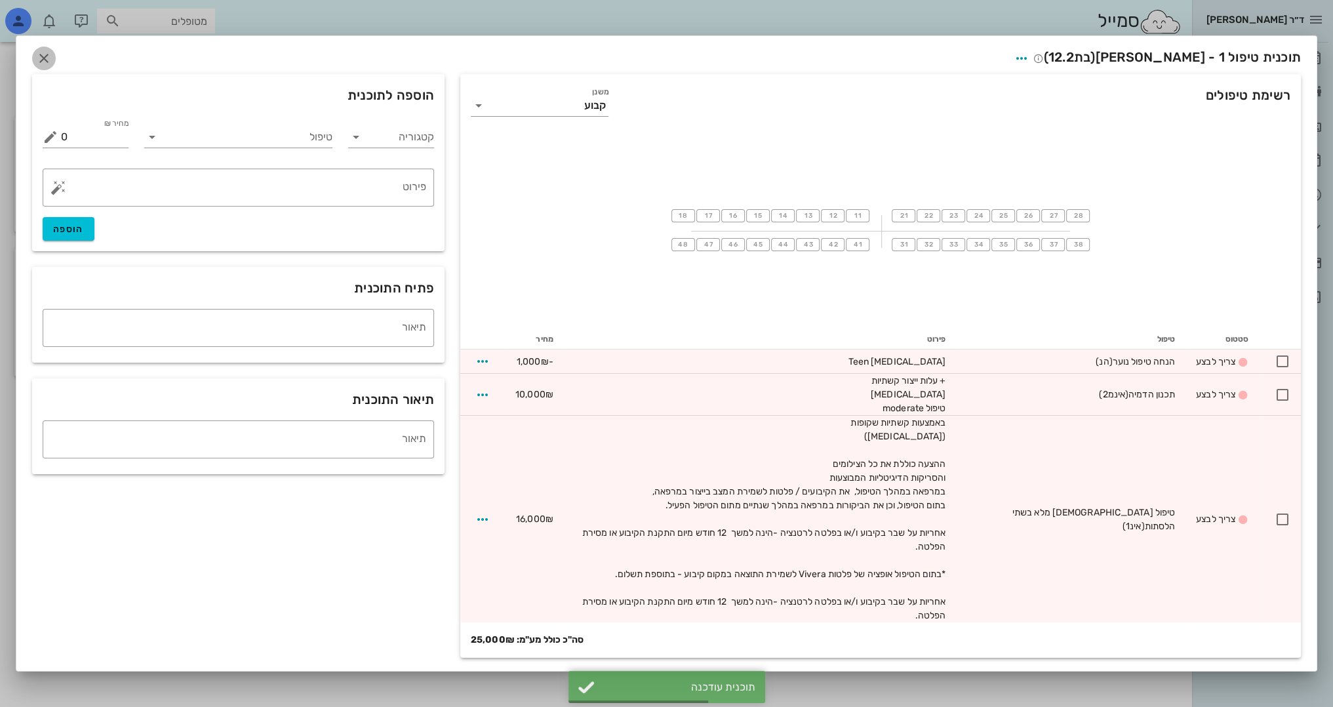
click at [44, 66] on icon "button" at bounding box center [44, 58] width 16 height 16
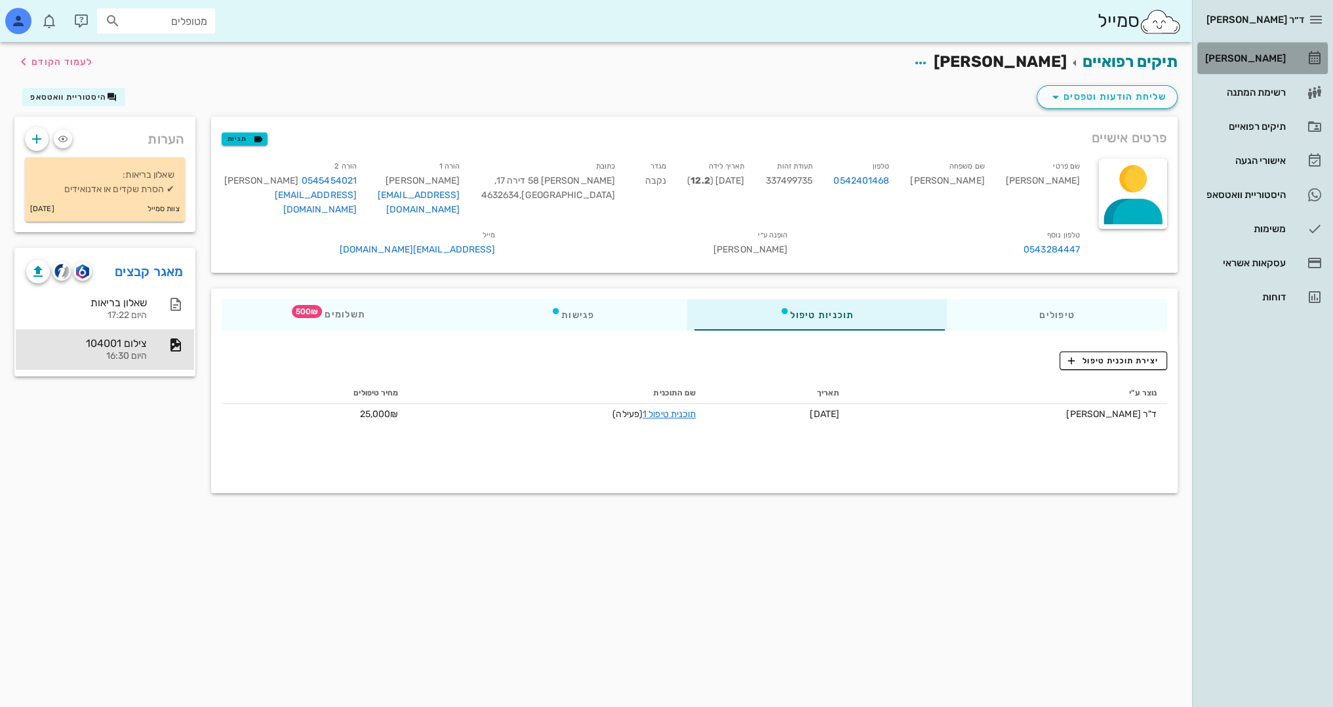
click at [1272, 53] on div "[PERSON_NAME]" at bounding box center [1243, 58] width 83 height 10
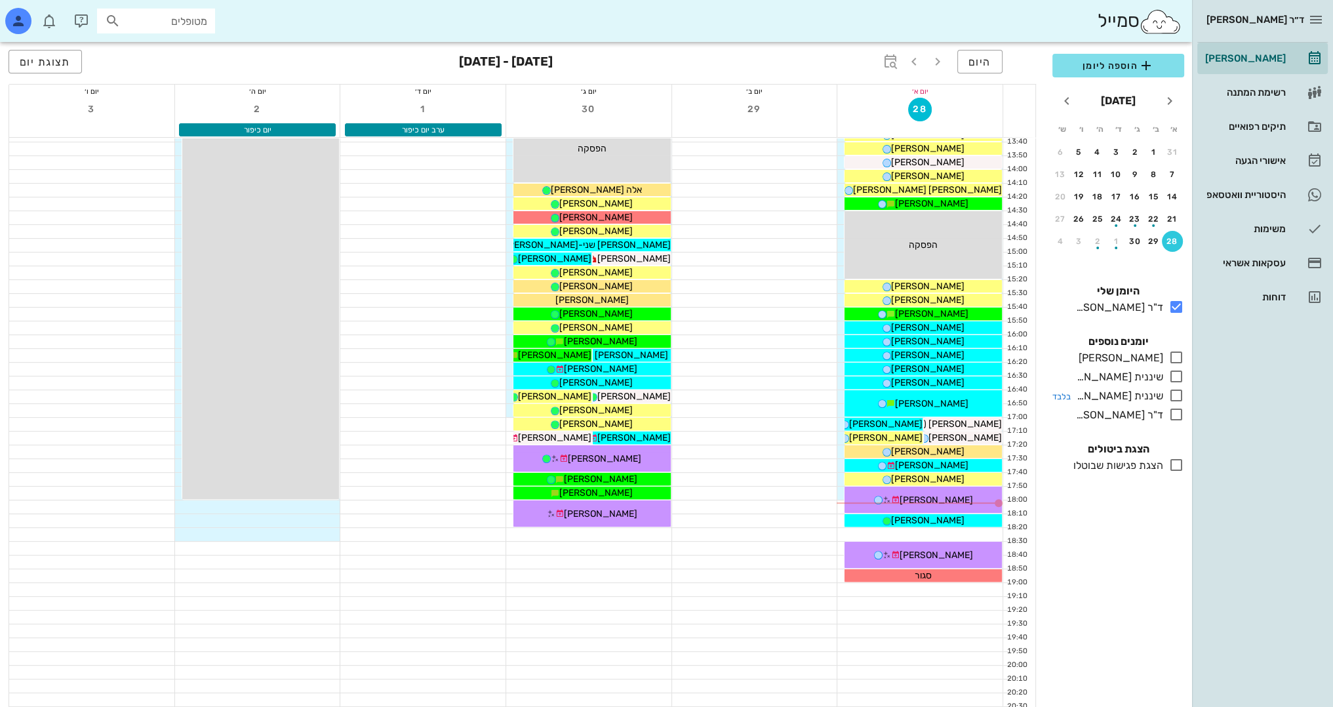
scroll to position [573, 0]
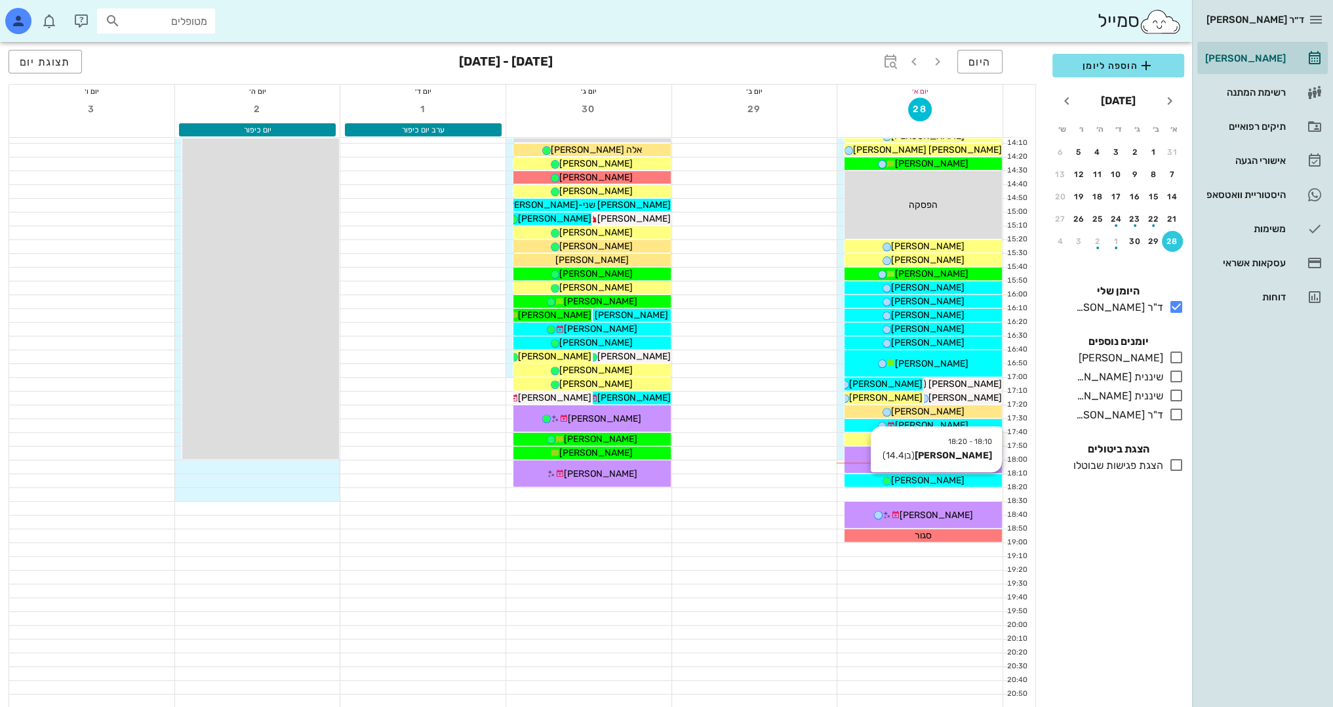
click at [959, 476] on div "[PERSON_NAME]" at bounding box center [923, 480] width 157 height 14
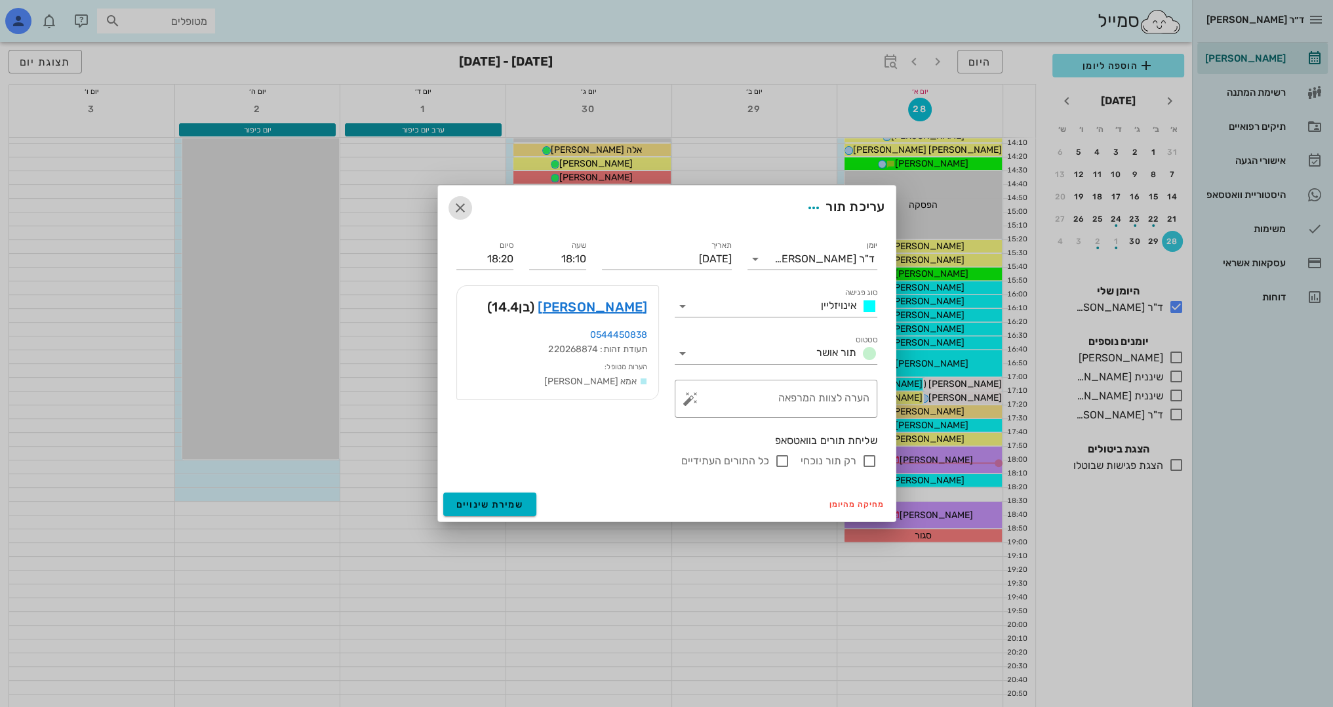
click at [466, 210] on icon "button" at bounding box center [460, 208] width 16 height 16
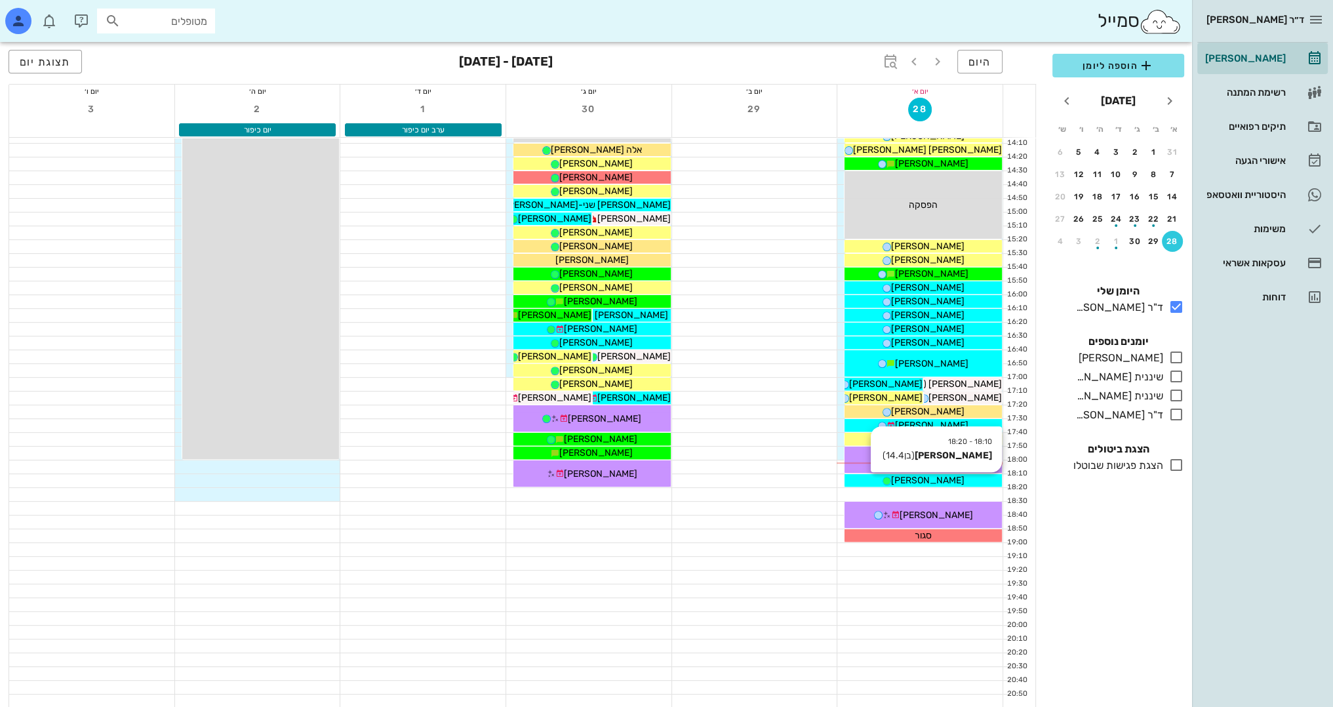
click at [953, 482] on div "[PERSON_NAME]" at bounding box center [923, 480] width 157 height 14
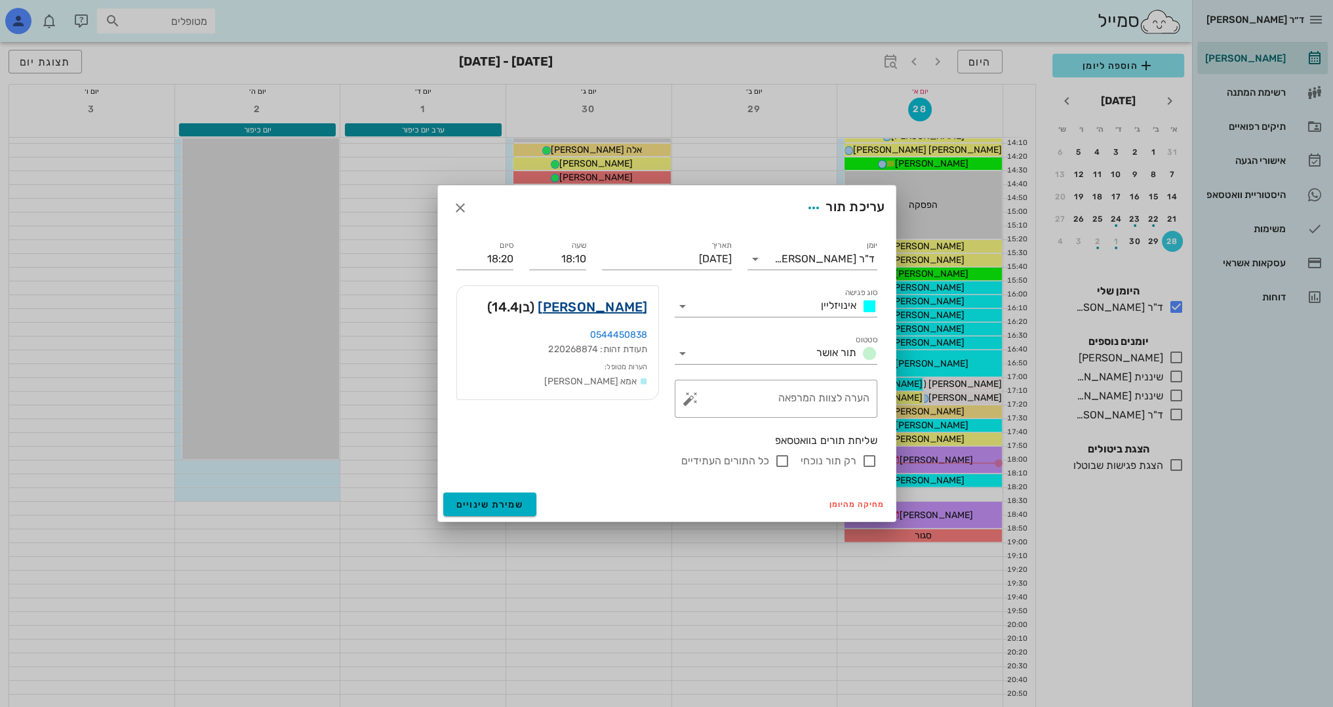
click at [629, 315] on link "זיו שטגמן" at bounding box center [592, 306] width 109 height 21
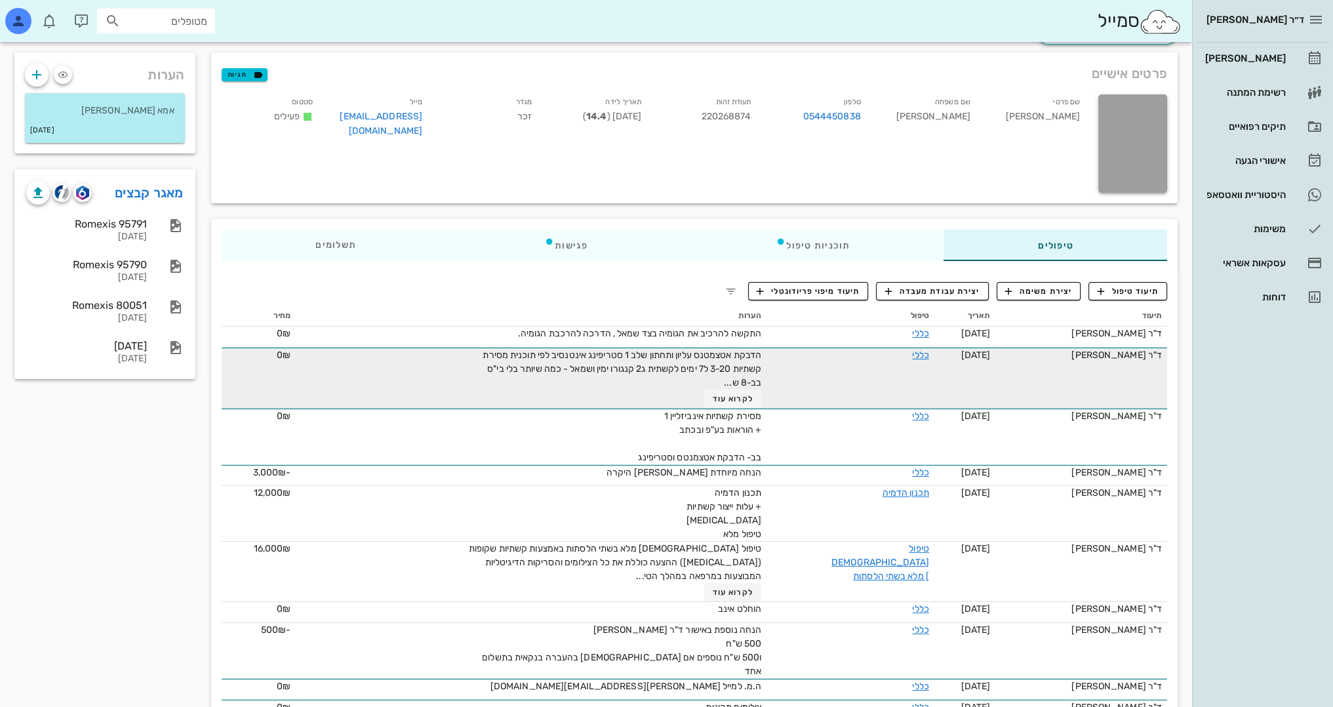
scroll to position [66, 0]
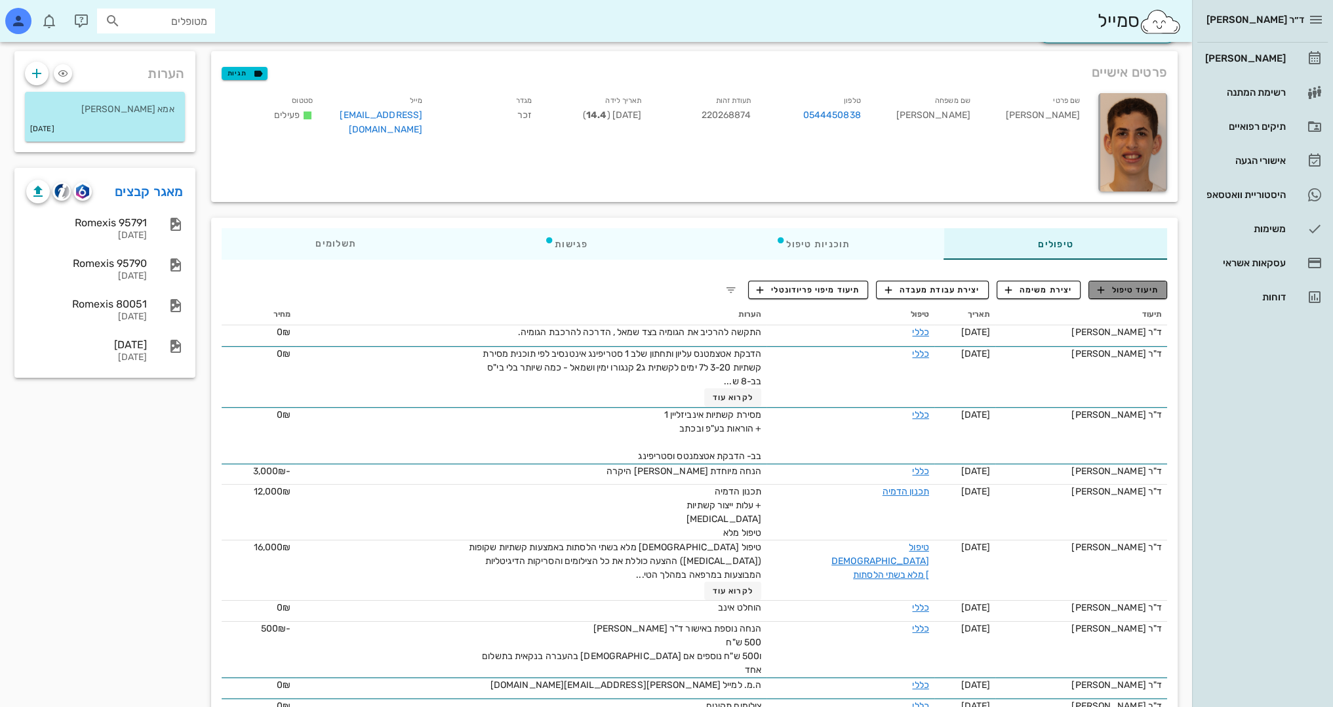
click at [1128, 293] on span "תיעוד טיפול" at bounding box center [1128, 290] width 61 height 12
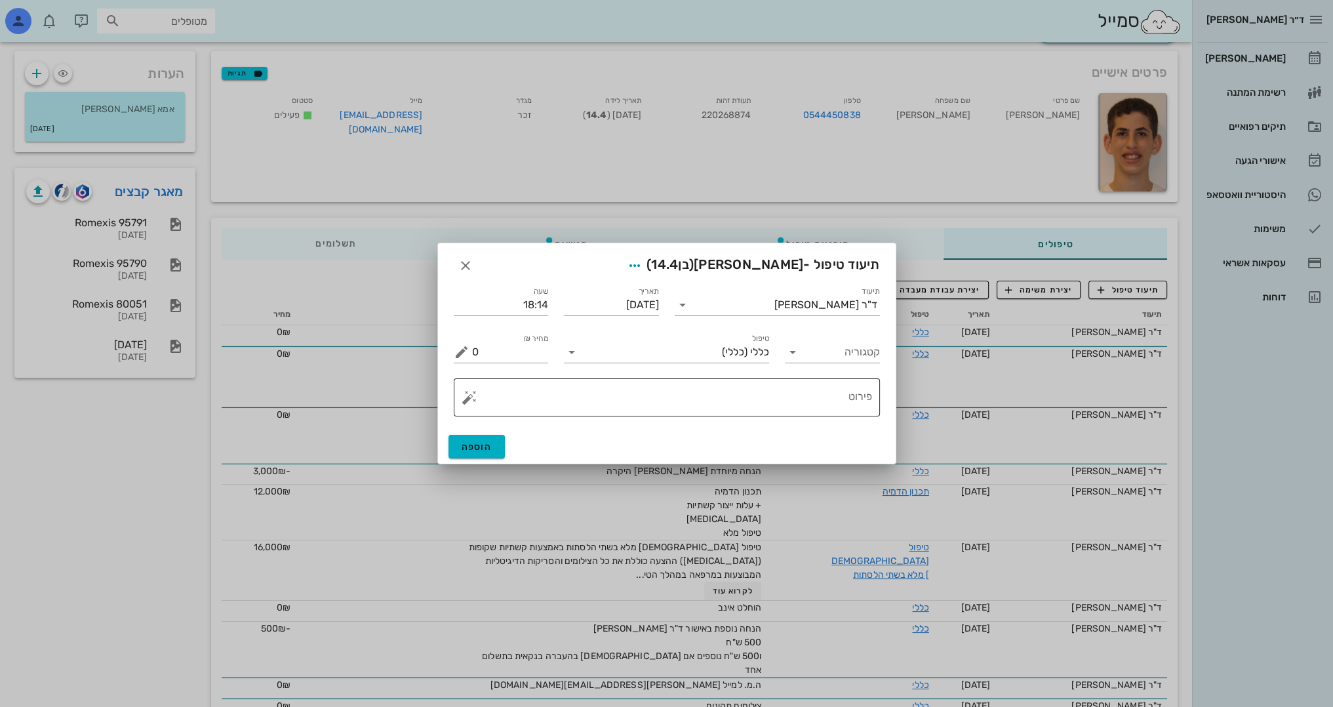
click at [791, 402] on textarea "פירוט" at bounding box center [672, 400] width 400 height 31
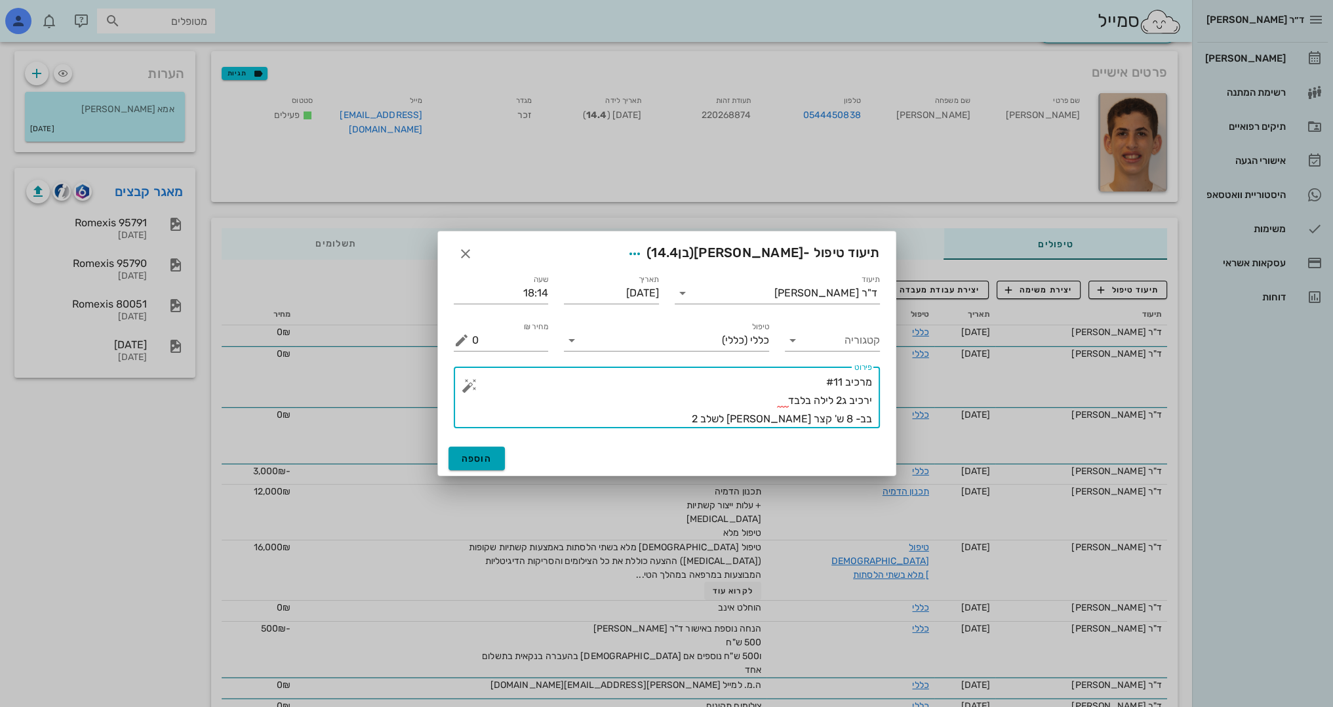
type textarea "מרכיב #11 ירכיב ג2 לילה בלבד בב- 8 ש' קצר אלי וסריקה לשלב 2"
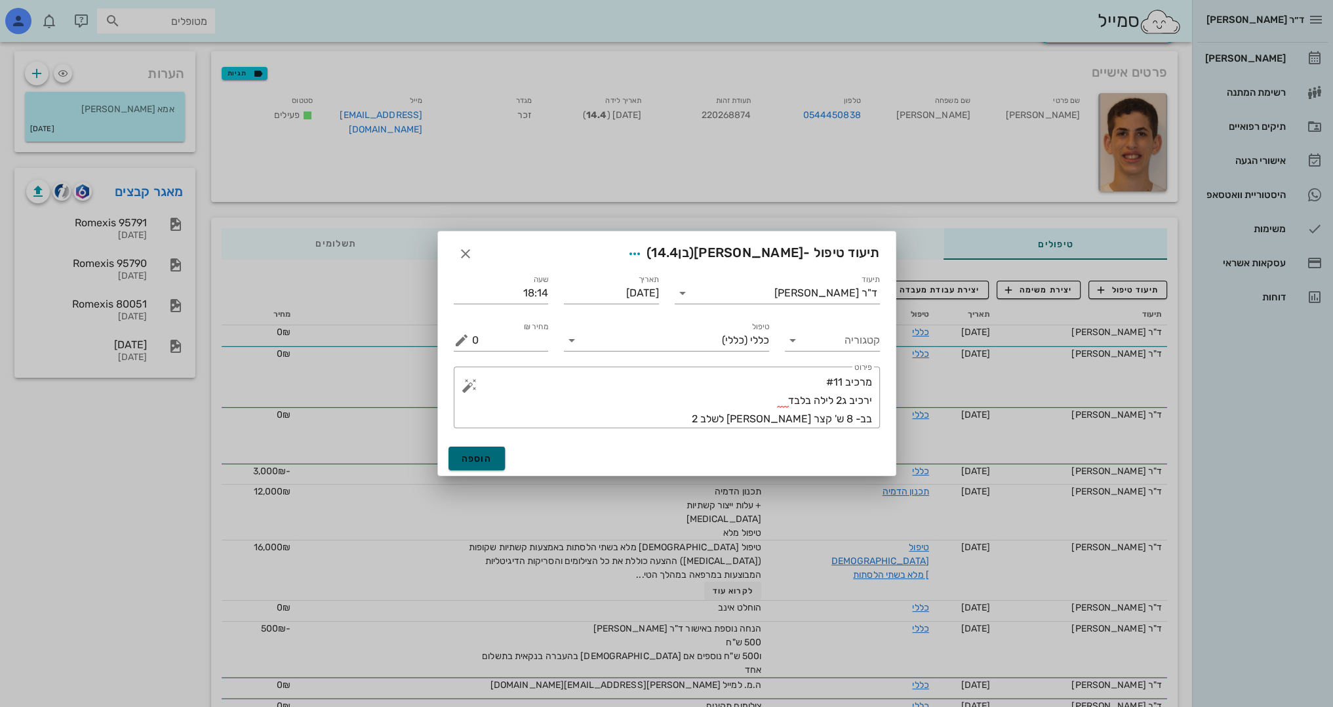
click at [477, 467] on button "הוספה" at bounding box center [476, 459] width 57 height 24
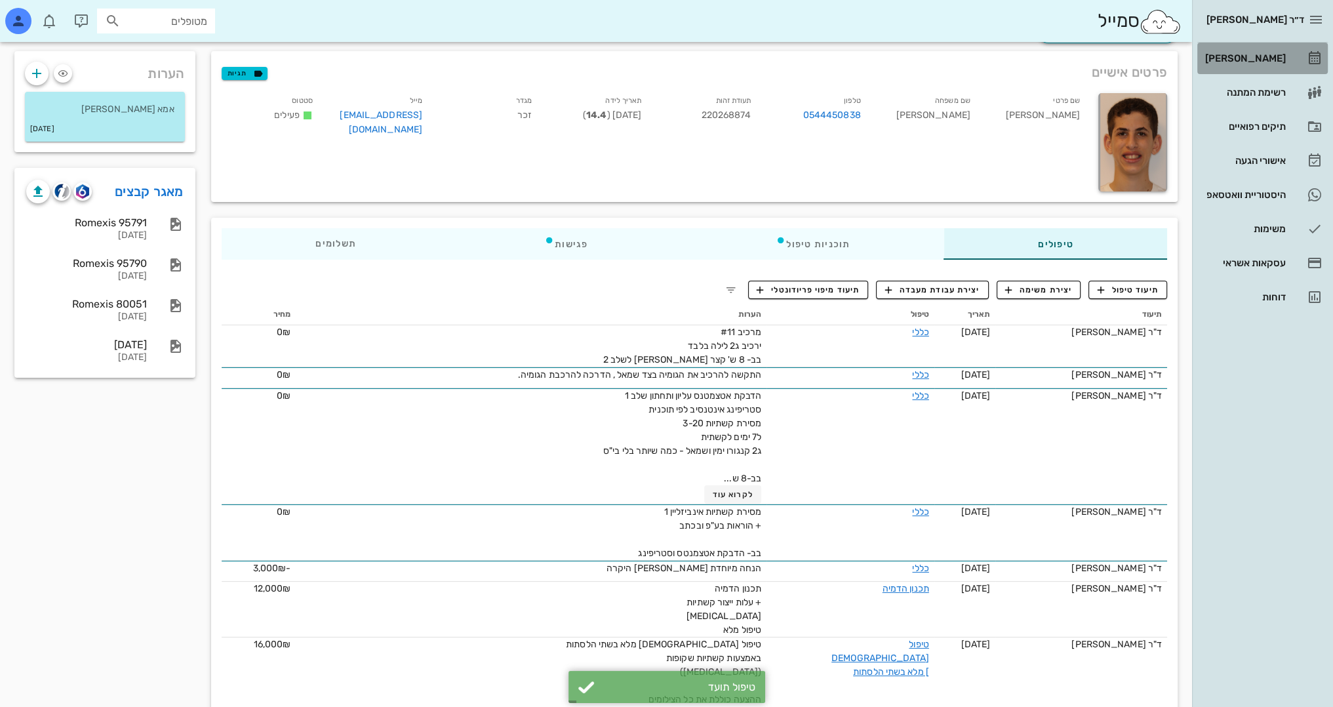
click at [1272, 66] on div "[PERSON_NAME]" at bounding box center [1243, 58] width 83 height 21
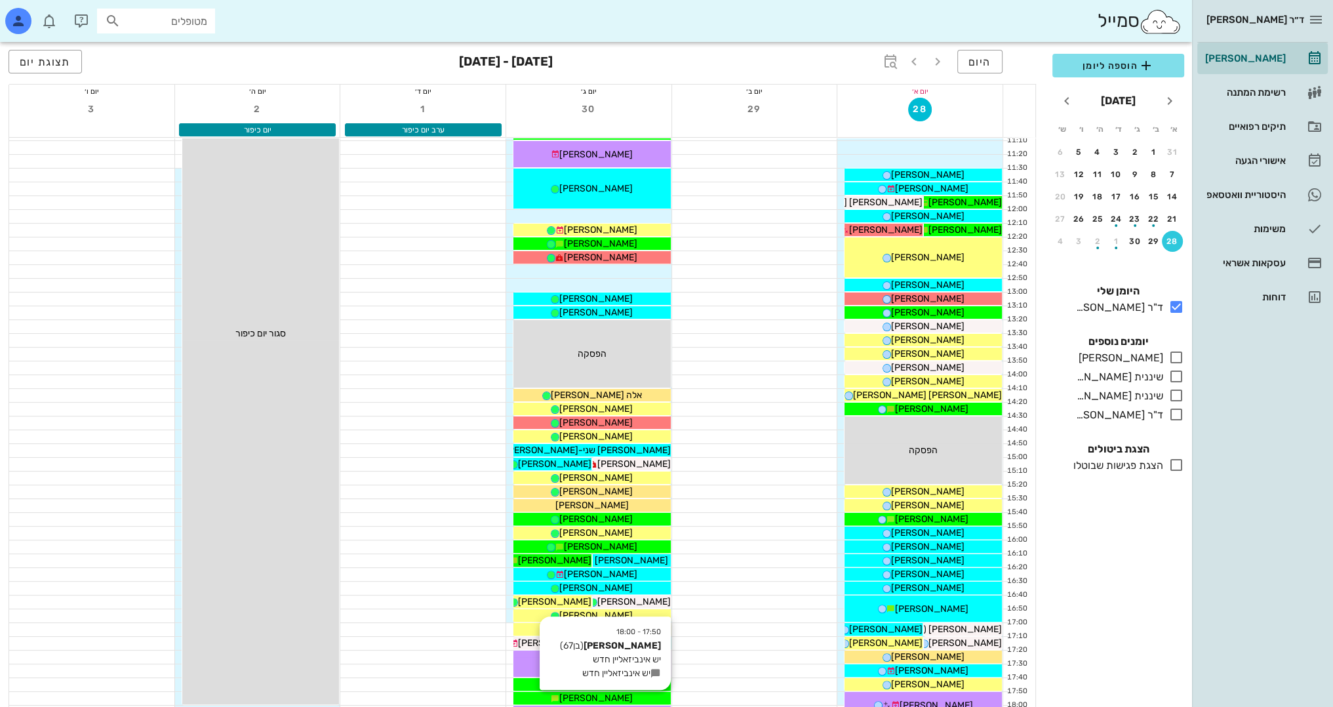
scroll to position [573, 0]
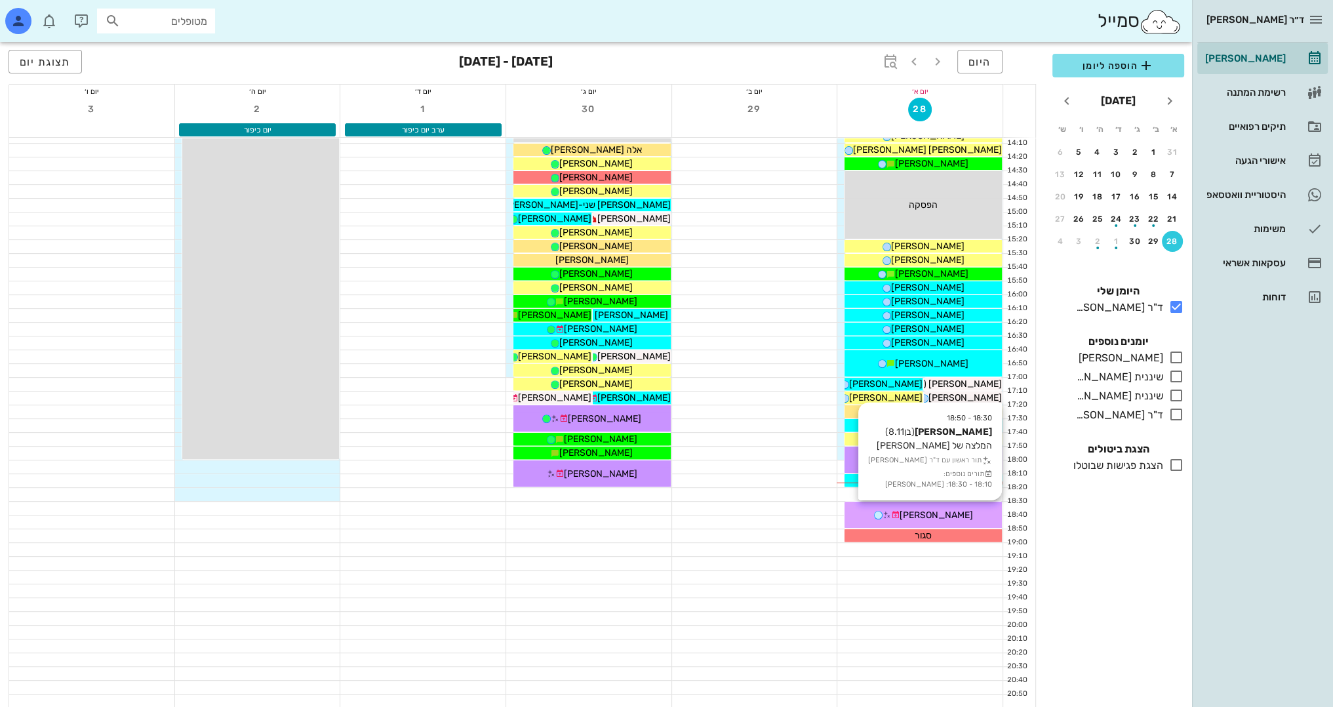
click at [953, 509] on span "[PERSON_NAME]" at bounding box center [936, 514] width 73 height 11
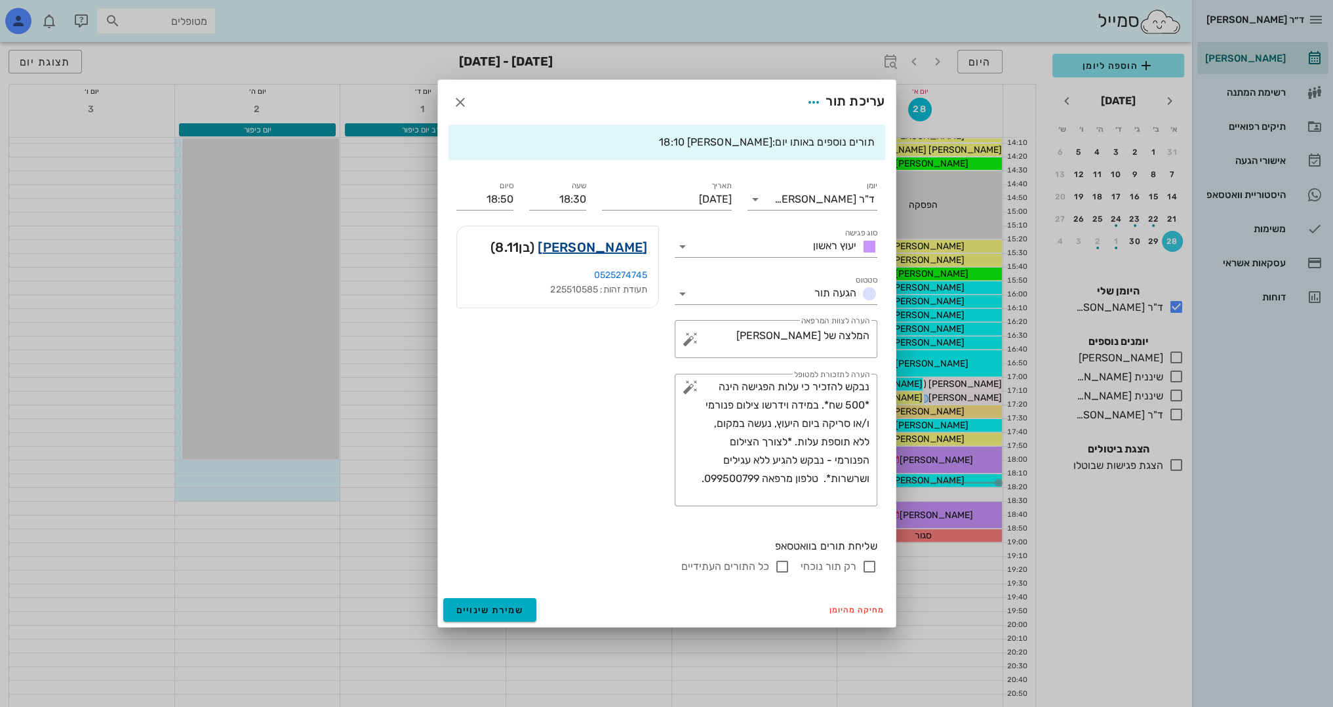
click at [616, 247] on link "נבו גרינבוים" at bounding box center [592, 247] width 109 height 21
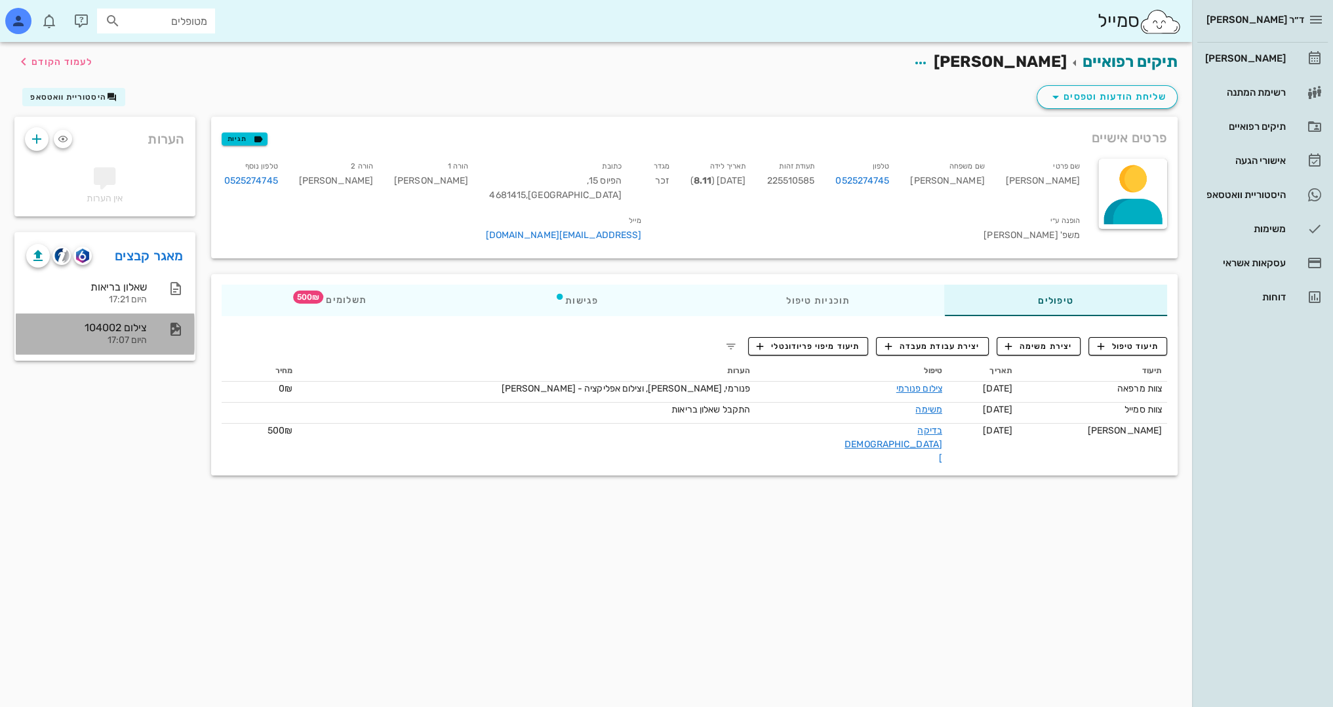
click at [139, 325] on div "צילום 104002" at bounding box center [86, 327] width 121 height 12
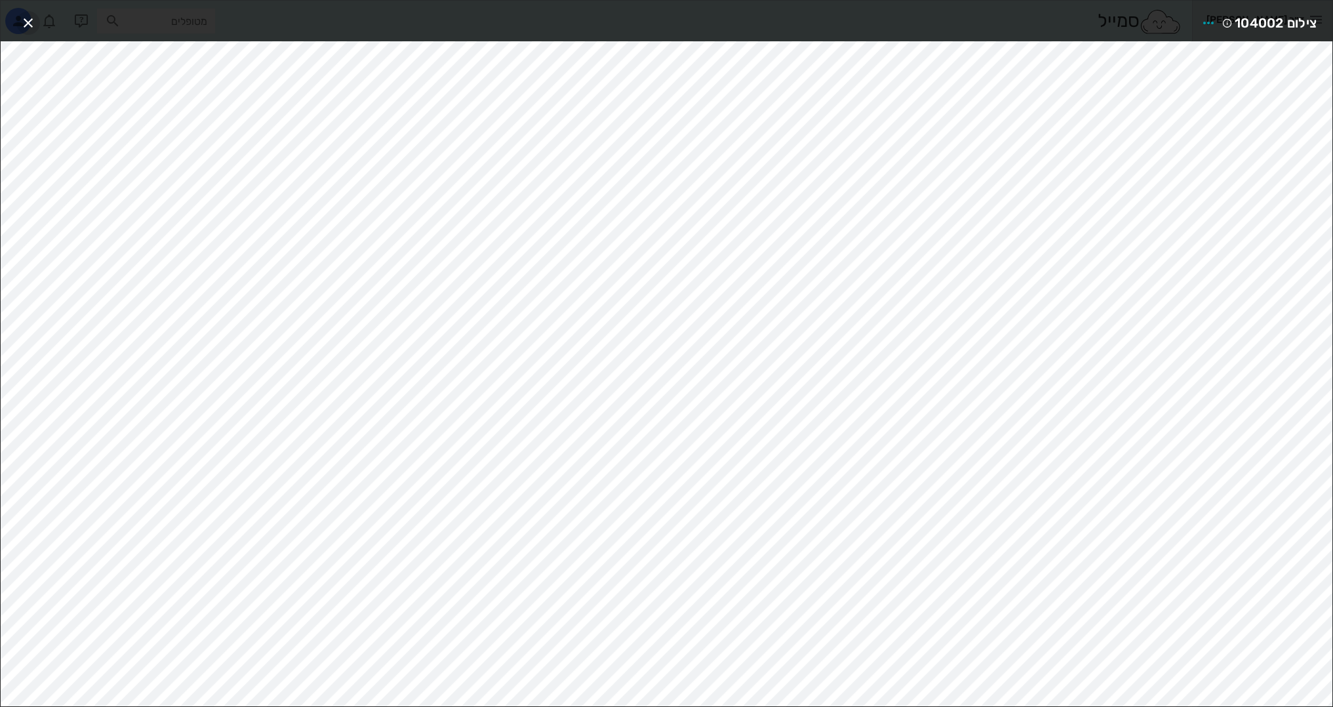
click at [33, 18] on icon "button" at bounding box center [28, 23] width 16 height 16
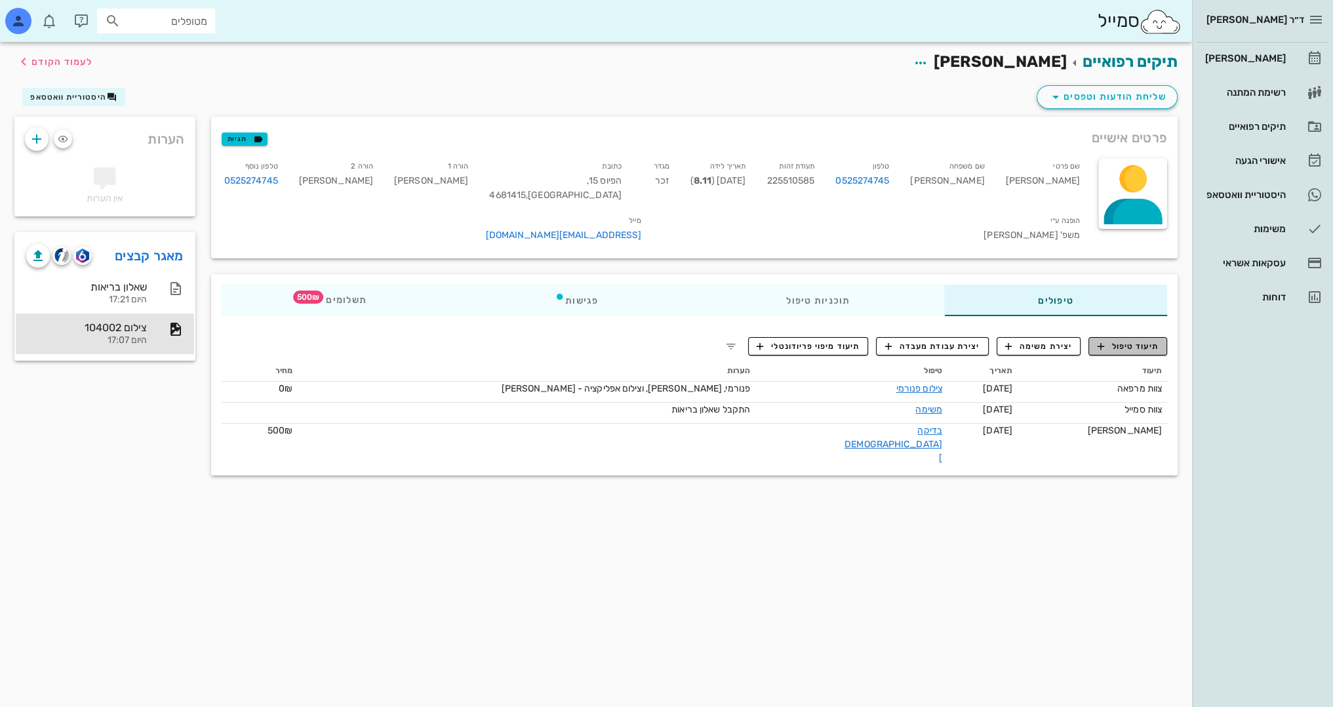
click at [1143, 340] on span "תיעוד טיפול" at bounding box center [1128, 346] width 61 height 12
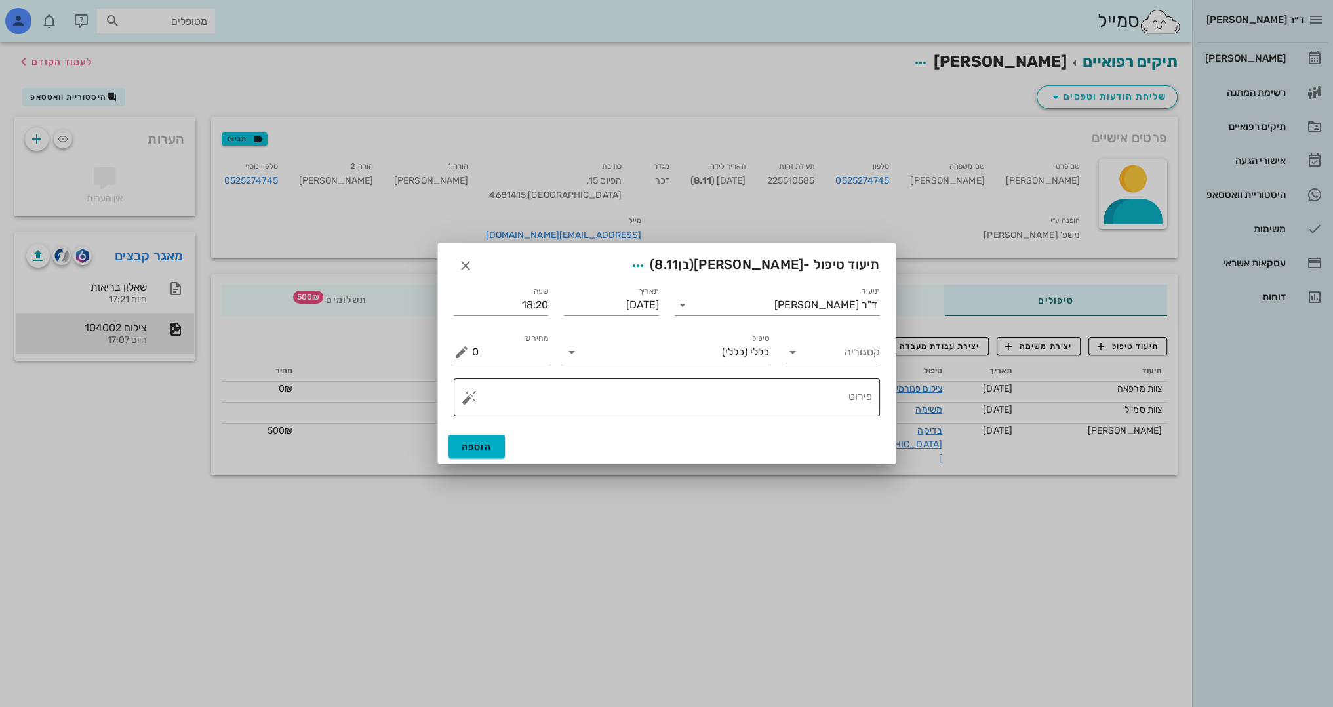
click at [782, 382] on div "פירוט" at bounding box center [672, 397] width 400 height 38
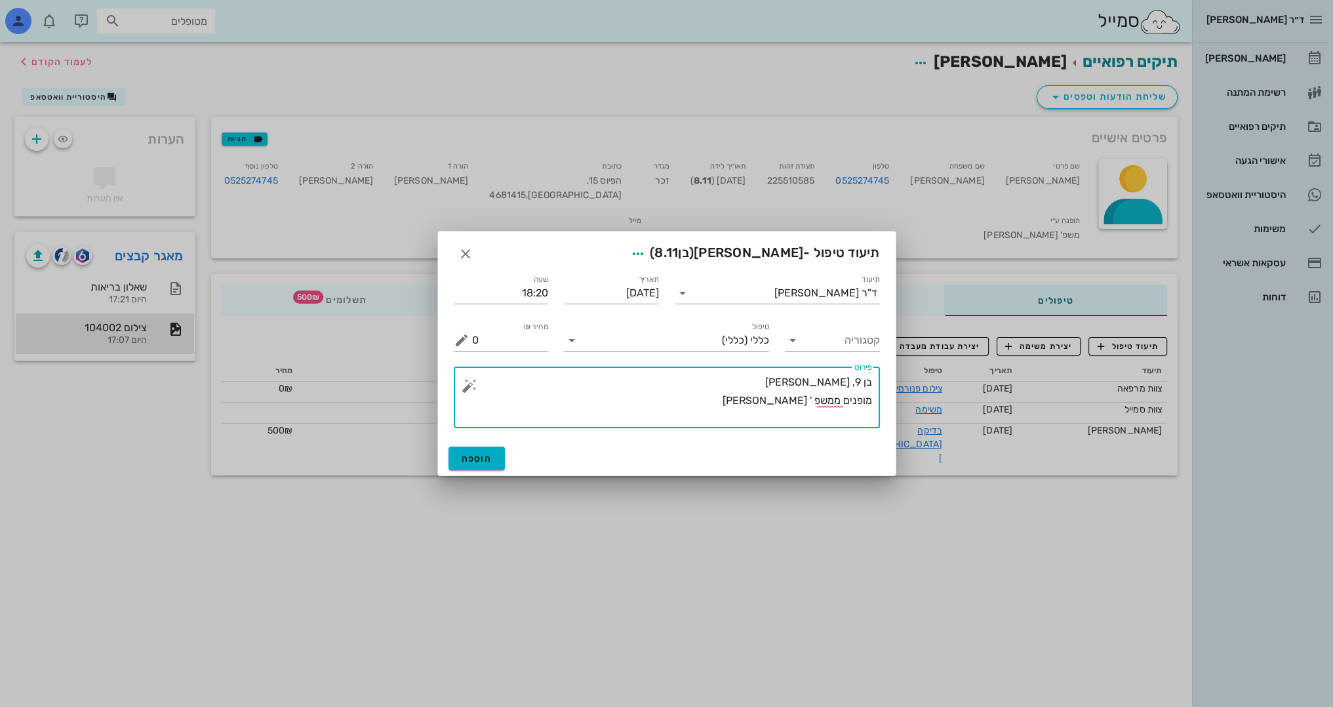
click at [812, 403] on textarea "בן 9, בריא מופנים ממשפ ' שחורי" at bounding box center [672, 400] width 400 height 55
drag, startPoint x: 764, startPoint y: 387, endPoint x: 775, endPoint y: 408, distance: 24.3
click at [765, 388] on textarea "בן 9, בריא מופנים ממשפ' שחורי" at bounding box center [672, 400] width 400 height 55
click at [772, 397] on textarea "בן 9, בריא מופנים ממשפ' שחורי" at bounding box center [672, 400] width 400 height 55
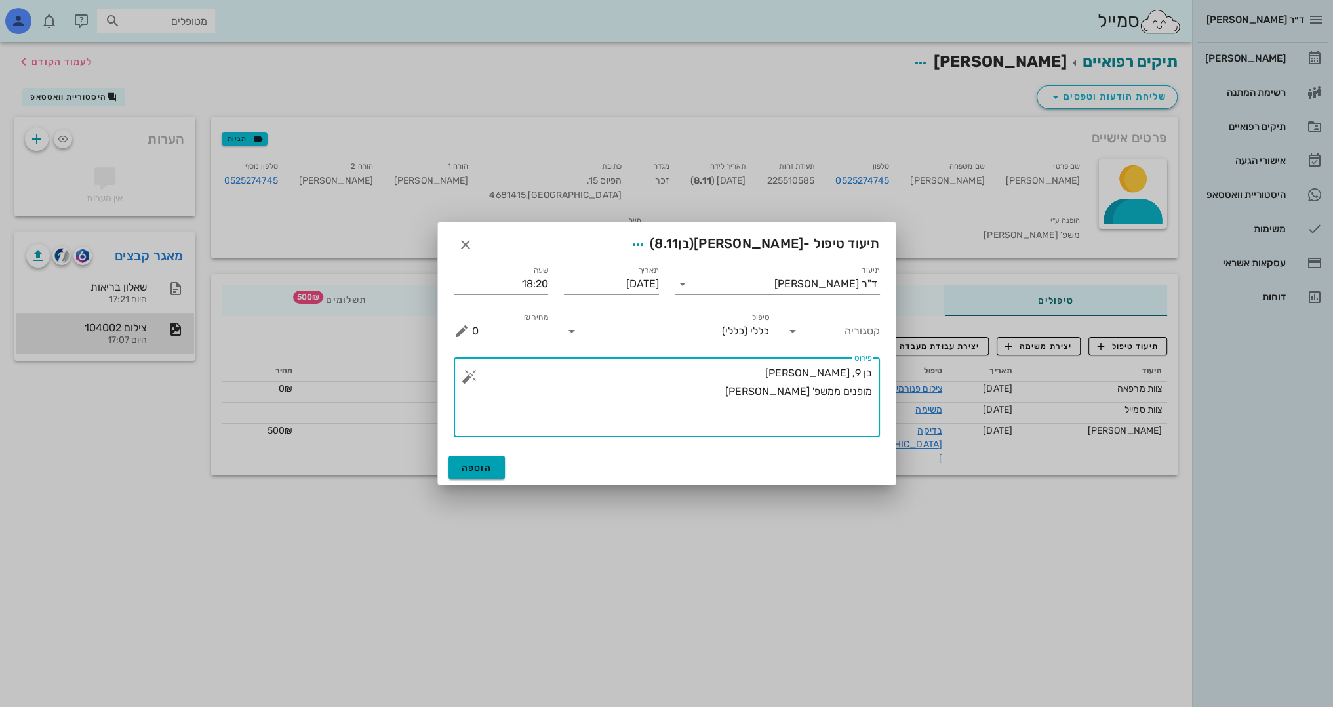
type textarea "בן 9, בריא מופנים ממשפ' שחורי"
drag, startPoint x: 490, startPoint y: 472, endPoint x: 495, endPoint y: 464, distance: 9.5
click at [494, 468] on button "הוספה" at bounding box center [476, 468] width 57 height 24
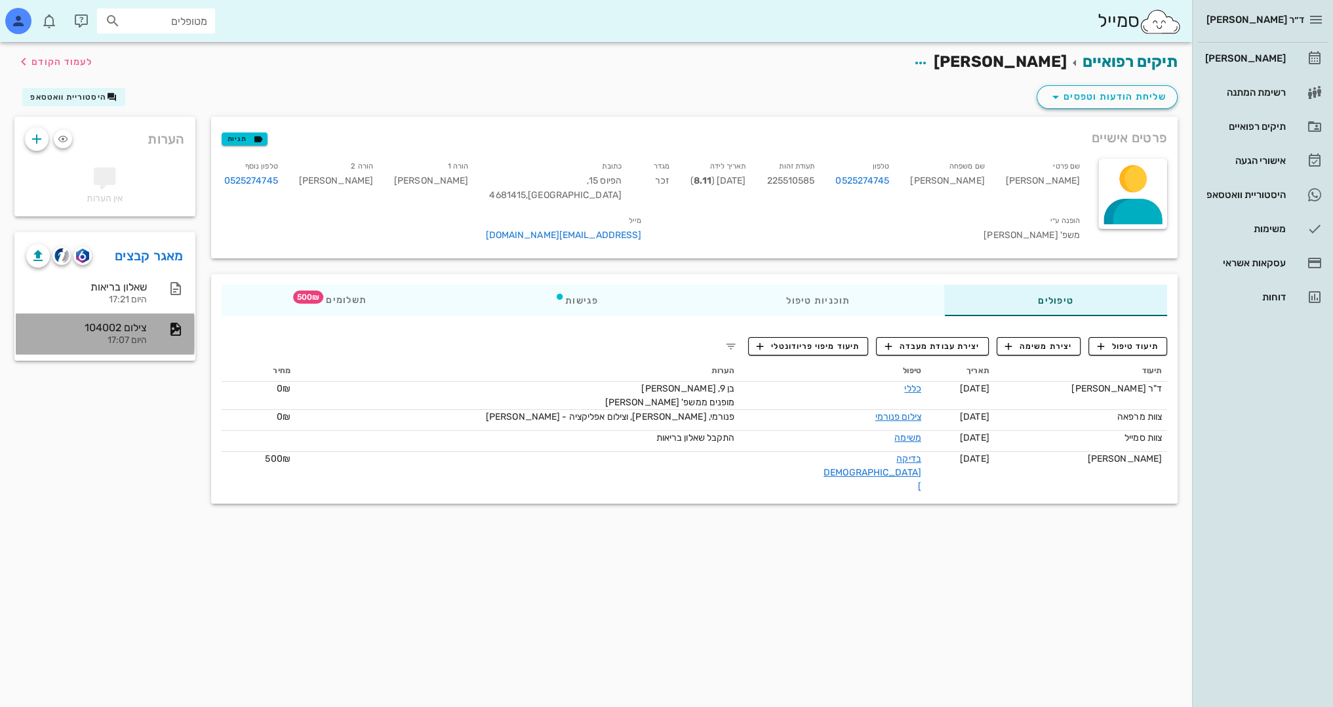
click at [139, 331] on div "צילום 104002" at bounding box center [86, 327] width 121 height 12
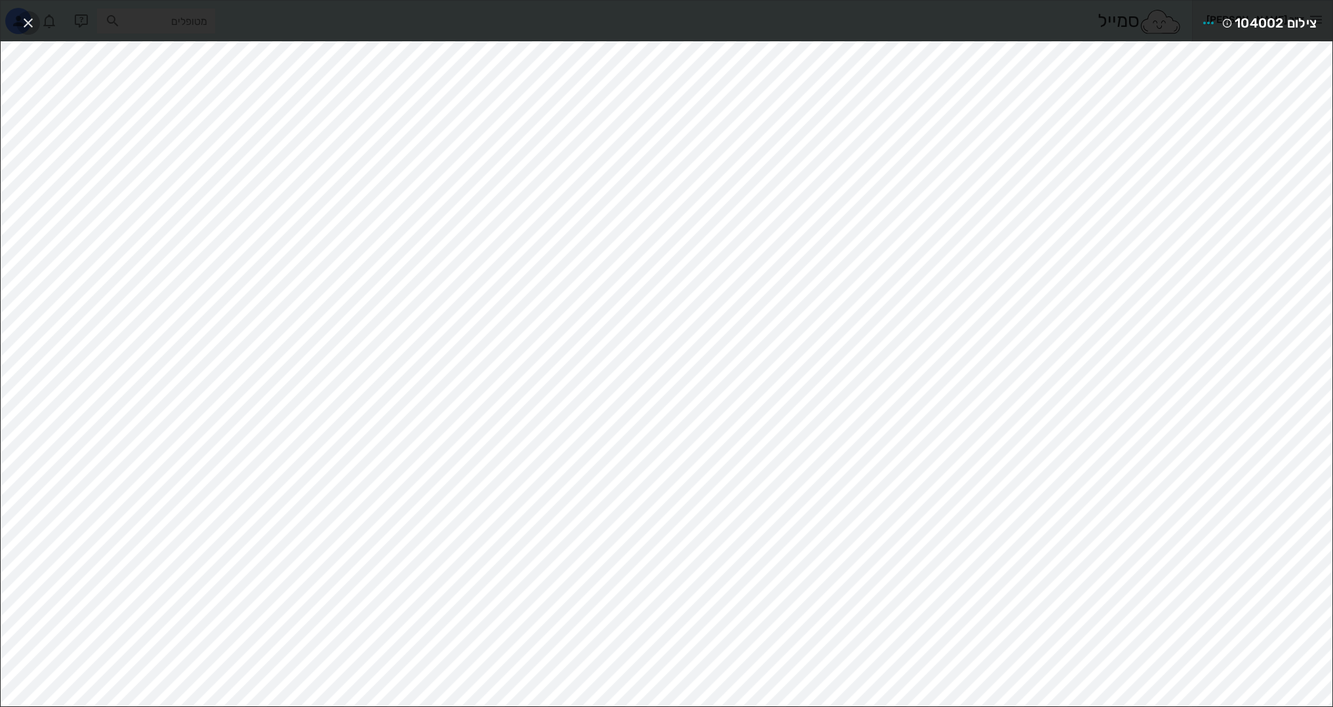
click at [23, 24] on icon "button" at bounding box center [28, 23] width 16 height 16
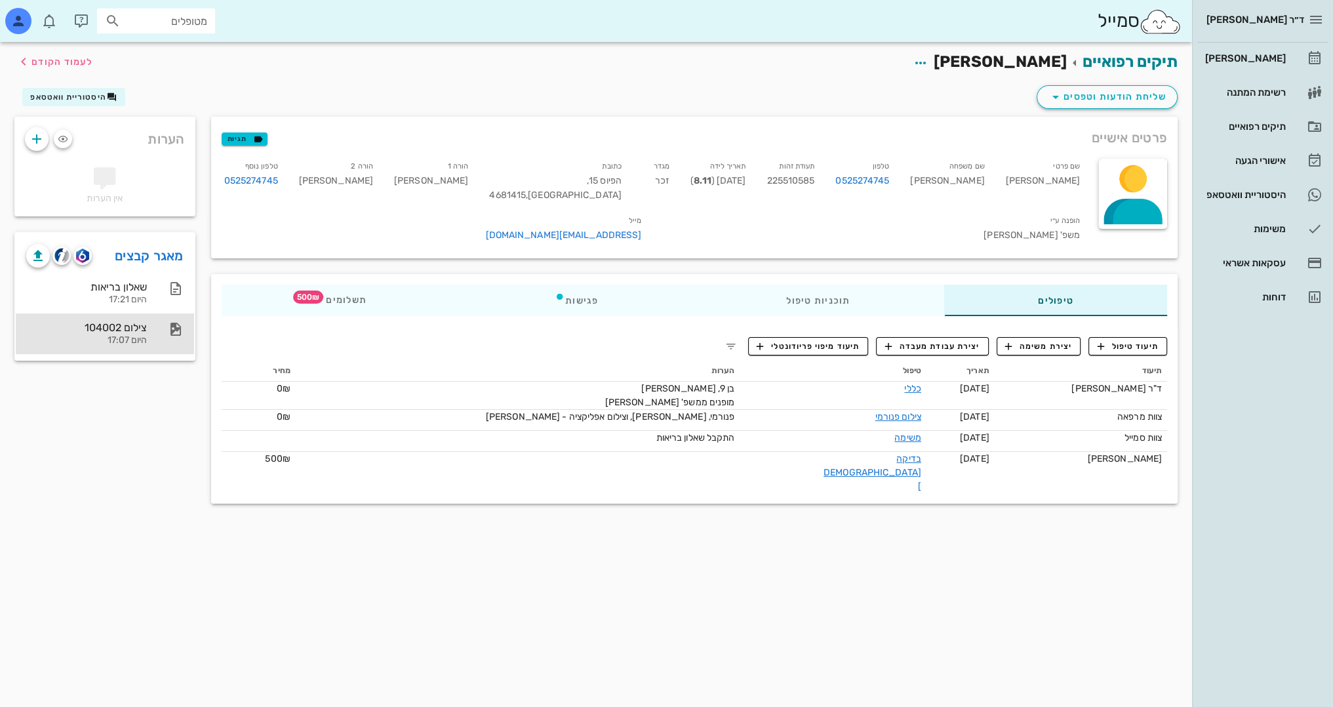
click at [119, 332] on div "צילום 104002" at bounding box center [86, 327] width 121 height 12
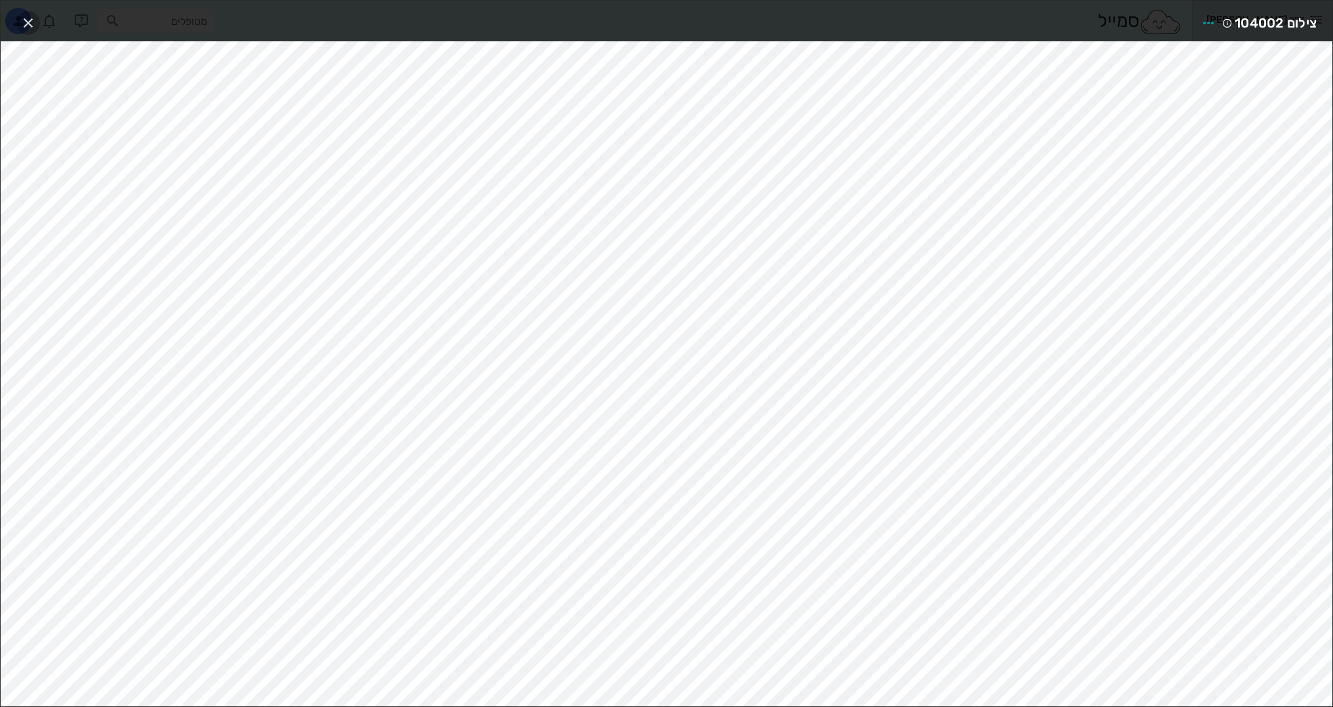
click at [28, 24] on icon "button" at bounding box center [28, 23] width 16 height 16
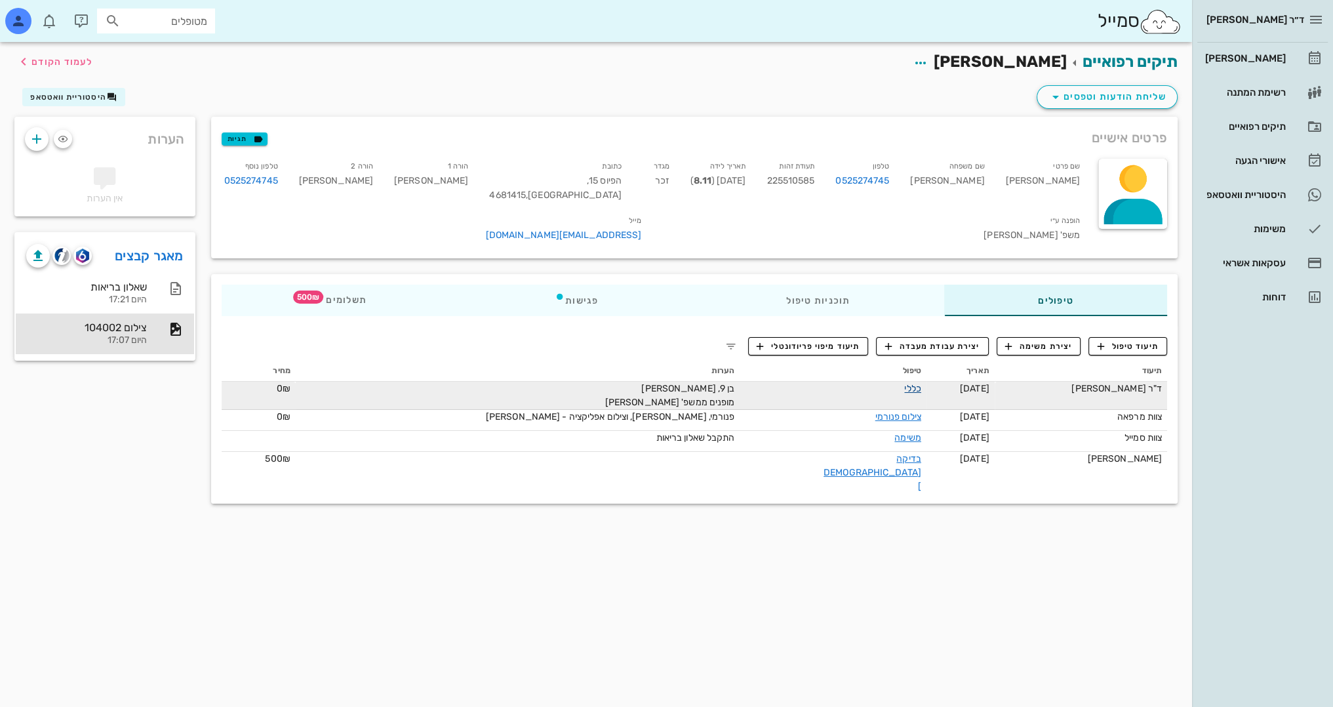
click at [904, 383] on link "כללי" at bounding box center [912, 388] width 16 height 11
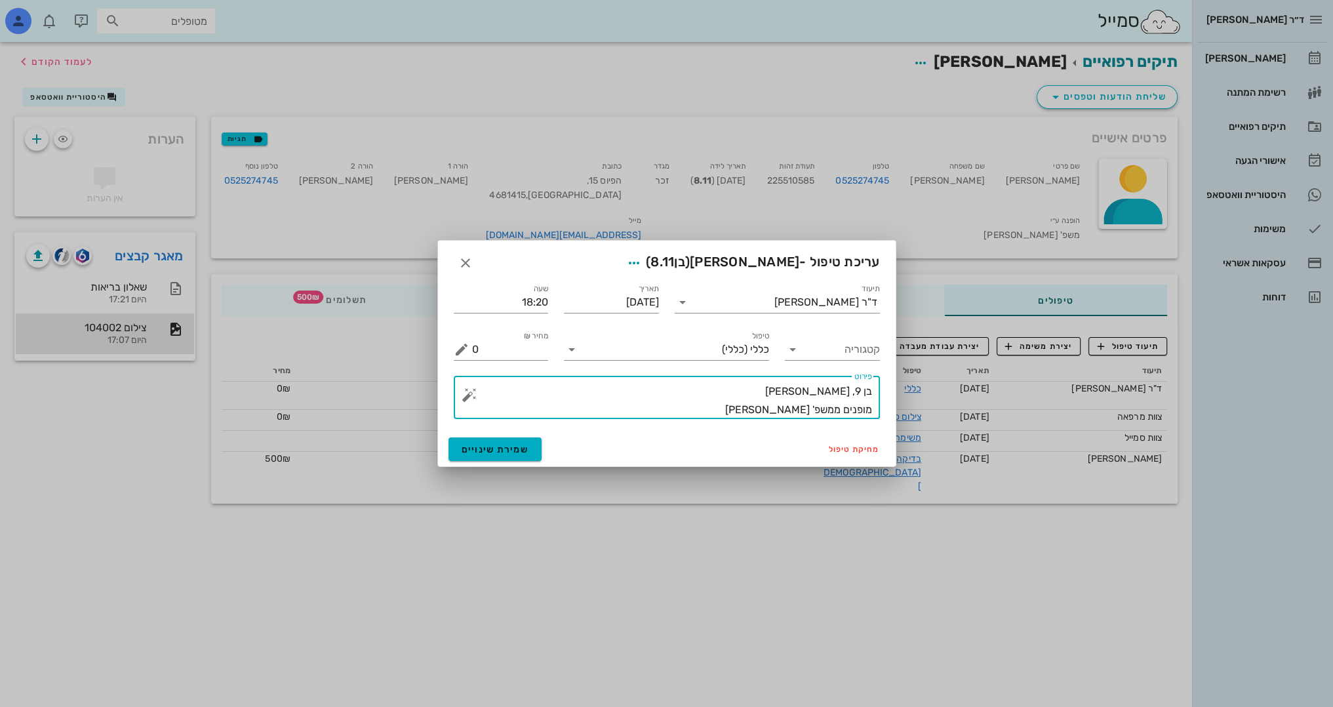
click at [770, 405] on textarea "בן 9, בריא מופנים ממשפ' שחורי" at bounding box center [672, 400] width 400 height 37
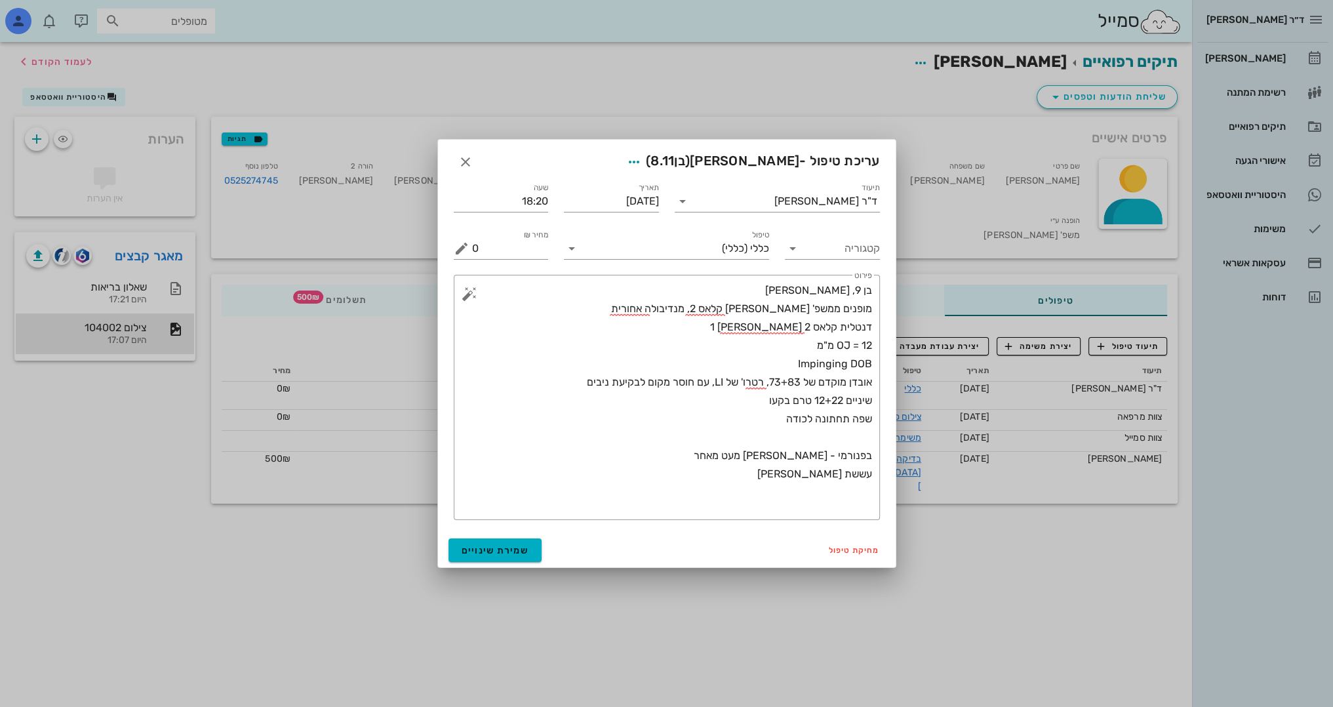
drag, startPoint x: 766, startPoint y: 738, endPoint x: 721, endPoint y: 677, distance: 75.0
click at [739, 692] on div at bounding box center [666, 353] width 1333 height 707
click at [792, 513] on textarea "בן 9, בריא מופנים ממשפ' שחורי סקלטלית קלאס 2, מנדיבולה אחורית דנטלית קלאס 2 דיב…" at bounding box center [672, 400] width 400 height 239
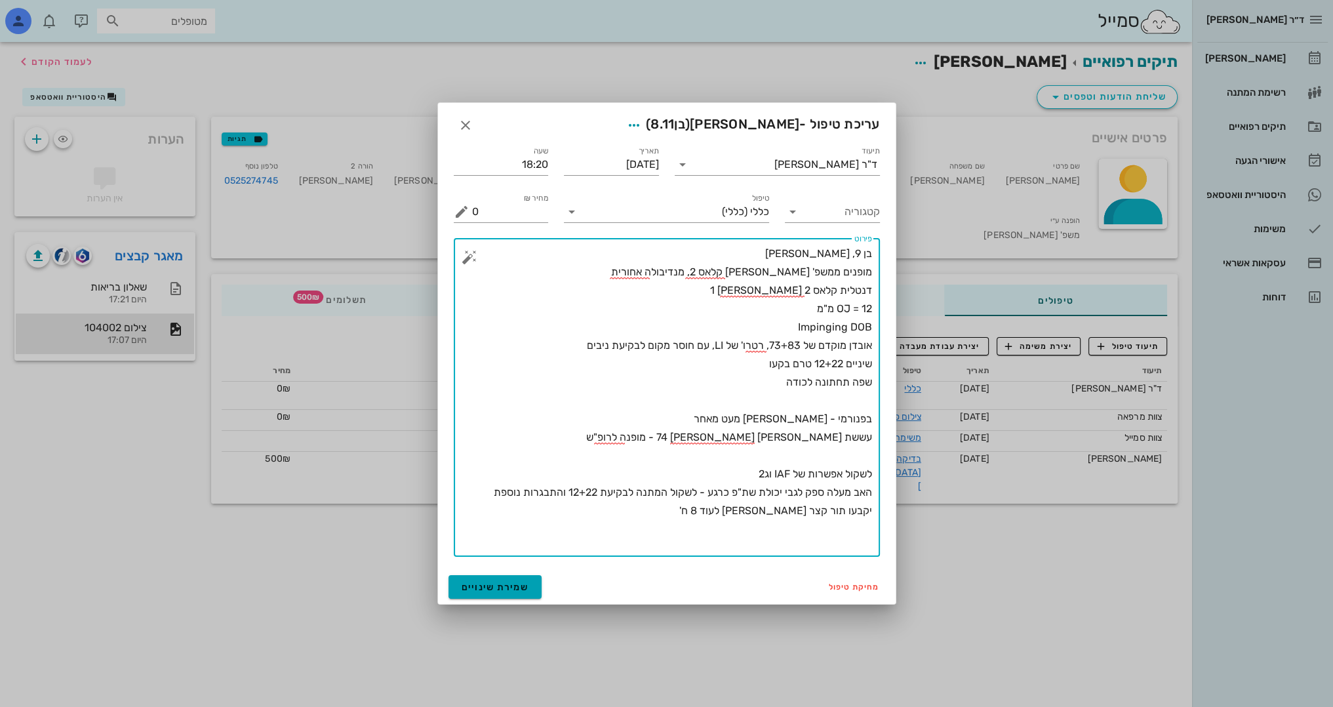
type textarea "בן 9, בריא מופנים ממשפ' שחורי סקלטלית קלאס 2, מנדיבולה אחורית דנטלית קלאס 2 דיב…"
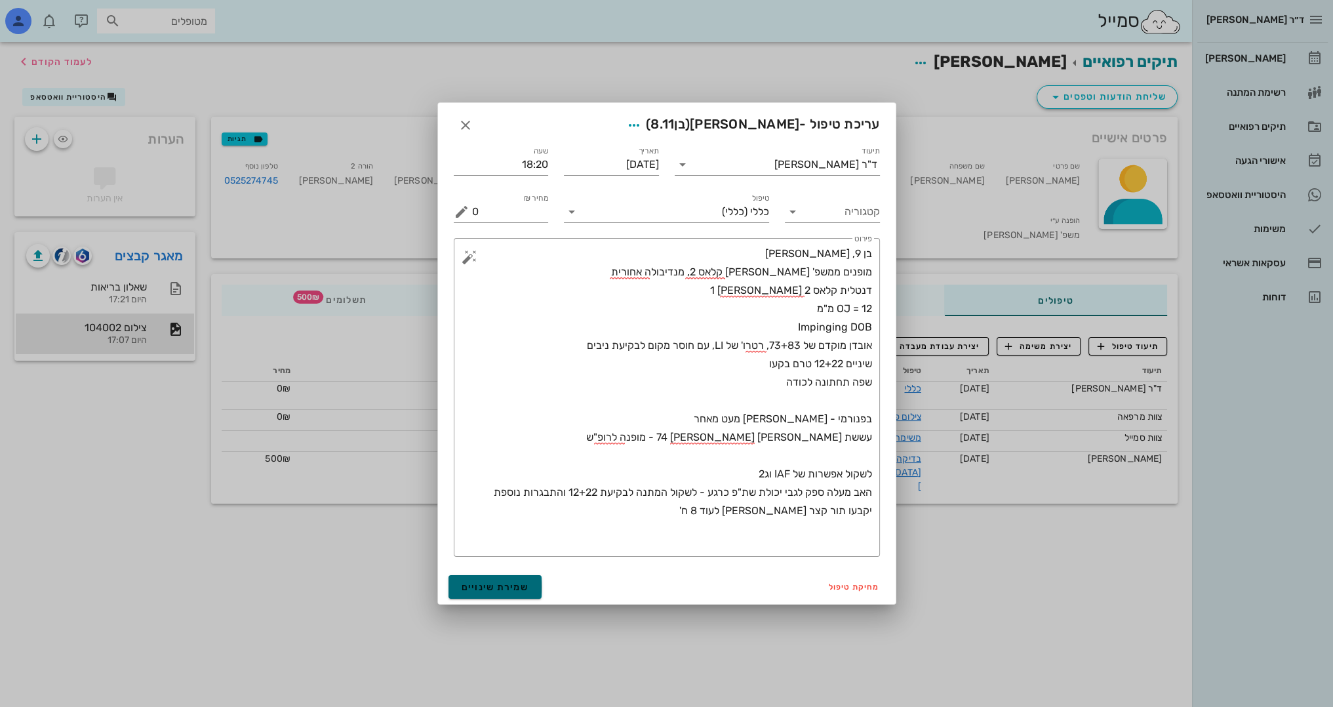
click at [504, 584] on span "שמירת שינויים" at bounding box center [496, 587] width 68 height 11
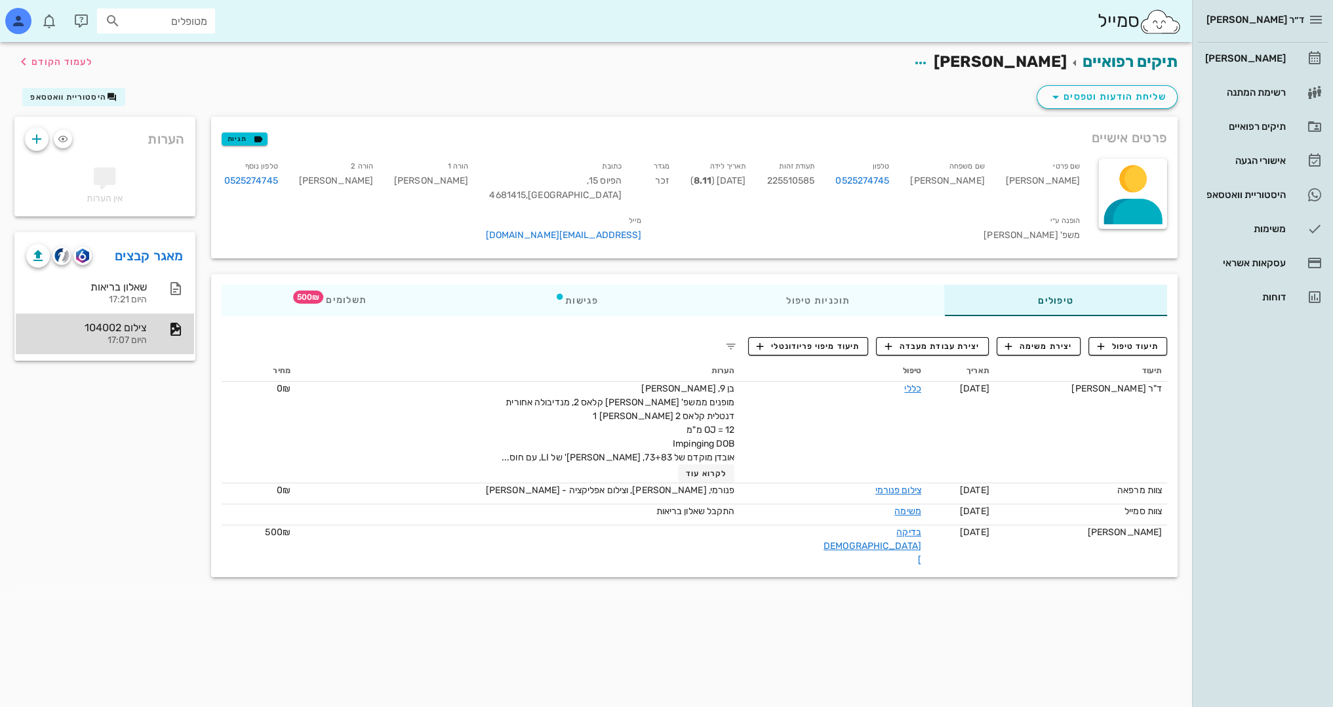
click at [121, 323] on div "צילום 104002" at bounding box center [86, 327] width 121 height 12
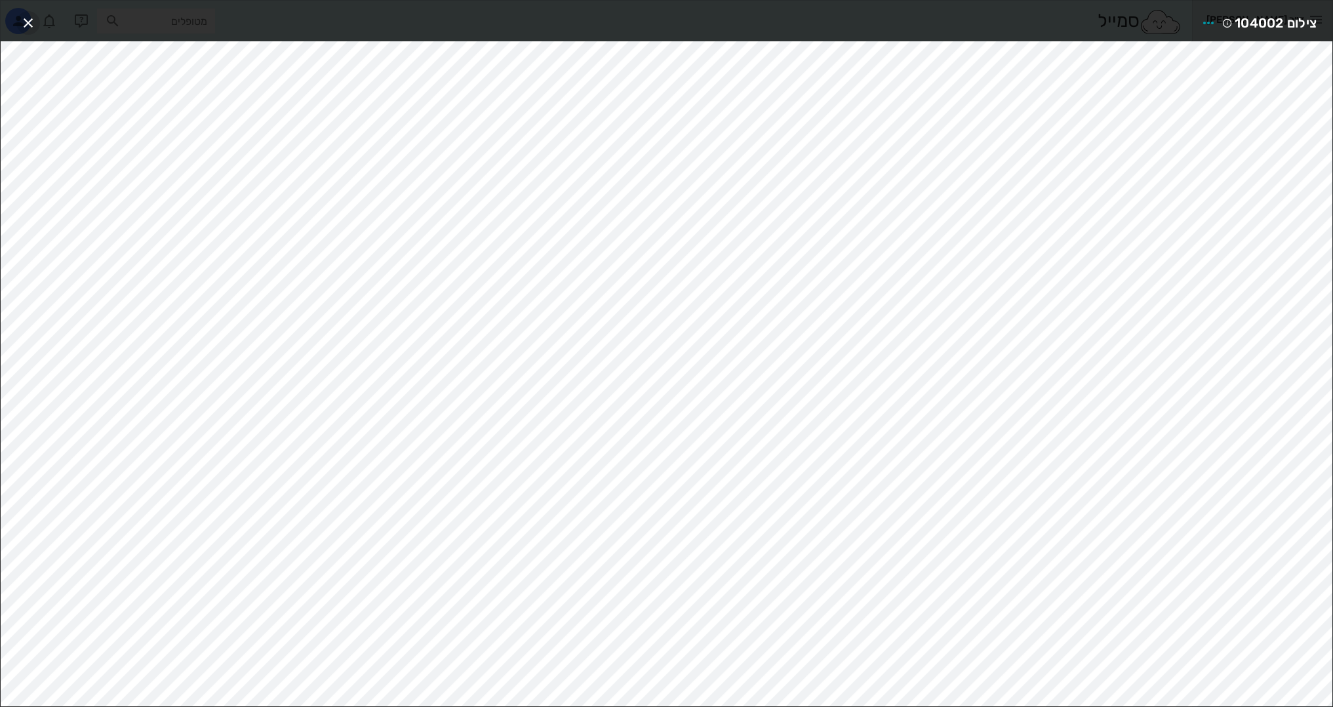
click at [24, 26] on icon "button" at bounding box center [28, 23] width 16 height 16
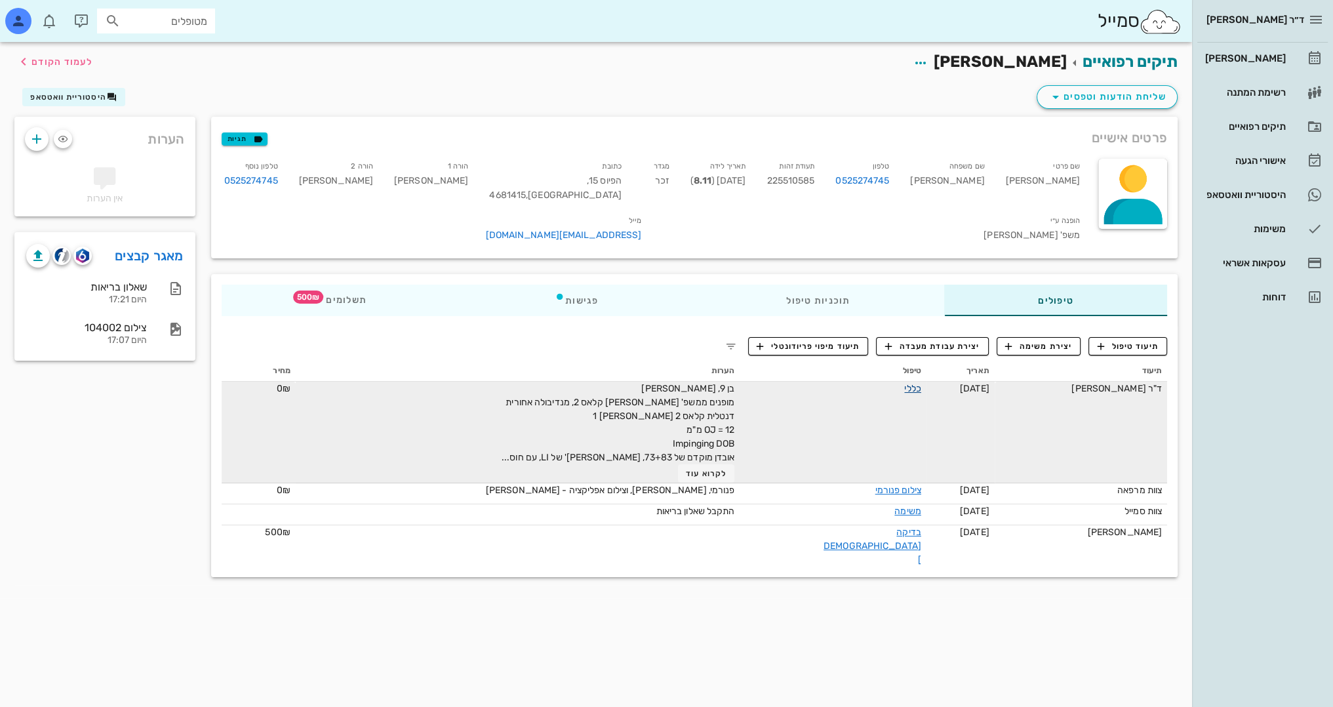
click at [904, 383] on link "כללי" at bounding box center [912, 388] width 16 height 11
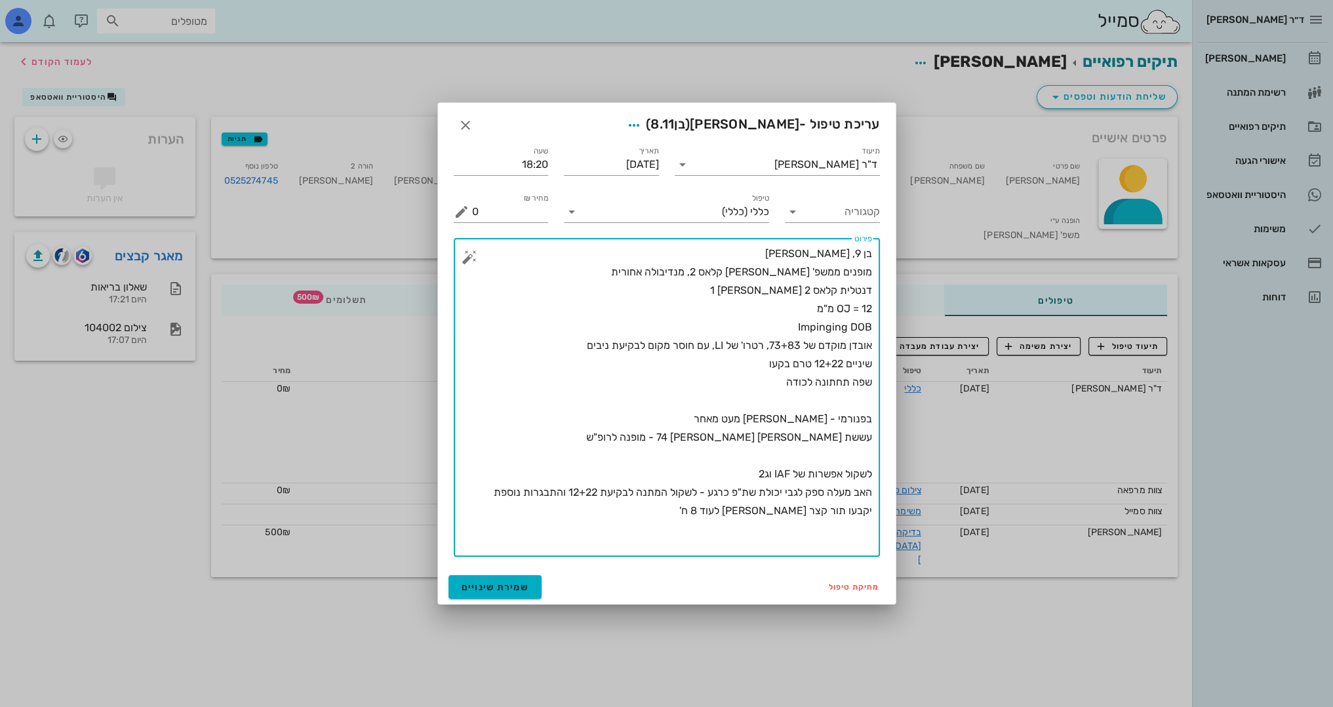
click at [721, 552] on textarea "בן 9, בריא מופנים ממשפ' שחורי סקלטלית קלאס 2, מנדיבולה אחורית דנטלית קלאס 2 דיב…" at bounding box center [672, 401] width 400 height 312
type textarea "בן 9, בריא מופנים ממשפ' שחורי סקלטלית קלאס 2, מנדיבולה אחורית דנטלית קלאס 2 דיב…"
click at [484, 578] on button "שמירת שינויים" at bounding box center [495, 587] width 94 height 24
